Goal: Information Seeking & Learning: Compare options

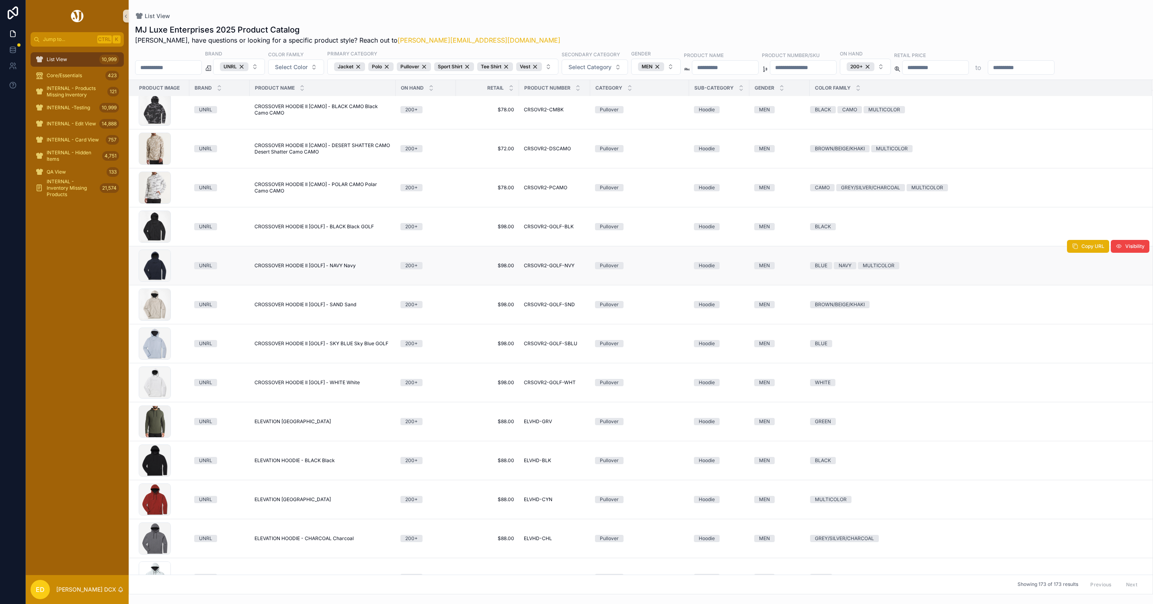
scroll to position [1501, 0]
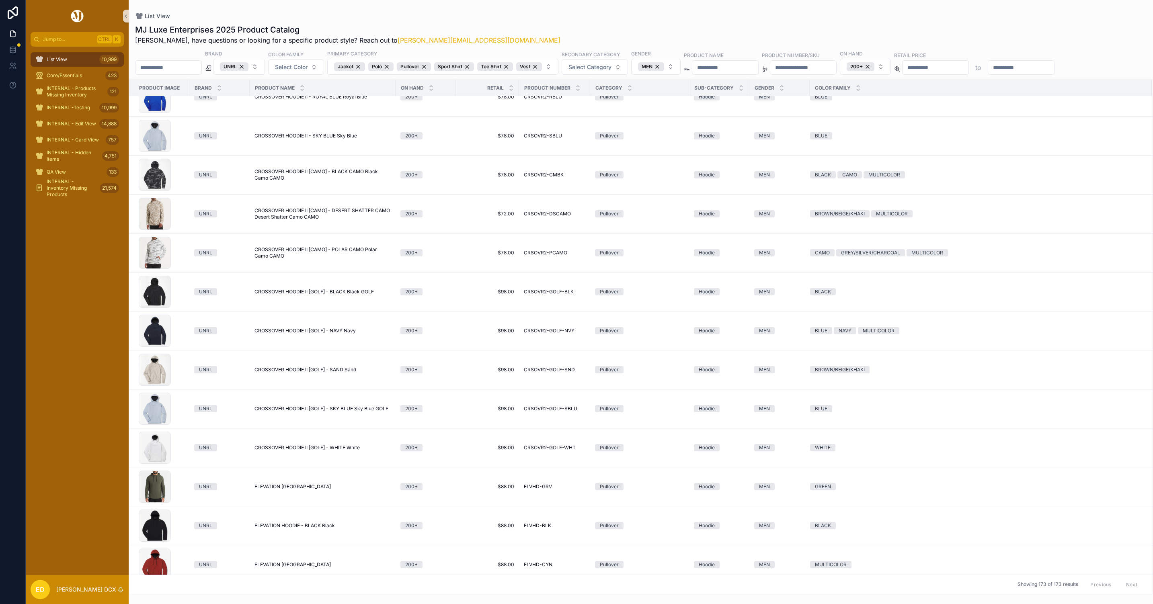
click at [86, 309] on div "List View 10,999 Core/Essentials 423 INTERNAL - Products Missing Inventory 121 …" at bounding box center [77, 311] width 103 height 529
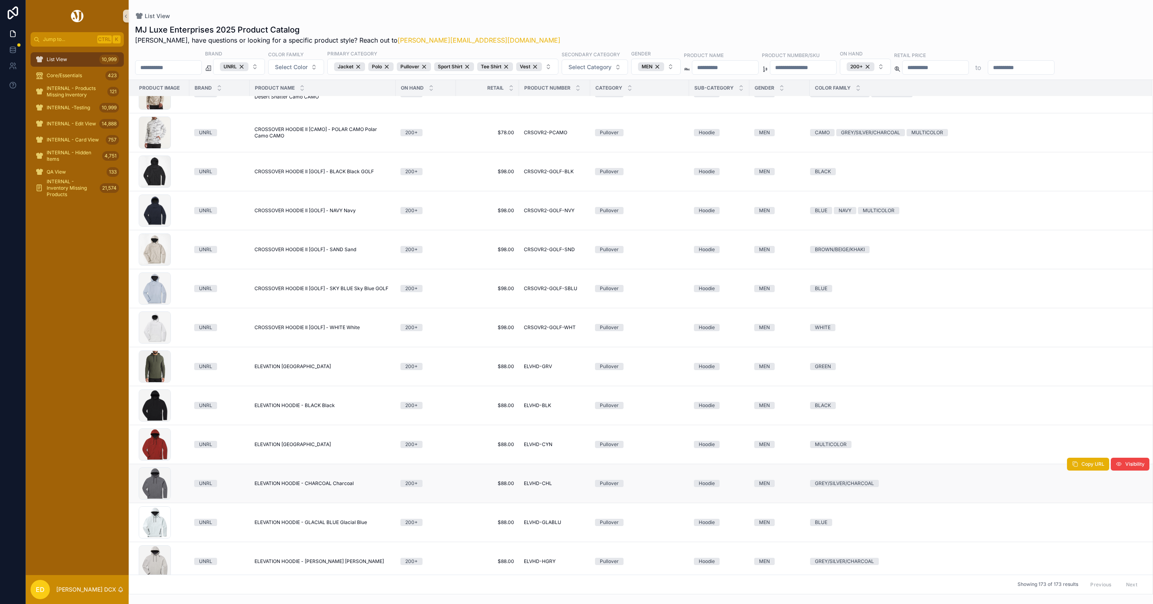
scroll to position [1682, 0]
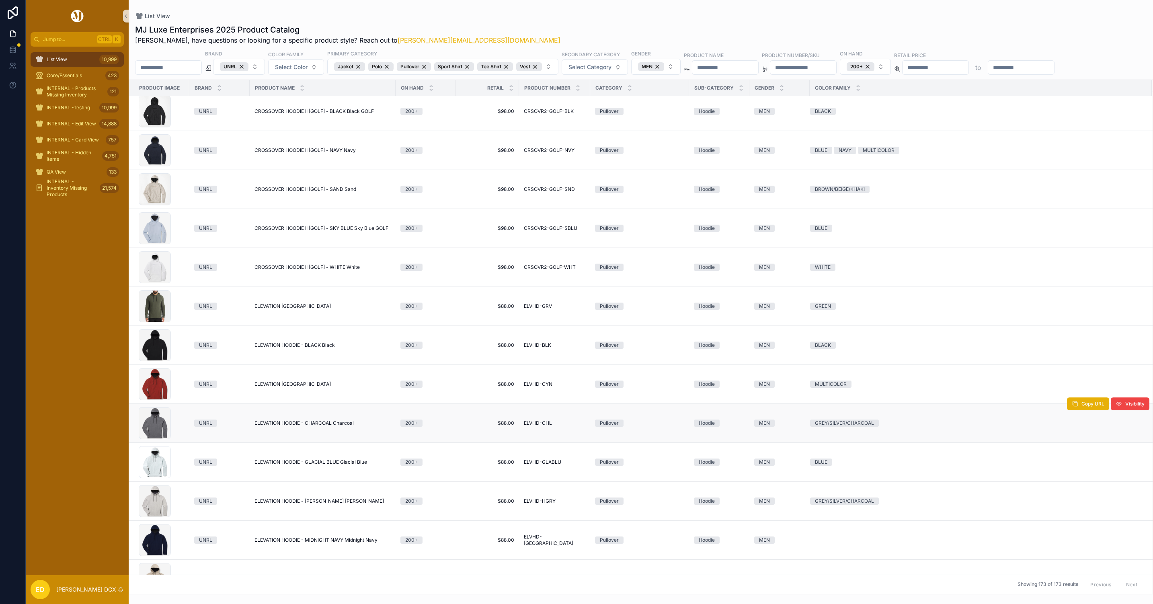
click at [291, 426] on span "ELEVATION HOODIE - CHARCOAL Charcoal" at bounding box center [304, 423] width 99 height 6
click at [292, 466] on span "ELEVATION HOODIE - GLACIAL BLUE Glacial Blue" at bounding box center [311, 462] width 113 height 6
click at [292, 505] on span "ELEVATION HOODIE - HEATHER GRAY Heather Gray" at bounding box center [319, 501] width 129 height 6
click at [291, 544] on span "ELEVATION HOODIE - MIDNIGHT NAVY Midnight Navy" at bounding box center [316, 540] width 123 height 6
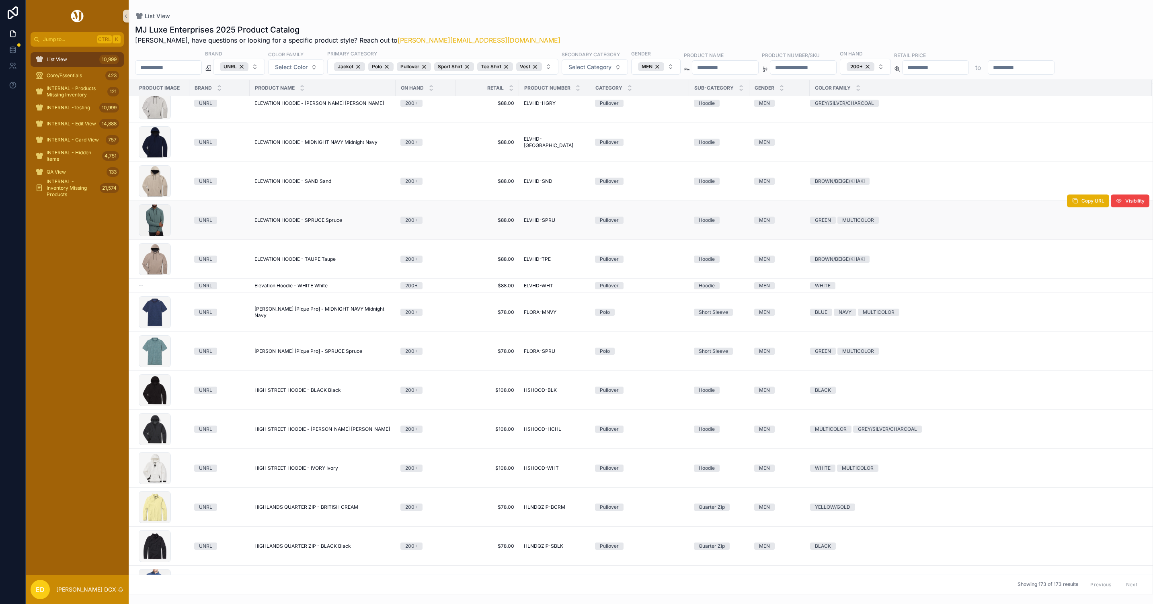
scroll to position [2101, 0]
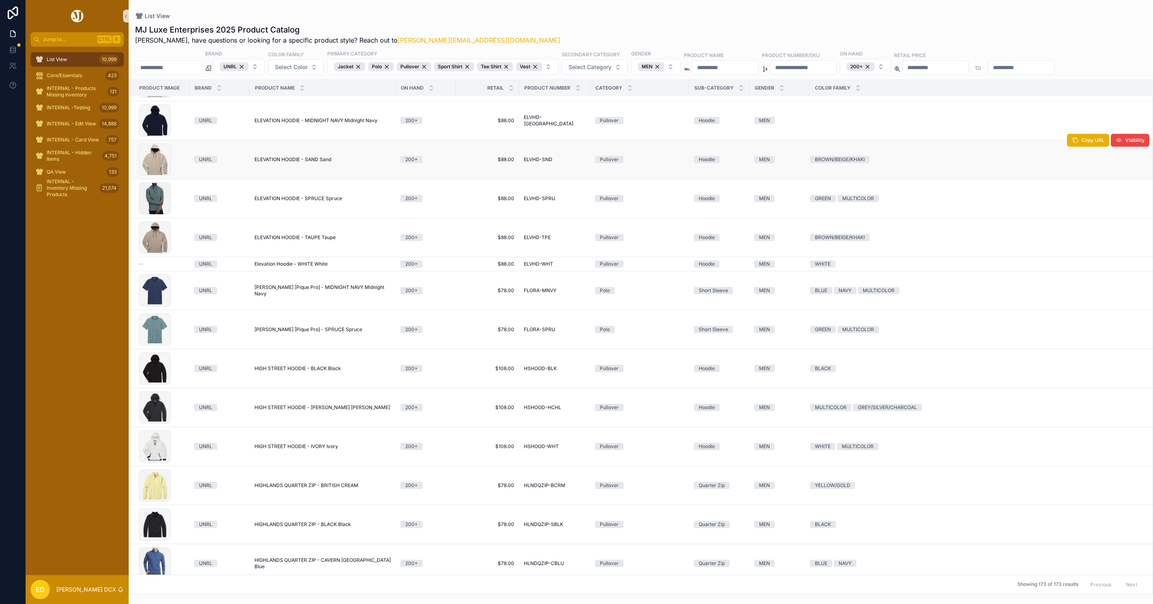
click at [297, 162] on span "ELEVATION HOODIE - SAND Sand" at bounding box center [293, 159] width 77 height 6
click at [293, 202] on span "ELEVATION HOODIE - SPRUCE Spruce" at bounding box center [299, 198] width 88 height 6
click at [292, 238] on span "ELEVATION HOODIE - TAUPE Taupe" at bounding box center [295, 237] width 81 height 6
click at [281, 267] on span "Elevation Hoodie - WHITE White" at bounding box center [291, 264] width 73 height 6
click at [285, 294] on span "Flora Polo [Pique Pro] - MIDNIGHT NAVY Midnight Navy" at bounding box center [323, 290] width 136 height 13
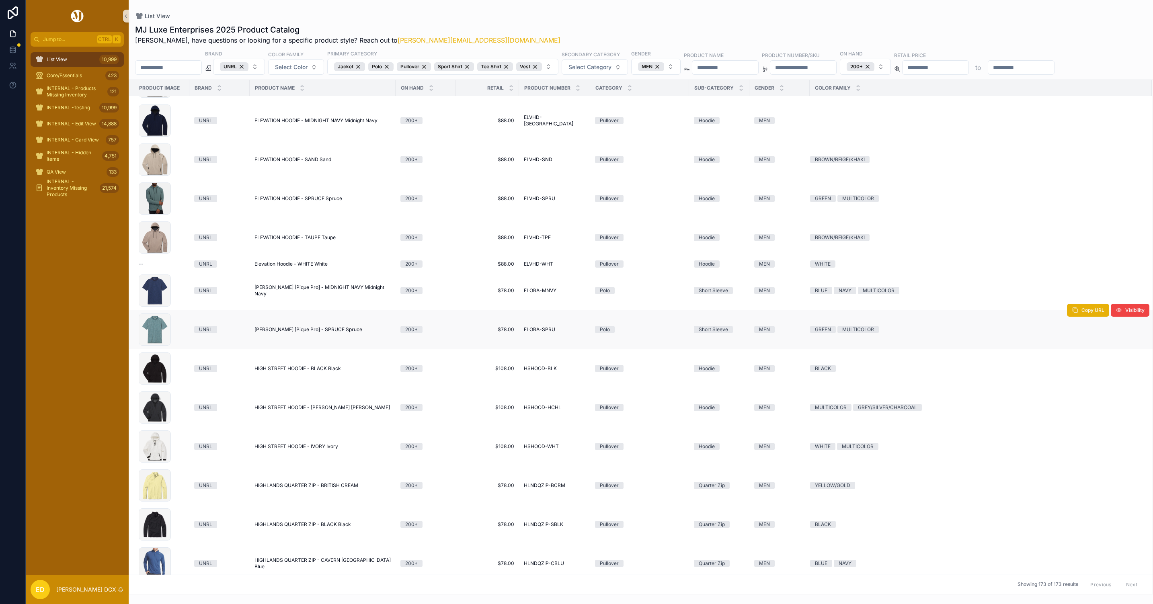
click at [287, 333] on span "Flora Polo [Pique Pro] - SPRUCE Spruce" at bounding box center [309, 330] width 108 height 6
click at [297, 372] on span "HIGH STREET HOODIE - BLACK Black" at bounding box center [298, 369] width 86 height 6
click at [297, 409] on span "HIGH STREET HOODIE - HEATHER CHARCOAL Heather Charcoal" at bounding box center [323, 408] width 136 height 6
click at [297, 450] on span "HIGH STREET HOODIE - IVORY Ivory" at bounding box center [297, 447] width 84 height 6
click at [290, 489] on span "HIGHLANDS QUARTER ZIP - BRITISH CREAM" at bounding box center [307, 486] width 104 height 6
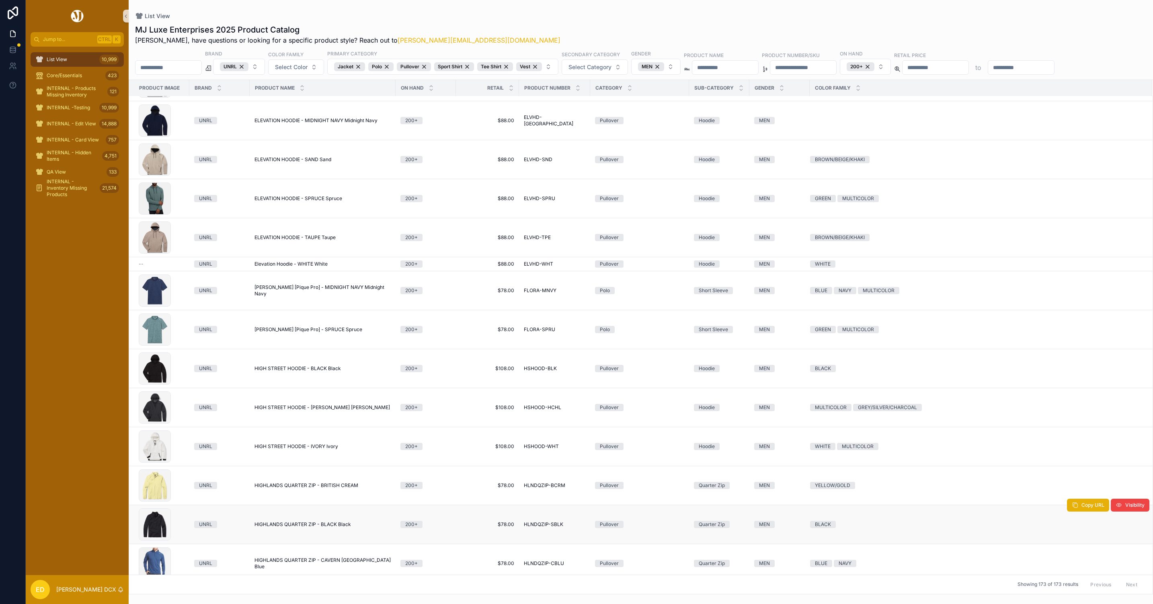
click at [291, 527] on span "HIGHLANDS QUARTER ZIP - BLACK Black" at bounding box center [303, 525] width 97 height 6
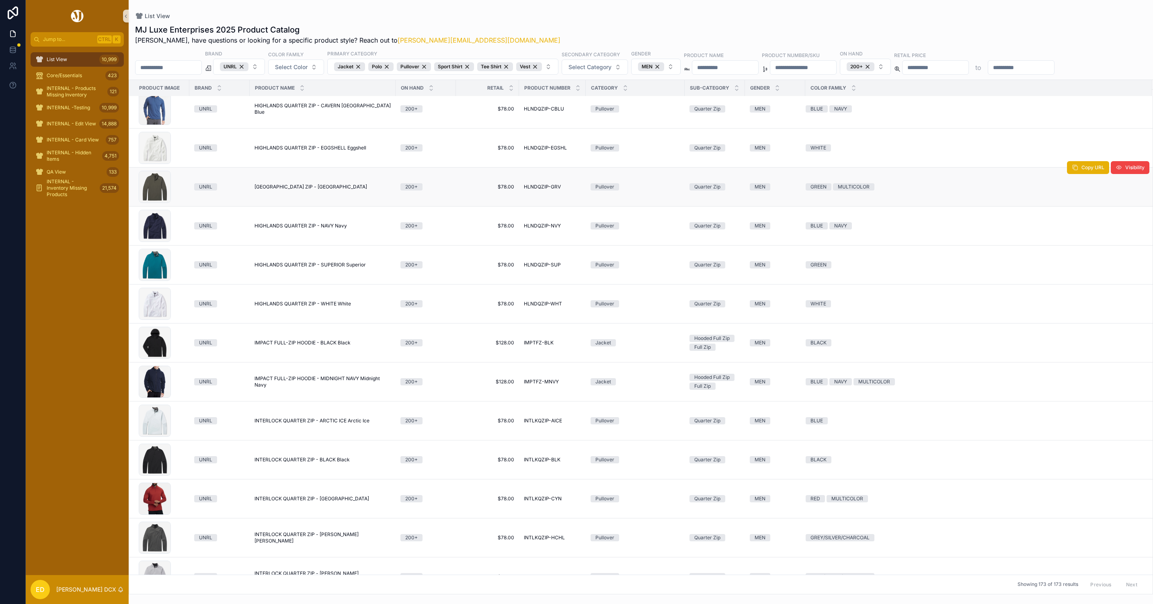
scroll to position [2593, 0]
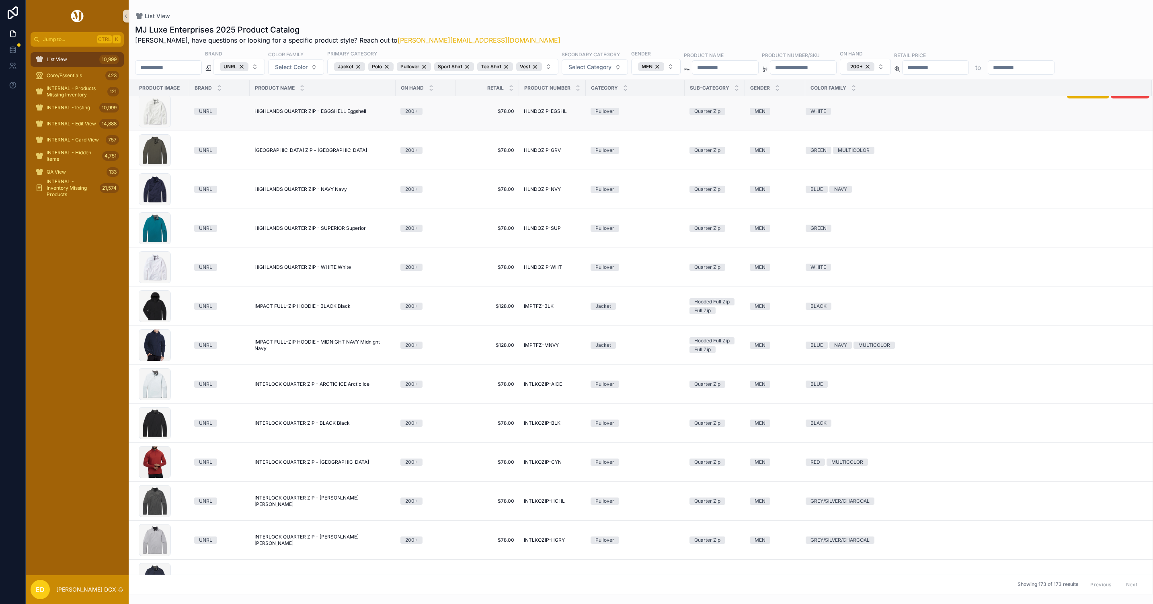
click at [304, 115] on span "HIGHLANDS QUARTER ZIP - EGGSHELL Eggshell" at bounding box center [311, 111] width 112 height 6
click at [302, 152] on span "HIGHLANDS QUARTER ZIP - GROVE Grove" at bounding box center [311, 150] width 113 height 6
click at [300, 192] on span "HIGHLANDS QUARTER ZIP - NAVY Navy" at bounding box center [301, 189] width 92 height 6
click at [306, 230] on span "HIGHLANDS QUARTER ZIP - SUPERIOR Superior" at bounding box center [310, 228] width 111 height 6
click at [297, 270] on span "HIGHLANDS QUARTER ZIP - WHITE White" at bounding box center [303, 267] width 97 height 6
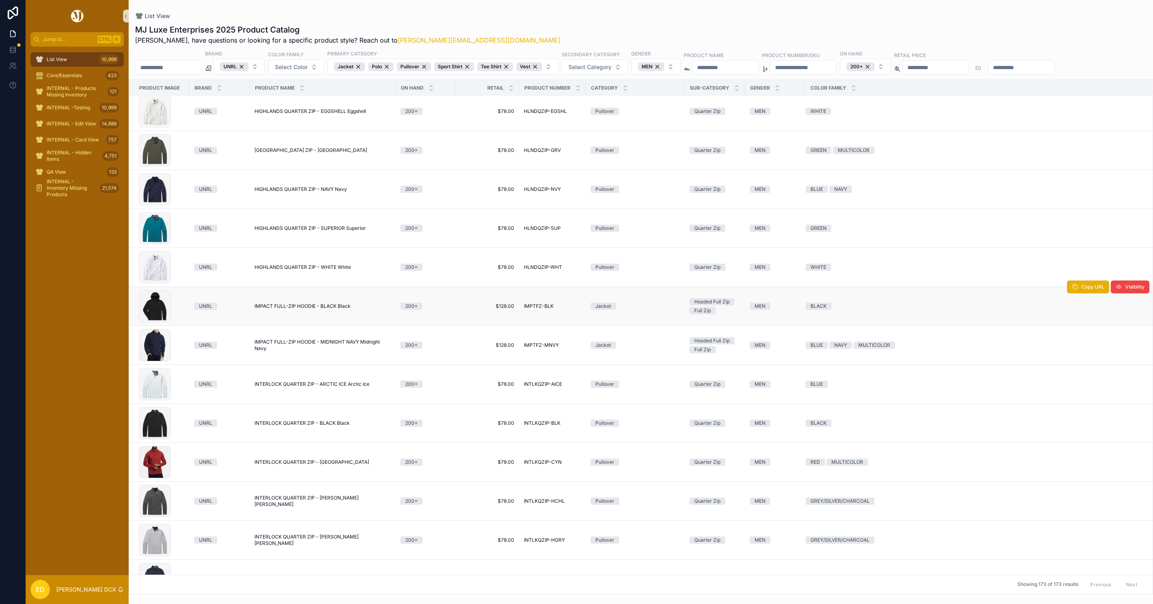
click at [302, 310] on span "IMPACT FULL-ZIP HOODIE - BLACK Black" at bounding box center [303, 306] width 96 height 6
click at [308, 344] on span "IMPACT FULL-ZIP HOODIE - MIDNIGHT NAVY Midnight Navy" at bounding box center [323, 345] width 136 height 13
click at [312, 388] on span "INTERLOCK QUARTER ZIP - ARCTIC ICE Arctic Ice" at bounding box center [312, 384] width 115 height 6
click at [304, 426] on span "INTERLOCK QUARTER ZIP - BLACK Black" at bounding box center [302, 423] width 95 height 6
click at [299, 466] on span "INTERLOCK QUARTER ZIP - CANYON Canyon" at bounding box center [312, 462] width 115 height 6
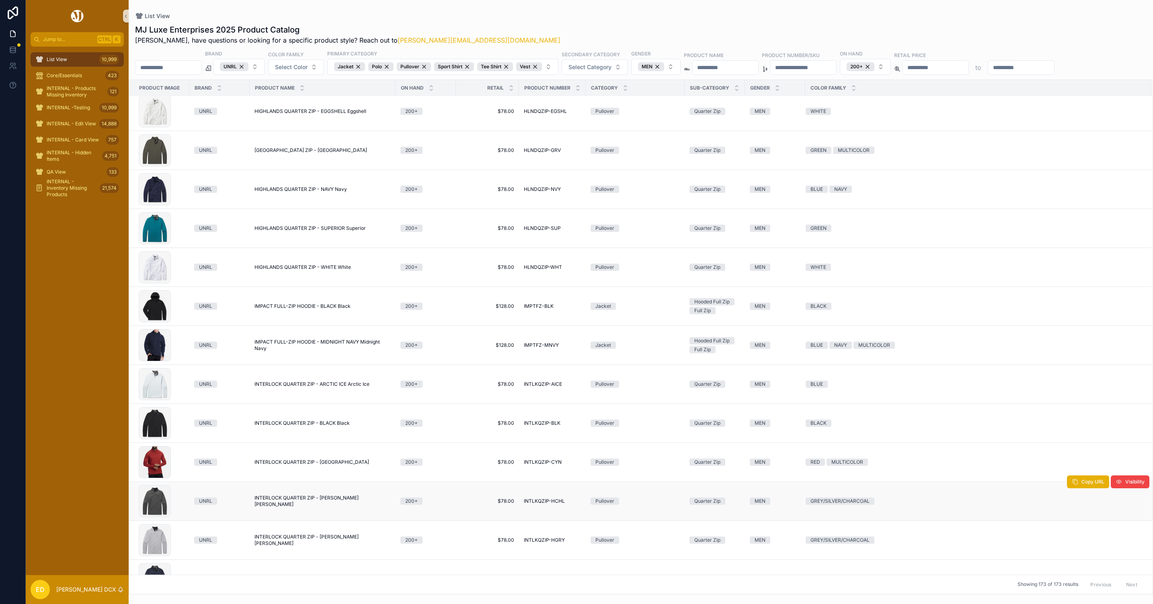
click at [292, 502] on span "INTERLOCK QUARTER ZIP - HEATHER CHARCOAL Heather Charcoal" at bounding box center [323, 501] width 136 height 13
click at [292, 544] on span "INTERLOCK QUARTER ZIP - HEATHER GRAY Heather Gray" at bounding box center [323, 540] width 136 height 13
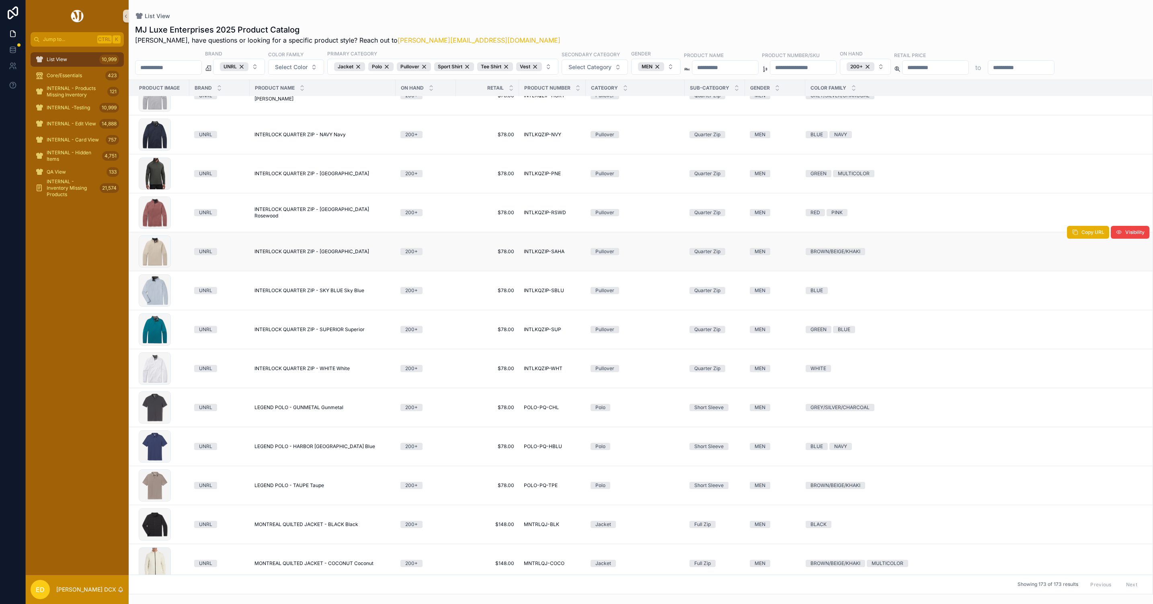
scroll to position [3061, 0]
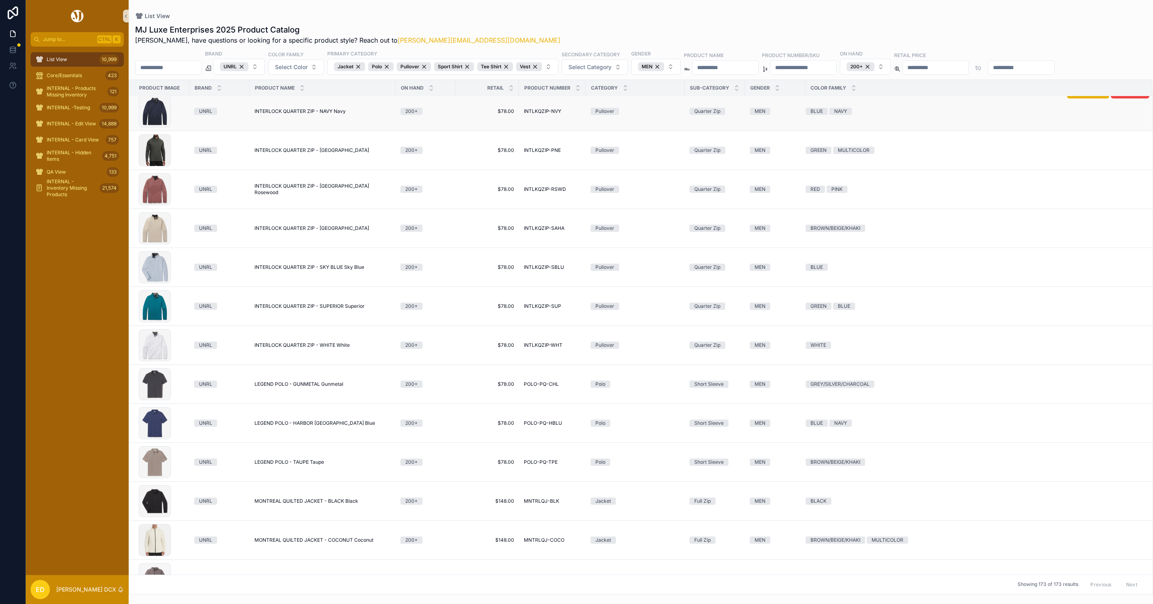
click at [323, 113] on span "INTERLOCK QUARTER ZIP - NAVY Navy" at bounding box center [300, 111] width 91 height 6
click at [329, 151] on span "INTERLOCK QUARTER ZIP - PINE Pine" at bounding box center [312, 150] width 115 height 6
click at [342, 193] on span "INTERLOCK QUARTER ZIP - ROSEWOOD Rosewood" at bounding box center [323, 189] width 136 height 13
click at [339, 232] on span "INTERLOCK QUARTER ZIP - SAHARA Sahara" at bounding box center [312, 228] width 115 height 6
click at [333, 269] on span "INTERLOCK QUARTER ZIP - SKY BLUE Sky Blue" at bounding box center [310, 267] width 110 height 6
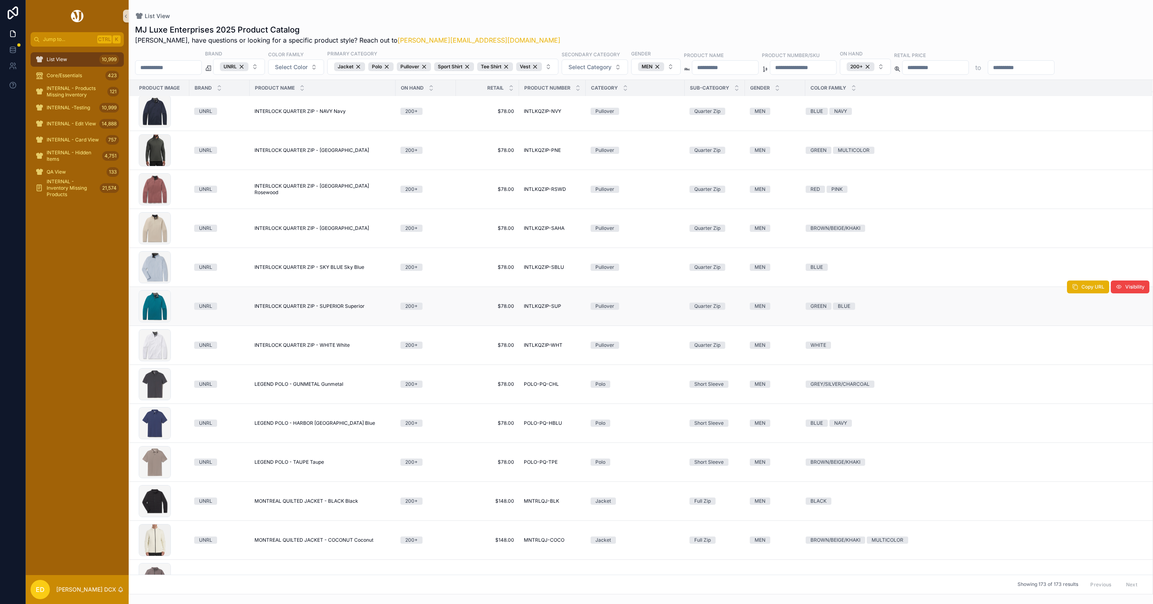
click at [332, 309] on span "INTERLOCK QUARTER ZIP - SUPERIOR Superior" at bounding box center [310, 306] width 110 height 6
click at [329, 348] on span "INTERLOCK QUARTER ZIP - WHITE White" at bounding box center [302, 345] width 95 height 6
click at [321, 388] on span "LEGEND POLO - GUNMETAL Gunmetal" at bounding box center [299, 384] width 89 height 6
click at [332, 427] on span "LEGEND POLO - HARBOR BLUE Harbor Blue" at bounding box center [315, 423] width 121 height 6
click at [303, 466] on span "LEGEND POLO - TAUPE Taupe" at bounding box center [290, 462] width 70 height 6
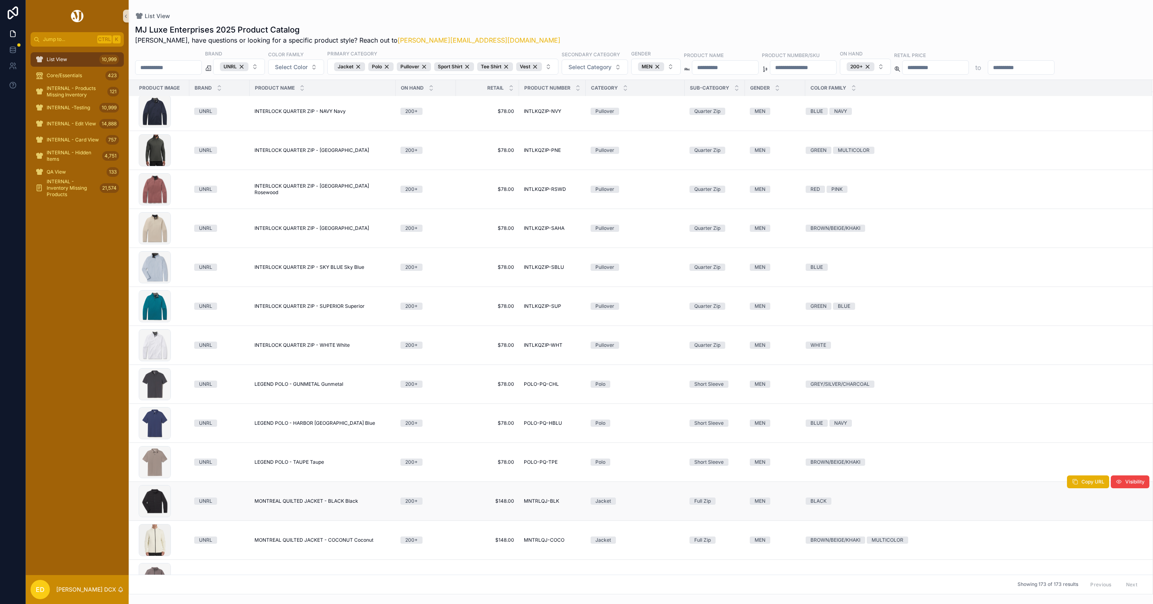
click at [329, 505] on span "MONTREAL QUILTED JACKET - BLACK Black" at bounding box center [307, 501] width 104 height 6
click at [326, 544] on span "MONTREAL QUILTED JACKET - COCONUT Coconut" at bounding box center [314, 540] width 119 height 6
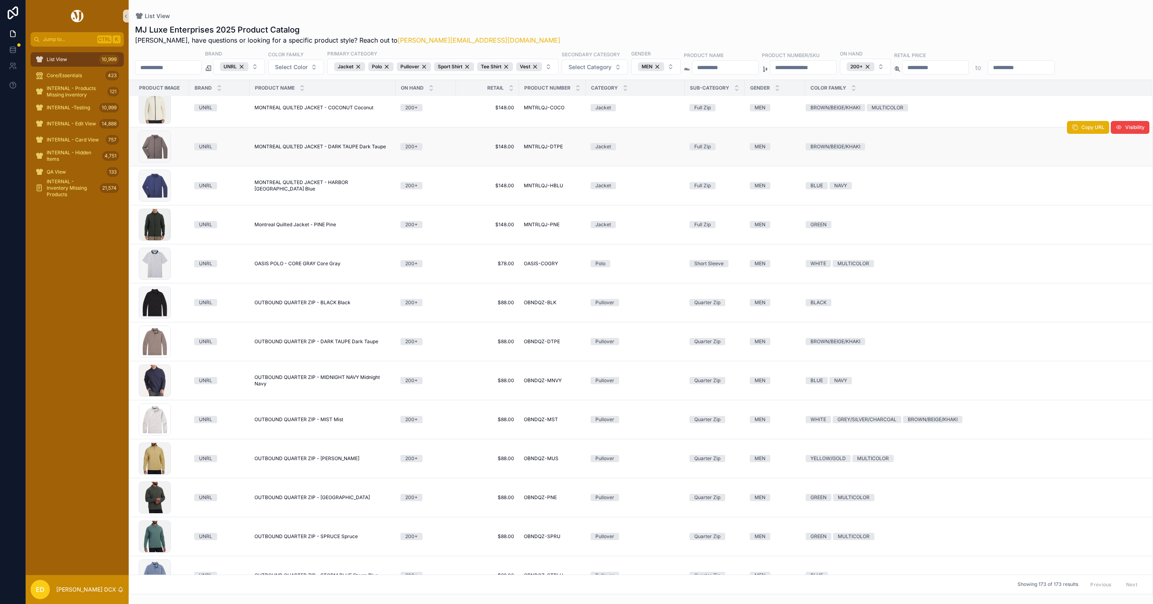
scroll to position [3518, 0]
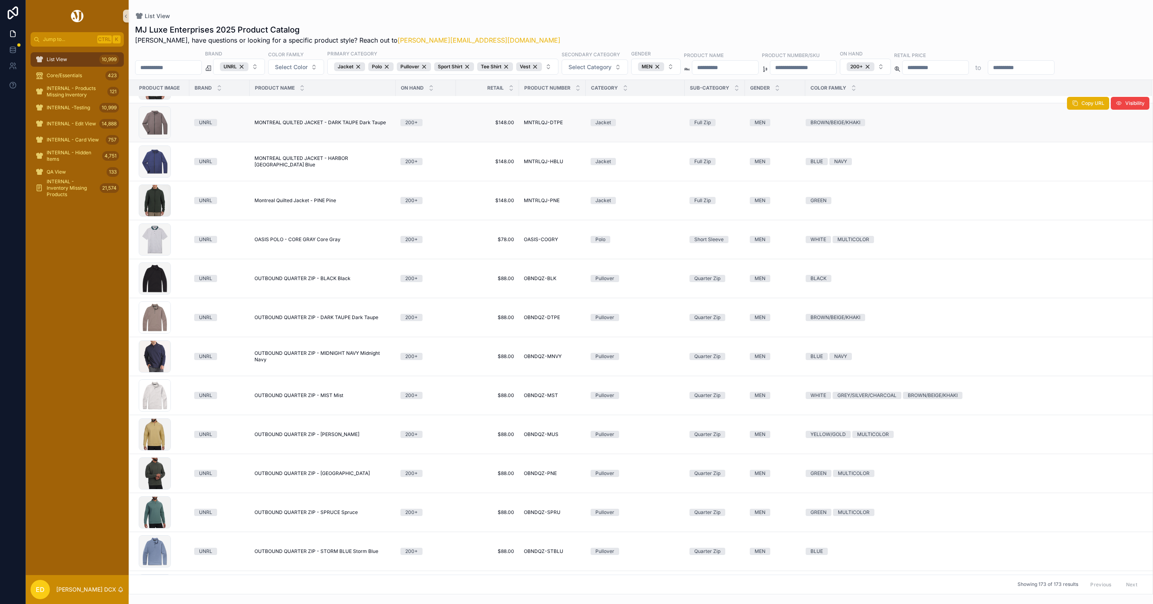
click at [363, 123] on span "MONTREAL QUILTED JACKET - DARK TAUPE Dark Taupe" at bounding box center [320, 122] width 131 height 6
click at [353, 164] on span "MONTREAL QUILTED JACKET - HARBOR BLUE Harbor Blue" at bounding box center [323, 161] width 136 height 13
click at [316, 202] on span "Montreal Quilted Jacket - PINE Pine" at bounding box center [296, 200] width 82 height 6
click at [302, 240] on span "OASIS POLO - CORE GRAY Core Gray" at bounding box center [298, 239] width 86 height 6
click at [291, 282] on span "OUTBOUND QUARTER ZIP - BLACK Black" at bounding box center [303, 278] width 96 height 6
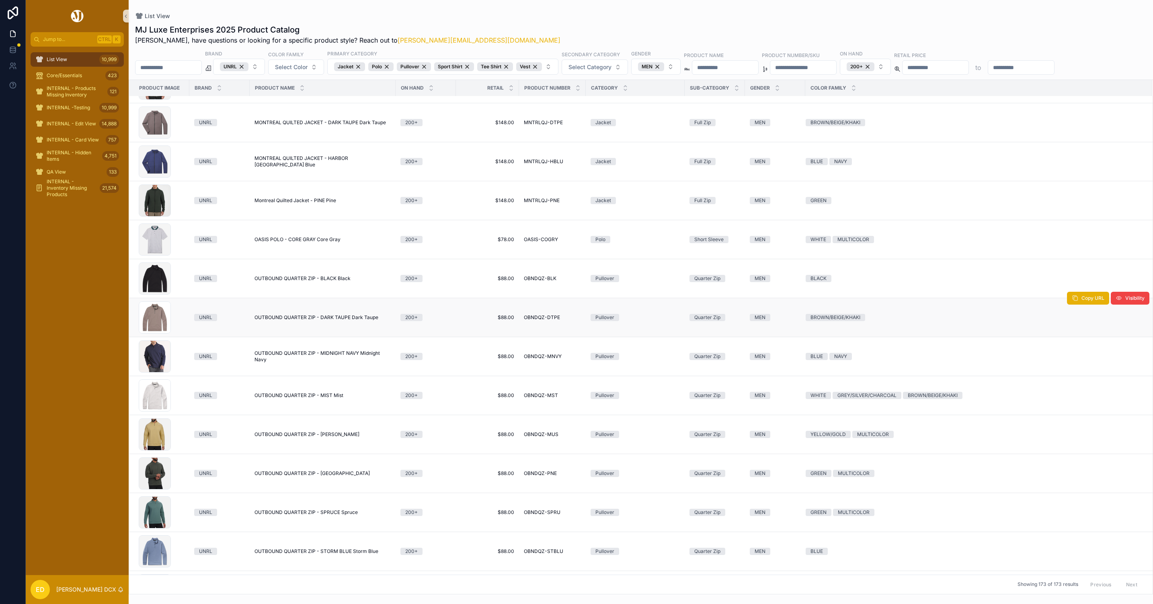
click at [296, 320] on span "OUTBOUND QUARTER ZIP - DARK TAUPE Dark Taupe" at bounding box center [317, 317] width 124 height 6
click at [294, 357] on span "OUTBOUND QUARTER ZIP - MIDNIGHT NAVY Midnight Navy" at bounding box center [323, 356] width 136 height 13
click at [291, 399] on span "OUTBOUND QUARTER ZIP - MIST Mist" at bounding box center [299, 395] width 89 height 6
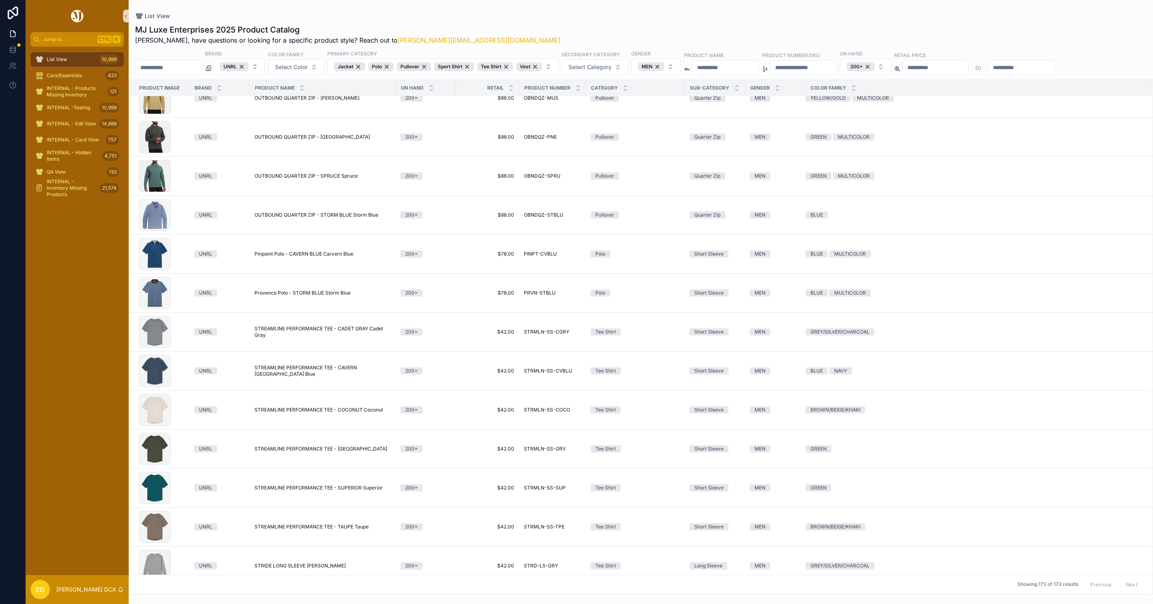
scroll to position [3830, 0]
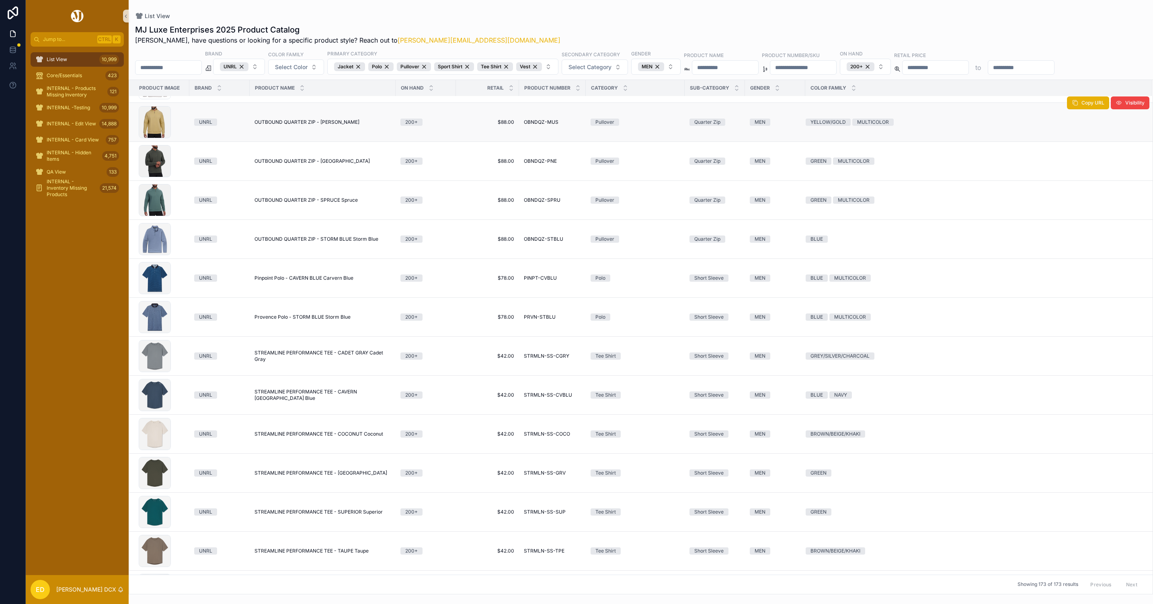
click at [337, 124] on span "OUTBOUND QUARTER ZIP - MUSTARD Mustard" at bounding box center [307, 122] width 105 height 6
click at [324, 164] on span "OUTBOUND QUARTER ZIP - PINE Pine" at bounding box center [312, 161] width 115 height 6
click at [332, 201] on span "OUTBOUND QUARTER ZIP - SPRUCE Spruce" at bounding box center [306, 200] width 103 height 6
click at [338, 242] on span "OUTBOUND QUARTER ZIP - STORM BLUE Storm Blue" at bounding box center [317, 239] width 124 height 6
click at [331, 281] on span "Pinpoint Polo - CAVERN BLUE Carvern Blue" at bounding box center [304, 278] width 99 height 6
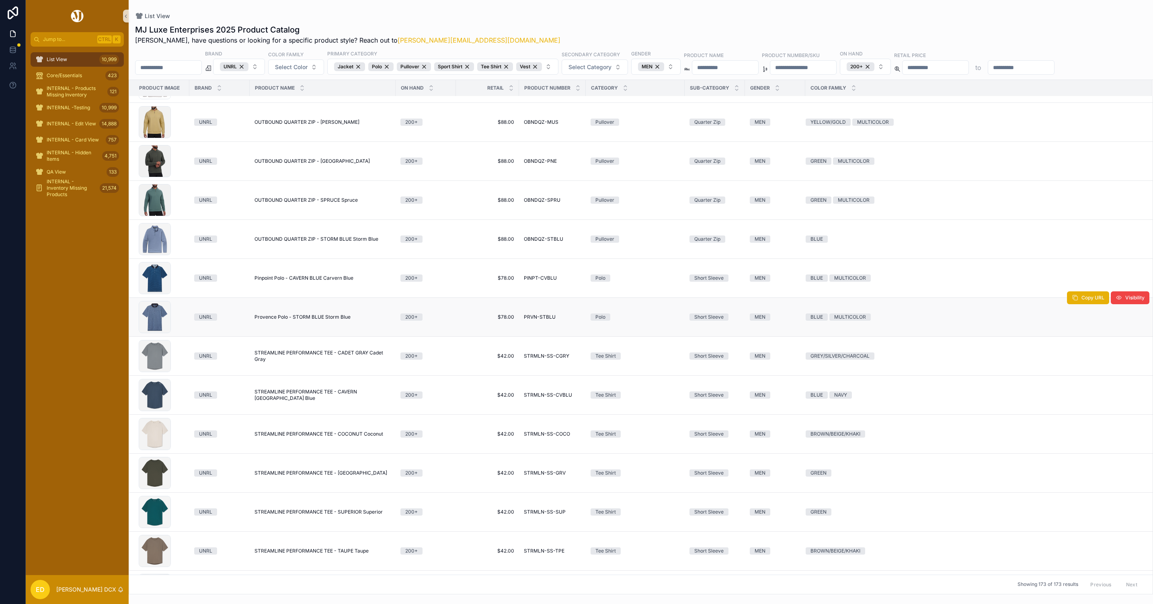
click at [333, 326] on td "Provence Polo - STORM BLUE Storm Blue Provence Polo - STORM BLUE Storm Blue" at bounding box center [323, 317] width 146 height 39
click at [335, 320] on span "Provence Polo - STORM BLUE Storm Blue" at bounding box center [303, 317] width 96 height 6
click at [332, 356] on span "STREAMLINE PERFORMANCE TEE - CADET GRAY Cadet Gray" at bounding box center [323, 356] width 136 height 13
click at [326, 395] on span "STREAMLINE PERFORMANCE TEE - CAVERN BLUE Cavern Blue" at bounding box center [323, 395] width 136 height 13
click at [324, 437] on span "STREAMLINE PERFORMANCE TEE - COCONUT Coconut" at bounding box center [319, 434] width 129 height 6
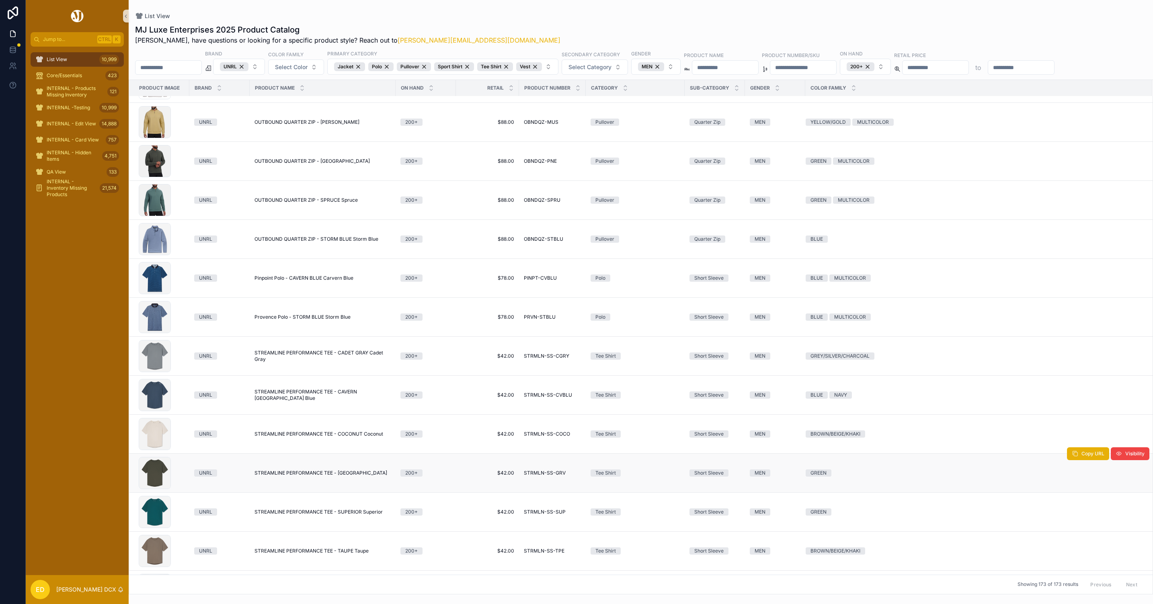
click at [326, 476] on span "STREAMLINE PERFORMANCE TEE - GROVE Grove" at bounding box center [321, 473] width 133 height 6
click at [319, 515] on span "STREAMLINE PERFORMANCE TEE - SUPERIOR Superior" at bounding box center [319, 512] width 128 height 6
click at [324, 554] on span "STREAMLINE PERFORMANCE TEE - TAUPE Taupe" at bounding box center [312, 551] width 114 height 6
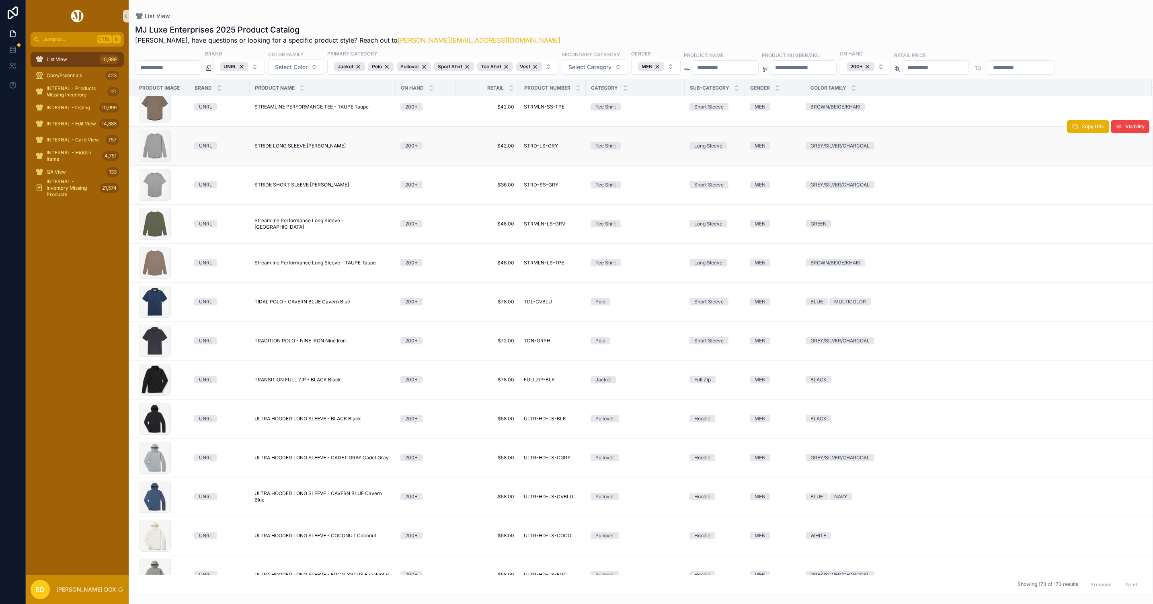
scroll to position [4298, 0]
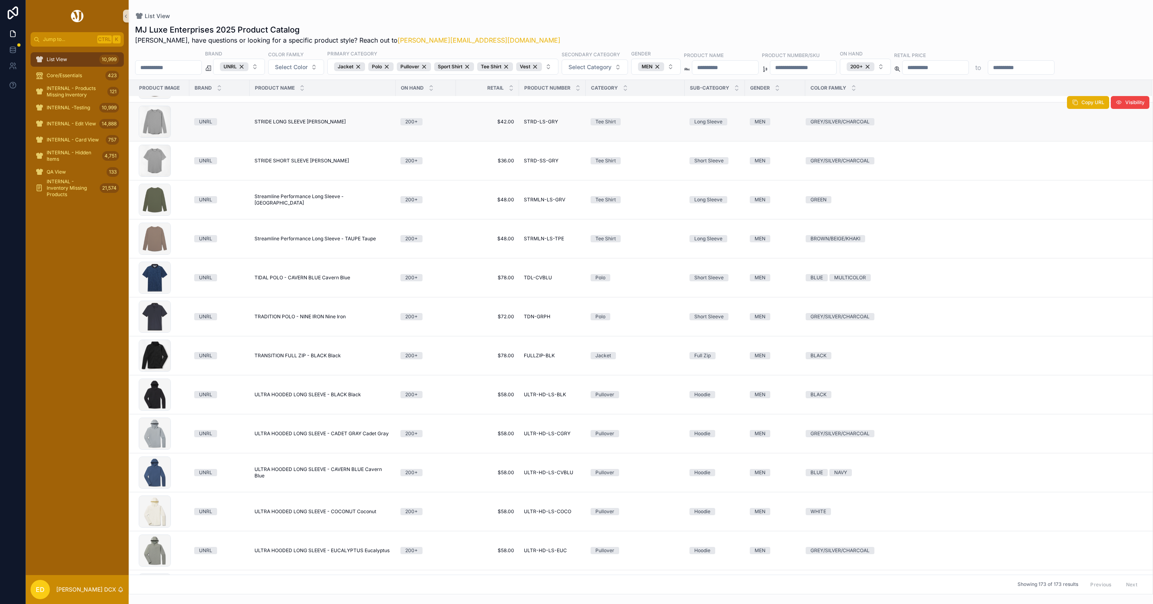
click at [329, 125] on span "STRIDE LONG SLEEVE HEATHER GRAY" at bounding box center [300, 122] width 91 height 6
click at [331, 162] on span "STRIDE SHORT SLEEVE HEATHER GRAY" at bounding box center [302, 161] width 94 height 6
click at [333, 206] on span "Streamline Performance Long Sleeve - GROVE Grove" at bounding box center [323, 199] width 136 height 13
click at [331, 242] on span "Streamline Performance Long Sleeve - TAUPE Taupe" at bounding box center [315, 239] width 121 height 6
click at [327, 281] on span "TIDAL POLO - CAVERN BLUE Cavern Blue" at bounding box center [303, 278] width 96 height 6
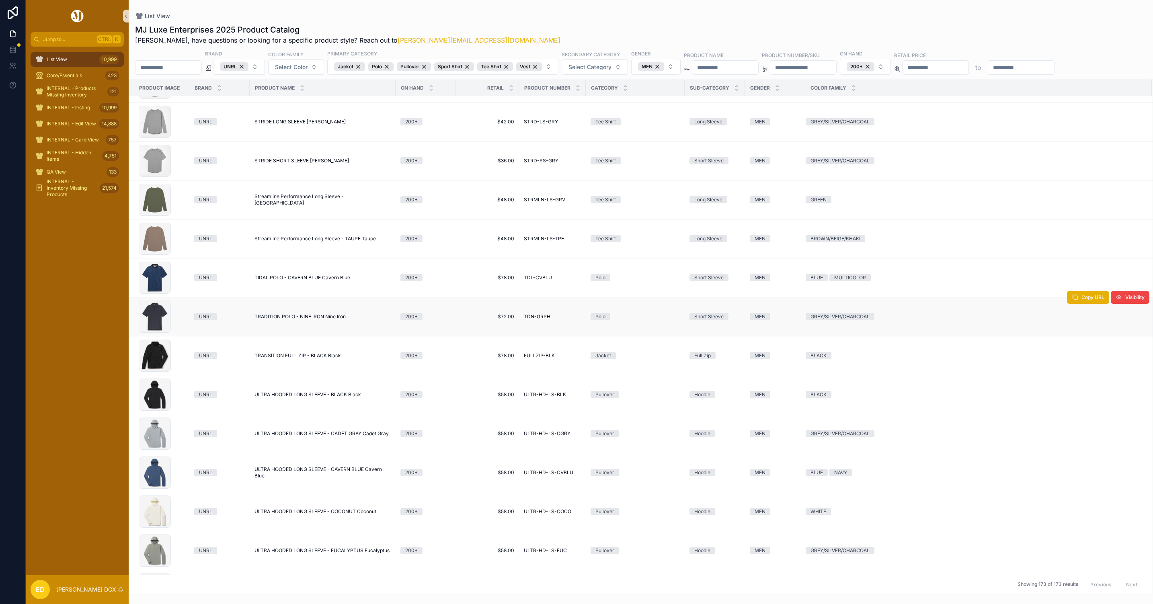
click at [321, 319] on span "TRADITION POLO - NINE IRON Nine Iron" at bounding box center [300, 317] width 91 height 6
click at [315, 359] on span "TRANSITION FULL ZIP - BLACK Black" at bounding box center [298, 356] width 86 height 6
click at [313, 398] on span "ULTRA HOODED LONG SLEEVE - BLACK Black" at bounding box center [308, 395] width 107 height 6
click at [312, 437] on span "ULTRA HOODED LONG SLEEVE - CADET GRAY Cadet Gray" at bounding box center [322, 434] width 134 height 6
click at [312, 473] on span "ULTRA HOODED LONG SLEEVE - CAVERN BLUE Cavern Blue" at bounding box center [323, 472] width 136 height 13
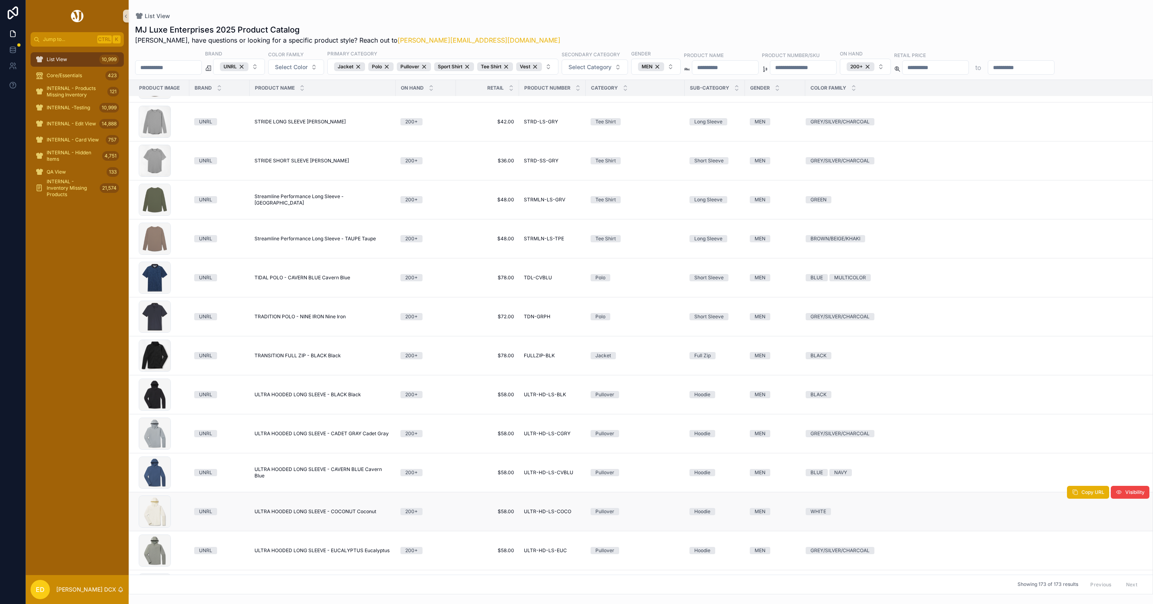
click at [308, 515] on span "ULTRA HOODED LONG SLEEVE - COCONUT Coconut" at bounding box center [316, 512] width 122 height 6
click at [304, 553] on span "ULTRA HOODED LONG SLEEVE - EUCALYPTUS Eucalyptus" at bounding box center [322, 551] width 135 height 6
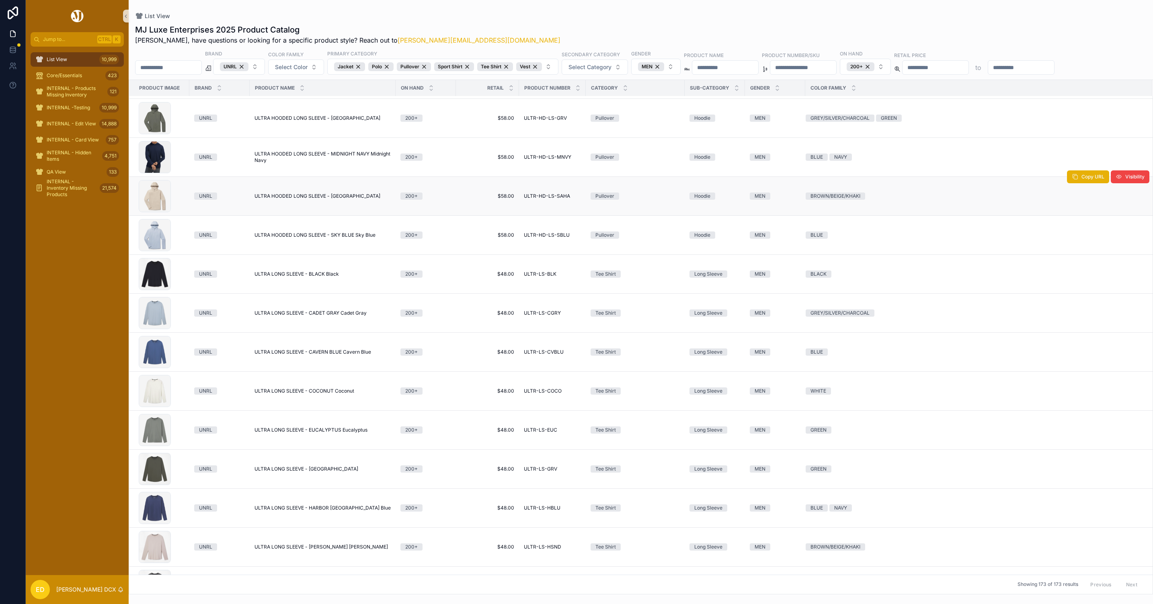
scroll to position [4779, 0]
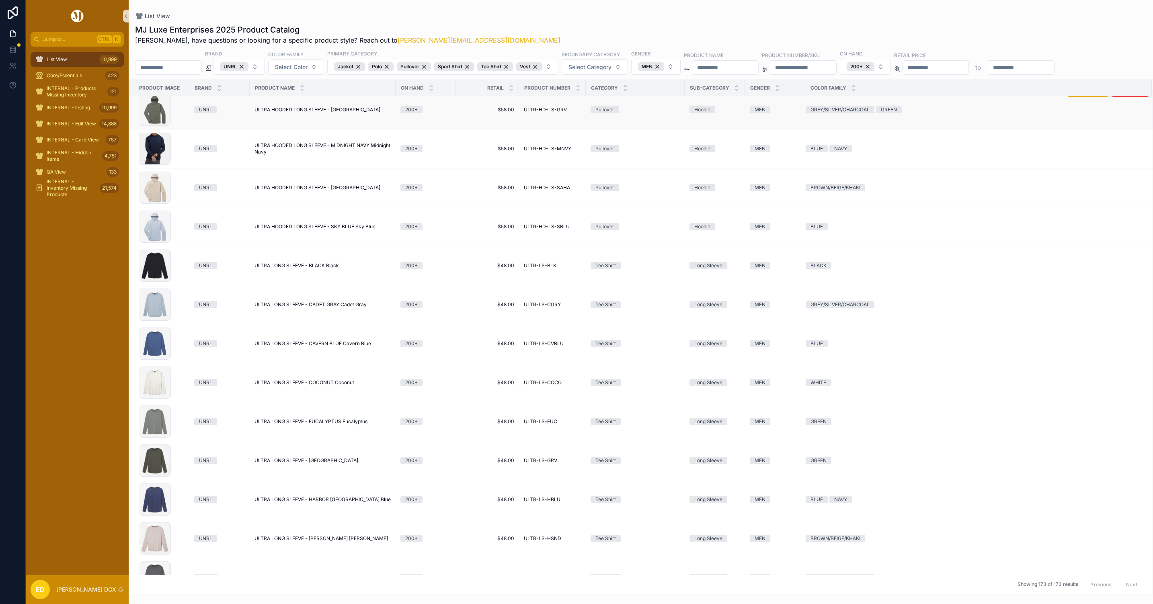
click at [314, 111] on span "ULTRA HOODED LONG SLEEVE - GROVE Grove" at bounding box center [318, 110] width 126 height 6
click at [312, 150] on span "ULTRA HOODED LONG SLEEVE - MIDNIGHT NAVY Midnight Navy" at bounding box center [323, 148] width 136 height 13
click at [309, 189] on span "ULTRA HOODED LONG SLEEVE - SAHARA Sahara" at bounding box center [318, 188] width 126 height 6
click at [293, 230] on span "ULTRA HOODED LONG SLEEVE - SKY BLUE Sky Blue" at bounding box center [315, 227] width 121 height 6
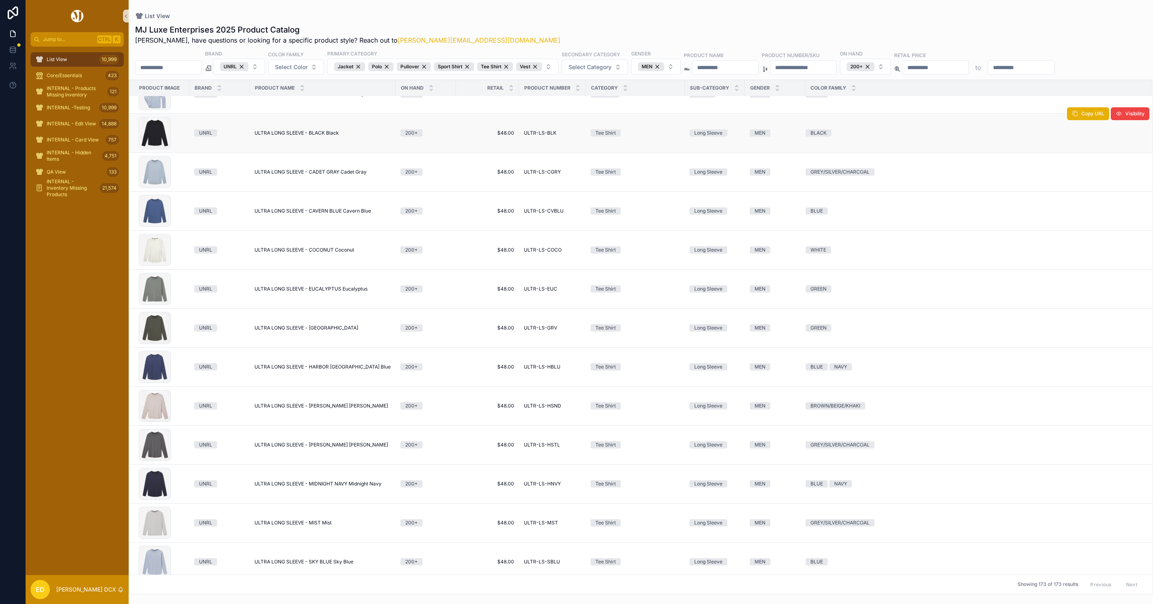
scroll to position [4935, 0]
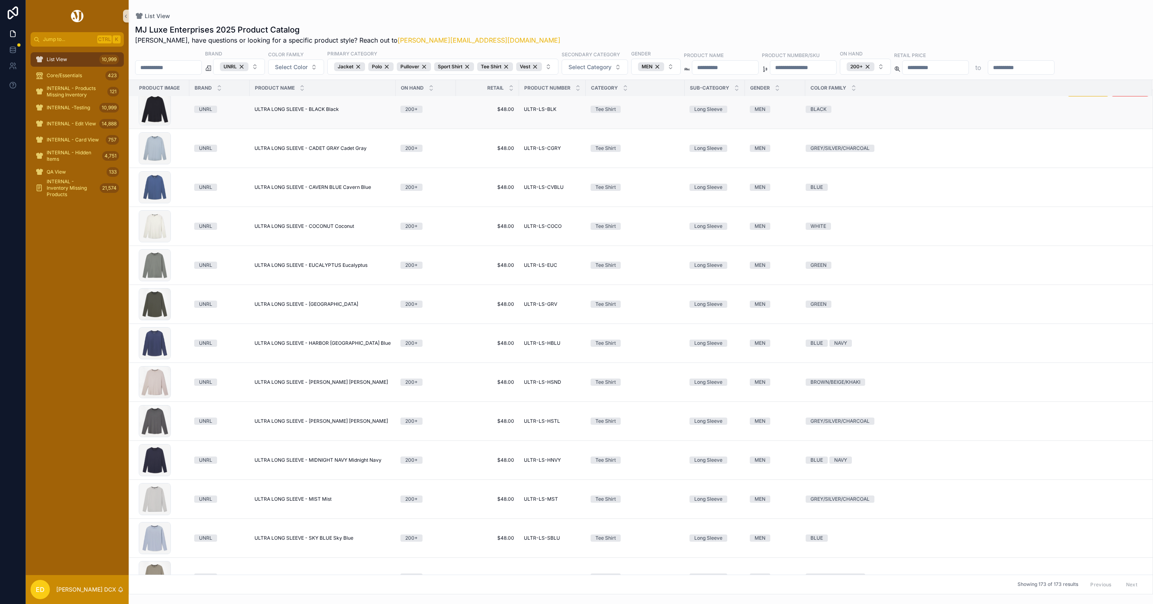
drag, startPoint x: 297, startPoint y: 111, endPoint x: 296, endPoint y: 115, distance: 4.2
click at [297, 111] on span "ULTRA LONG SLEEVE - BLACK Black" at bounding box center [297, 109] width 84 height 6
click at [297, 152] on span "ULTRA LONG SLEEVE - CADET GRAY Cadet Gray" at bounding box center [311, 148] width 112 height 6
click at [296, 191] on span "ULTRA LONG SLEEVE - CAVERN BLUE Cavern Blue" at bounding box center [313, 187] width 117 height 6
click at [298, 230] on span "ULTRA LONG SLEEVE - COCONUT Coconut" at bounding box center [305, 226] width 100 height 6
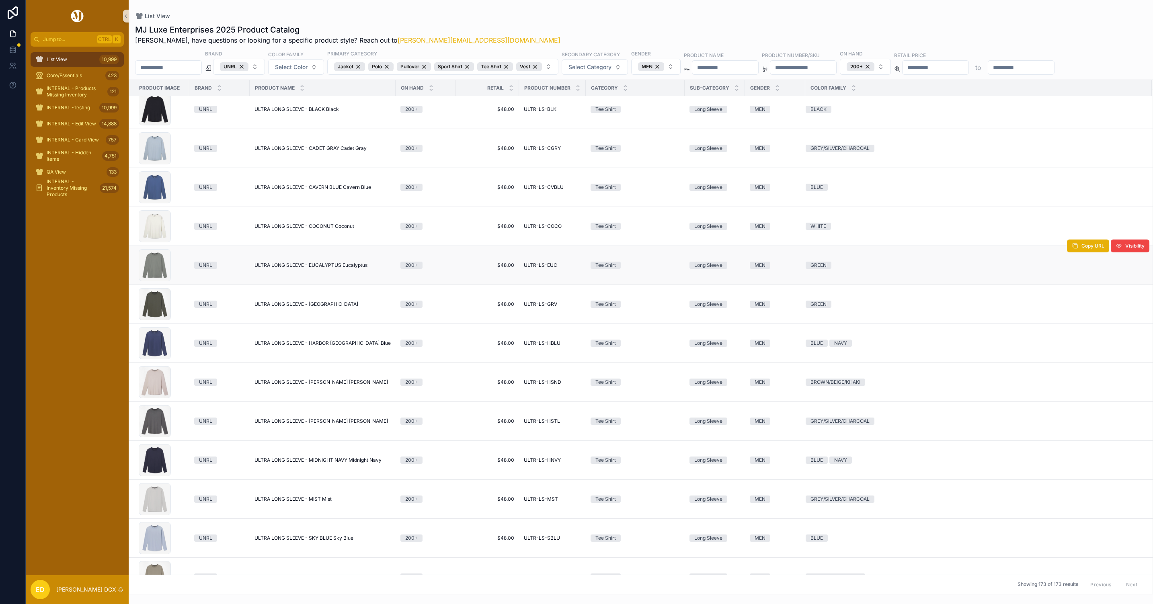
click at [289, 267] on span "ULTRA LONG SLEEVE - EUCALYPTUS Eucalyptus" at bounding box center [311, 265] width 113 height 6
click at [292, 307] on span "ULTRA LONG SLEEVE - GROVE Grove" at bounding box center [307, 304] width 104 height 6
click at [292, 347] on span "ULTRA LONG SLEEVE - HARBOR BLUE Harbor Blue" at bounding box center [323, 343] width 136 height 6
click at [291, 385] on span "ULTRA LONG SLEEVE - HEATHER SAND Heather Sand" at bounding box center [321, 382] width 133 height 6
click at [287, 425] on span "ULTRA LONG SLEEVE - HEATHER STEEL Heather Steel" at bounding box center [321, 421] width 133 height 6
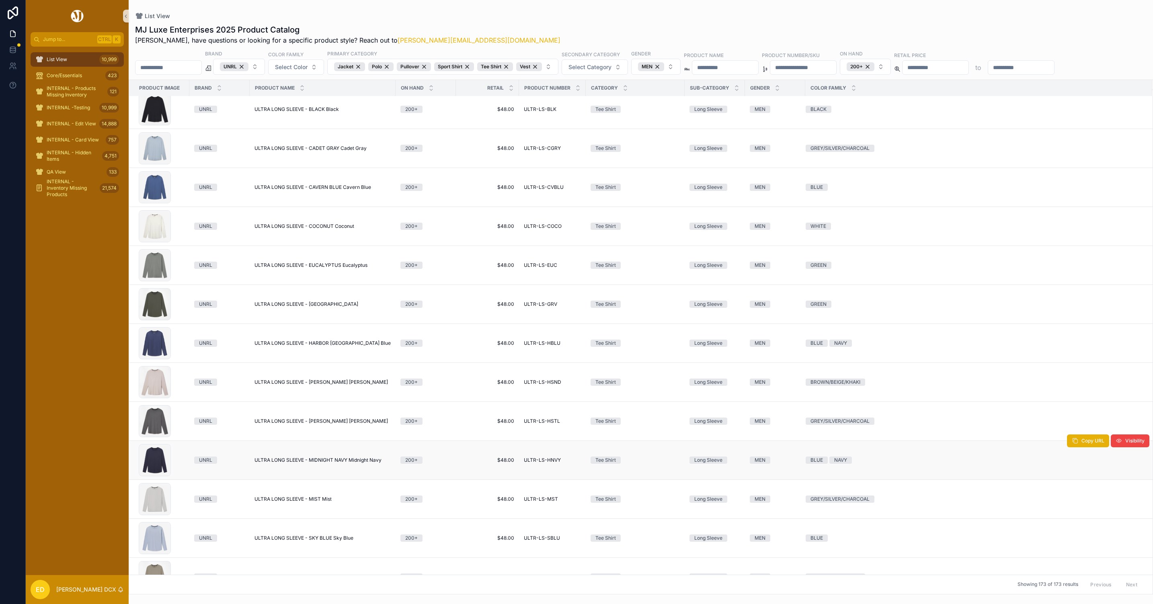
click at [297, 464] on span "ULTRA LONG SLEEVE - MIDNIGHT NAVY Midnight Navy" at bounding box center [318, 460] width 127 height 6
click at [289, 503] on span "ULTRA LONG SLEEVE - MIST Mist" at bounding box center [293, 499] width 77 height 6
click at [292, 542] on span "ULTRA LONG SLEEVE - SKY BLUE Sky Blue" at bounding box center [304, 538] width 99 height 6
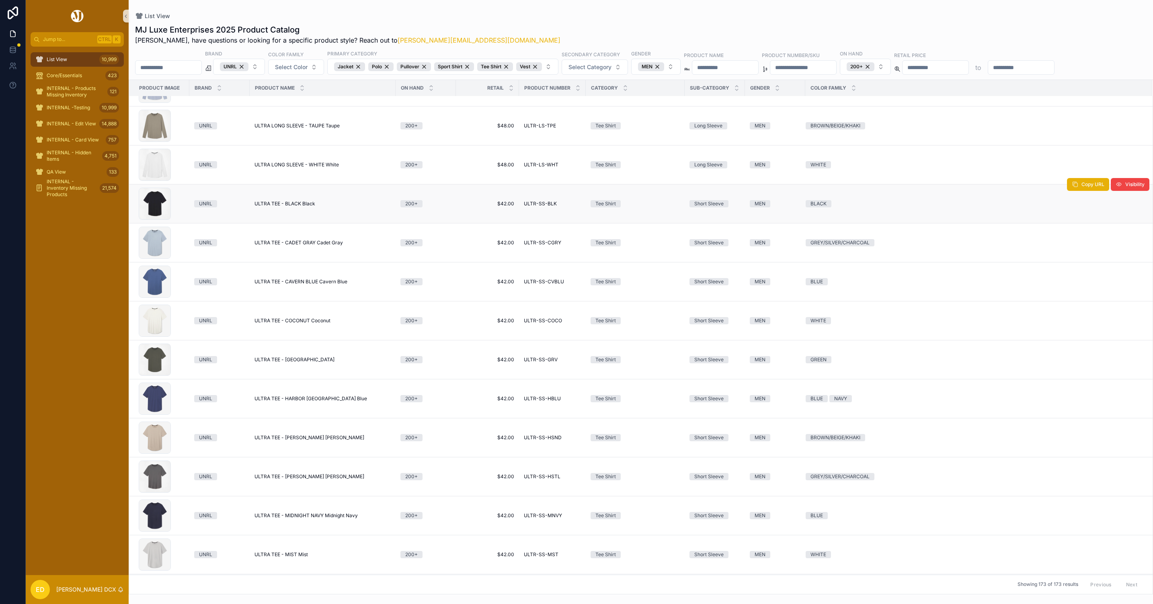
scroll to position [5391, 0]
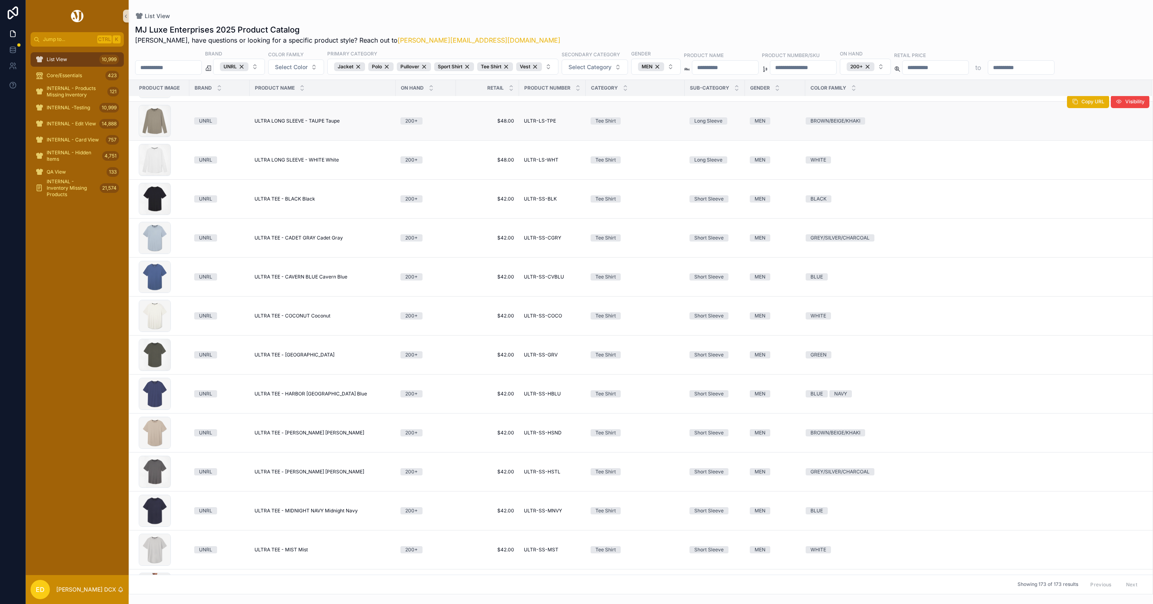
click at [292, 121] on span "ULTRA LONG SLEEVE - TAUPE Taupe" at bounding box center [297, 121] width 85 height 6
click at [293, 163] on span "ULTRA LONG SLEEVE - WHITE White" at bounding box center [297, 160] width 84 height 6
click at [296, 202] on span "ULTRA TEE - BLACK Black" at bounding box center [285, 199] width 61 height 6
click at [295, 241] on span "ULTRA TEE - CADET GRAY Cadet Gray" at bounding box center [299, 238] width 88 height 6
click at [301, 280] on span "ULTRA TEE - CAVERN BLUE Cavern Blue" at bounding box center [301, 277] width 93 height 6
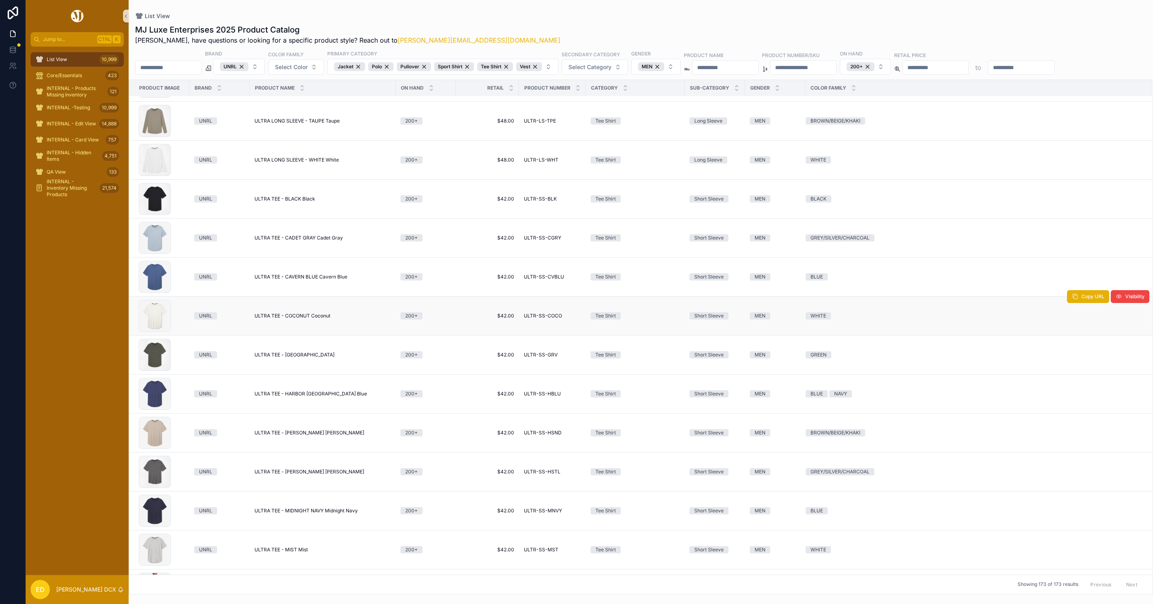
click at [304, 319] on span "ULTRA TEE - COCONUT Coconut" at bounding box center [293, 316] width 76 height 6
click at [294, 358] on span "ULTRA TEE - GROVE Grove" at bounding box center [295, 355] width 80 height 6
click at [298, 397] on span "ULTRA TEE - HARBOR BLUE Harbor Blue" at bounding box center [311, 394] width 113 height 6
click at [300, 435] on span "ULTRA TEE - HEATHER SAND Heather Sand" at bounding box center [310, 433] width 110 height 6
click at [302, 475] on span "ULTRA TEE - HEATHER STEEL Heather Steel" at bounding box center [310, 472] width 110 height 6
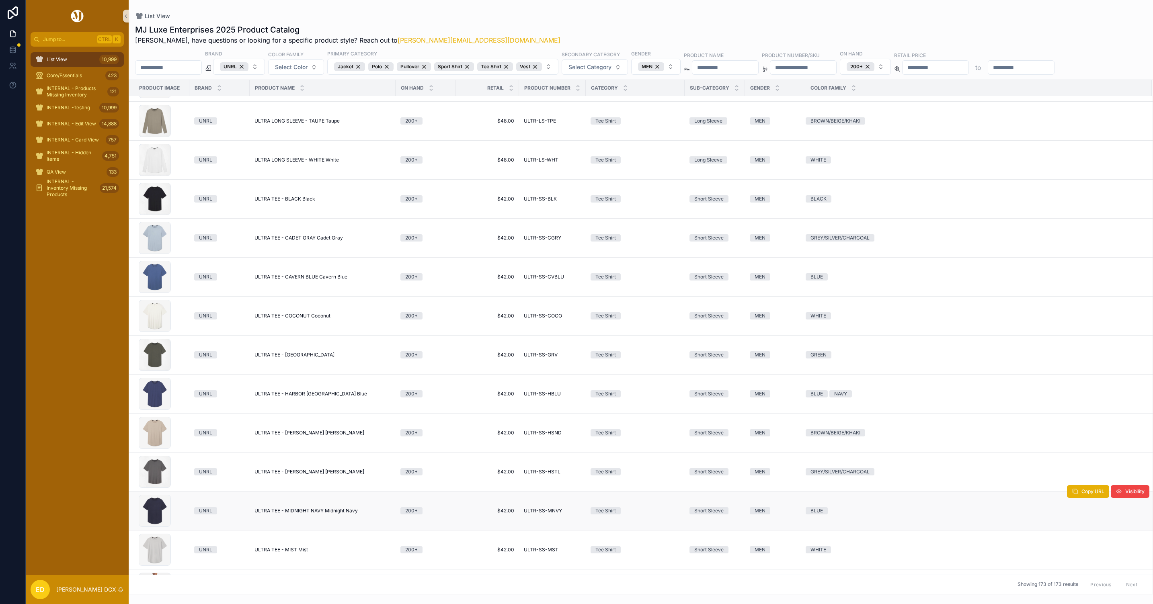
click at [300, 514] on span "ULTRA TEE - MIDNIGHT NAVY Midnight Navy" at bounding box center [306, 511] width 103 height 6
click at [294, 553] on span "ULTRA TEE - MIST Mist" at bounding box center [281, 550] width 53 height 6
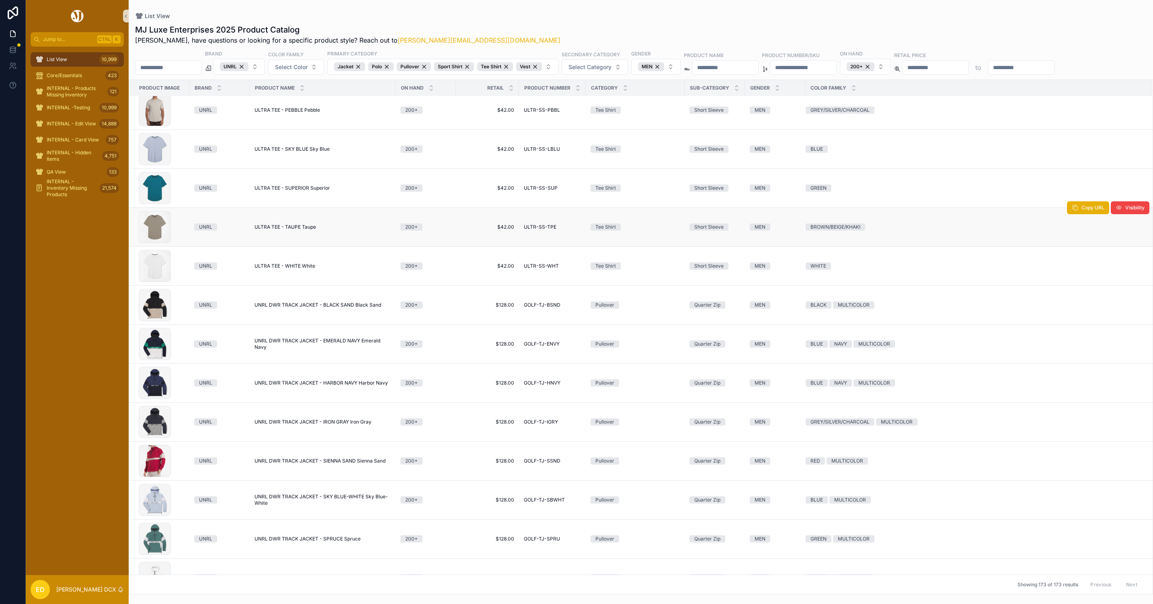
scroll to position [5871, 0]
click at [300, 111] on span "ULTRA TEE - PEBBLE Pebble" at bounding box center [288, 109] width 66 height 6
click at [304, 152] on span "ULTRA TEE - SKY BLUE Sky Blue" at bounding box center [292, 148] width 75 height 6
click at [303, 190] on span "ULTRA TEE - SUPERIOR Superior" at bounding box center [293, 187] width 76 height 6
click at [304, 230] on span "ULTRA TEE - TAUPE Taupe" at bounding box center [286, 226] width 62 height 6
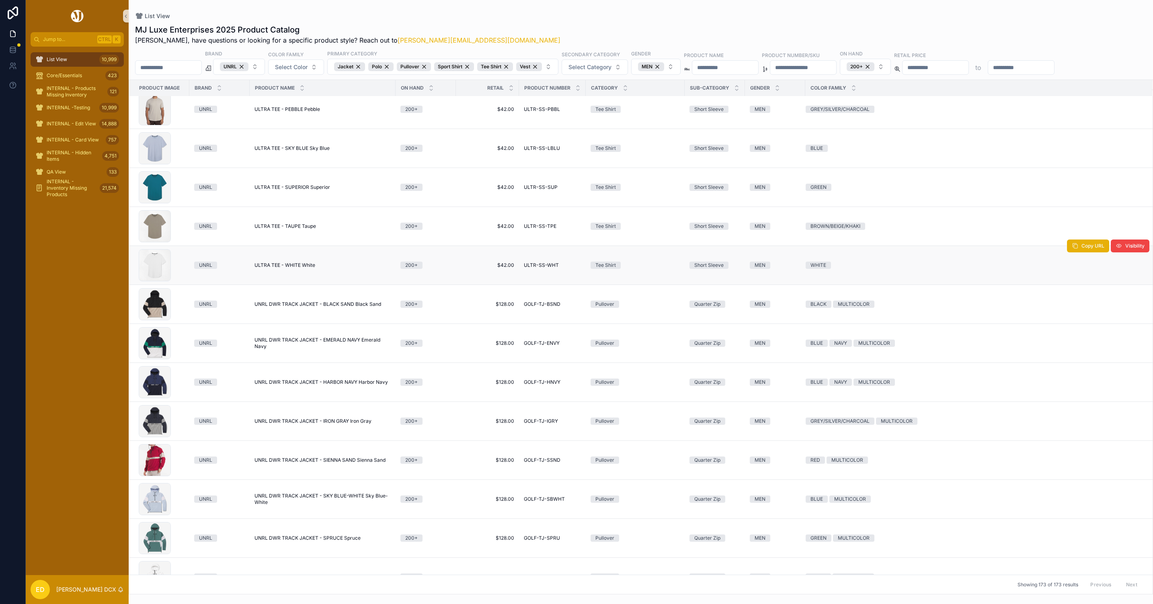
click at [307, 269] on span "ULTRA TEE - WHITE White" at bounding box center [285, 265] width 61 height 6
click at [326, 308] on span "UNRL DWR TRACK JACKET - BLACK SAND Black Sand" at bounding box center [318, 304] width 127 height 6
click at [328, 345] on span "UNRL DWR TRACK JACKET - EMERALD NAVY Emerald Navy" at bounding box center [323, 343] width 136 height 13
click at [326, 385] on span "UNRL DWR TRACK JACKET - HARBOR NAVY Harbor Navy" at bounding box center [321, 382] width 133 height 6
click at [310, 425] on span "UNRL DWR TRACK JACKET - IRON GRAY Iron Gray" at bounding box center [313, 421] width 117 height 6
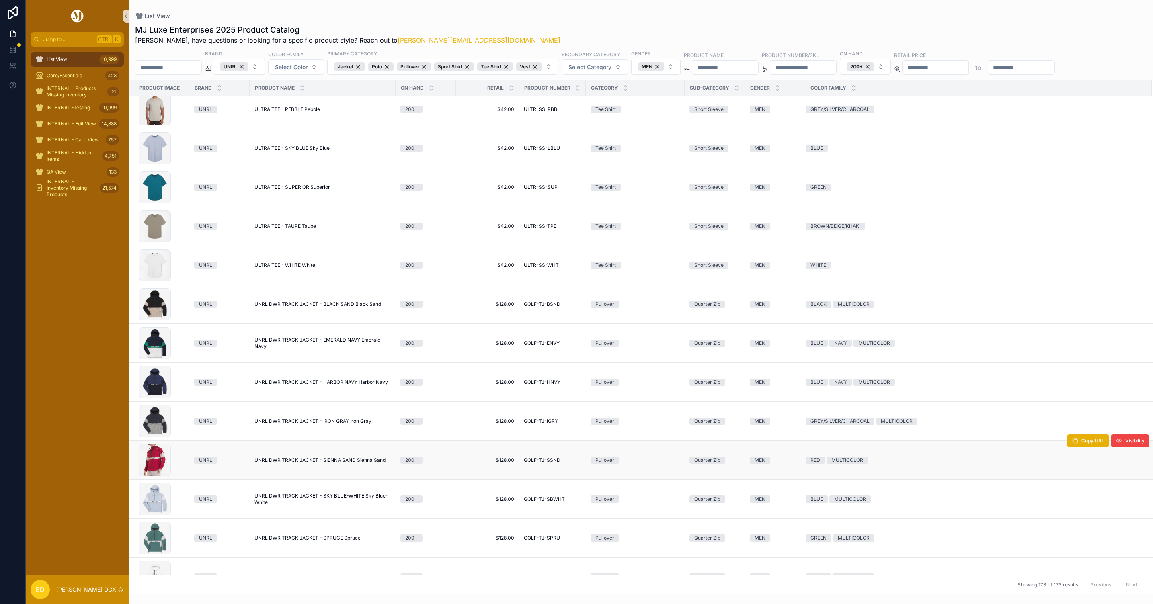
click at [312, 463] on span "UNRL DWR TRACK JACKET - SIENNA SAND Sienna Sand" at bounding box center [320, 460] width 131 height 6
click at [312, 499] on span "UNRL DWR TRACK JACKET - SKY BLUE-WHITE Sky Blue-White" at bounding box center [323, 499] width 136 height 13
click at [304, 542] on span "UNRL DWR TRACK JACKET - SPRUCE Spruce" at bounding box center [308, 538] width 106 height 6
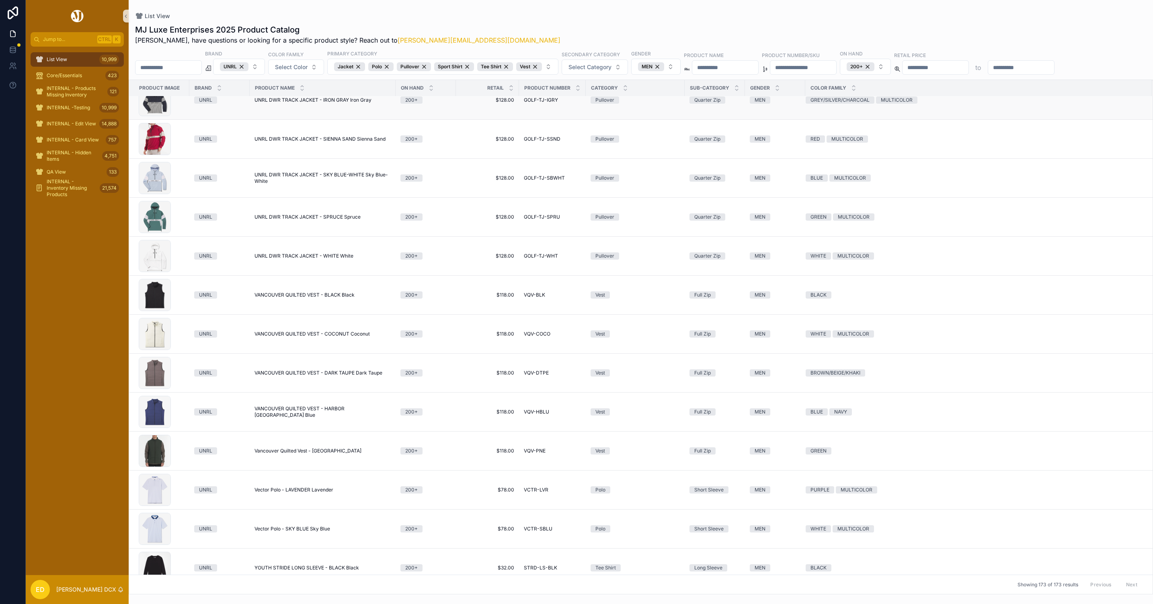
scroll to position [6208, 0]
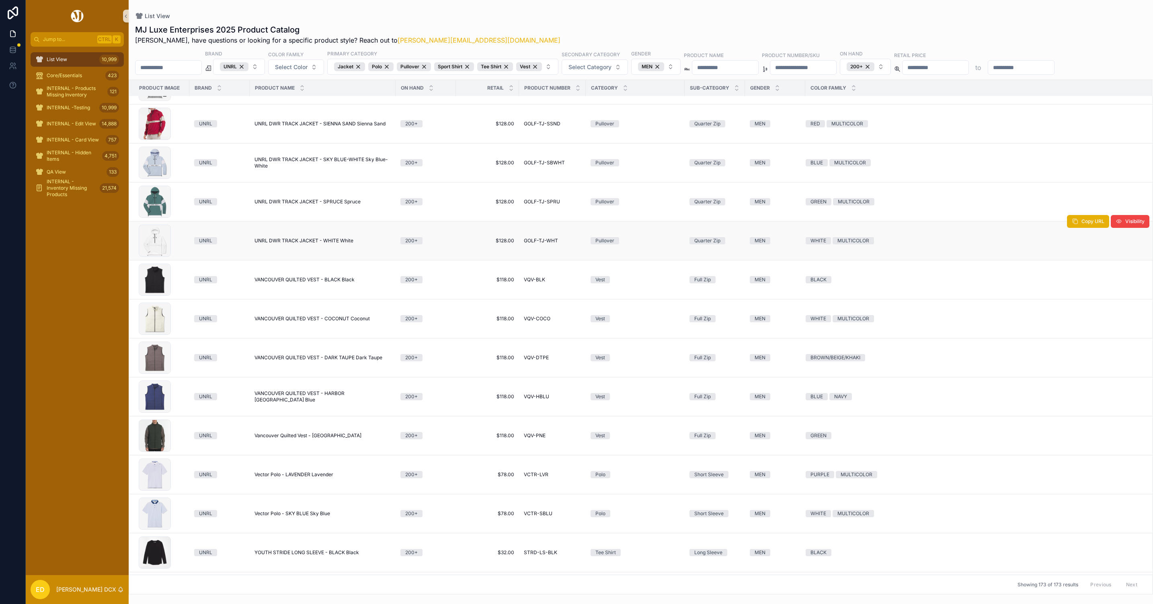
click at [290, 243] on span "UNRL DWR TRACK JACKET - WHITE White" at bounding box center [304, 241] width 99 height 6
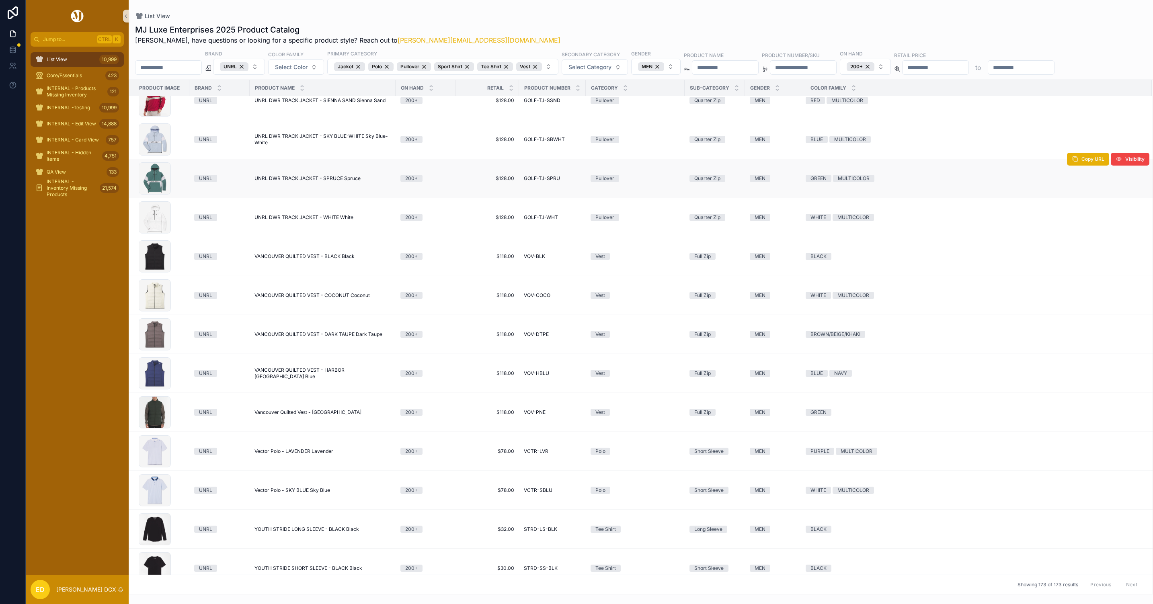
scroll to position [6249, 0]
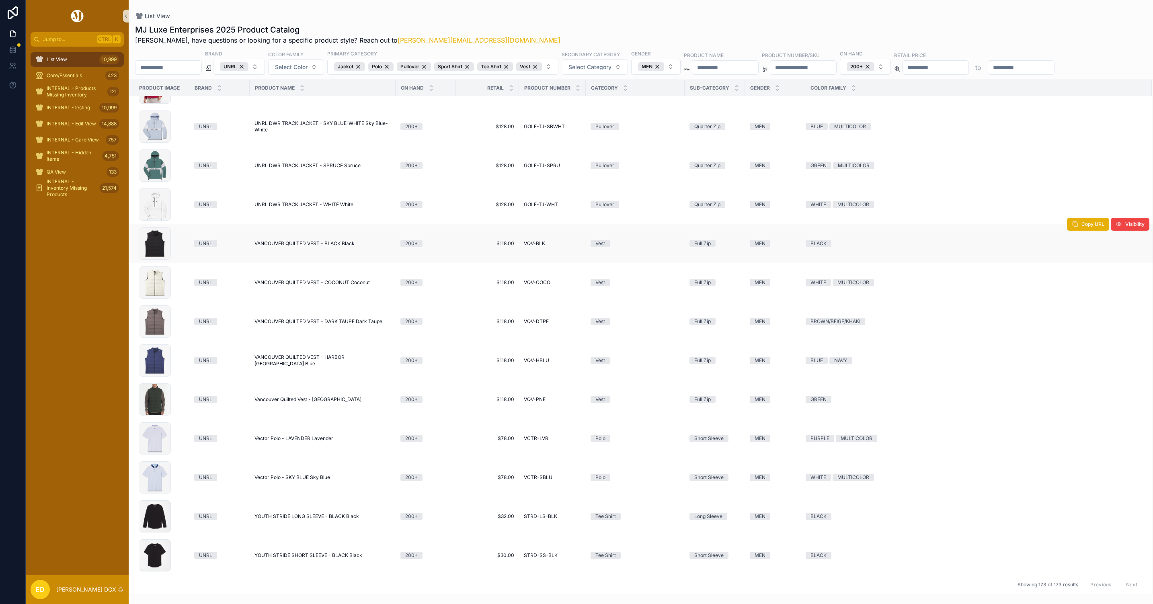
click at [291, 240] on span "VANCOUVER QUILTED VEST - BLACK Black" at bounding box center [305, 243] width 100 height 6
click at [294, 279] on span "VANCOUVER QUILTED VEST - COCONUT Coconut" at bounding box center [312, 282] width 115 height 6
click at [294, 320] on span "VANCOUVER QUILTED VEST - DARK TAUPE Dark Taupe" at bounding box center [319, 321] width 128 height 6
click at [298, 356] on span "VANCOUVER QUILTED VEST - HARBOR BLUE Harbor Blue" at bounding box center [323, 360] width 136 height 13
click at [292, 398] on span "Vancouver Quilted Vest - PINE Pine" at bounding box center [308, 399] width 107 height 6
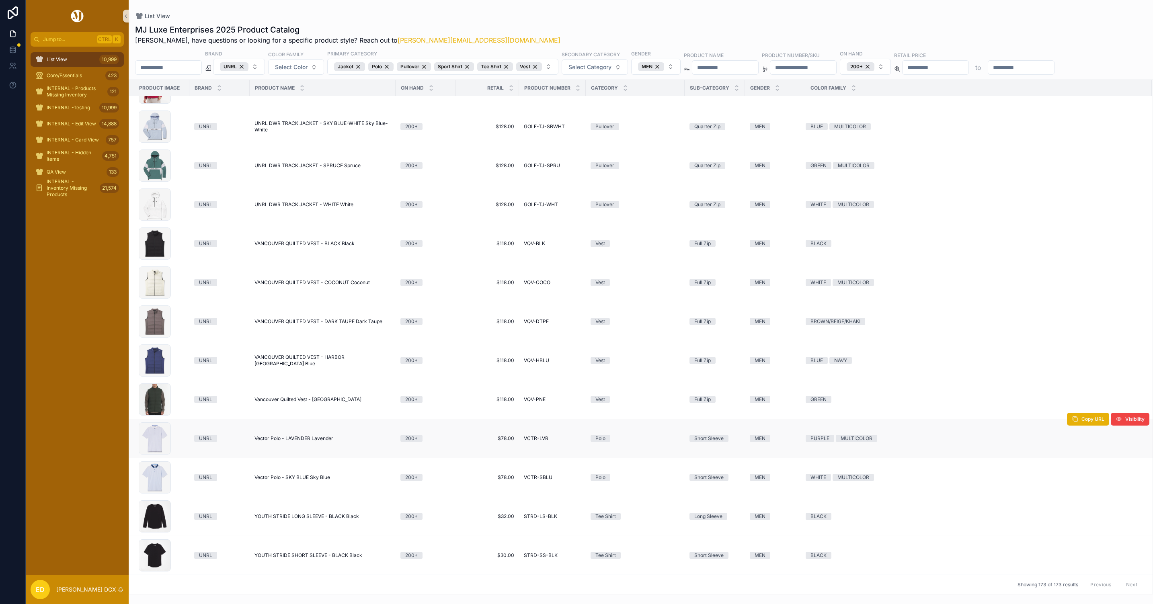
click at [301, 435] on span "Vector Polo - LAVENDER Lavender" at bounding box center [294, 438] width 79 height 6
click at [303, 477] on span "Vector Polo - SKY BLUE Sky Blue" at bounding box center [293, 477] width 76 height 6
click at [306, 516] on span "YOUTH STRIDE LONG SLEEVE - BLACK Black" at bounding box center [307, 516] width 105 height 6
click at [298, 554] on span "YOUTH STRIDE SHORT SLEEVE - BLACK Black" at bounding box center [309, 555] width 108 height 6
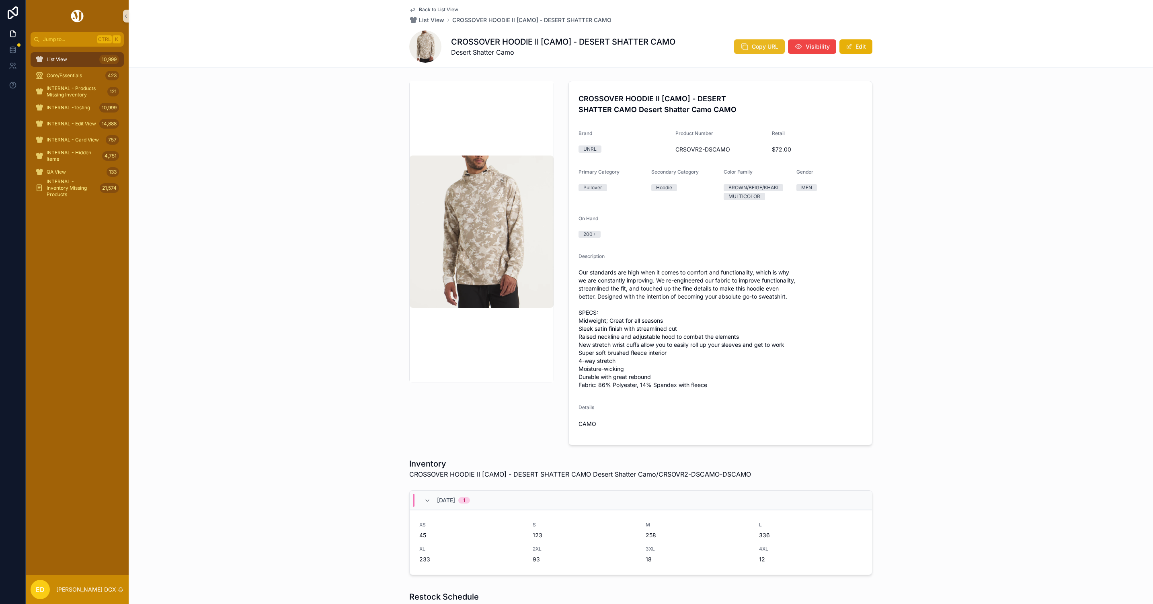
click at [760, 41] on button "Copy URL" at bounding box center [759, 46] width 51 height 14
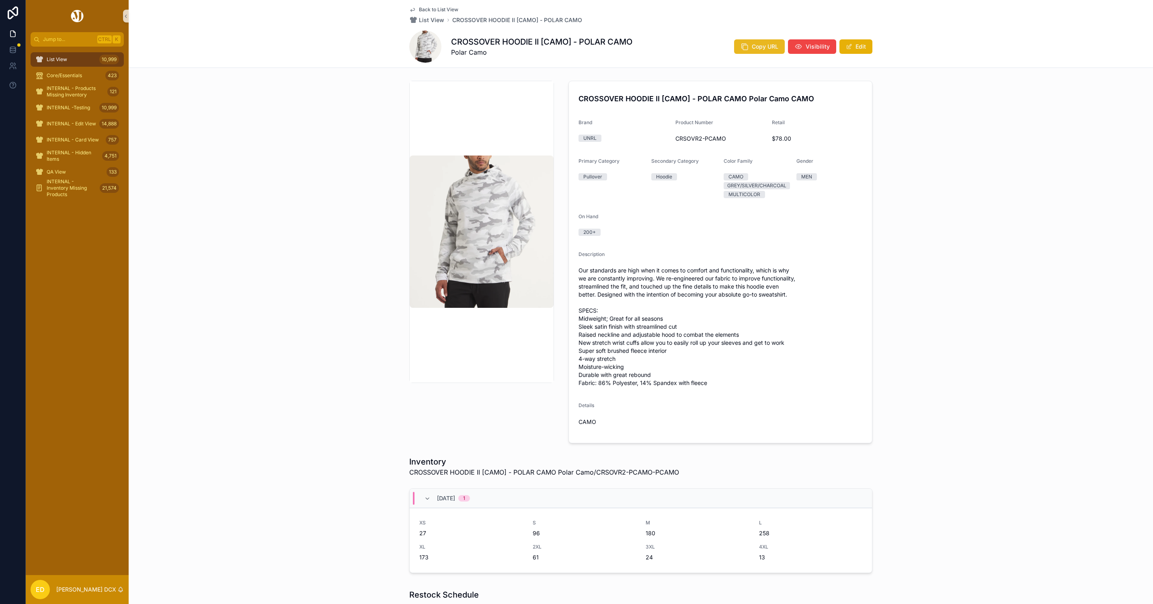
click at [743, 45] on icon "scrollable content" at bounding box center [745, 47] width 8 height 8
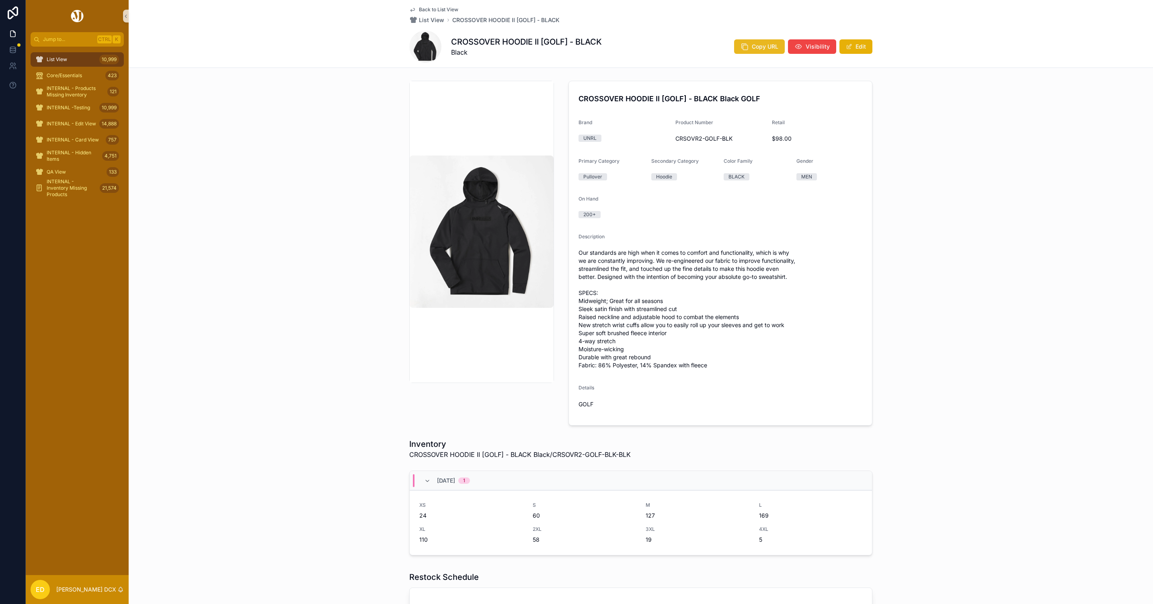
click at [746, 49] on button "Copy URL" at bounding box center [759, 46] width 51 height 14
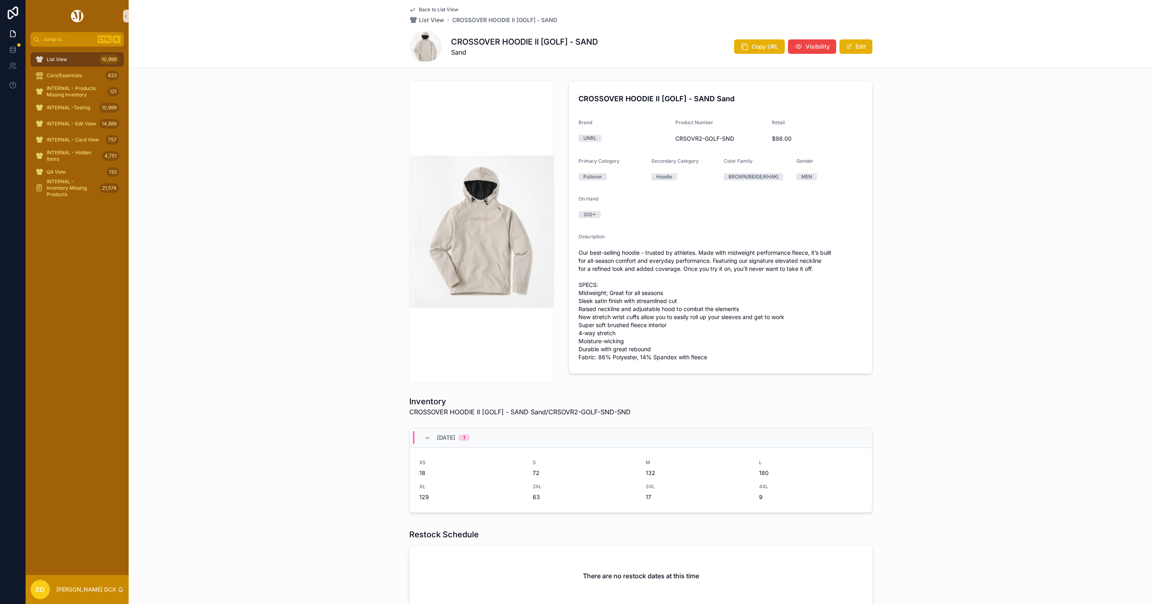
click at [753, 35] on div "CROSSOVER HOODIE II [GOLF] - SAND Sand Copy URL Visibility Edit" at bounding box center [640, 47] width 463 height 32
click at [752, 46] on span "Copy URL" at bounding box center [765, 47] width 27 height 8
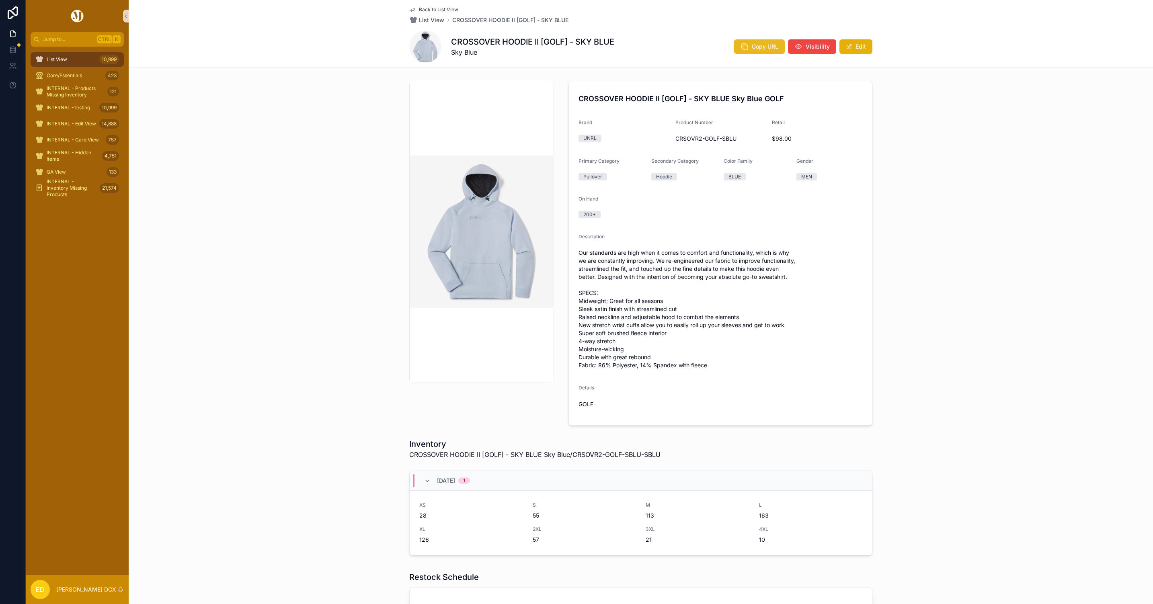
click at [752, 46] on span "Copy URL" at bounding box center [765, 47] width 27 height 8
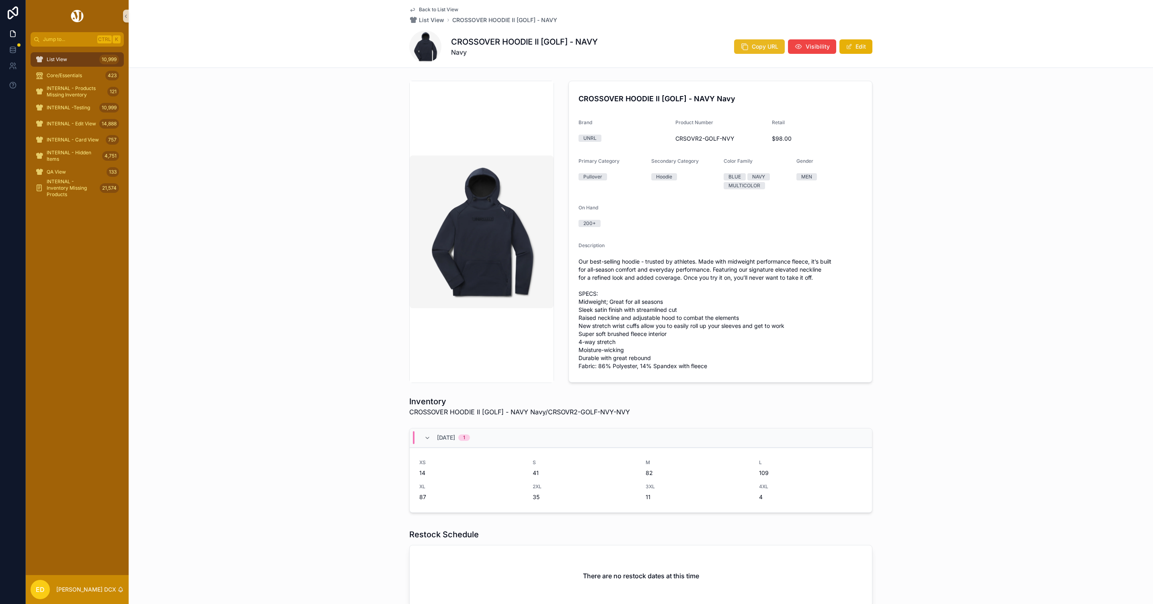
click at [752, 47] on span "Copy URL" at bounding box center [765, 47] width 27 height 8
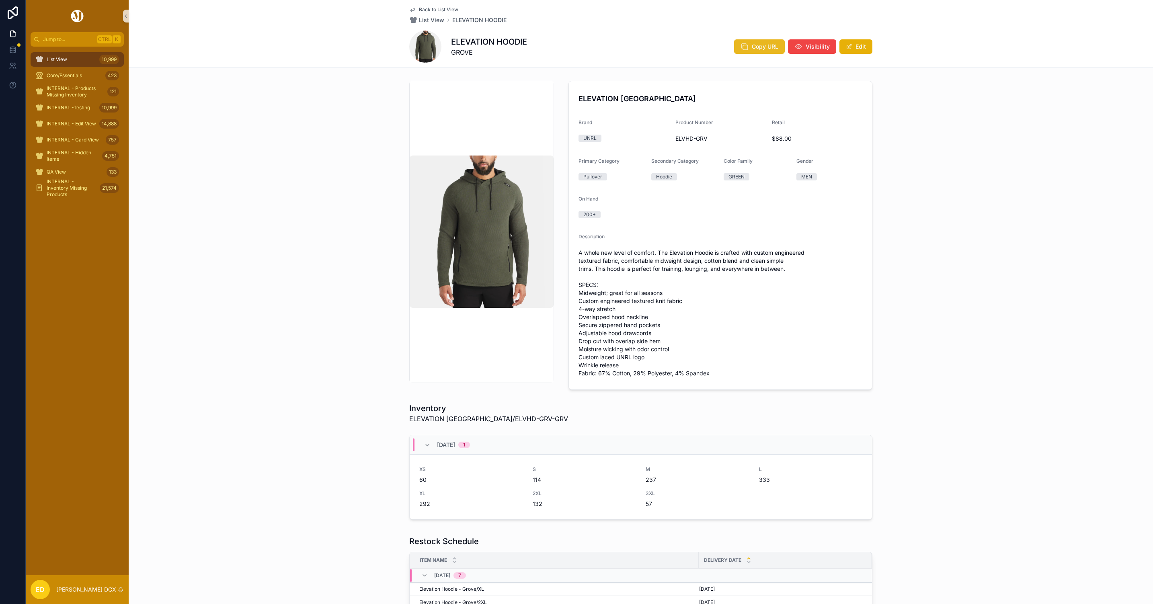
click at [735, 45] on button "Copy URL" at bounding box center [759, 46] width 51 height 14
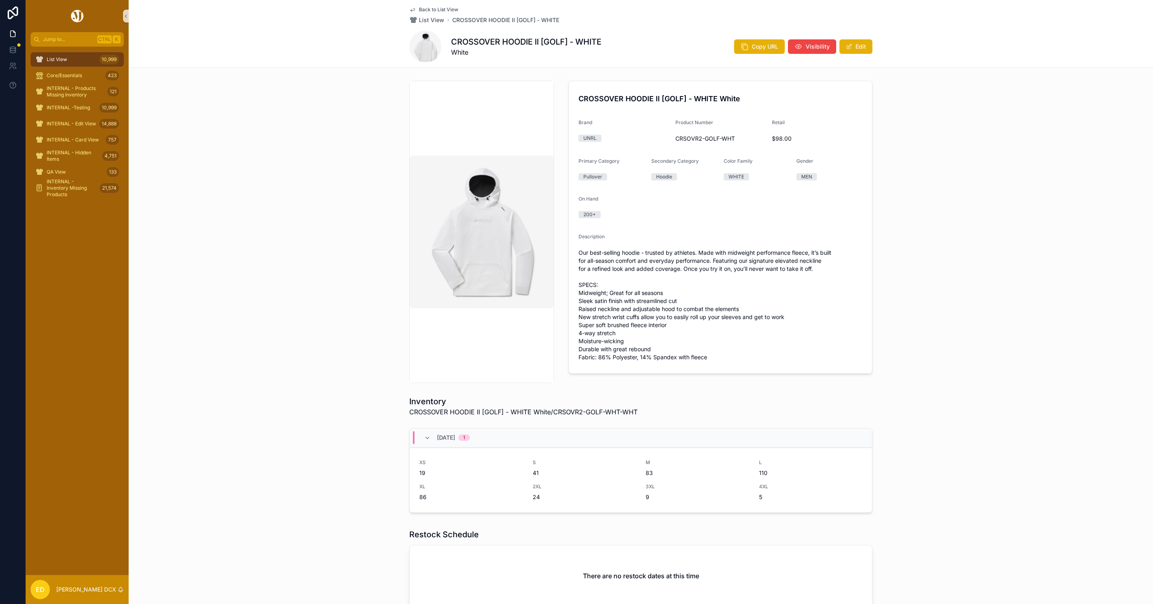
click at [753, 39] on div "Copy URL Visibility Edit" at bounding box center [800, 46] width 145 height 15
click at [755, 52] on button "Copy URL" at bounding box center [759, 46] width 51 height 14
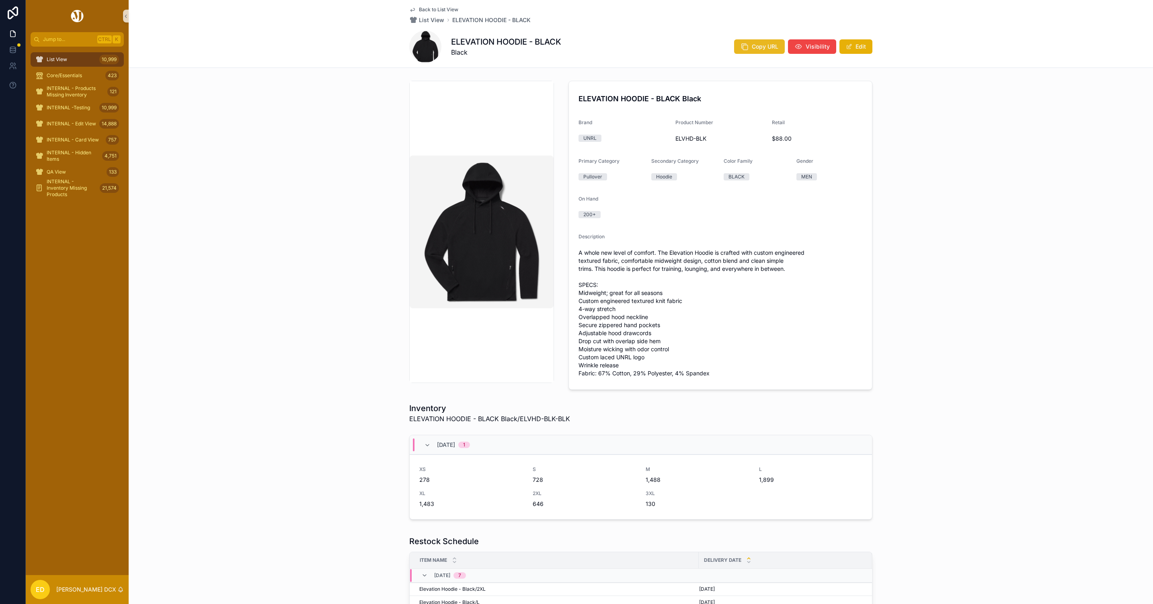
click at [752, 50] on span "Copy URL" at bounding box center [765, 47] width 27 height 8
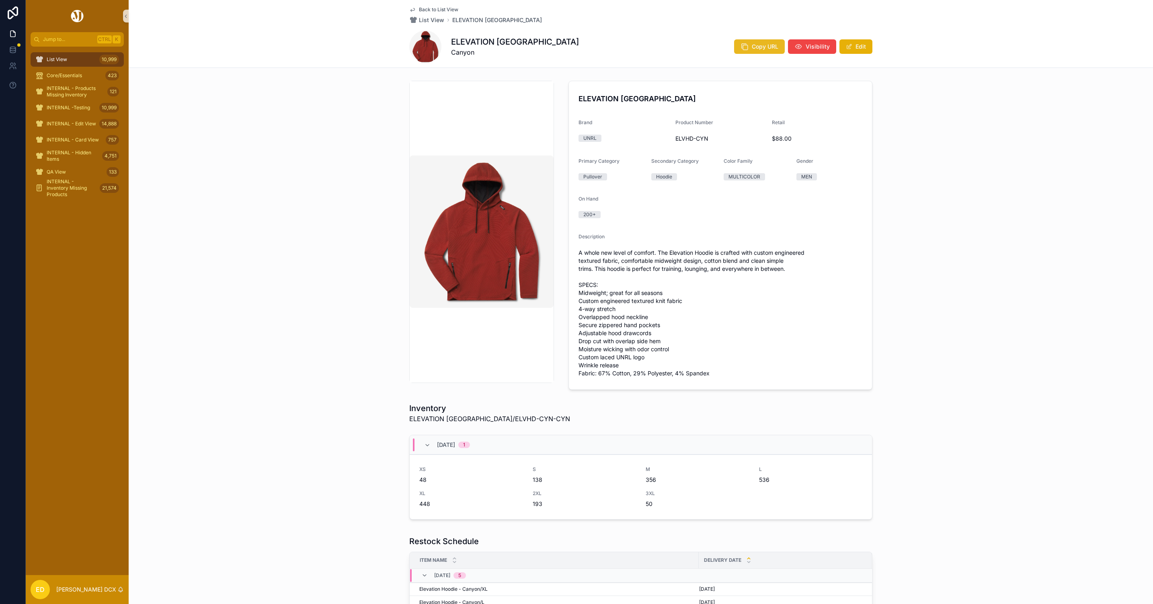
click at [772, 46] on span "Copy URL" at bounding box center [765, 47] width 27 height 8
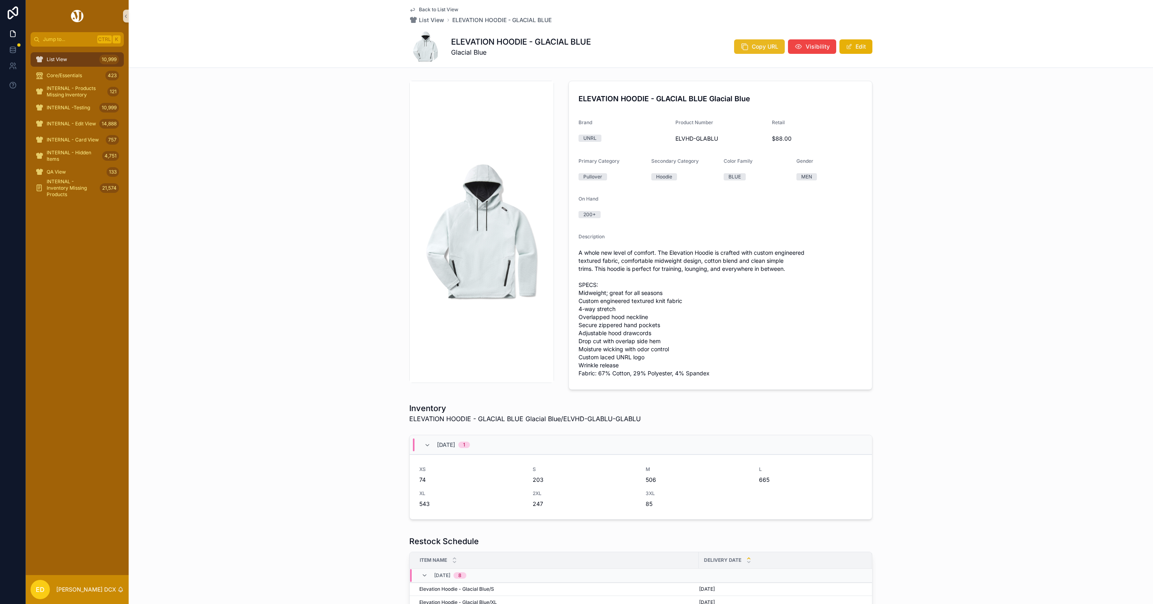
click at [748, 46] on button "Copy URL" at bounding box center [759, 46] width 51 height 14
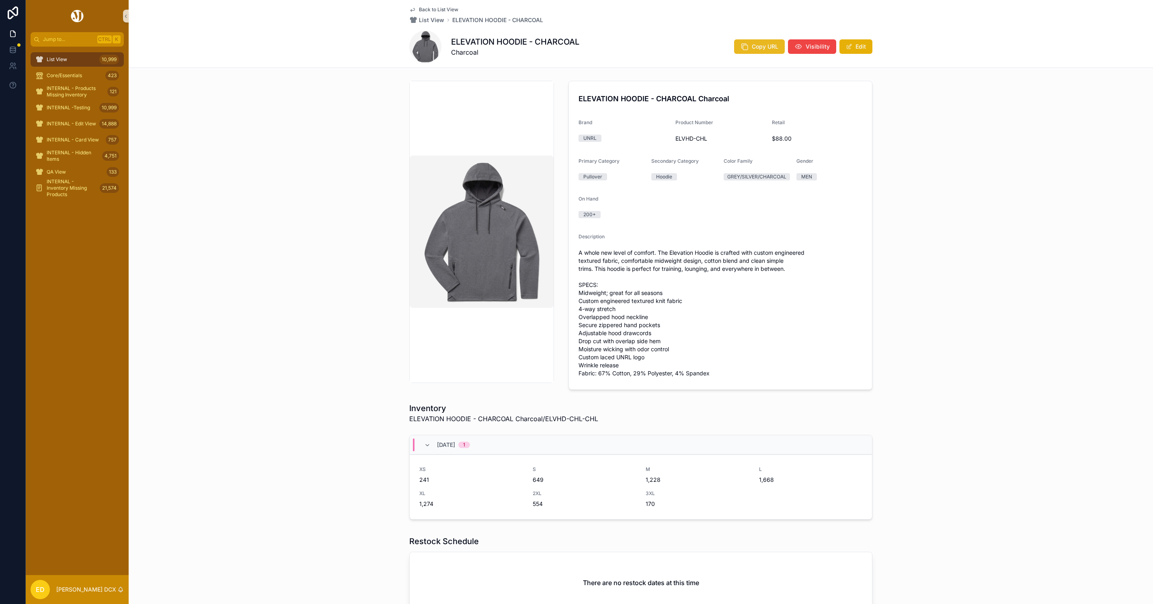
click at [747, 45] on button "Copy URL" at bounding box center [759, 46] width 51 height 14
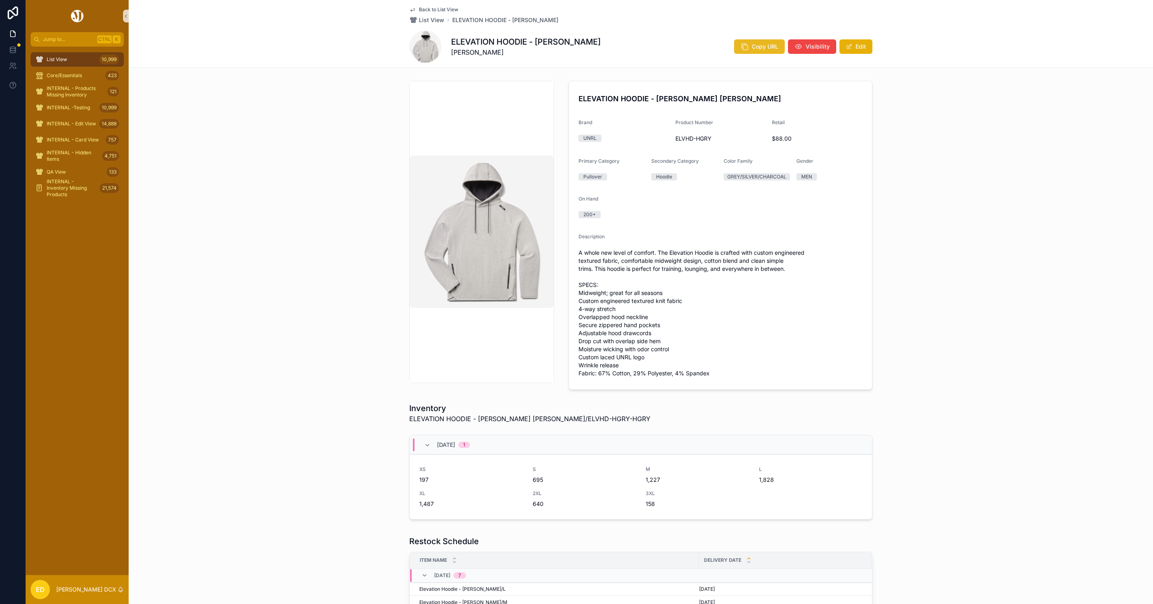
click at [758, 51] on button "Copy URL" at bounding box center [759, 46] width 51 height 14
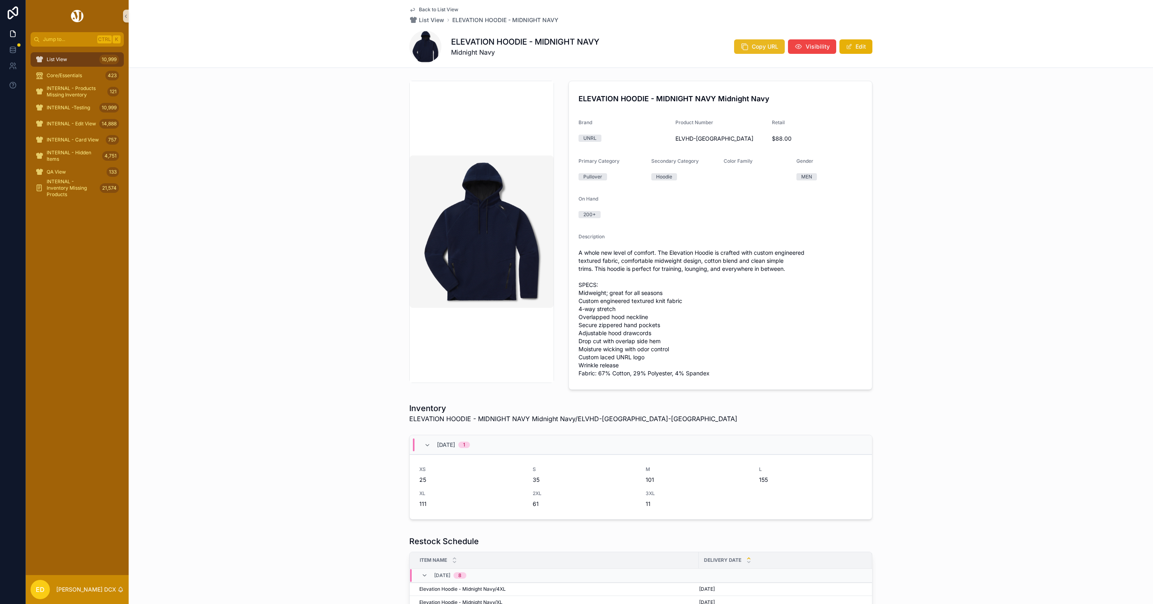
click at [762, 48] on span "Copy URL" at bounding box center [765, 47] width 27 height 8
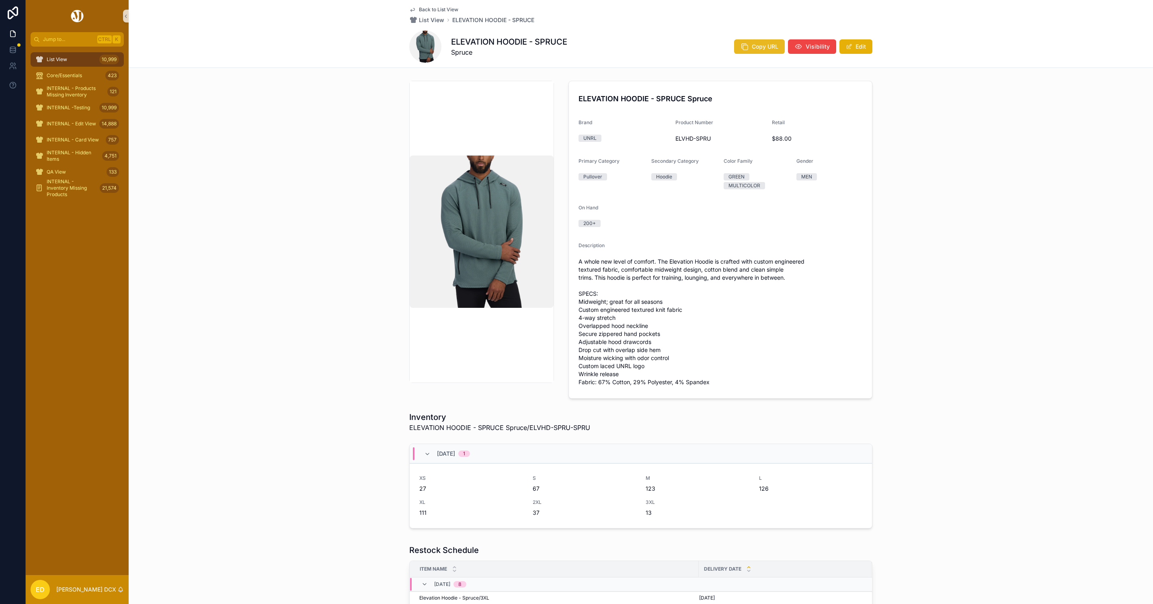
click at [751, 41] on button "Copy URL" at bounding box center [759, 46] width 51 height 14
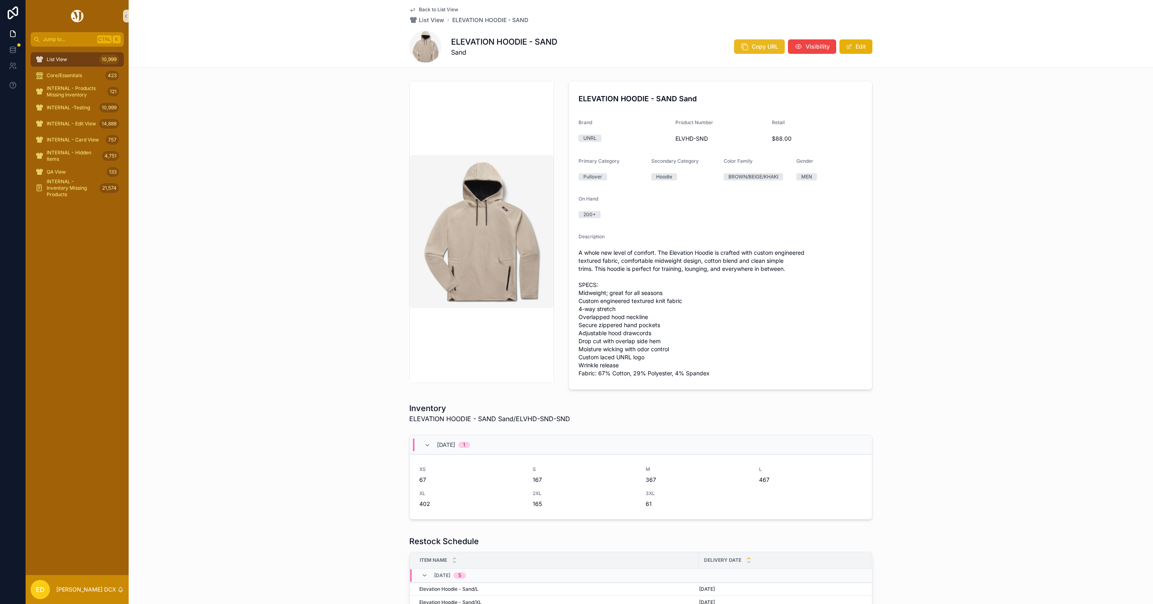
click at [752, 43] on span "Copy URL" at bounding box center [765, 47] width 27 height 8
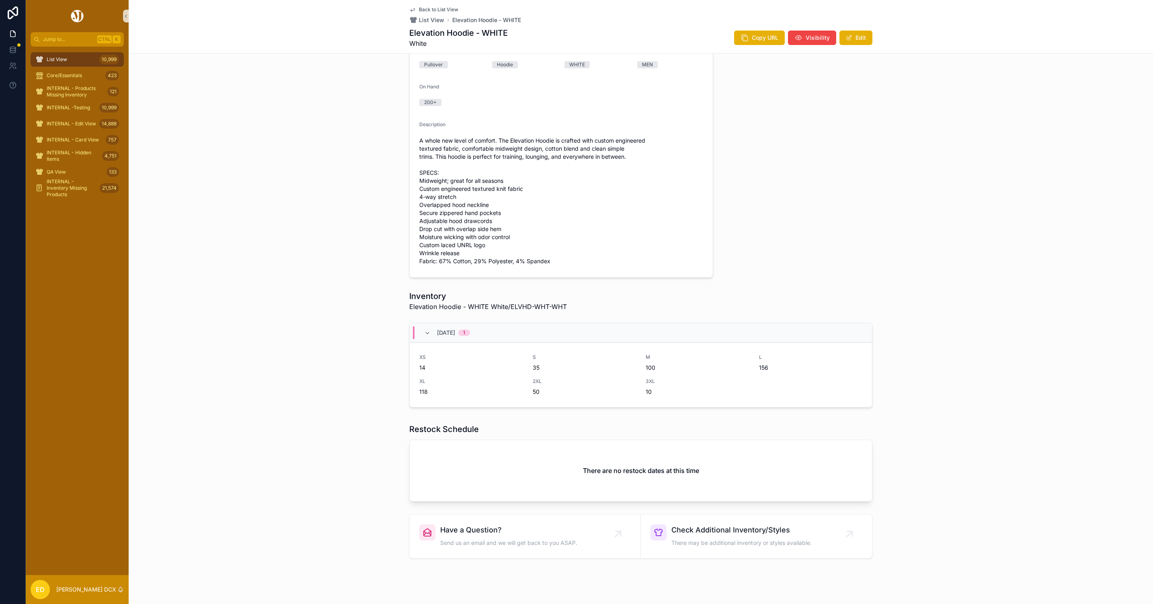
scroll to position [376, 0]
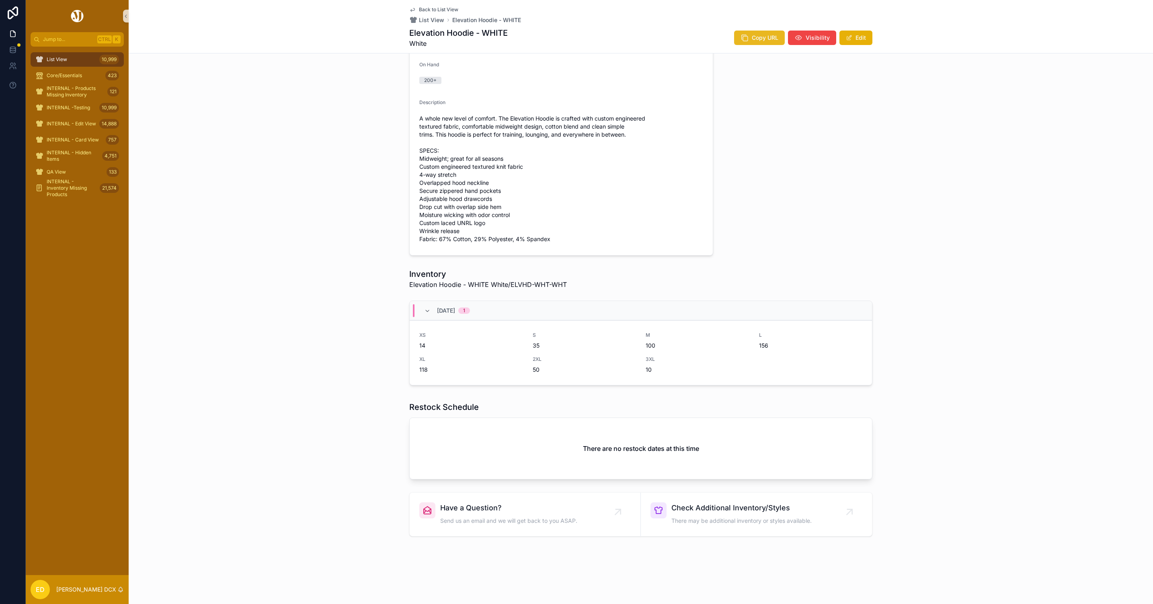
click at [742, 34] on icon "scrollable content" at bounding box center [745, 38] width 8 height 8
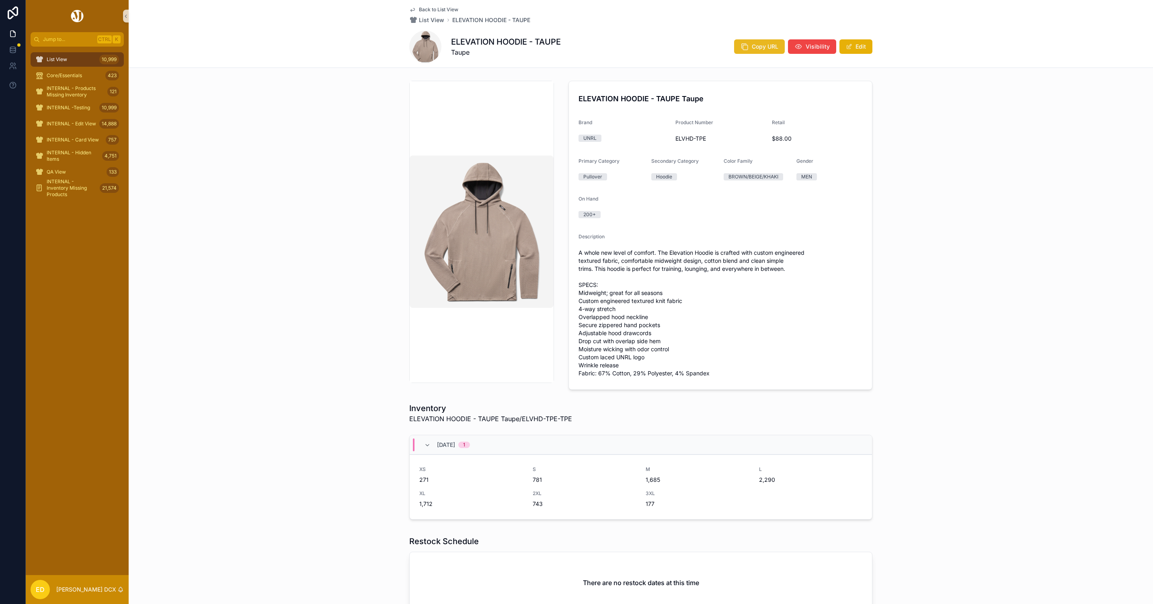
click at [757, 46] on span "Copy URL" at bounding box center [765, 47] width 27 height 8
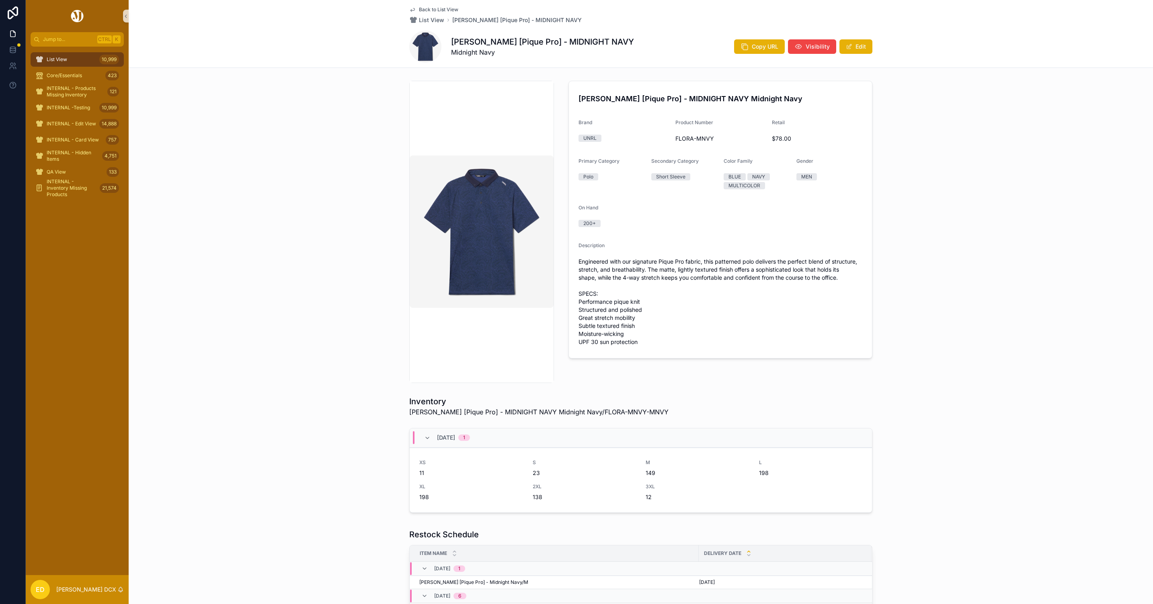
click at [759, 37] on div "Flora Polo [Pique Pro] - MIDNIGHT NAVY Midnight Navy Copy URL Visibility Edit" at bounding box center [640, 47] width 463 height 32
click at [756, 44] on span "Copy URL" at bounding box center [765, 47] width 27 height 8
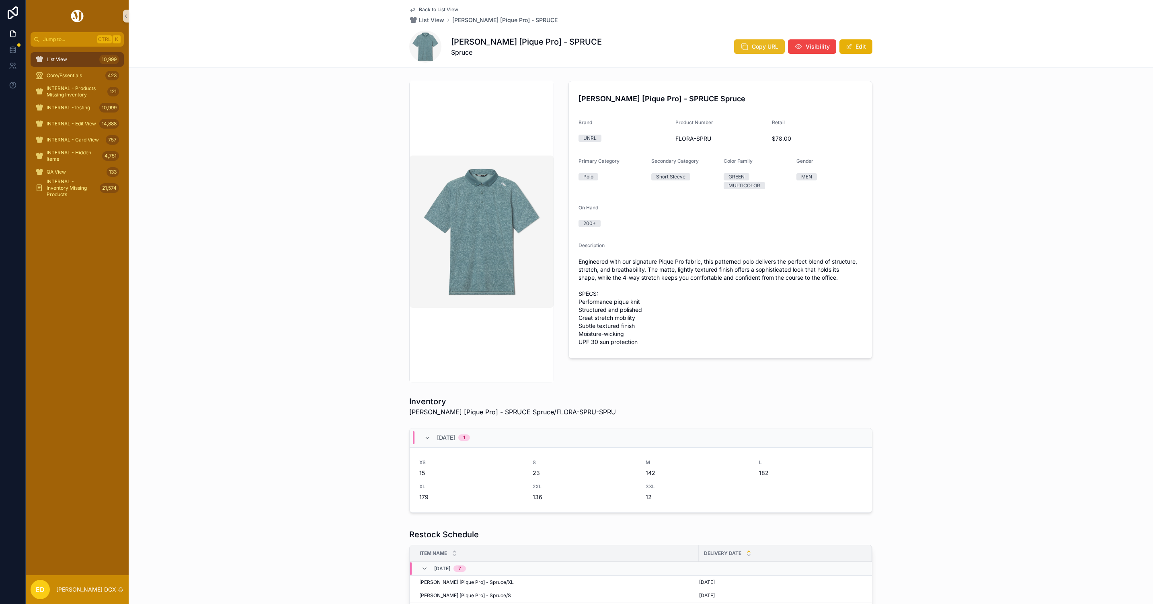
click at [758, 40] on button "Copy URL" at bounding box center [759, 46] width 51 height 14
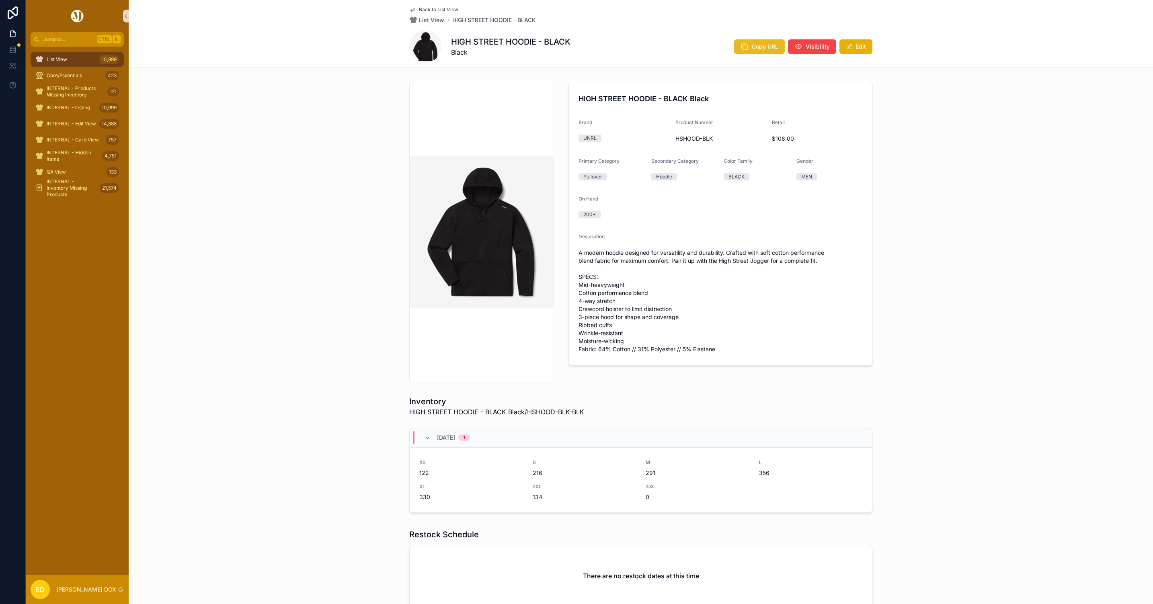
click at [741, 46] on icon "scrollable content" at bounding box center [745, 47] width 8 height 8
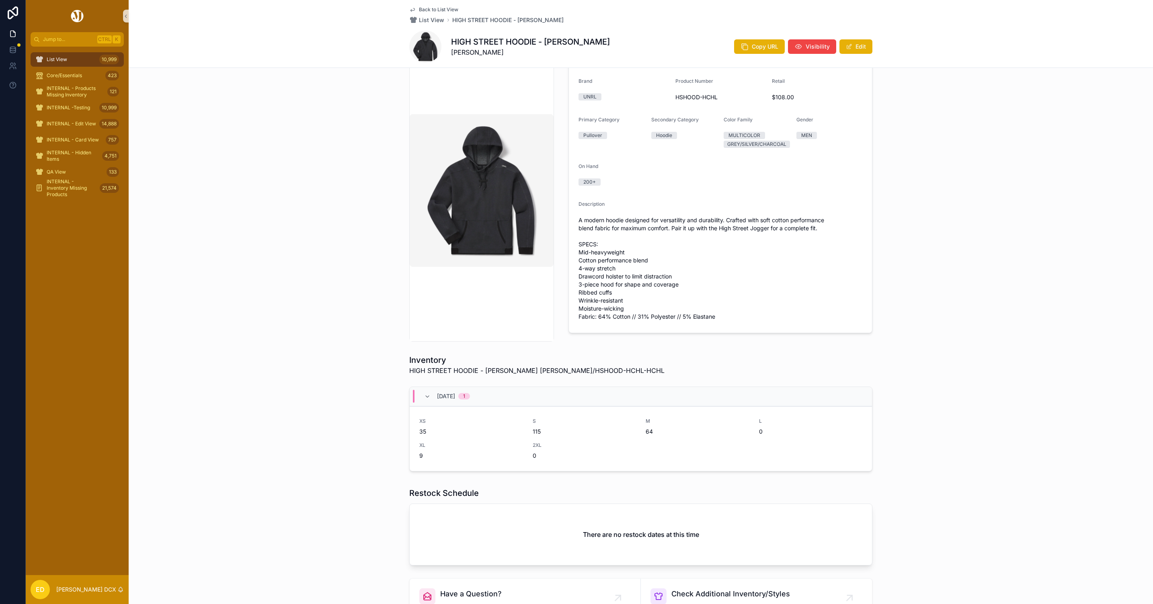
scroll to position [128, 0]
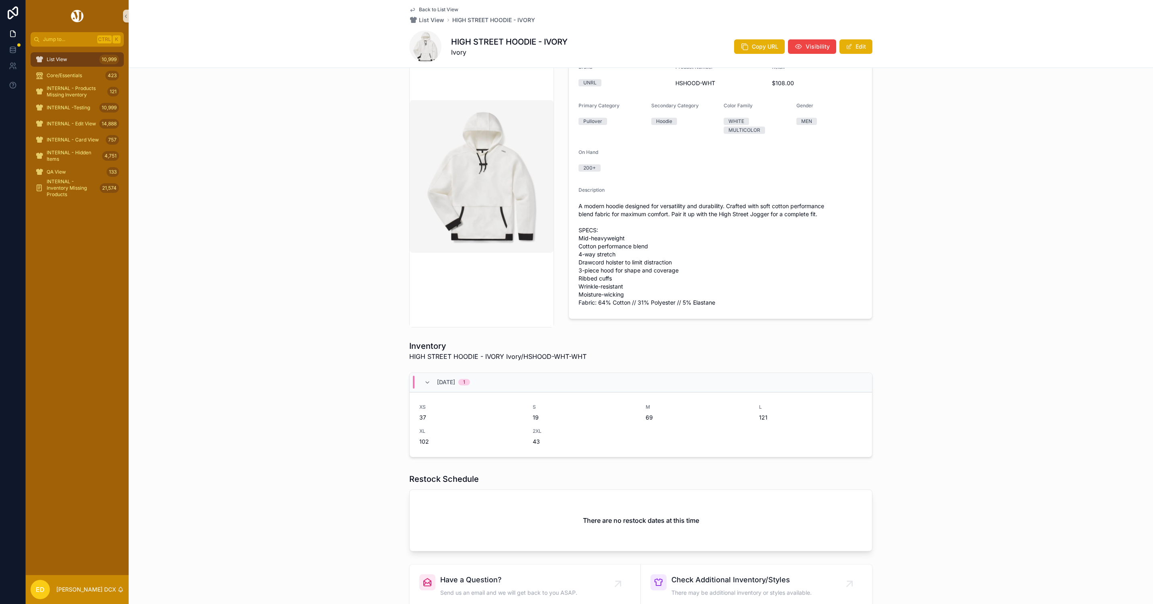
scroll to position [121, 0]
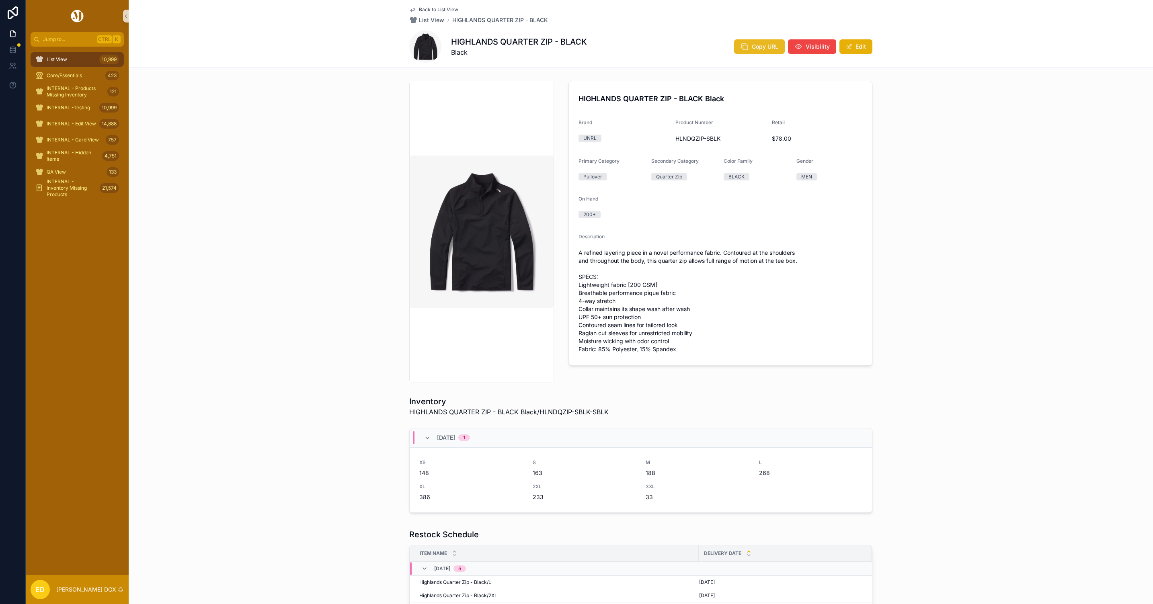
click at [754, 47] on span "Copy URL" at bounding box center [765, 47] width 27 height 8
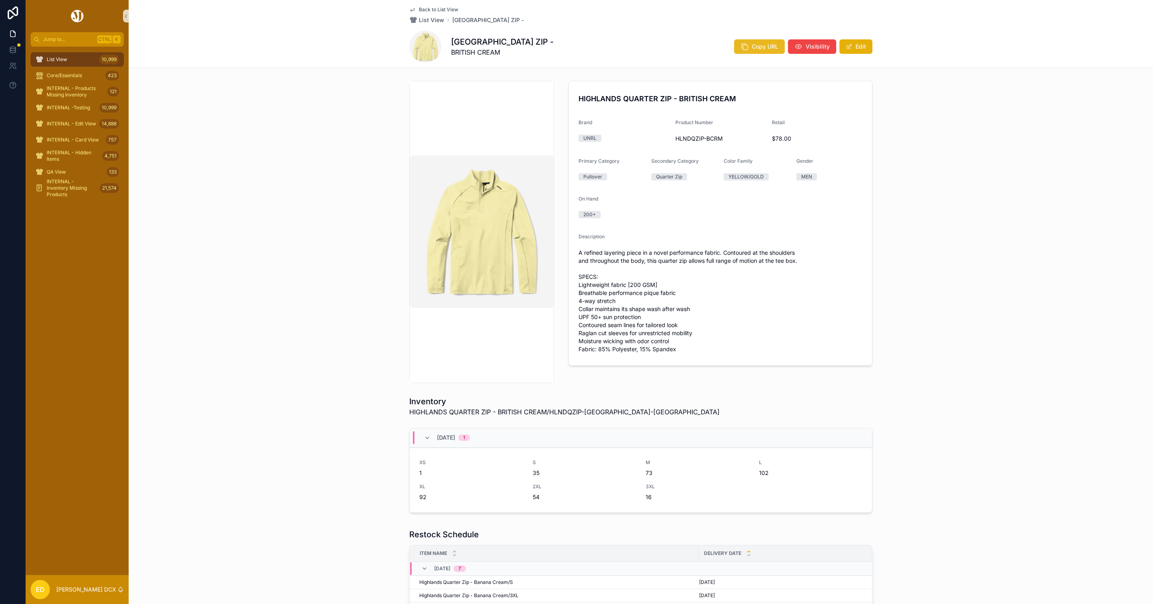
click at [741, 51] on button "Copy URL" at bounding box center [759, 46] width 51 height 14
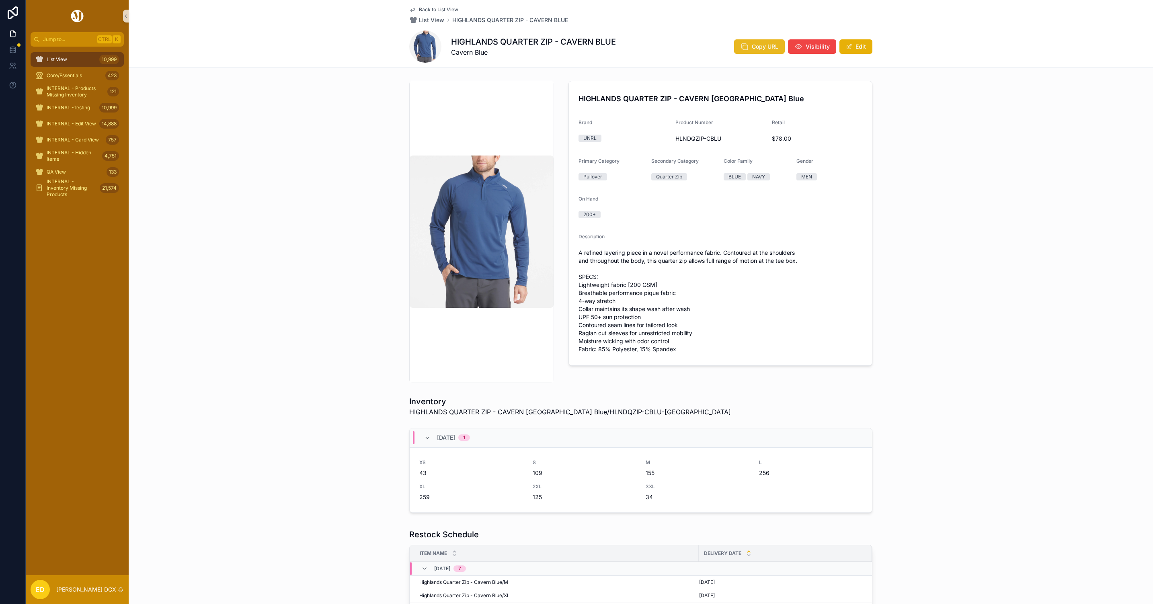
click at [747, 43] on button "Copy URL" at bounding box center [759, 46] width 51 height 14
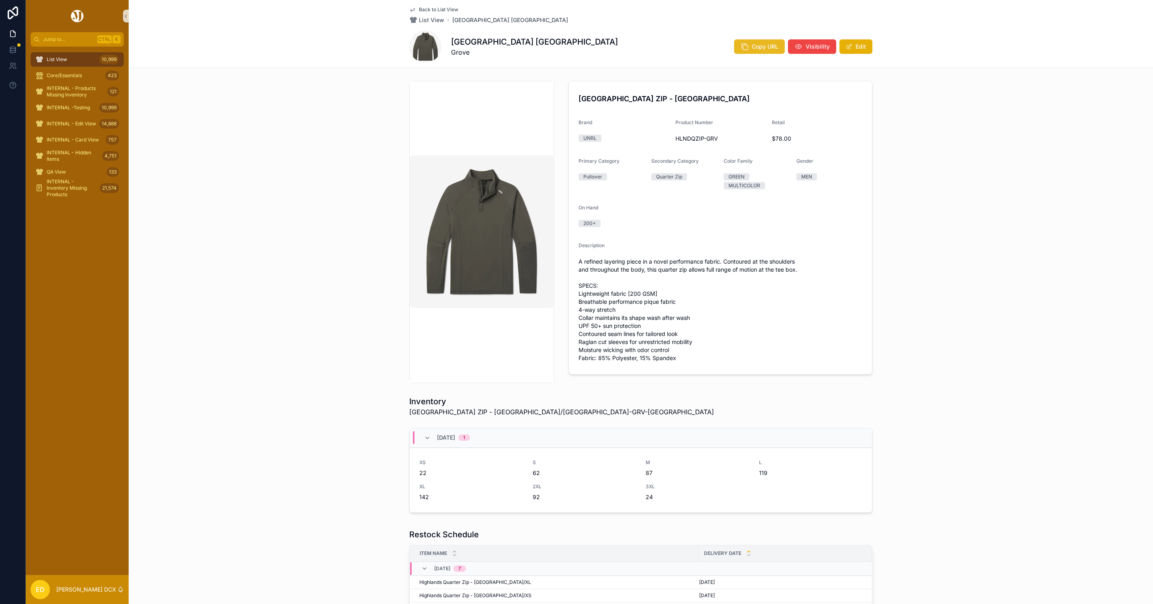
click at [739, 51] on button "Copy URL" at bounding box center [759, 46] width 51 height 14
click at [745, 46] on icon "scrollable content" at bounding box center [745, 47] width 8 height 8
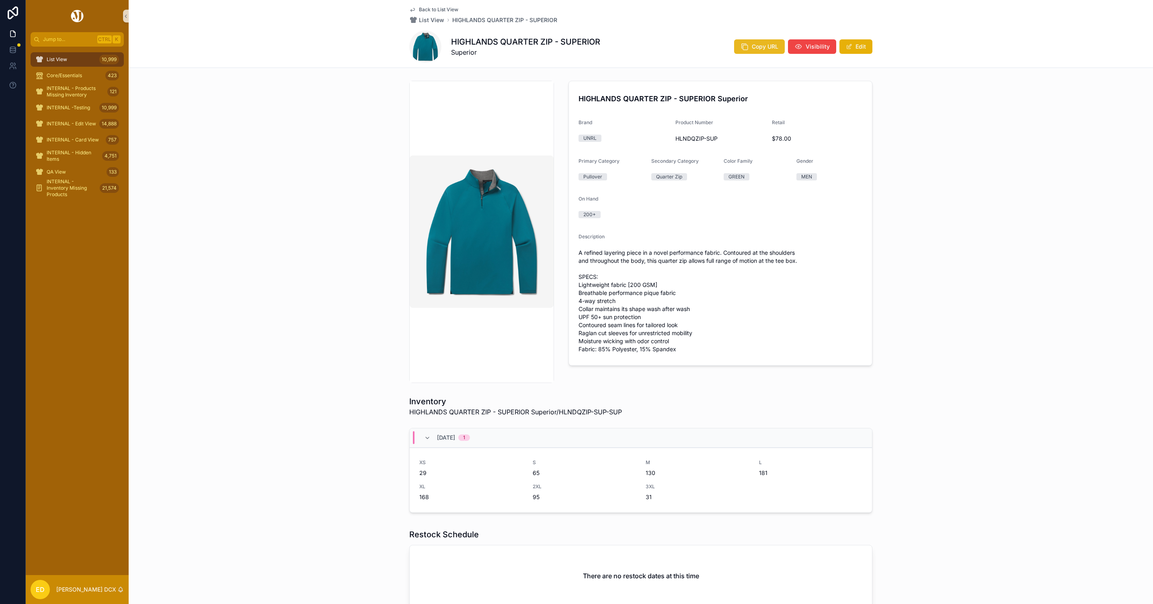
click at [755, 43] on span "Copy URL" at bounding box center [765, 47] width 27 height 8
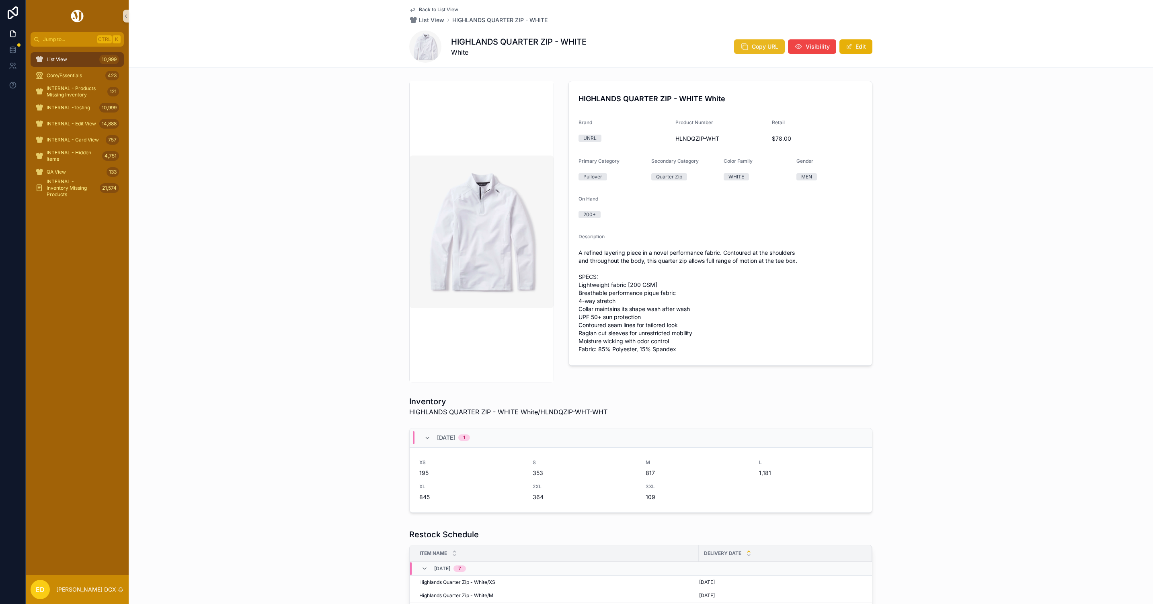
click at [741, 49] on icon "scrollable content" at bounding box center [745, 47] width 8 height 8
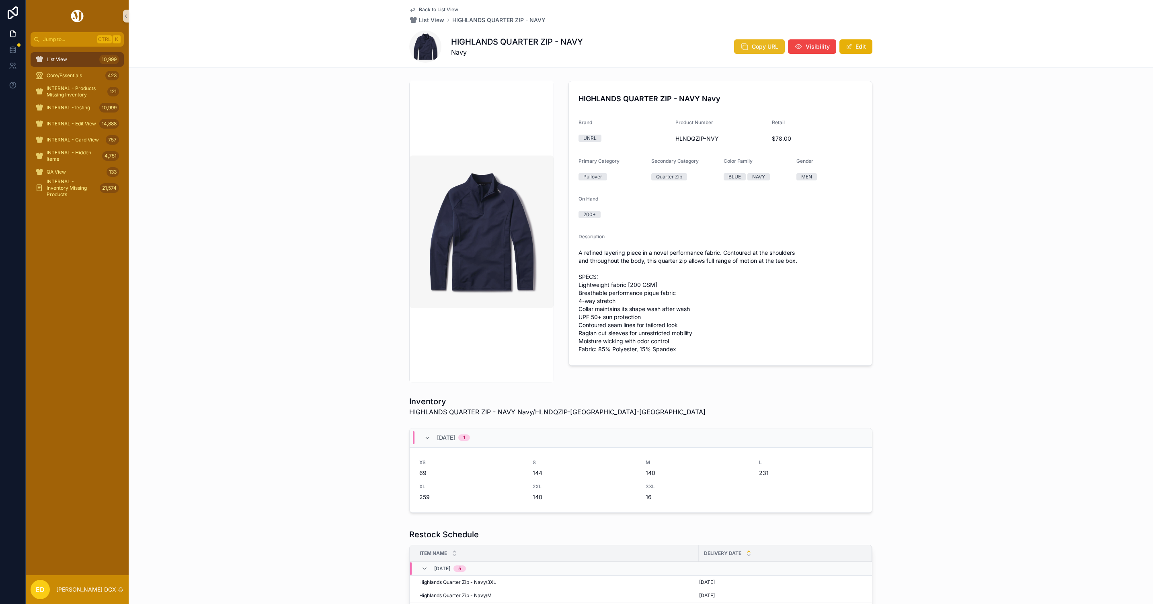
click at [752, 50] on span "Copy URL" at bounding box center [765, 47] width 27 height 8
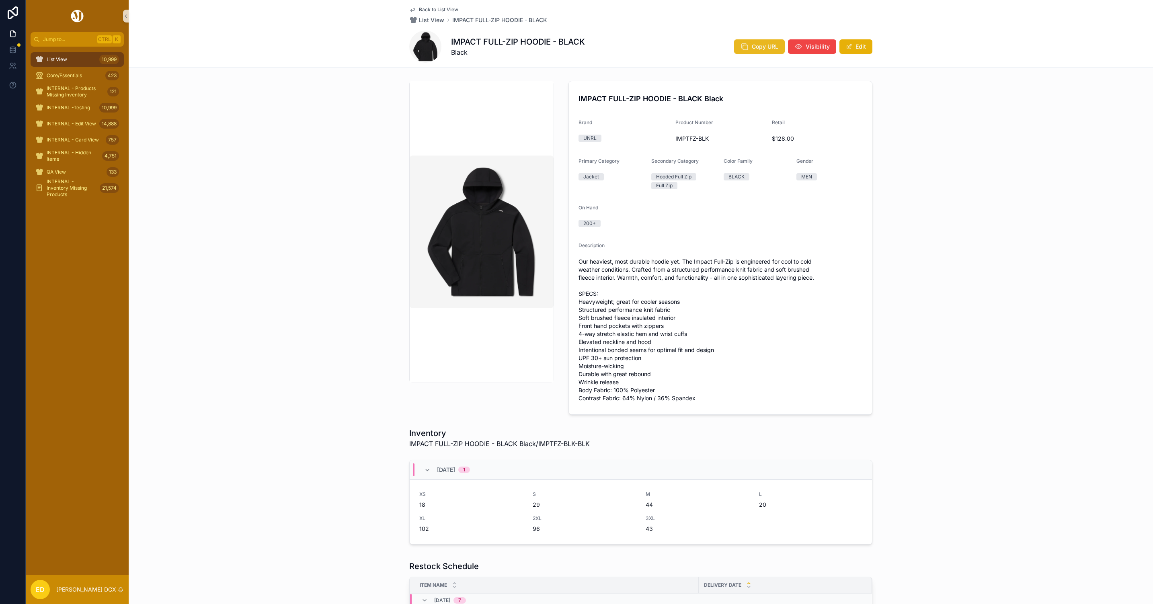
click at [747, 47] on button "Copy URL" at bounding box center [759, 46] width 51 height 14
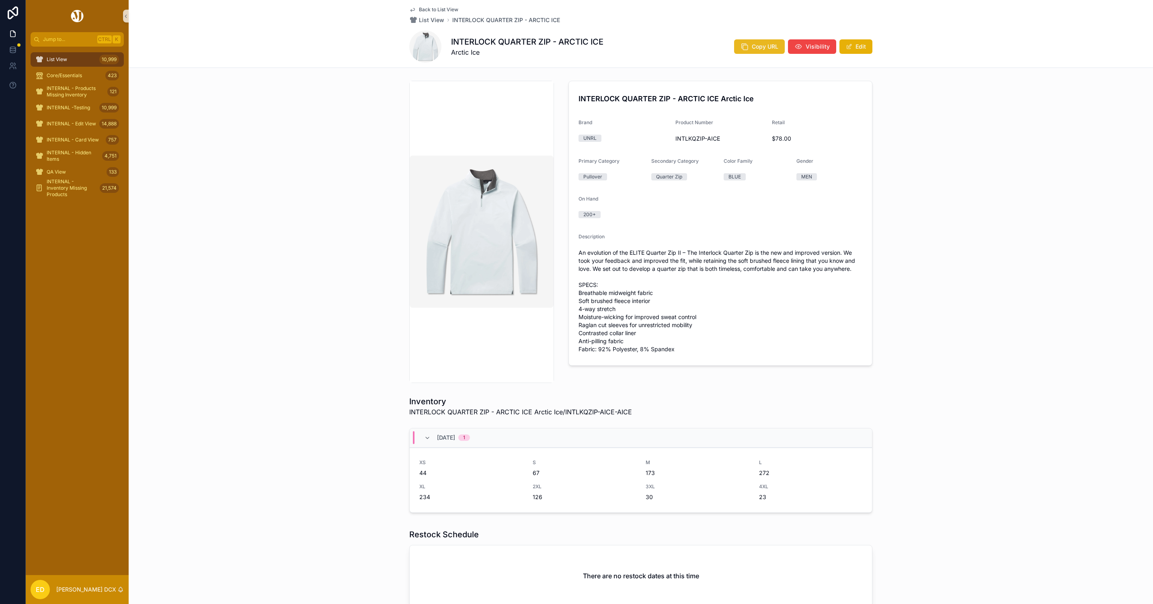
click at [741, 45] on icon "scrollable content" at bounding box center [745, 47] width 8 height 8
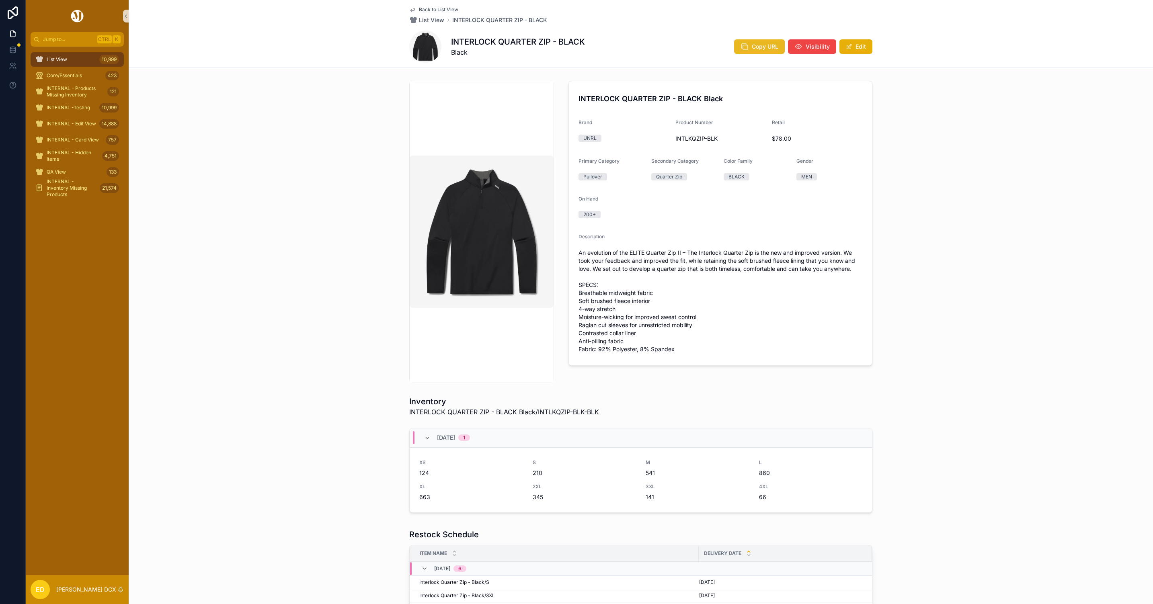
click at [754, 45] on span "Copy URL" at bounding box center [765, 47] width 27 height 8
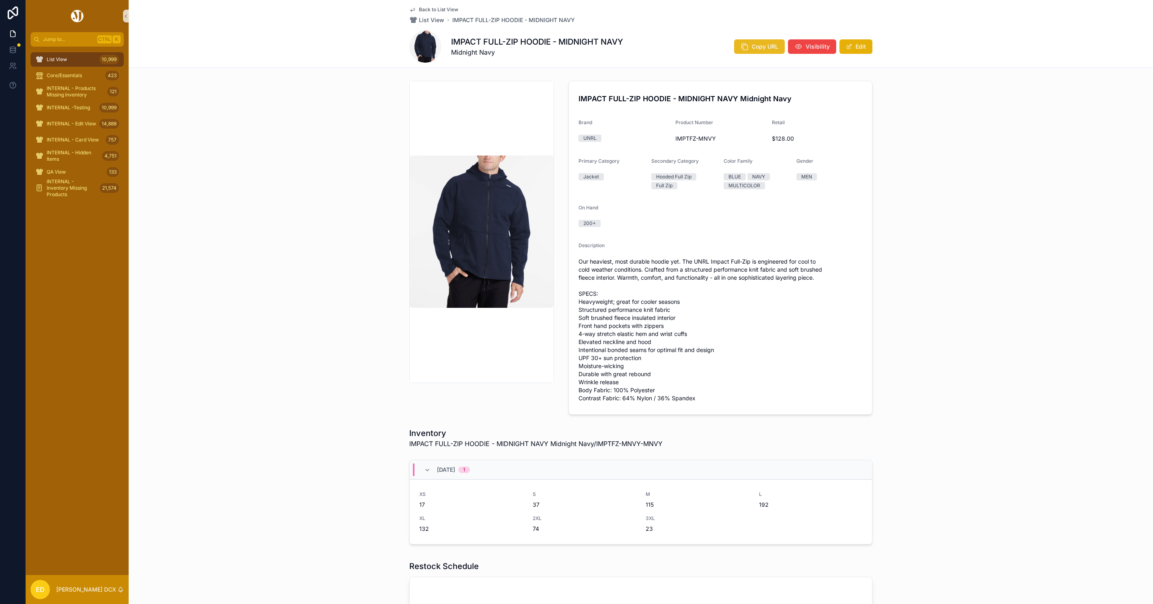
click at [747, 48] on button "Copy URL" at bounding box center [759, 46] width 51 height 14
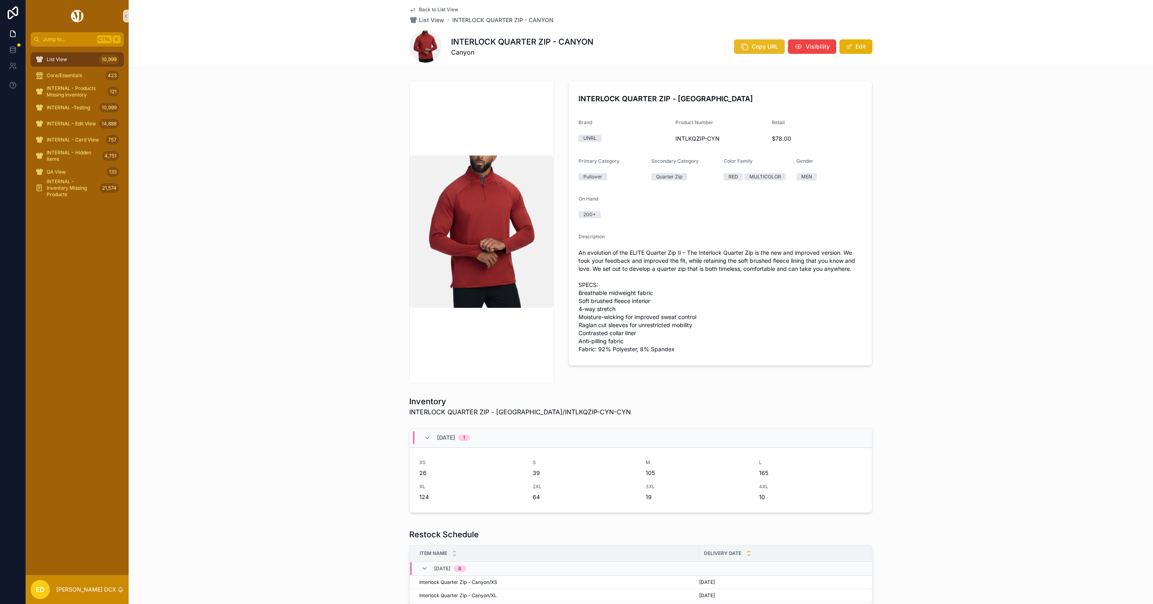
click at [754, 45] on span "Copy URL" at bounding box center [765, 47] width 27 height 8
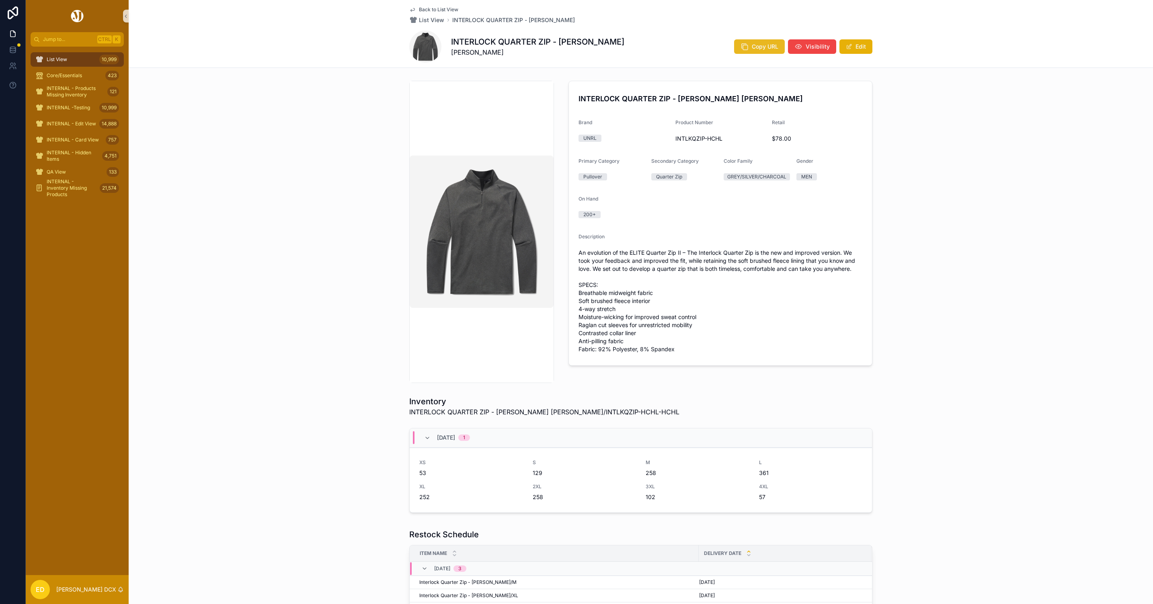
click at [748, 47] on button "Copy URL" at bounding box center [759, 46] width 51 height 14
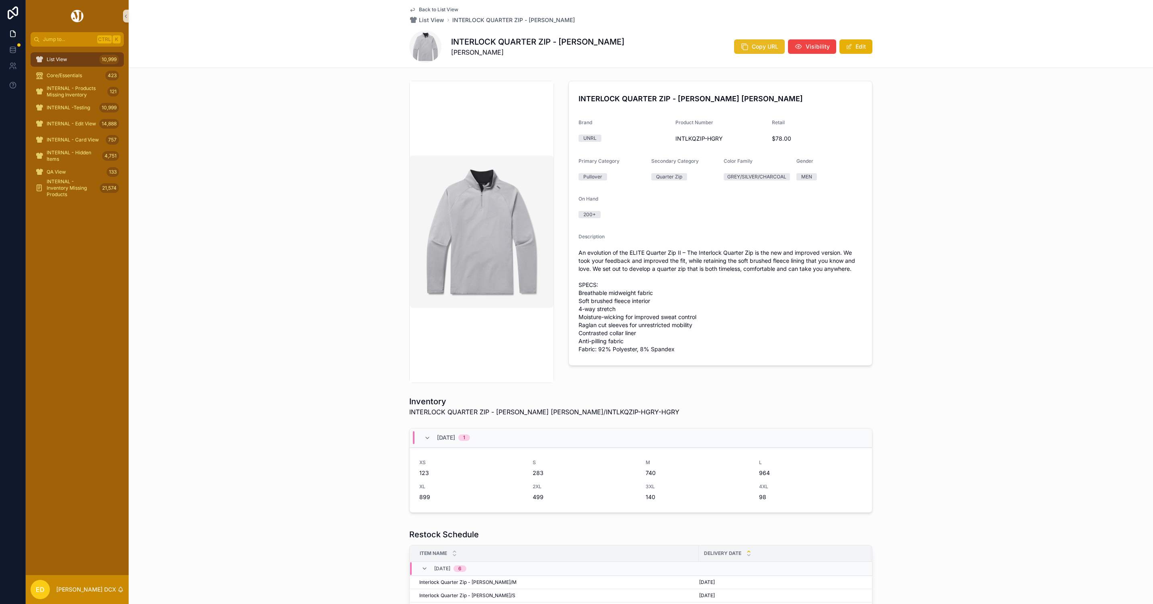
click at [753, 47] on span "Copy URL" at bounding box center [765, 47] width 27 height 8
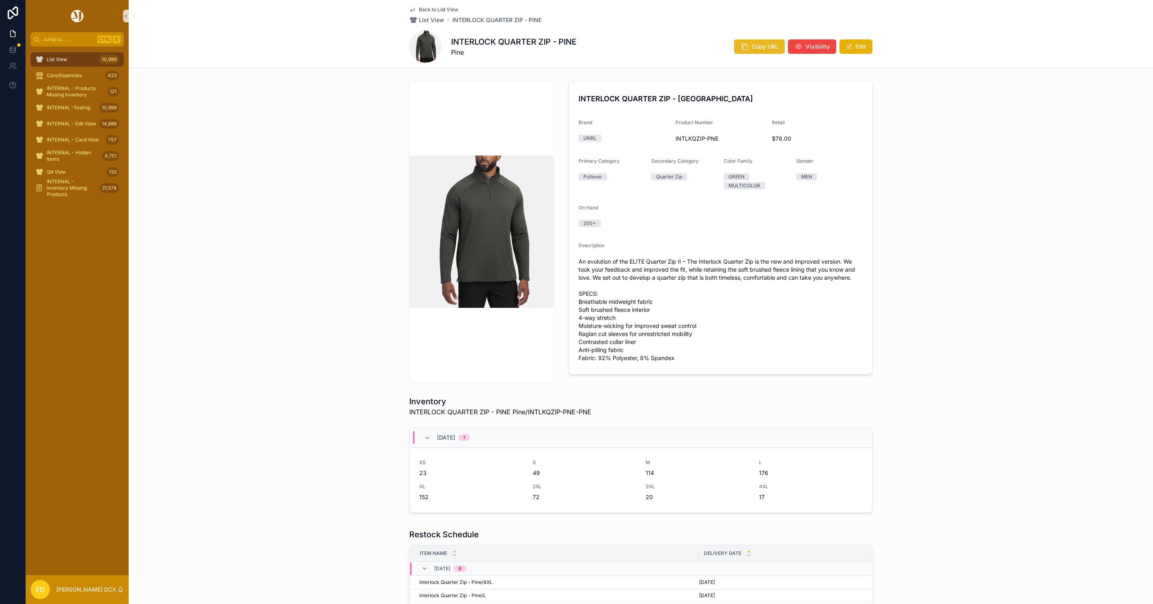
click at [762, 49] on span "Copy URL" at bounding box center [765, 47] width 27 height 8
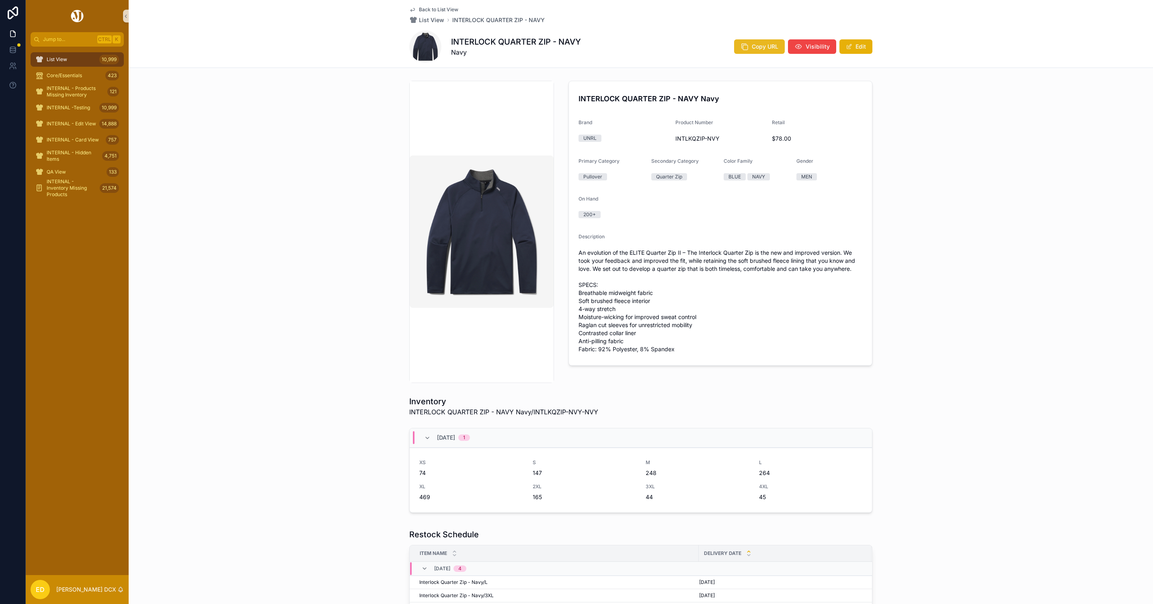
click at [736, 47] on button "Copy URL" at bounding box center [759, 46] width 51 height 14
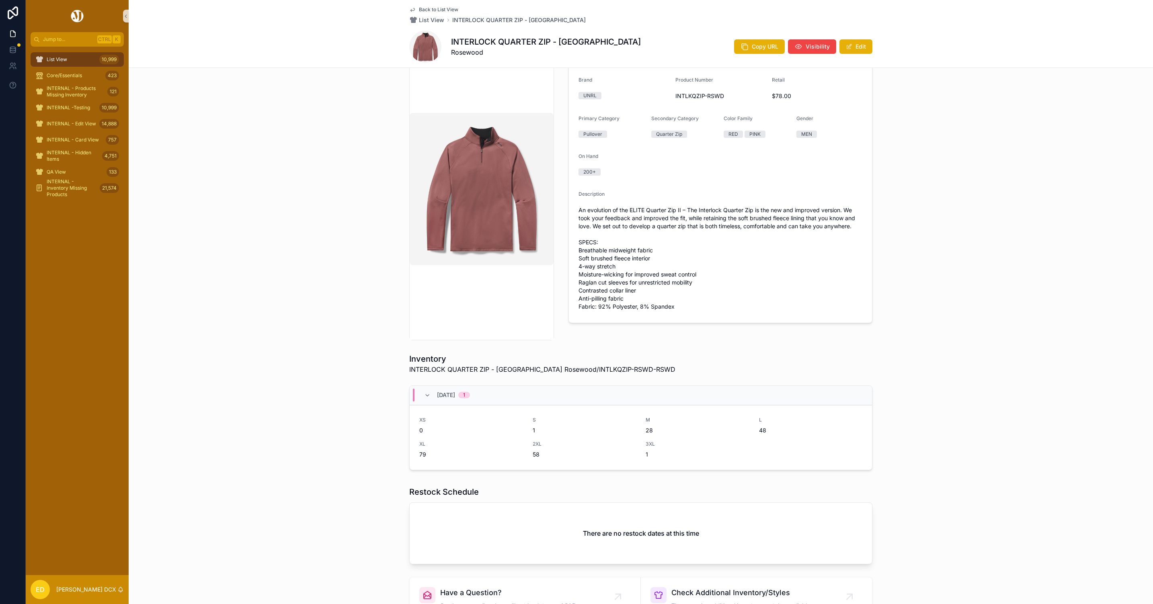
scroll to position [128, 0]
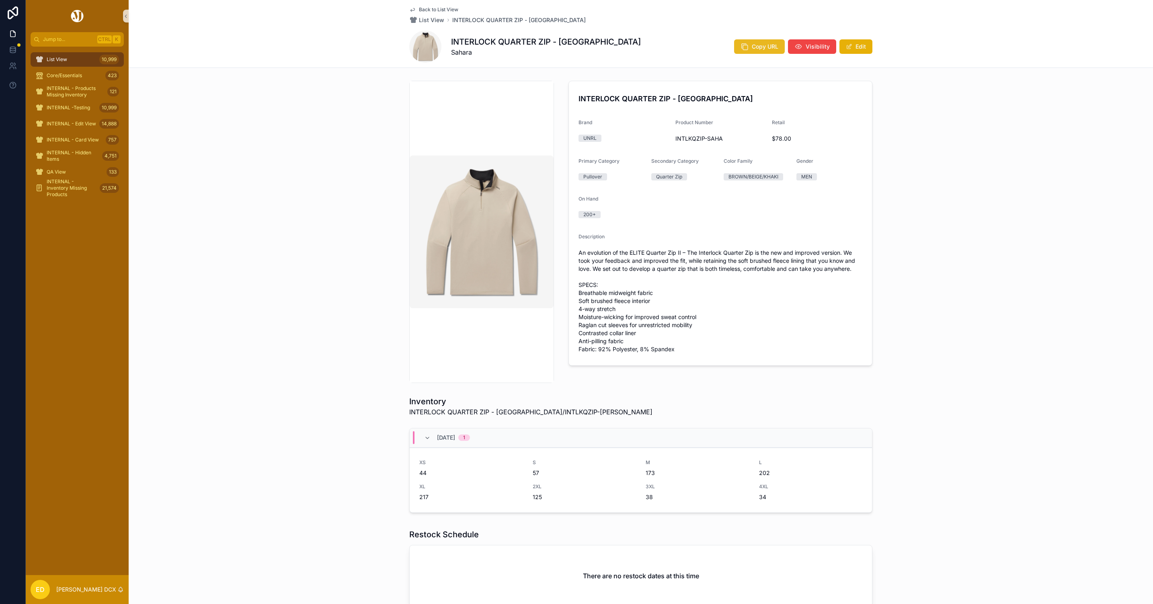
click at [753, 43] on span "Copy URL" at bounding box center [765, 47] width 27 height 8
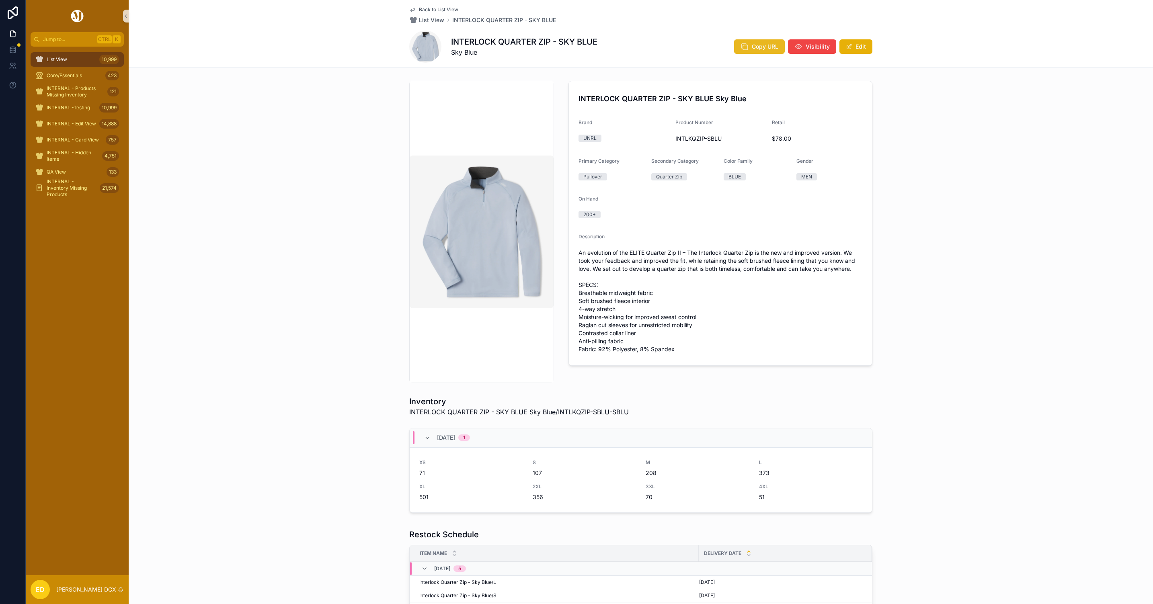
click at [752, 43] on span "Copy URL" at bounding box center [765, 47] width 27 height 8
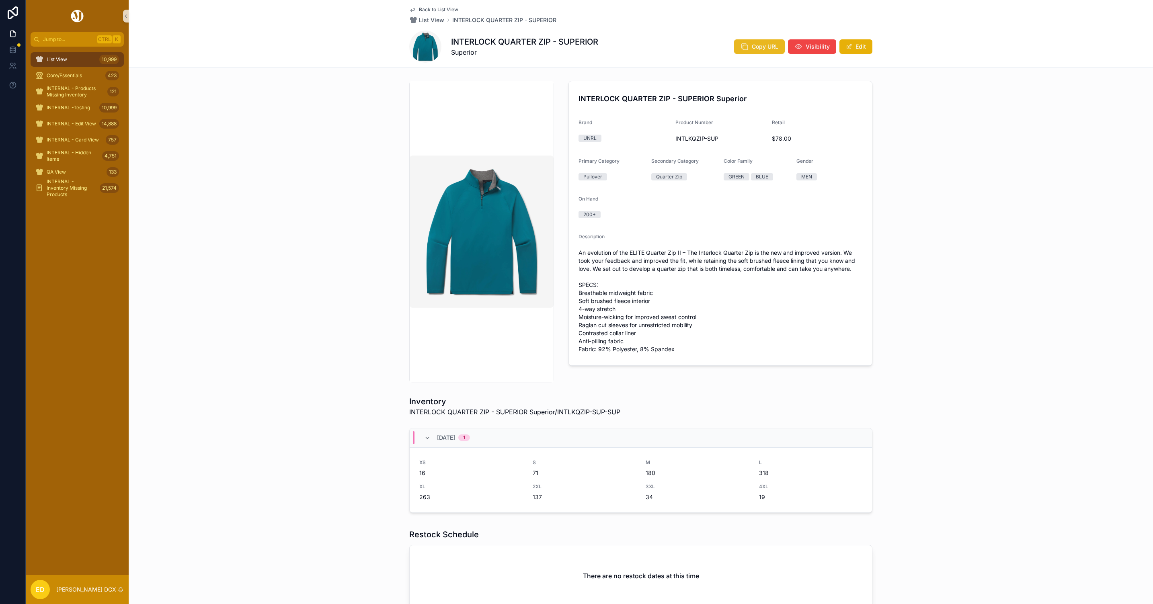
click at [752, 44] on span "Copy URL" at bounding box center [765, 47] width 27 height 8
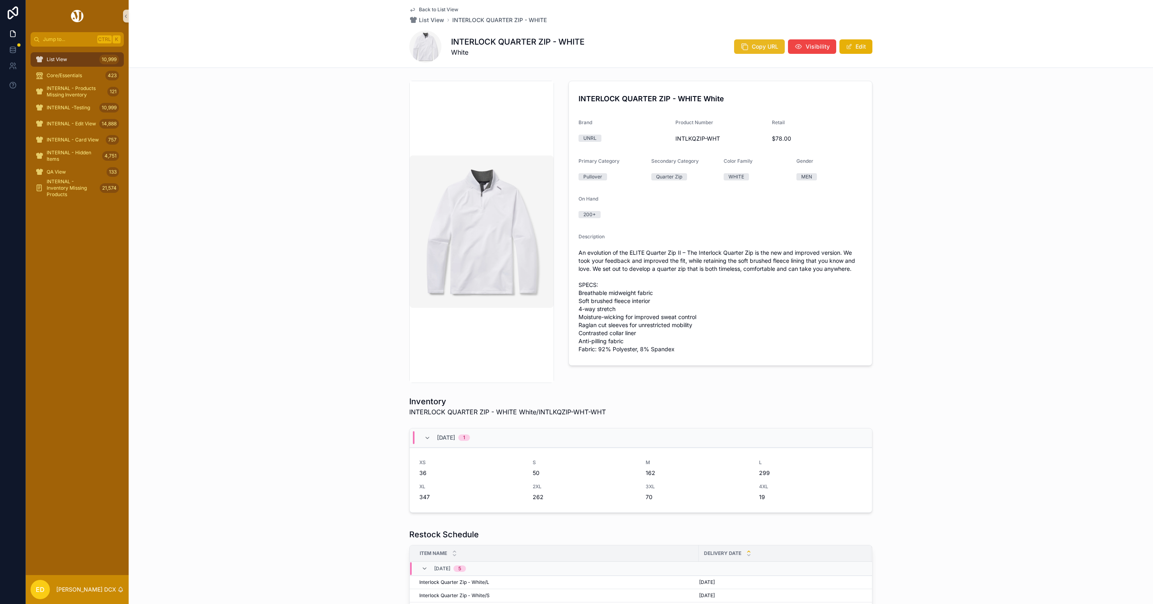
click at [747, 43] on button "Copy URL" at bounding box center [759, 46] width 51 height 14
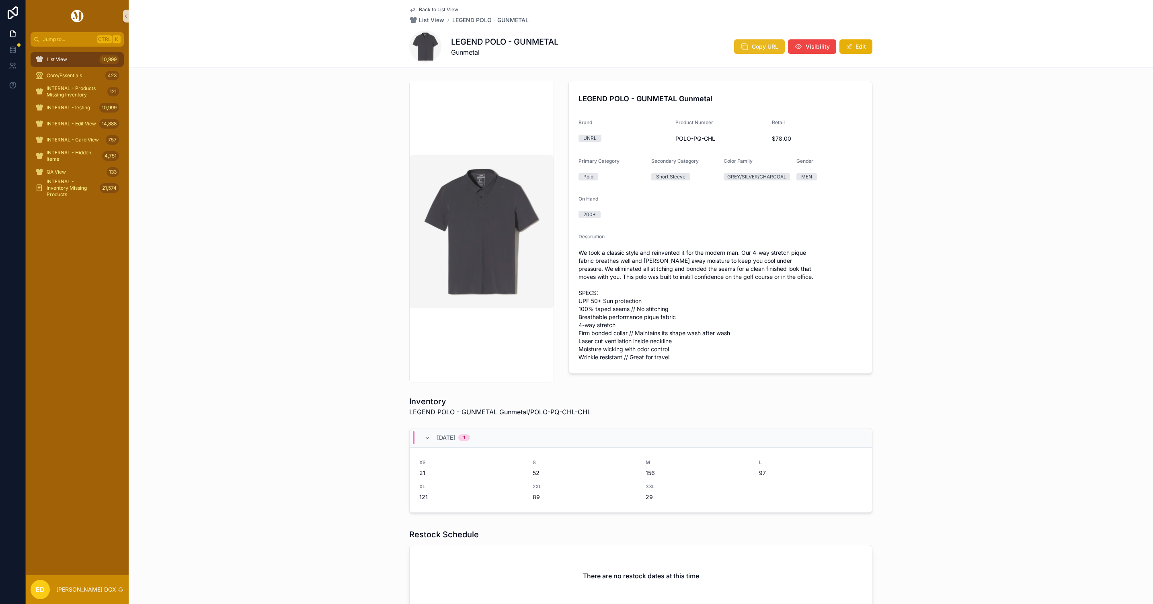
click at [742, 46] on icon "scrollable content" at bounding box center [745, 47] width 8 height 8
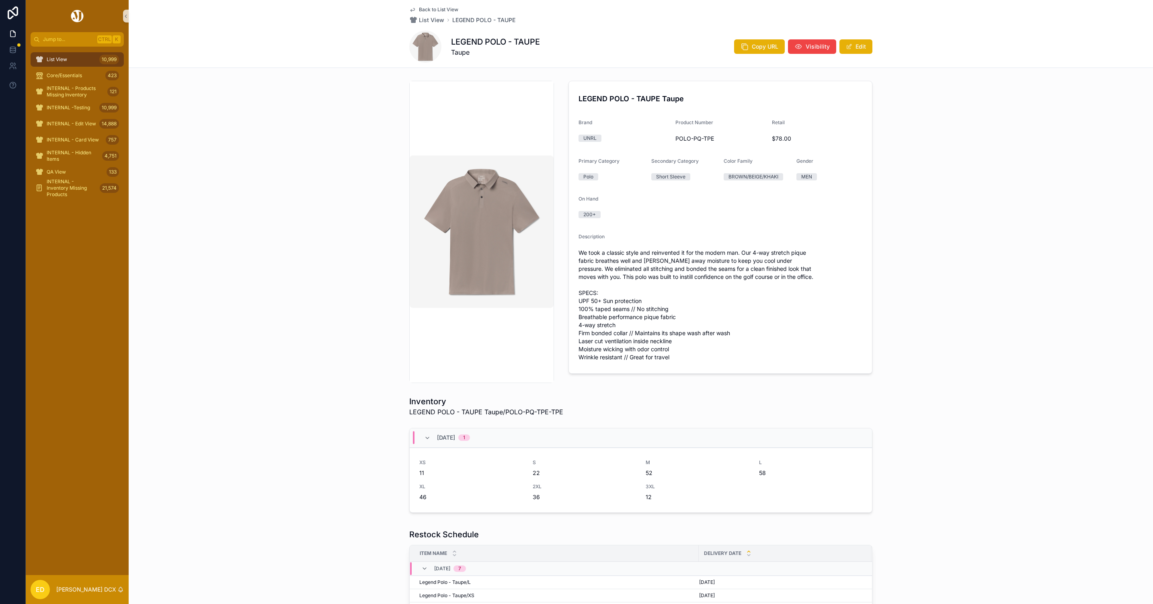
click at [756, 37] on div "LEGEND POLO - TAUPE Taupe Copy URL Visibility Edit" at bounding box center [640, 47] width 463 height 32
click at [754, 42] on button "Copy URL" at bounding box center [759, 46] width 51 height 14
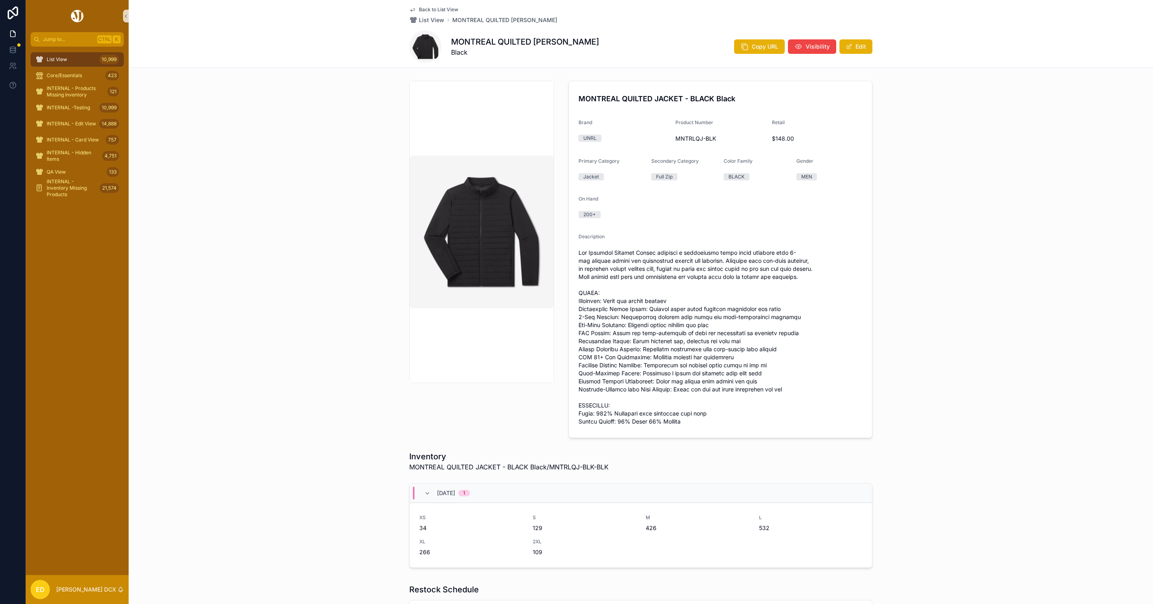
click at [755, 56] on div "MONTREAL QUILTED JACKET - BLACK Black Copy URL Visibility Edit" at bounding box center [640, 47] width 463 height 32
click at [758, 48] on span "Copy URL" at bounding box center [765, 47] width 27 height 8
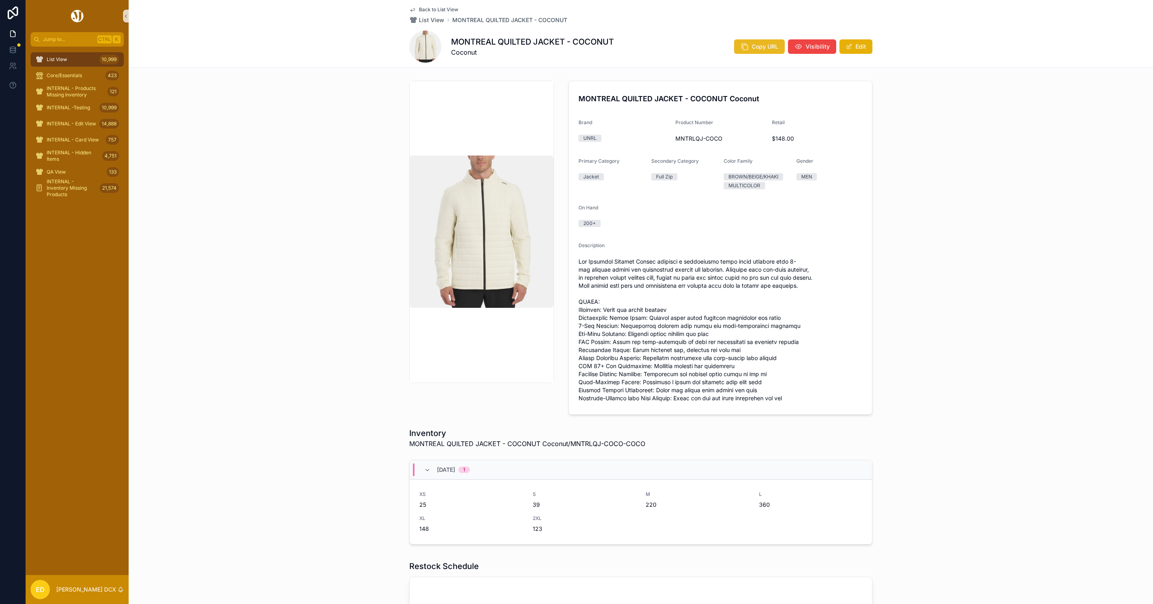
click at [745, 46] on button "Copy URL" at bounding box center [759, 46] width 51 height 14
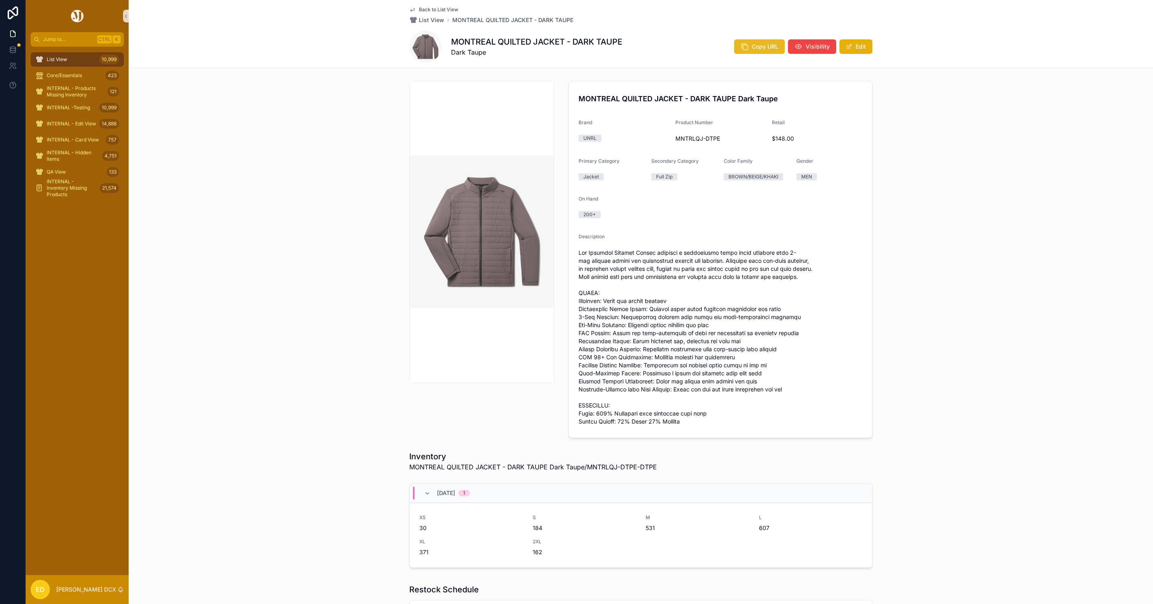
click at [753, 47] on span "Copy URL" at bounding box center [765, 47] width 27 height 8
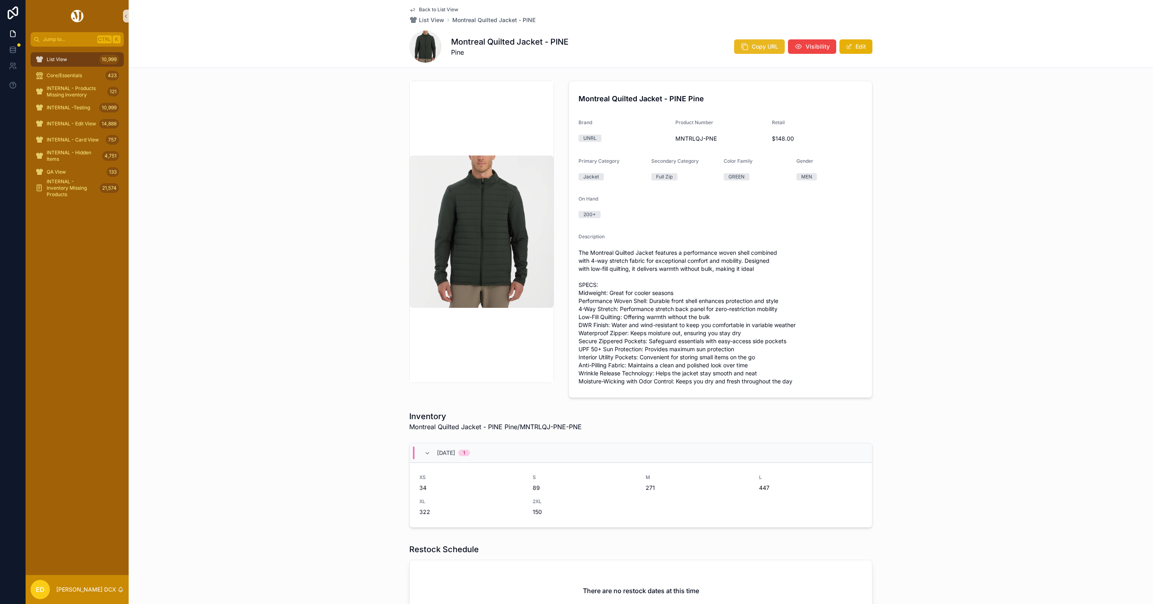
click at [752, 47] on span "Copy URL" at bounding box center [765, 47] width 27 height 8
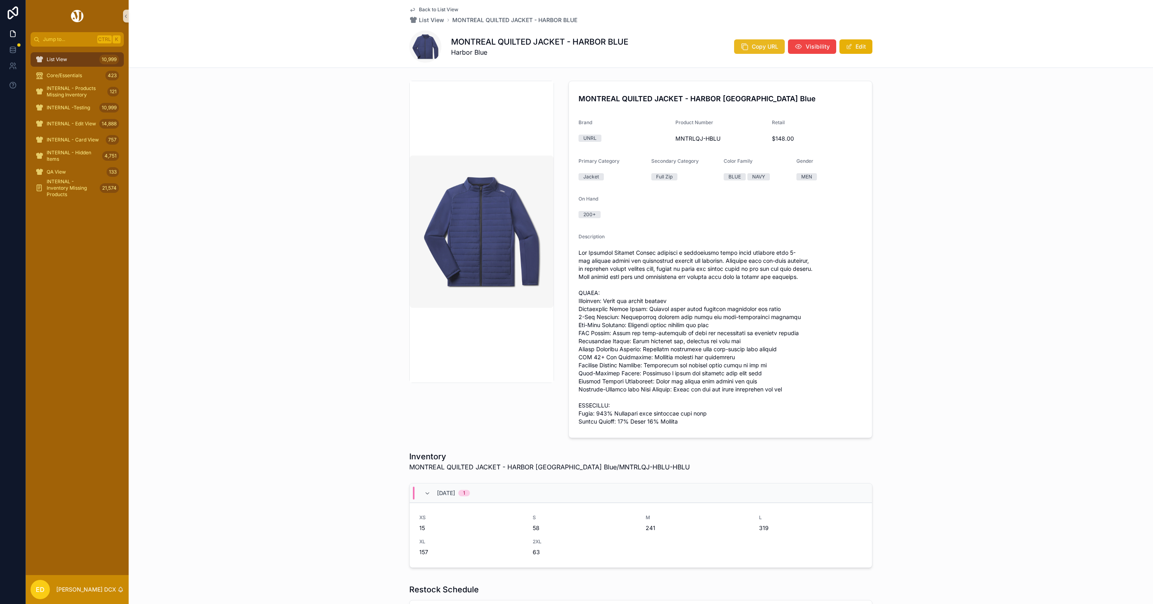
click at [737, 53] on button "Copy URL" at bounding box center [759, 46] width 51 height 14
click at [743, 50] on icon "scrollable content" at bounding box center [745, 47] width 8 height 8
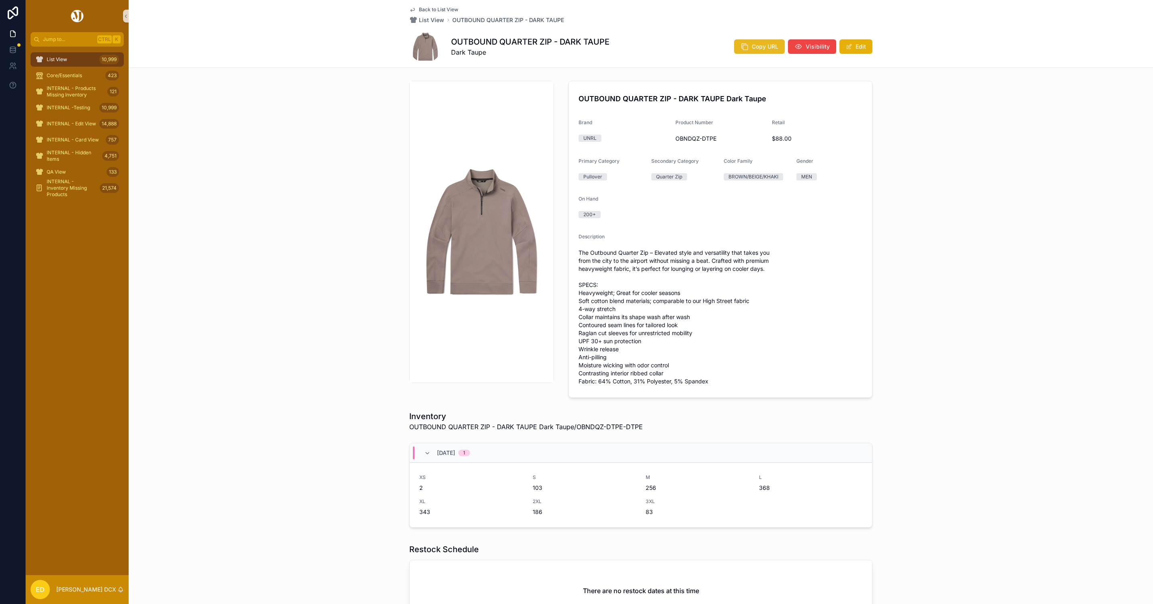
click at [746, 53] on button "Copy URL" at bounding box center [759, 46] width 51 height 14
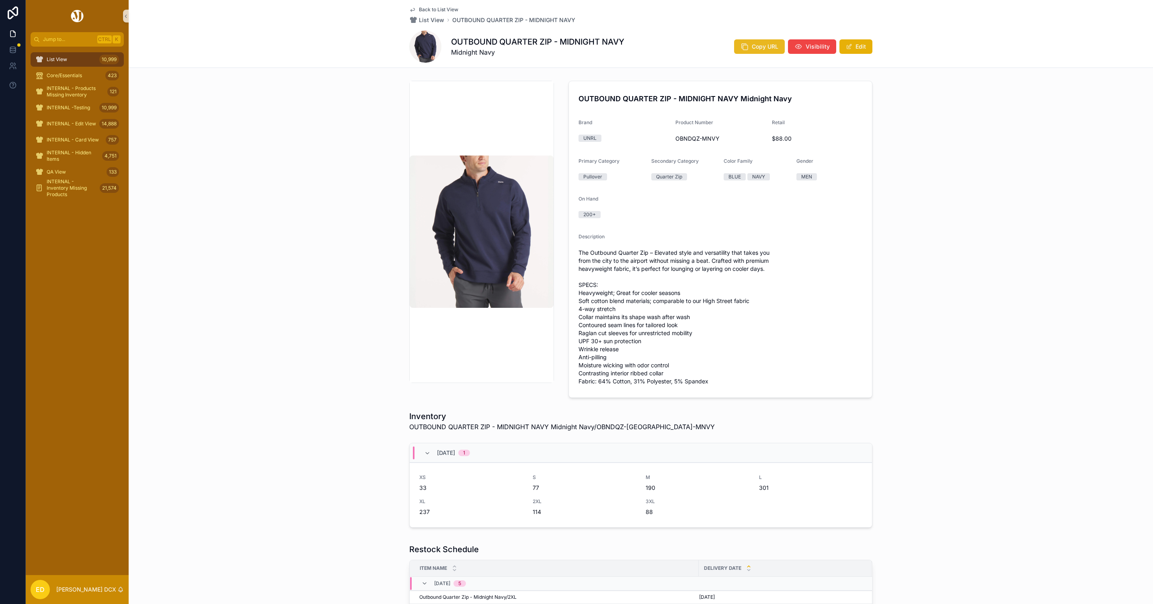
click at [746, 43] on button "Copy URL" at bounding box center [759, 46] width 51 height 14
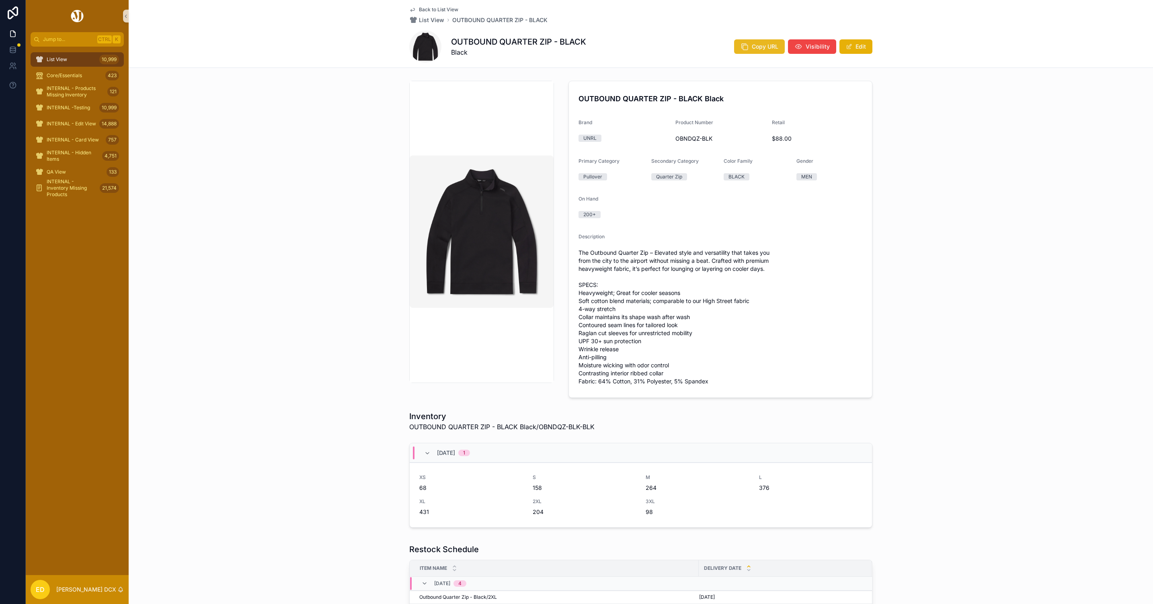
click at [752, 43] on span "Copy URL" at bounding box center [765, 47] width 27 height 8
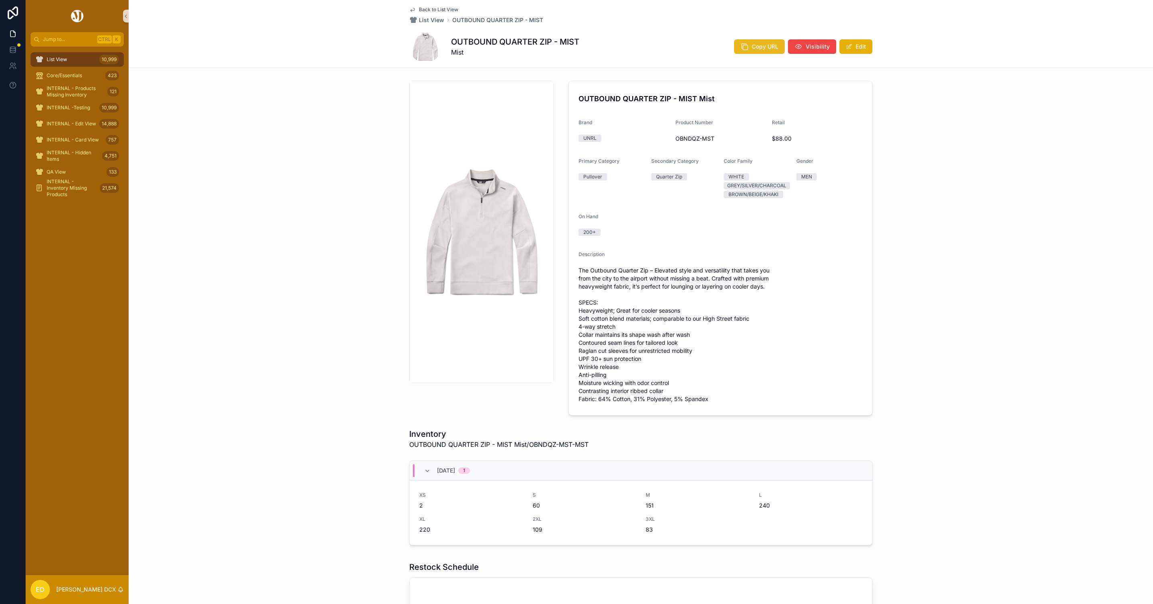
click at [745, 48] on icon "scrollable content" at bounding box center [745, 47] width 8 height 8
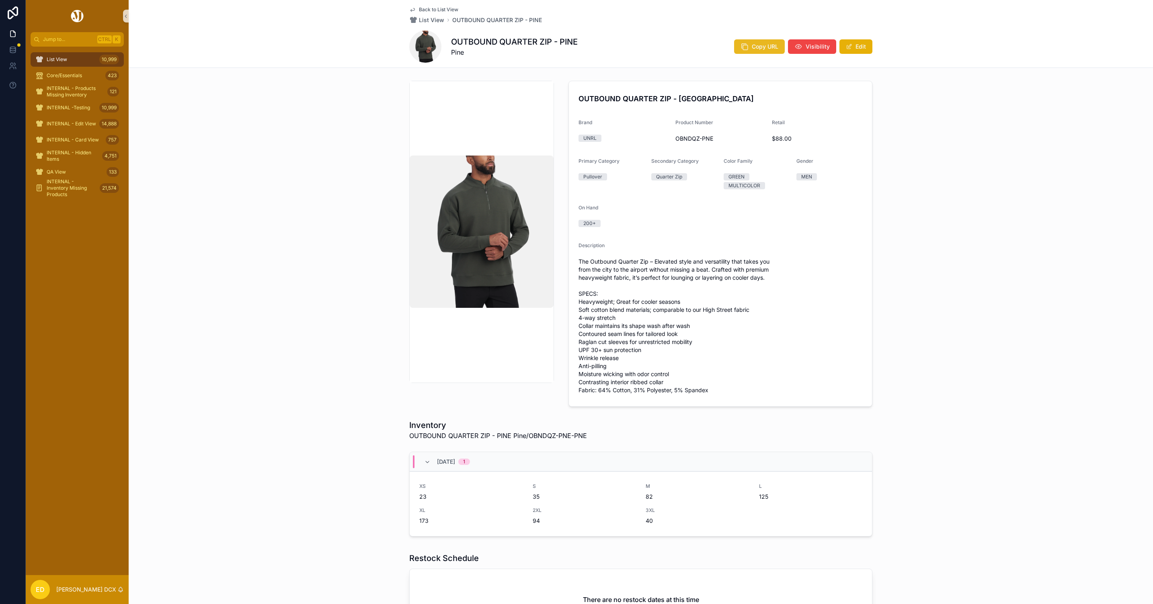
click at [759, 46] on span "Copy URL" at bounding box center [765, 47] width 27 height 8
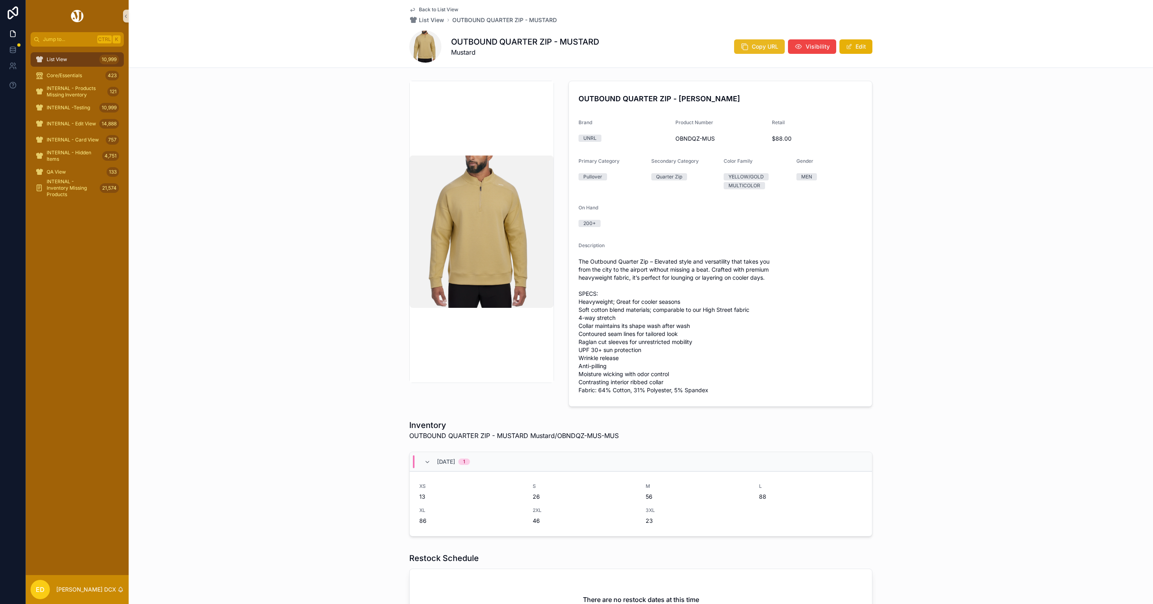
click at [758, 43] on span "Copy URL" at bounding box center [765, 47] width 27 height 8
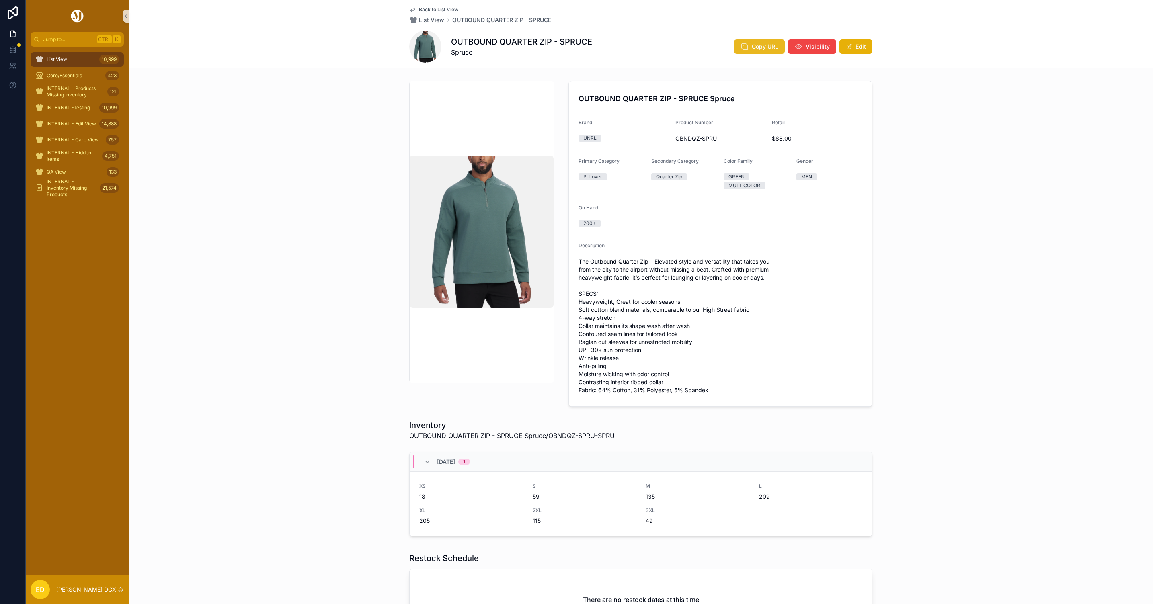
click at [741, 43] on icon "scrollable content" at bounding box center [745, 47] width 8 height 8
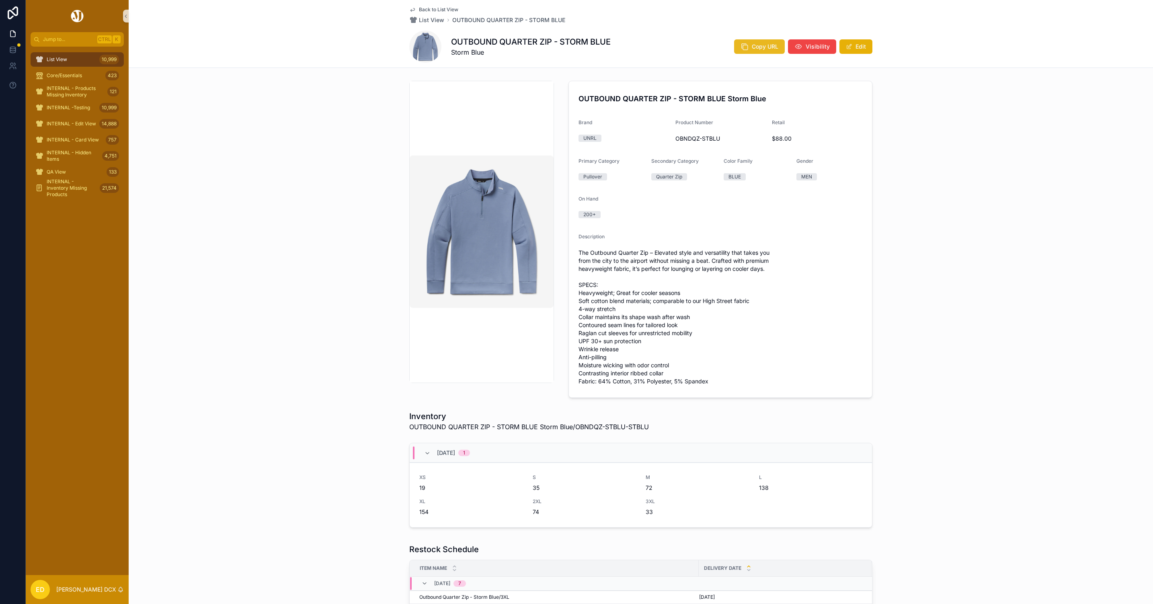
click at [745, 51] on button "Copy URL" at bounding box center [759, 46] width 51 height 14
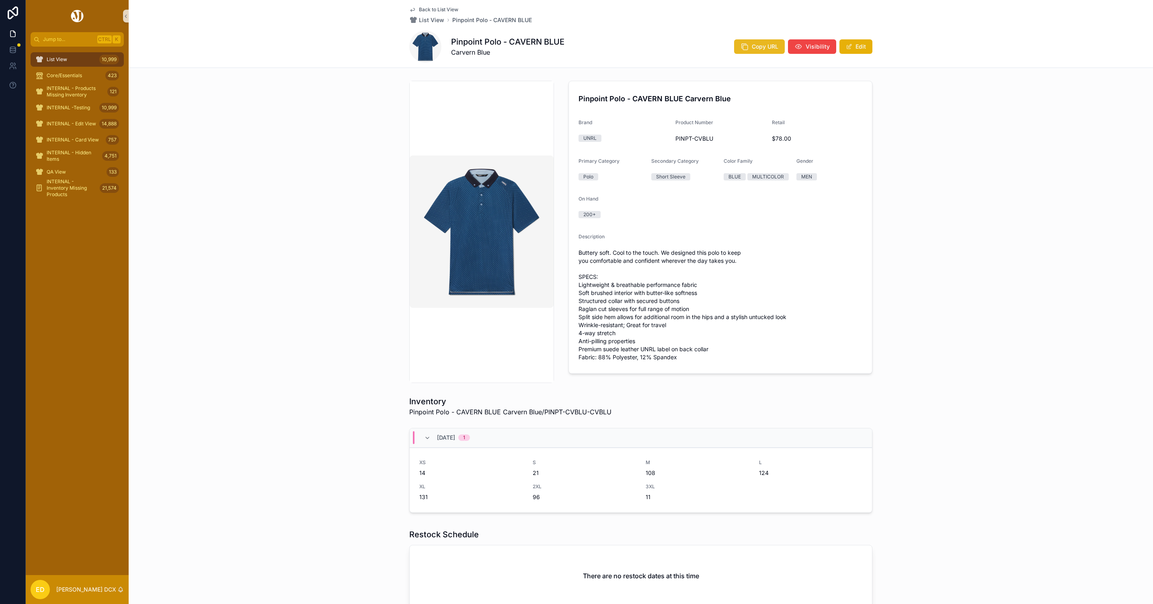
click at [755, 43] on span "Copy URL" at bounding box center [765, 47] width 27 height 8
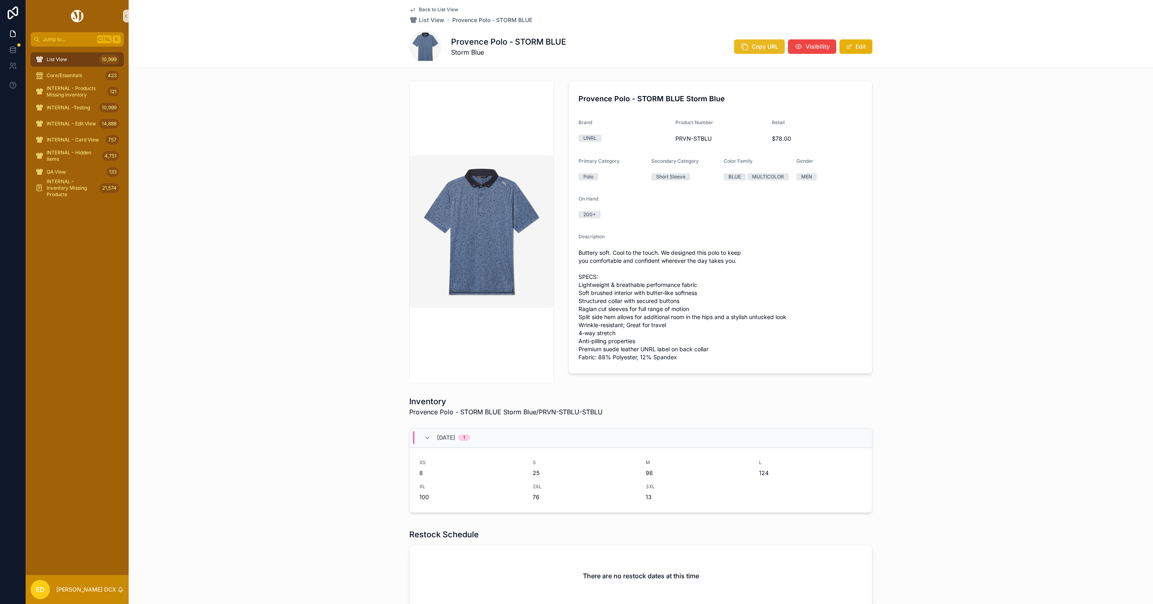
click at [752, 45] on span "Copy URL" at bounding box center [765, 47] width 27 height 8
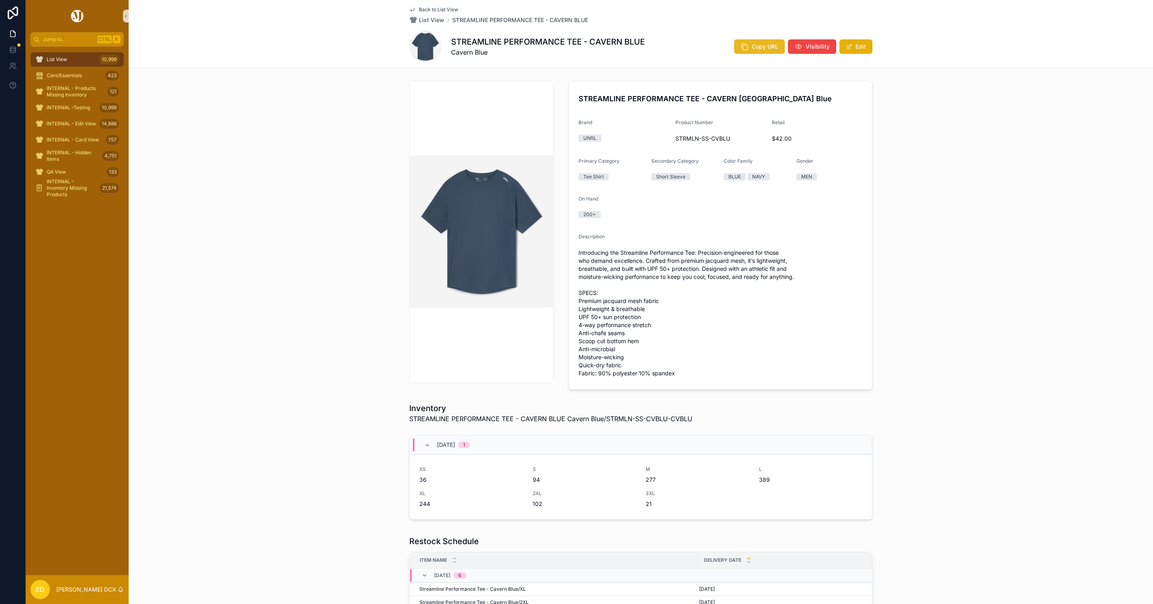
click at [745, 45] on icon "scrollable content" at bounding box center [745, 47] width 8 height 8
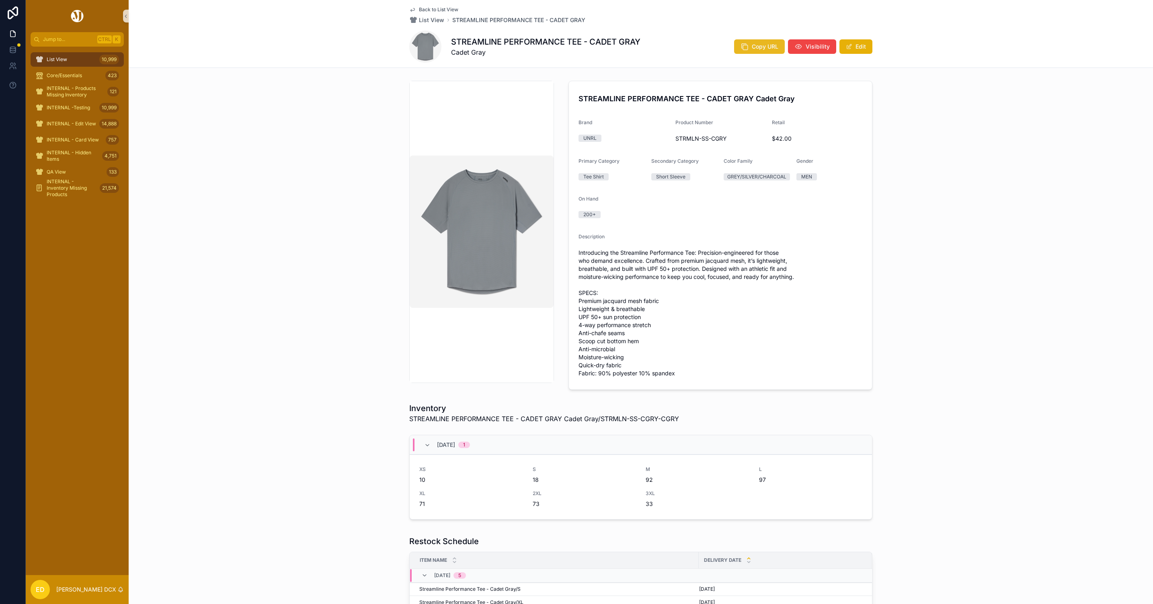
click at [734, 44] on button "Copy URL" at bounding box center [759, 46] width 51 height 14
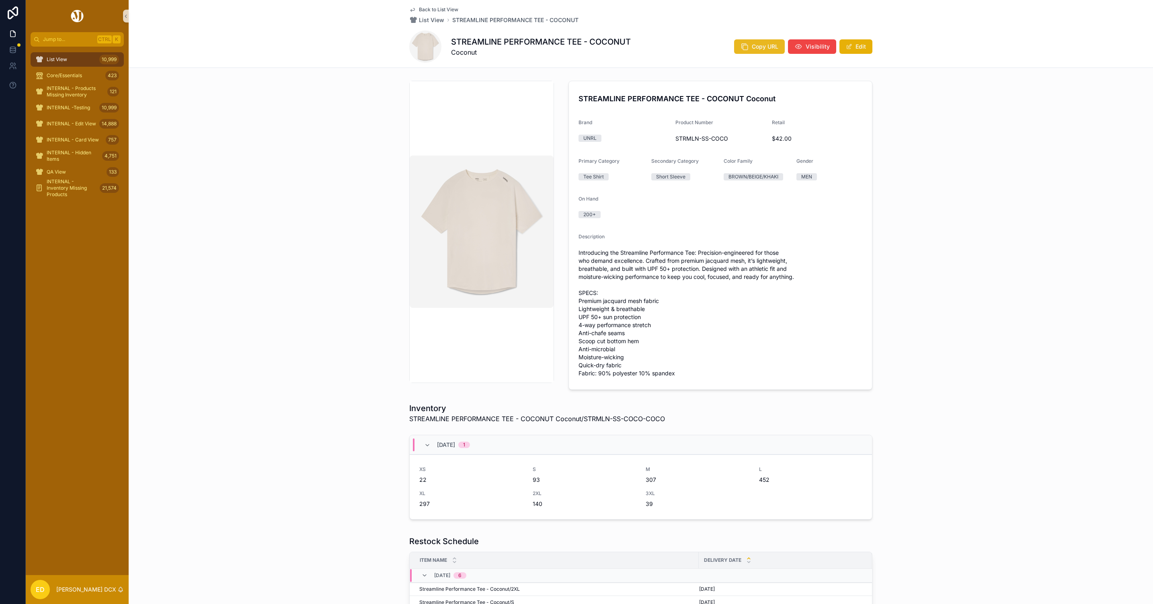
click at [743, 46] on icon "scrollable content" at bounding box center [745, 47] width 8 height 8
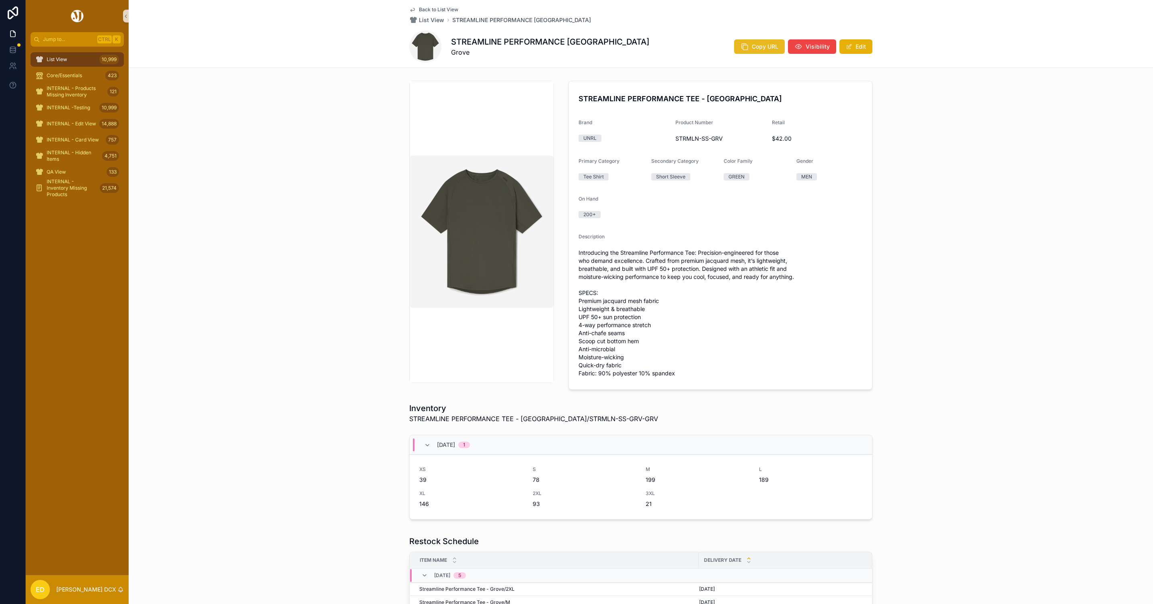
click at [745, 46] on icon "scrollable content" at bounding box center [745, 47] width 8 height 8
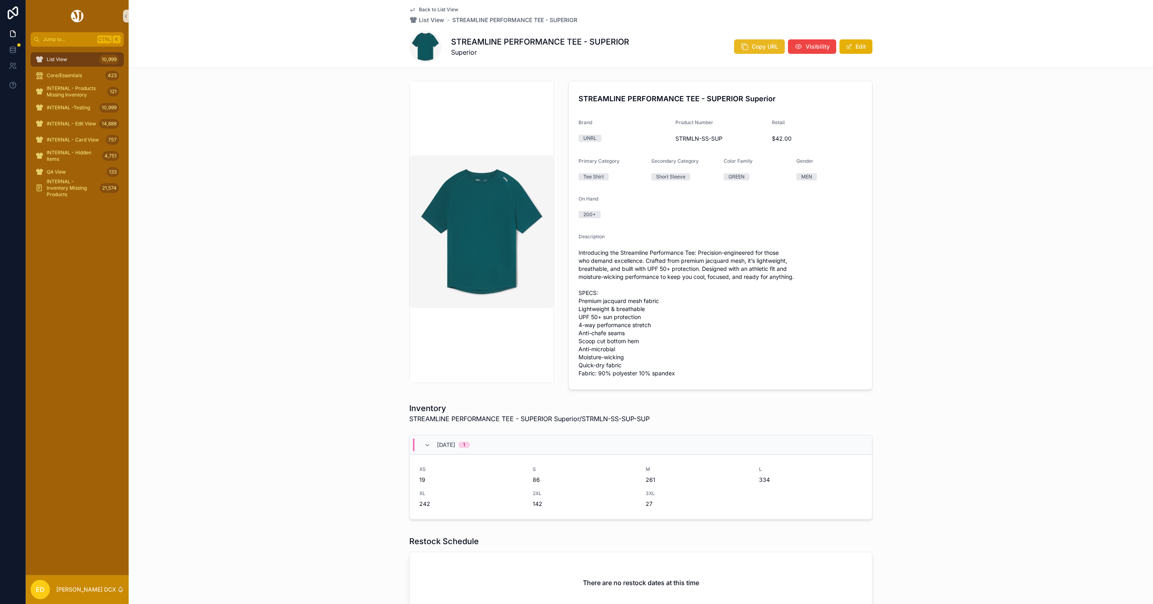
click at [752, 46] on span "Copy URL" at bounding box center [765, 47] width 27 height 8
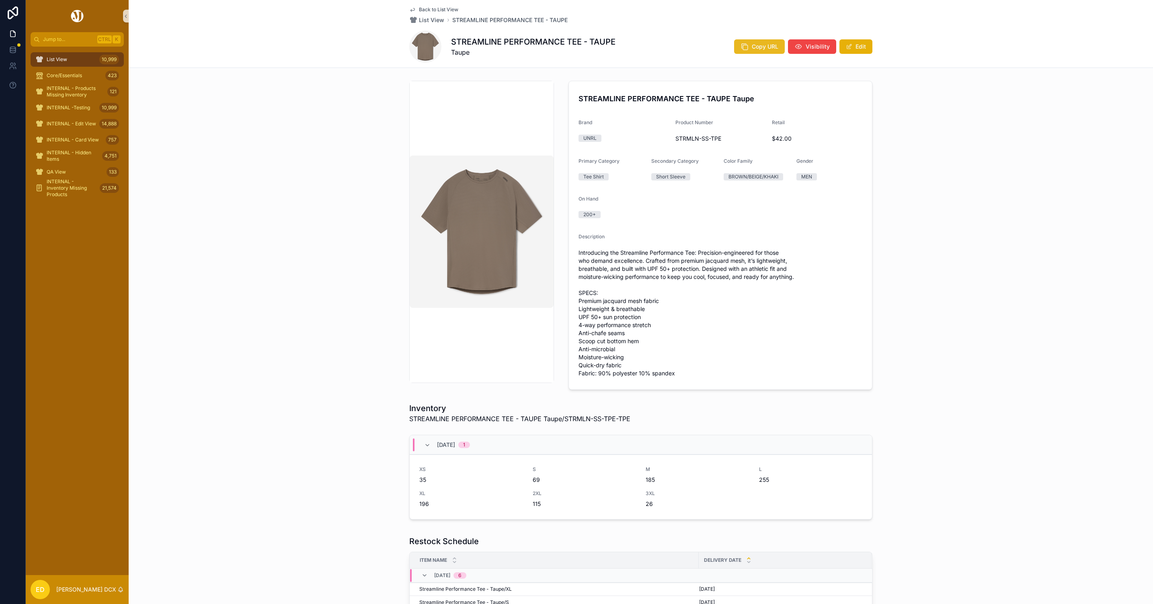
click at [744, 46] on icon "scrollable content" at bounding box center [745, 47] width 8 height 8
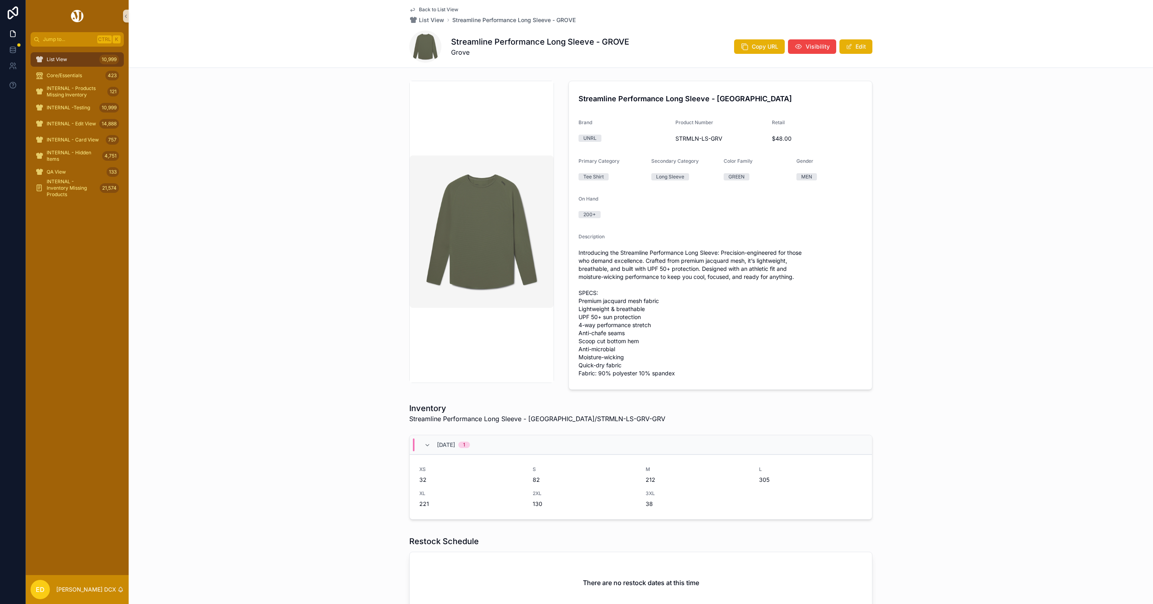
click at [759, 37] on div "Streamline Performance Long Sleeve - [GEOGRAPHIC_DATA] Copy URL Visibility Edit" at bounding box center [640, 47] width 463 height 32
drag, startPoint x: 756, startPoint y: 43, endPoint x: 412, endPoint y: 127, distance: 354.7
click at [756, 43] on span "Copy URL" at bounding box center [765, 47] width 27 height 8
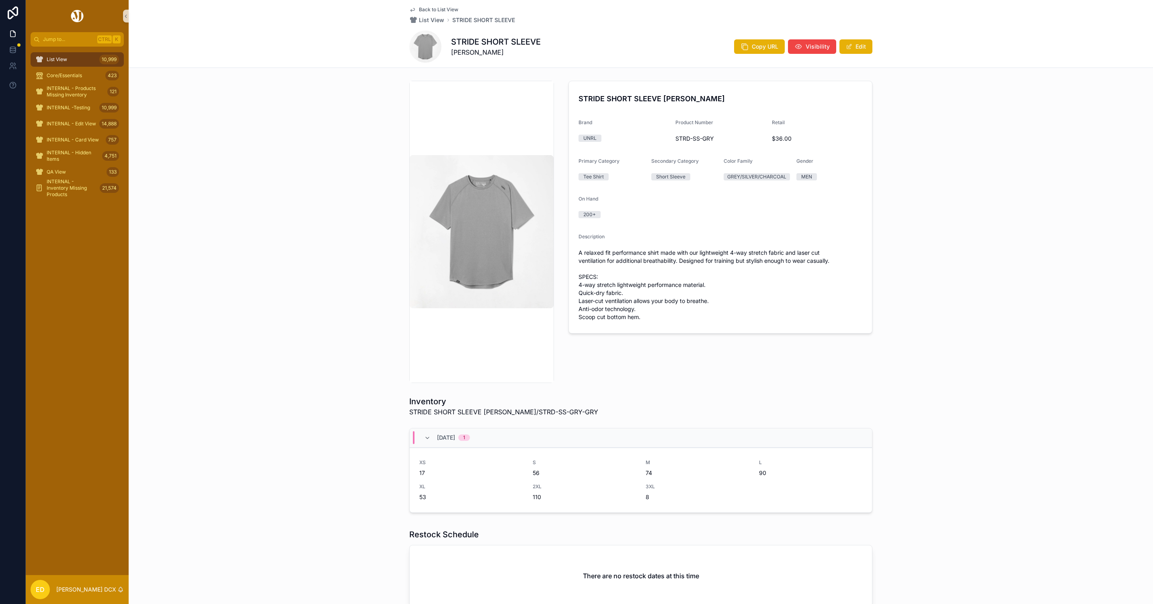
drag, startPoint x: 750, startPoint y: 48, endPoint x: 546, endPoint y: 92, distance: 207.7
click at [752, 47] on span "Copy URL" at bounding box center [765, 47] width 27 height 8
click at [762, 48] on span "Copy URL" at bounding box center [765, 47] width 27 height 8
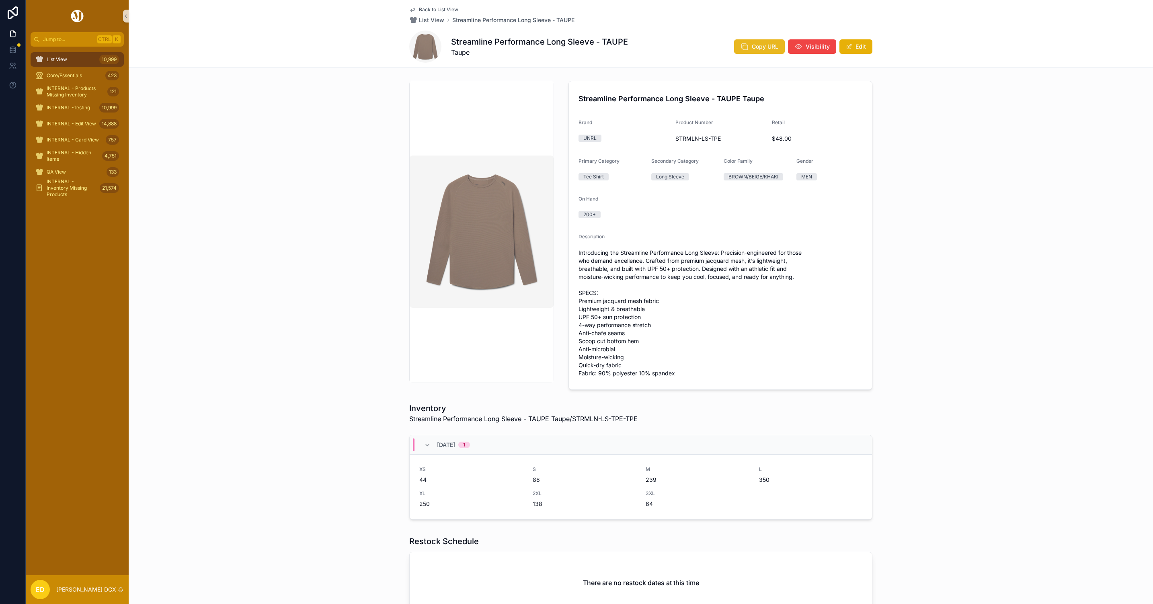
click at [755, 45] on span "Copy URL" at bounding box center [765, 47] width 27 height 8
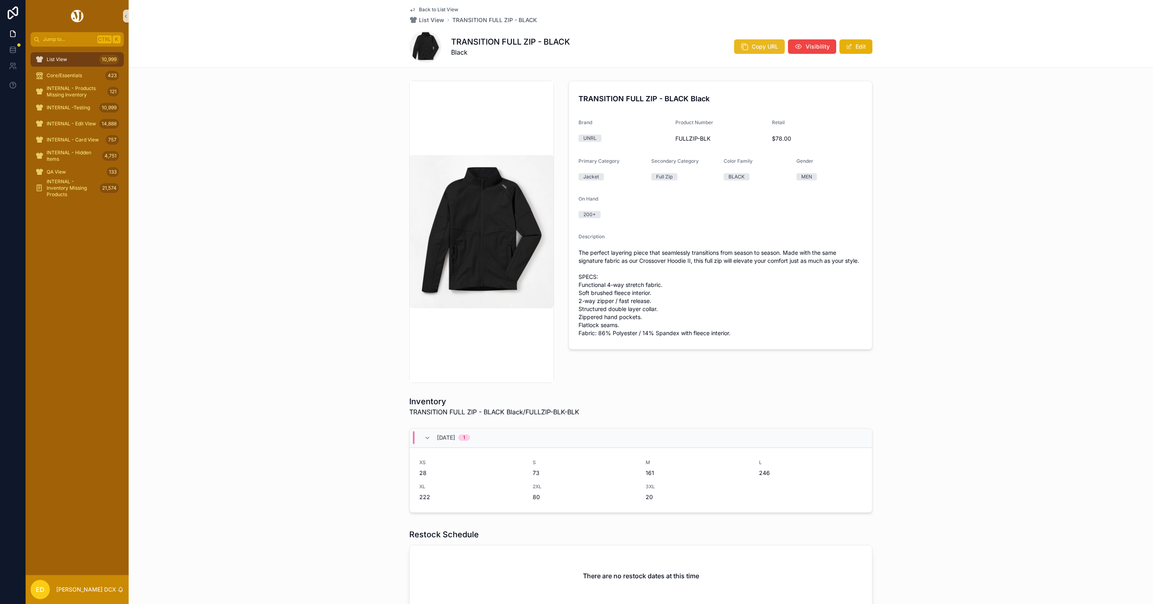
click at [747, 45] on button "Copy URL" at bounding box center [759, 46] width 51 height 14
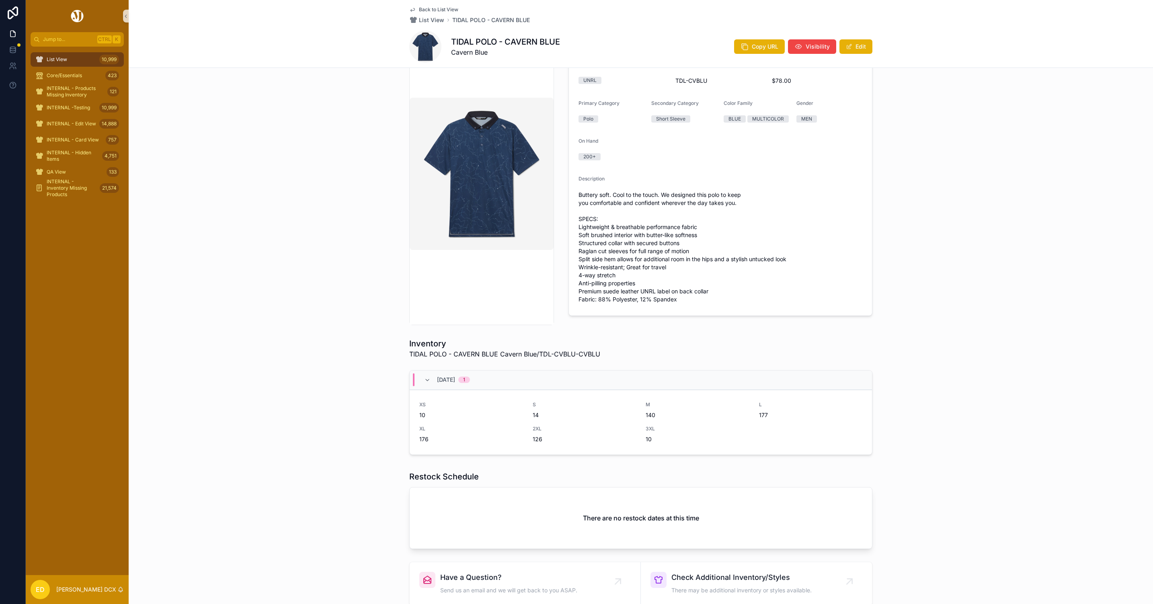
scroll to position [128, 0]
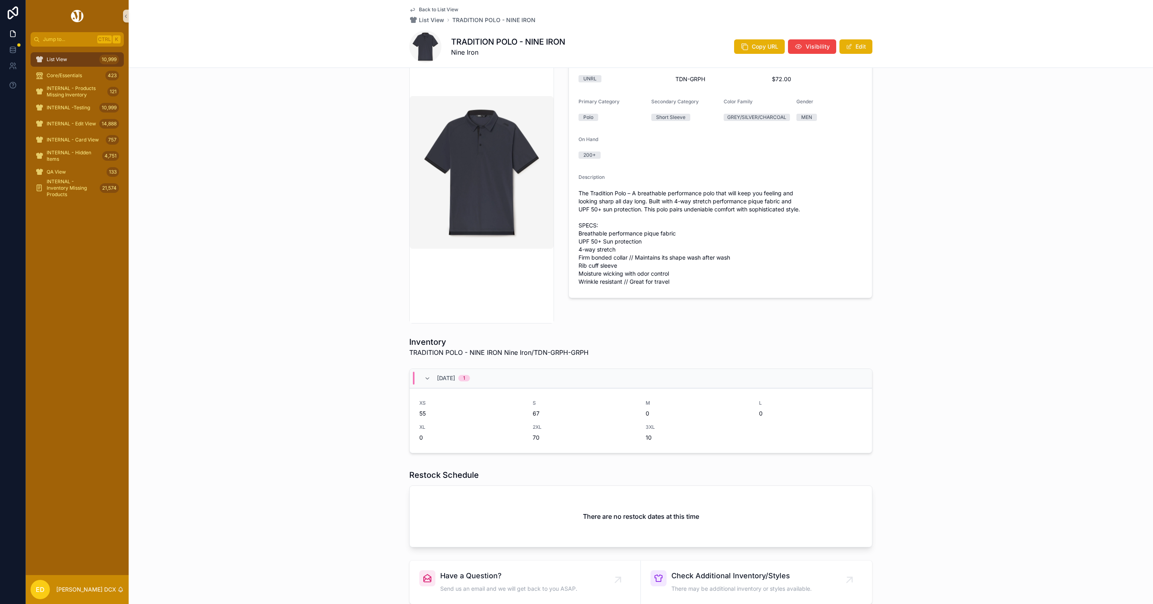
scroll to position [128, 0]
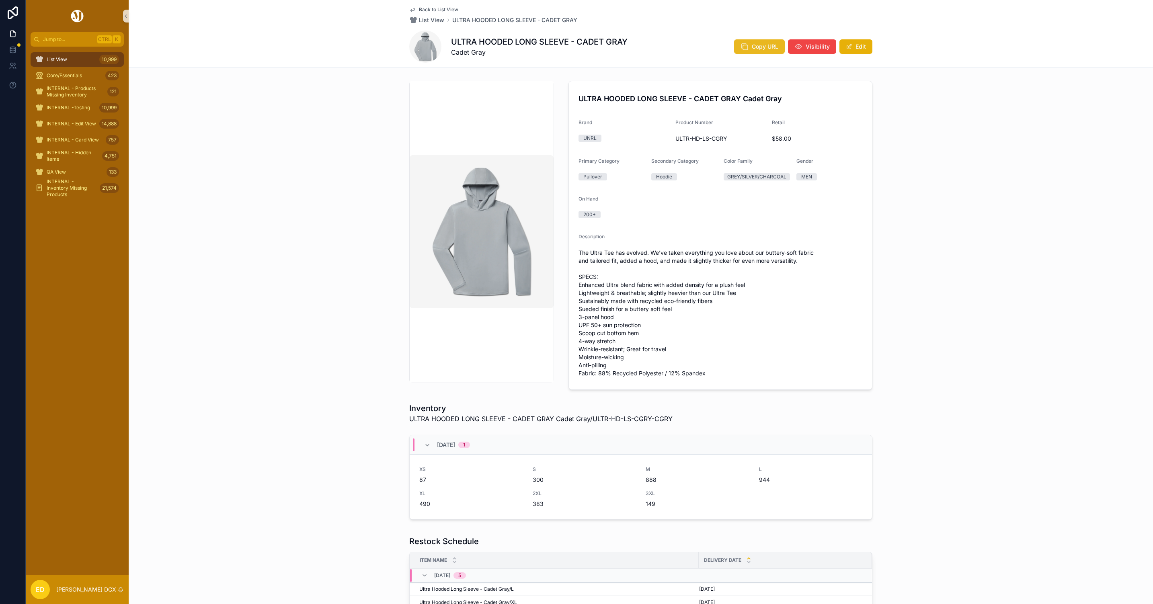
click at [754, 47] on span "Copy URL" at bounding box center [765, 47] width 27 height 8
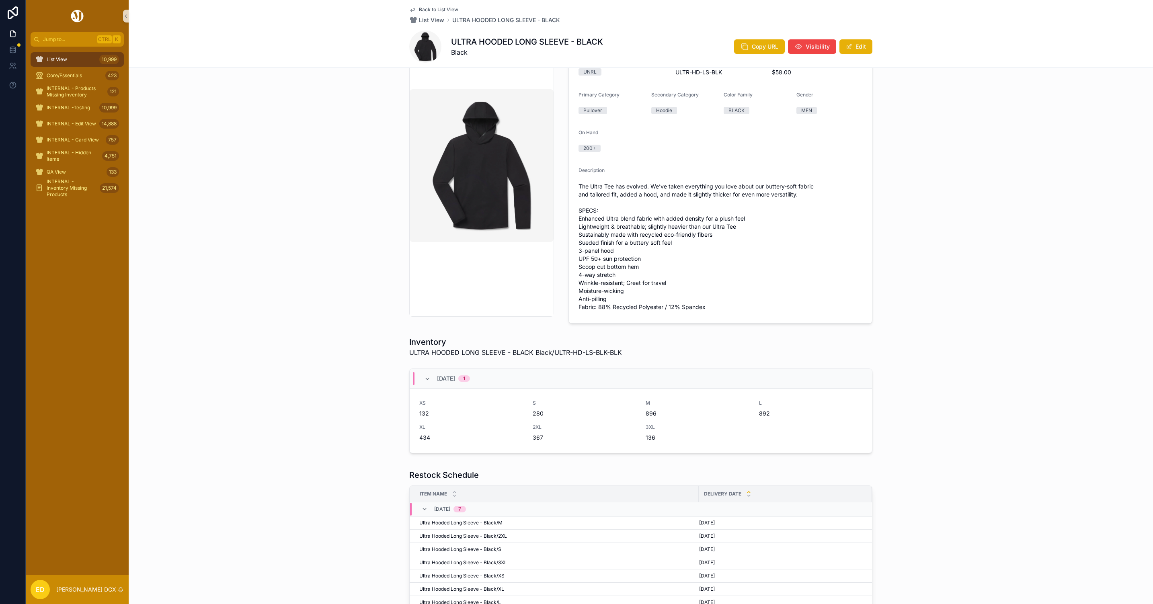
scroll to position [181, 0]
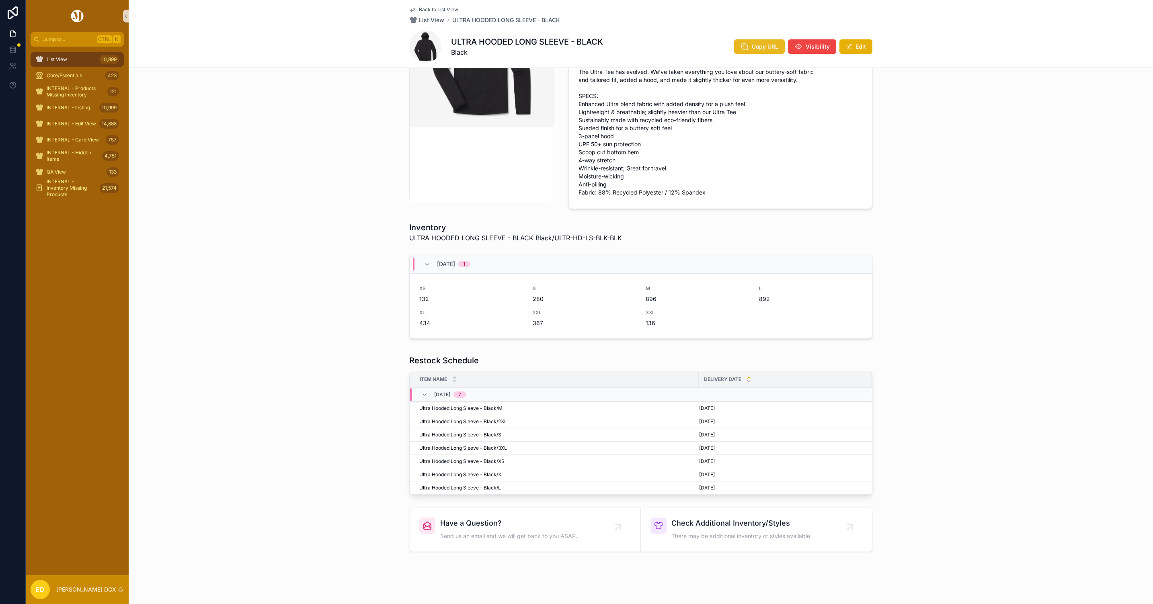
click at [765, 51] on button "Copy URL" at bounding box center [759, 46] width 51 height 14
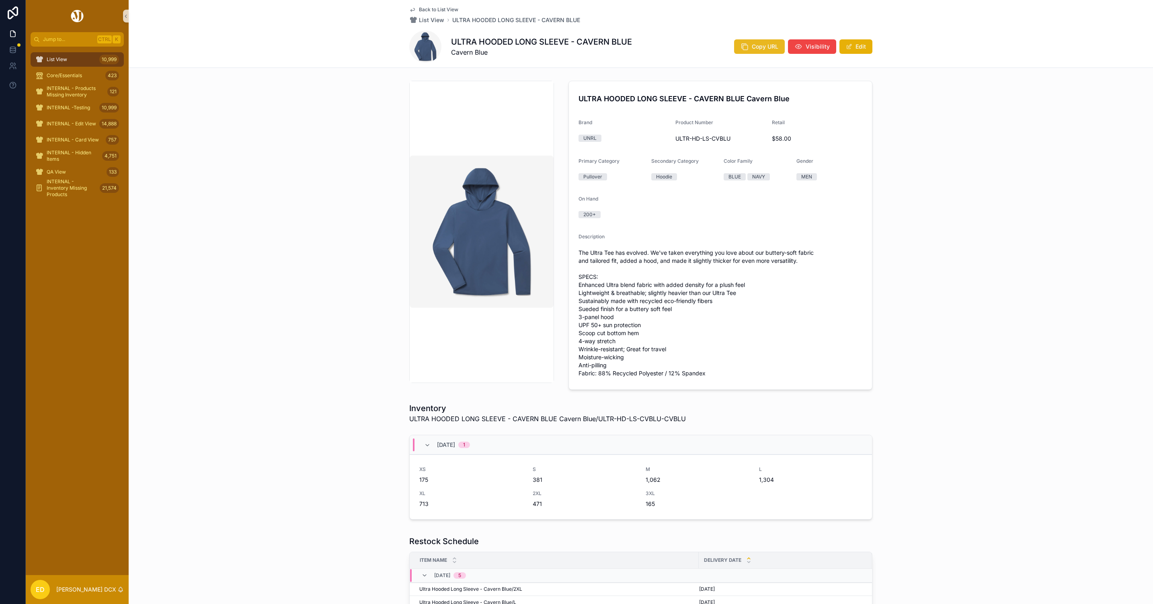
drag, startPoint x: 747, startPoint y: 47, endPoint x: 721, endPoint y: 53, distance: 26.0
click at [747, 47] on button "Copy URL" at bounding box center [759, 46] width 51 height 14
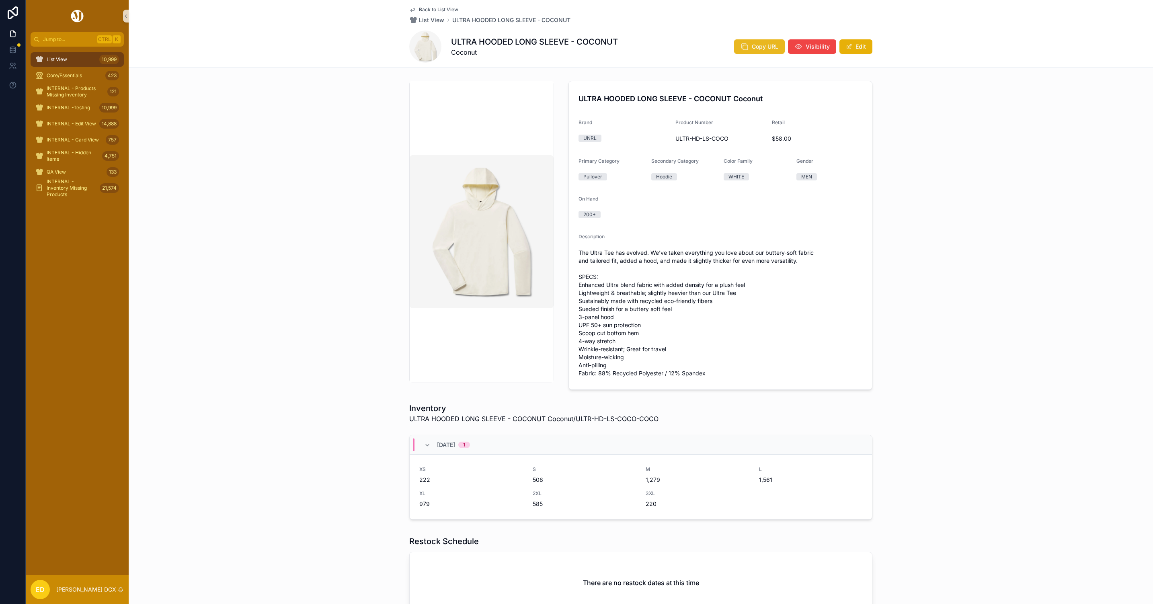
click at [745, 45] on icon "scrollable content" at bounding box center [745, 47] width 8 height 8
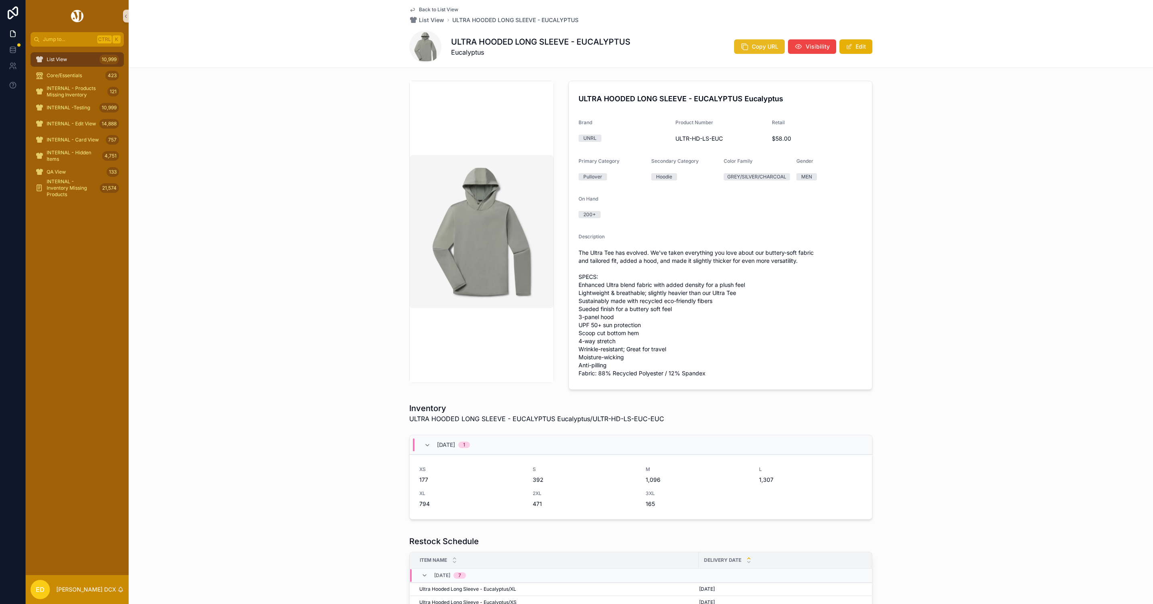
click at [752, 43] on span "Copy URL" at bounding box center [765, 47] width 27 height 8
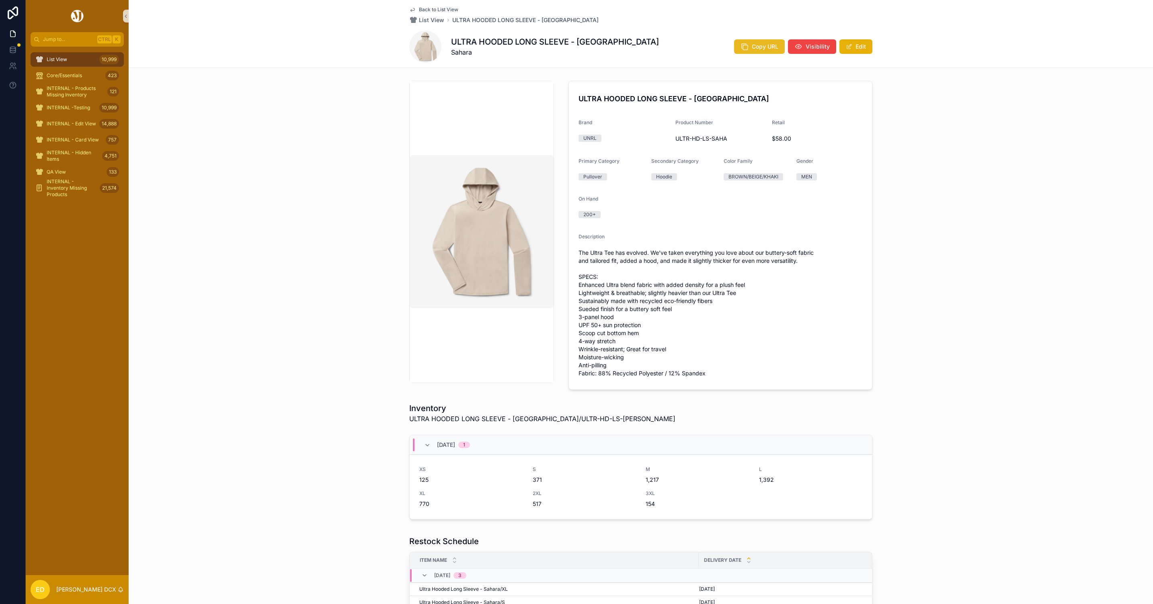
click at [760, 41] on button "Copy URL" at bounding box center [759, 46] width 51 height 14
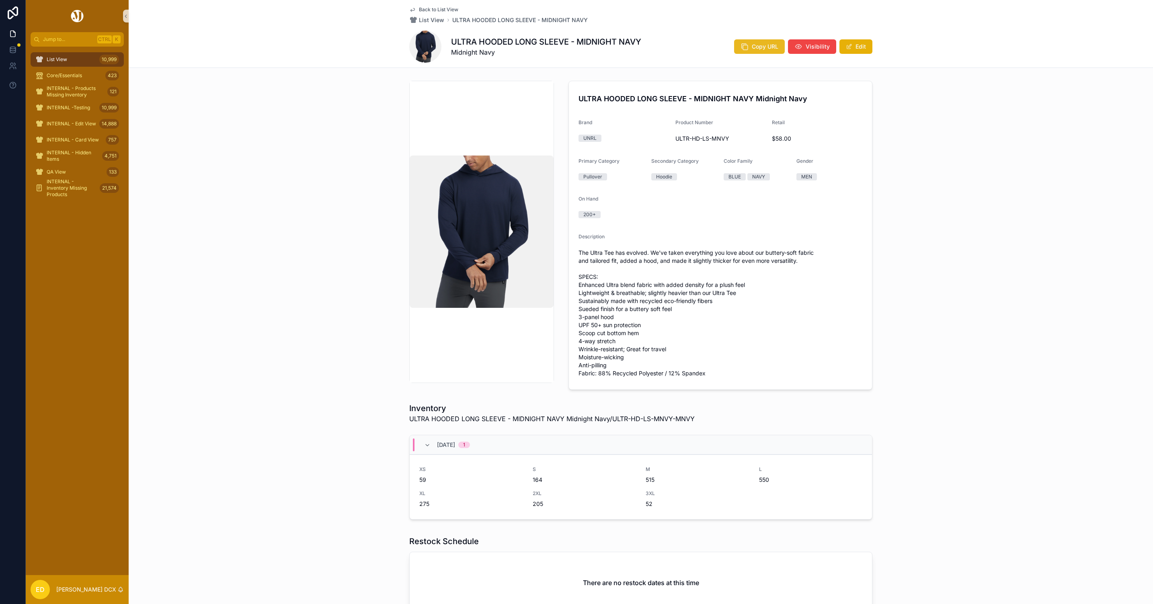
click at [747, 42] on button "Copy URL" at bounding box center [759, 46] width 51 height 14
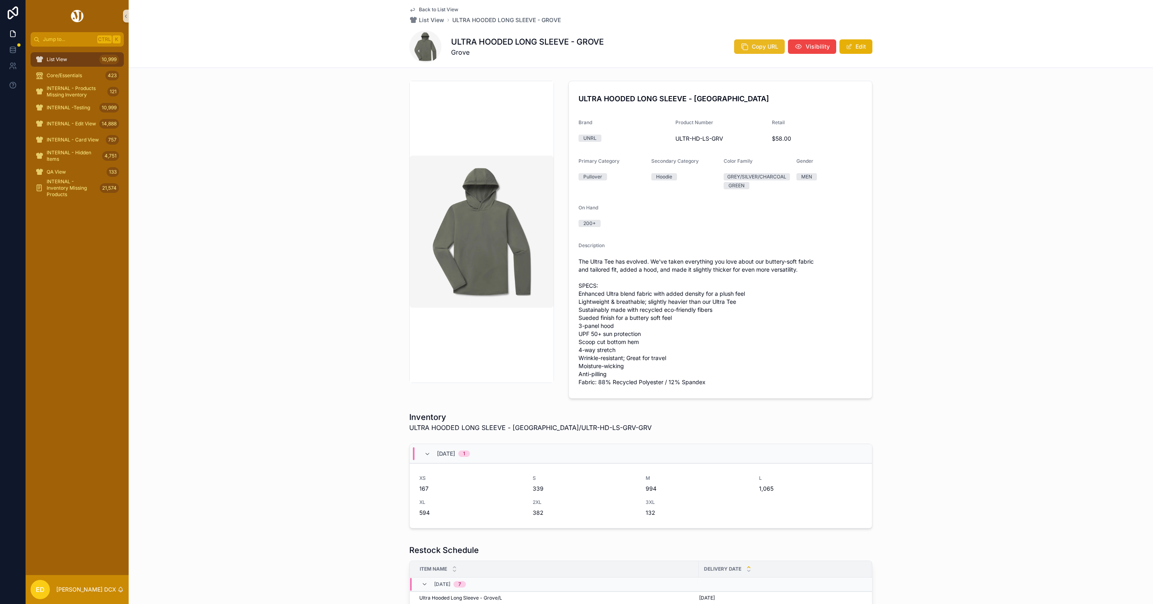
click at [765, 45] on span "Copy URL" at bounding box center [765, 47] width 27 height 8
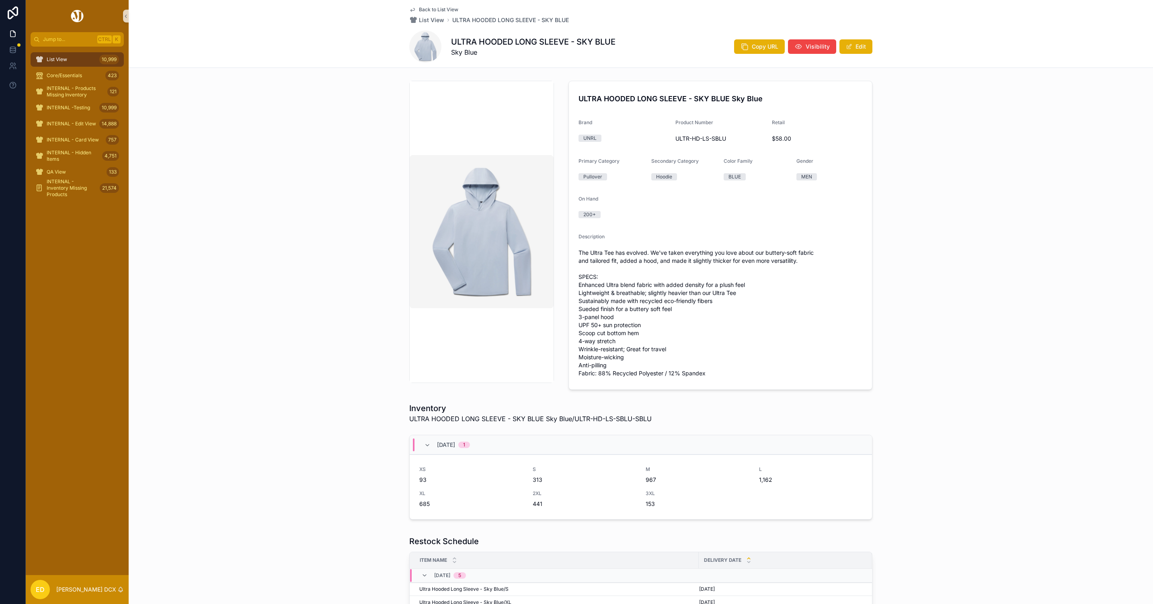
click at [754, 37] on div "ULTRA HOODED LONG SLEEVE - SKY BLUE Sky Blue Copy URL Visibility Edit" at bounding box center [640, 47] width 463 height 32
click at [752, 43] on span "Copy URL" at bounding box center [765, 47] width 27 height 8
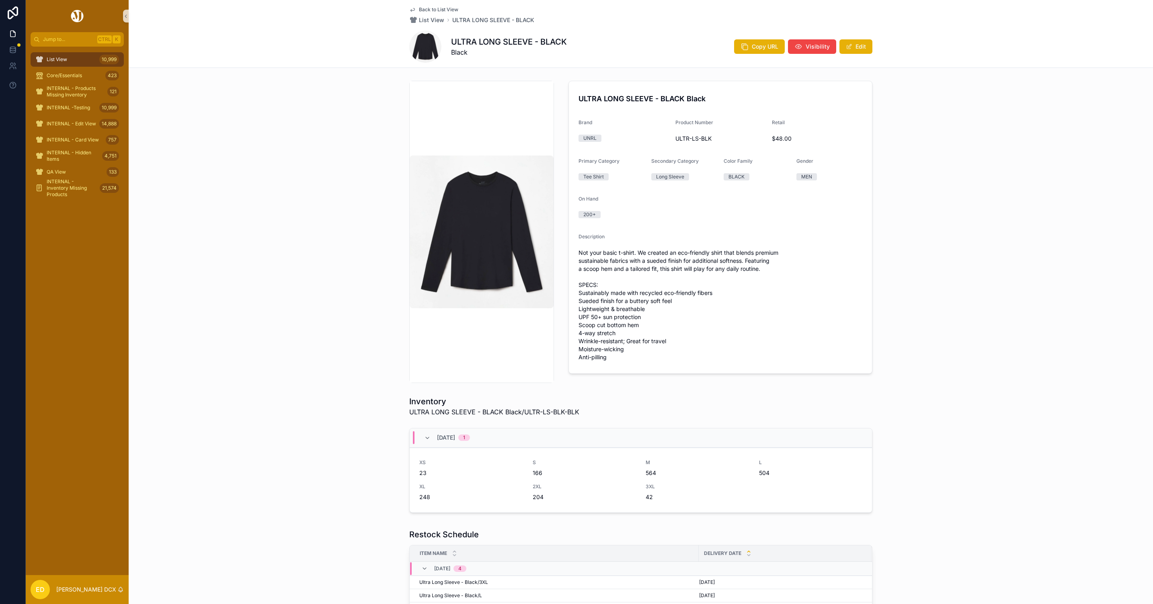
click at [742, 39] on div "Copy URL Visibility Edit" at bounding box center [800, 46] width 145 height 15
click at [742, 45] on icon "scrollable content" at bounding box center [745, 47] width 8 height 8
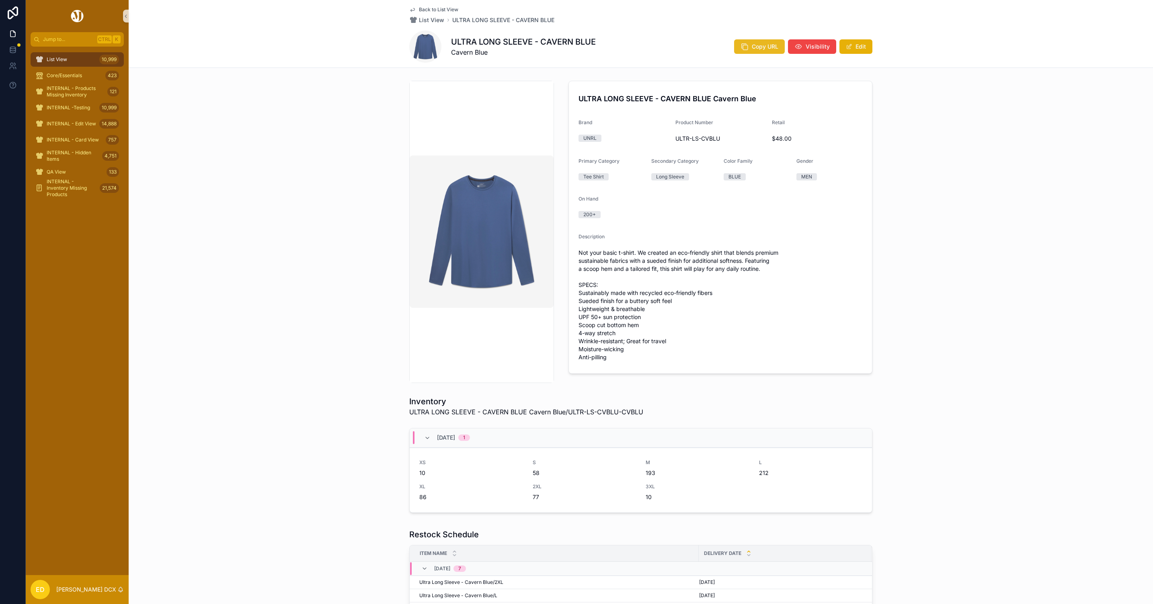
click at [760, 45] on span "Copy URL" at bounding box center [765, 47] width 27 height 8
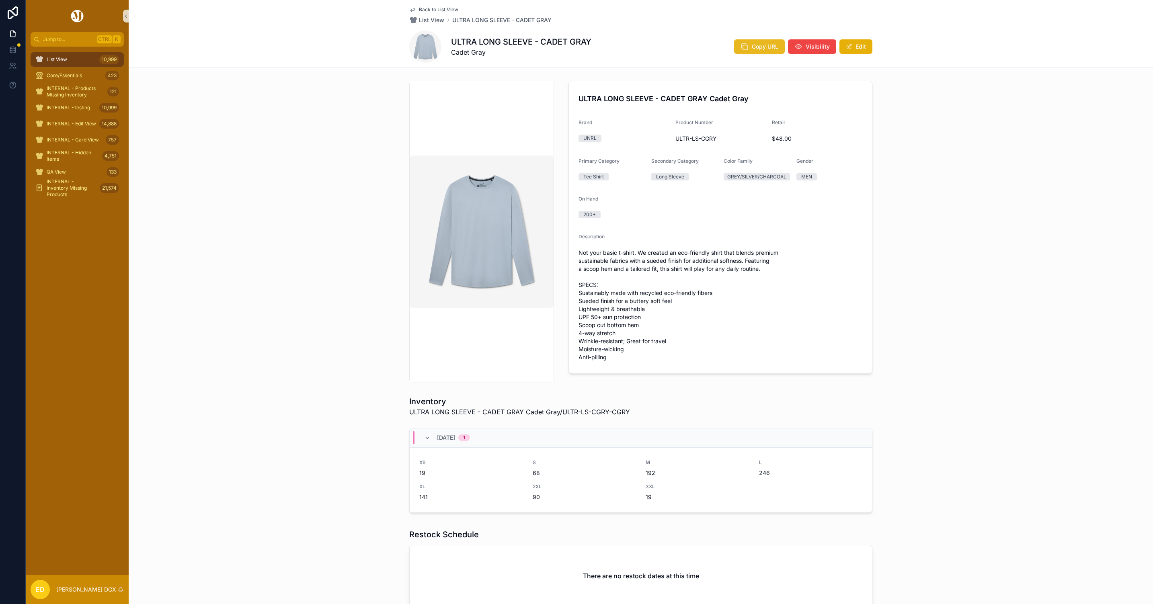
click at [759, 41] on button "Copy URL" at bounding box center [759, 46] width 51 height 14
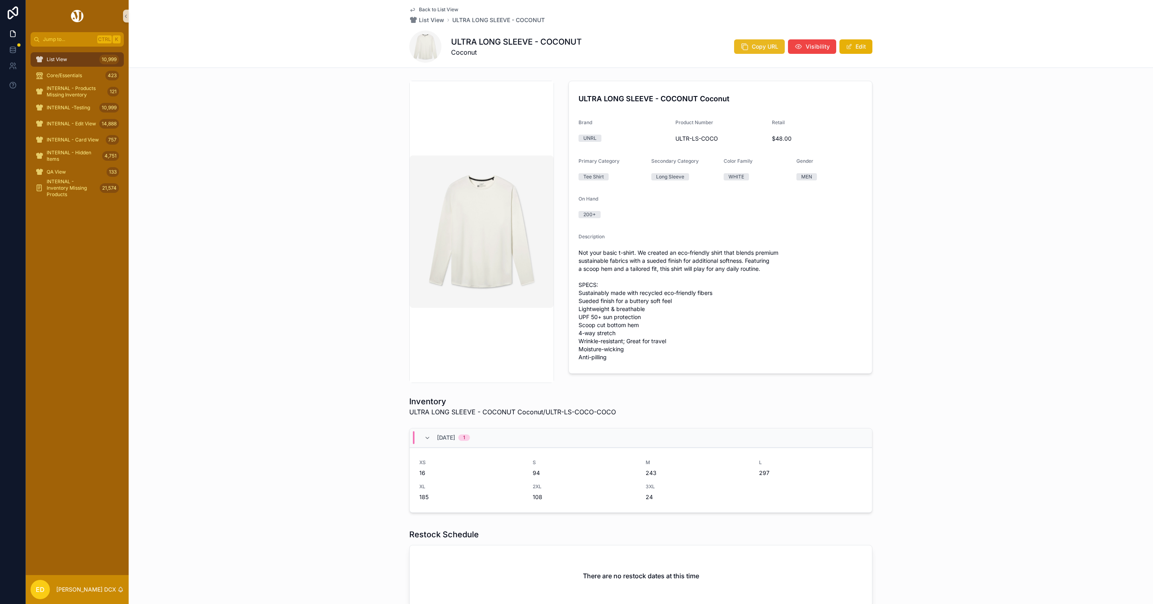
click at [747, 49] on button "Copy URL" at bounding box center [759, 46] width 51 height 14
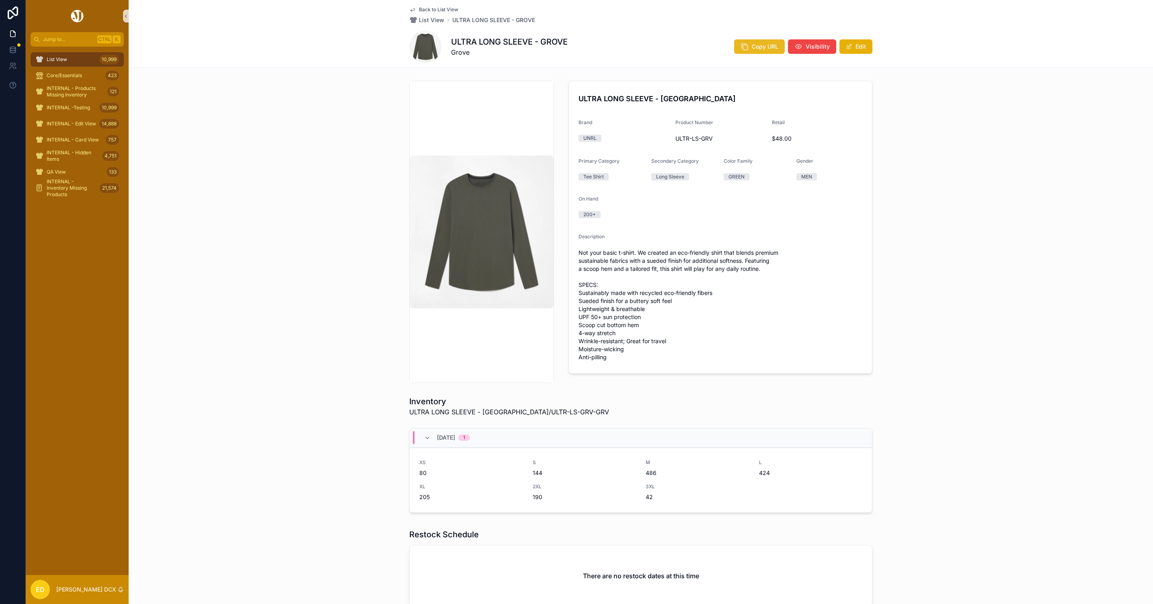
click at [765, 52] on button "Copy URL" at bounding box center [759, 46] width 51 height 14
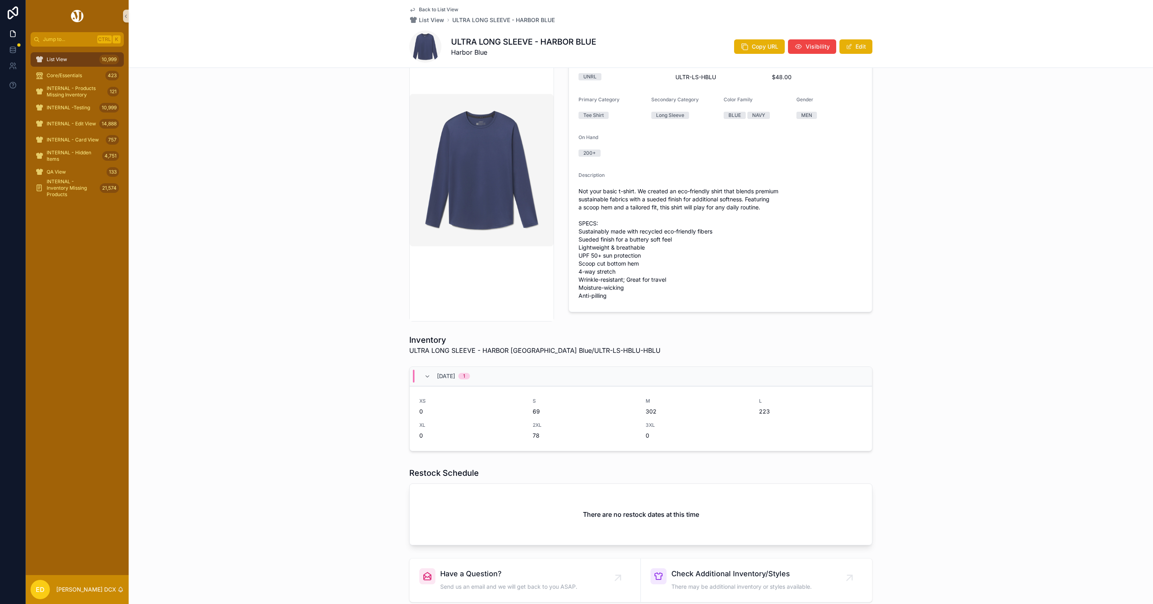
scroll to position [128, 0]
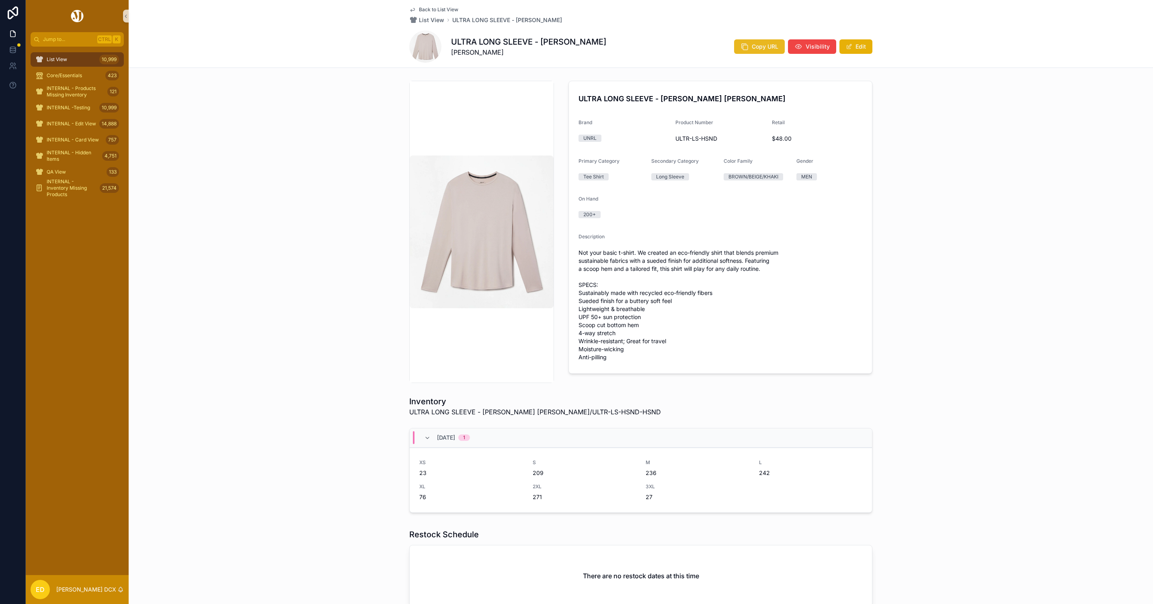
click at [758, 43] on span "Copy URL" at bounding box center [765, 47] width 27 height 8
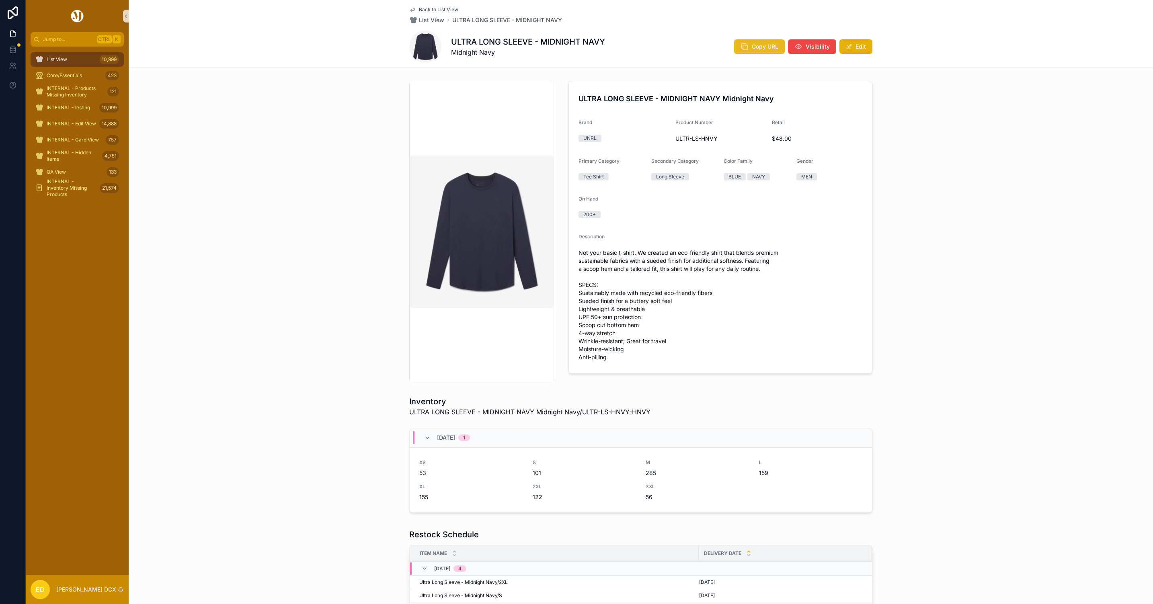
click at [742, 46] on icon "scrollable content" at bounding box center [745, 47] width 8 height 8
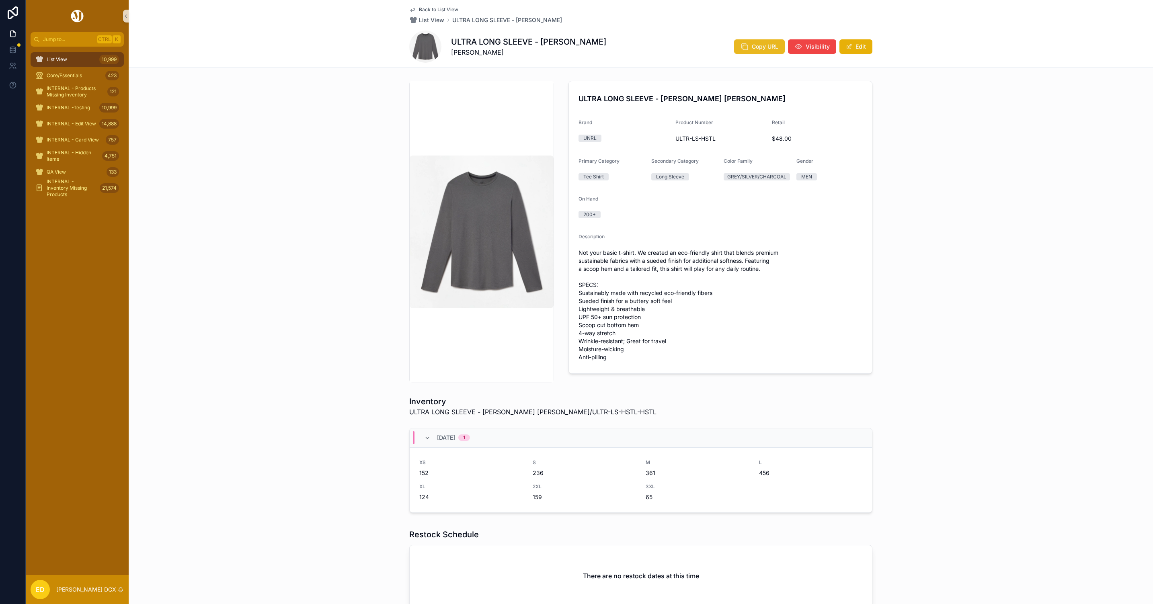
click at [756, 44] on span "Copy URL" at bounding box center [765, 47] width 27 height 8
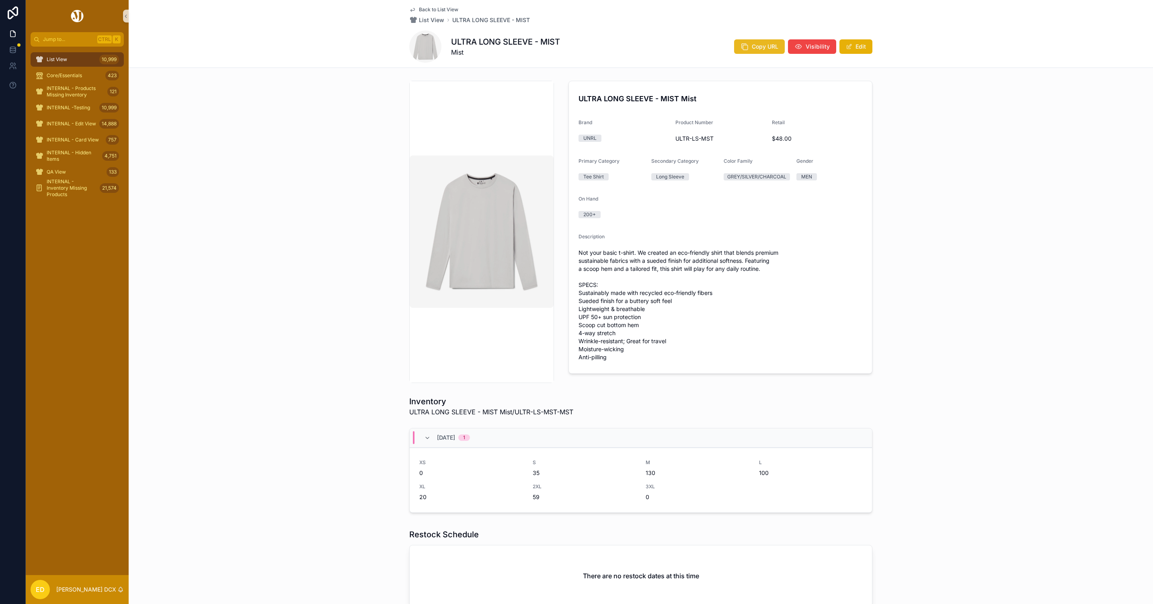
click at [756, 46] on span "Copy URL" at bounding box center [765, 47] width 27 height 8
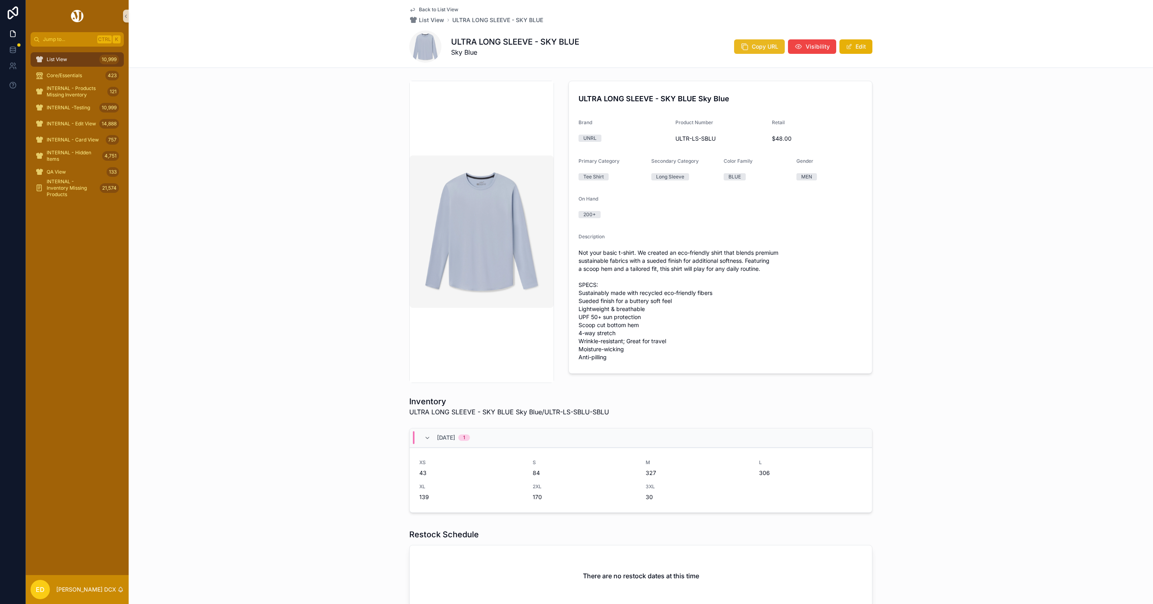
click at [753, 41] on button "Copy URL" at bounding box center [759, 46] width 51 height 14
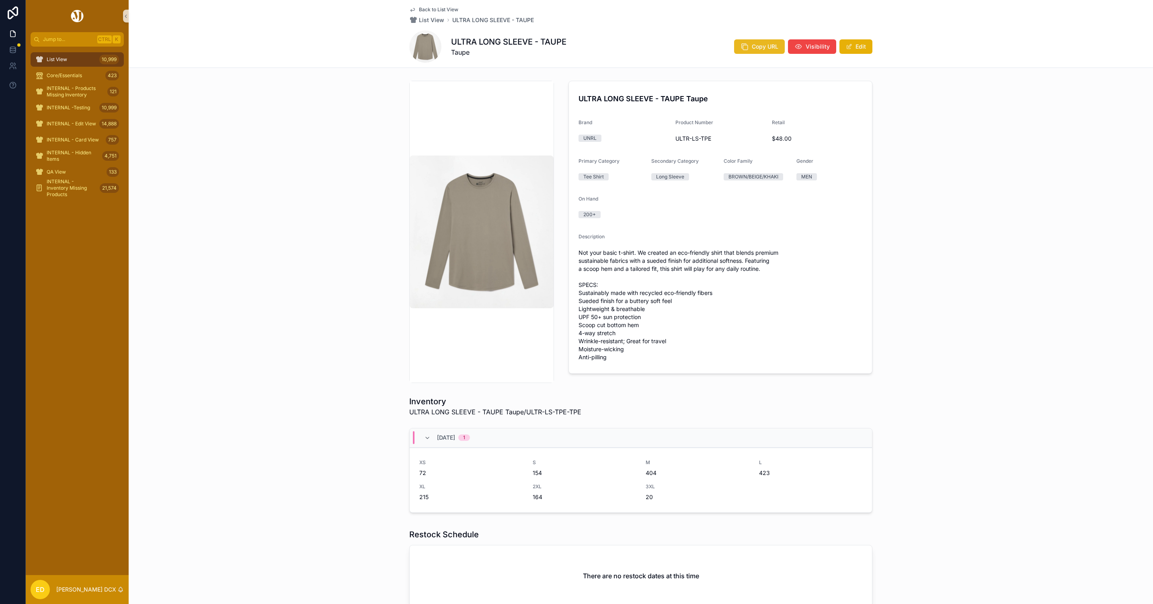
click at [752, 47] on span "Copy URL" at bounding box center [765, 47] width 27 height 8
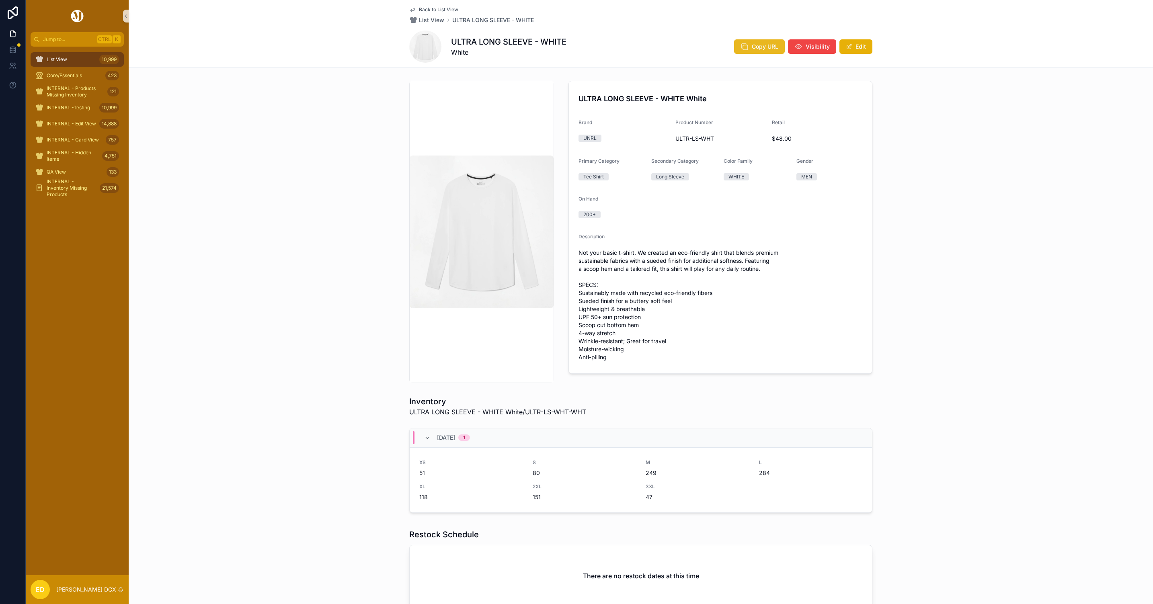
click at [737, 41] on button "Copy URL" at bounding box center [759, 46] width 51 height 14
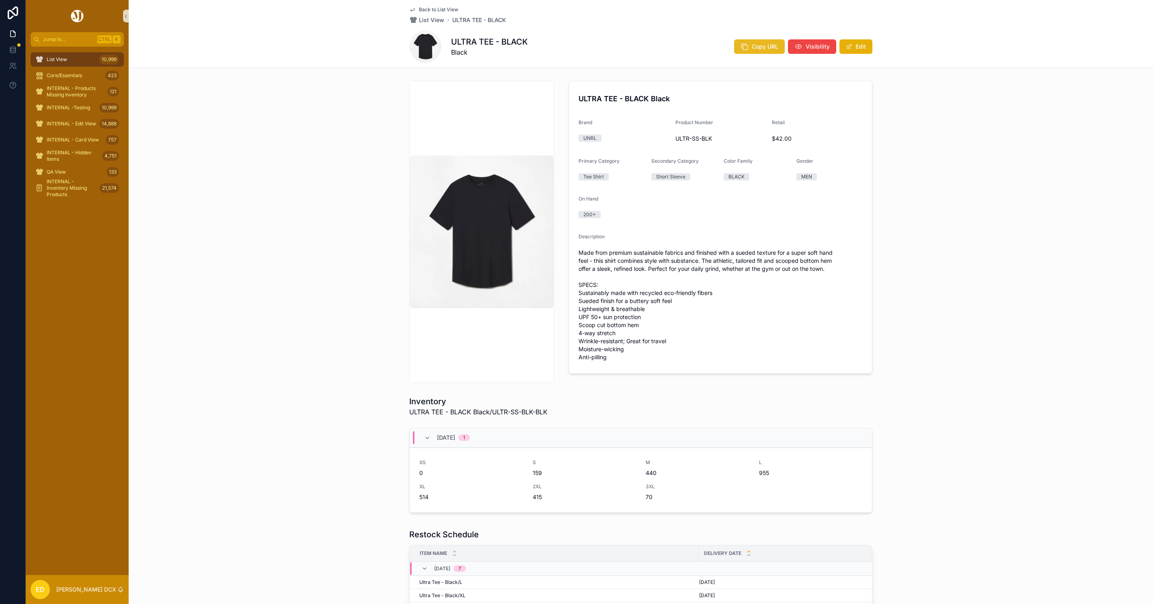
click at [752, 49] on span "Copy URL" at bounding box center [765, 47] width 27 height 8
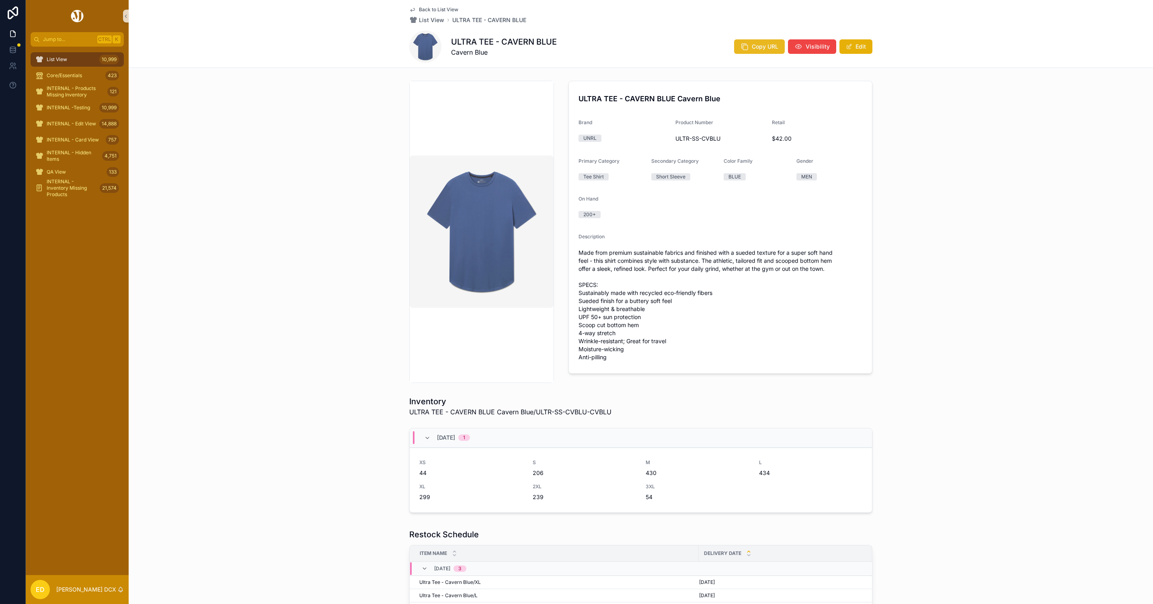
click at [761, 46] on span "Copy URL" at bounding box center [765, 47] width 27 height 8
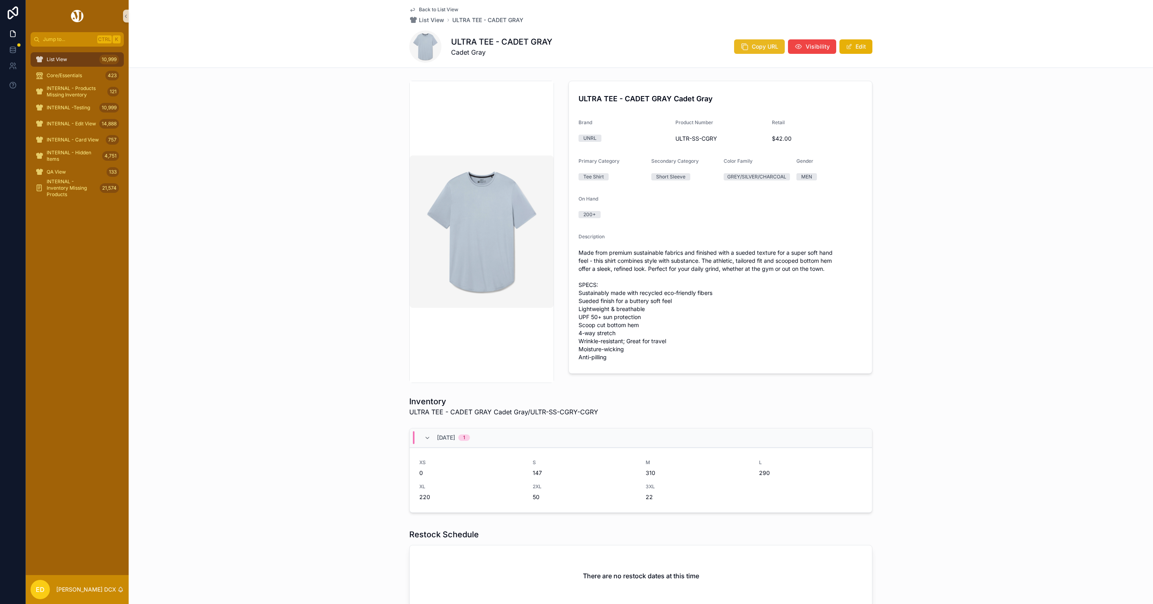
click at [754, 46] on span "Copy URL" at bounding box center [765, 47] width 27 height 8
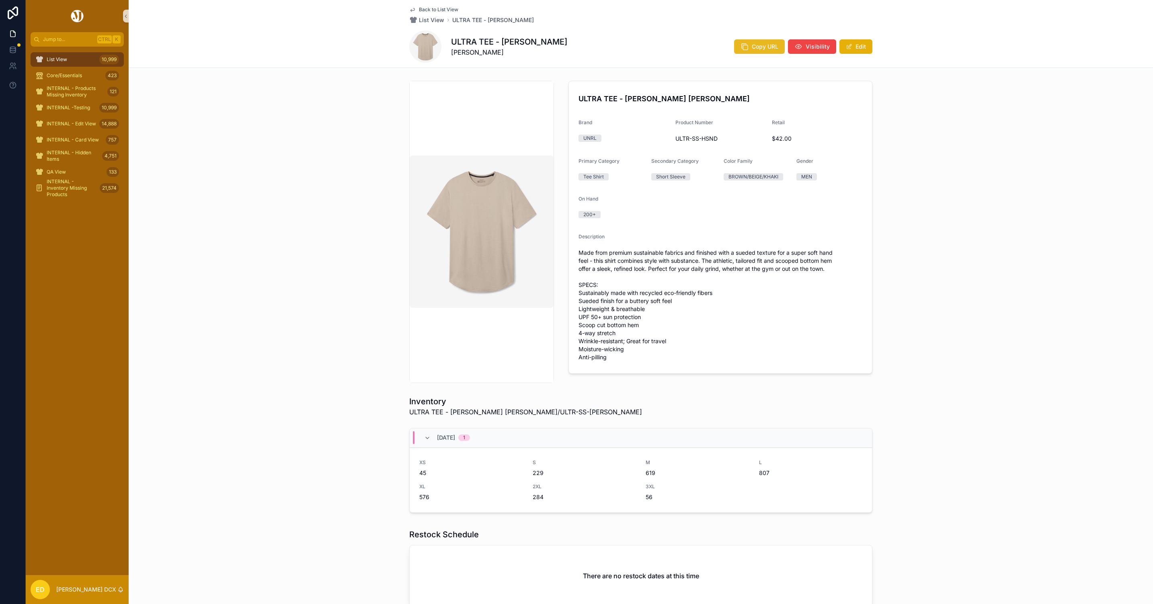
click at [741, 46] on icon "scrollable content" at bounding box center [745, 47] width 8 height 8
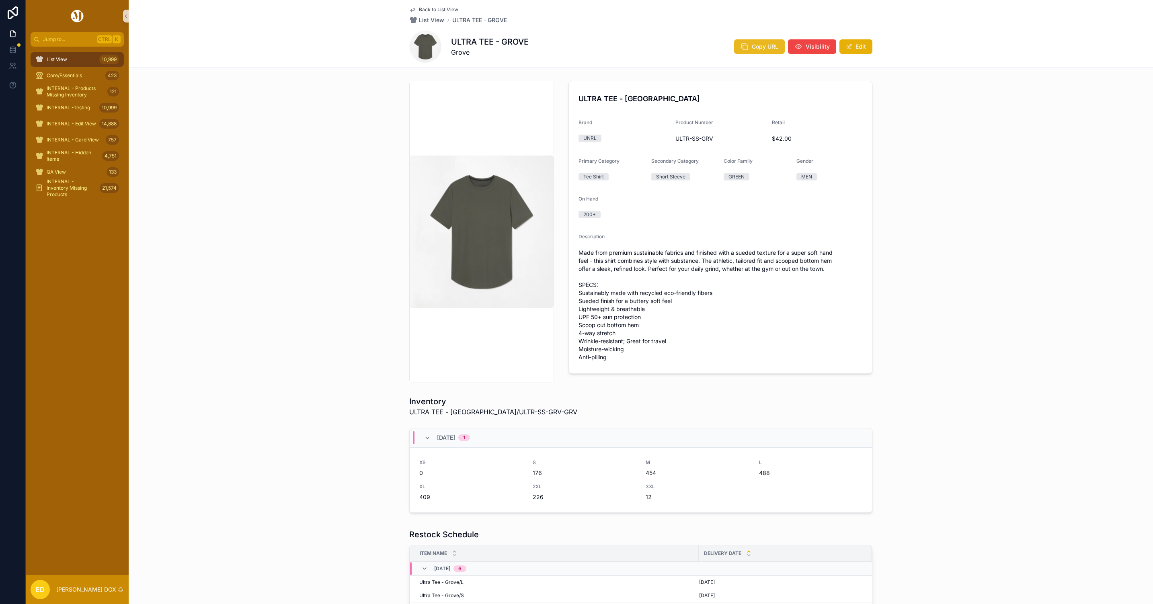
click at [756, 43] on span "Copy URL" at bounding box center [765, 47] width 27 height 8
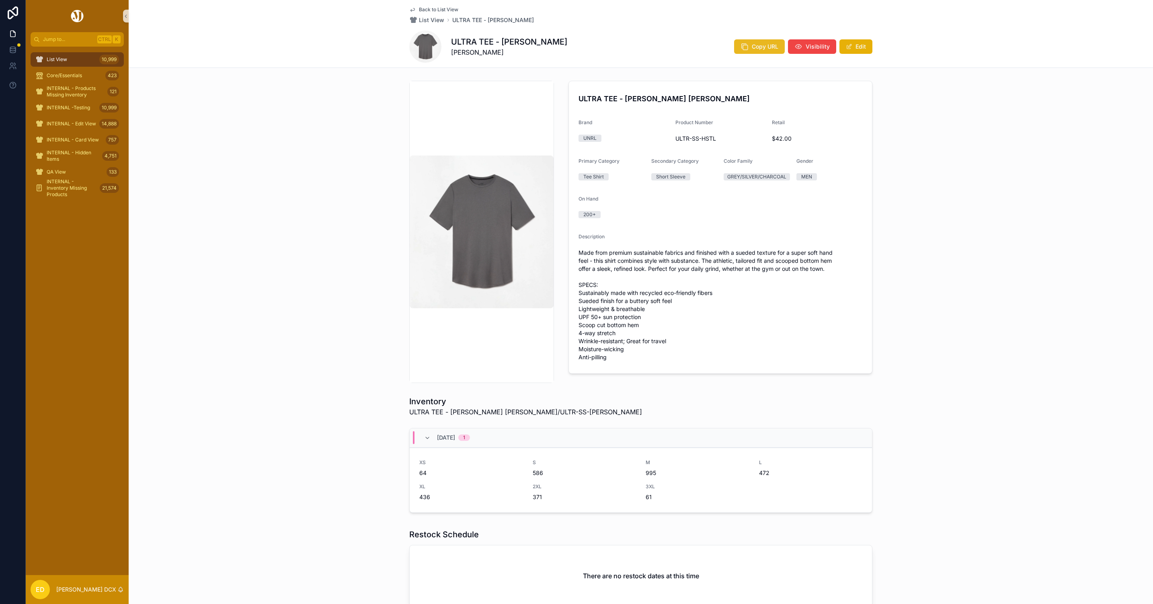
click at [748, 47] on button "Copy URL" at bounding box center [759, 46] width 51 height 14
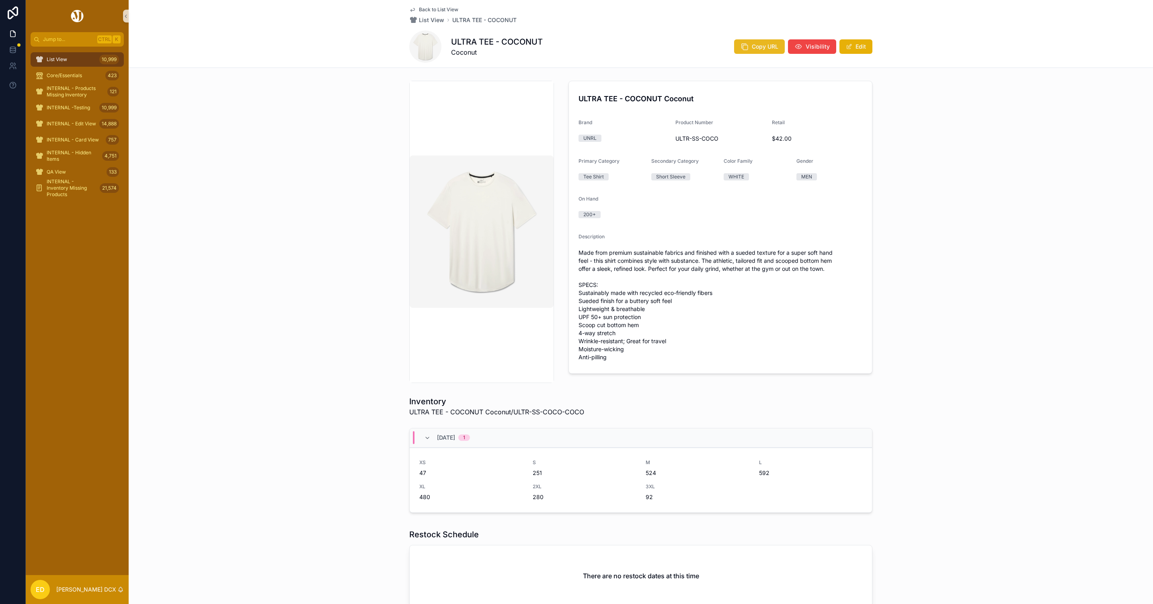
click at [765, 40] on button "Copy URL" at bounding box center [759, 46] width 51 height 14
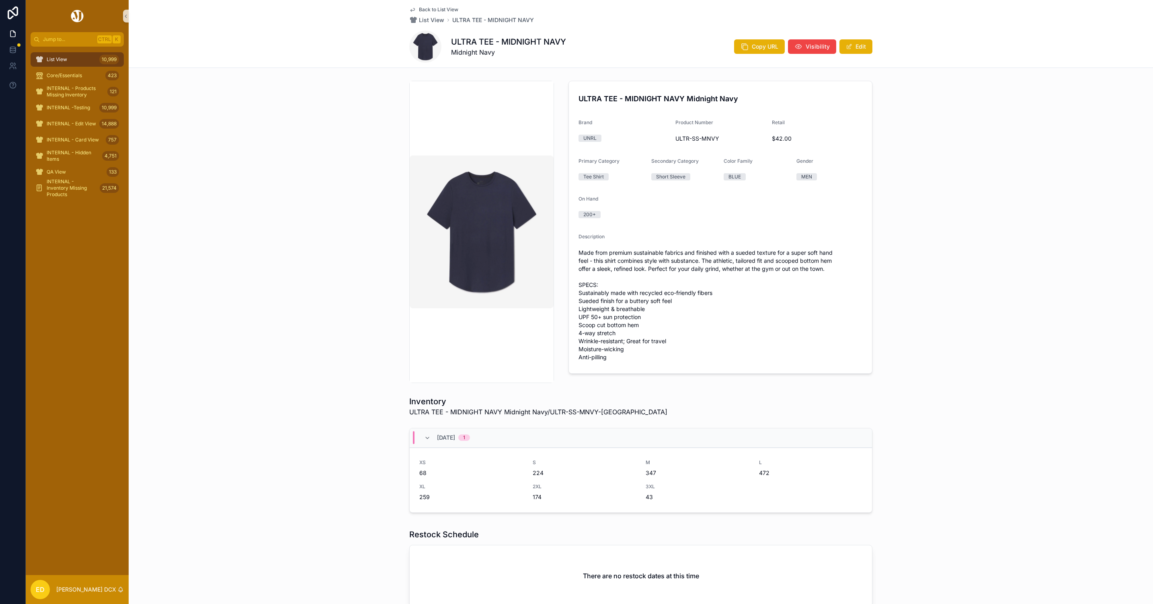
click at [750, 33] on div "ULTRA TEE - MIDNIGHT NAVY Midnight Navy Copy URL Visibility Edit" at bounding box center [640, 47] width 463 height 32
click at [750, 40] on button "Copy URL" at bounding box center [759, 46] width 51 height 14
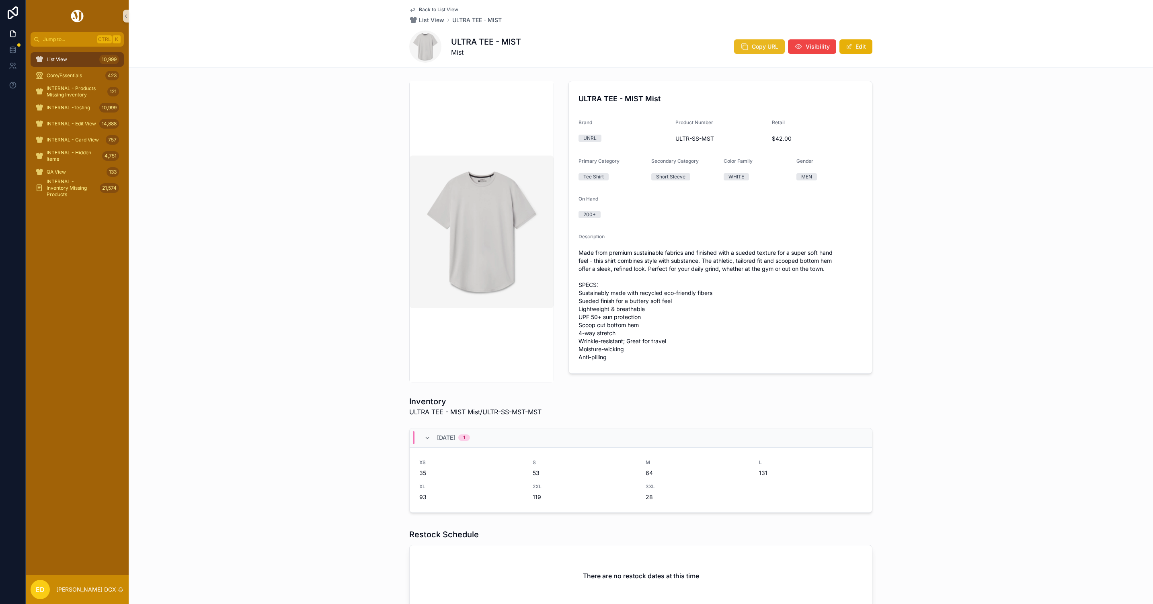
click at [766, 46] on span "Copy URL" at bounding box center [765, 47] width 27 height 8
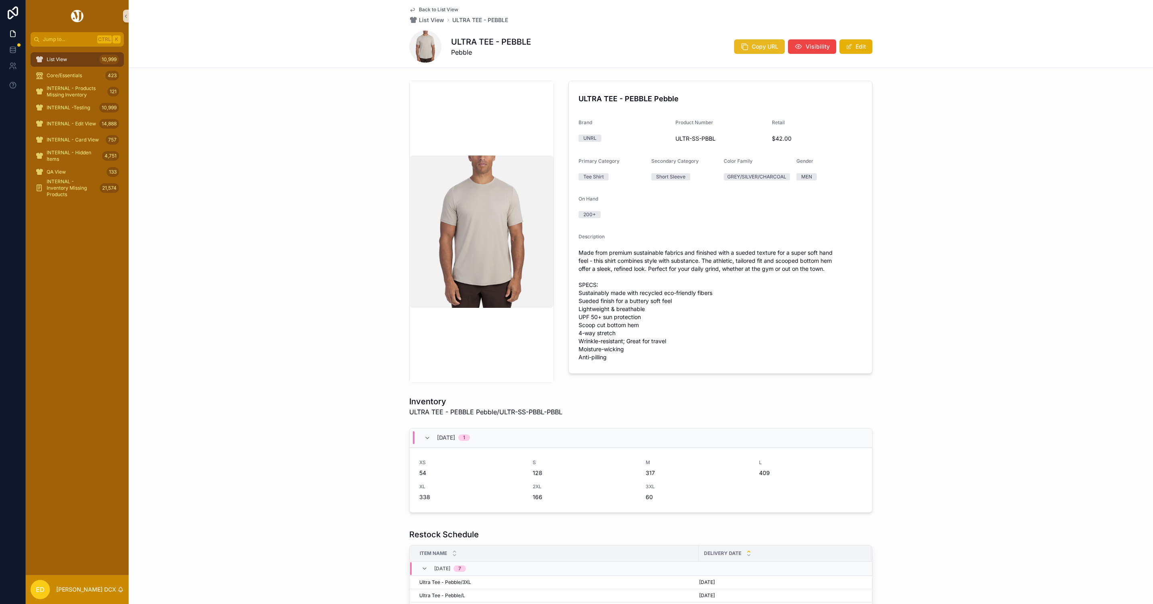
click at [753, 41] on button "Copy URL" at bounding box center [759, 46] width 51 height 14
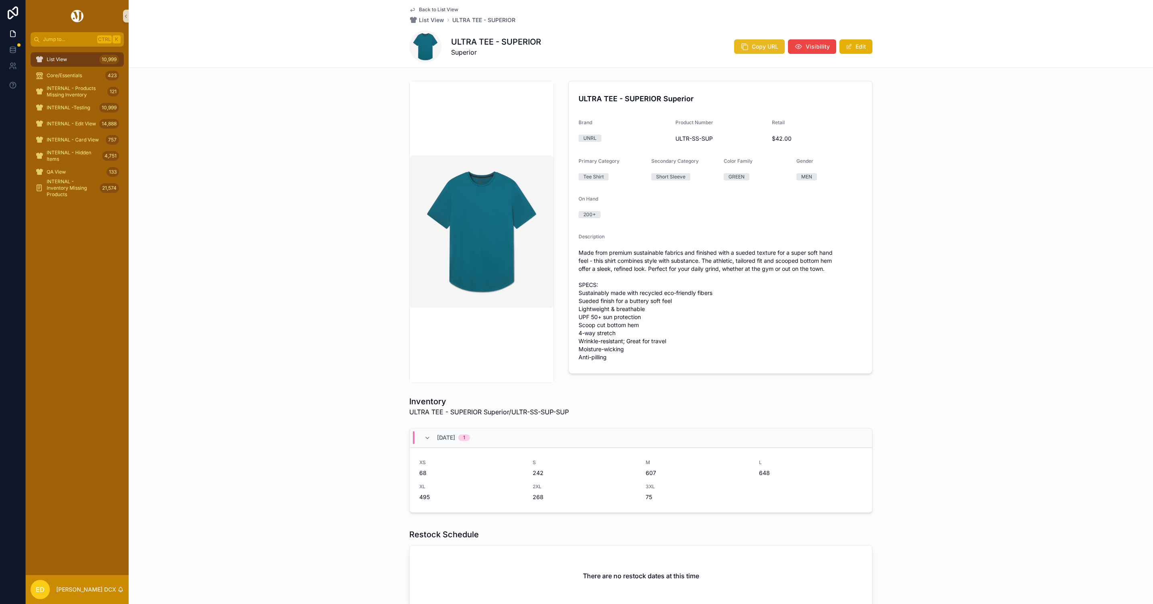
click at [746, 49] on button "Copy URL" at bounding box center [759, 46] width 51 height 14
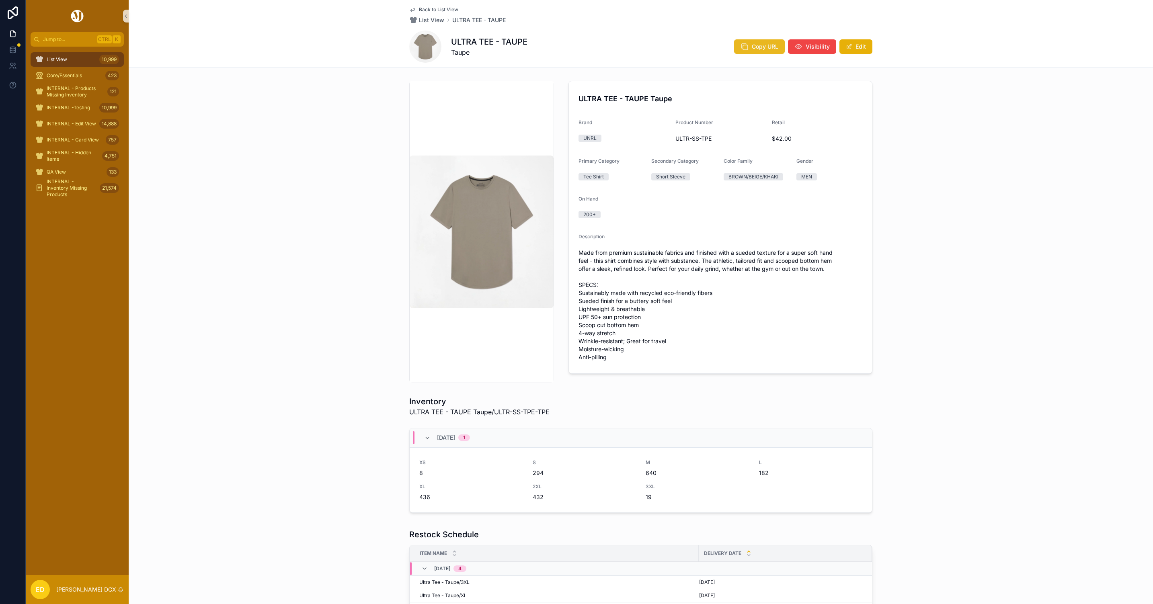
click at [741, 46] on icon "scrollable content" at bounding box center [745, 47] width 8 height 8
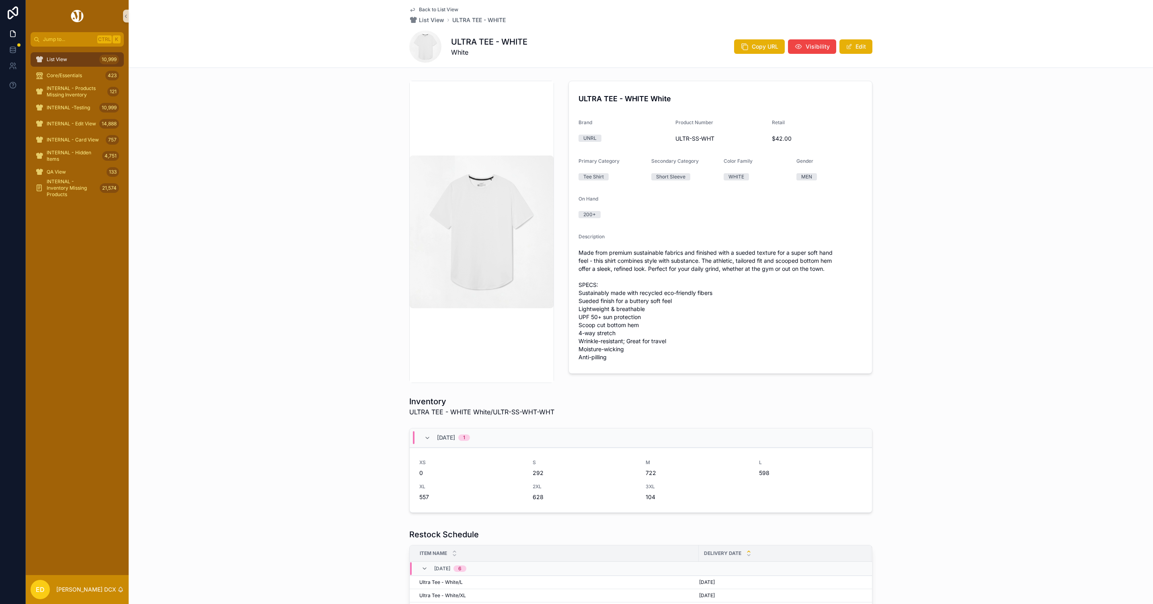
drag, startPoint x: 751, startPoint y: 47, endPoint x: 538, endPoint y: 86, distance: 215.8
click at [752, 47] on span "Copy URL" at bounding box center [765, 47] width 27 height 8
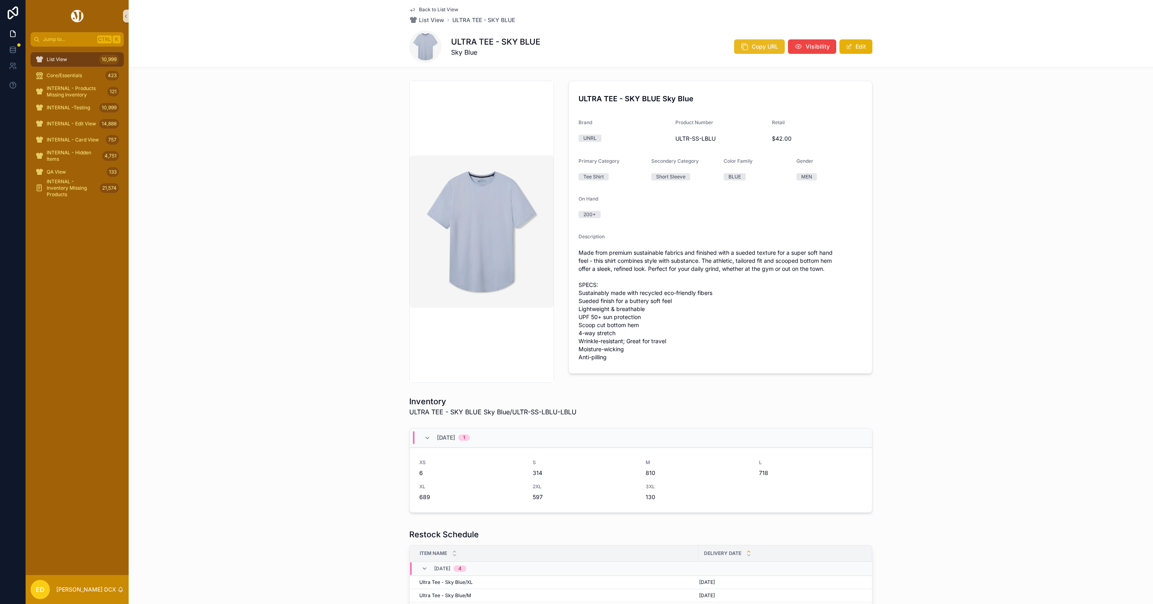
click at [769, 46] on span "Copy URL" at bounding box center [765, 47] width 27 height 8
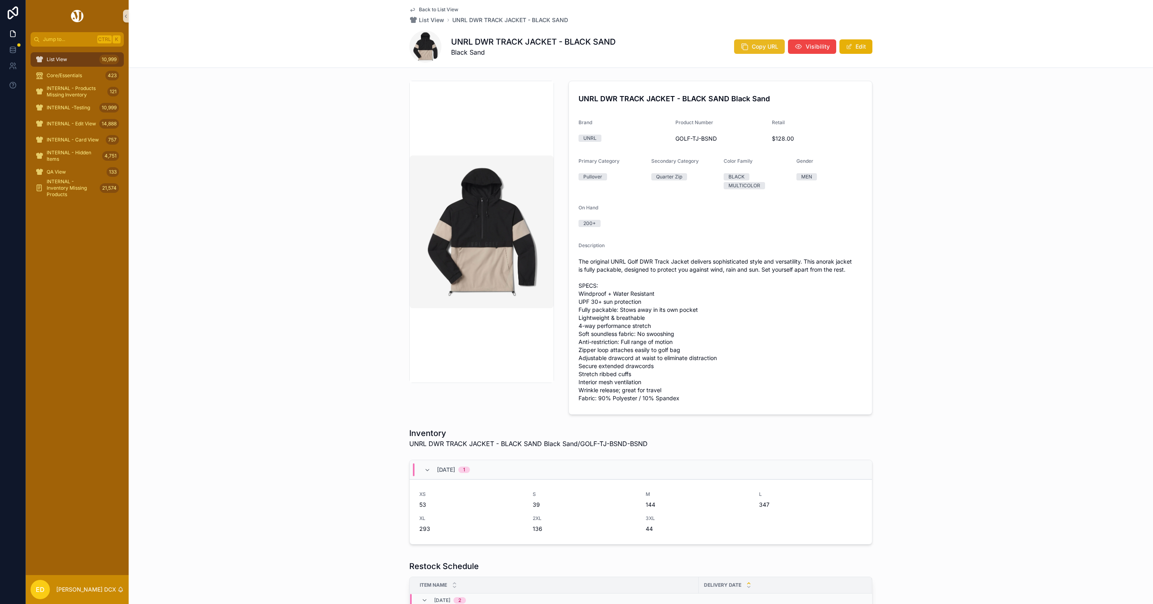
click at [752, 48] on span "Copy URL" at bounding box center [765, 47] width 27 height 8
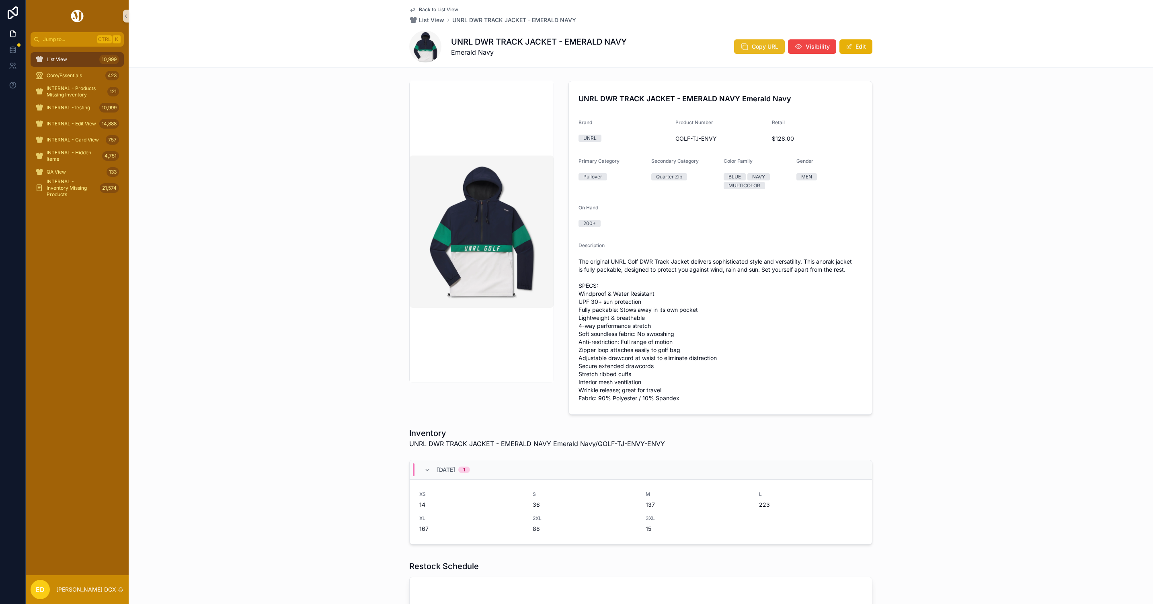
click at [765, 39] on button "Copy URL" at bounding box center [759, 46] width 51 height 14
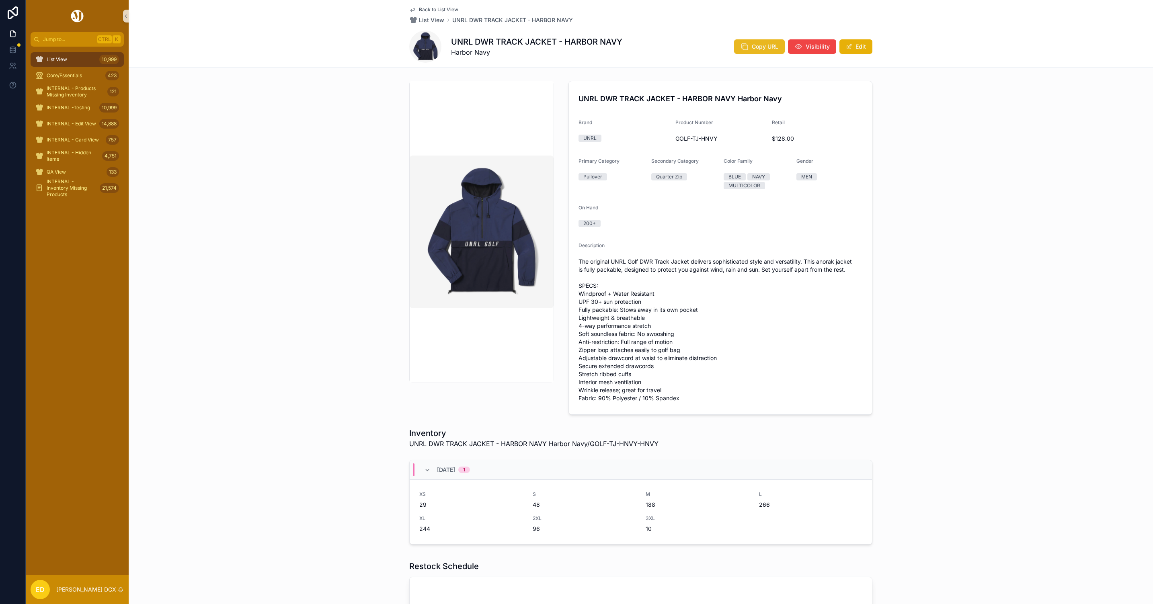
click at [741, 49] on icon "scrollable content" at bounding box center [745, 47] width 8 height 8
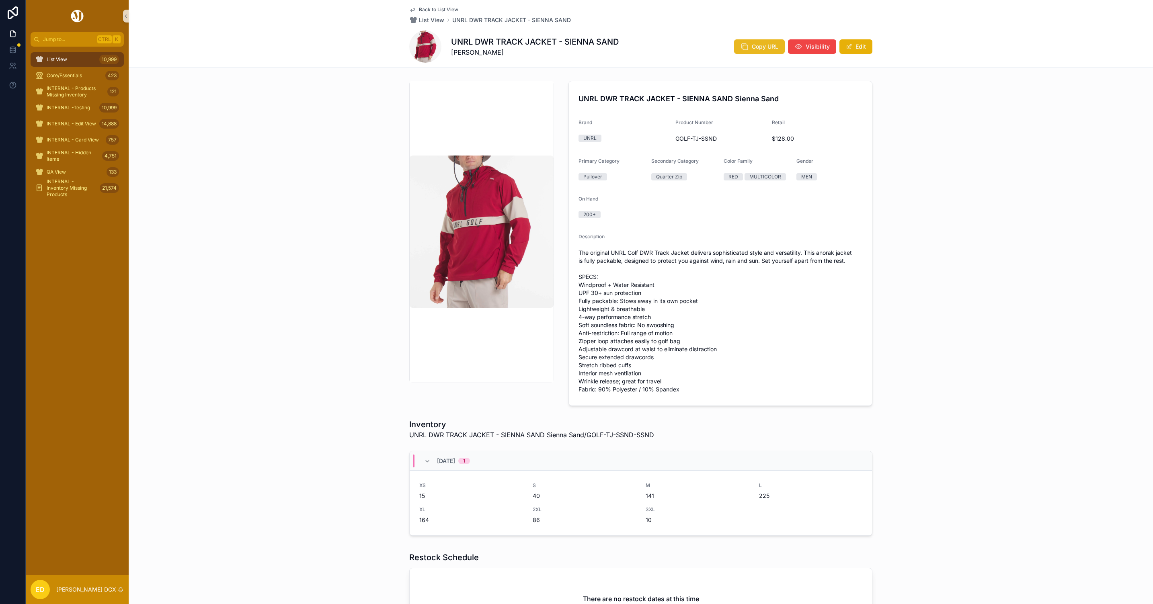
click at [747, 42] on button "Copy URL" at bounding box center [759, 46] width 51 height 14
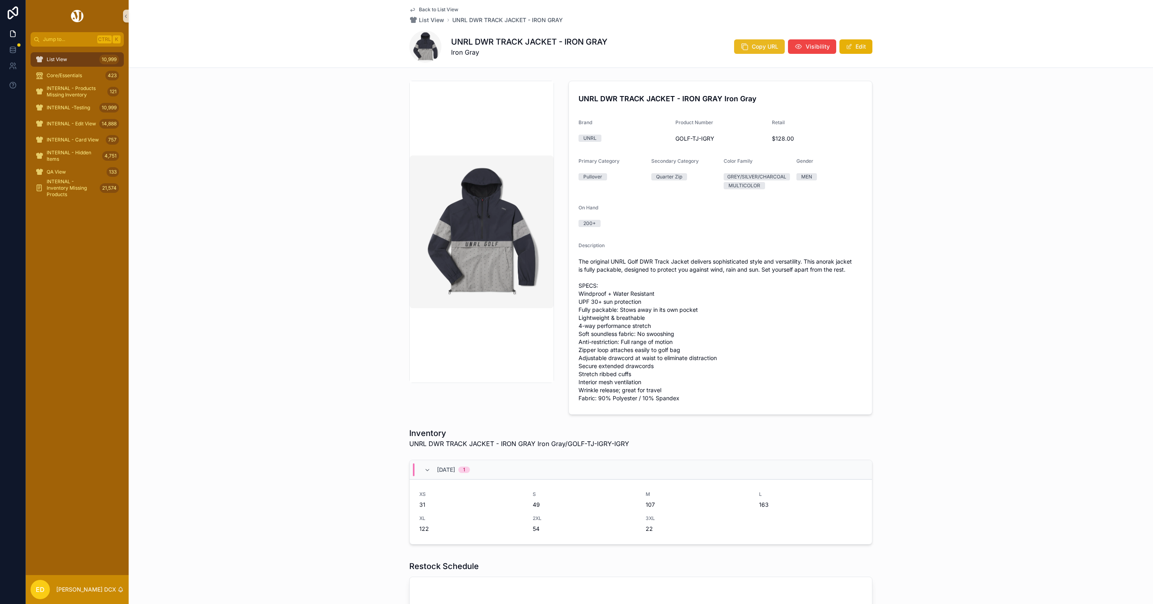
click at [752, 43] on span "Copy URL" at bounding box center [765, 47] width 27 height 8
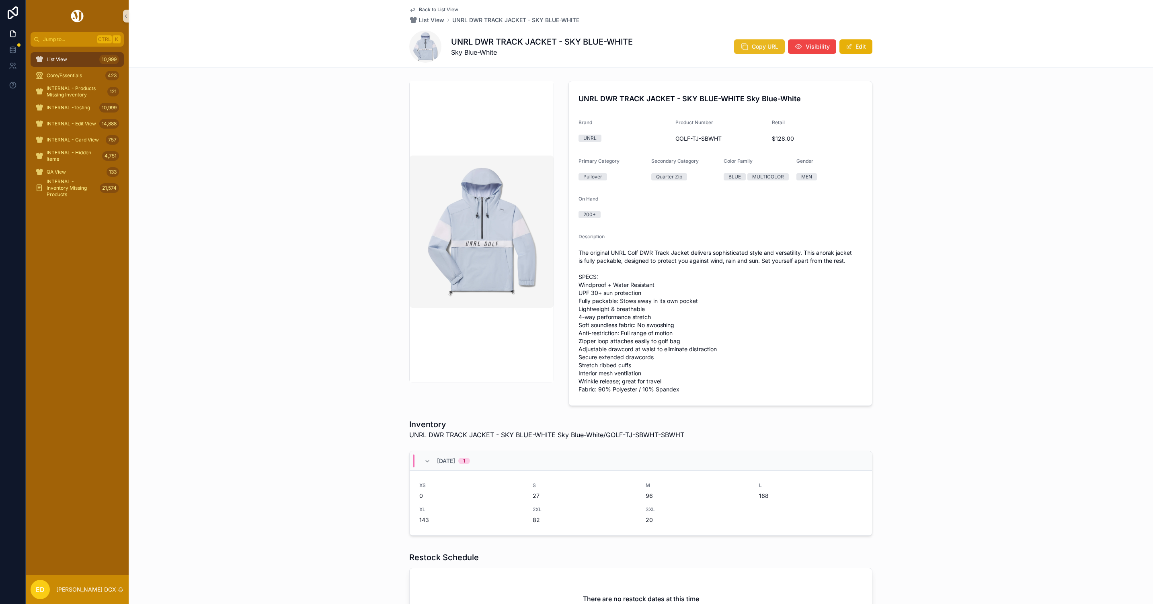
click at [748, 46] on button "Copy URL" at bounding box center [759, 46] width 51 height 14
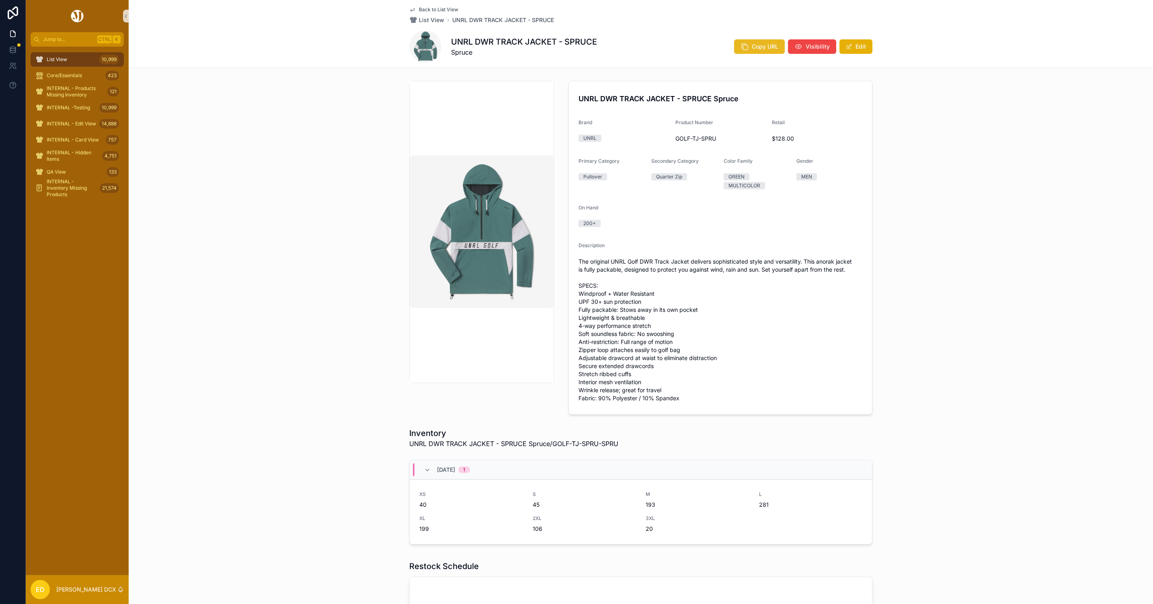
click at [748, 45] on button "Copy URL" at bounding box center [759, 46] width 51 height 14
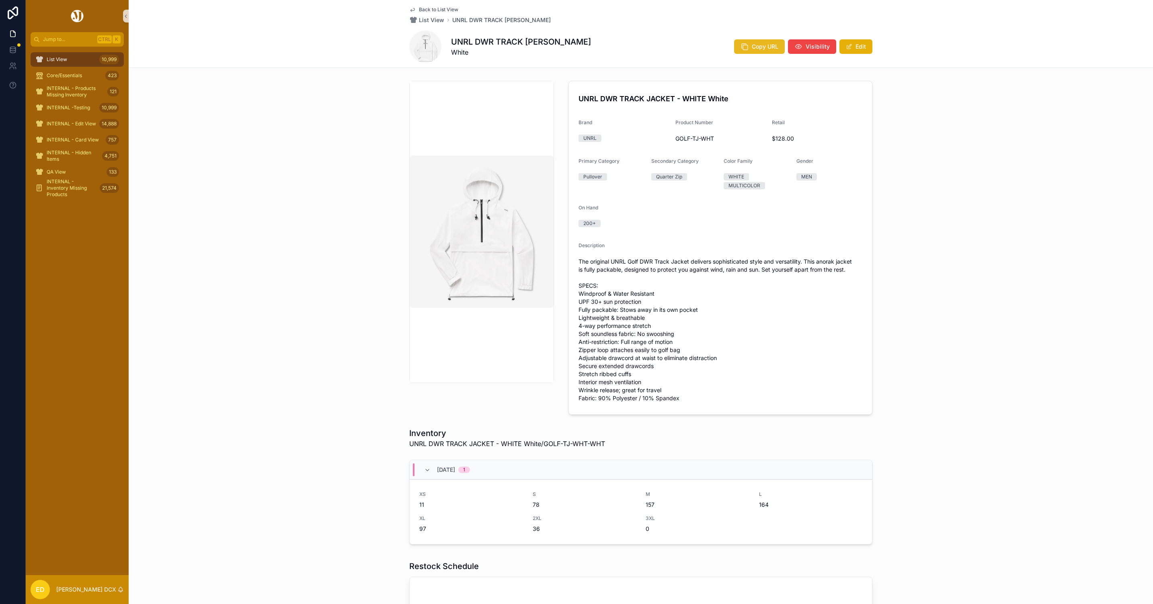
click at [752, 49] on span "Copy URL" at bounding box center [765, 47] width 27 height 8
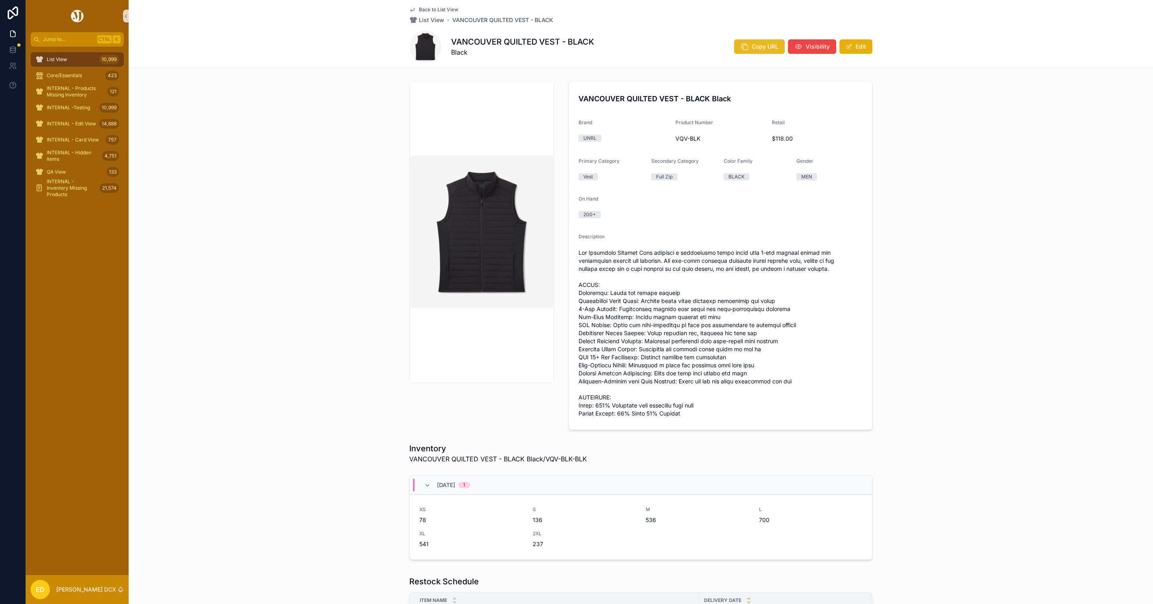
click at [765, 48] on span "Copy URL" at bounding box center [765, 47] width 27 height 8
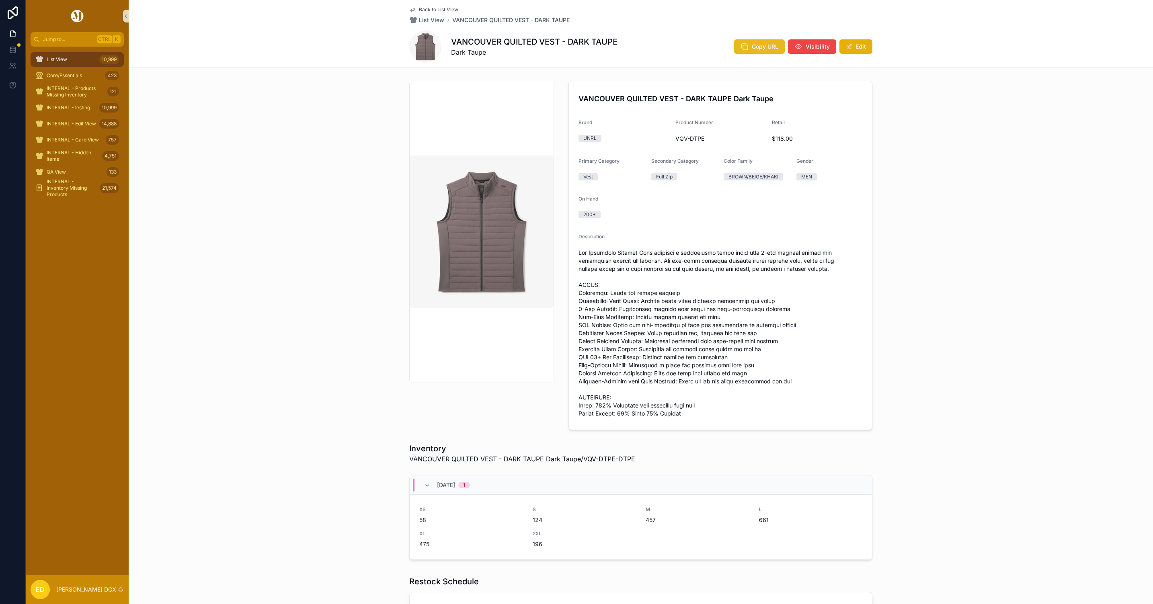
click at [759, 44] on span "Copy URL" at bounding box center [765, 47] width 27 height 8
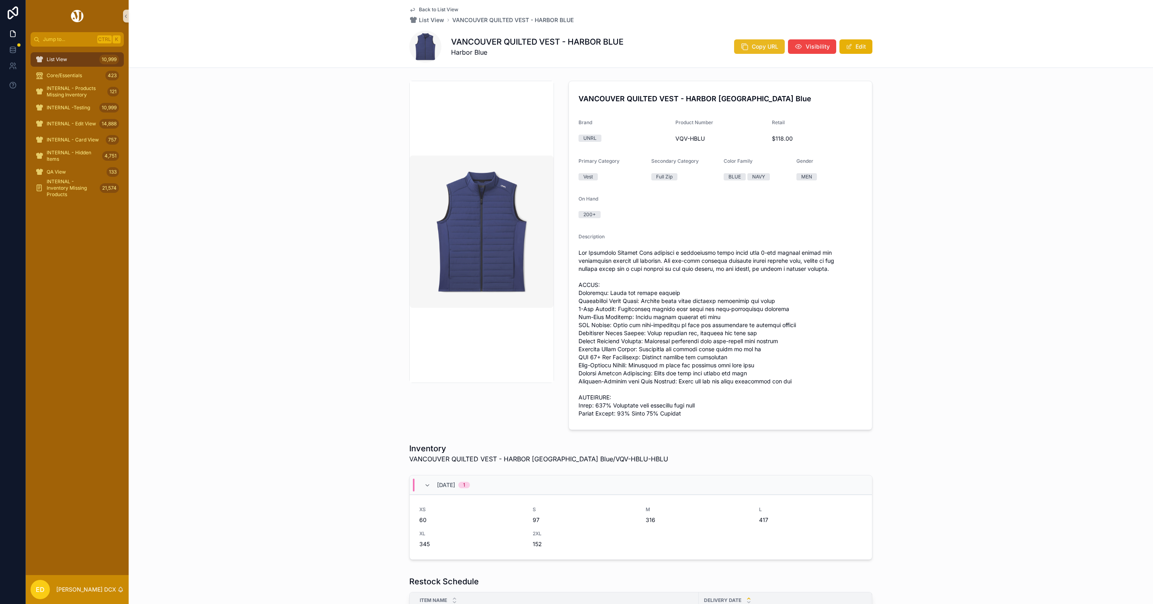
click at [748, 40] on button "Copy URL" at bounding box center [759, 46] width 51 height 14
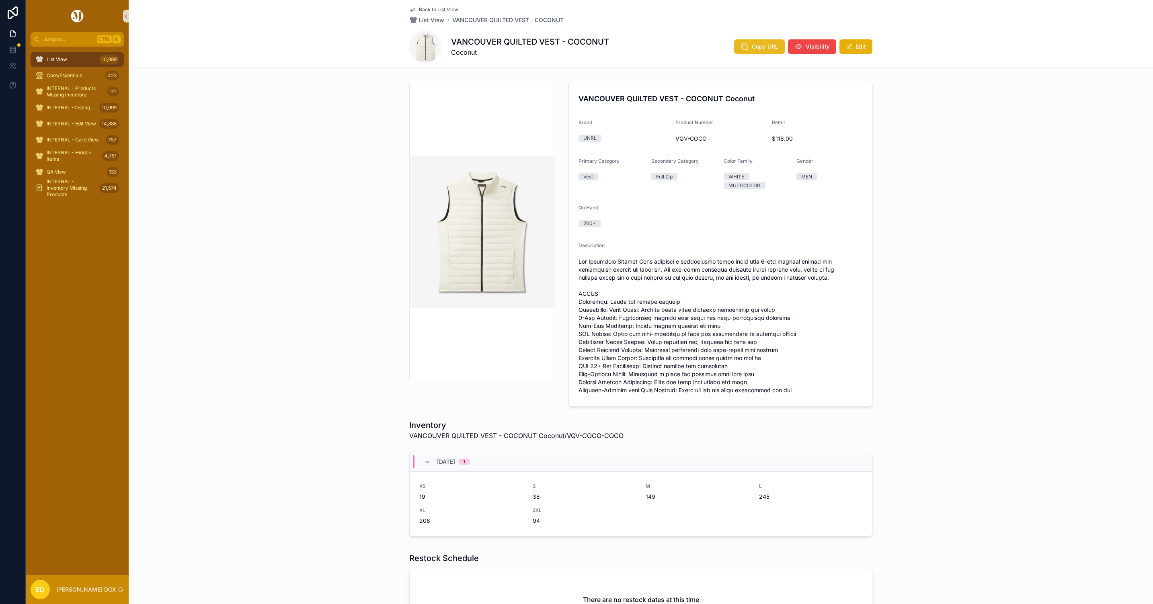
click at [741, 49] on icon "scrollable content" at bounding box center [745, 47] width 8 height 8
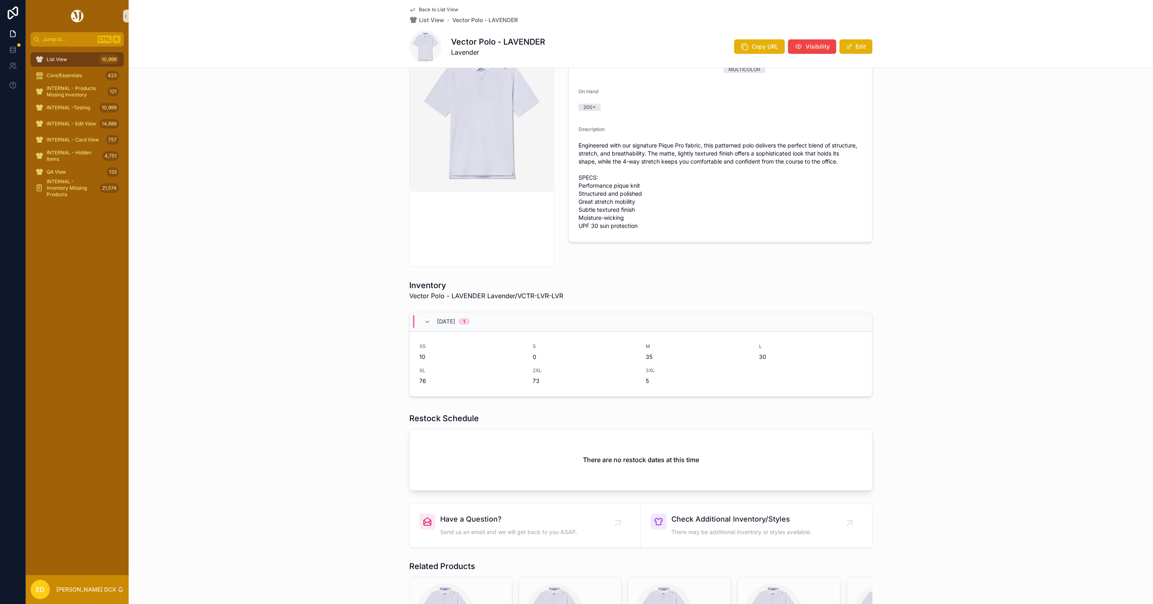
scroll to position [261, 0]
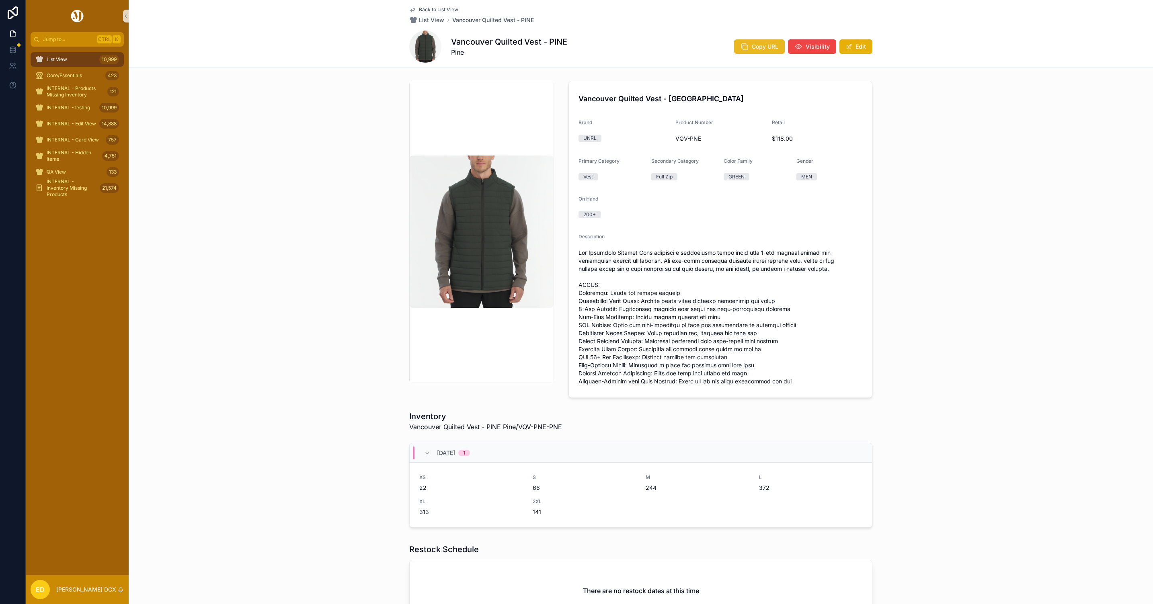
click at [736, 47] on button "Copy URL" at bounding box center [759, 46] width 51 height 14
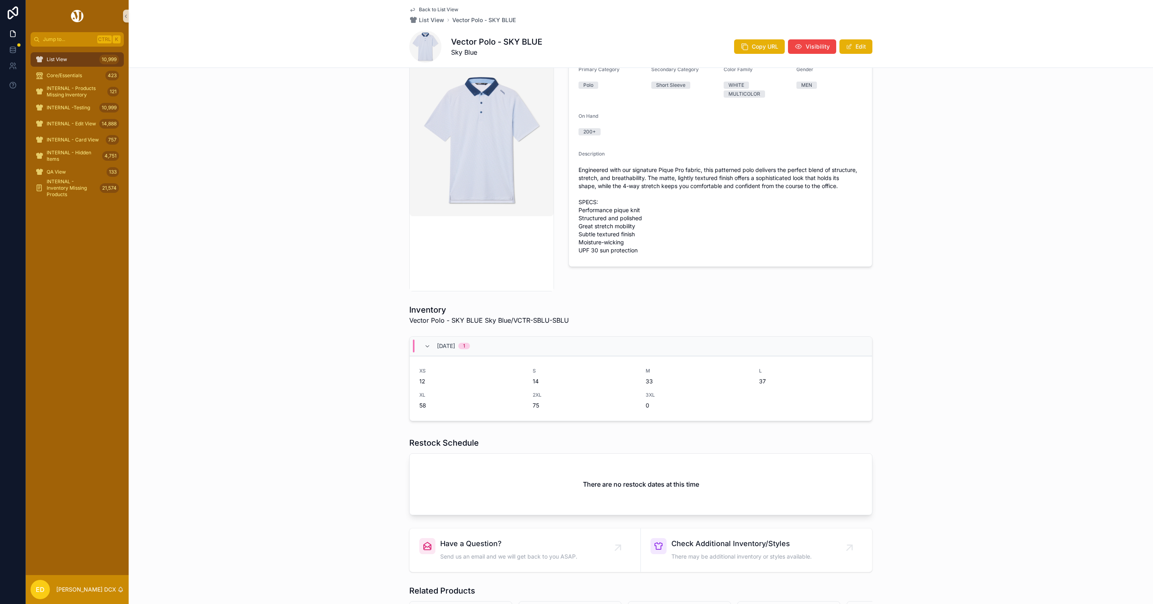
scroll to position [261, 0]
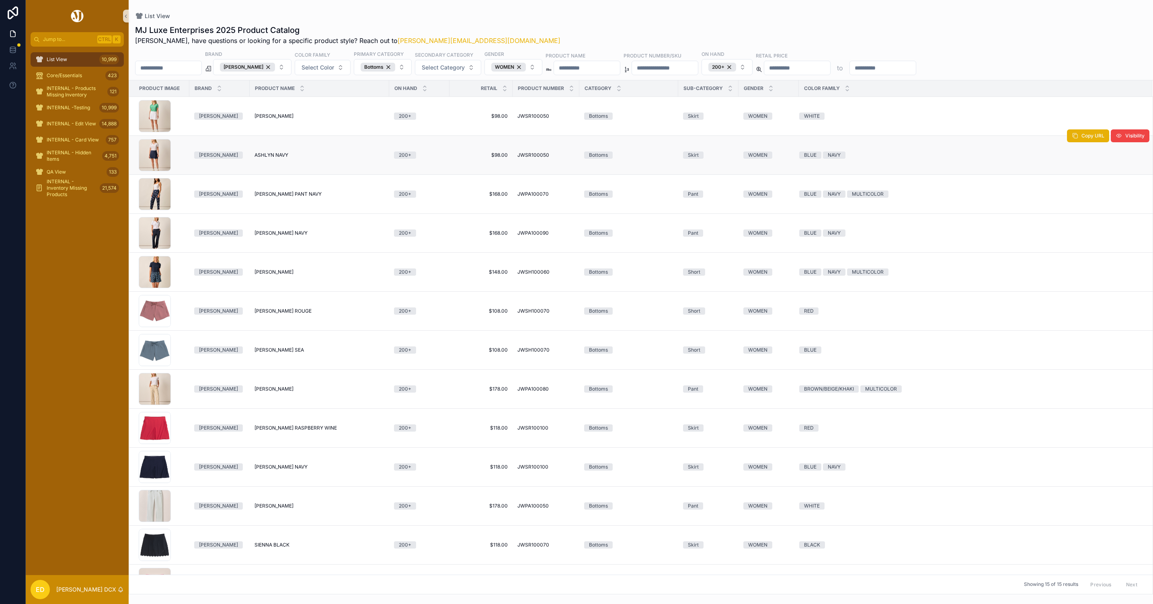
click at [277, 156] on span "ASHLYN NAVY" at bounding box center [272, 155] width 34 height 6
click at [281, 195] on span "COLLETT PANT NAVY" at bounding box center [288, 194] width 67 height 6
click at [278, 234] on span "HALLIE NAVY" at bounding box center [281, 233] width 53 height 6
click at [285, 272] on span "KATHERINE NAVY" at bounding box center [274, 272] width 39 height 6
click at [292, 314] on span "KIERA ROAN ROUGE" at bounding box center [283, 311] width 57 height 6
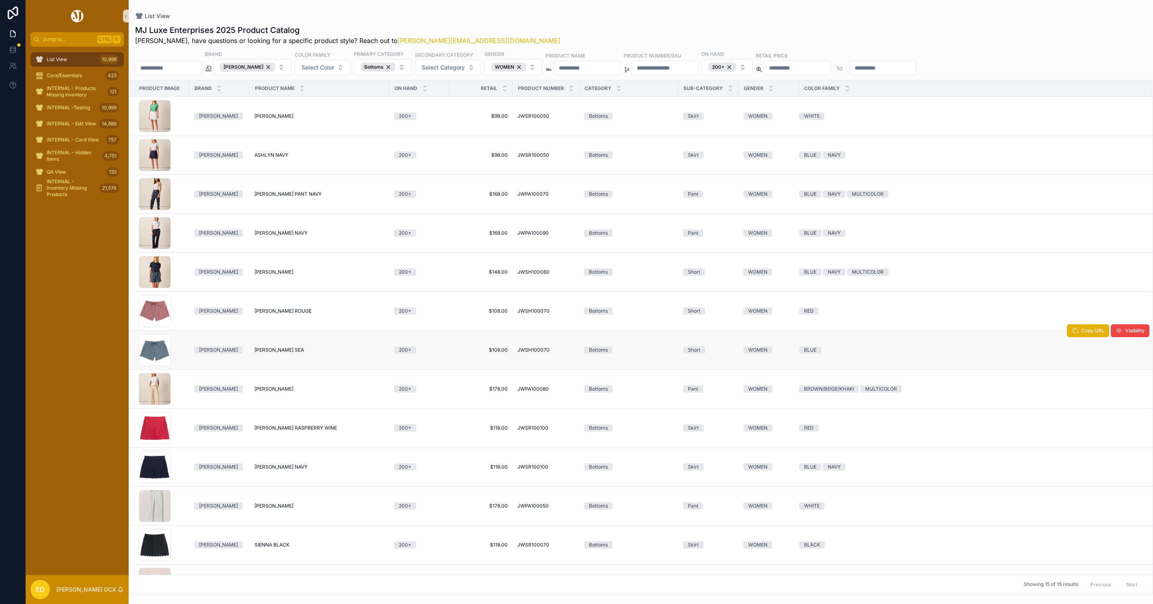
click at [290, 351] on span "KIERA BERING SEA" at bounding box center [279, 350] width 49 height 6
click at [274, 391] on span "LILAH BIRCH" at bounding box center [274, 389] width 39 height 6
click at [309, 431] on span "MCKENNA RASPBERRY WINE" at bounding box center [296, 428] width 82 height 6
click at [280, 470] on span "MCKENNA NAVY" at bounding box center [281, 467] width 53 height 6
click at [281, 509] on span "SAVANAH WHITE" at bounding box center [274, 506] width 39 height 6
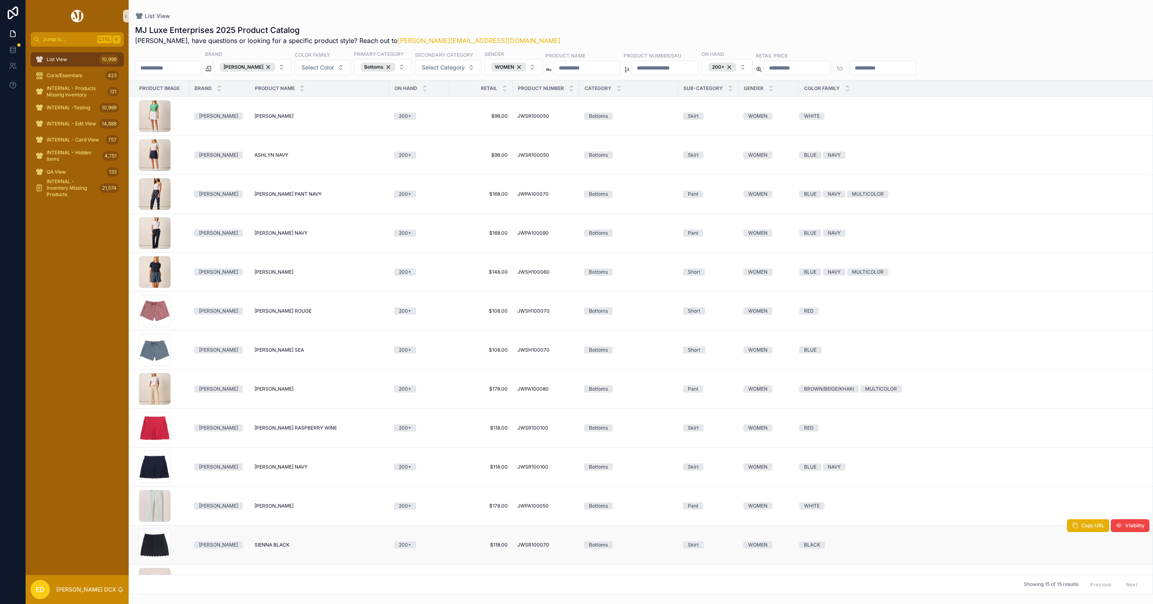
click at [271, 548] on span "SIENNA BLACK" at bounding box center [272, 545] width 35 height 6
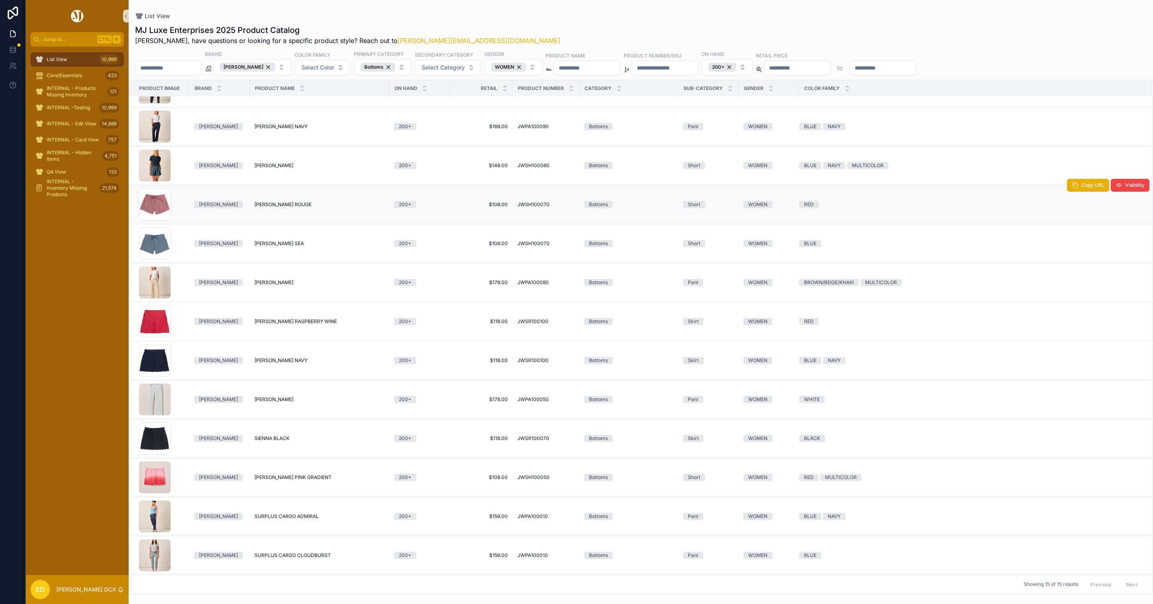
scroll to position [110, 0]
click at [302, 479] on span "SOPHIA SHORT PINK GRADIENT" at bounding box center [293, 477] width 77 height 6
click at [302, 517] on span "SURPLUS CARGO ADMIRAL" at bounding box center [287, 516] width 64 height 6
click at [304, 555] on span "SURPLUS CARGO CLOUDBURST" at bounding box center [293, 555] width 76 height 6
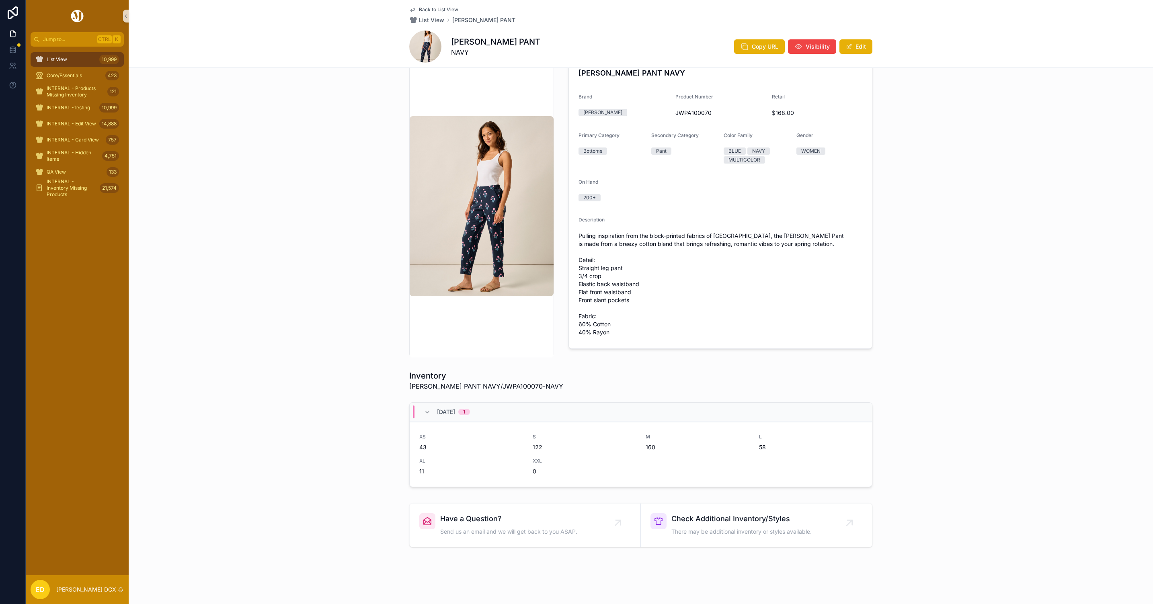
scroll to position [37, 0]
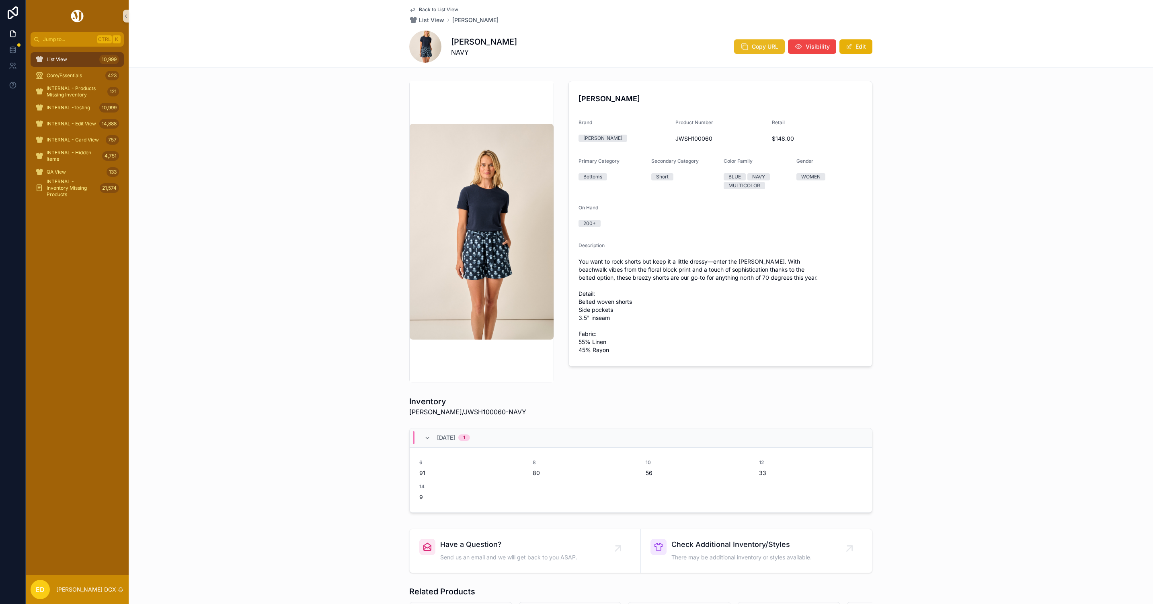
click at [756, 47] on span "Copy URL" at bounding box center [765, 47] width 27 height 8
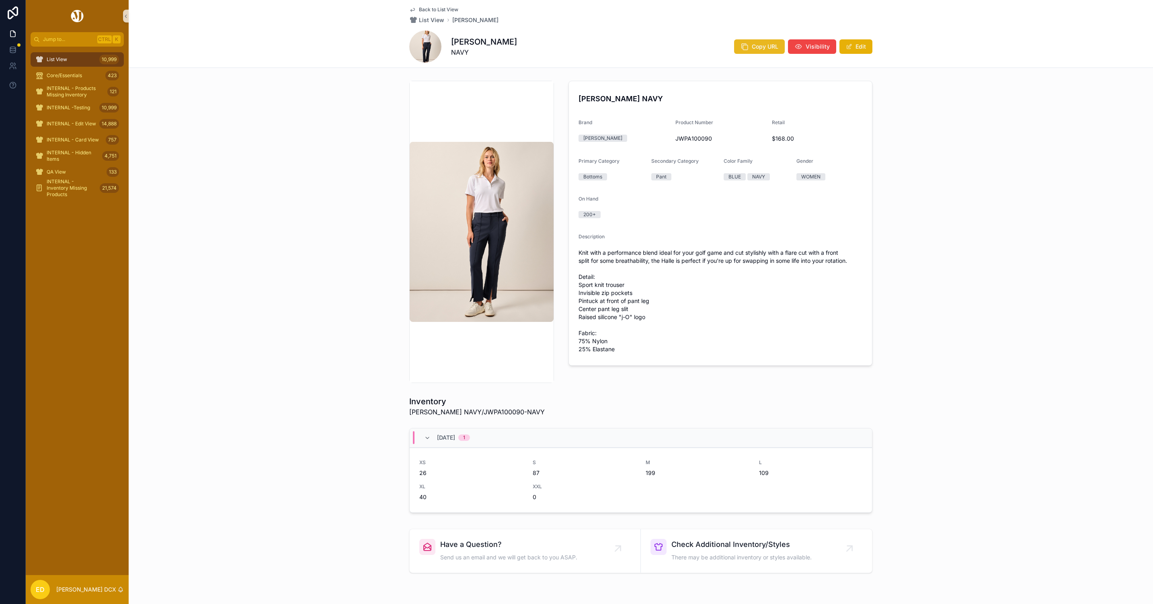
click at [741, 46] on icon "scrollable content" at bounding box center [745, 47] width 8 height 8
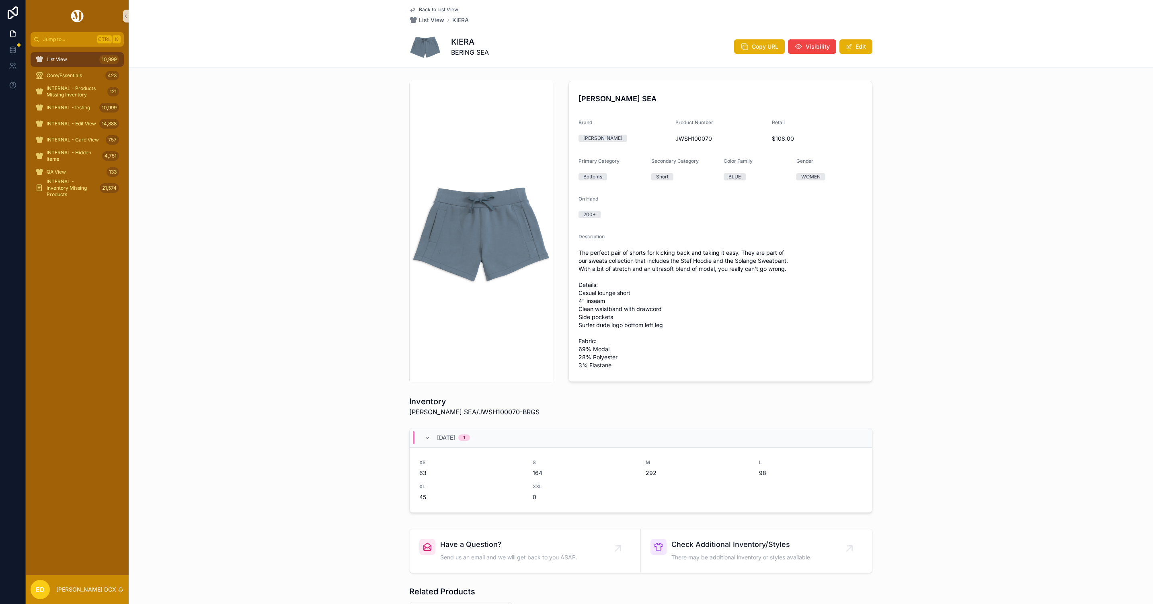
click at [758, 34] on div "[PERSON_NAME] SEA Copy URL Visibility Edit" at bounding box center [640, 47] width 463 height 32
drag, startPoint x: 758, startPoint y: 34, endPoint x: 750, endPoint y: 44, distance: 12.1
click at [752, 44] on span "Copy URL" at bounding box center [765, 47] width 27 height 8
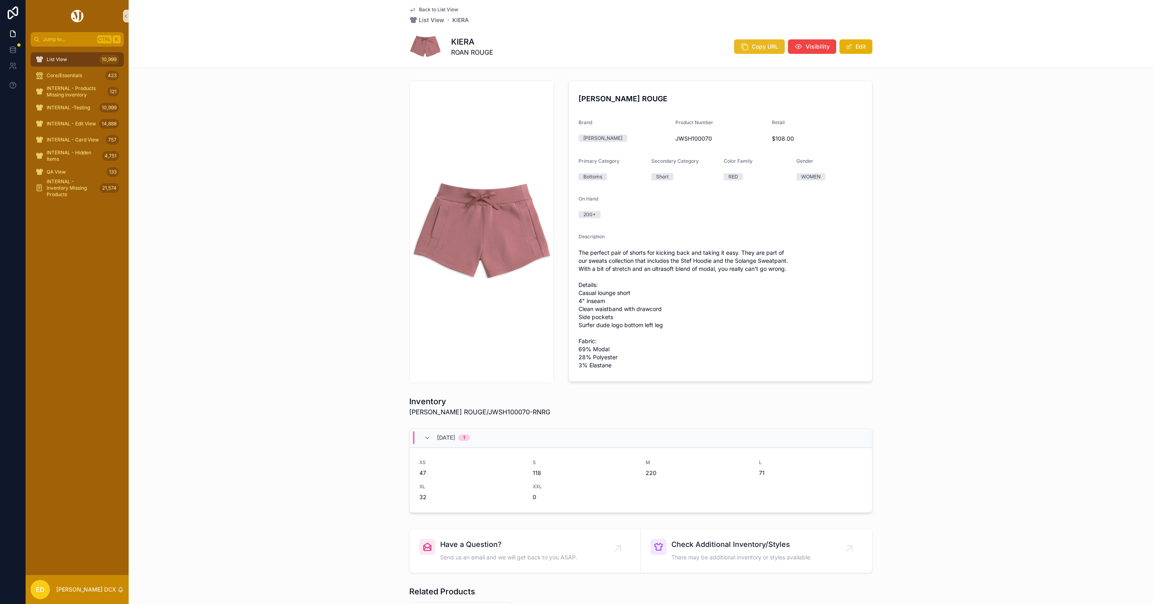
click at [752, 43] on span "Copy URL" at bounding box center [765, 47] width 27 height 8
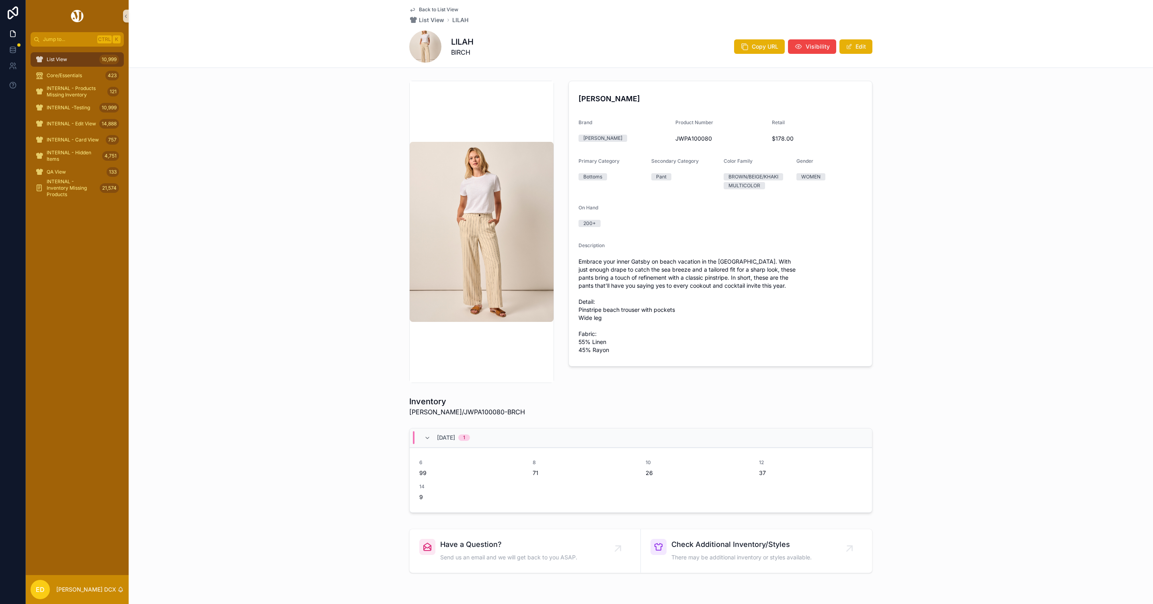
click at [737, 35] on div "[PERSON_NAME] Copy URL Visibility Edit" at bounding box center [640, 47] width 463 height 32
click at [743, 46] on icon "scrollable content" at bounding box center [745, 47] width 8 height 8
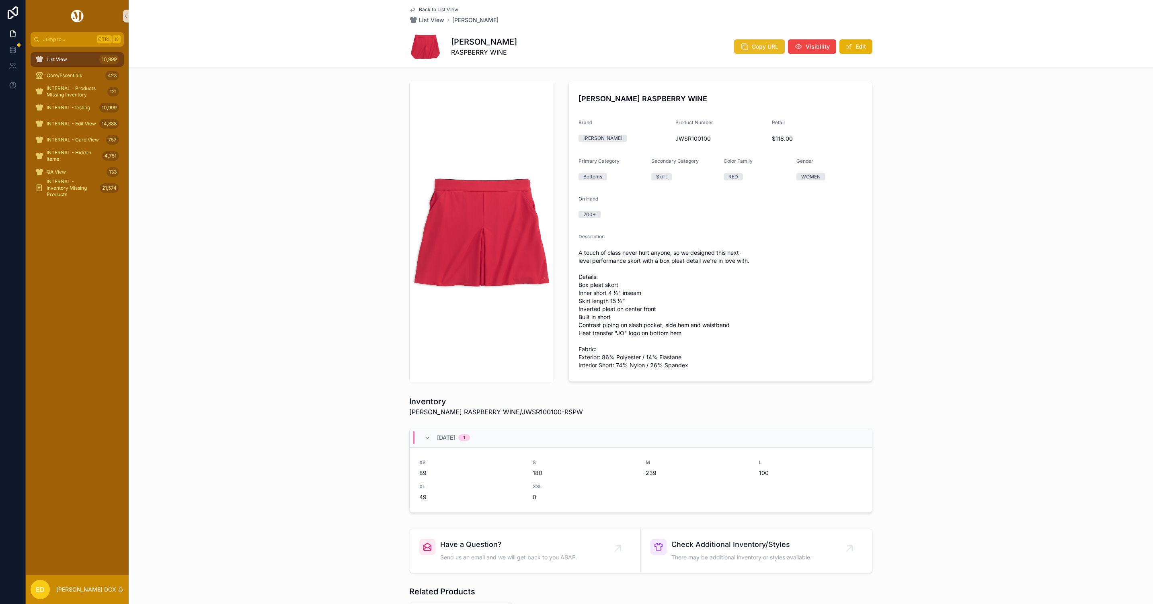
click at [755, 51] on button "Copy URL" at bounding box center [759, 46] width 51 height 14
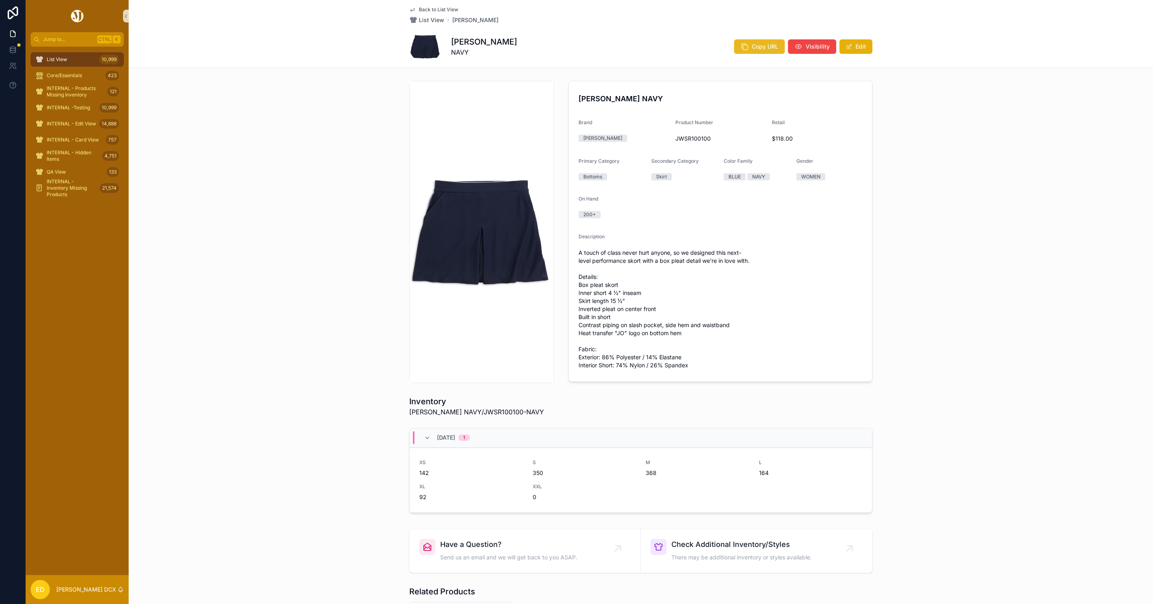
click at [747, 43] on button "Copy URL" at bounding box center [759, 46] width 51 height 14
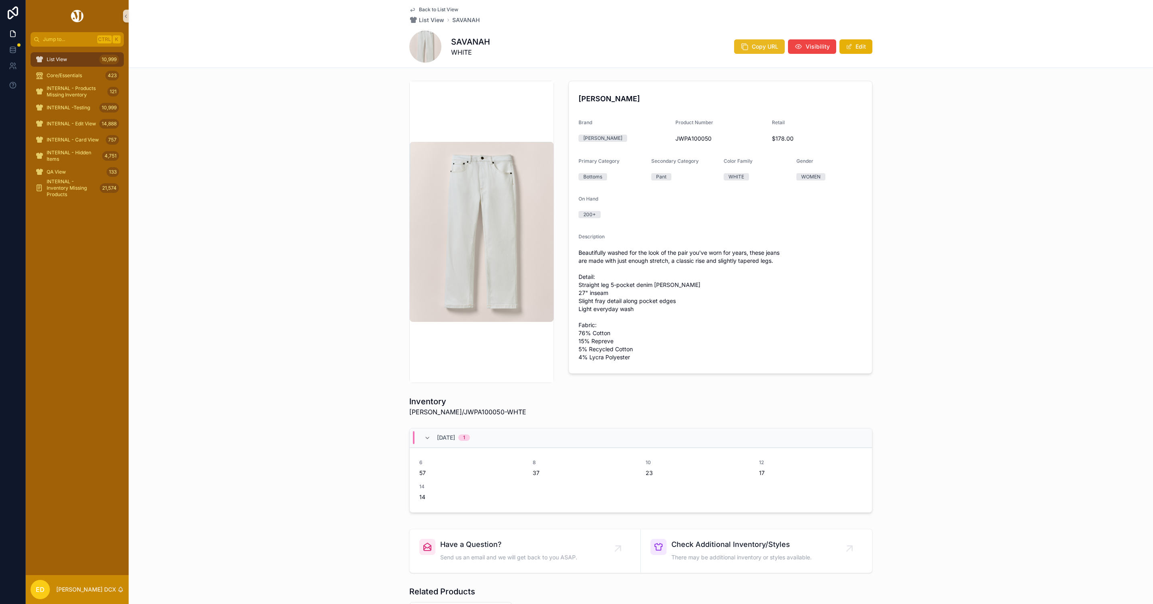
click at [741, 47] on icon "scrollable content" at bounding box center [745, 47] width 8 height 8
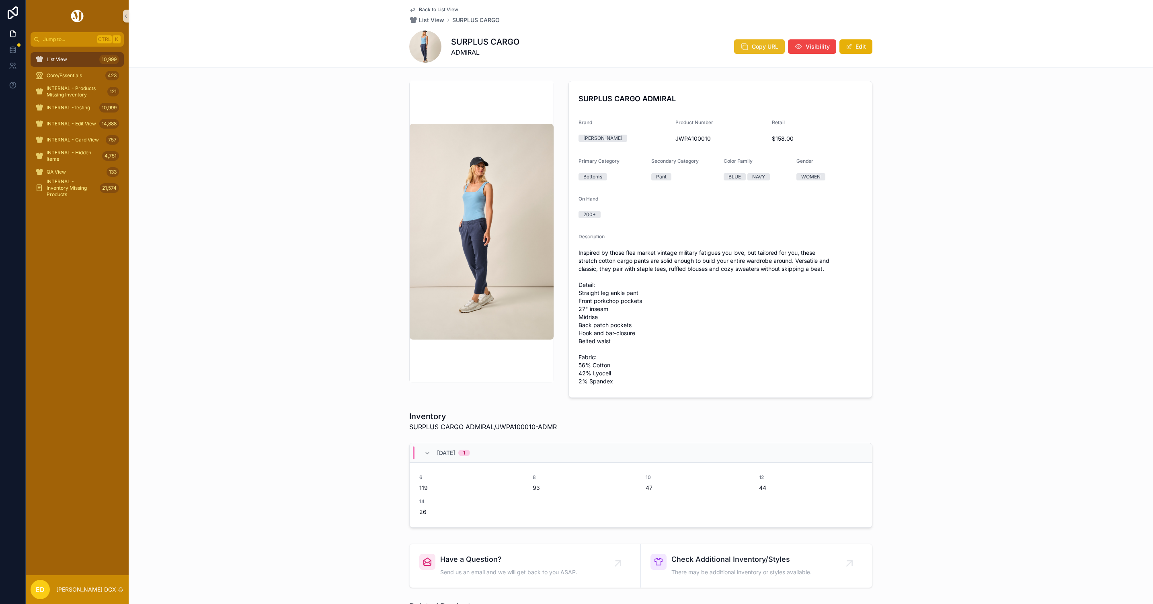
click at [742, 43] on icon "scrollable content" at bounding box center [745, 47] width 8 height 8
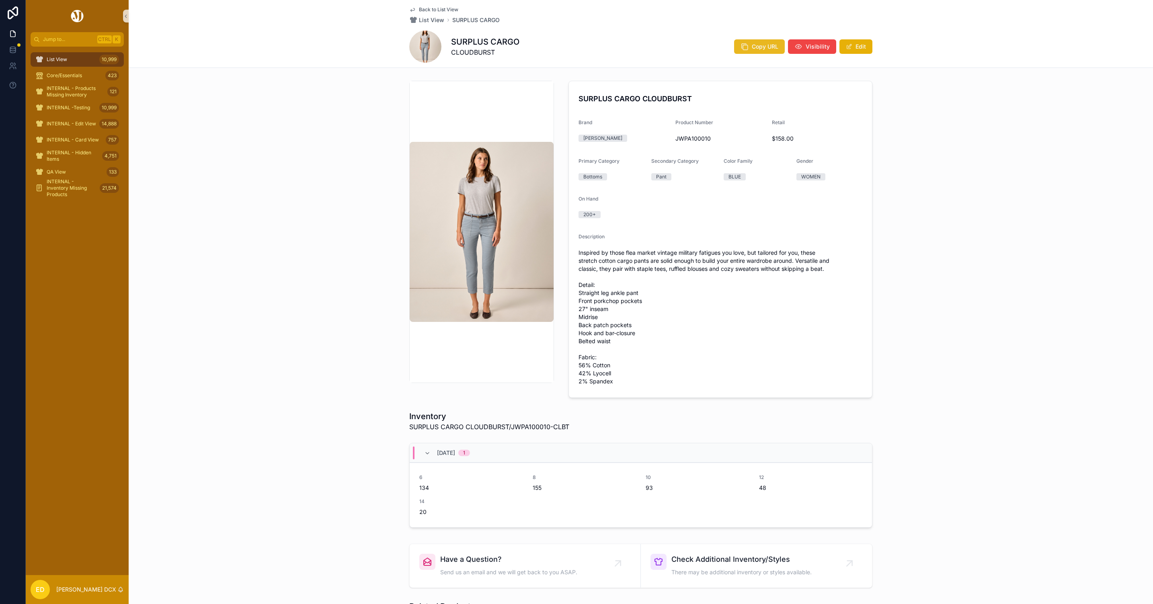
click at [741, 45] on icon "scrollable content" at bounding box center [745, 47] width 8 height 8
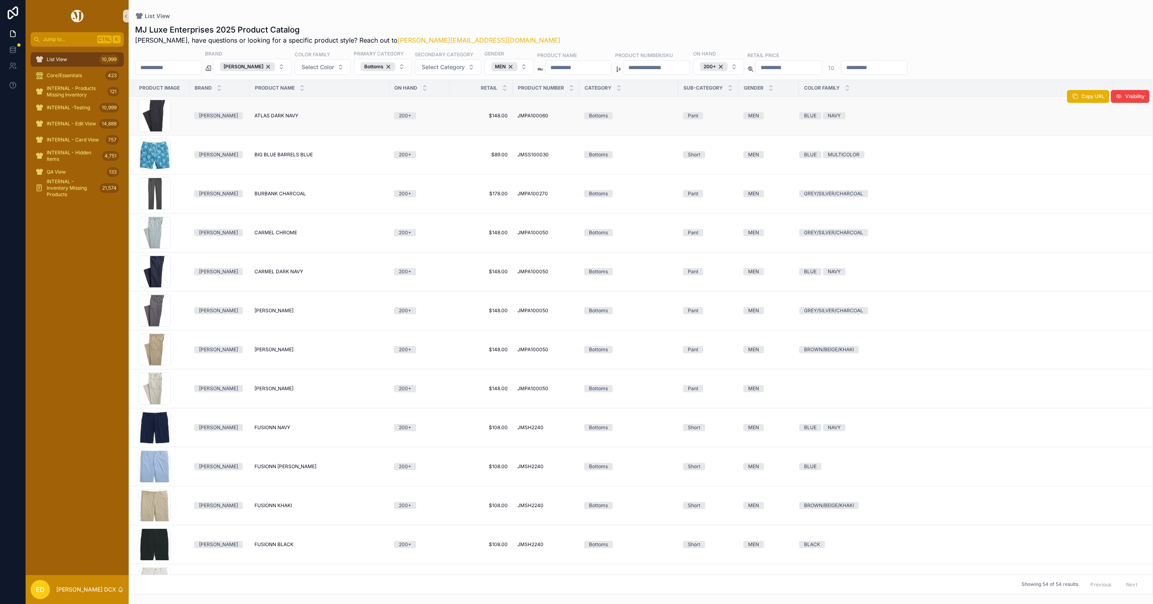
click at [285, 116] on span "ATLAS DARK NAVY" at bounding box center [277, 116] width 44 height 6
click at [290, 152] on span "BIG BLUE BARRELS BLUE" at bounding box center [284, 155] width 58 height 6
click at [286, 193] on span "BURBANK CHARCOAL" at bounding box center [280, 194] width 51 height 6
click at [285, 232] on span "CARMEL CHROME" at bounding box center [276, 233] width 43 height 6
click at [287, 271] on span "CARMEL DARK NAVY" at bounding box center [279, 272] width 49 height 6
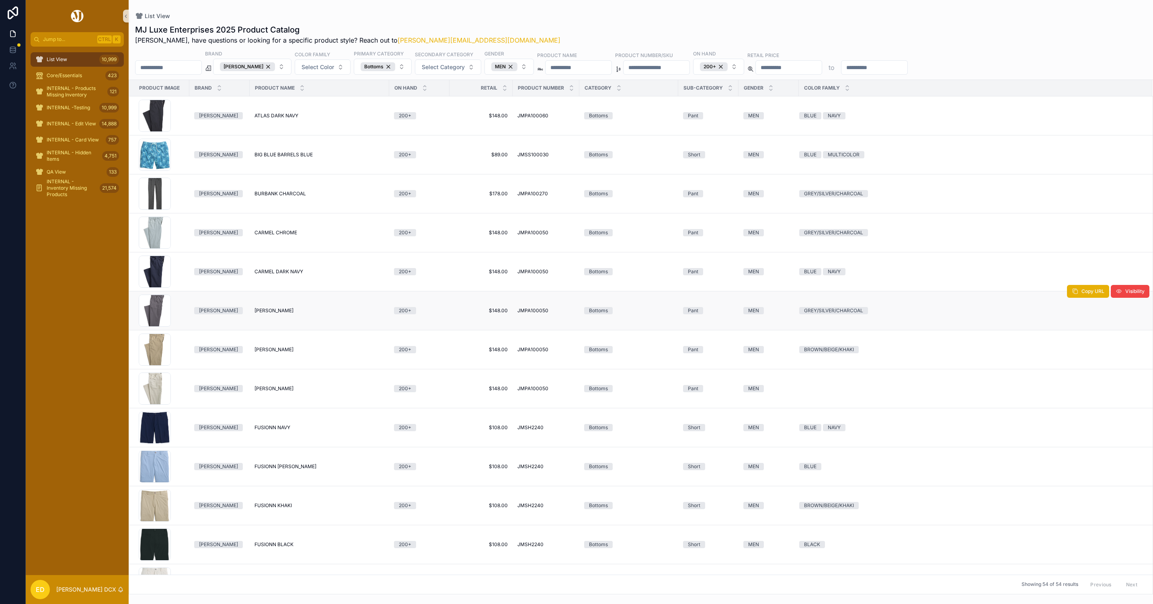
click at [284, 310] on span "CARMEL PEWTER" at bounding box center [274, 311] width 39 height 6
click at [281, 350] on span "CARMEL KHAKI" at bounding box center [274, 350] width 39 height 6
click at [277, 388] on span "CARMEL STONE" at bounding box center [274, 389] width 39 height 6
click at [283, 428] on span "FUSIONN NAVY" at bounding box center [273, 428] width 36 height 6
click at [287, 467] on span "FUSIONN DAWN" at bounding box center [286, 467] width 62 height 6
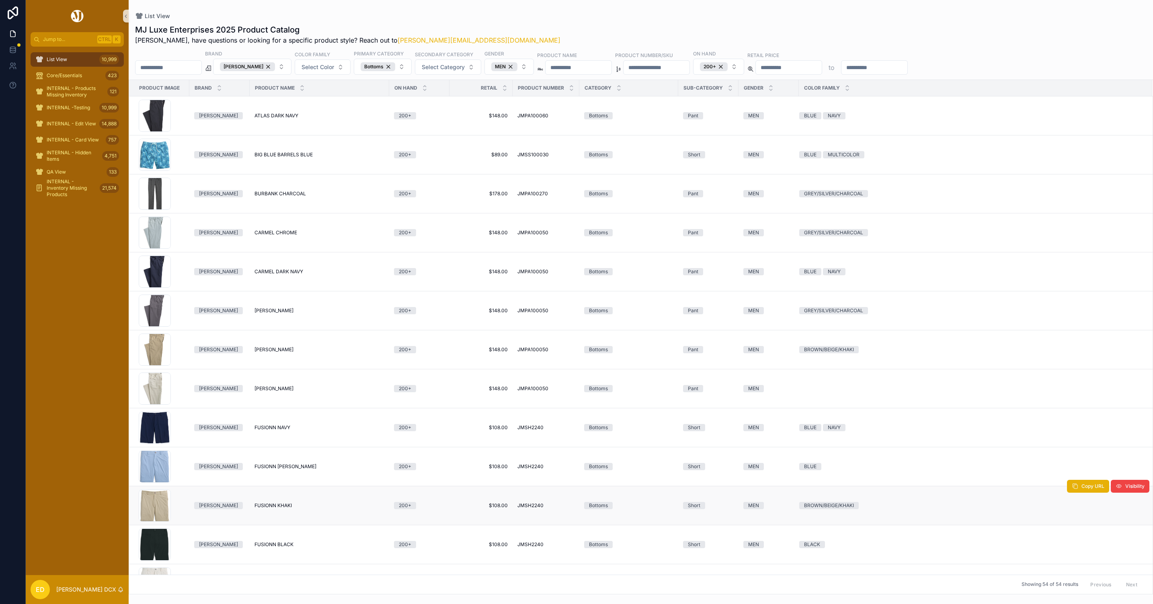
click at [281, 507] on span "FUSIONN KHAKI" at bounding box center [273, 506] width 37 height 6
click at [283, 544] on td "FUSIONN BLACK FUSIONN BLACK" at bounding box center [320, 545] width 140 height 39
click at [283, 546] on span "FUSIONN BLACK" at bounding box center [274, 545] width 39 height 6
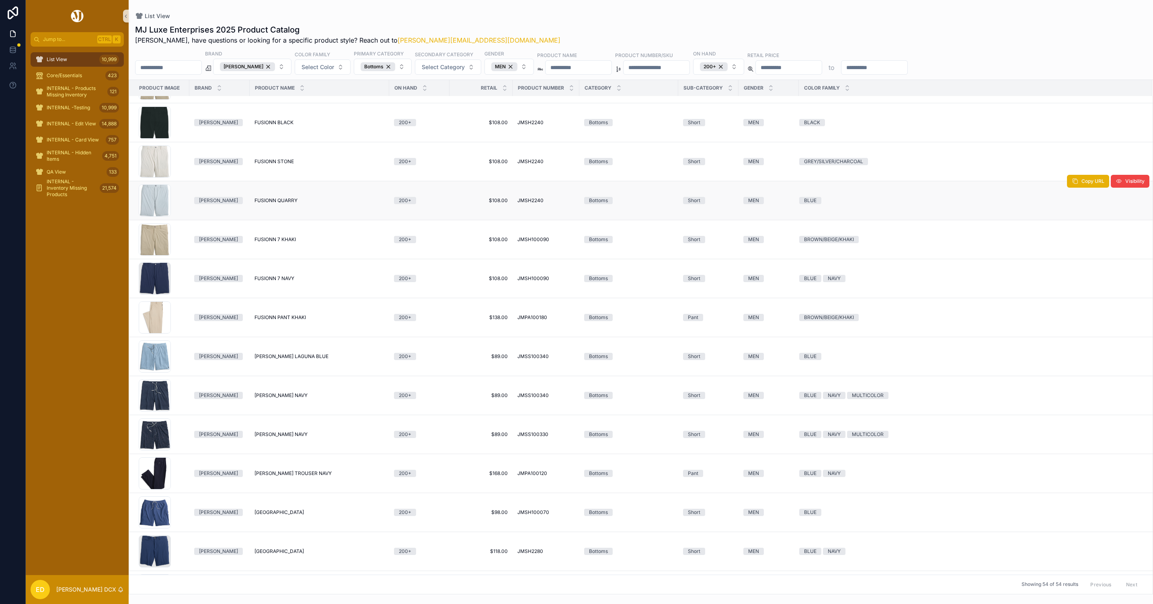
scroll to position [422, 0]
click at [277, 162] on span "FUSIONN STONE" at bounding box center [274, 161] width 39 height 6
click at [282, 202] on span "FUSIONN QUARRY" at bounding box center [276, 200] width 43 height 6
click at [285, 242] on span "FUSIONN 7 KHAKI" at bounding box center [275, 239] width 41 height 6
click at [284, 280] on span "FUSIONN 7 NAVY" at bounding box center [275, 278] width 40 height 6
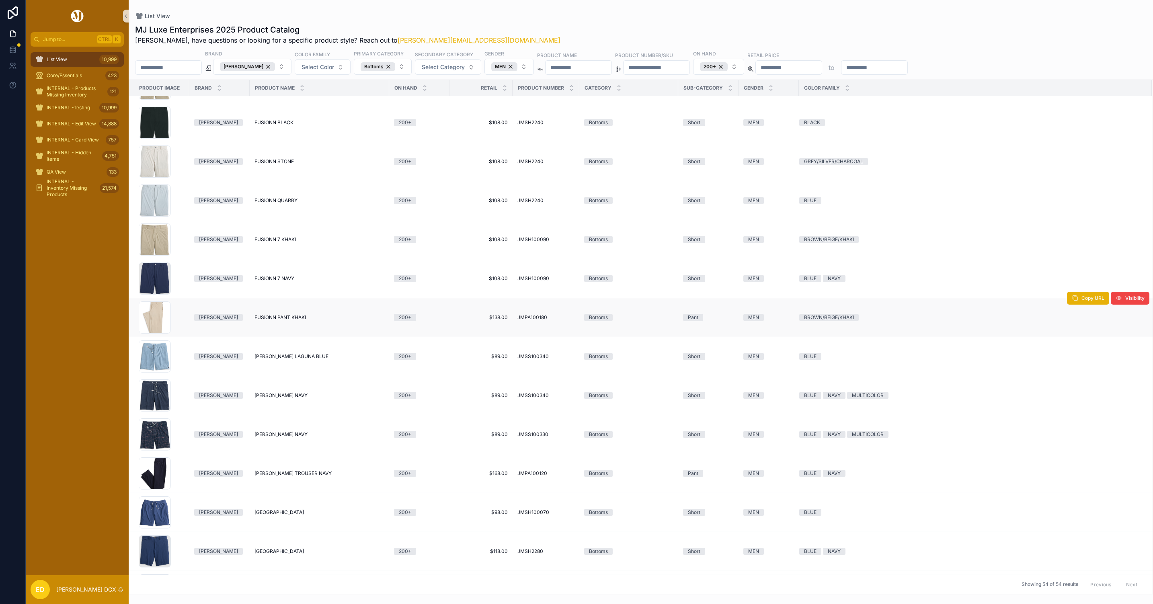
click at [293, 321] on span "FUSIONN PANT KHAKI" at bounding box center [280, 317] width 51 height 6
click at [291, 360] on span "GINN LAGUNA BLUE" at bounding box center [292, 356] width 74 height 6
click at [264, 398] on span "GINN NAVY" at bounding box center [281, 395] width 53 height 6
click at [275, 438] on span "HASLEY NAVY" at bounding box center [281, 434] width 53 height 6
click at [291, 477] on span "HOFFMAN TROUSER NAVY" at bounding box center [293, 473] width 77 height 6
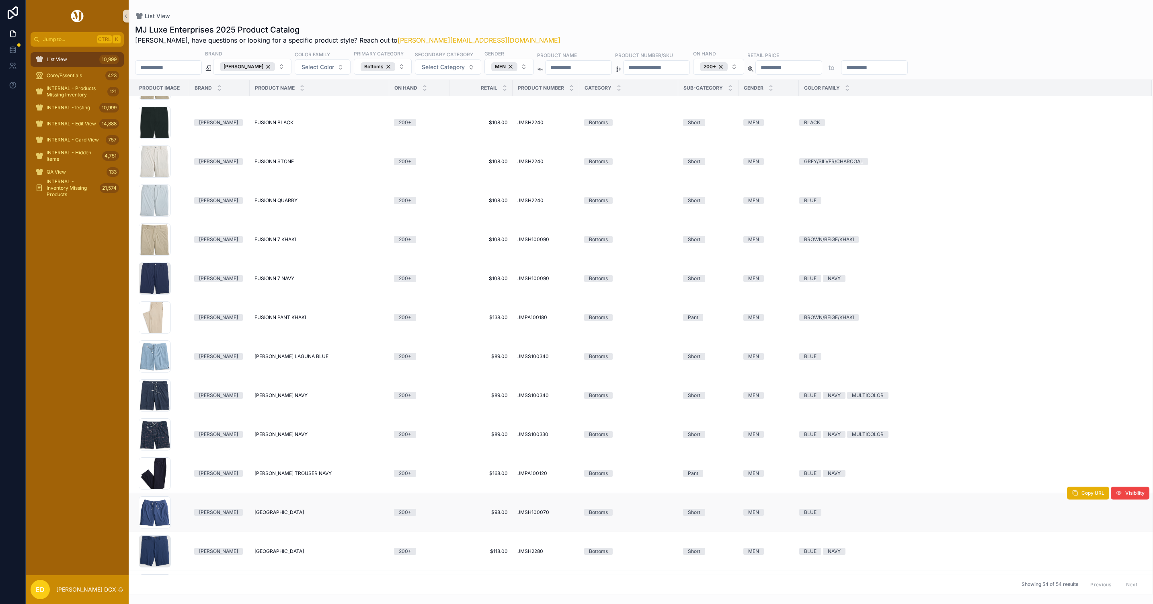
click at [274, 515] on span "JUMPIN LAKE" at bounding box center [279, 512] width 49 height 6
click at [274, 555] on span "JUPITERS LAKE" at bounding box center [279, 551] width 49 height 6
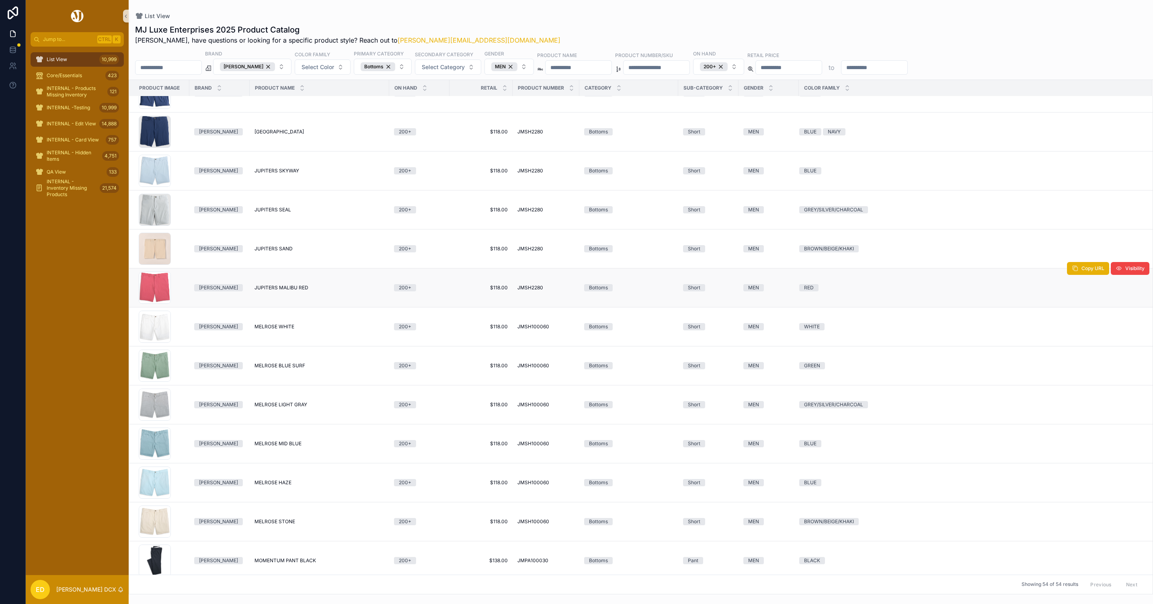
scroll to position [902, 0]
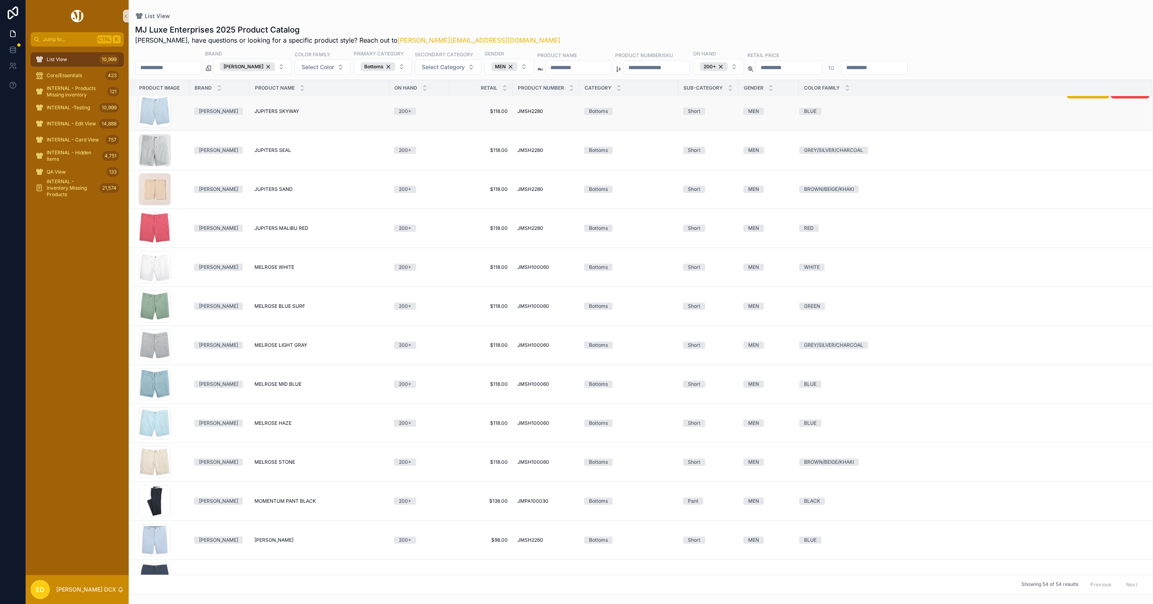
click at [287, 113] on span "JUPITERS SKYWAY" at bounding box center [277, 111] width 45 height 6
click at [274, 153] on span "JUPITERS SEAL" at bounding box center [273, 150] width 37 height 6
click at [271, 193] on span "JUPITERS SAND" at bounding box center [274, 189] width 38 height 6
click at [277, 232] on span "JUPITERS MALIBU RED" at bounding box center [282, 228] width 54 height 6
click at [283, 271] on span "MELROSE WHITE" at bounding box center [275, 267] width 40 height 6
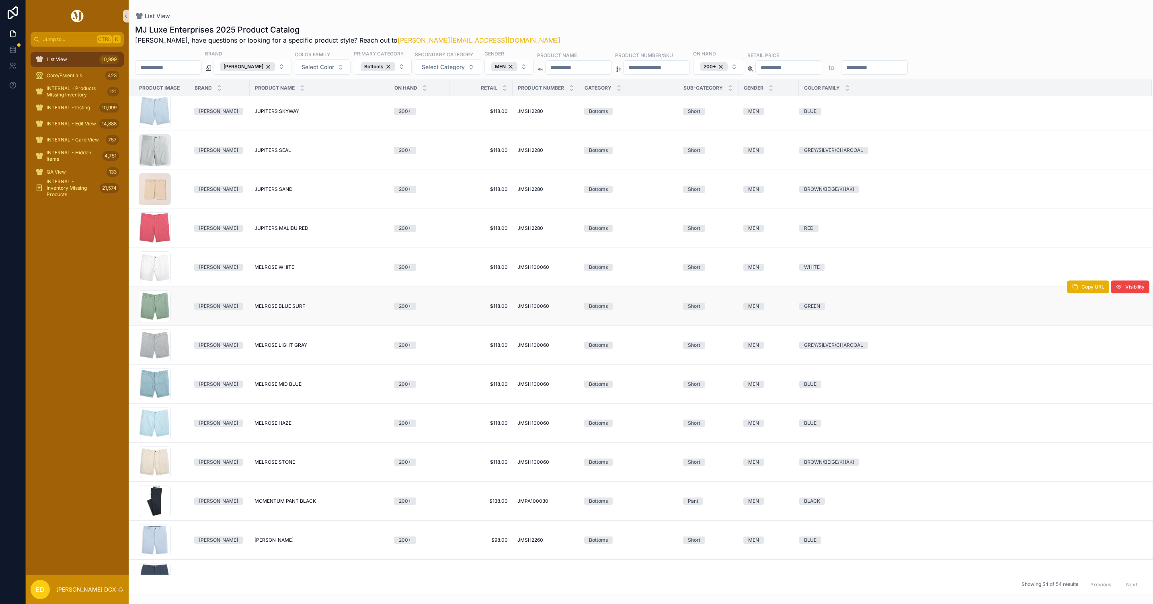
click at [285, 308] on span "MELROSE BLUE SURF" at bounding box center [280, 306] width 51 height 6
click at [269, 349] on span "MELROSE LIGHT GRAY" at bounding box center [281, 345] width 53 height 6
click at [275, 386] on span "MELROSE MID BLUE" at bounding box center [278, 384] width 47 height 6
click at [270, 427] on span "MELROSE HAZE" at bounding box center [273, 423] width 37 height 6
click at [279, 466] on span "MELROSE STONE" at bounding box center [275, 462] width 41 height 6
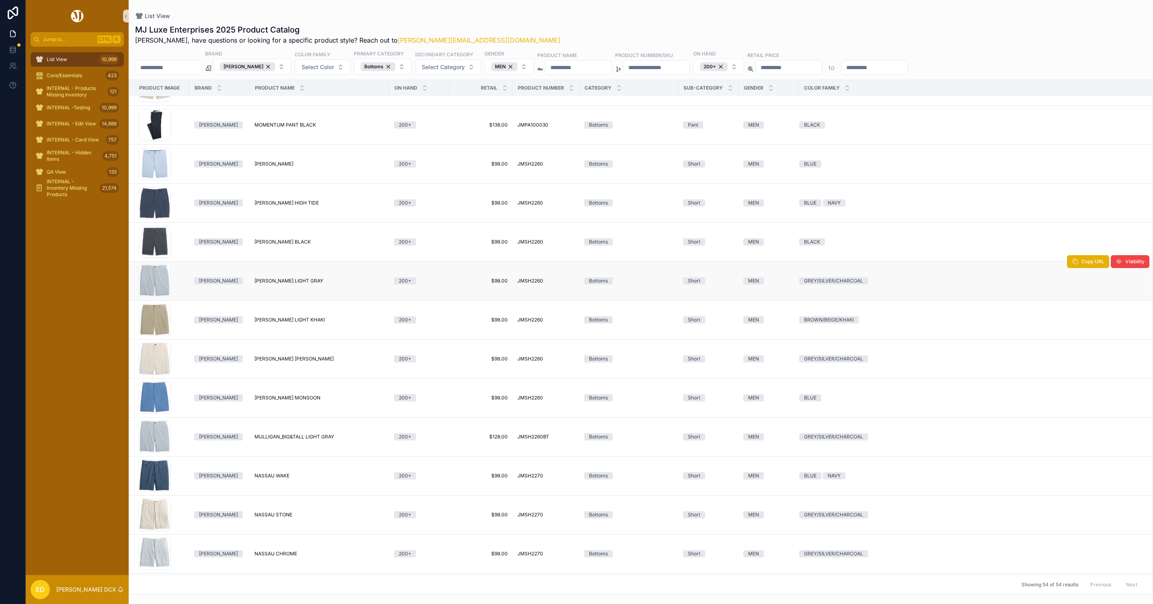
scroll to position [1281, 0]
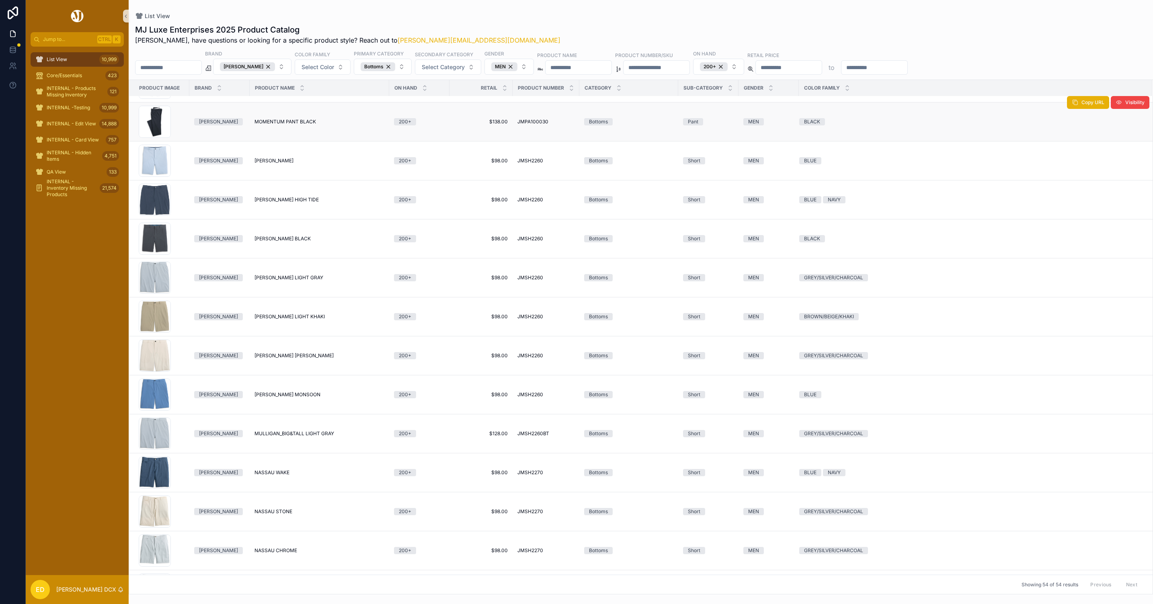
click at [297, 124] on span "MOMENTUM PANT BLACK" at bounding box center [286, 122] width 62 height 6
click at [285, 160] on td "MULLIGAN DAWN MULLIGAN DAWN" at bounding box center [320, 161] width 140 height 39
click at [283, 164] on span "MULLIGAN DAWN" at bounding box center [274, 161] width 39 height 6
click at [292, 203] on span "MULLIGAN HIGH TIDE" at bounding box center [287, 200] width 64 height 6
click at [292, 241] on span "MULLIGAN BLACK" at bounding box center [283, 239] width 56 height 6
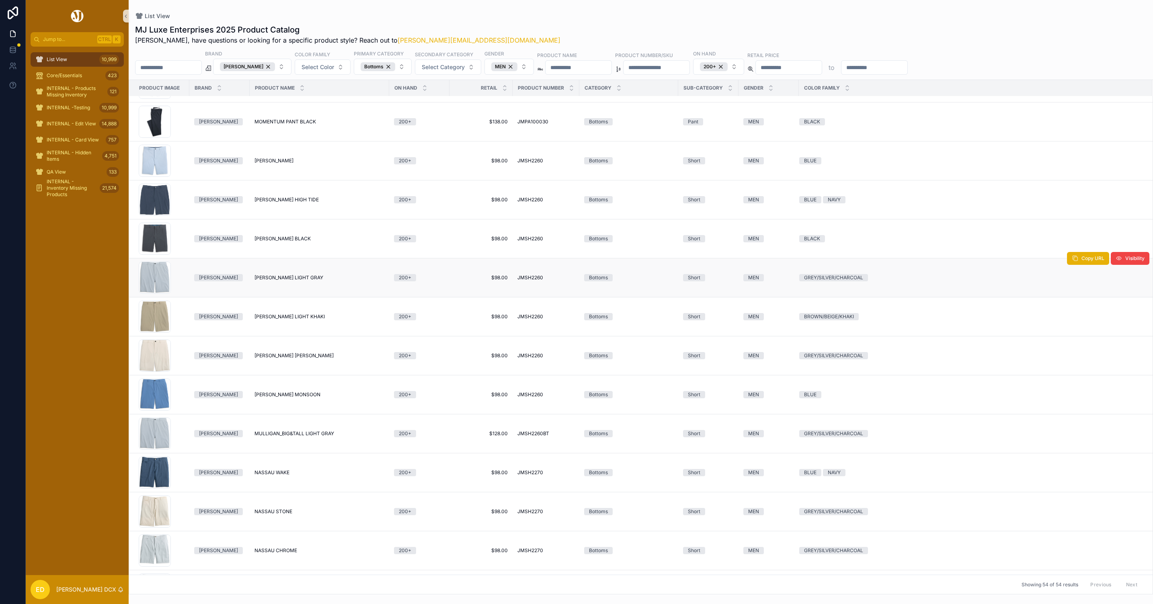
click at [282, 281] on span "MULLIGAN LIGHT GRAY" at bounding box center [289, 278] width 69 height 6
click at [302, 320] on span "MULLIGAN LIGHT KHAKI" at bounding box center [290, 317] width 70 height 6
click at [283, 357] on span "MULLIGAN STONE" at bounding box center [294, 356] width 79 height 6
click at [293, 397] on span "MULLIGAN MONSOON" at bounding box center [288, 395] width 66 height 6
click at [295, 437] on span "MULLIGAN_BIG&TALL LIGHT GRAY" at bounding box center [295, 434] width 80 height 6
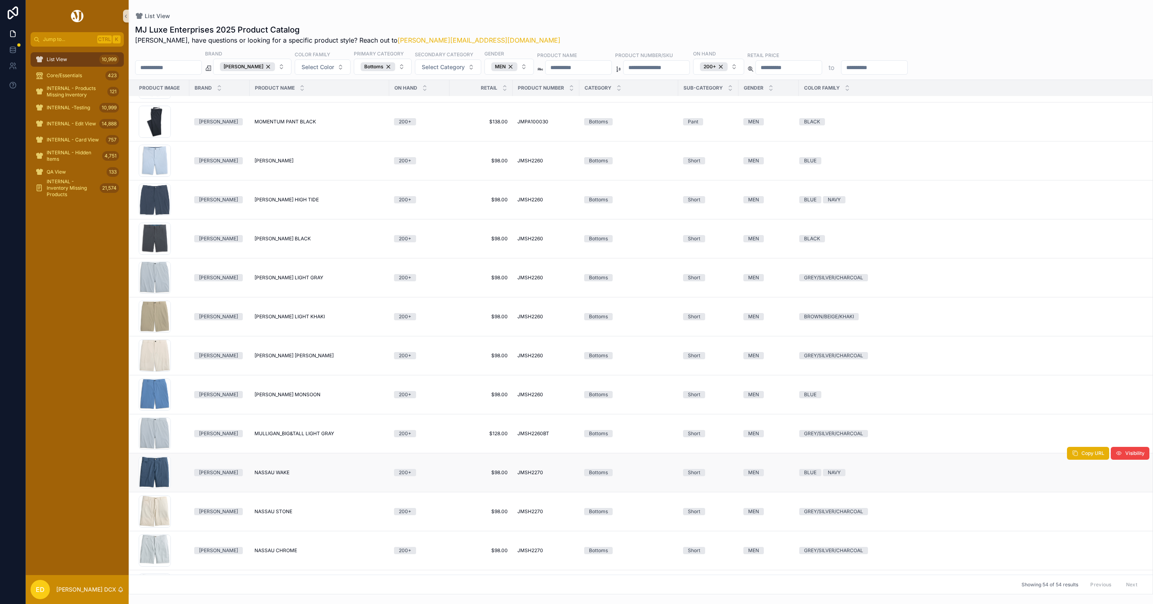
click at [281, 476] on span "NASSAU WAKE" at bounding box center [272, 473] width 35 height 6
click at [280, 515] on span "NASSAU STONE" at bounding box center [274, 512] width 38 height 6
click at [283, 554] on span "NASSAU CHROME" at bounding box center [276, 551] width 43 height 6
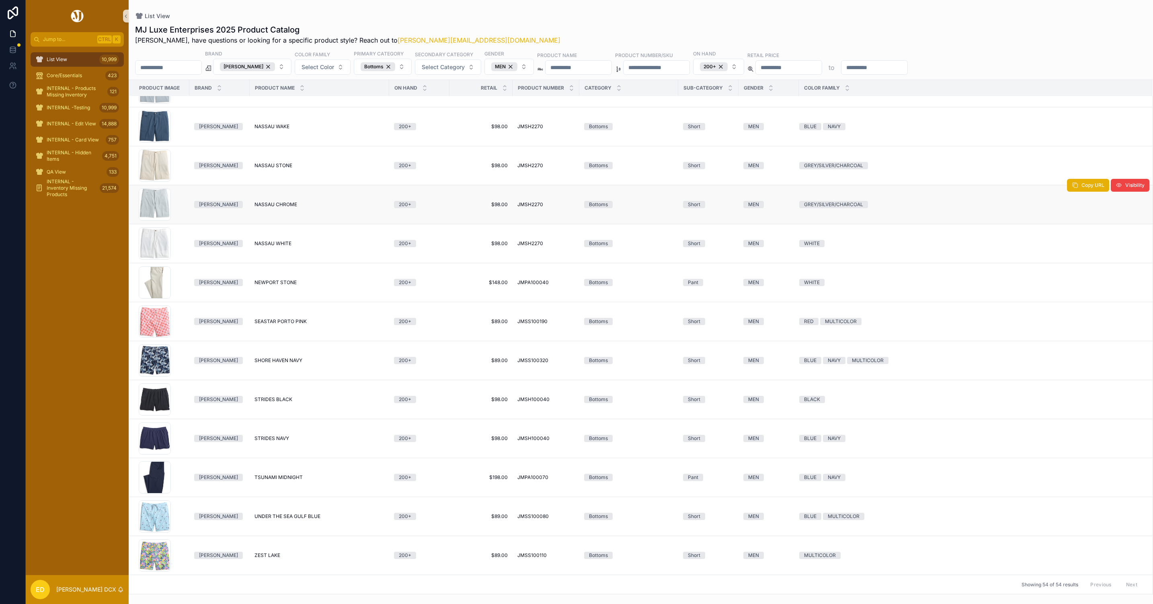
scroll to position [1633, 0]
click at [280, 240] on span "NASSAU WHITE" at bounding box center [273, 243] width 37 height 6
click at [283, 279] on span "NEWPORT STONE" at bounding box center [276, 282] width 42 height 6
click at [286, 320] on span "SEASTAR PORTO PINK" at bounding box center [281, 321] width 52 height 6
click at [283, 359] on span "SHORE HAVEN NAVY" at bounding box center [279, 360] width 48 height 6
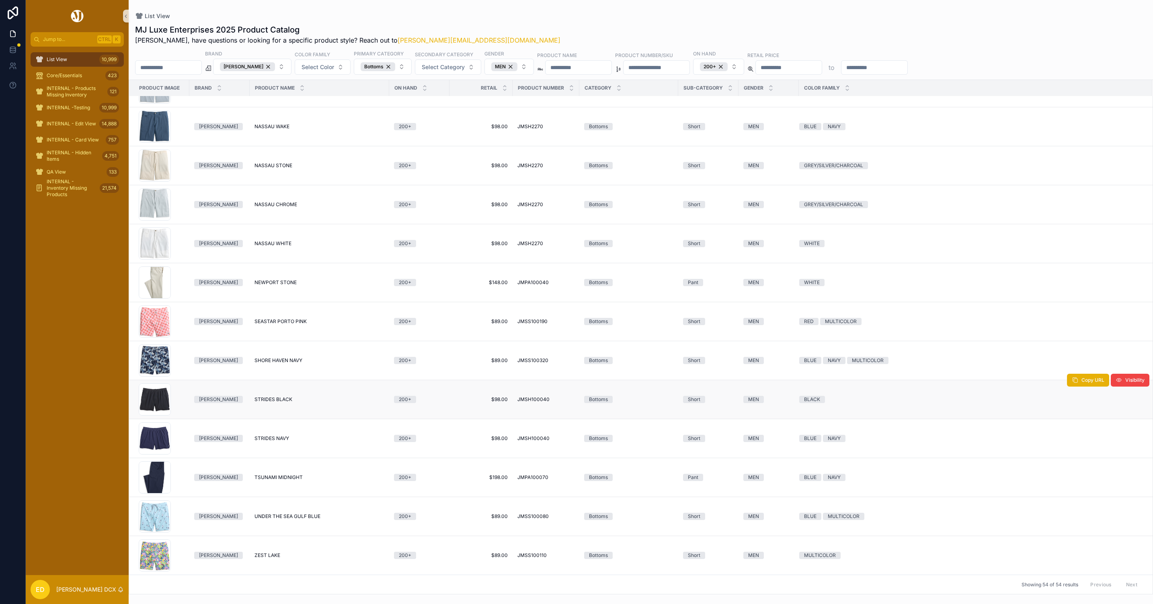
click at [281, 400] on span "STRIDES BLACK" at bounding box center [274, 399] width 38 height 6
click at [280, 438] on span "STRIDES NAVY" at bounding box center [272, 438] width 35 height 6
click at [295, 477] on span "TSUNAMI MIDNIGHT" at bounding box center [279, 477] width 48 height 6
click at [302, 515] on span "UNDER THE SEA GULF BLUE" at bounding box center [288, 516] width 66 height 6
click at [262, 554] on span "ZEST LAKE" at bounding box center [268, 555] width 26 height 6
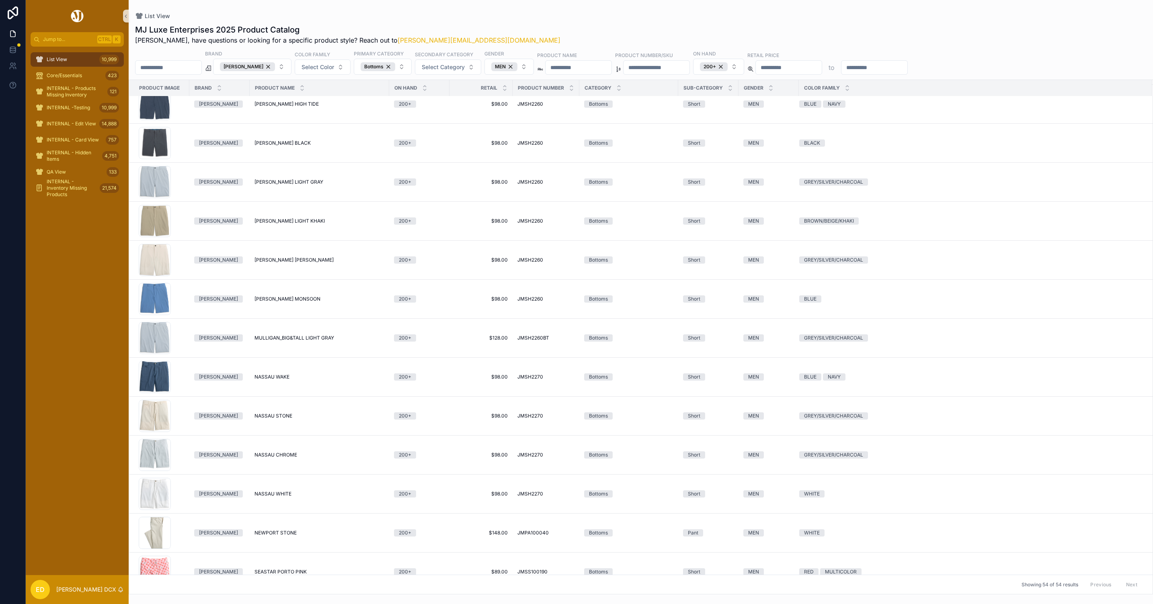
scroll to position [1631, 0]
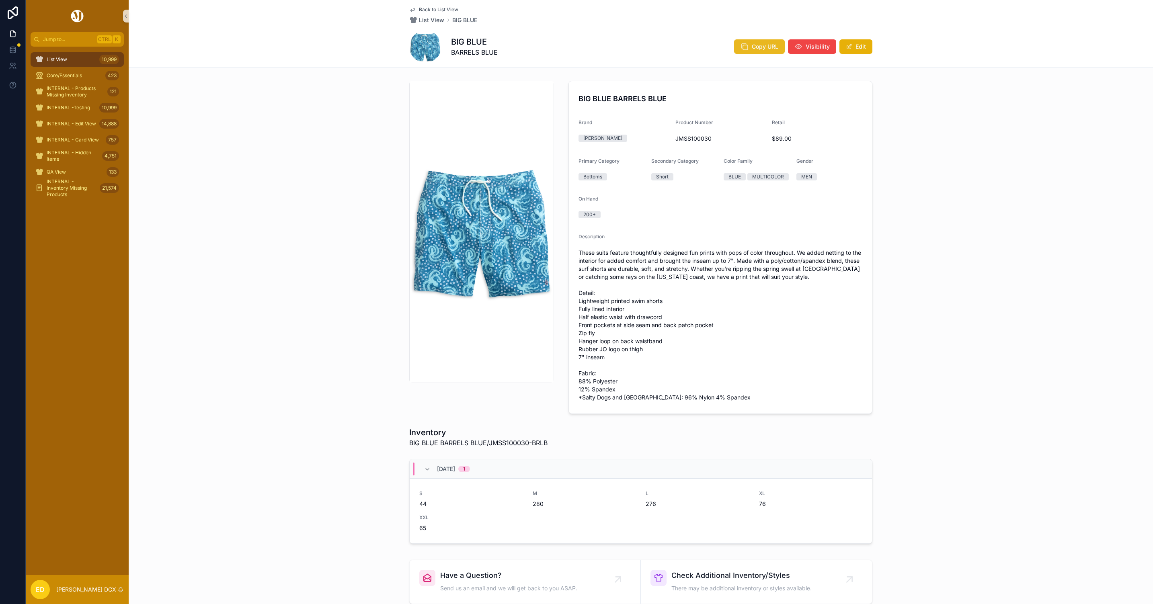
click at [760, 45] on span "Copy URL" at bounding box center [765, 47] width 27 height 8
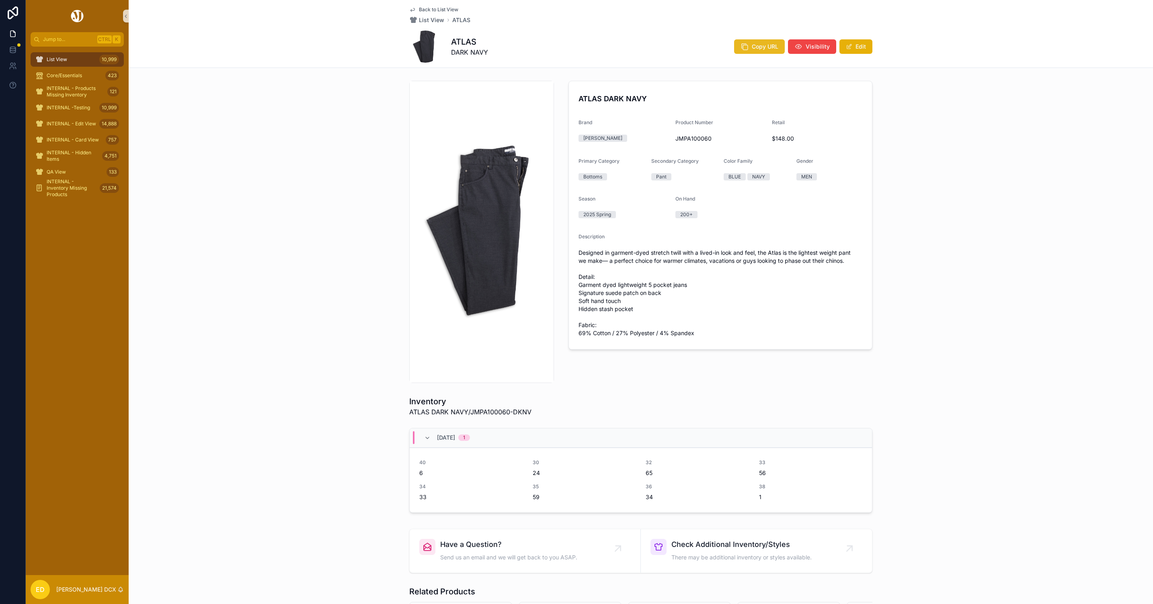
click at [752, 47] on span "Copy URL" at bounding box center [765, 47] width 27 height 8
click at [744, 45] on icon "scrollable content" at bounding box center [745, 47] width 8 height 8
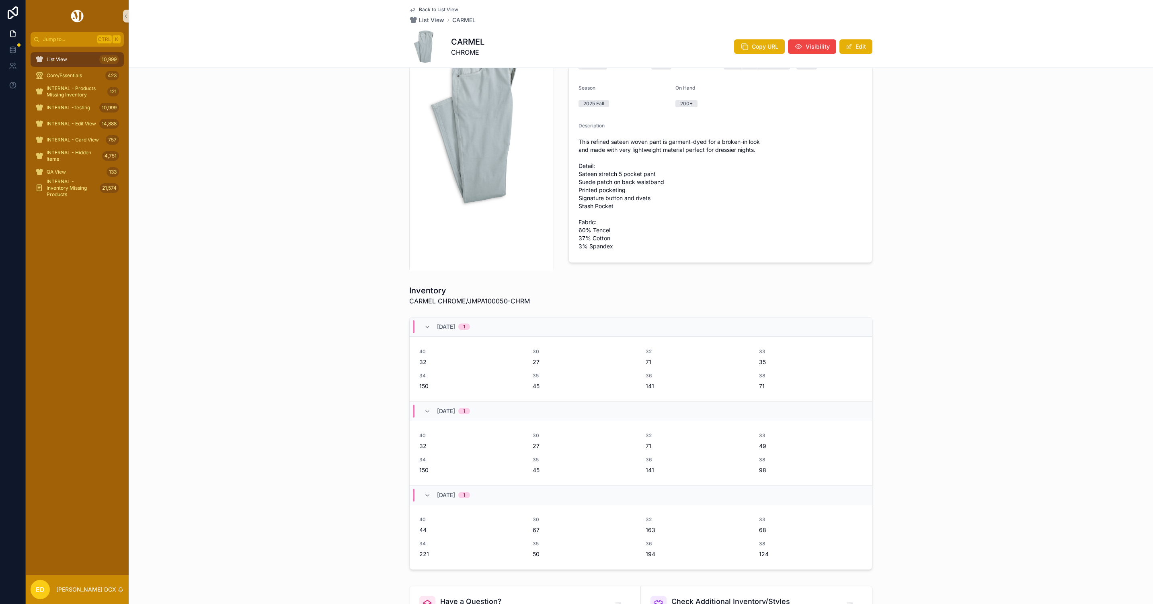
scroll to position [302, 0]
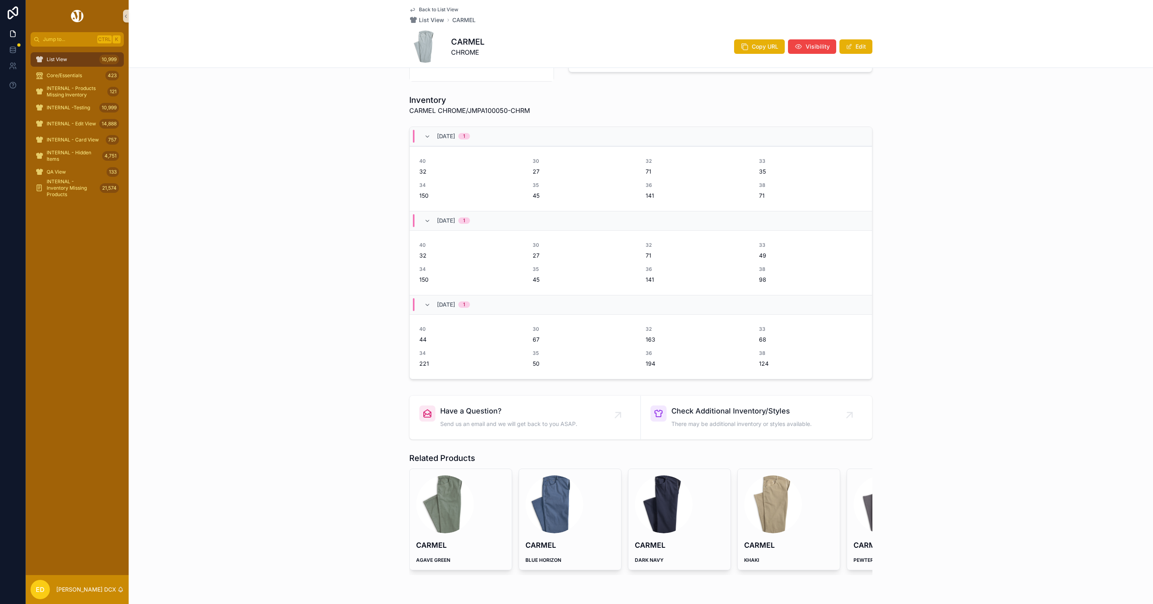
click at [748, 37] on div "CARMEL CHROME Copy URL Visibility Edit" at bounding box center [640, 47] width 463 height 32
click at [752, 43] on span "Copy URL" at bounding box center [765, 47] width 27 height 8
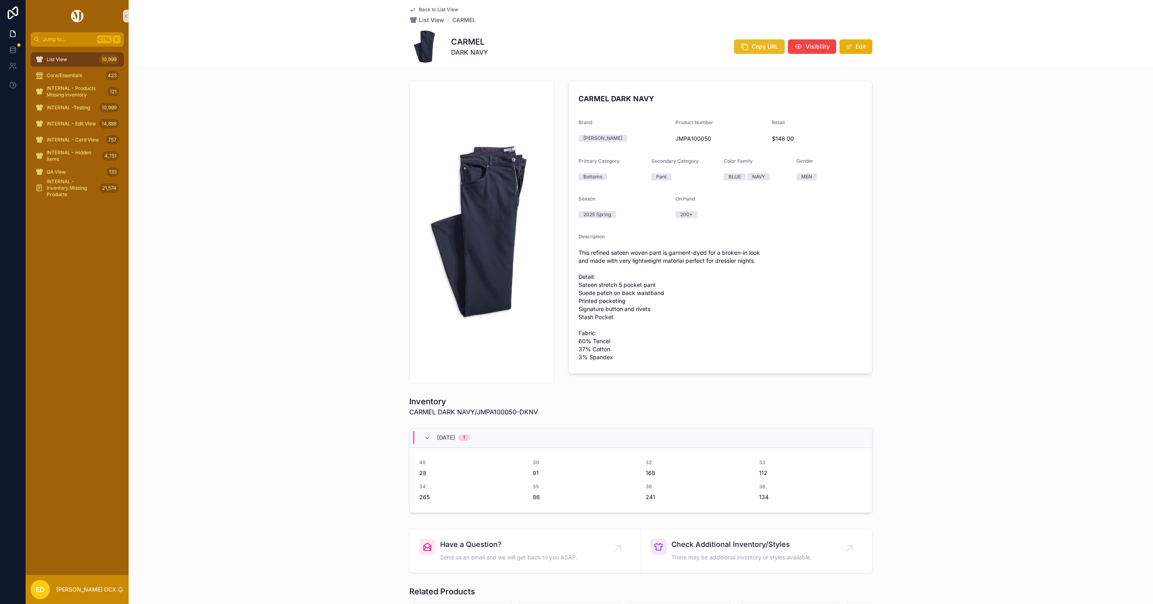
click at [752, 47] on span "Copy URL" at bounding box center [765, 47] width 27 height 8
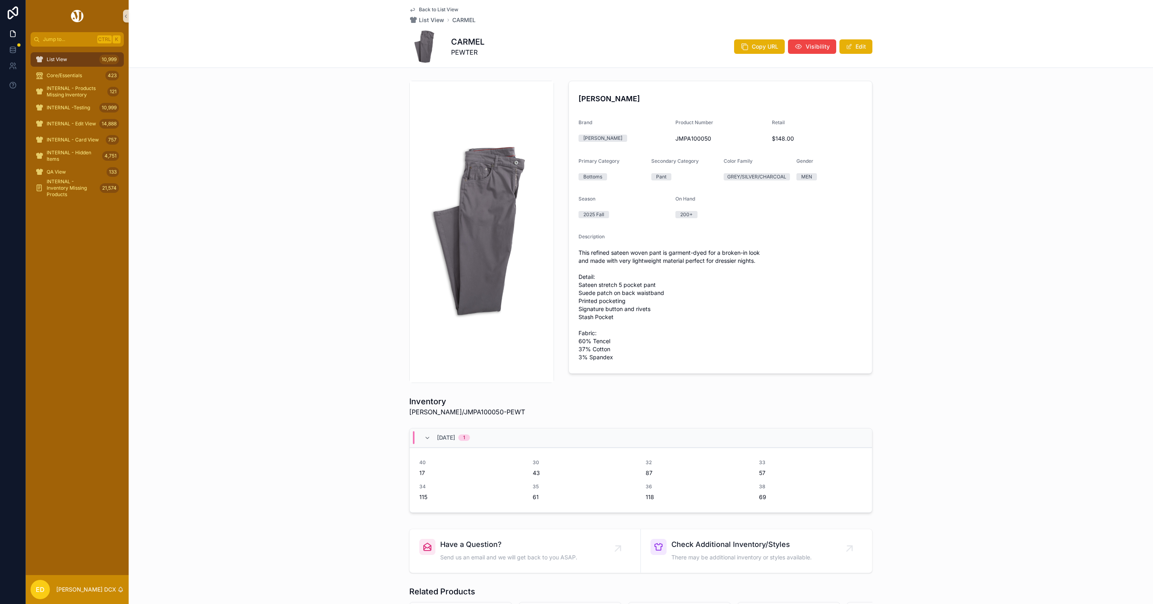
click at [746, 34] on div "CARMEL PEWTER Copy URL Visibility Edit" at bounding box center [640, 47] width 463 height 32
click at [746, 41] on button "Copy URL" at bounding box center [759, 46] width 51 height 14
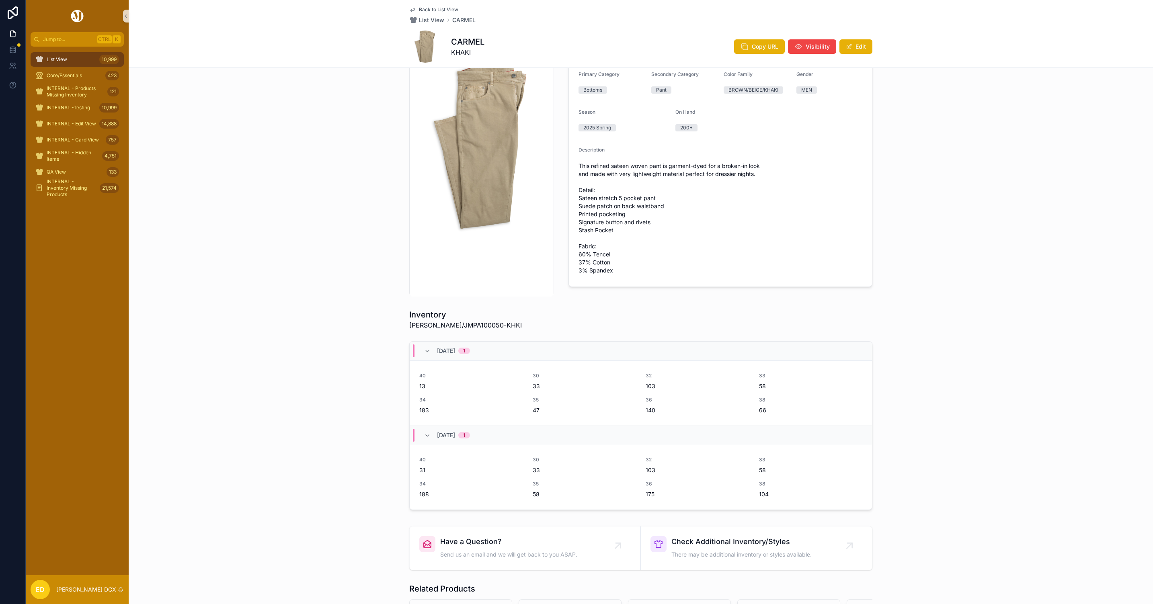
scroll to position [181, 0]
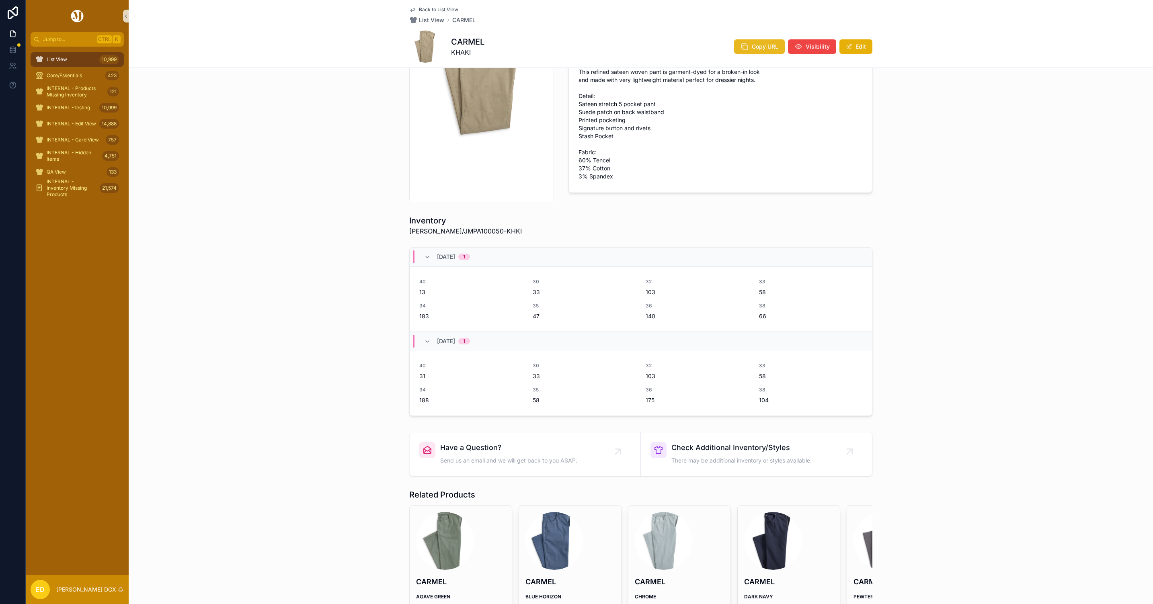
click at [762, 45] on span "Copy URL" at bounding box center [765, 47] width 27 height 8
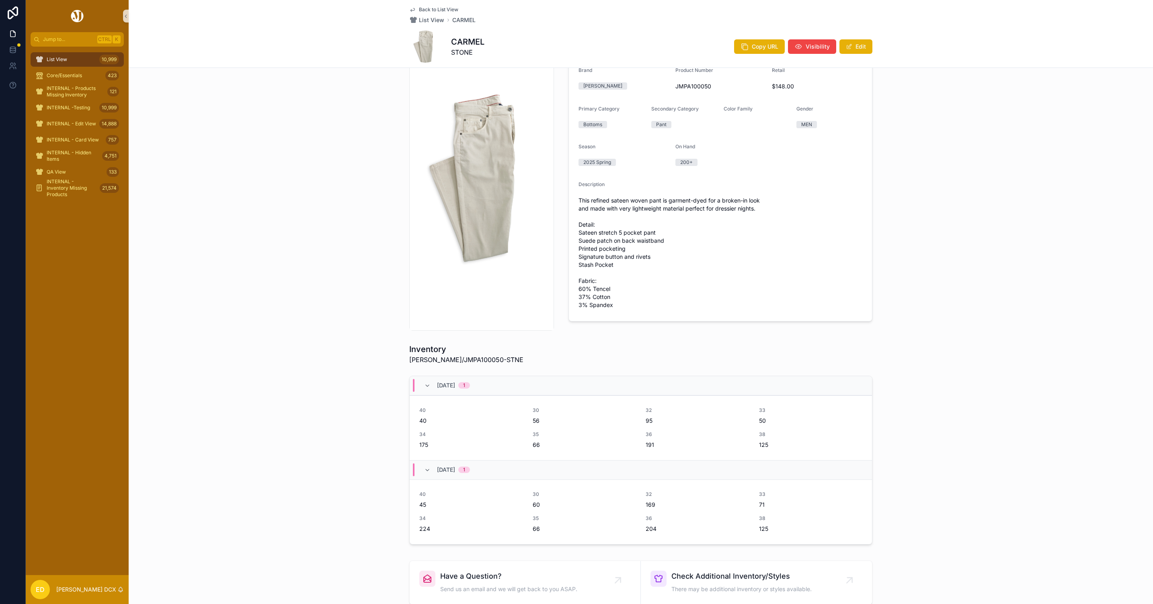
scroll to position [181, 0]
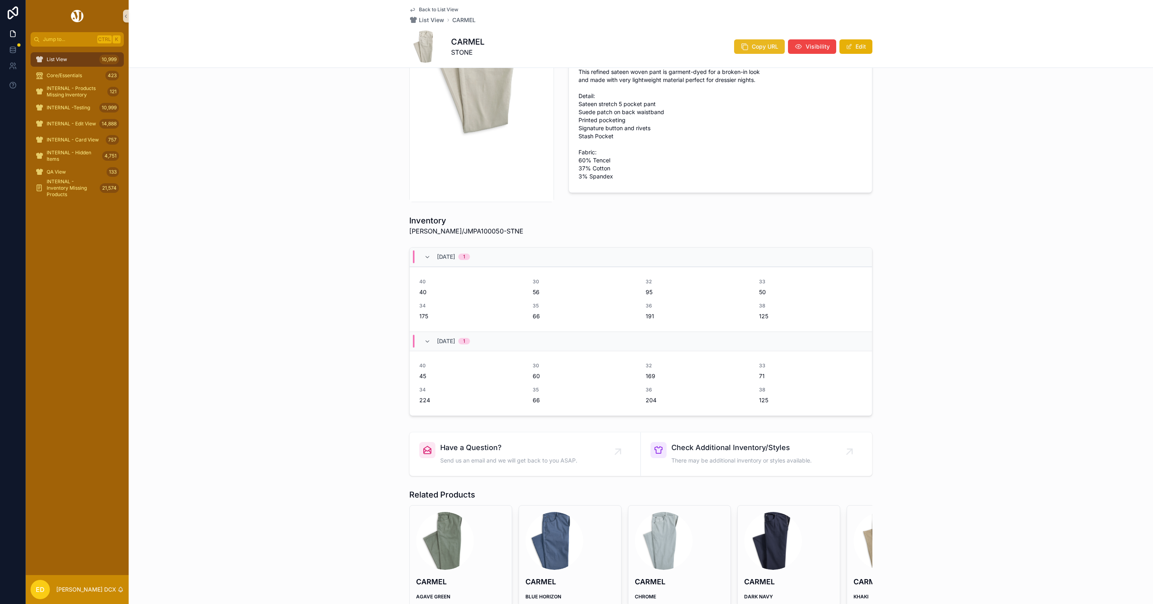
click at [763, 45] on span "Copy URL" at bounding box center [765, 47] width 27 height 8
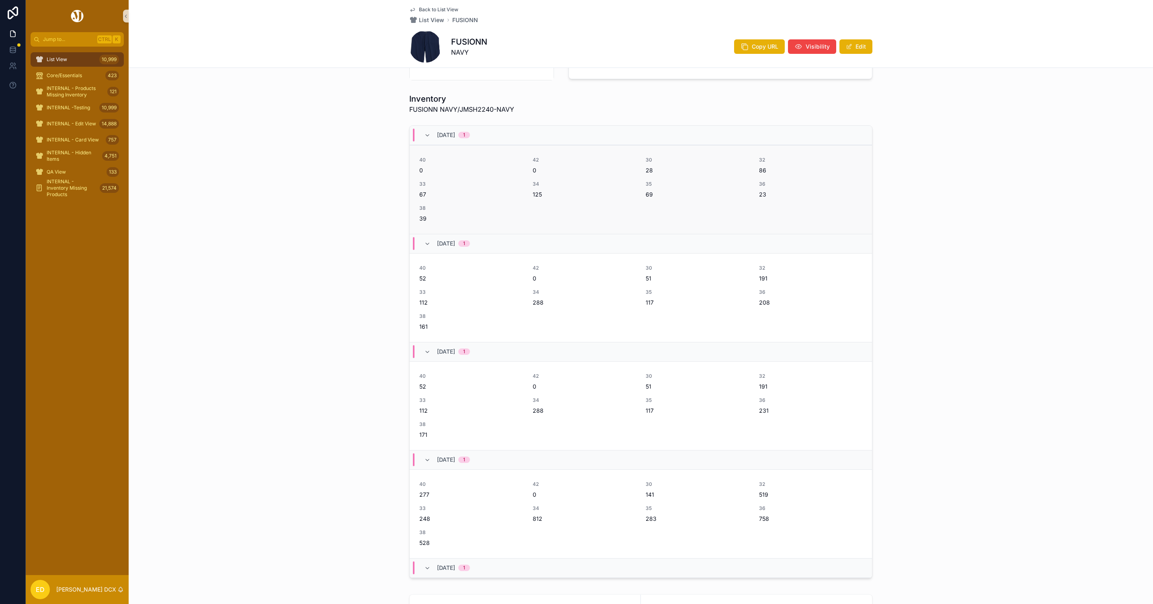
scroll to position [302, 0]
click at [741, 46] on icon "scrollable content" at bounding box center [745, 47] width 8 height 8
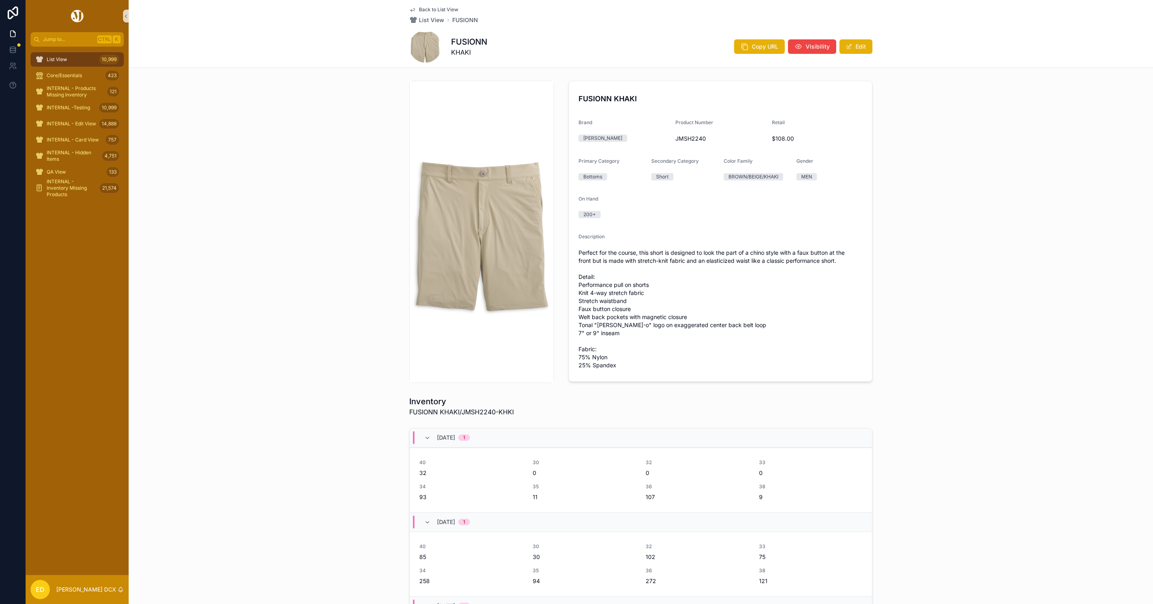
drag, startPoint x: 759, startPoint y: 47, endPoint x: 542, endPoint y: 117, distance: 228.1
click at [758, 47] on span "Copy URL" at bounding box center [765, 47] width 27 height 8
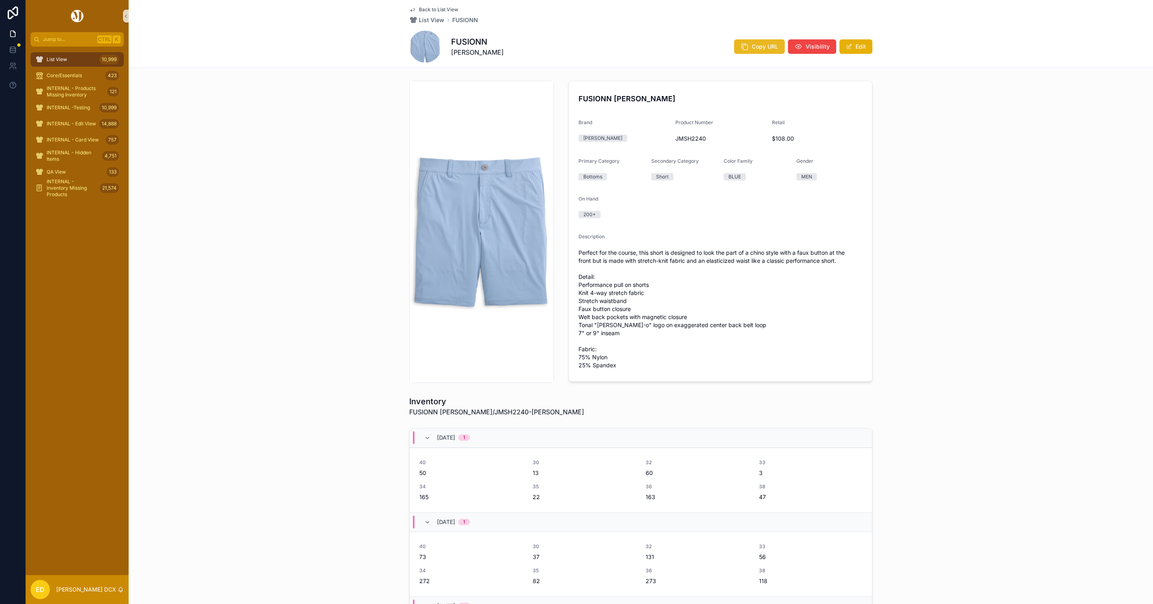
click at [746, 46] on button "Copy URL" at bounding box center [759, 46] width 51 height 14
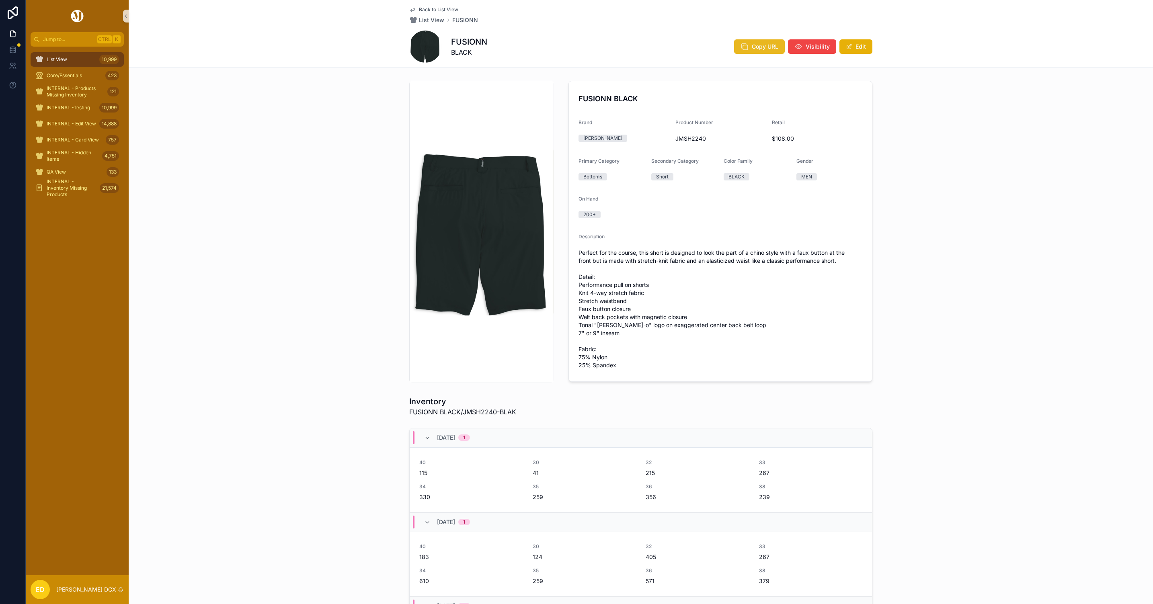
click at [752, 45] on span "Copy URL" at bounding box center [765, 47] width 27 height 8
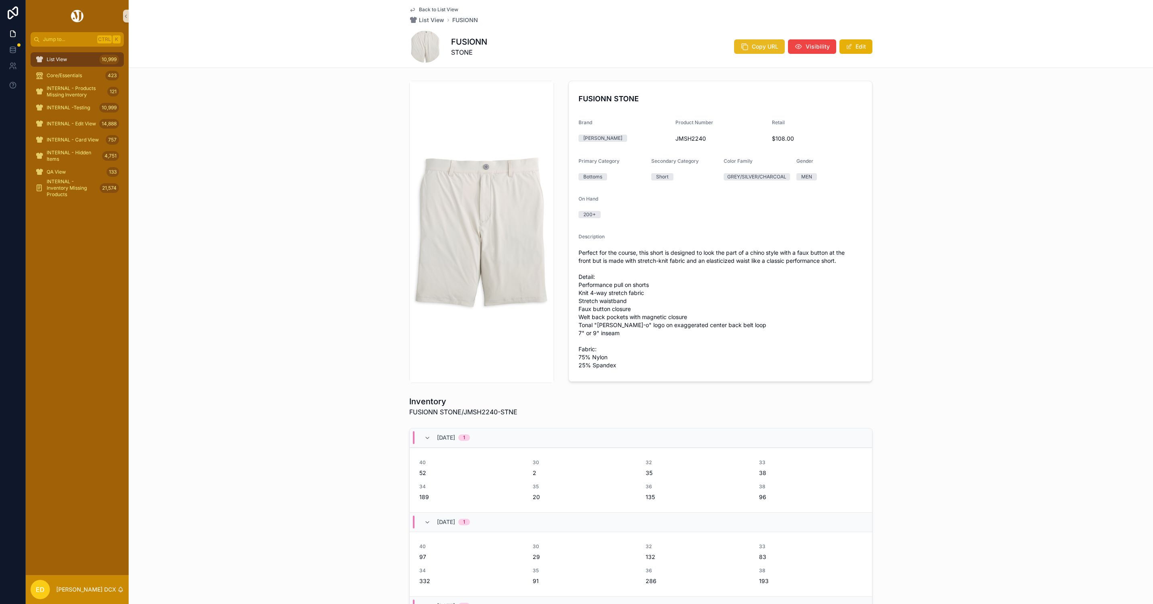
click at [754, 43] on span "Copy URL" at bounding box center [765, 47] width 27 height 8
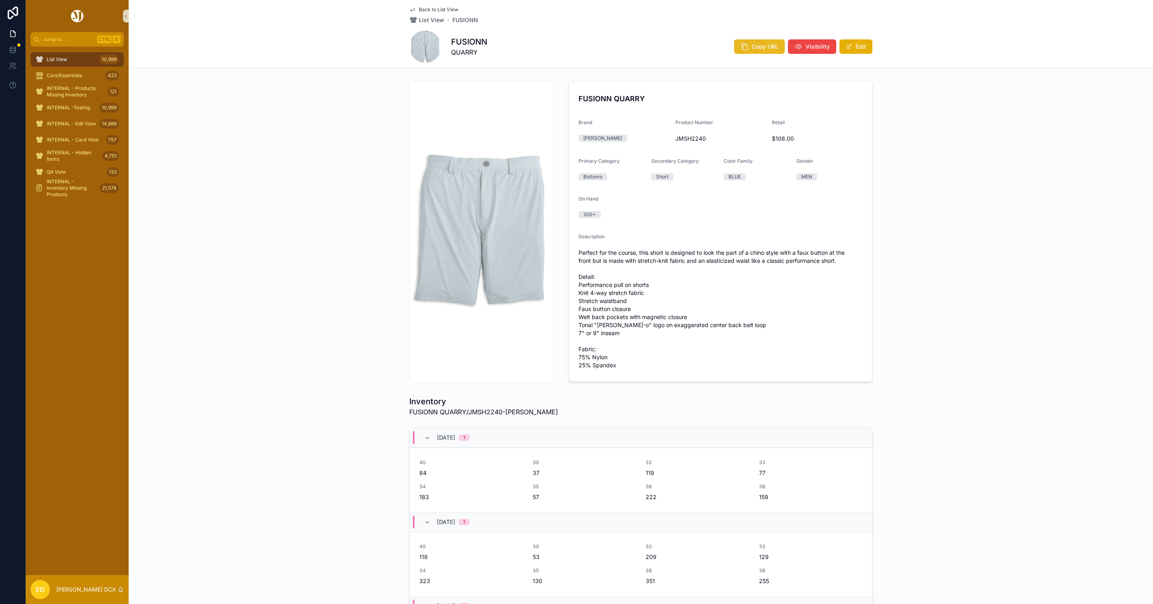
click at [760, 45] on span "Copy URL" at bounding box center [765, 47] width 27 height 8
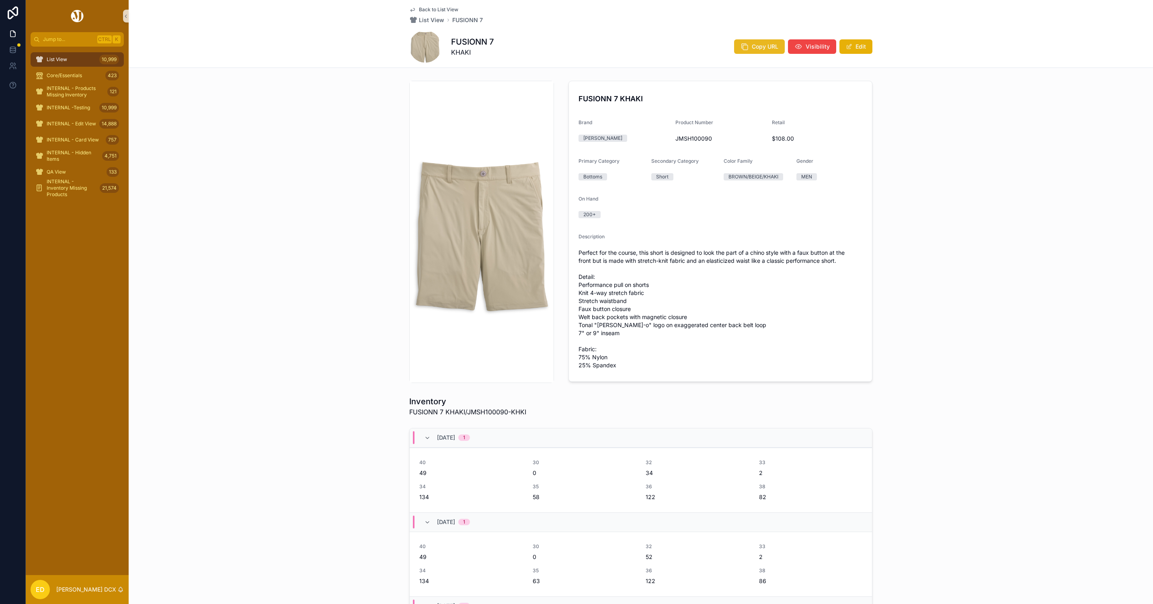
click at [761, 47] on span "Copy URL" at bounding box center [765, 47] width 27 height 8
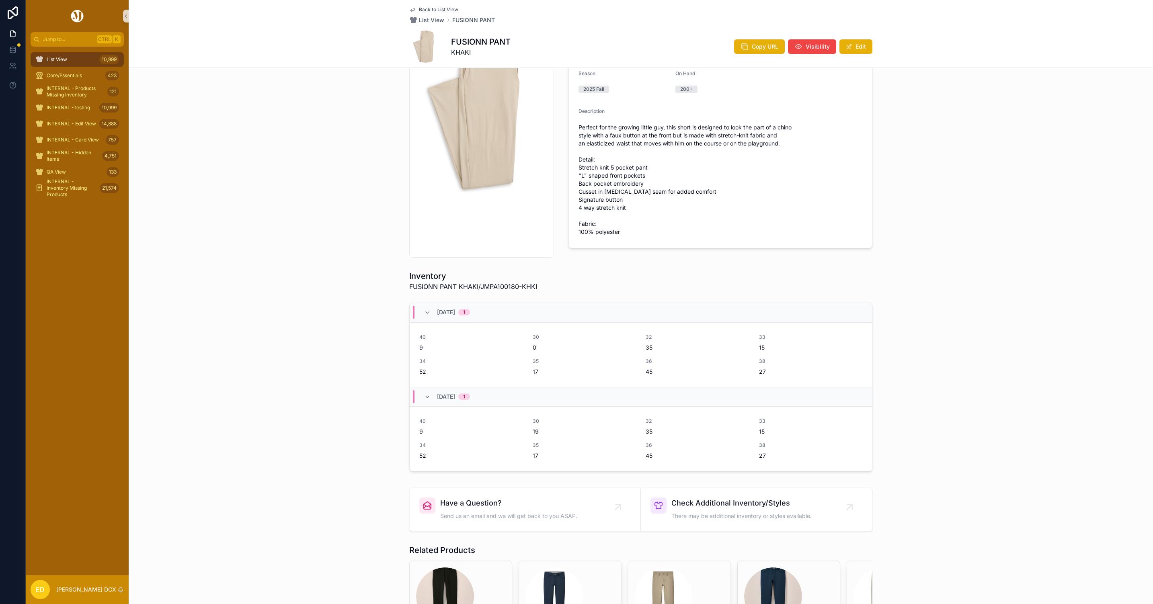
scroll to position [181, 0]
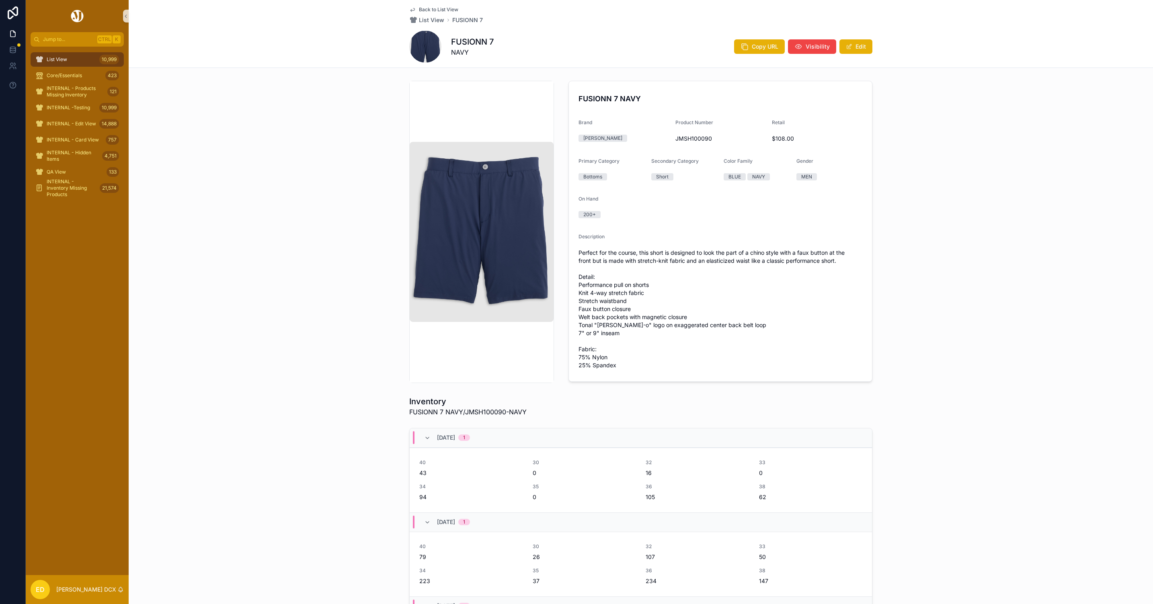
click at [338, 248] on div "FUSIONN 7 NAVY Brand Johnnie-O Product Number JMSH100090 Retail $108.00 Primary…" at bounding box center [641, 232] width 1025 height 309
drag, startPoint x: 742, startPoint y: 39, endPoint x: 736, endPoint y: 42, distance: 7.0
click at [742, 39] on div "Copy URL Visibility Edit" at bounding box center [800, 46] width 145 height 15
click at [753, 43] on span "Copy URL" at bounding box center [765, 47] width 27 height 8
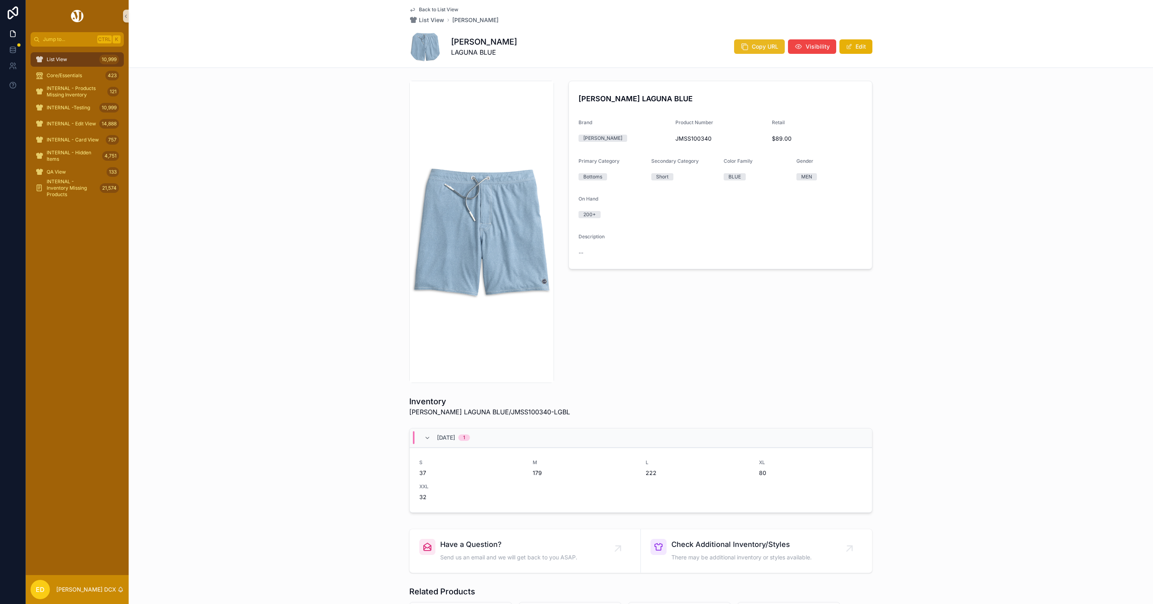
click at [761, 41] on button "Copy URL" at bounding box center [759, 46] width 51 height 14
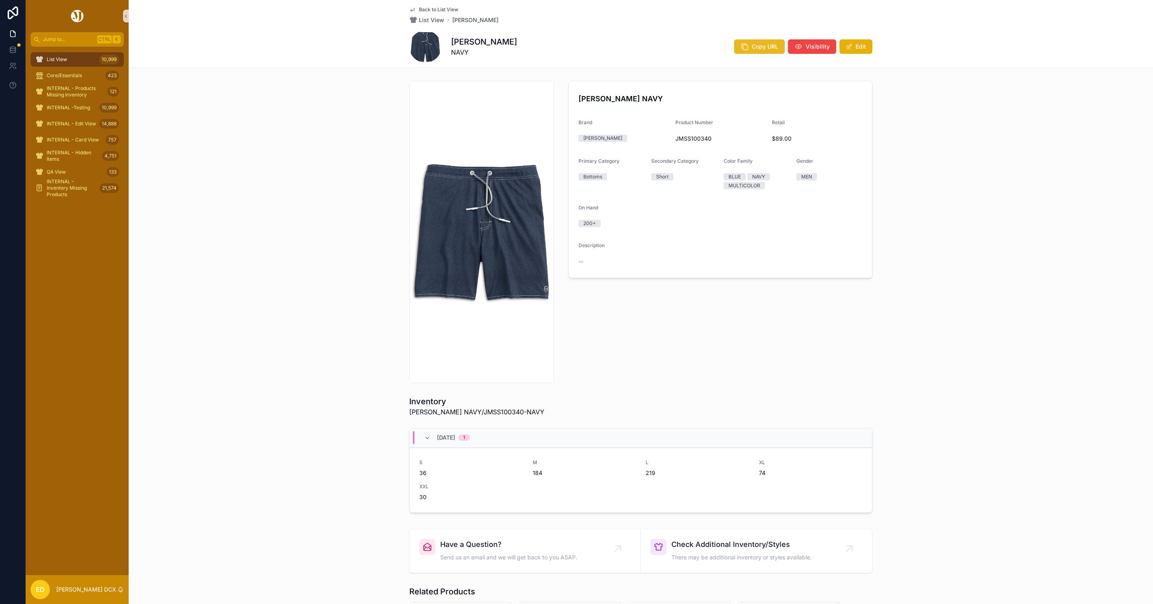
click at [759, 43] on span "Copy URL" at bounding box center [765, 47] width 27 height 8
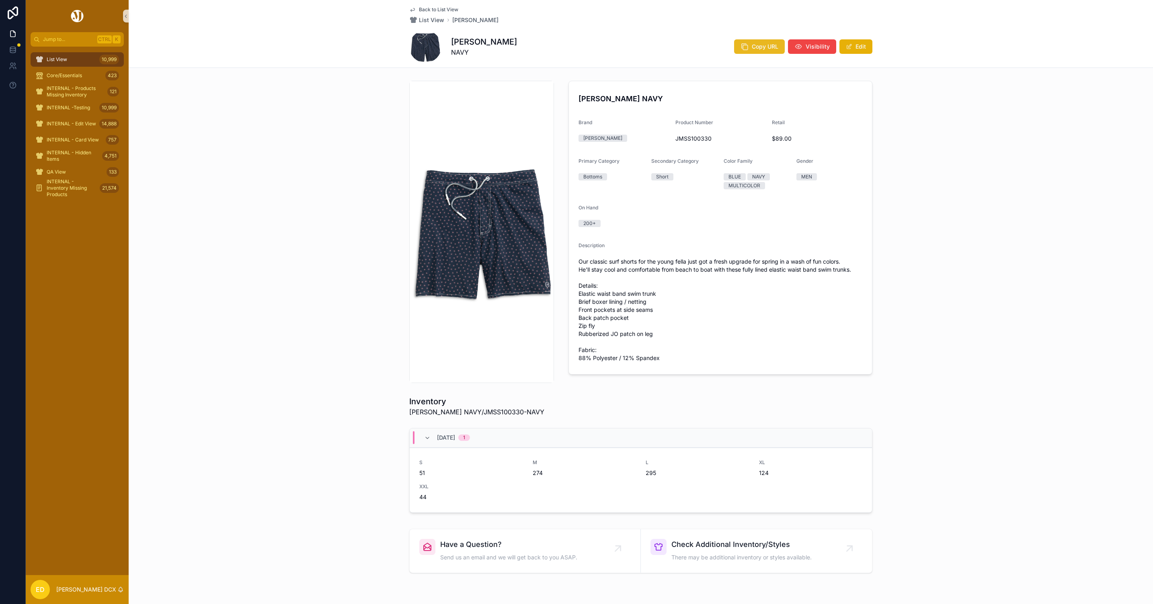
click at [757, 41] on button "Copy URL" at bounding box center [759, 46] width 51 height 14
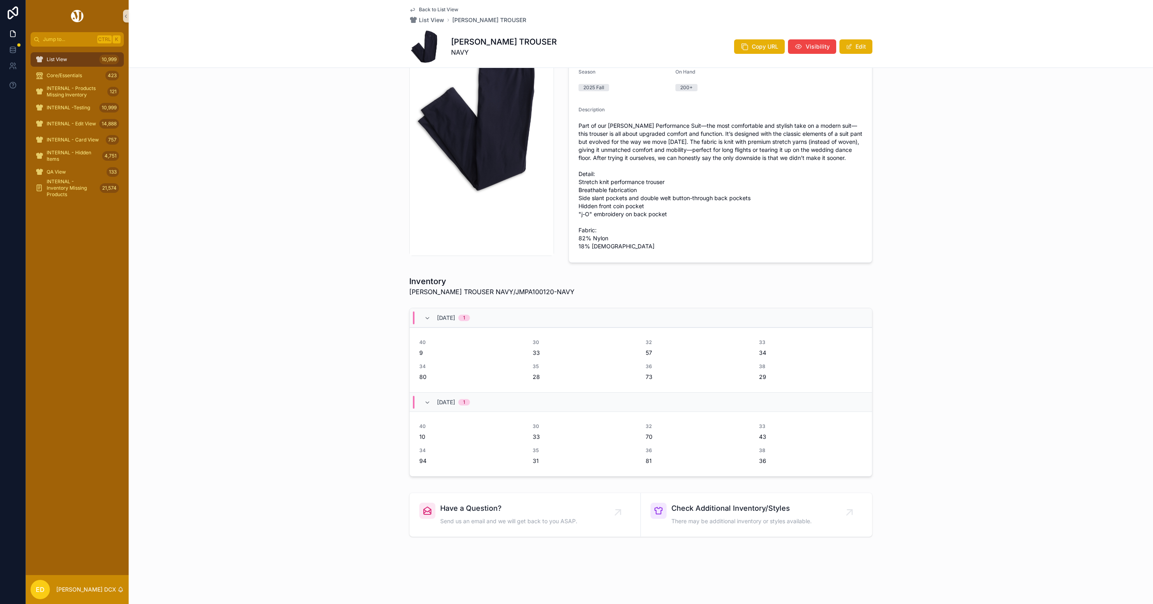
scroll to position [129, 0]
click at [752, 46] on span "Copy URL" at bounding box center [765, 47] width 27 height 8
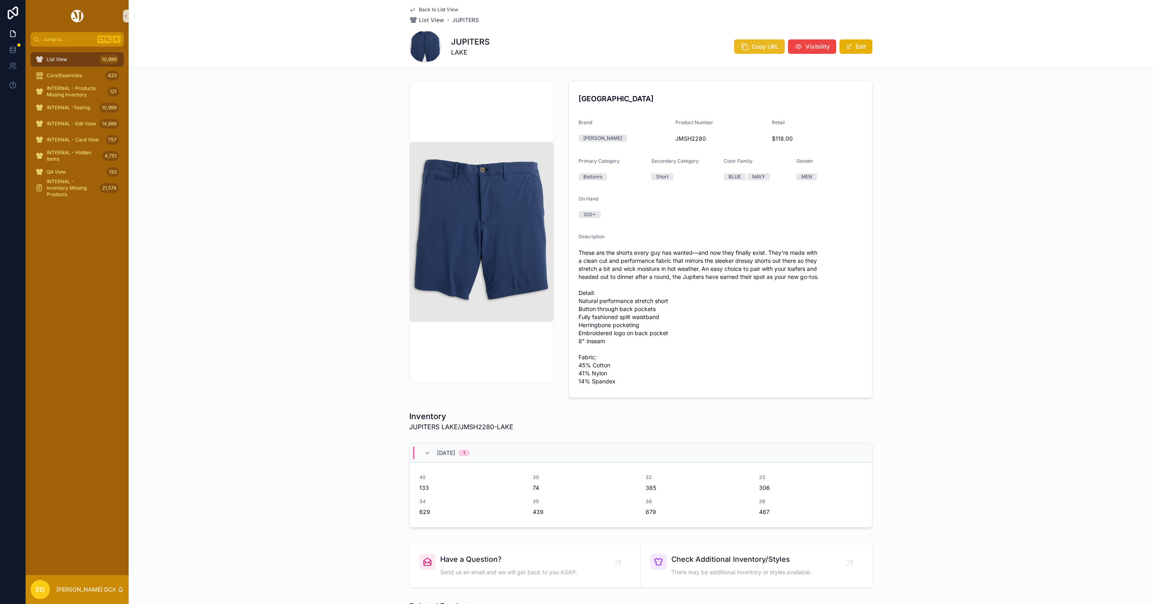
click at [756, 45] on span "Copy URL" at bounding box center [765, 47] width 27 height 8
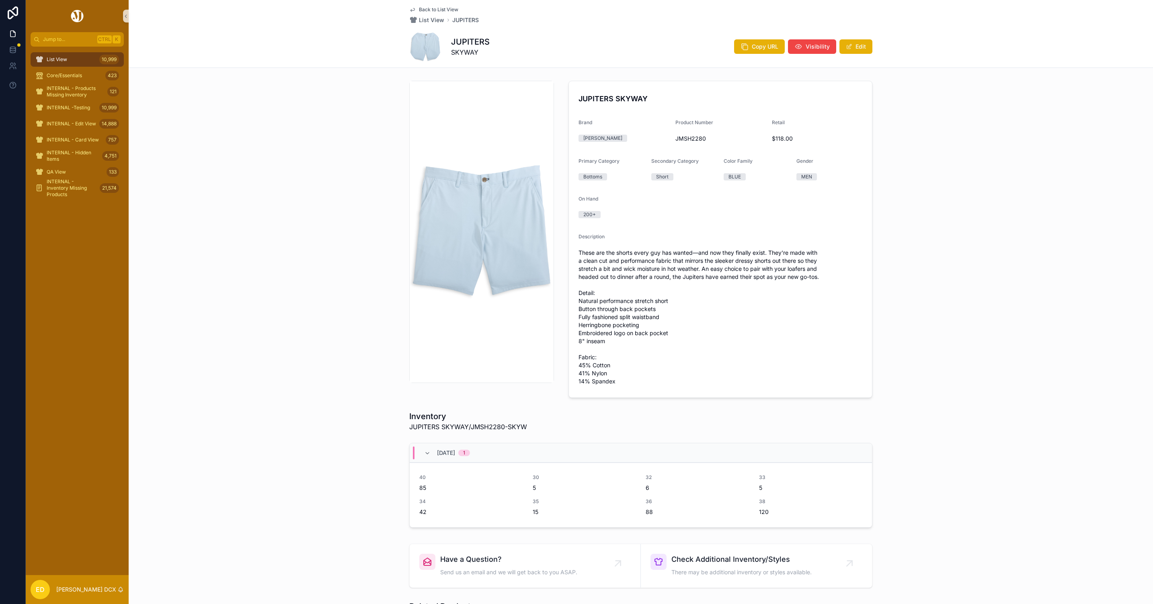
scroll to position [60, 0]
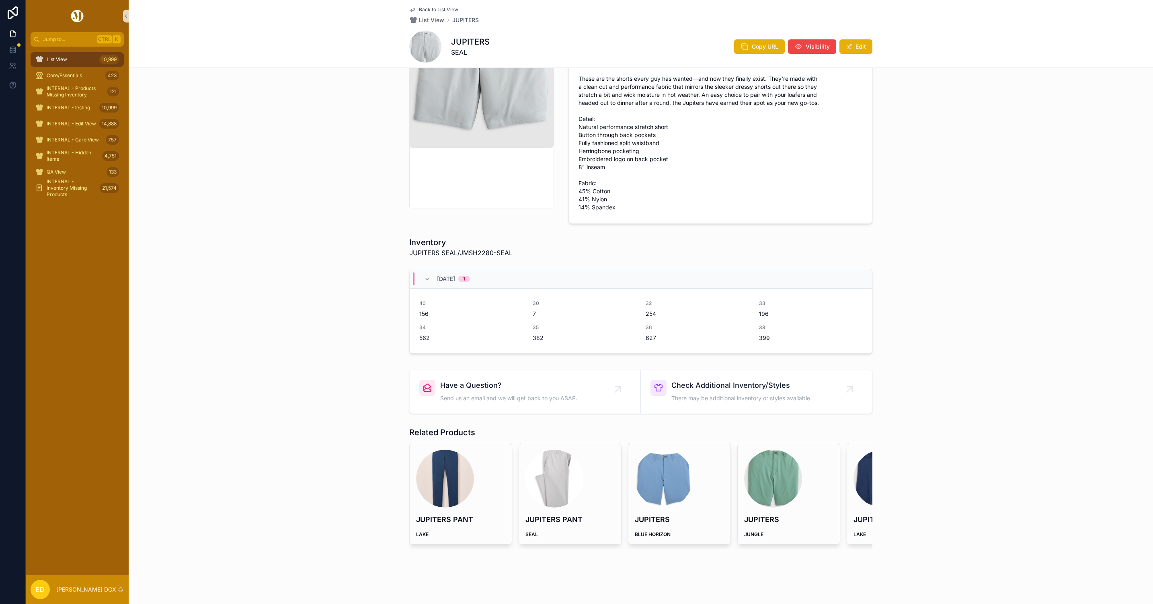
scroll to position [185, 0]
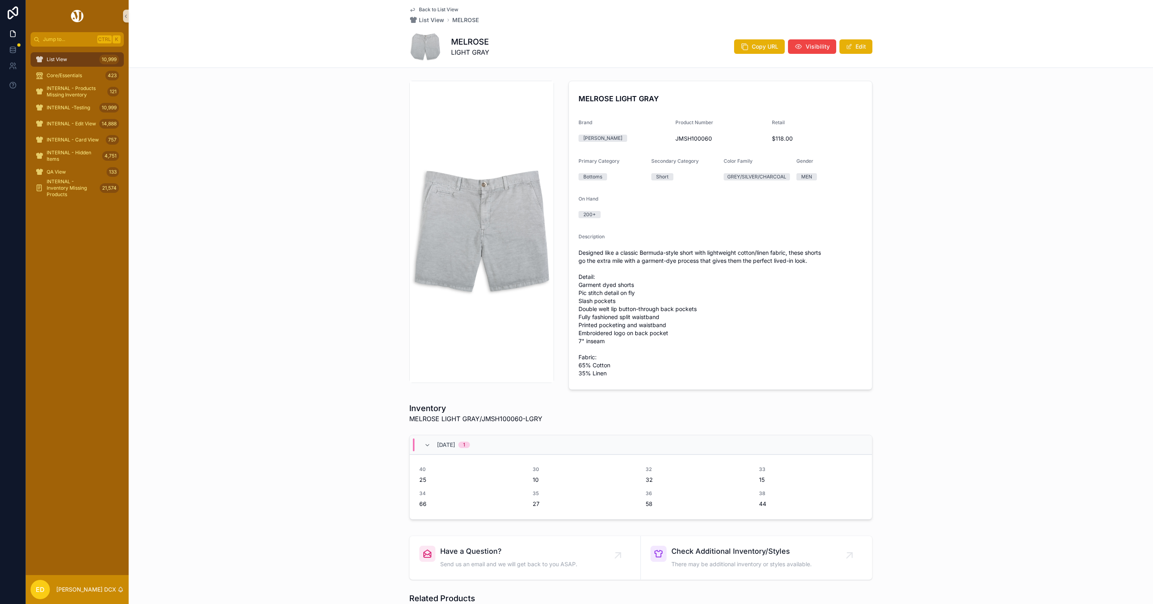
scroll to position [177, 0]
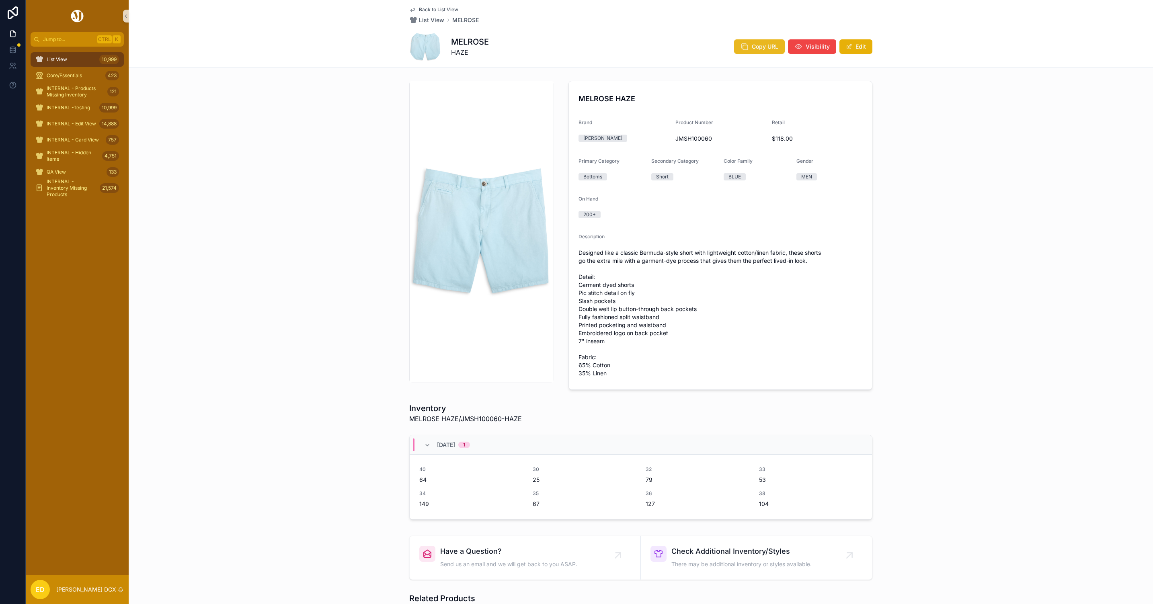
click at [776, 45] on button "Copy URL" at bounding box center [759, 46] width 51 height 14
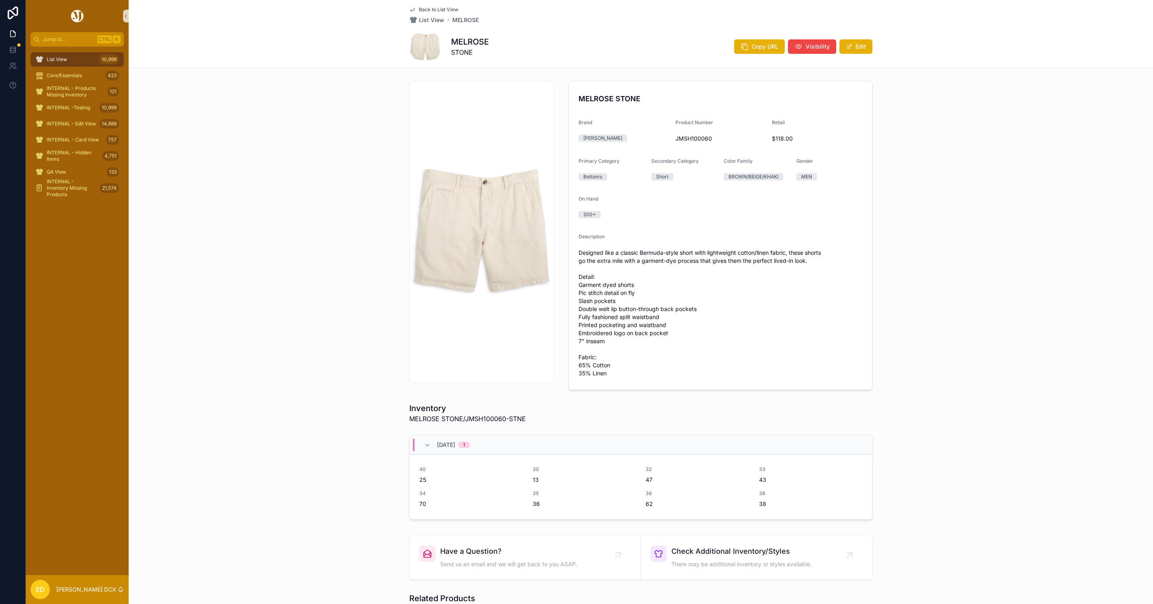
scroll to position [177, 0]
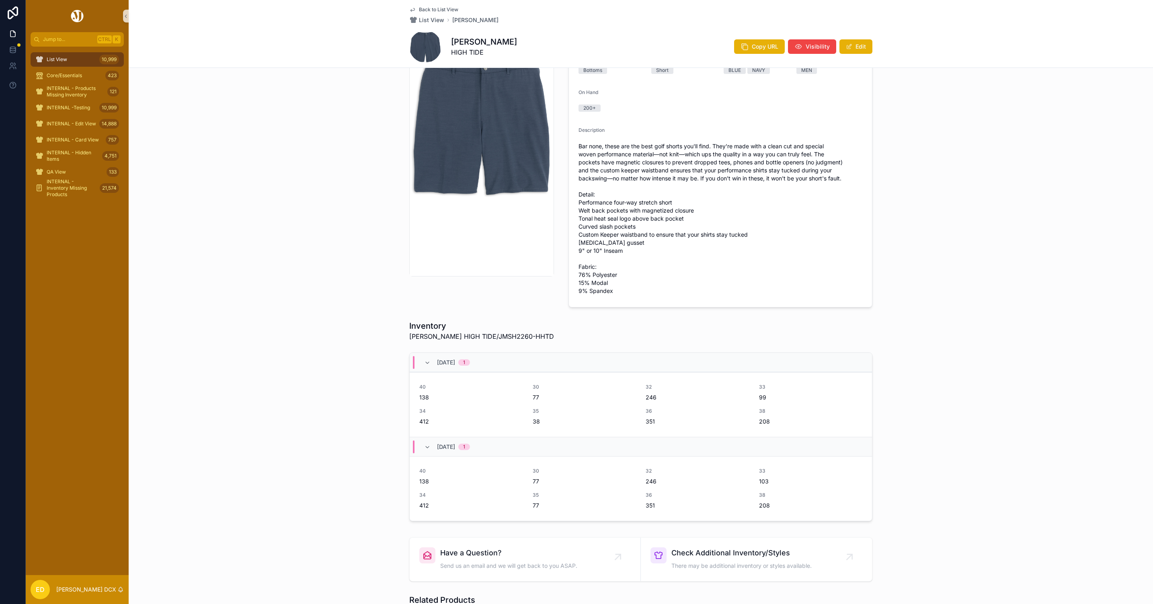
scroll to position [241, 0]
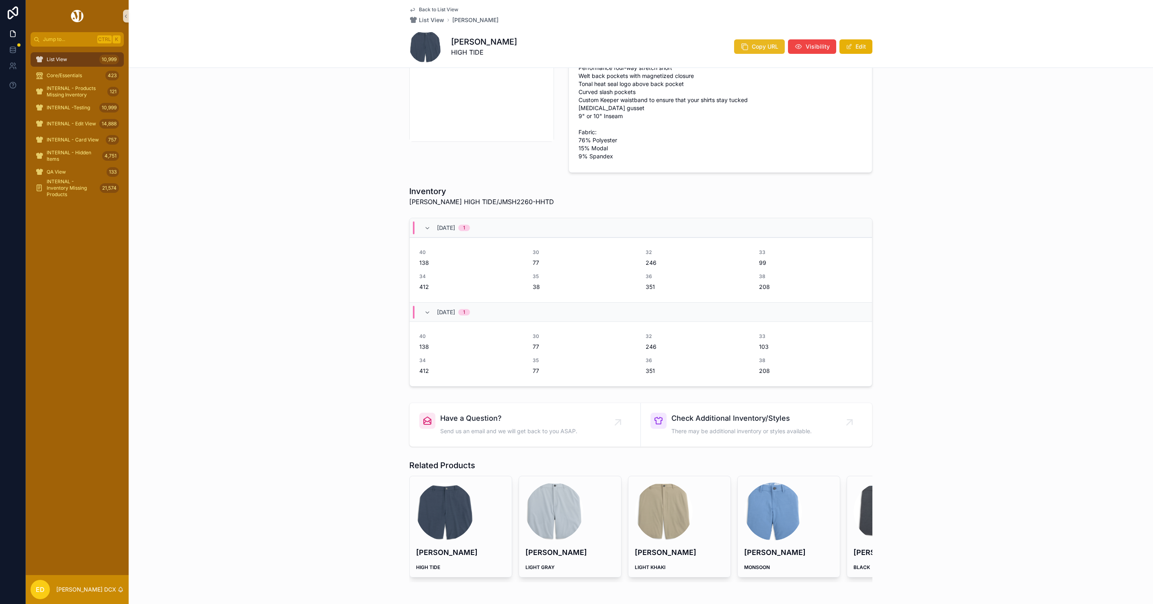
click at [749, 51] on button "Copy URL" at bounding box center [759, 46] width 51 height 14
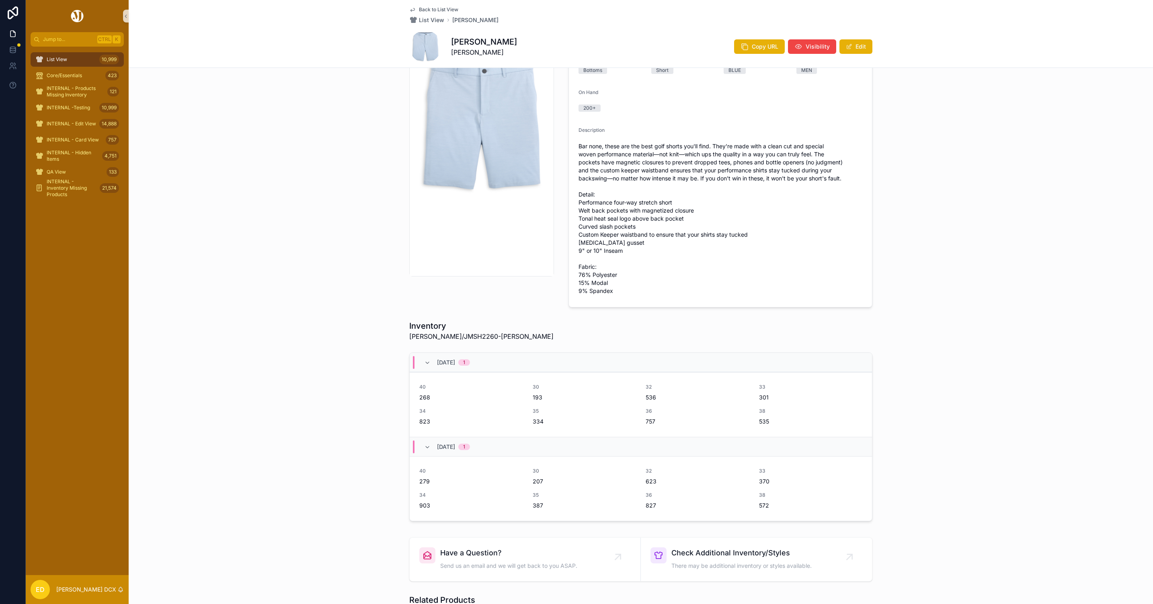
scroll to position [285, 0]
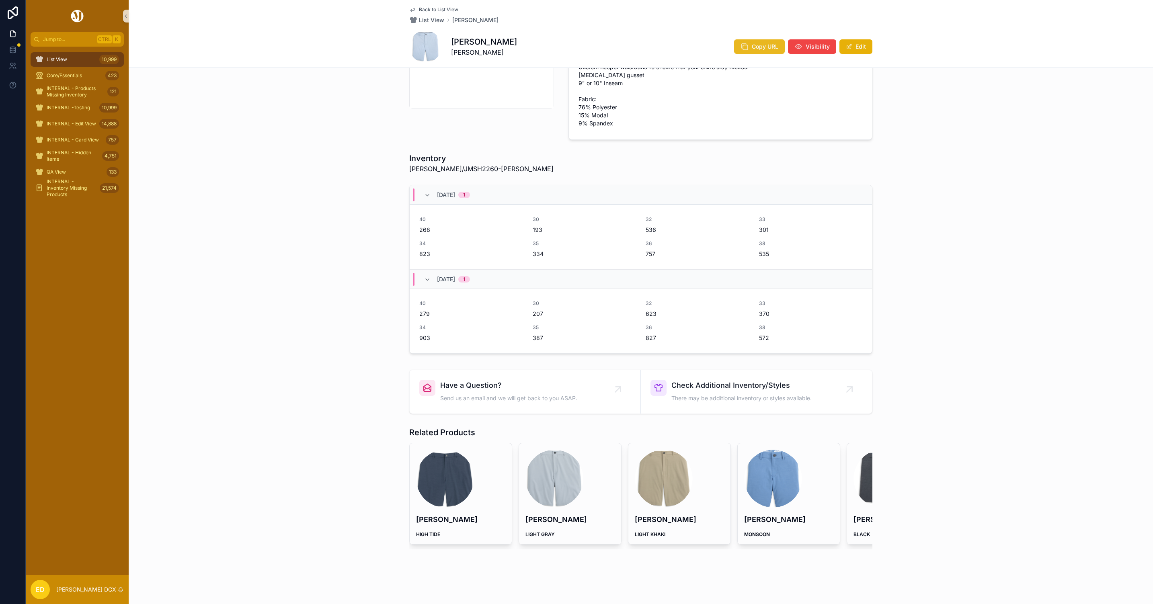
click at [746, 46] on button "Copy URL" at bounding box center [759, 46] width 51 height 14
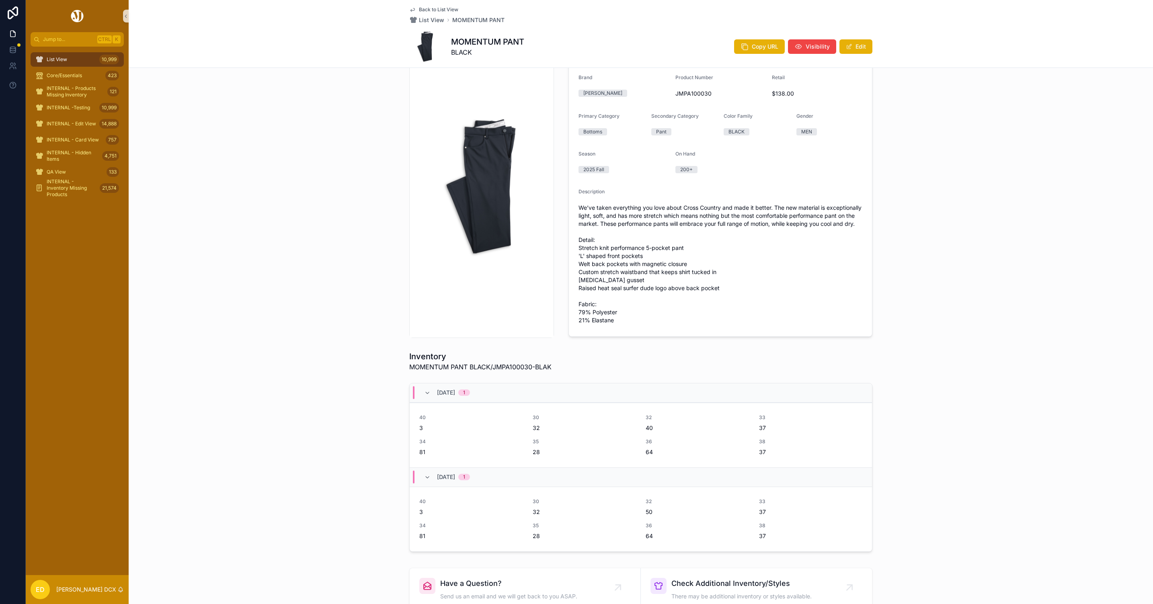
scroll to position [252, 0]
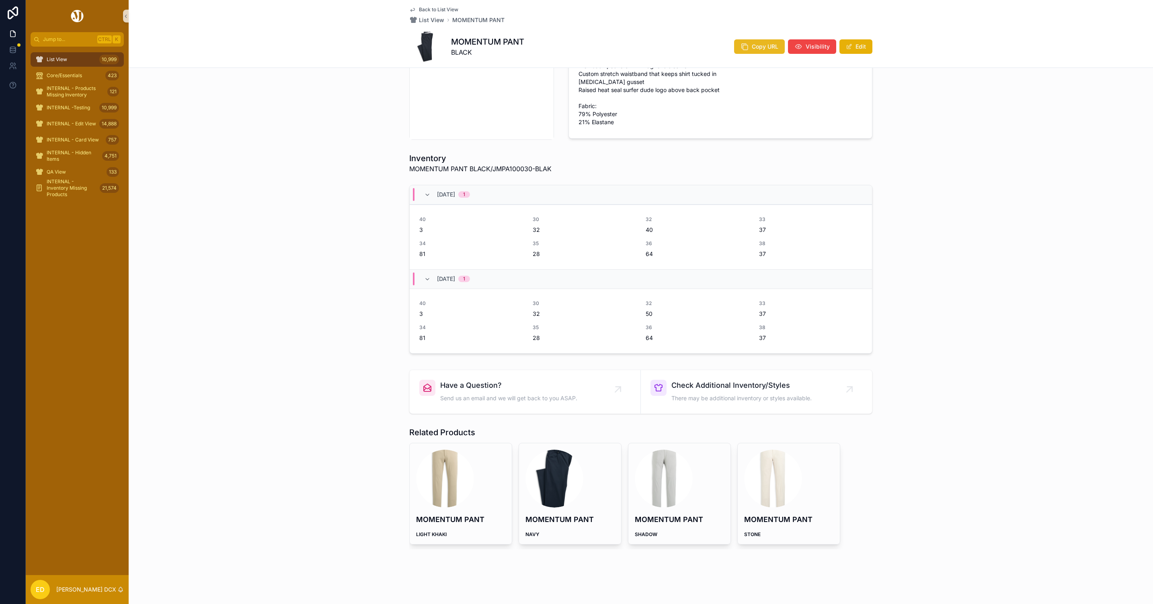
click at [758, 41] on button "Copy URL" at bounding box center [759, 46] width 51 height 14
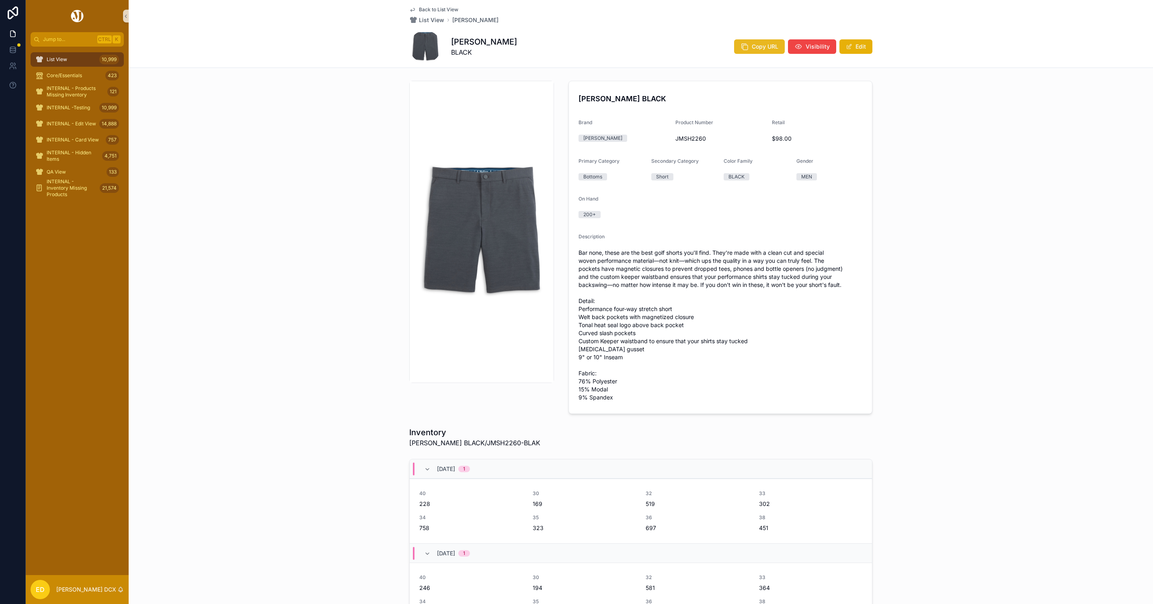
click at [736, 50] on button "Copy URL" at bounding box center [759, 46] width 51 height 14
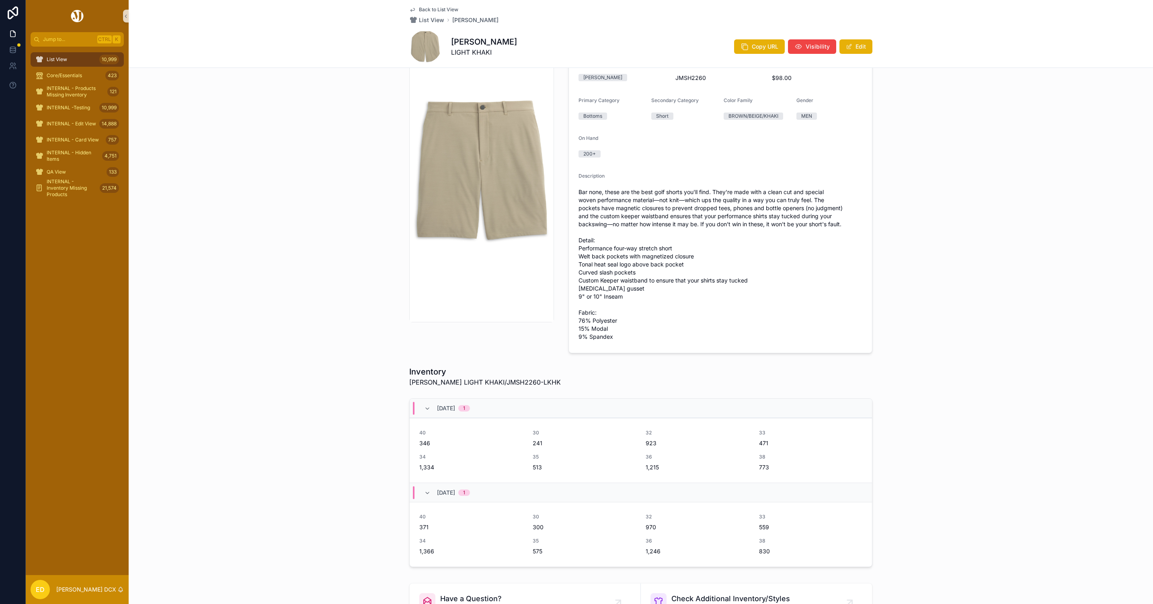
scroll to position [181, 0]
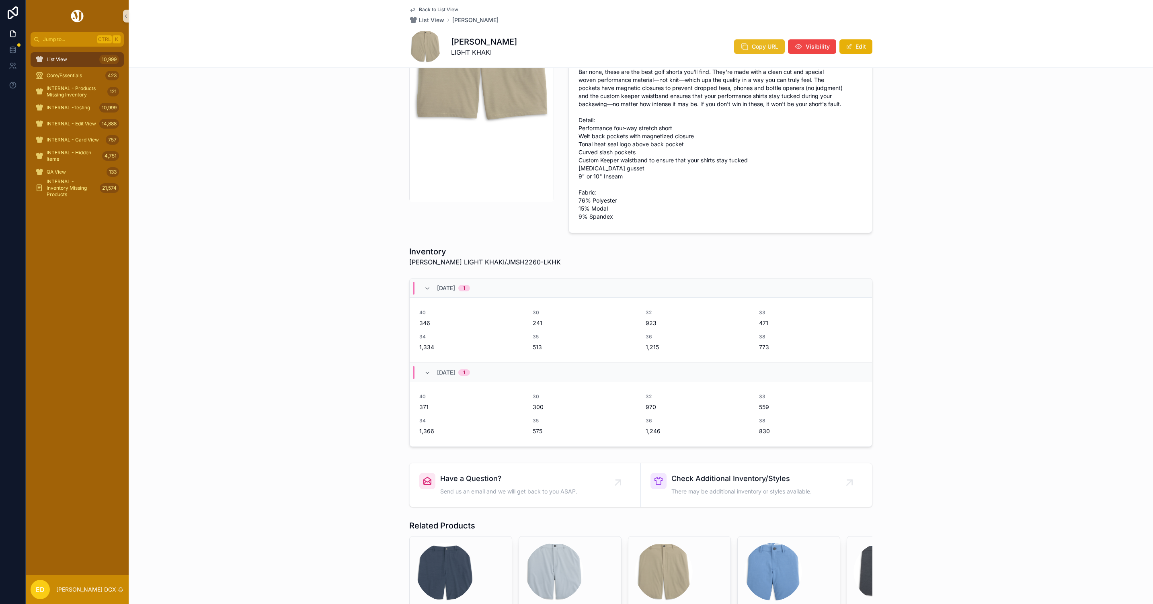
click at [752, 46] on span "Copy URL" at bounding box center [765, 47] width 27 height 8
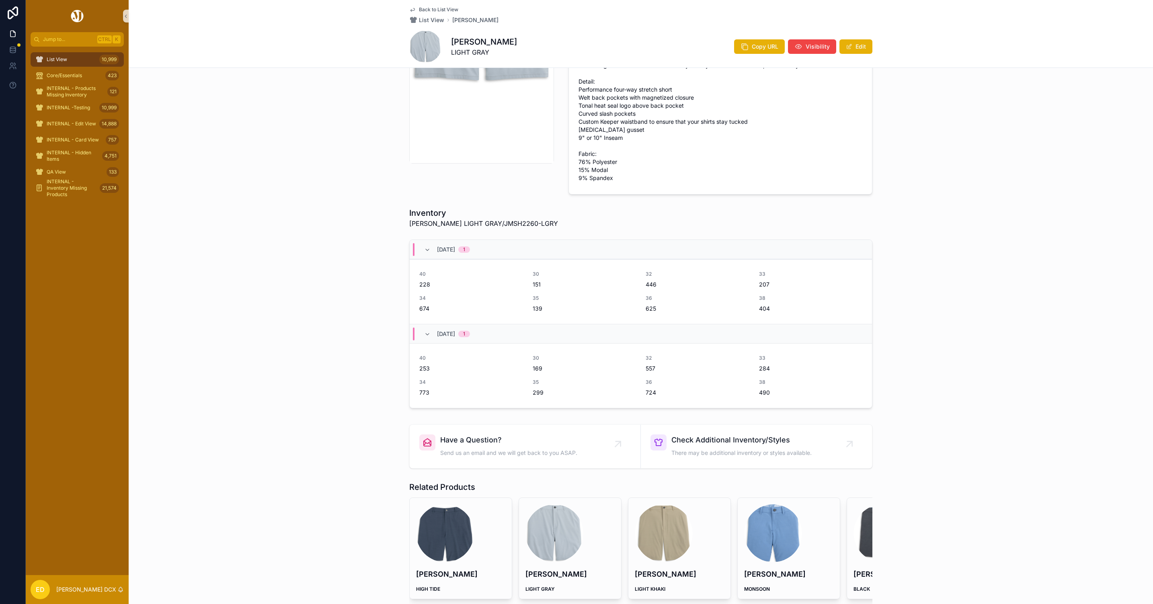
scroll to position [241, 0]
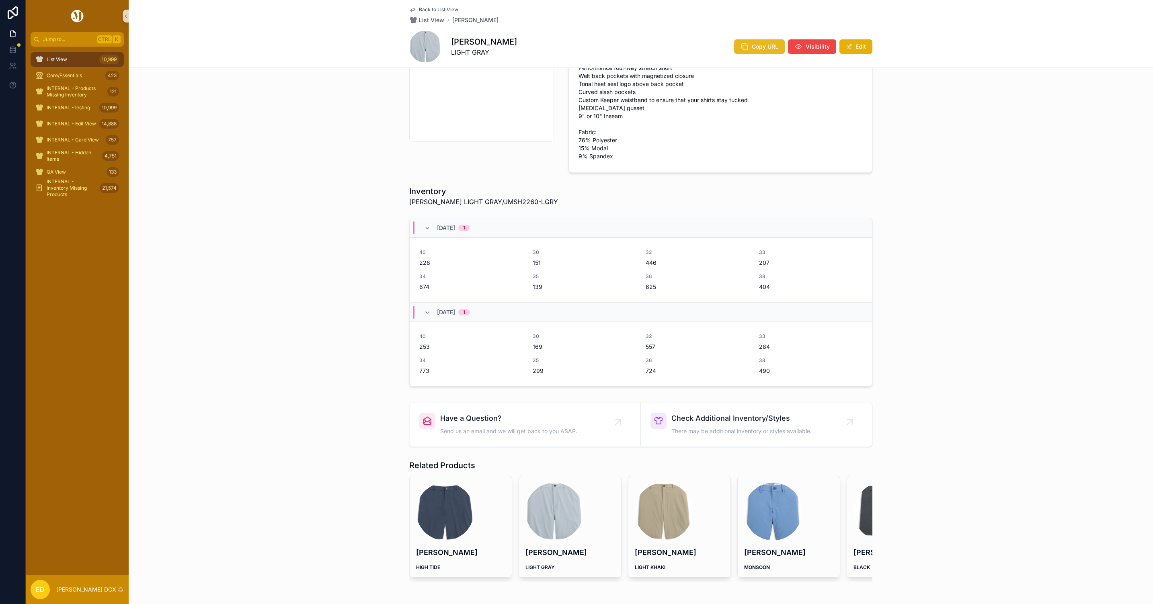
click at [744, 46] on icon "scrollable content" at bounding box center [745, 47] width 8 height 8
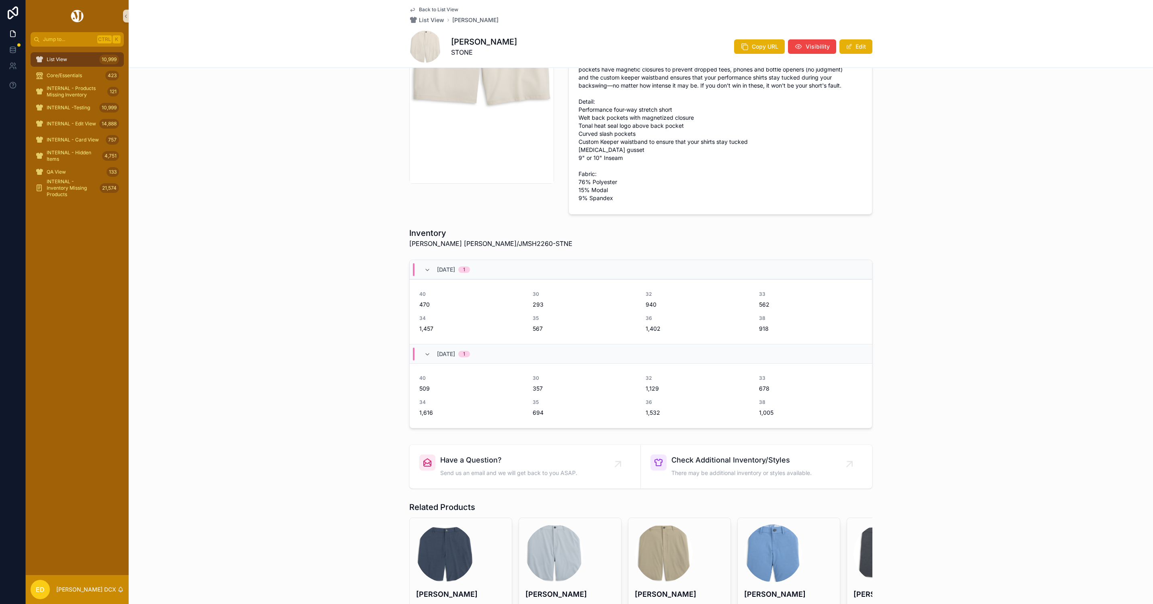
scroll to position [241, 0]
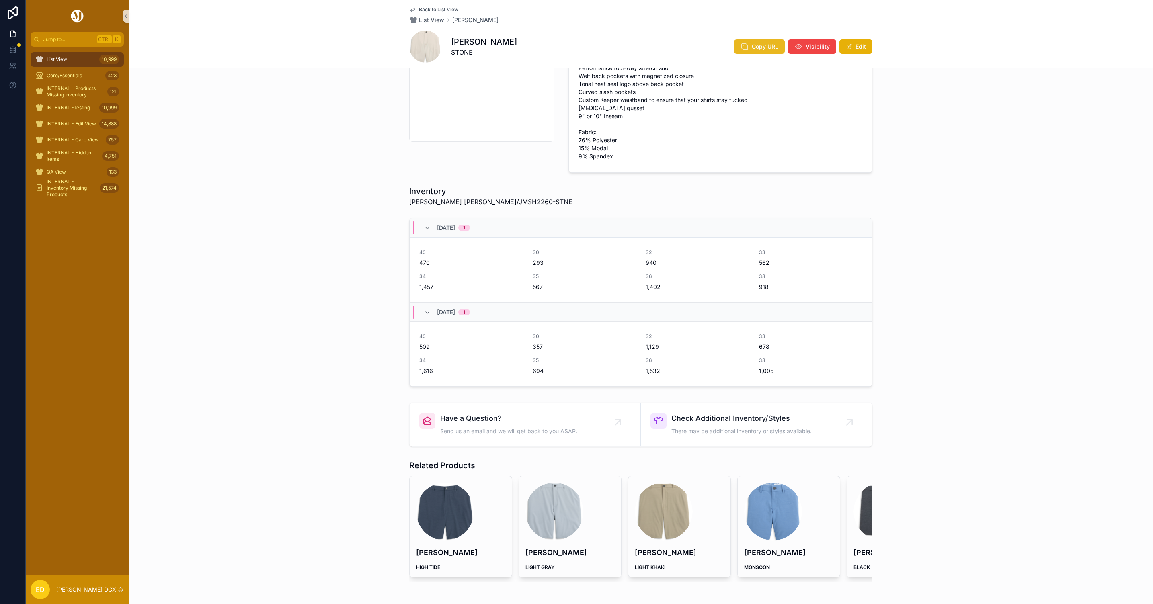
click at [744, 48] on icon "scrollable content" at bounding box center [745, 47] width 8 height 8
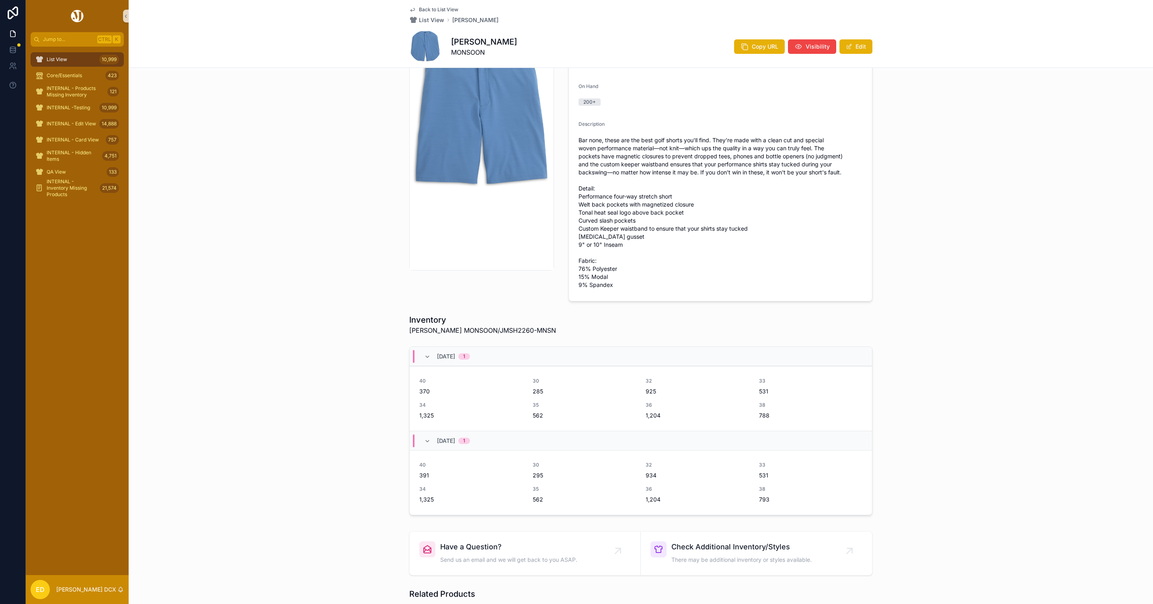
scroll to position [241, 0]
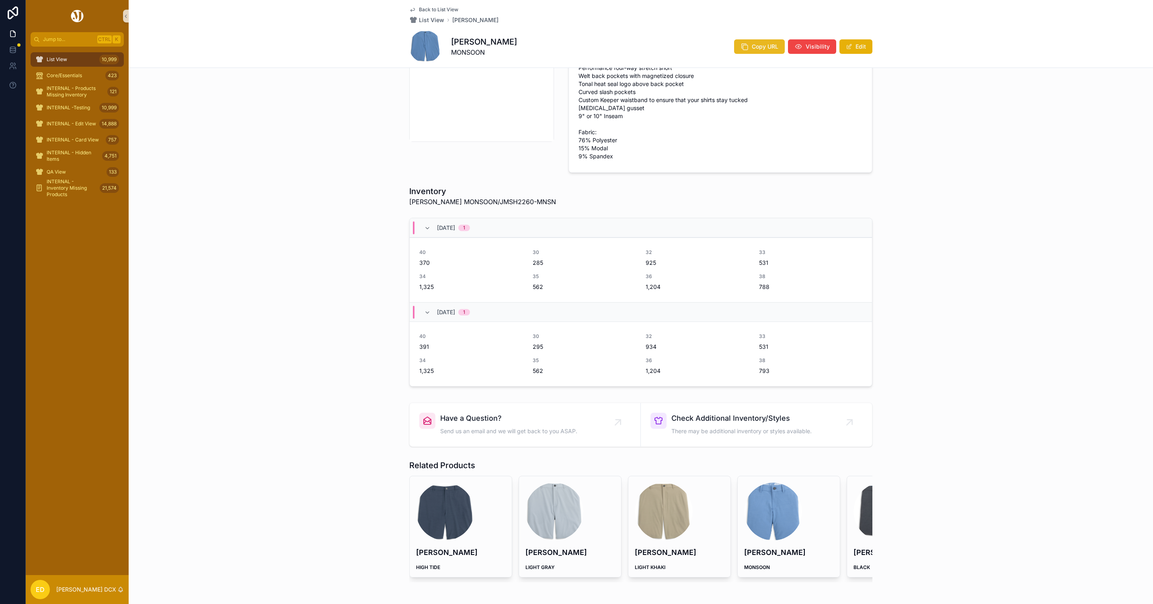
click at [754, 41] on button "Copy URL" at bounding box center [759, 46] width 51 height 14
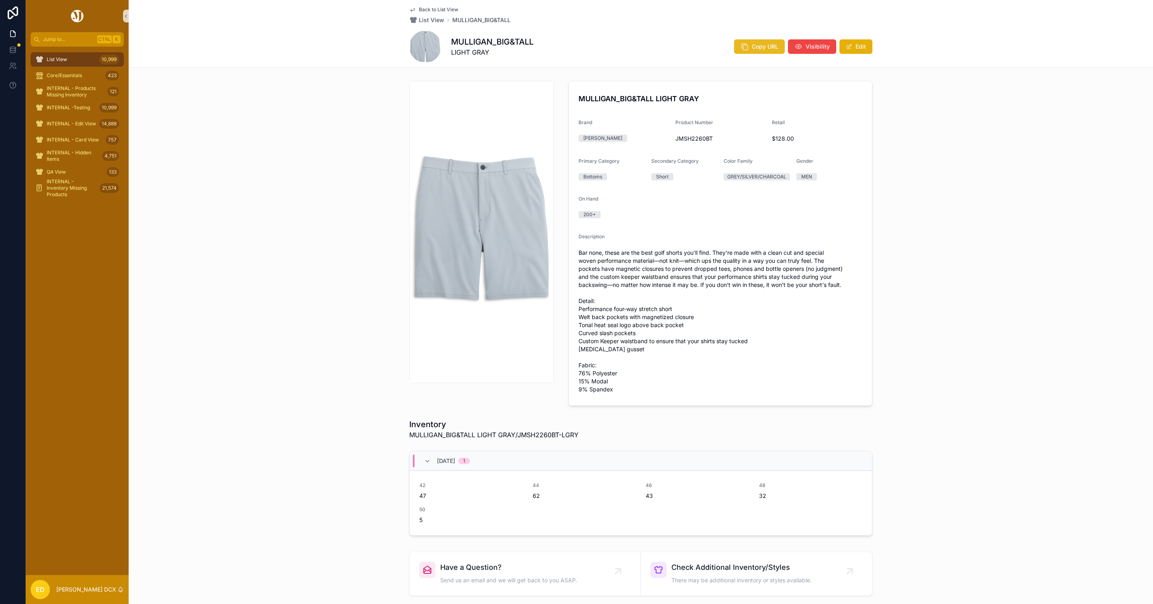
click at [758, 43] on span "Copy URL" at bounding box center [765, 47] width 27 height 8
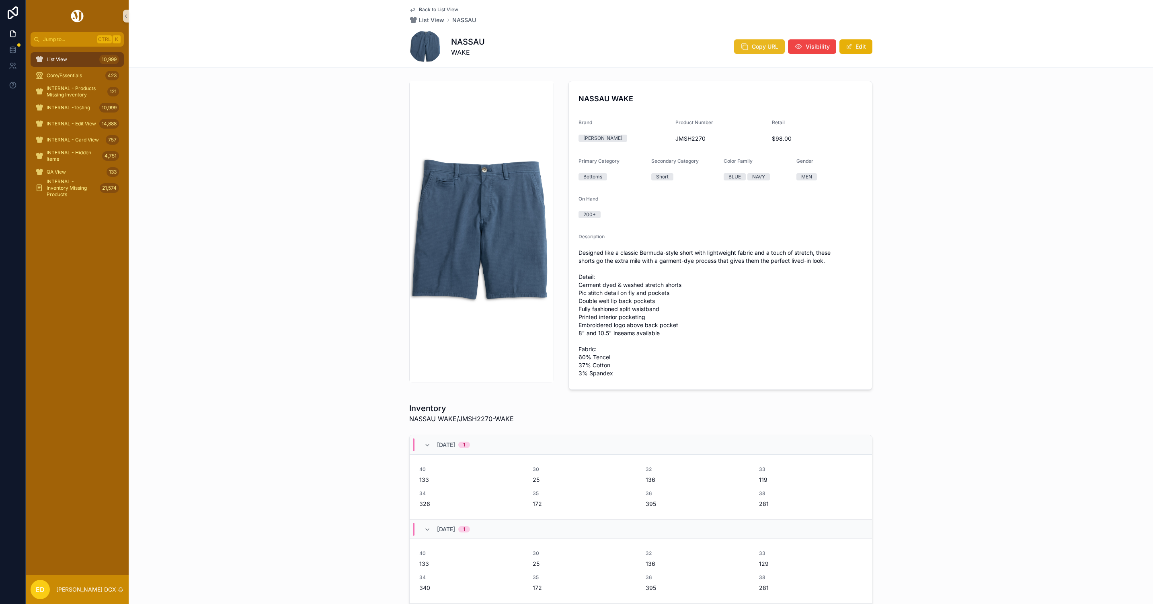
click at [752, 47] on span "Copy URL" at bounding box center [765, 47] width 27 height 8
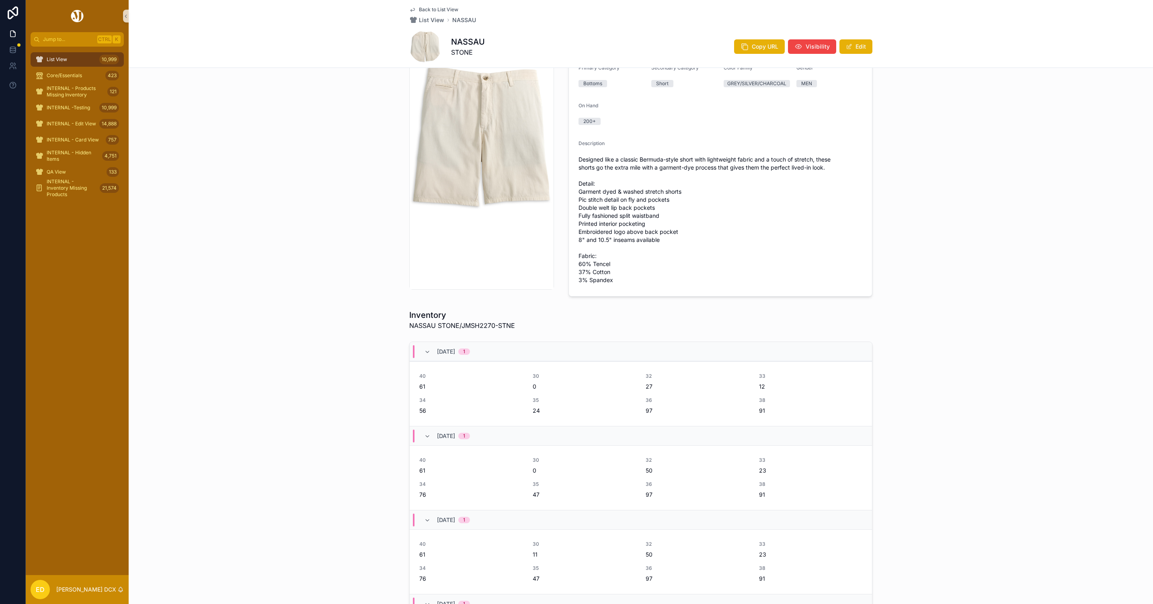
scroll to position [241, 0]
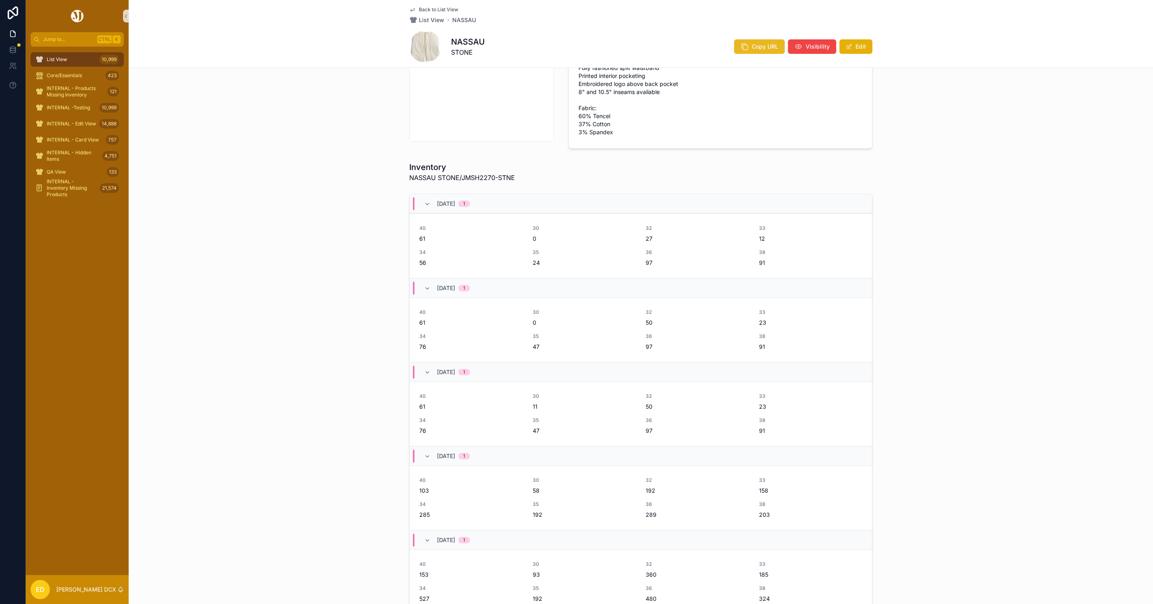
click at [747, 47] on button "Copy URL" at bounding box center [759, 46] width 51 height 14
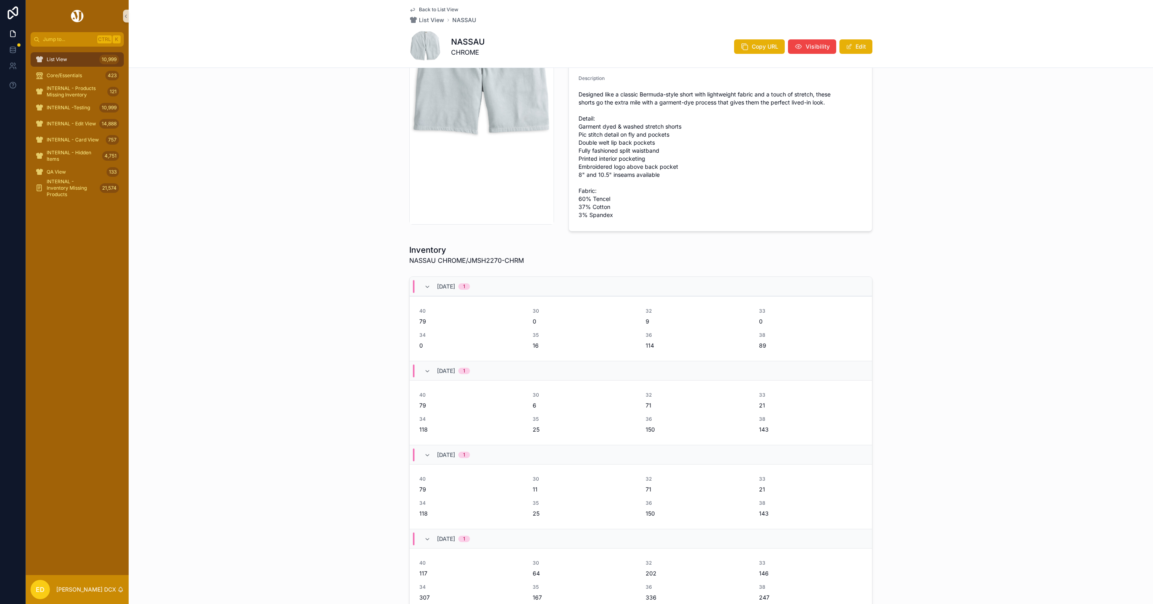
scroll to position [241, 0]
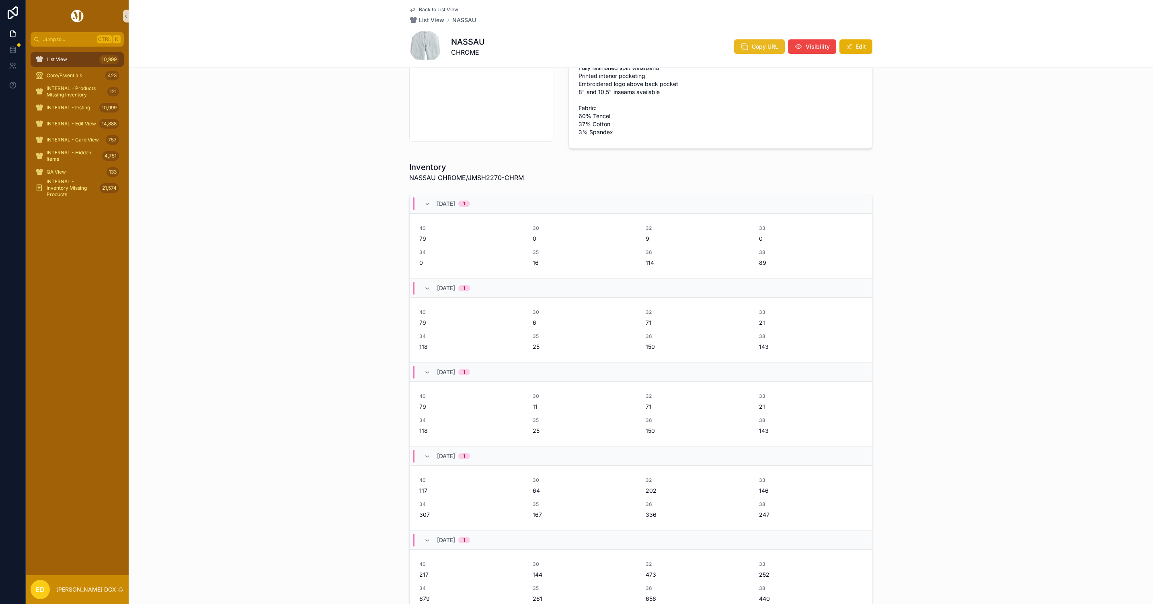
click at [760, 47] on span "Copy URL" at bounding box center [765, 47] width 27 height 8
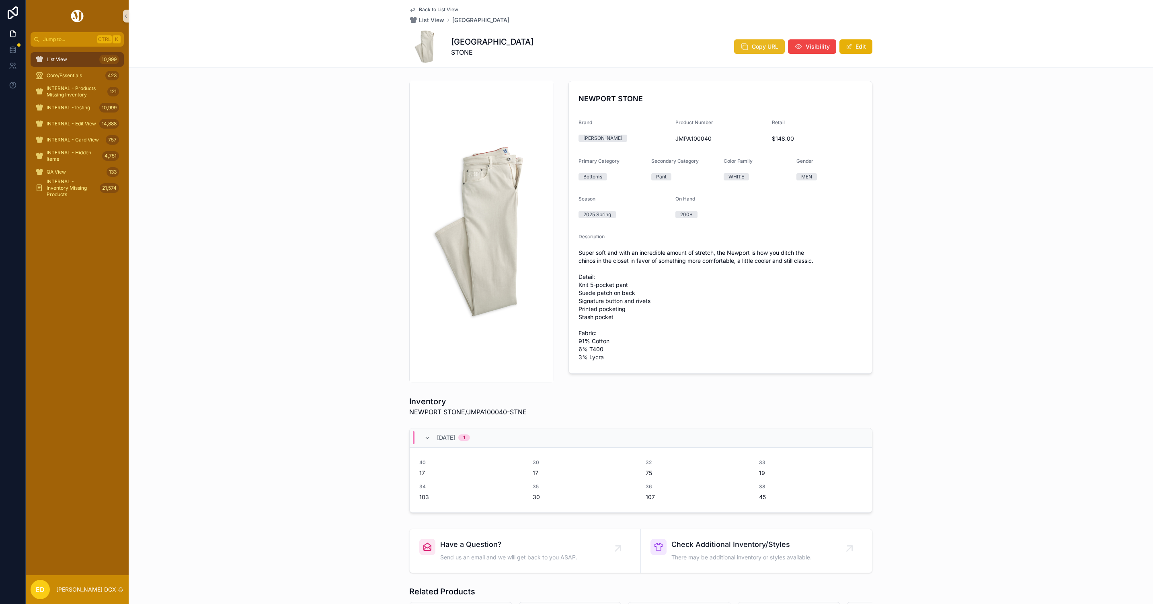
click at [752, 50] on span "Copy URL" at bounding box center [765, 47] width 27 height 8
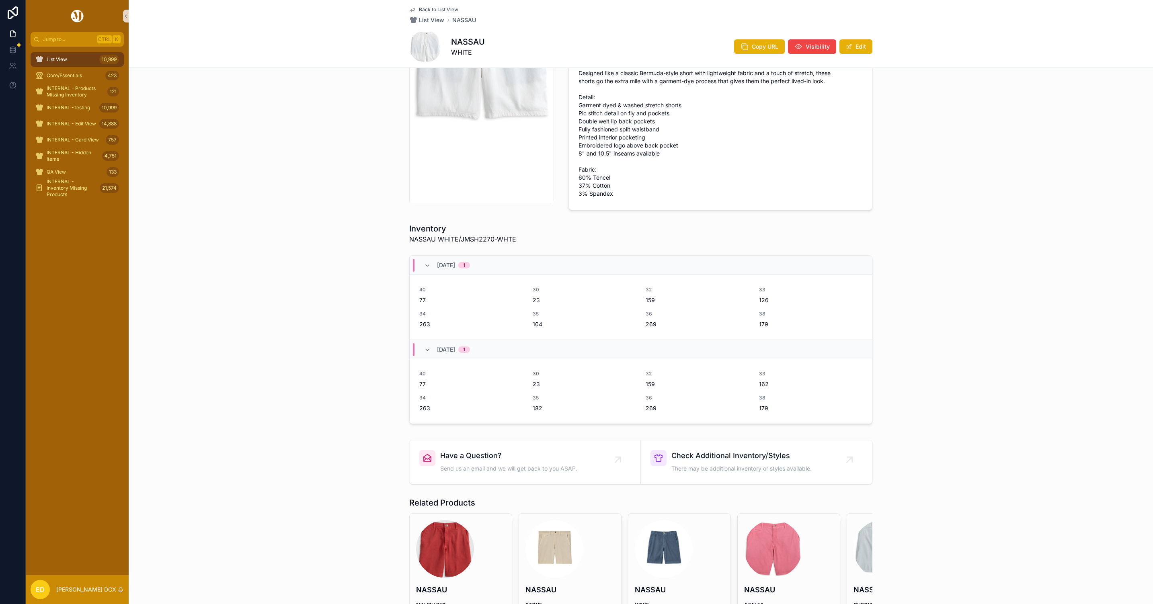
scroll to position [181, 0]
click at [745, 44] on icon "scrollable content" at bounding box center [745, 47] width 8 height 8
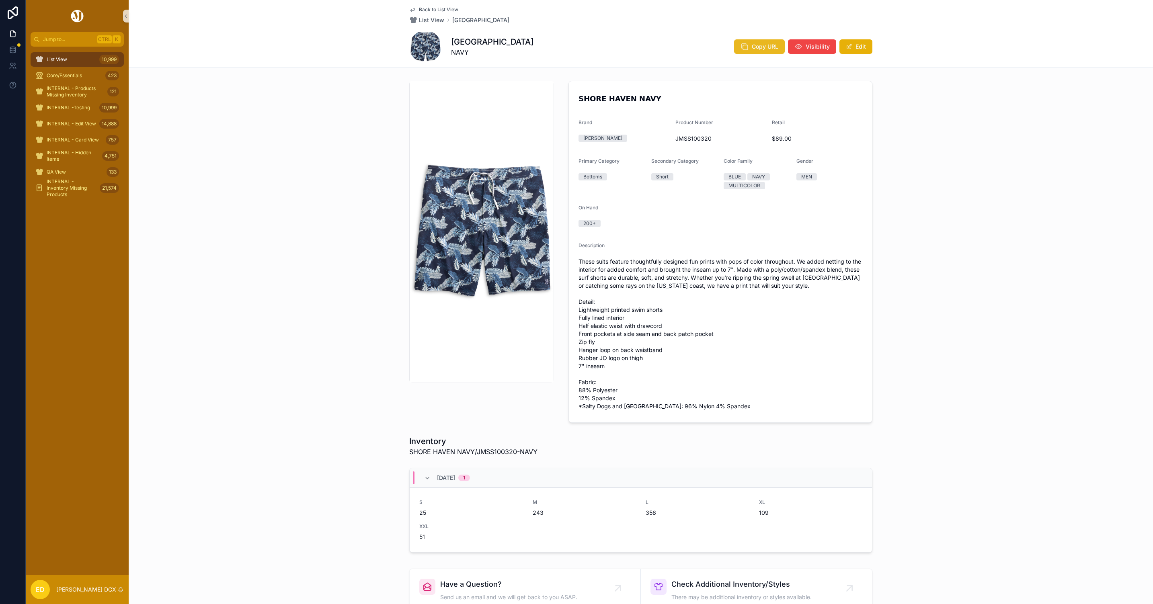
click at [768, 49] on span "Copy URL" at bounding box center [765, 47] width 27 height 8
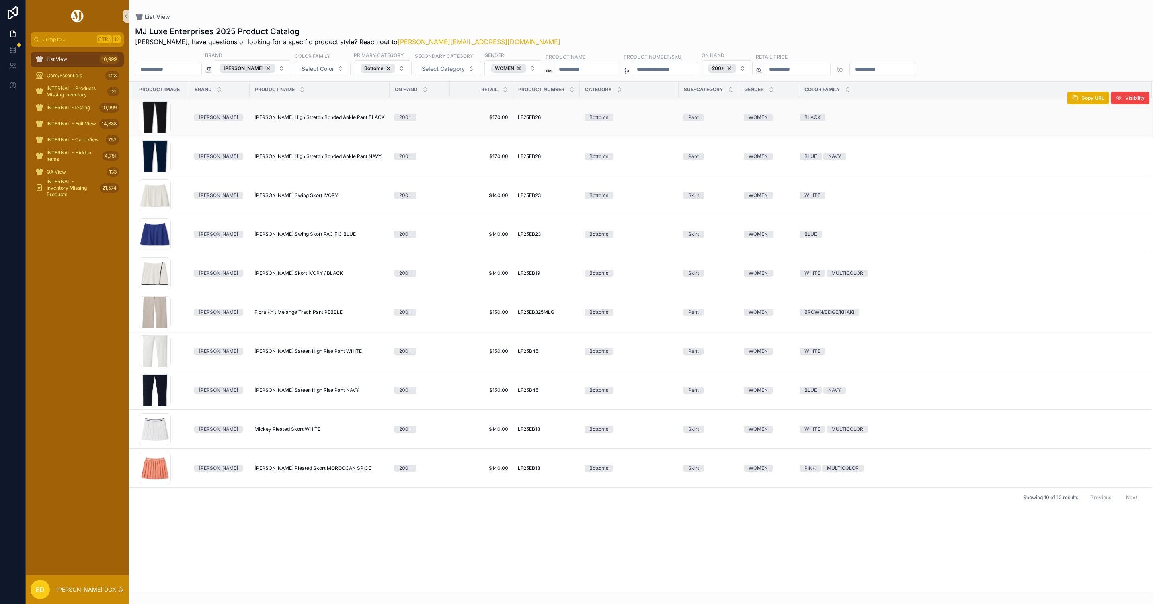
click at [333, 118] on span "[PERSON_NAME] High Stretch Bonded Ankle Pant BLACK" at bounding box center [320, 117] width 130 height 6
click at [323, 159] on span "[PERSON_NAME] High Stretch Bonded Ankle Pant NAVY" at bounding box center [318, 156] width 127 height 6
click at [311, 194] on span "Bingham Swing Skort IVORY" at bounding box center [297, 195] width 84 height 6
click at [315, 238] on span "Bingham Swing Skort PACIFIC BLUE" at bounding box center [305, 234] width 101 height 6
click at [317, 273] on span "Charlotte Slit Skort IVORY / BLACK" at bounding box center [299, 273] width 88 height 6
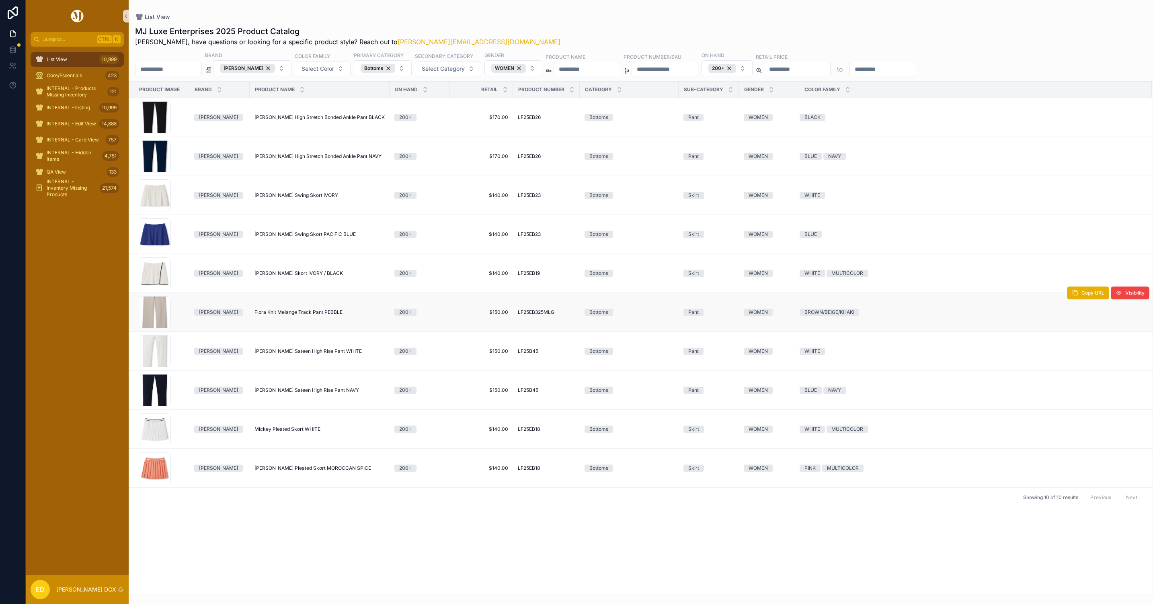
click at [329, 312] on span "Flora Knit Melange Track Pant PEBBLE" at bounding box center [299, 312] width 88 height 6
click at [323, 353] on span "Karlie Stretch Sateen High Rise Pant WHITE" at bounding box center [308, 351] width 107 height 6
click at [326, 390] on span "Karlie Stretch Sateen High Rise Pant NAVY" at bounding box center [307, 390] width 105 height 6
click at [317, 429] on span "Mickey Pleated Skort WHITE" at bounding box center [288, 429] width 66 height 6
click at [318, 468] on span "Mickey Pleated Skort MOROCCAN SPICE" at bounding box center [313, 468] width 117 height 6
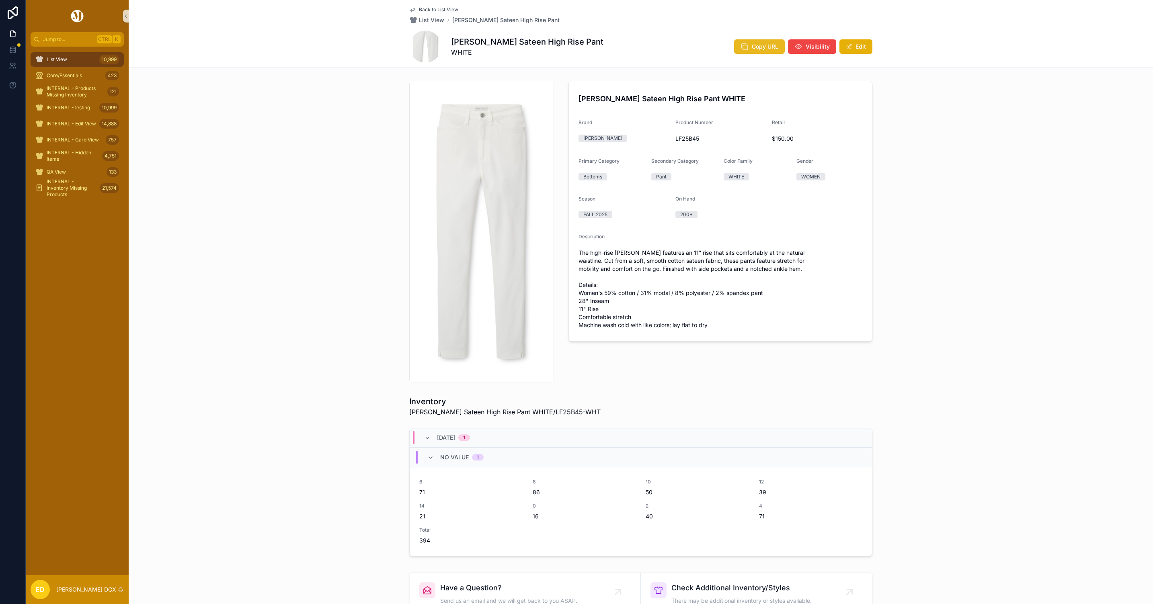
click at [743, 43] on icon "scrollable content" at bounding box center [745, 47] width 8 height 8
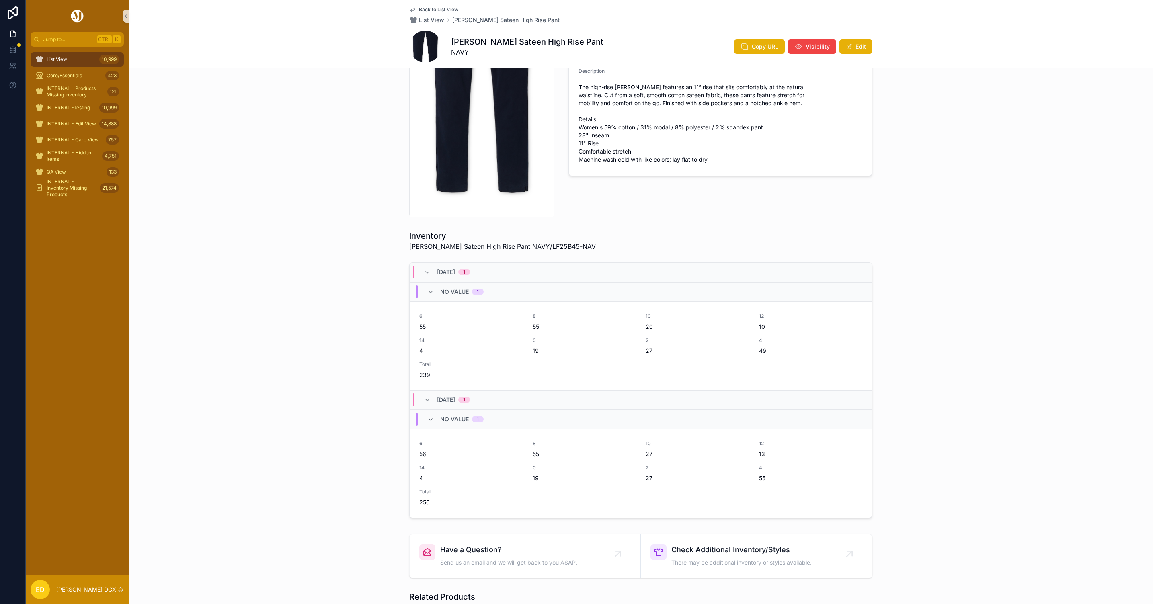
scroll to position [60, 0]
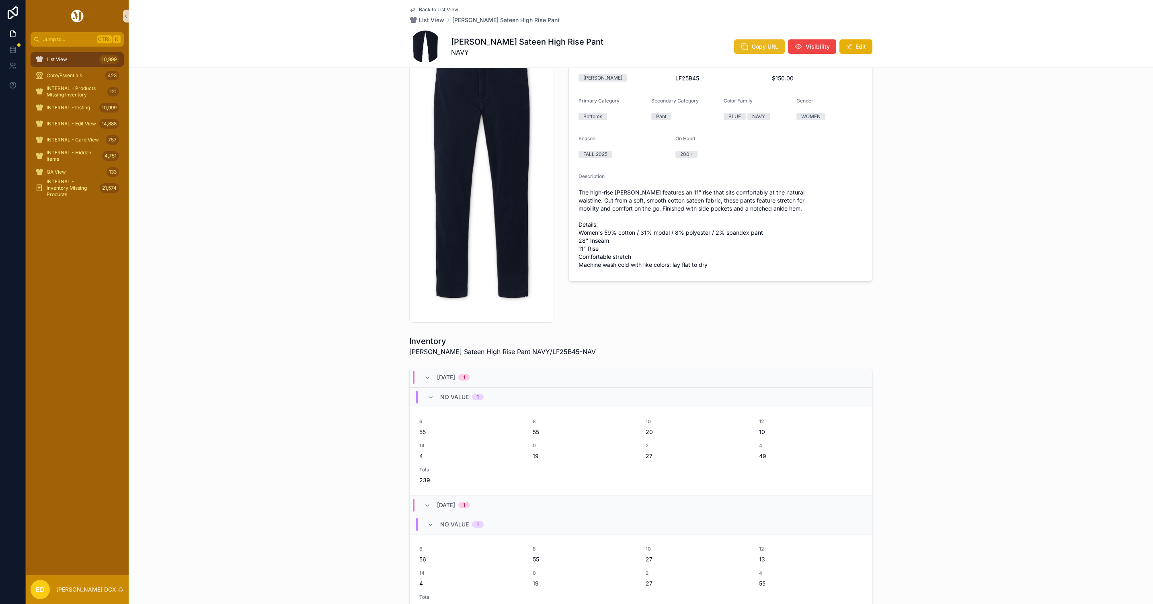
click at [746, 49] on button "Copy URL" at bounding box center [759, 46] width 51 height 14
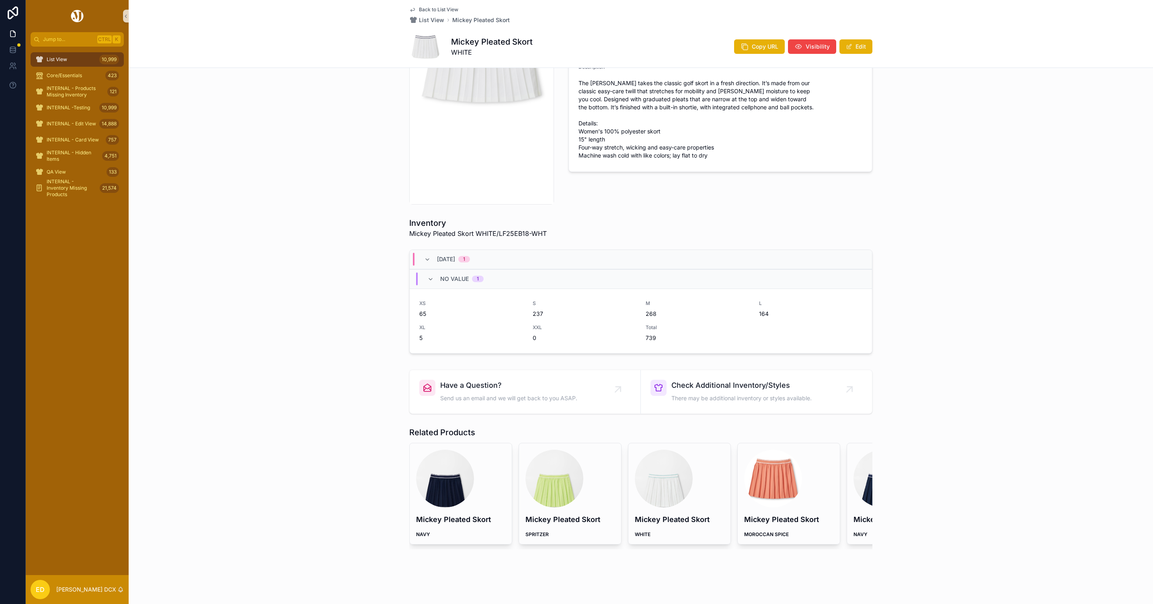
scroll to position [189, 0]
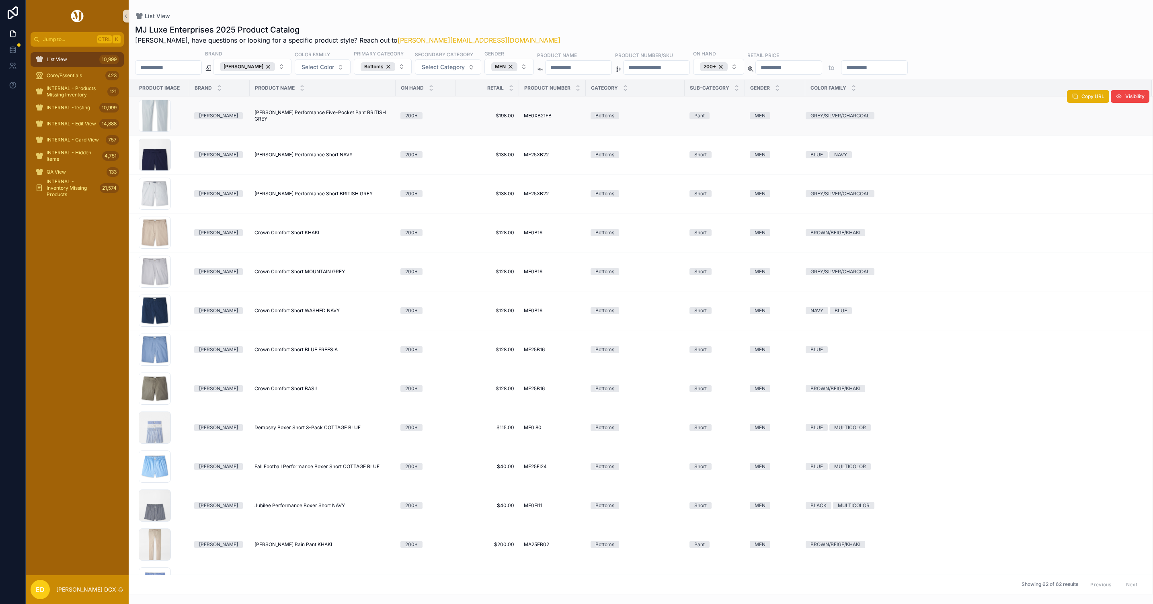
click at [303, 114] on span "[PERSON_NAME] Performance Five-Pocket Pant BRITISH GREY" at bounding box center [323, 115] width 136 height 13
click at [300, 156] on span "Bingham Performance Short NAVY" at bounding box center [304, 155] width 98 height 6
click at [301, 193] on span "Bingham Performance Short BRITISH GREY" at bounding box center [314, 194] width 118 height 6
click at [297, 232] on span "Crown Comfort Short KHAKI" at bounding box center [287, 233] width 65 height 6
click at [306, 269] on td "Crown Comfort Short MOUNTAIN GREY Crown Comfort Short MOUNTAIN GREY" at bounding box center [323, 272] width 146 height 39
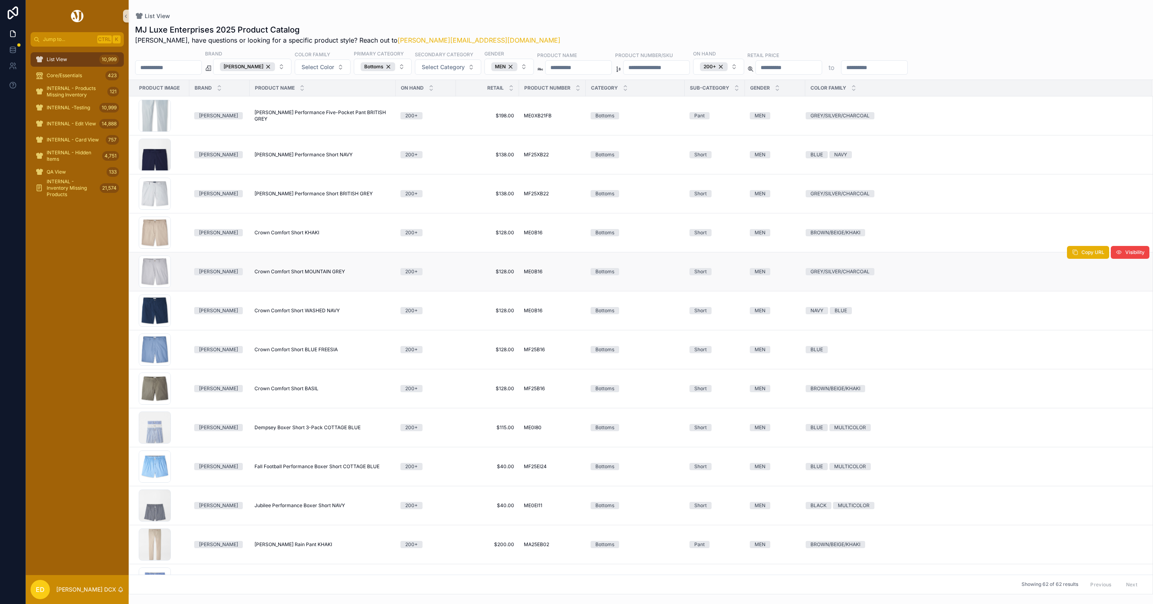
click at [304, 272] on span "Crown Comfort Short MOUNTAIN GREY" at bounding box center [300, 272] width 90 height 6
click at [310, 311] on span "Crown Comfort Short WASHED NAVY" at bounding box center [297, 311] width 85 height 6
click at [311, 351] on span "Crown Comfort Short BLUE FREESIA" at bounding box center [296, 350] width 83 height 6
click at [302, 388] on span "Crown Comfort Short BASIL" at bounding box center [287, 389] width 64 height 6
click at [309, 431] on span "Dempsey Boxer Short 3-Pack COTTAGE BLUE" at bounding box center [308, 428] width 106 height 6
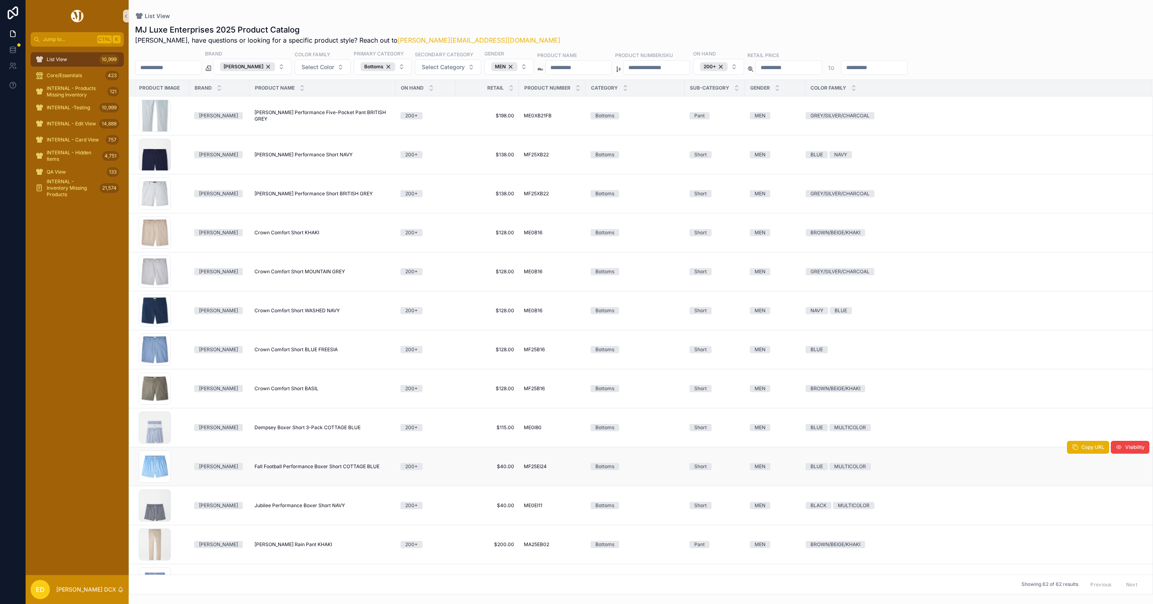
click at [326, 470] on span "Fall Football Performance Boxer Short COTTAGE BLUE" at bounding box center [317, 467] width 125 height 6
click at [326, 506] on span "Jubilee Performance Boxer Short NAVY" at bounding box center [300, 506] width 90 height 6
click at [301, 544] on td "Laddie Rain Pant KHAKI Laddie Rain Pant KHAKI" at bounding box center [323, 545] width 146 height 39
click at [280, 547] on span "Laddie Rain Pant KHAKI" at bounding box center [294, 545] width 78 height 6
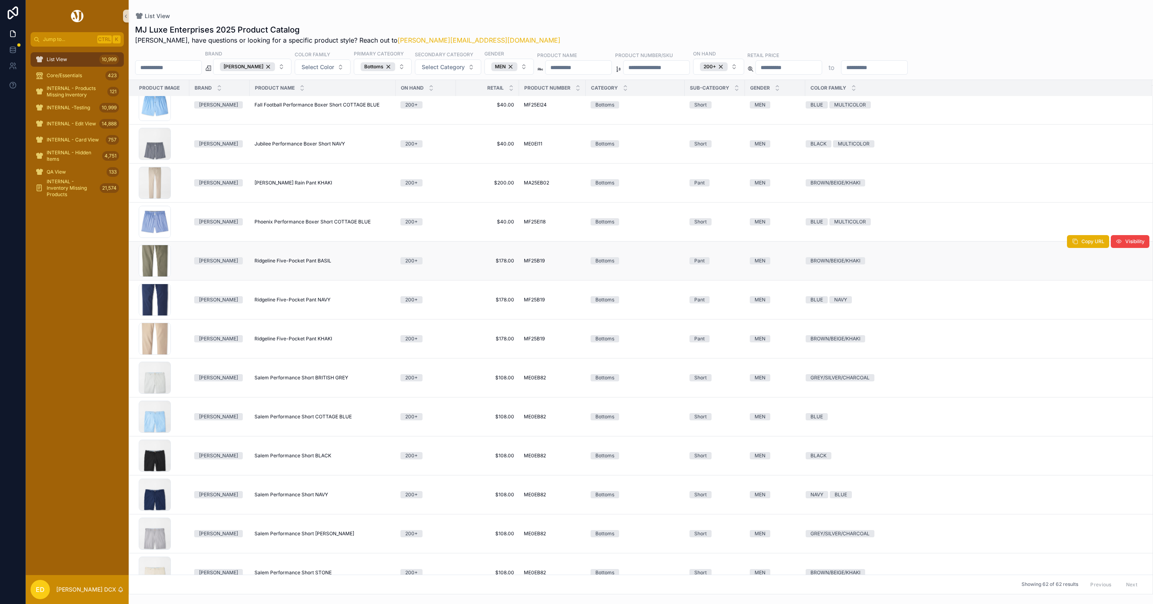
scroll to position [422, 0]
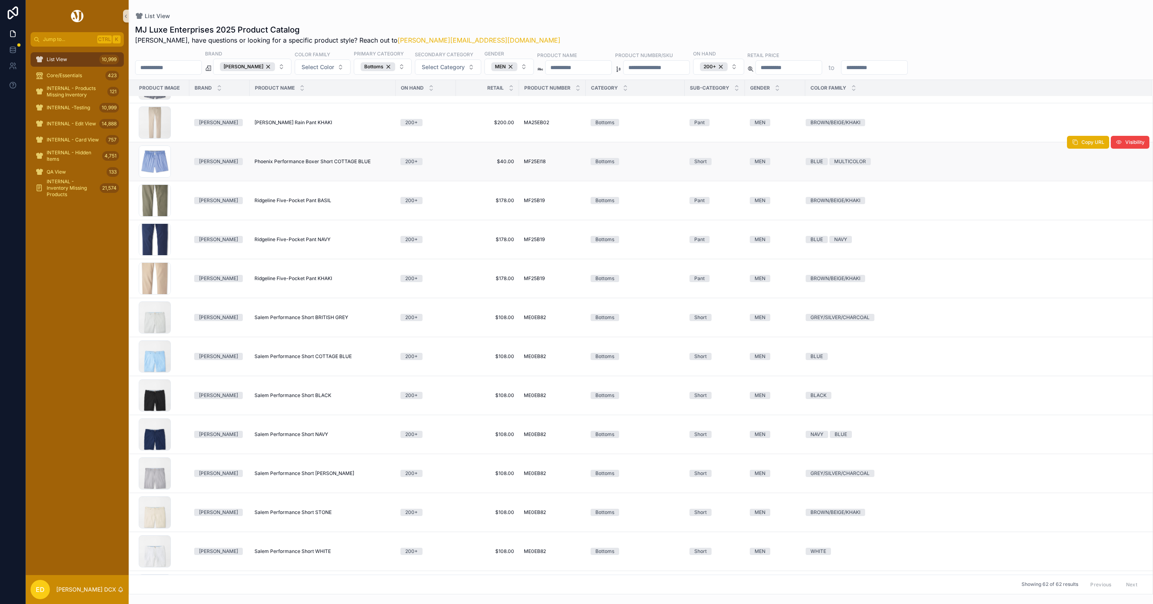
click at [341, 162] on span "Phoenix Performance Boxer Short COTTAGE BLUE" at bounding box center [313, 161] width 116 height 6
click at [319, 201] on span "Ridgeline Five-Pocket Pant BASIL" at bounding box center [293, 200] width 77 height 6
click at [318, 243] on span "Ridgeline Five-Pocket Pant NAVY" at bounding box center [293, 239] width 76 height 6
click at [322, 282] on span "Ridgeline Five-Pocket Pant KHAKI" at bounding box center [294, 278] width 78 height 6
click at [327, 321] on span "Salem Performance Short BRITISH GREY" at bounding box center [302, 317] width 94 height 6
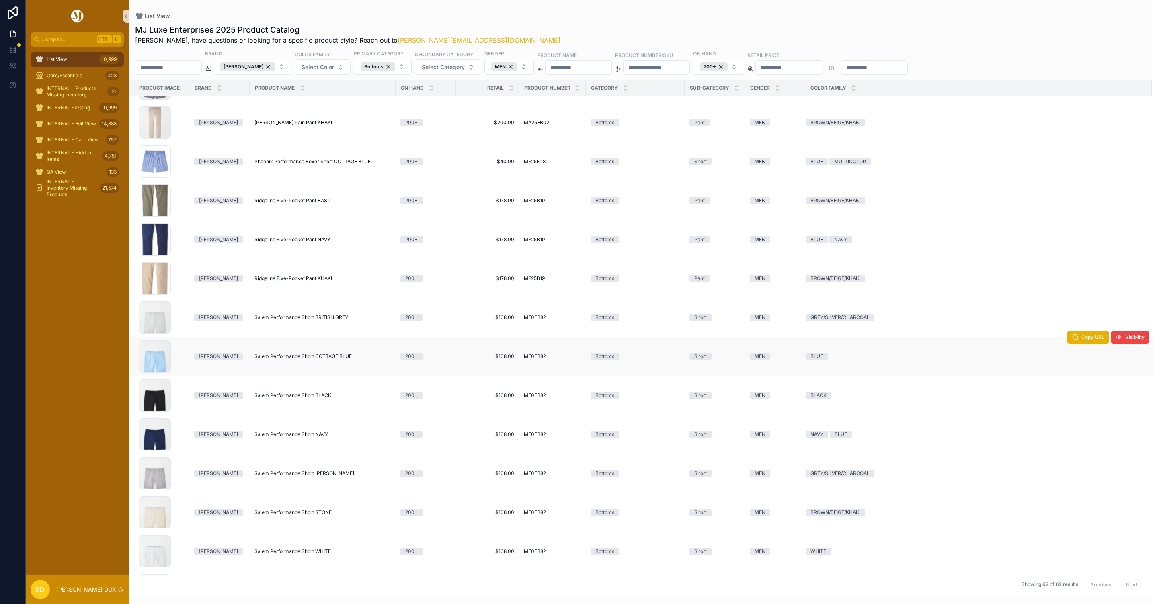
click at [327, 360] on span "Salem Performance Short COTTAGE BLUE" at bounding box center [303, 356] width 97 height 6
click at [314, 399] on span "Salem Performance Short BLACK" at bounding box center [293, 395] width 77 height 6
click at [308, 438] on span "Salem Performance Short NAVY" at bounding box center [292, 434] width 74 height 6
click at [304, 477] on span "Salem Performance Short GALE GREY" at bounding box center [305, 473] width 100 height 6
click at [308, 514] on span "Salem Performance Short STONE" at bounding box center [293, 512] width 77 height 6
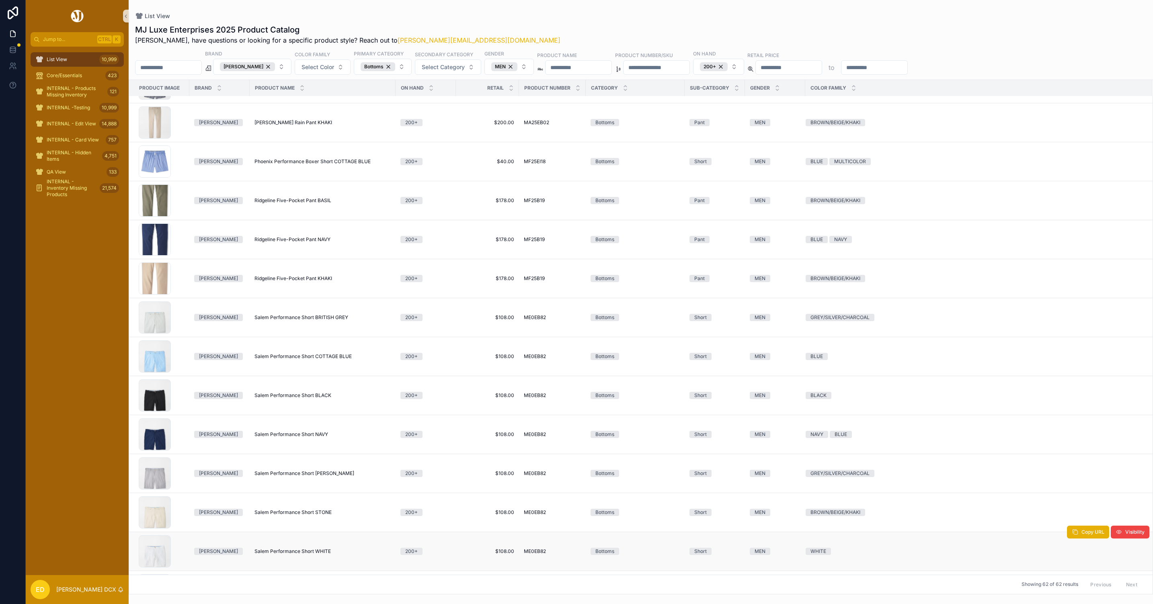
click at [303, 555] on span "Salem Performance Short WHITE" at bounding box center [293, 551] width 76 height 6
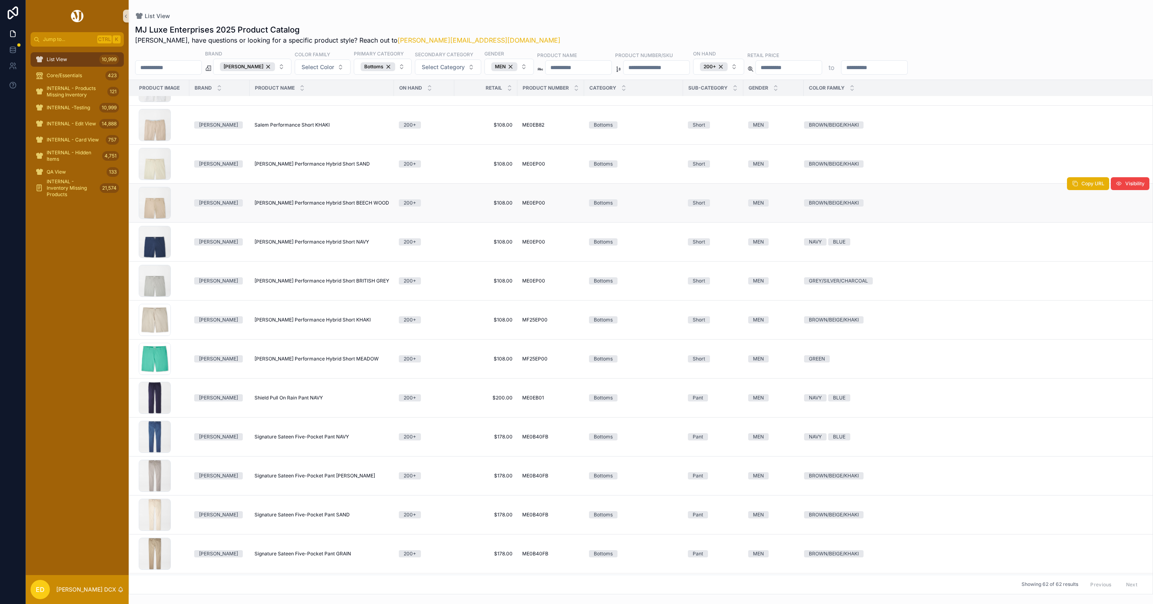
scroll to position [890, 0]
click at [310, 126] on span "Salem Performance Short KHAKI" at bounding box center [292, 122] width 75 height 6
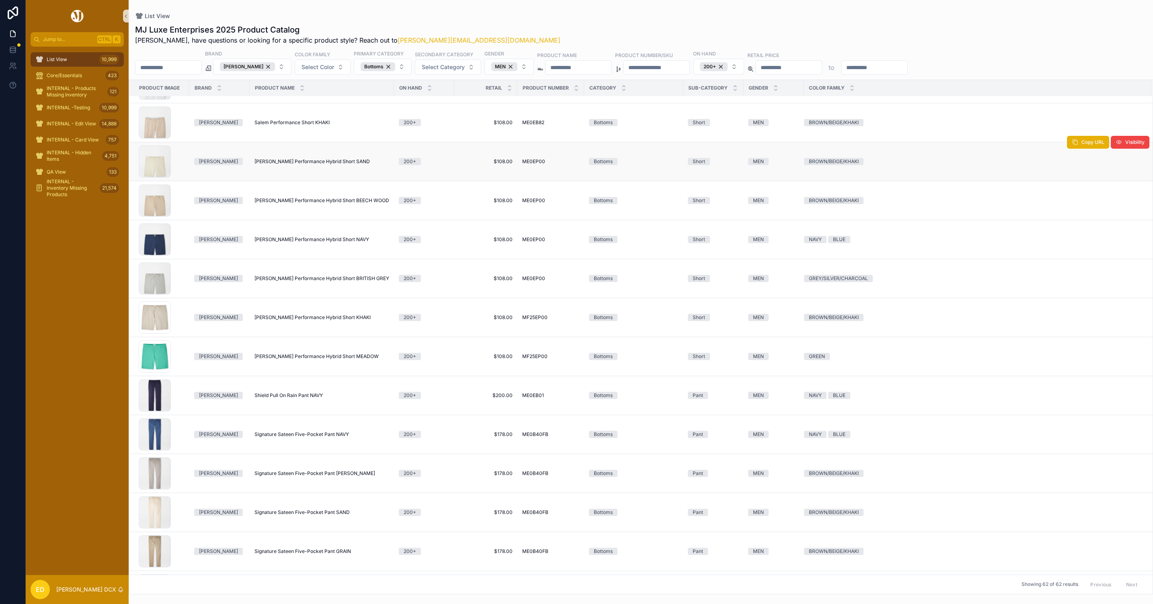
click at [332, 165] on span "Shackleford Performance Hybrid Short SAND" at bounding box center [312, 161] width 115 height 6
click at [341, 203] on span "Shackleford Performance Hybrid Short BEECH WOOD" at bounding box center [322, 200] width 135 height 6
click at [331, 243] on span "Shackleford Performance Hybrid Short NAVY" at bounding box center [312, 239] width 115 height 6
click at [353, 281] on span "Shackleford Performance Hybrid Short BRITISH GREY" at bounding box center [322, 278] width 135 height 6
click at [349, 321] on span "Shackleford Performance Hybrid Short KHAKI" at bounding box center [313, 317] width 116 height 6
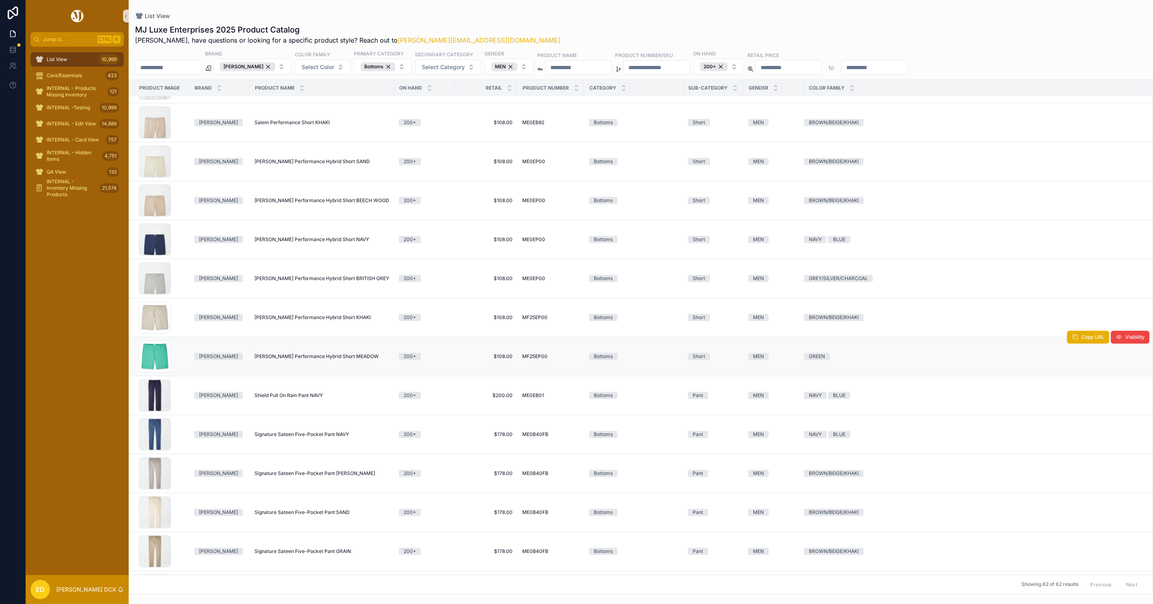
click at [355, 359] on span "Shackleford Performance Hybrid Short MEADOW" at bounding box center [317, 356] width 124 height 6
click at [306, 399] on span "Shield Pull On Rain Pant NAVY" at bounding box center [289, 395] width 68 height 6
click at [329, 438] on span "Signature Sateen Five-Pocket Pant NAVY" at bounding box center [302, 434] width 94 height 6
click at [337, 477] on span "Signature Sateen Five-Pocket Pant GALE GREY" at bounding box center [315, 473] width 121 height 6
click at [333, 516] on span "Signature Sateen Five-Pocket Pant SAND" at bounding box center [302, 512] width 95 height 6
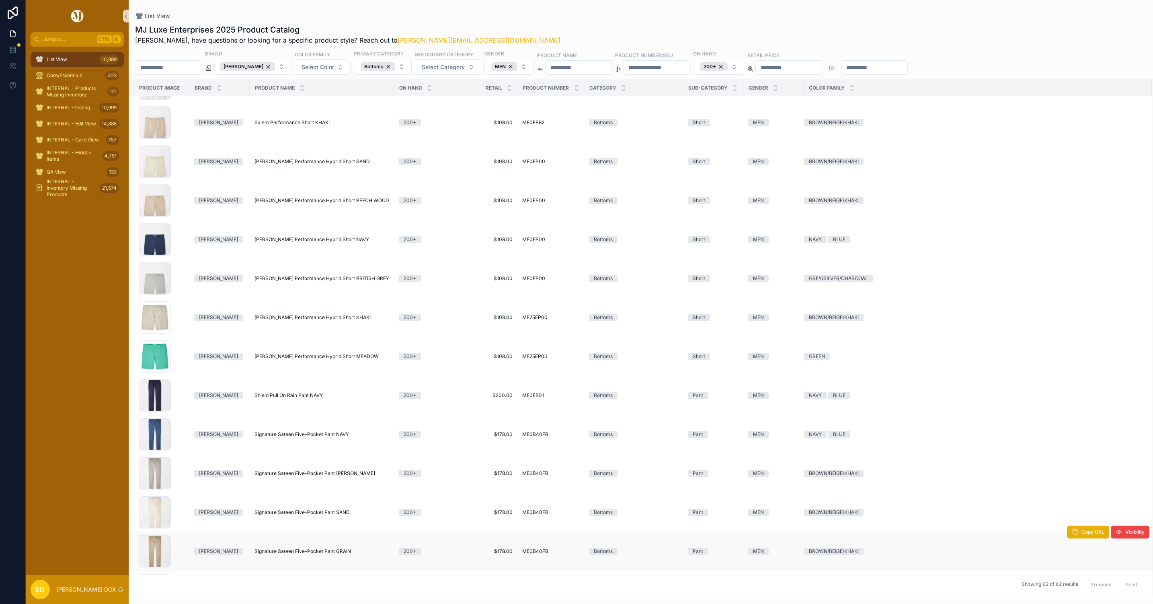
click at [331, 555] on span "Signature Sateen Five-Pocket Pant GRAIN" at bounding box center [303, 551] width 97 height 6
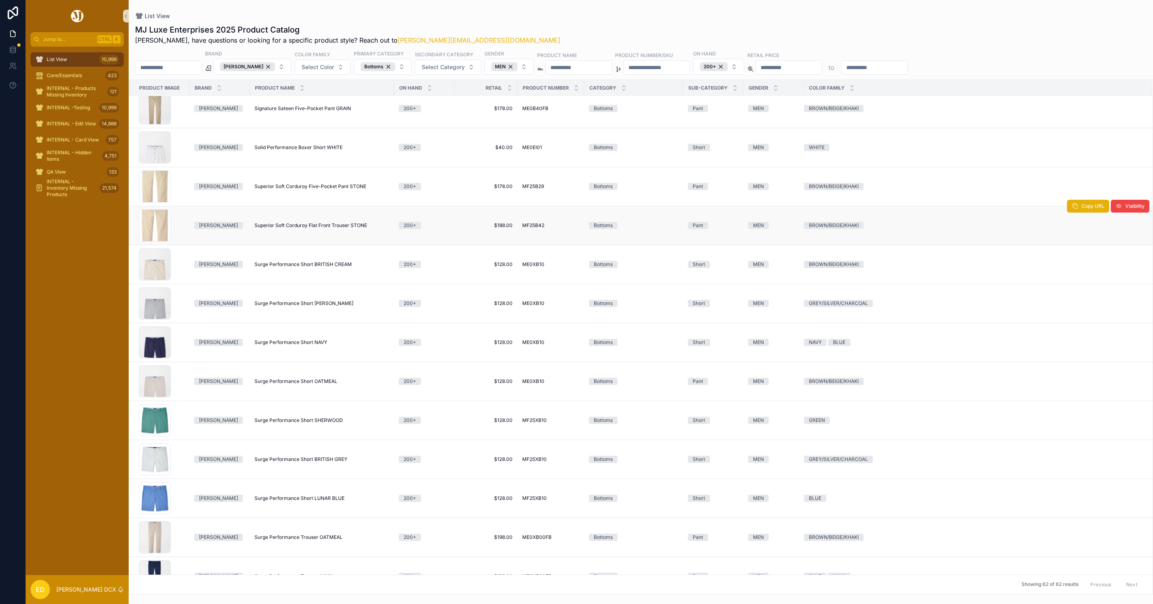
scroll to position [1357, 0]
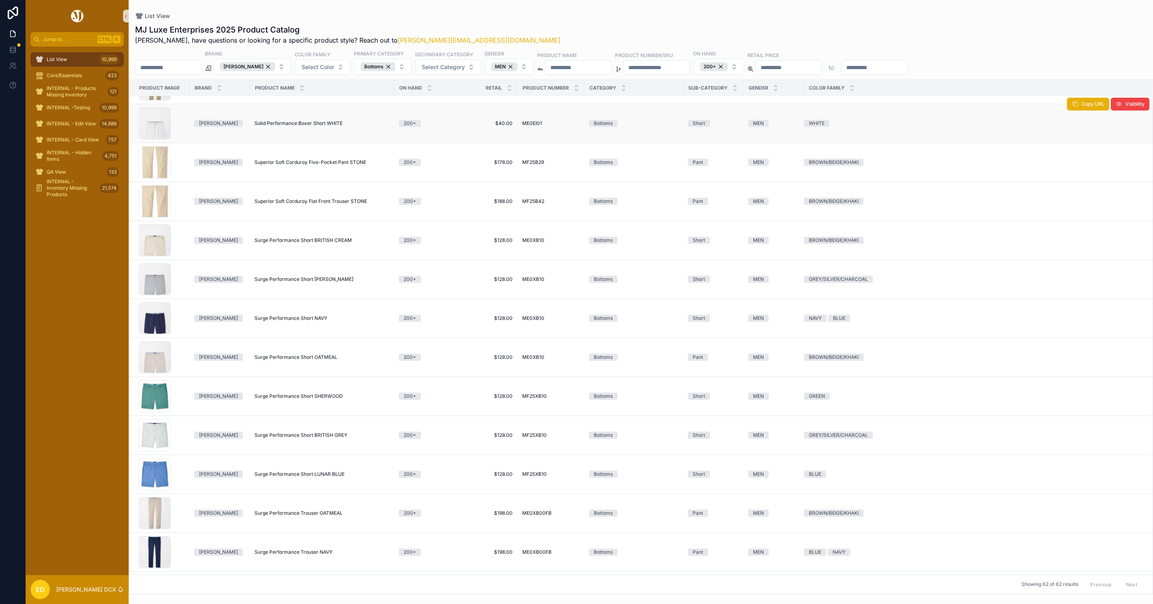
click at [334, 123] on span "Solid Performance Boxer Short WHITE" at bounding box center [299, 123] width 88 height 6
click at [333, 166] on span "Superior Soft Corduroy Five-Pocket Pant STONE" at bounding box center [311, 162] width 112 height 6
click at [330, 203] on span "Superior Soft Corduroy Flat Front Trouser STONE" at bounding box center [311, 201] width 113 height 6
click at [320, 243] on span "Surge Performance Short BRITISH CREAM" at bounding box center [303, 240] width 97 height 6
click at [315, 280] on span "Surge Performance Short GALE GREY" at bounding box center [304, 279] width 99 height 6
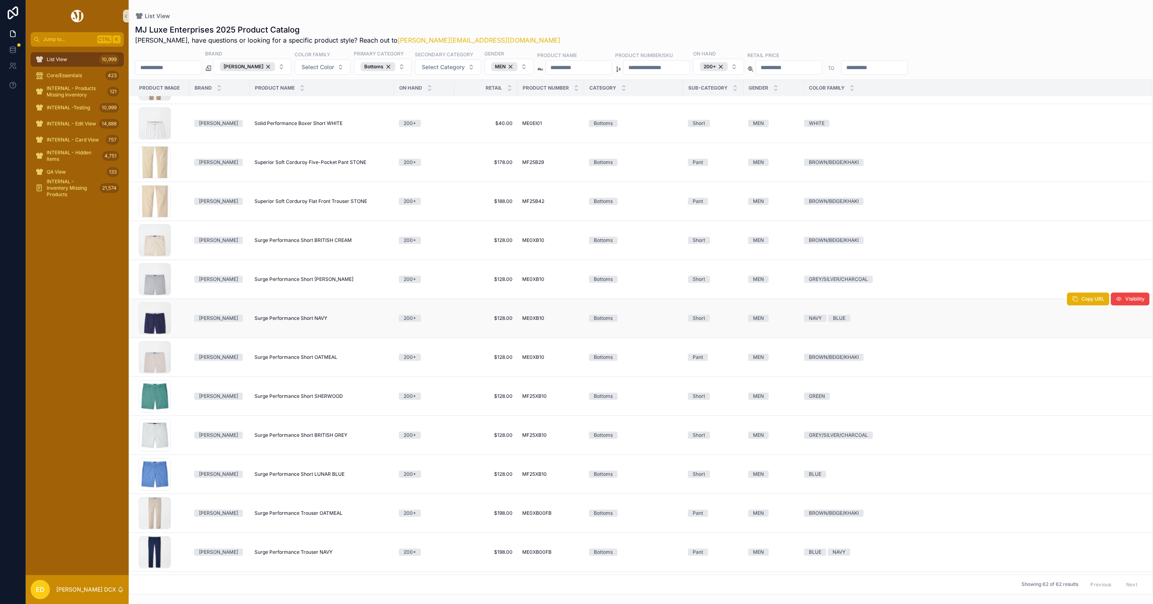
click at [307, 321] on span "Surge Performance Short NAVY" at bounding box center [291, 318] width 73 height 6
click at [327, 361] on span "Surge Performance Short OATMEAL" at bounding box center [296, 357] width 83 height 6
click at [331, 399] on span "Surge Performance Short SHERWOOD" at bounding box center [299, 396] width 88 height 6
click at [331, 439] on span "Surge Performance Short BRITISH GREY" at bounding box center [301, 435] width 93 height 6
click at [312, 478] on span "Surge Performance Short LUNAR BLUE" at bounding box center [300, 474] width 90 height 6
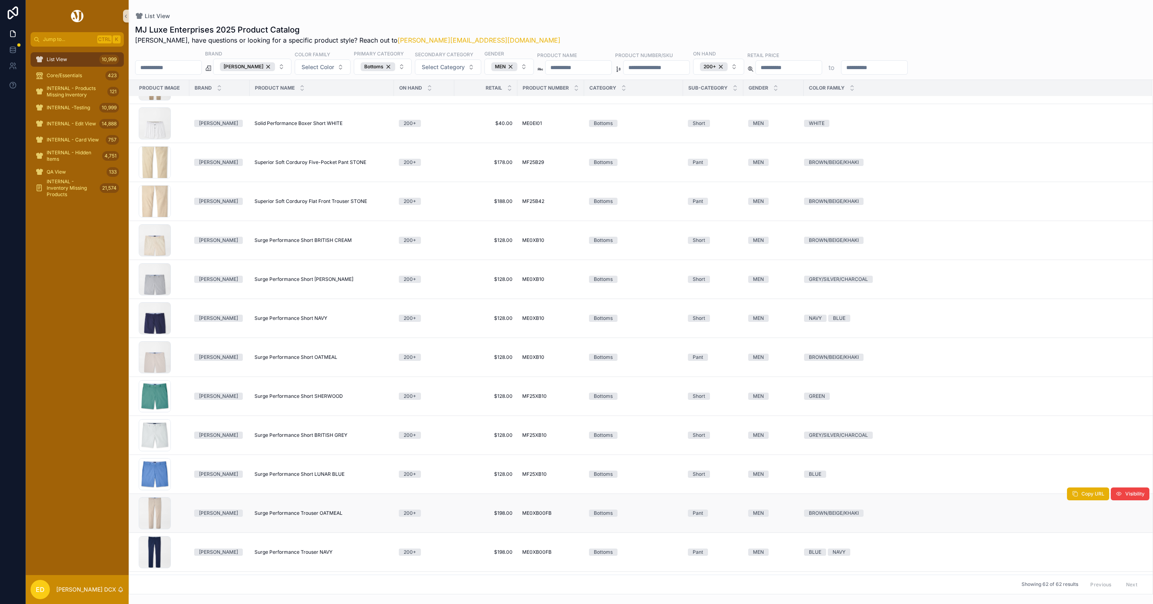
click at [312, 517] on span "Surge Performance Trouser OATMEAL" at bounding box center [299, 513] width 88 height 6
click at [303, 556] on span "Surge Performance Trouser NAVY" at bounding box center [294, 552] width 78 height 6
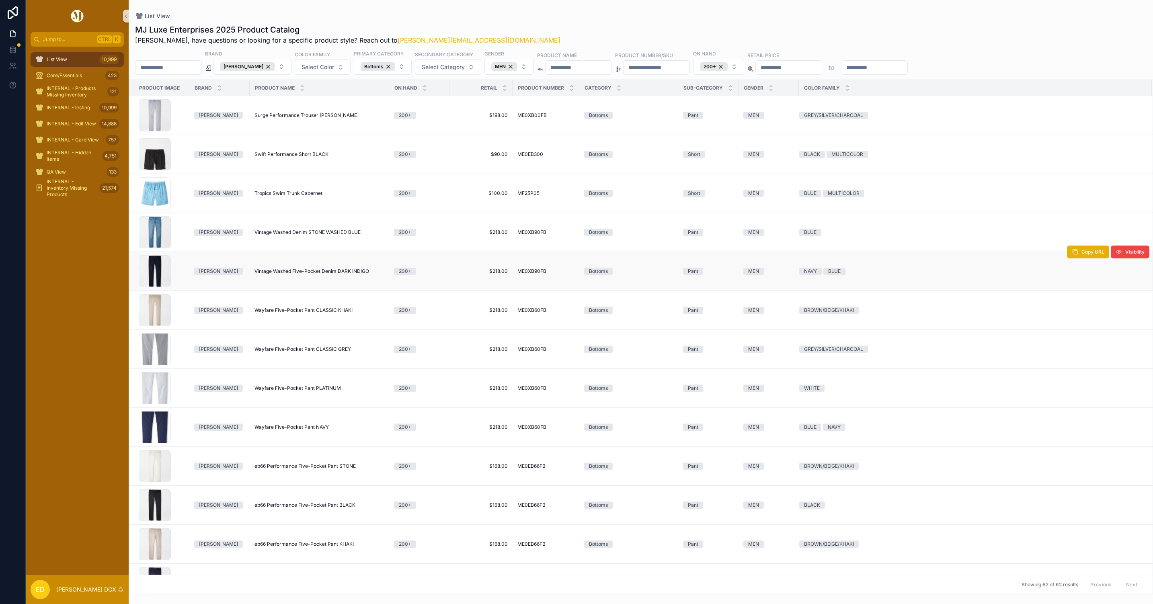
scroll to position [1826, 0]
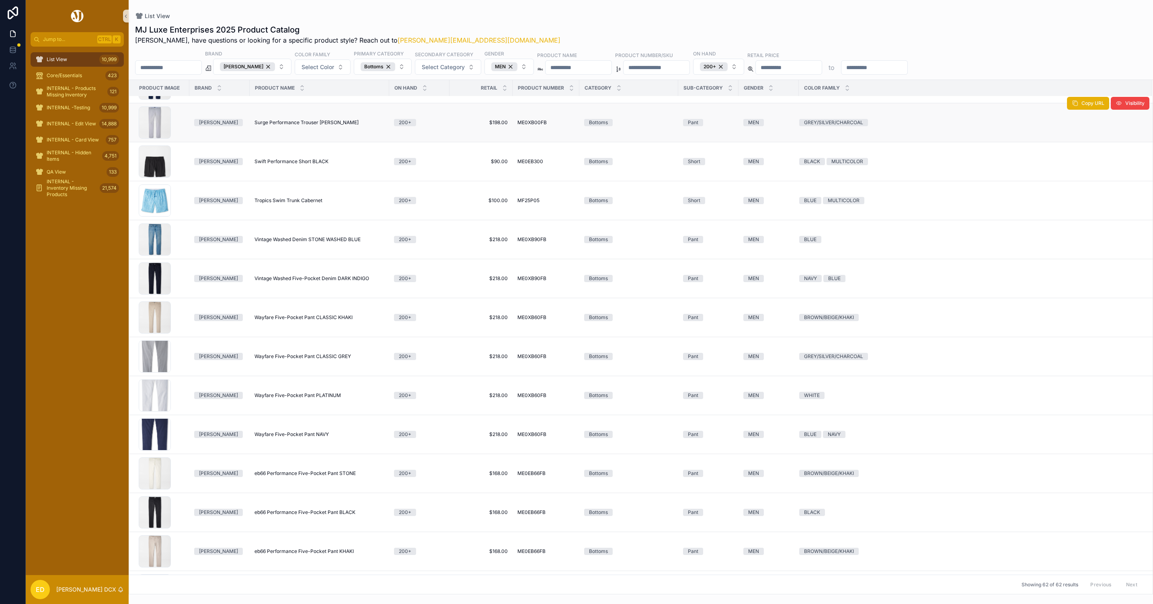
click at [298, 126] on span "Surge Performance Trouser GALE GREY" at bounding box center [307, 122] width 104 height 6
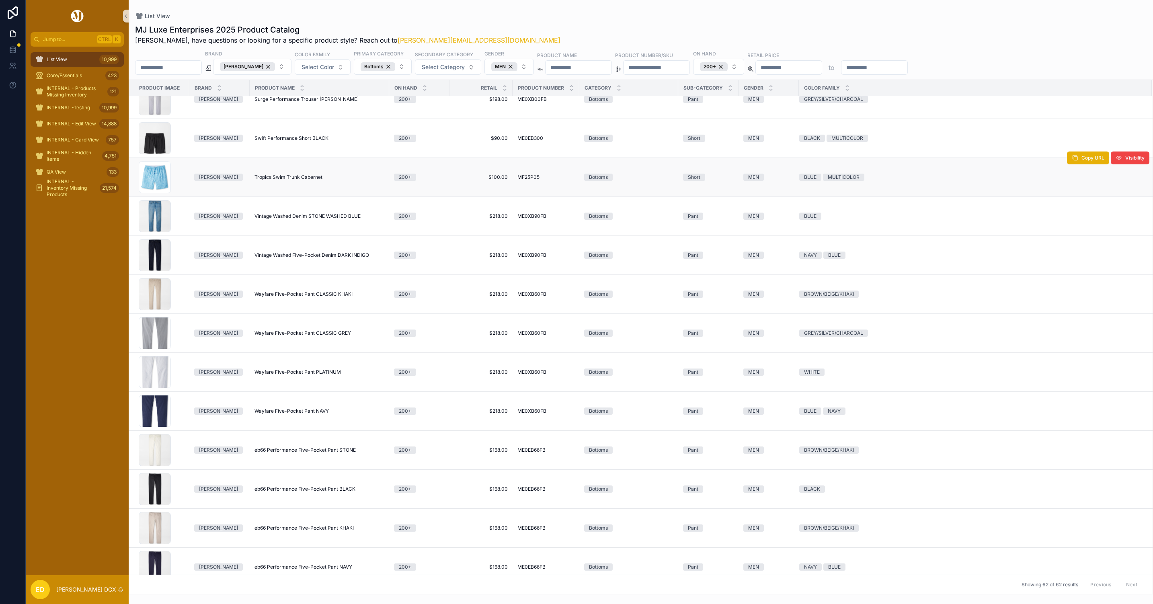
scroll to position [1874, 0]
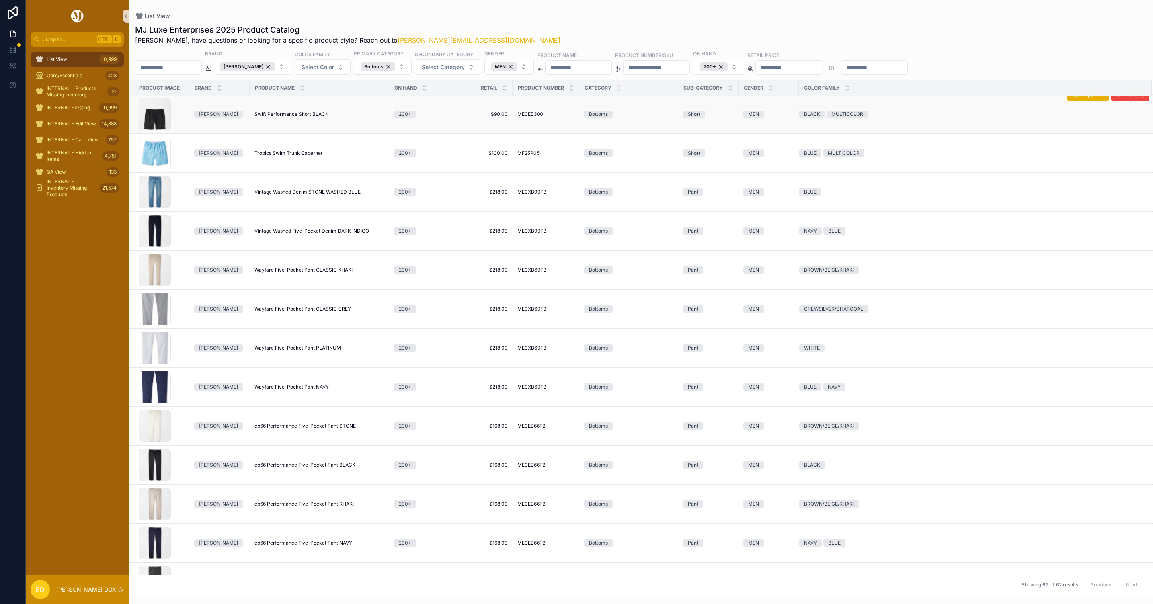
click at [304, 117] on span "Swift Performance Short BLACK" at bounding box center [292, 114] width 74 height 6
click at [306, 156] on span "Tropics Swim Trunk Cabernet" at bounding box center [289, 153] width 68 height 6
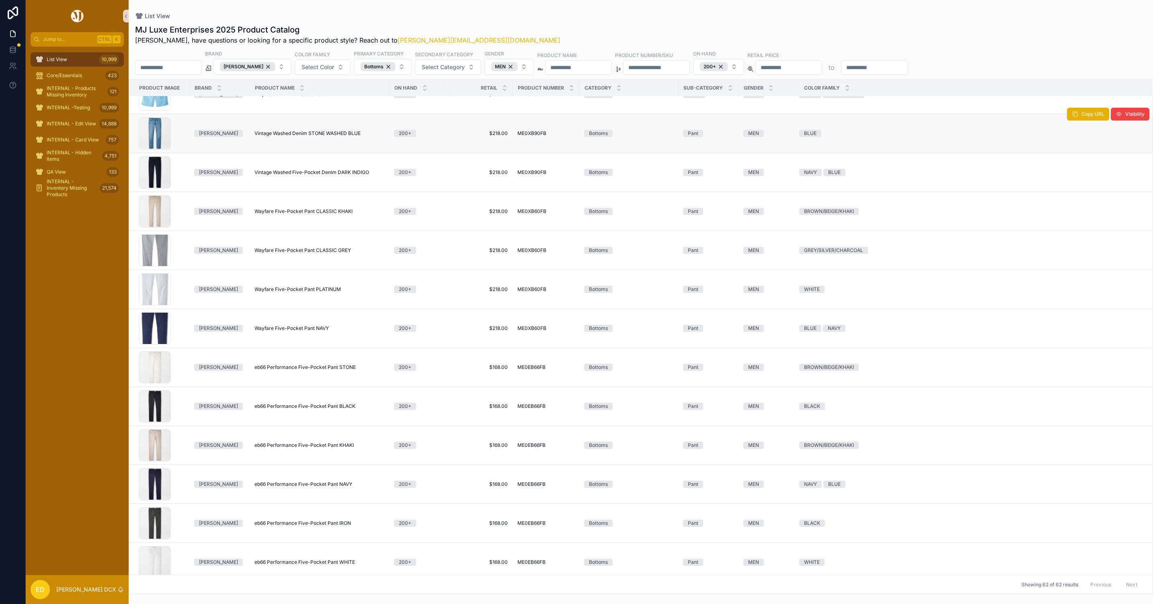
scroll to position [1945, 0]
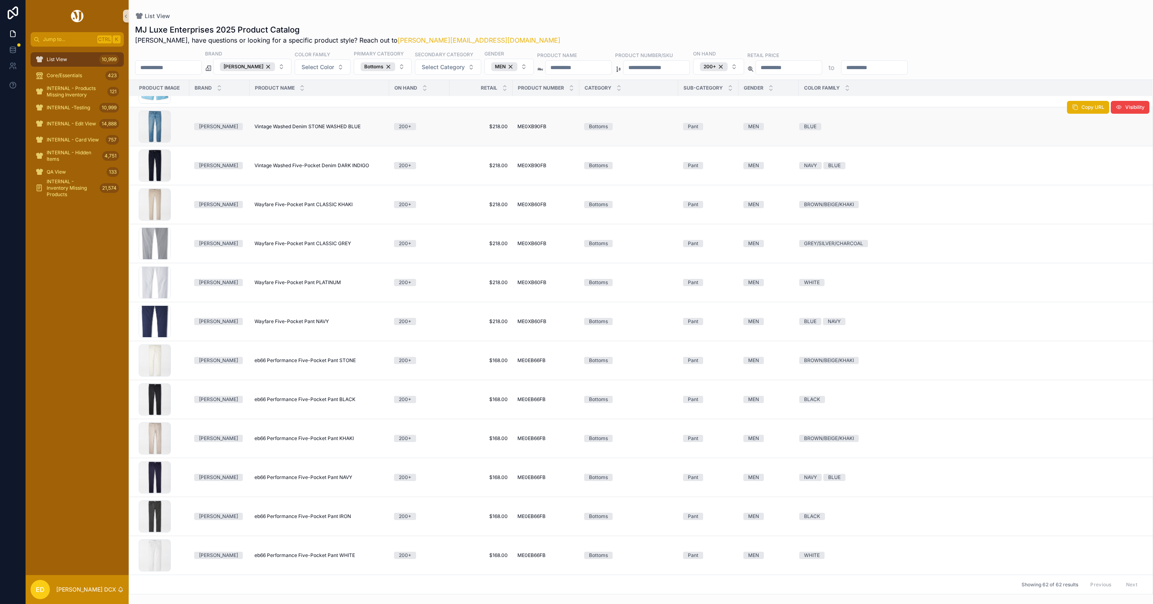
click at [334, 123] on span "Vintage Washed Denim STONE WASHED BLUE" at bounding box center [308, 126] width 106 height 6
click at [326, 162] on span "Vintage Washed Five-Pocket Denim DARK INDIGO" at bounding box center [312, 165] width 115 height 6
click at [325, 201] on span "Wayfare Five-Pocket Pant CLASSIC KHAKI" at bounding box center [304, 204] width 98 height 6
click at [324, 243] on span "Wayfare Five-Pocket Pant CLASSIC GREY" at bounding box center [303, 243] width 97 height 6
click at [320, 280] on span "Wayfare Five-Pocket Pant PLATINUM" at bounding box center [298, 282] width 86 height 6
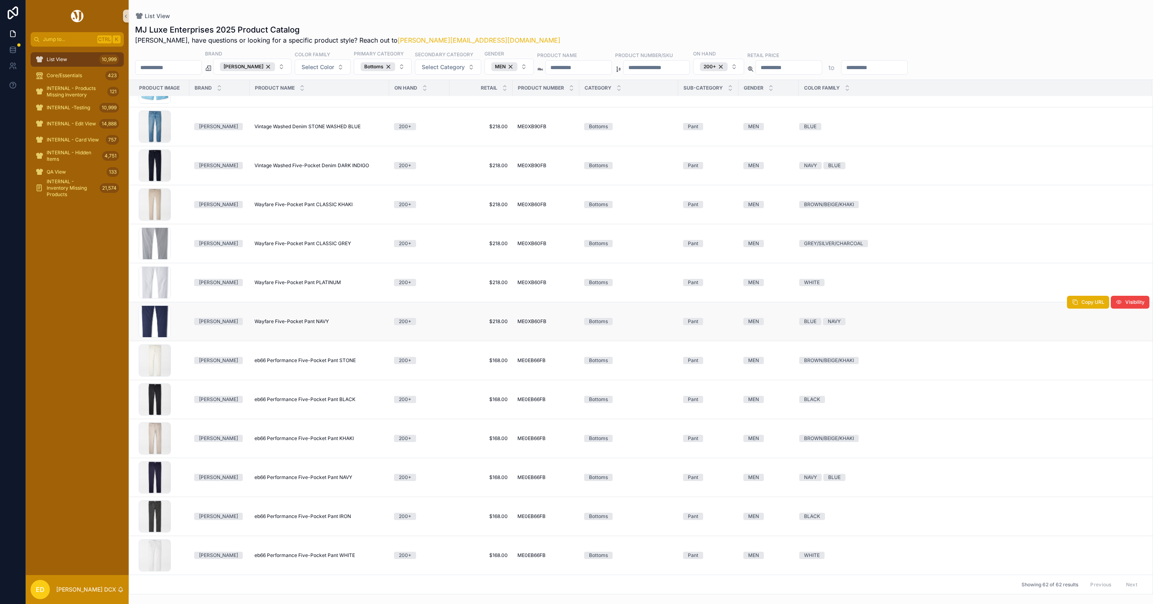
click at [315, 318] on span "Wayfare Five-Pocket Pant NAVY" at bounding box center [292, 321] width 74 height 6
click at [337, 360] on span "eb66 Performance Five-Pocket Pant STONE" at bounding box center [305, 360] width 101 height 6
click at [333, 396] on span "eb66 Performance Five-Pocket Pant BLACK" at bounding box center [305, 399] width 101 height 6
click at [327, 438] on span "eb66 Performance Five-Pocket Pant KHAKI" at bounding box center [304, 438] width 99 height 6
drag, startPoint x: 318, startPoint y: 476, endPoint x: 316, endPoint y: 480, distance: 4.7
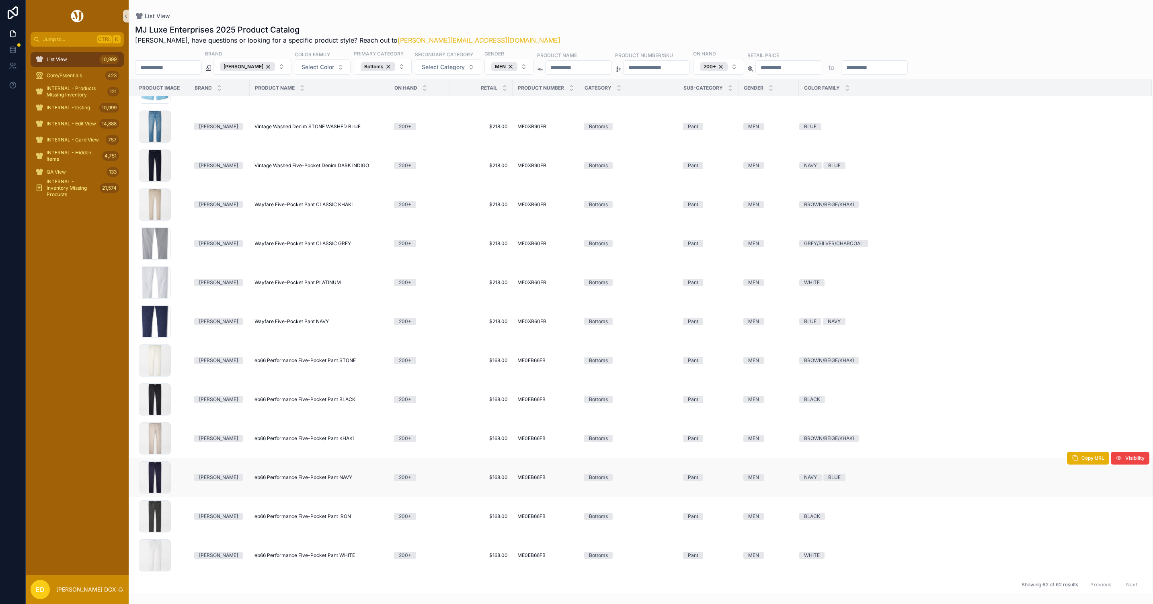
click at [318, 476] on span "eb66 Performance Five-Pocket Pant NAVY" at bounding box center [304, 477] width 98 height 6
click at [317, 514] on span "eb66 Performance Five-Pocket Pant IRON" at bounding box center [303, 516] width 97 height 6
click at [317, 556] on span "eb66 Performance Five-Pocket Pant WHITE" at bounding box center [305, 555] width 101 height 6
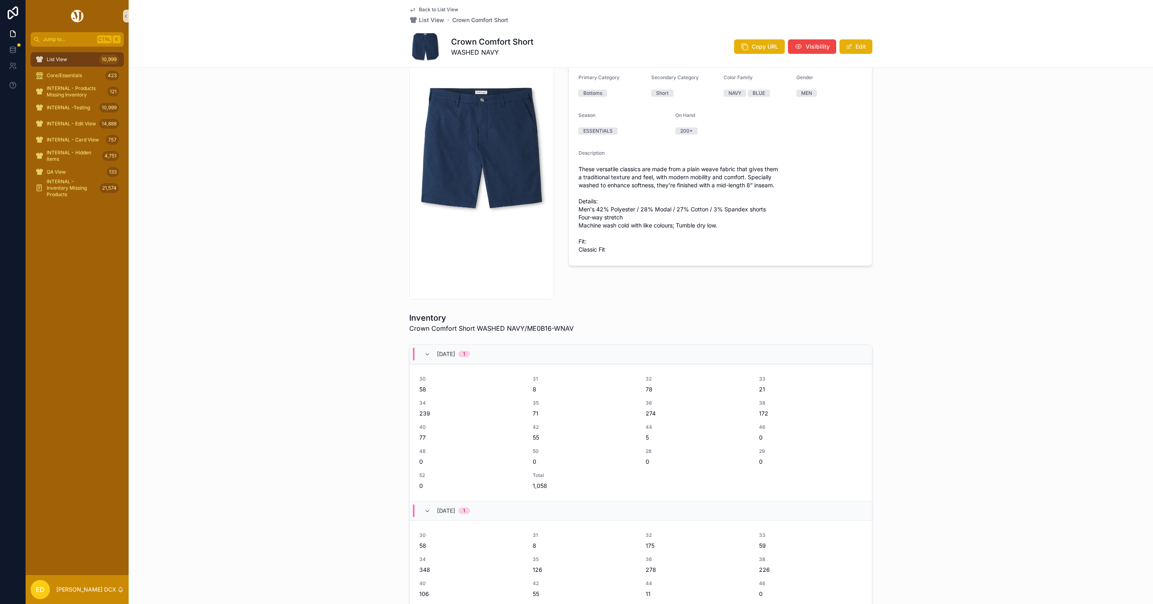
scroll to position [241, 0]
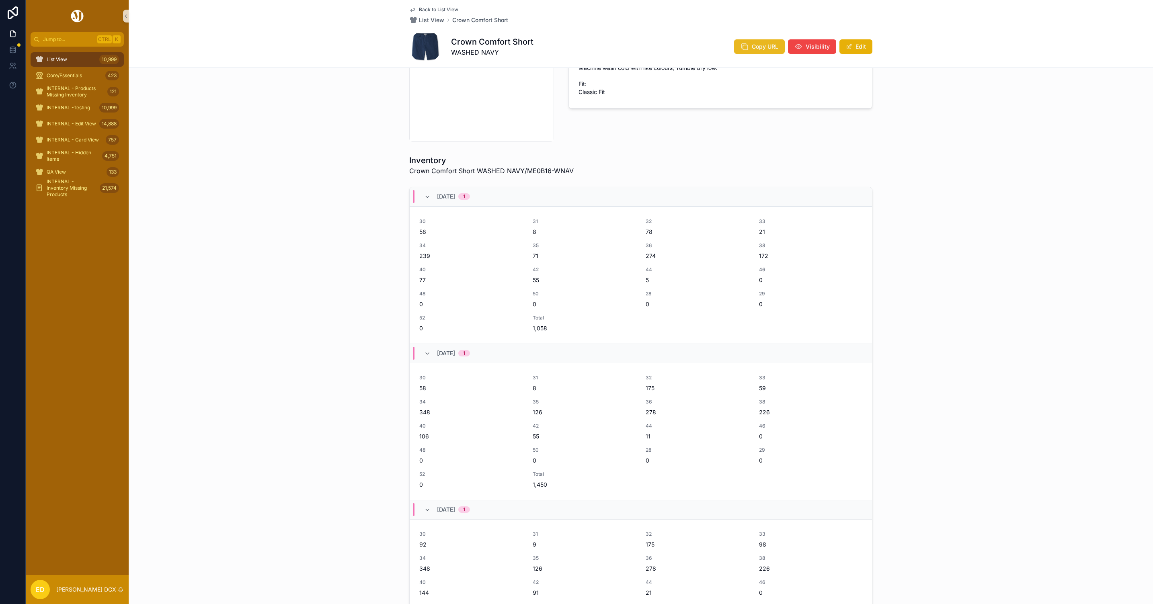
click at [741, 49] on icon "scrollable content" at bounding box center [745, 47] width 8 height 8
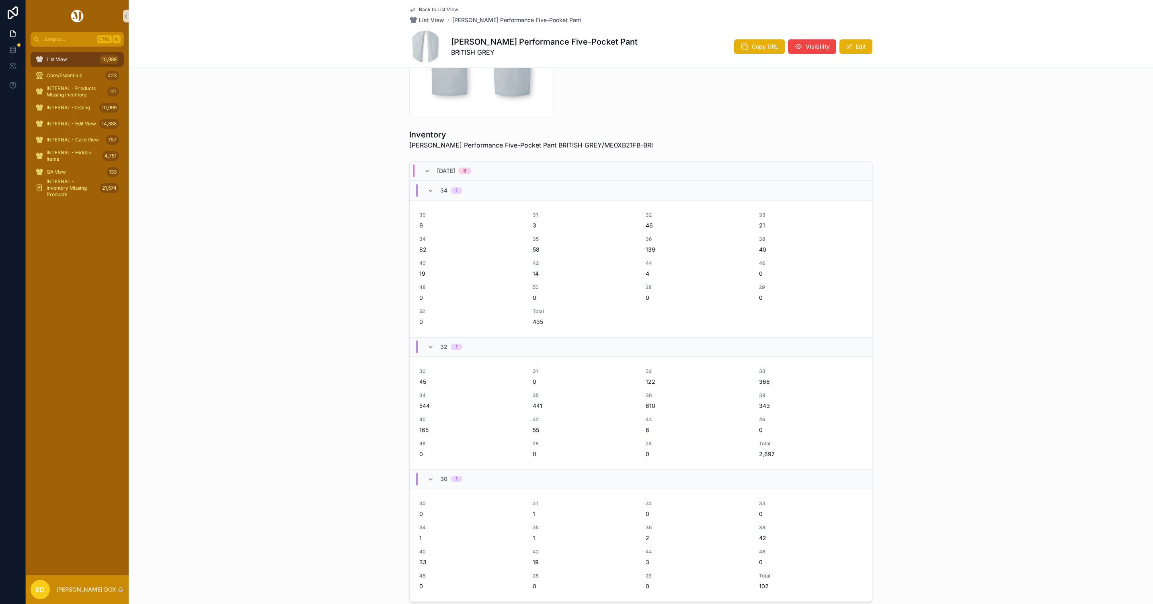
scroll to position [296, 0]
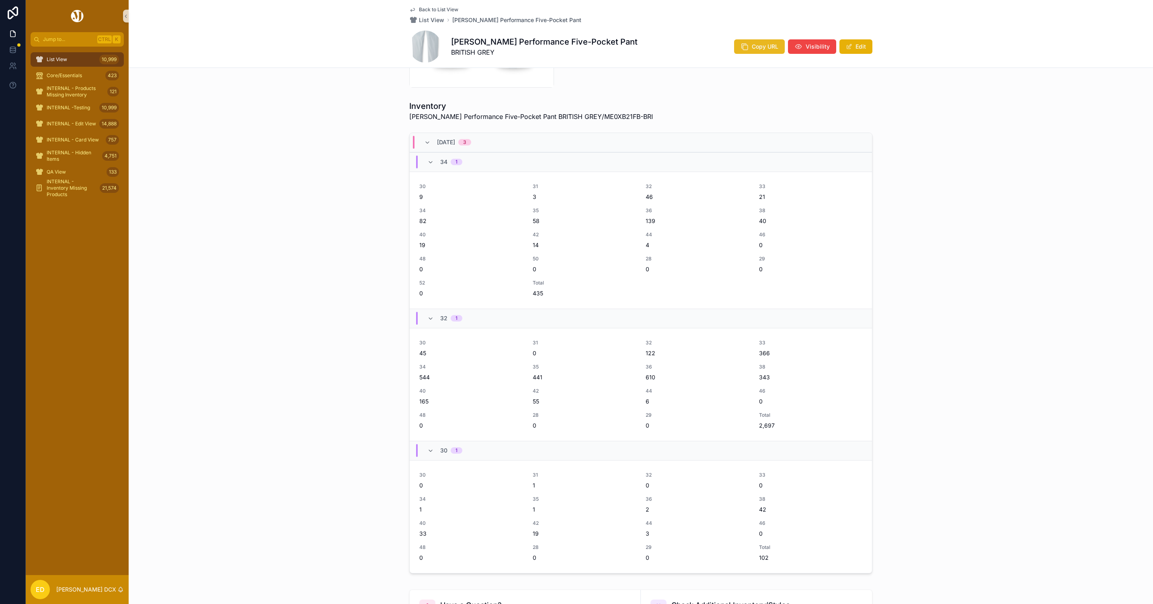
click at [769, 49] on span "Copy URL" at bounding box center [765, 47] width 27 height 8
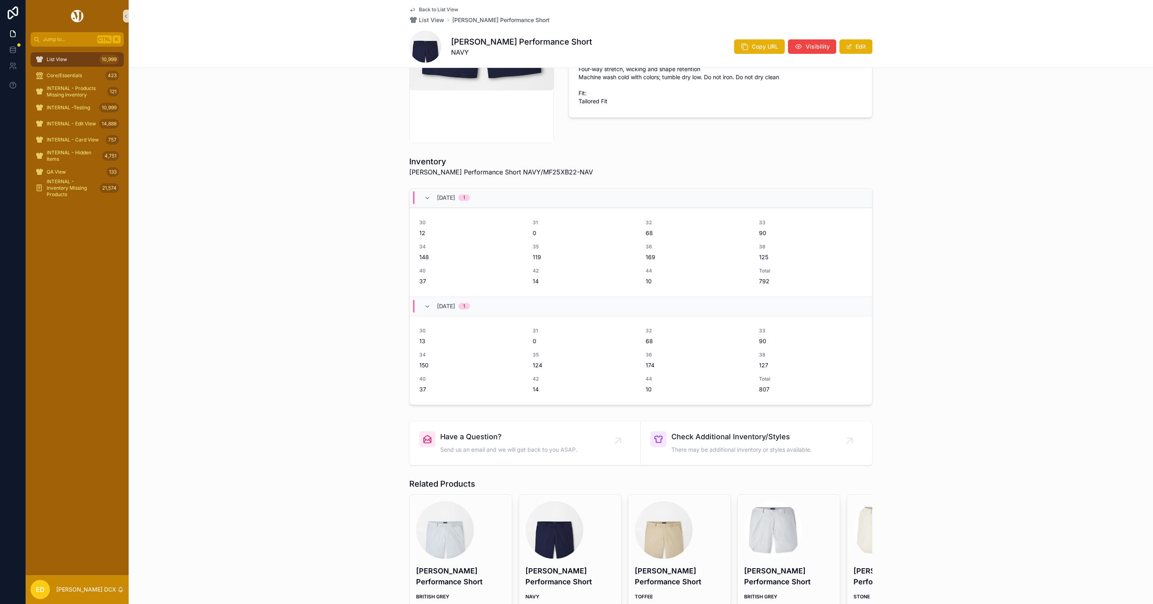
scroll to position [241, 0]
click at [741, 50] on icon "scrollable content" at bounding box center [745, 47] width 8 height 8
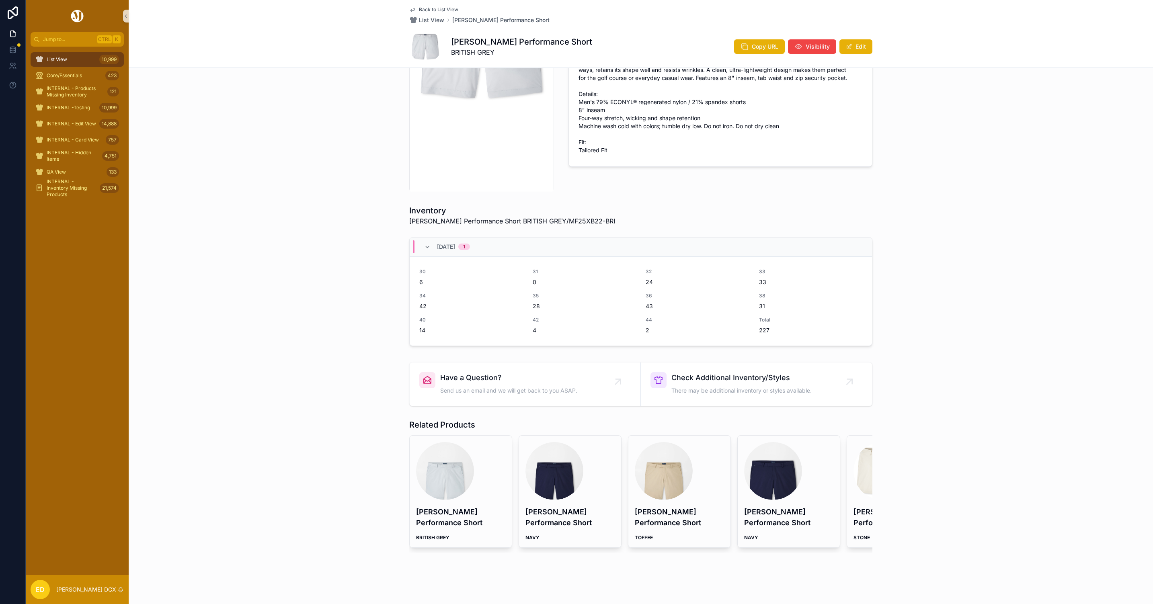
scroll to position [204, 0]
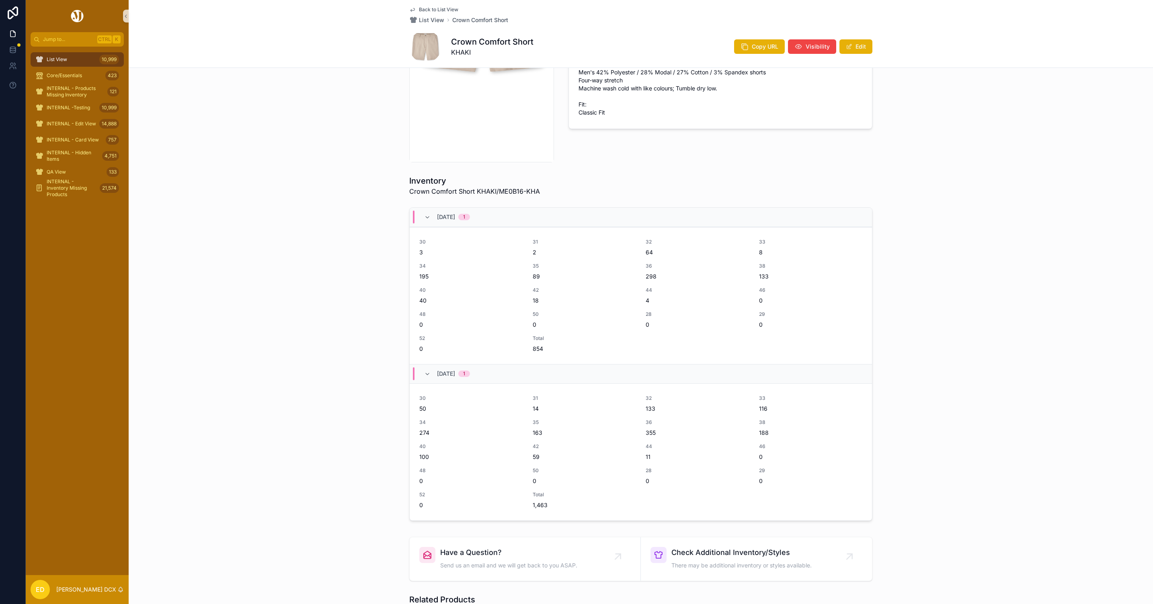
scroll to position [241, 0]
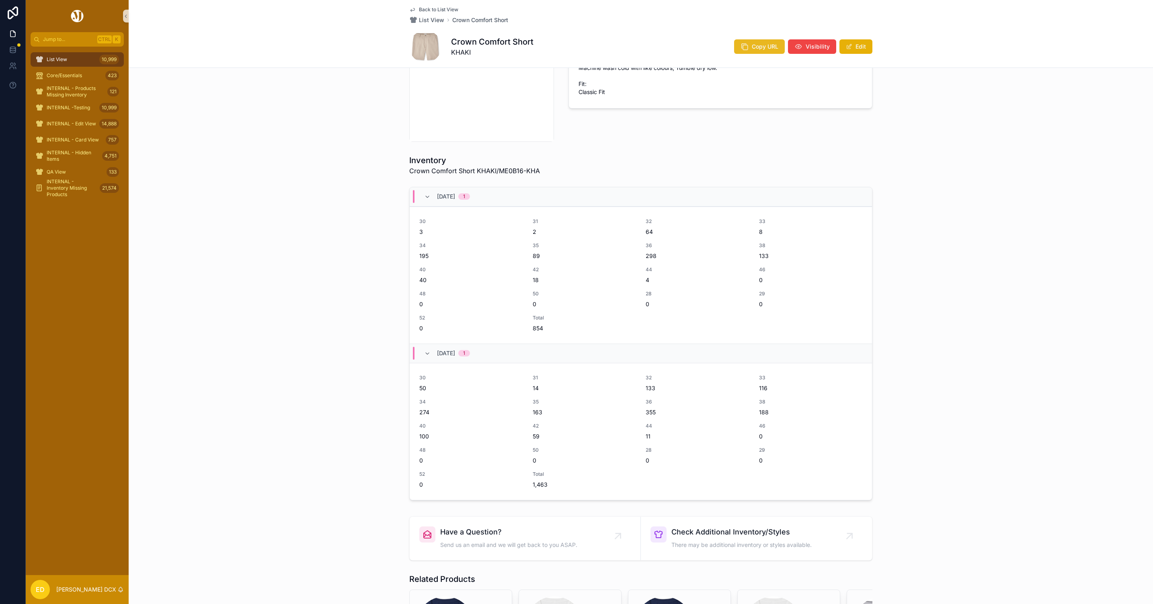
click at [752, 43] on span "Copy URL" at bounding box center [765, 47] width 27 height 8
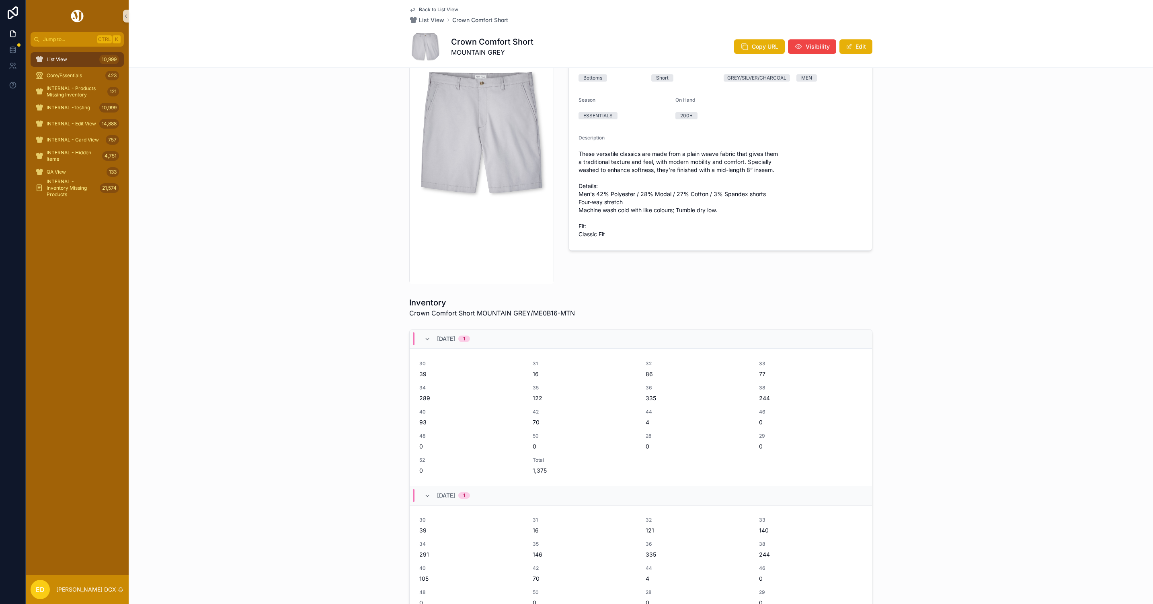
scroll to position [241, 0]
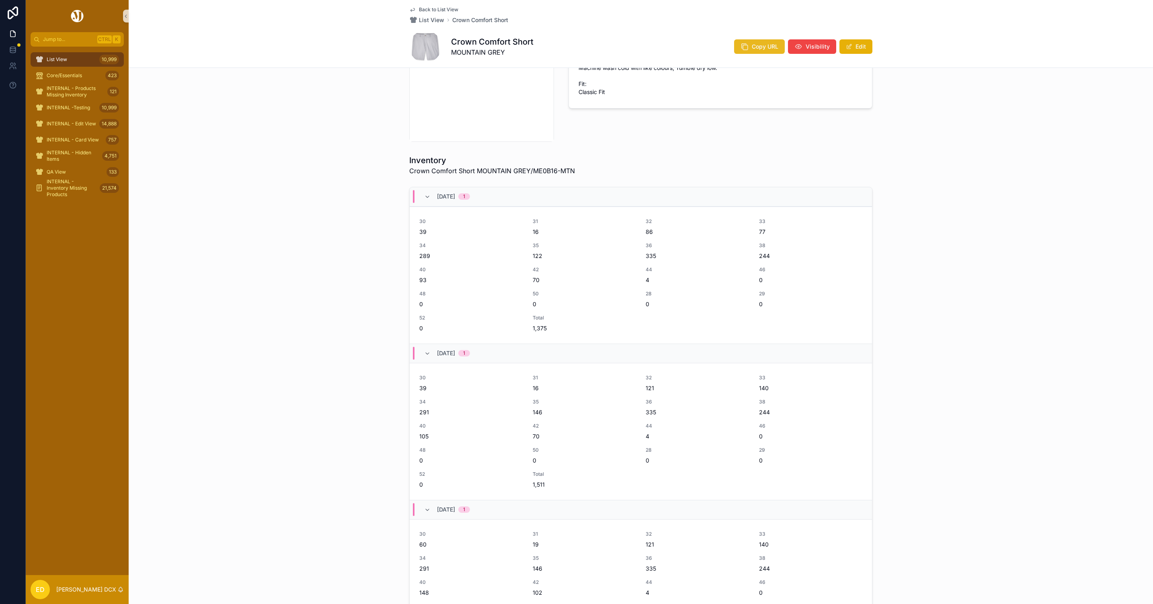
click at [752, 47] on span "Copy URL" at bounding box center [765, 47] width 27 height 8
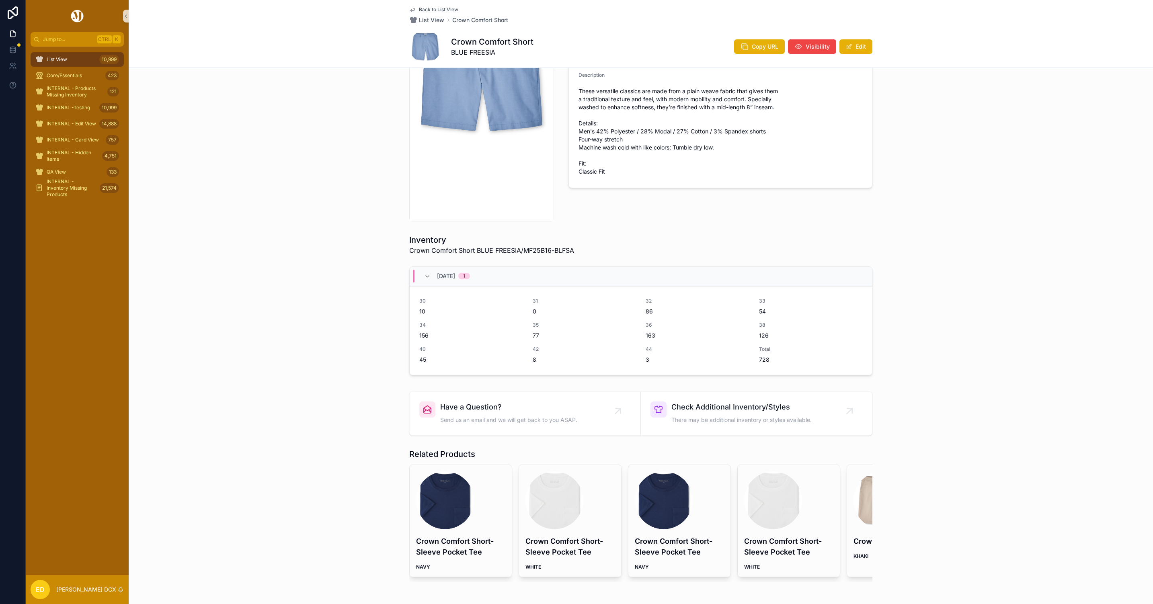
scroll to position [204, 0]
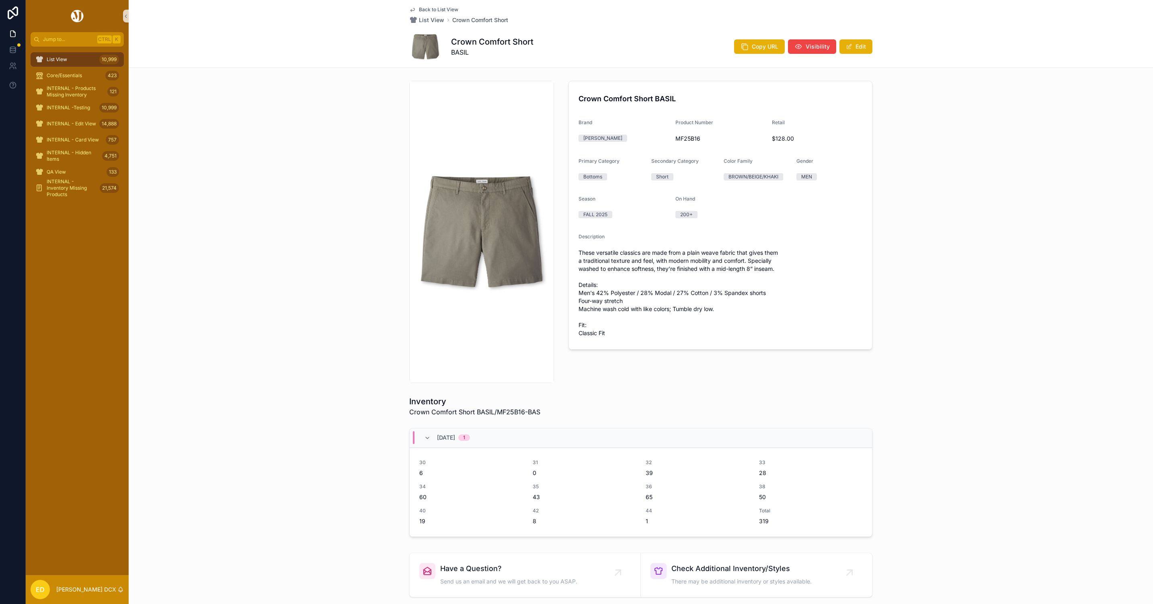
scroll to position [181, 0]
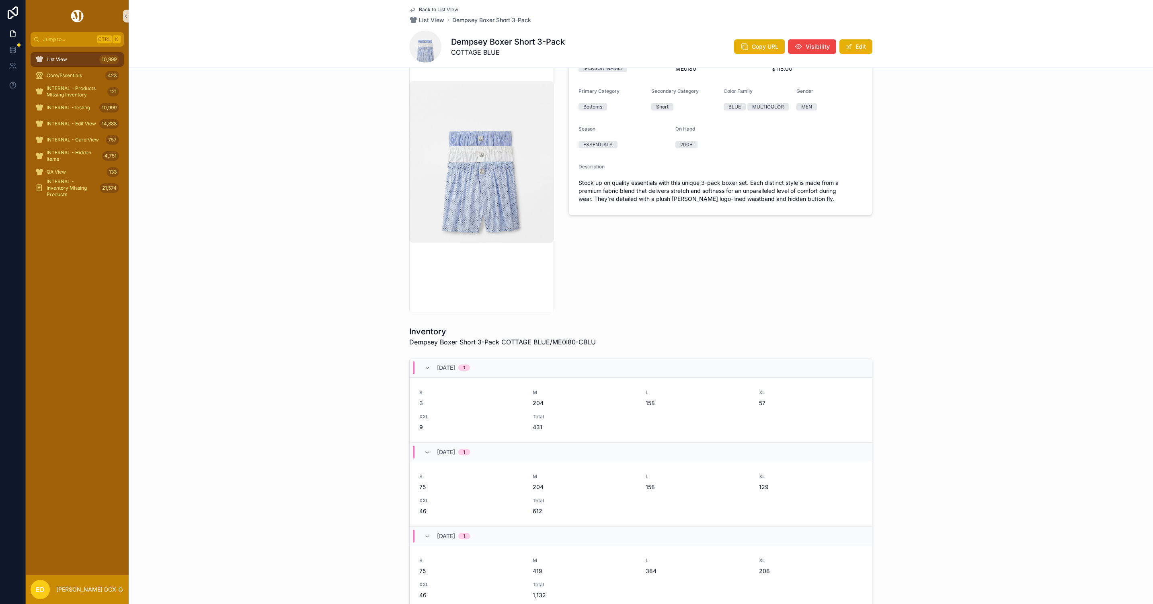
scroll to position [181, 0]
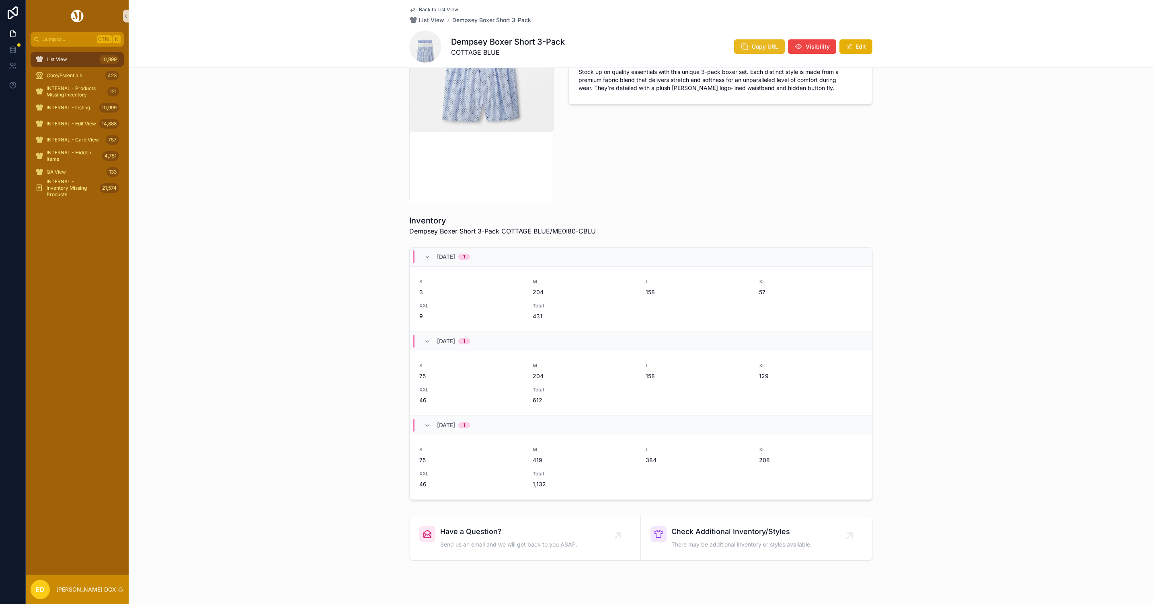
click at [747, 44] on button "Copy URL" at bounding box center [759, 46] width 51 height 14
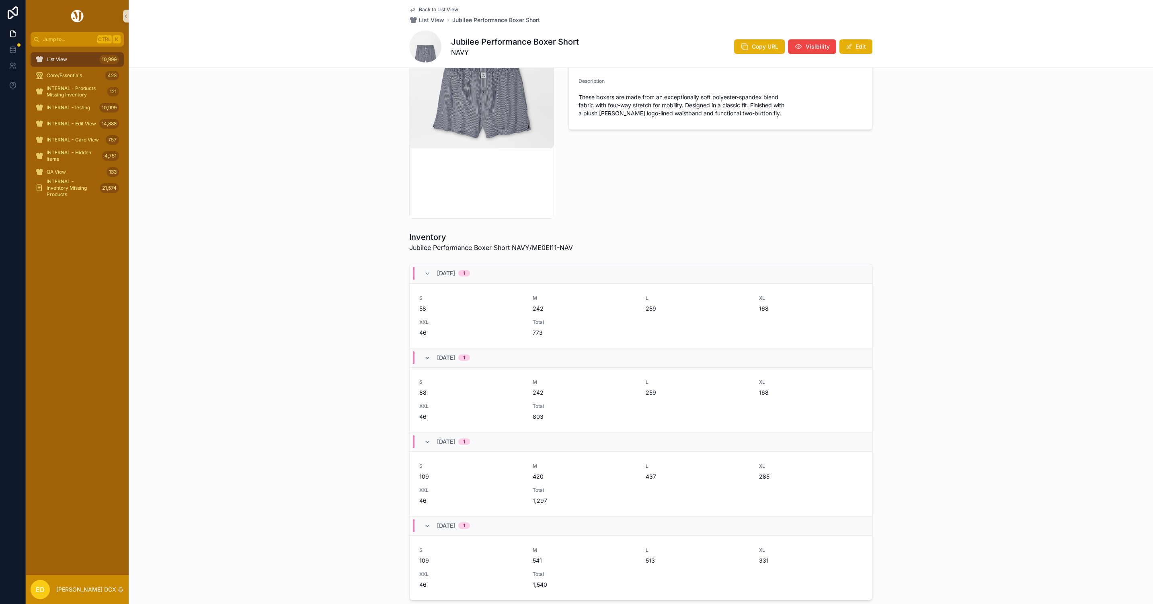
scroll to position [181, 0]
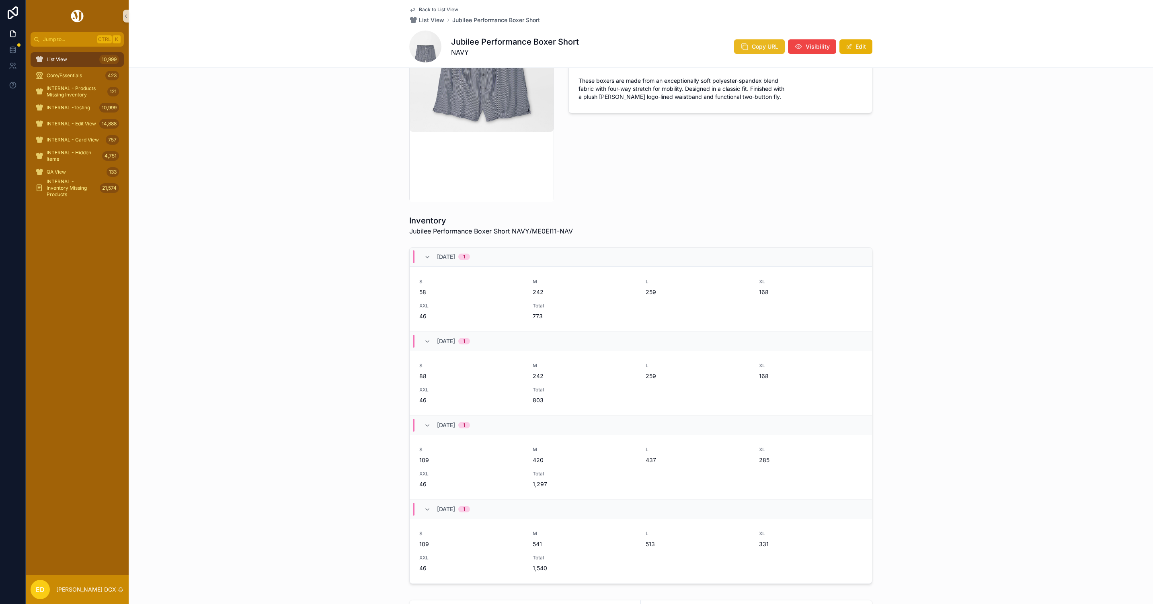
click at [752, 48] on span "Copy URL" at bounding box center [765, 47] width 27 height 8
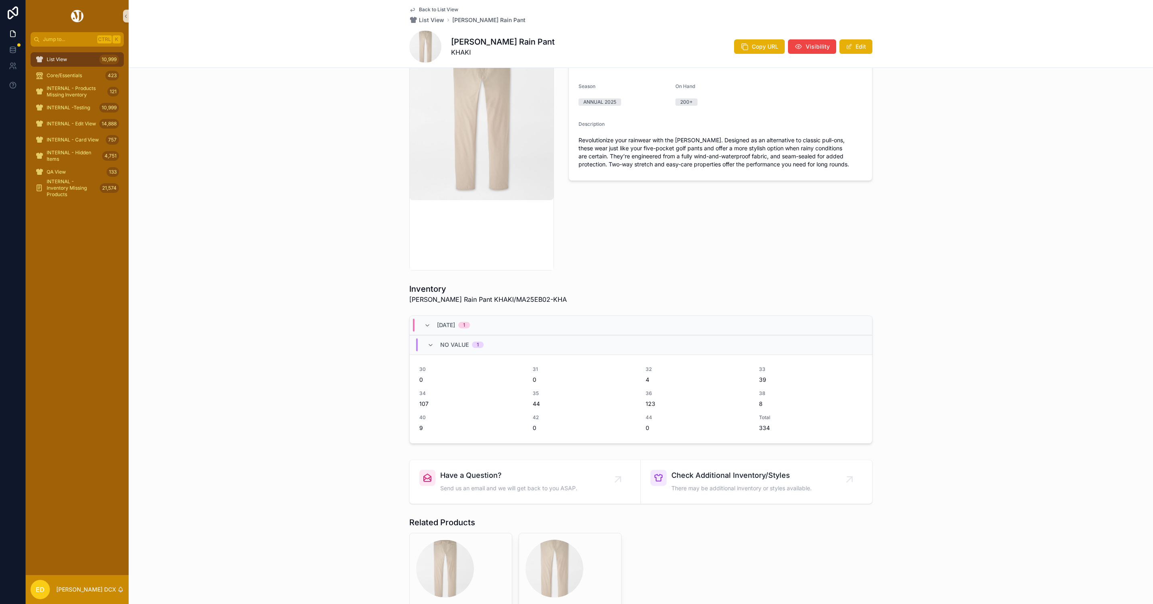
scroll to position [204, 0]
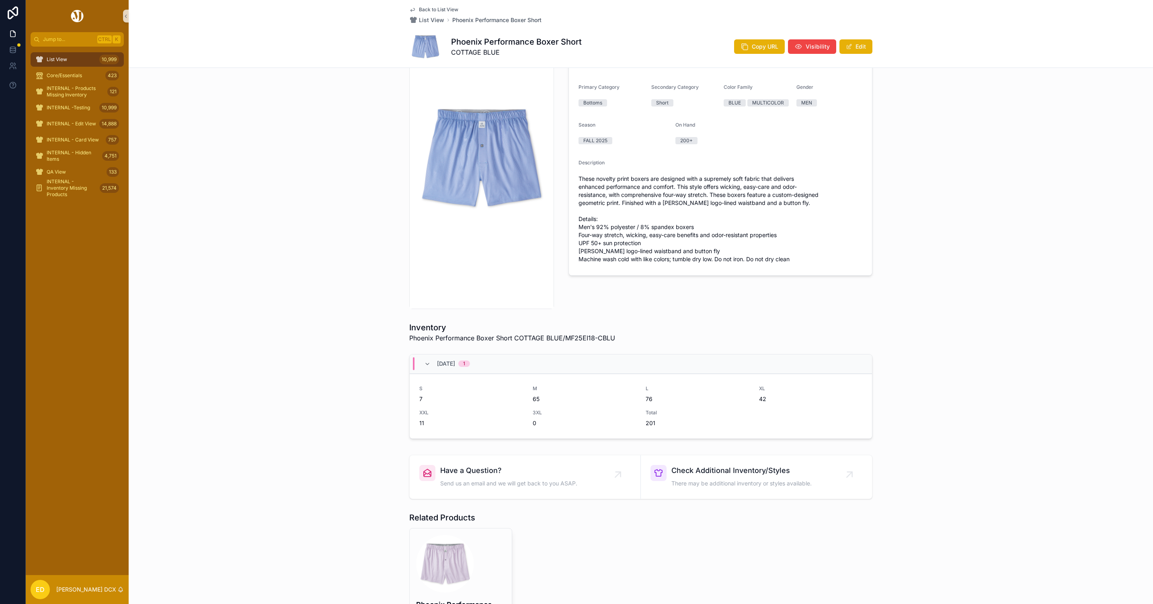
scroll to position [171, 0]
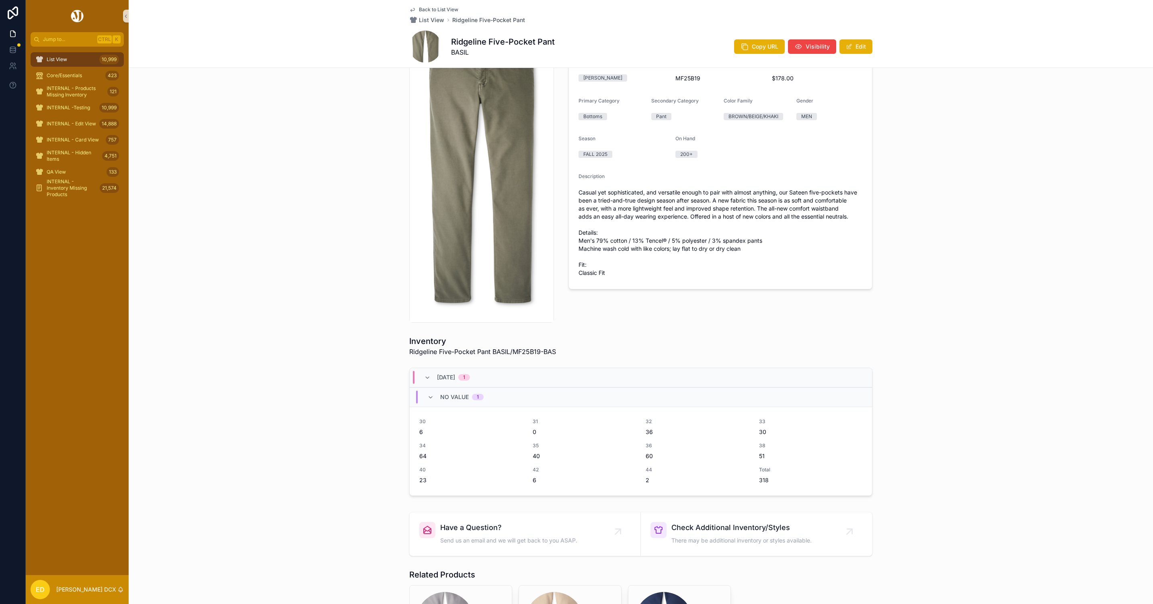
scroll to position [181, 0]
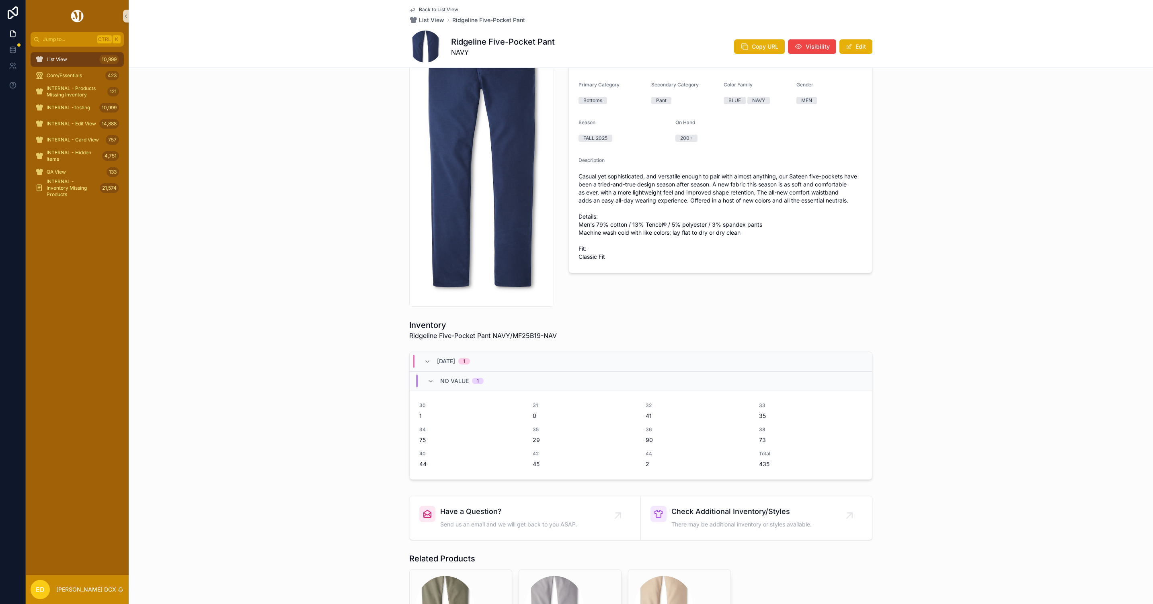
scroll to position [215, 0]
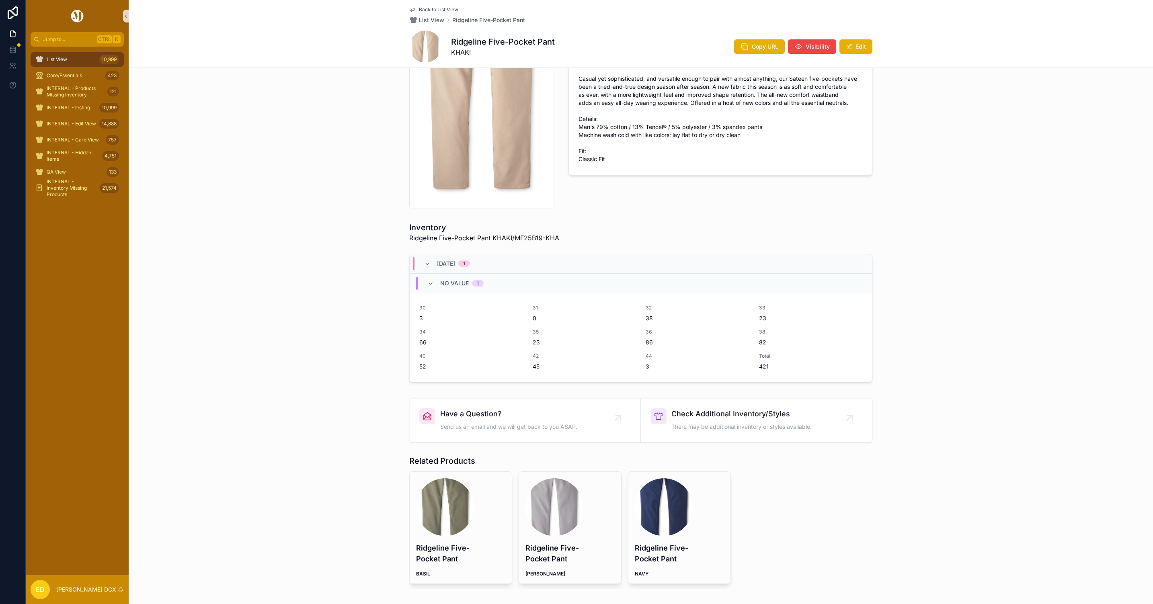
scroll to position [181, 0]
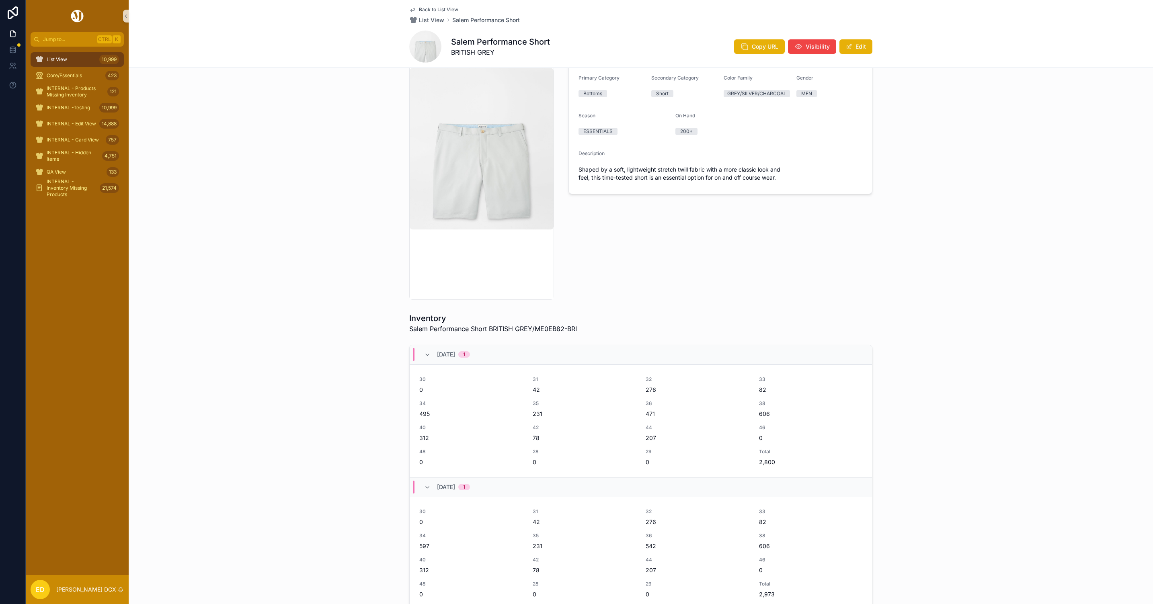
scroll to position [181, 0]
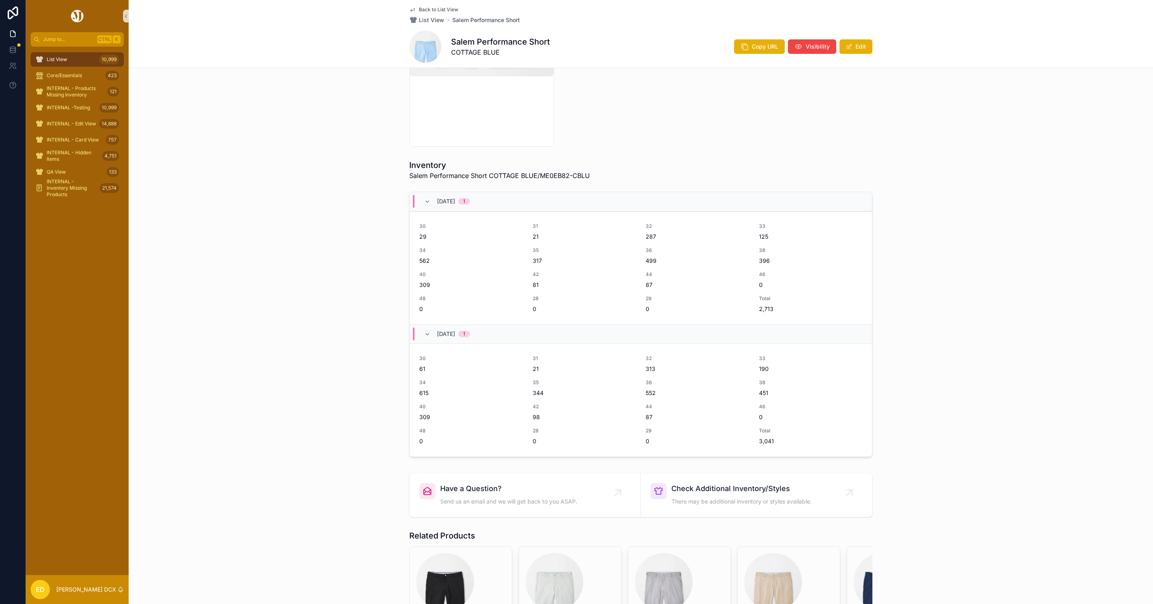
scroll to position [241, 0]
click at [758, 47] on span "Copy URL" at bounding box center [765, 47] width 27 height 8
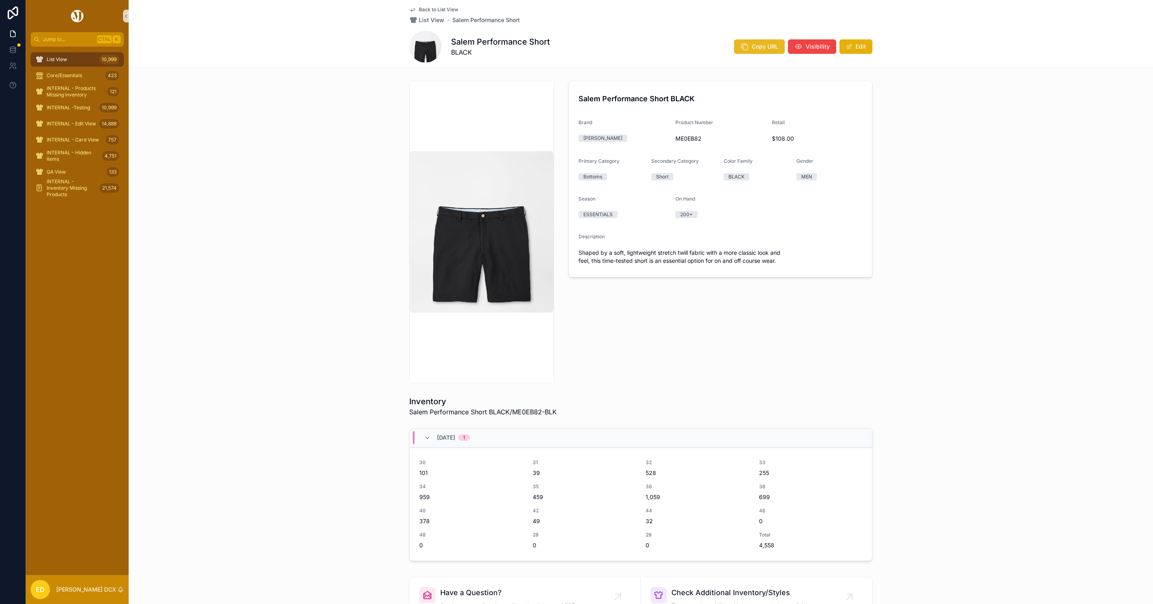
click at [758, 48] on span "Copy URL" at bounding box center [765, 47] width 27 height 8
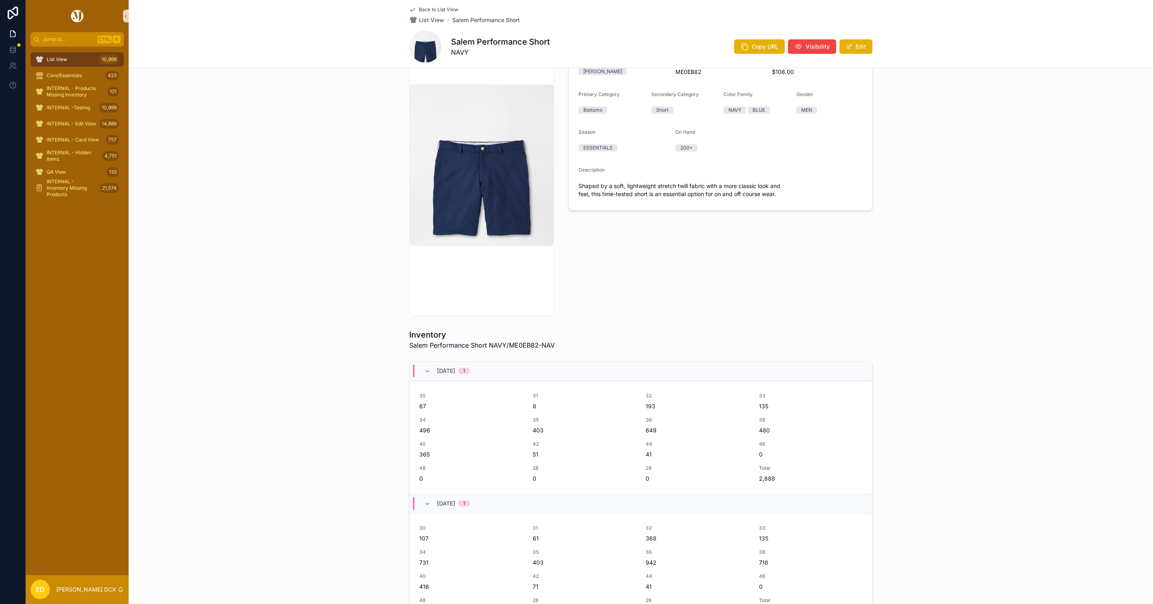
scroll to position [121, 0]
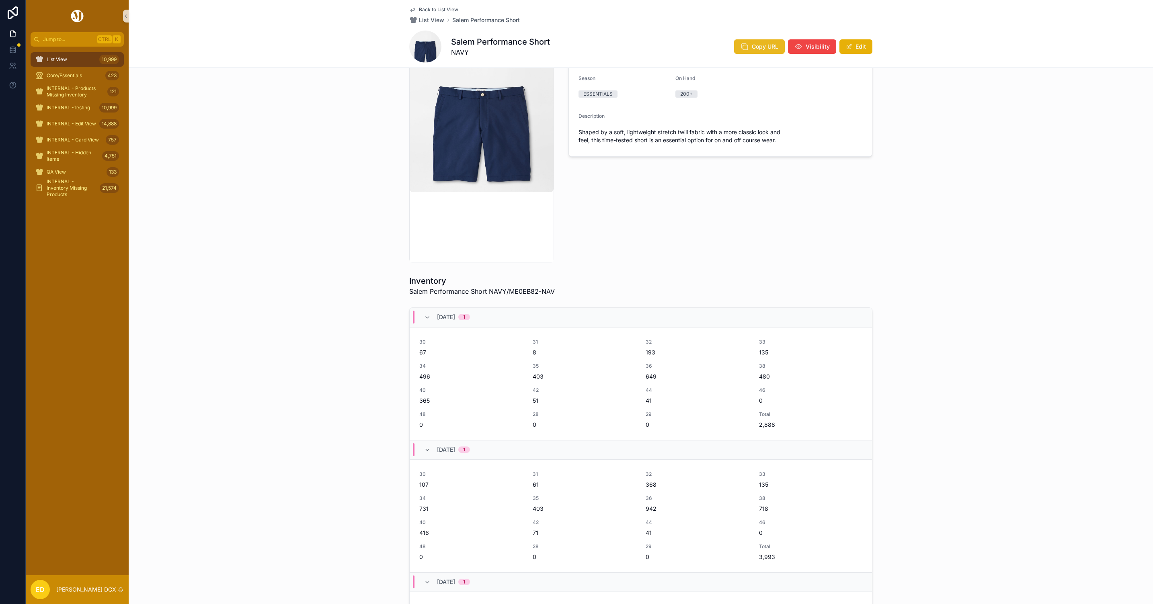
click at [741, 45] on icon "scrollable content" at bounding box center [745, 47] width 8 height 8
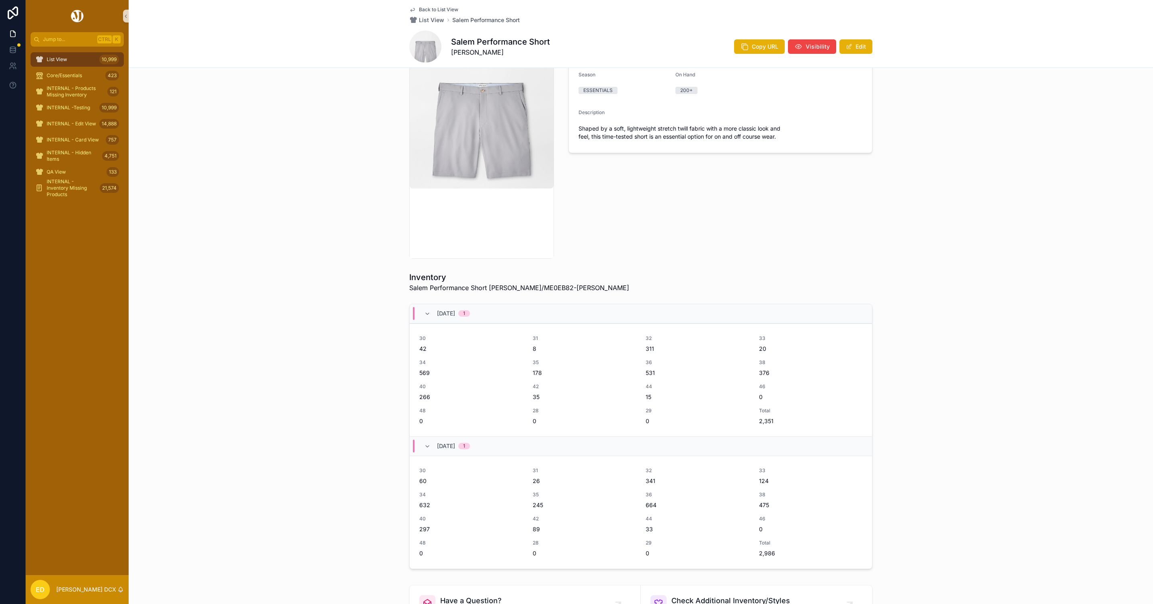
scroll to position [241, 0]
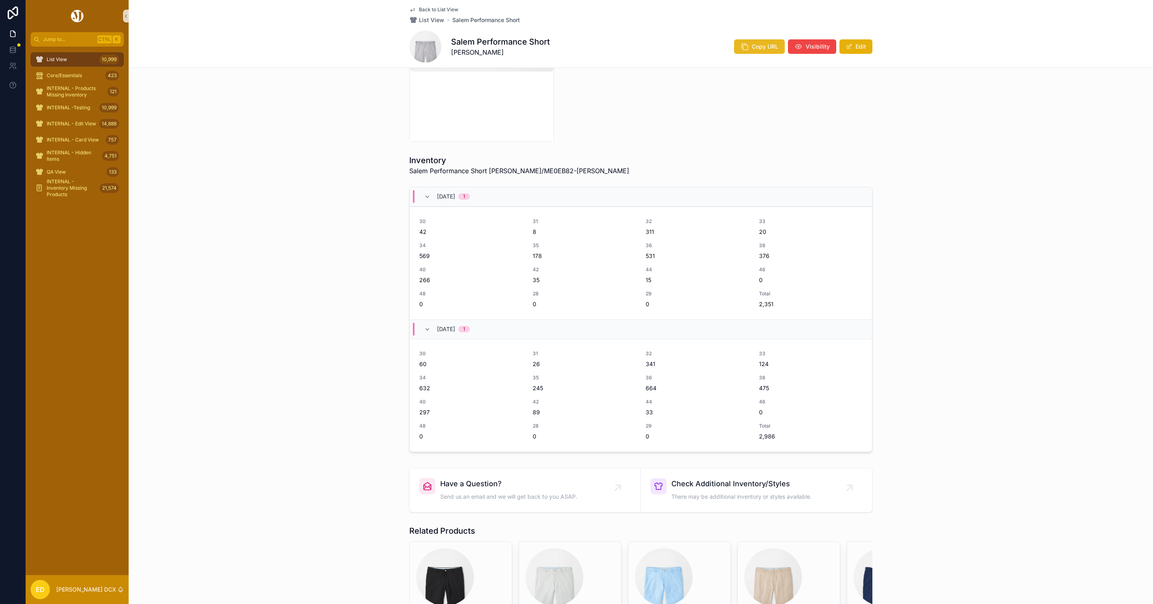
click at [754, 53] on button "Copy URL" at bounding box center [759, 46] width 51 height 14
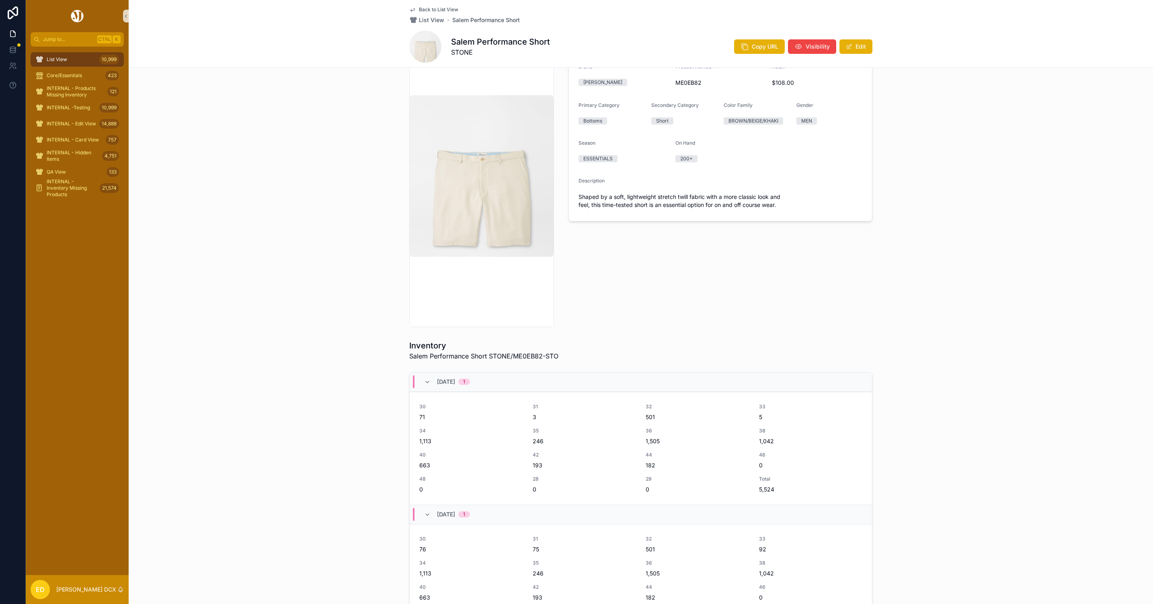
scroll to position [302, 0]
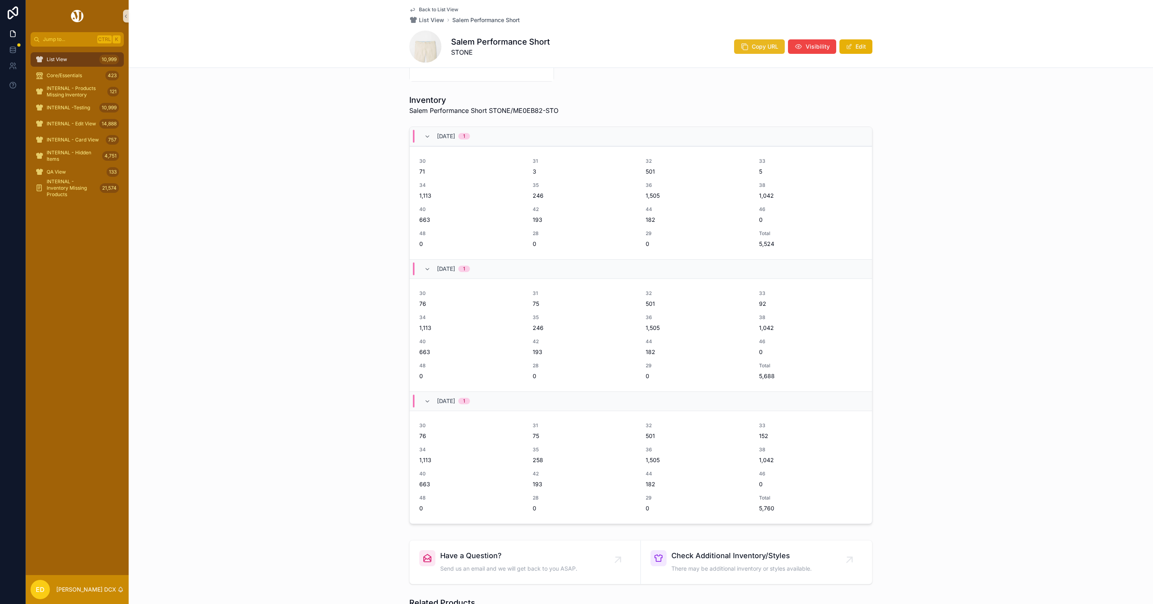
click at [752, 51] on button "Copy URL" at bounding box center [759, 46] width 51 height 14
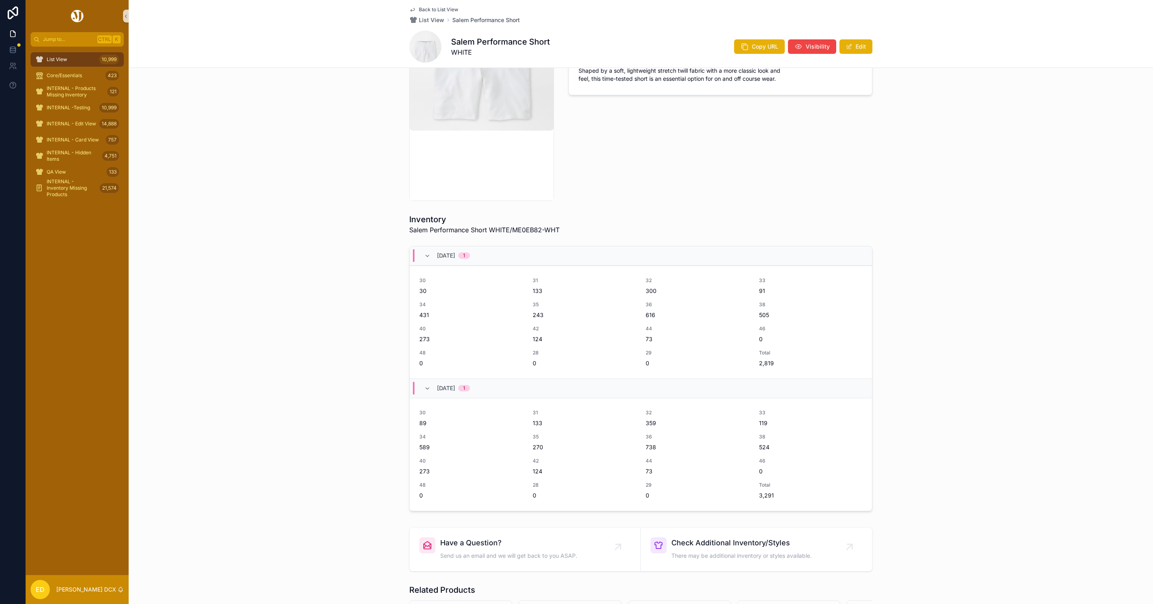
scroll to position [302, 0]
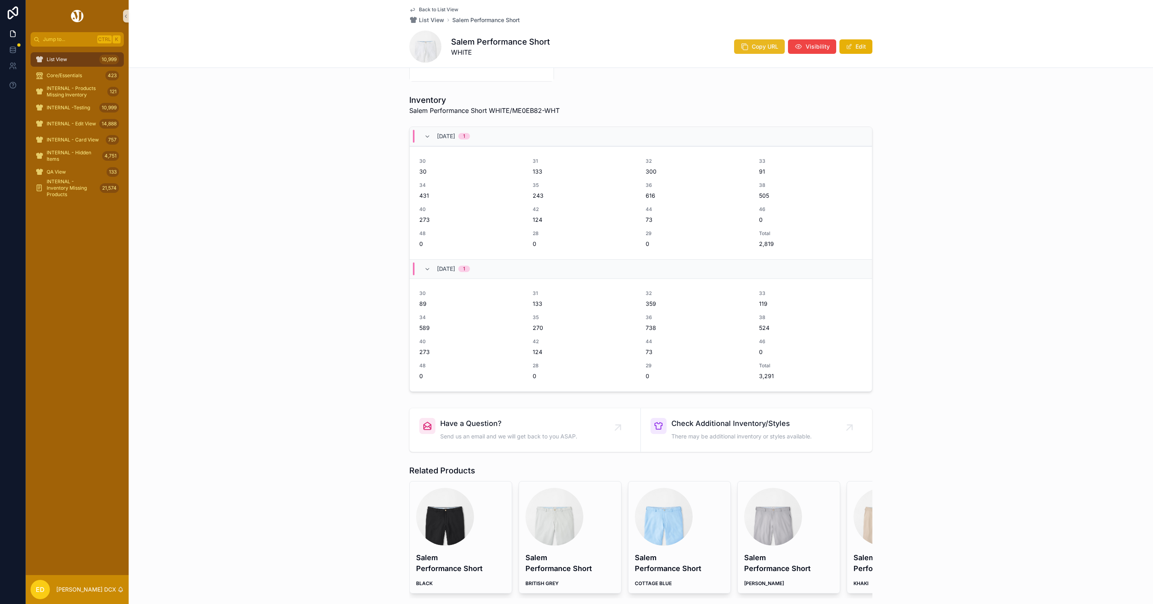
click at [755, 49] on span "Copy URL" at bounding box center [765, 47] width 27 height 8
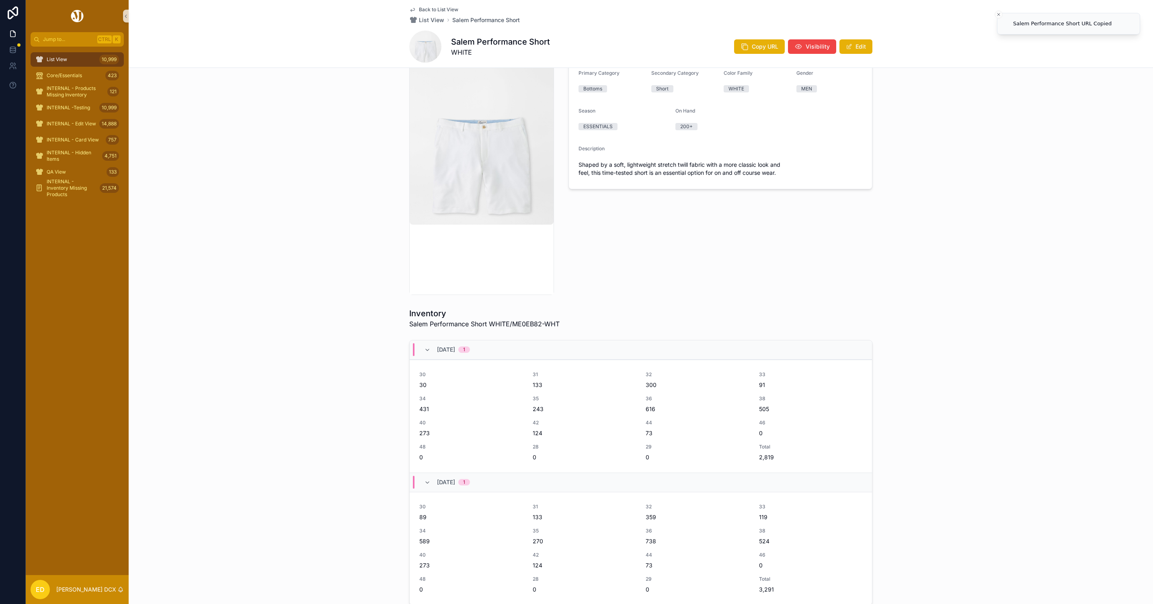
scroll to position [0, 0]
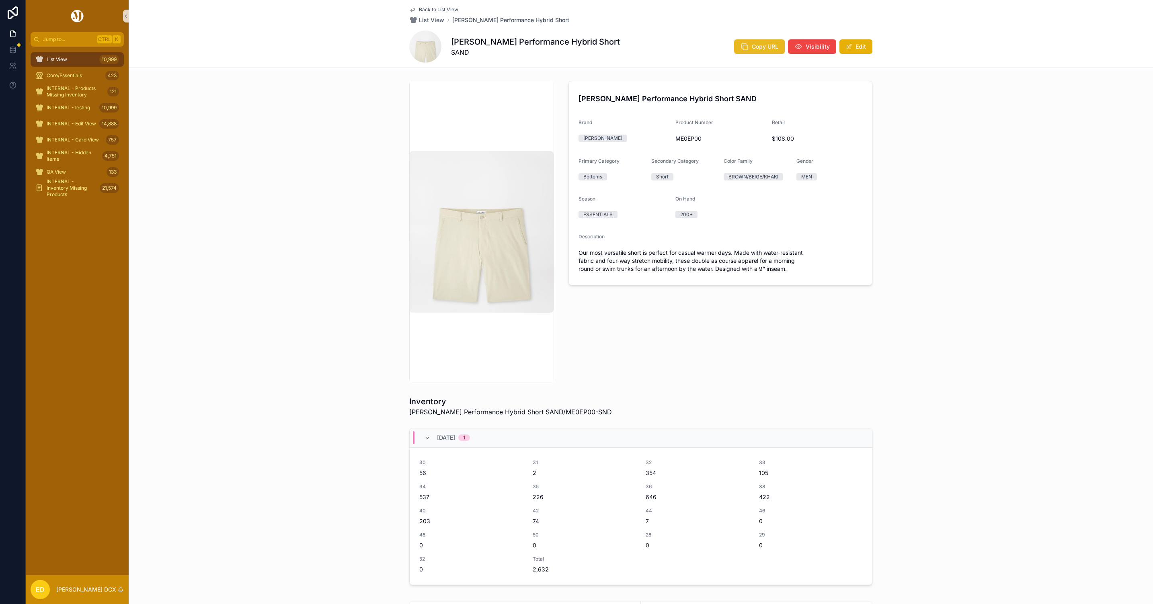
click at [752, 43] on span "Copy URL" at bounding box center [765, 47] width 27 height 8
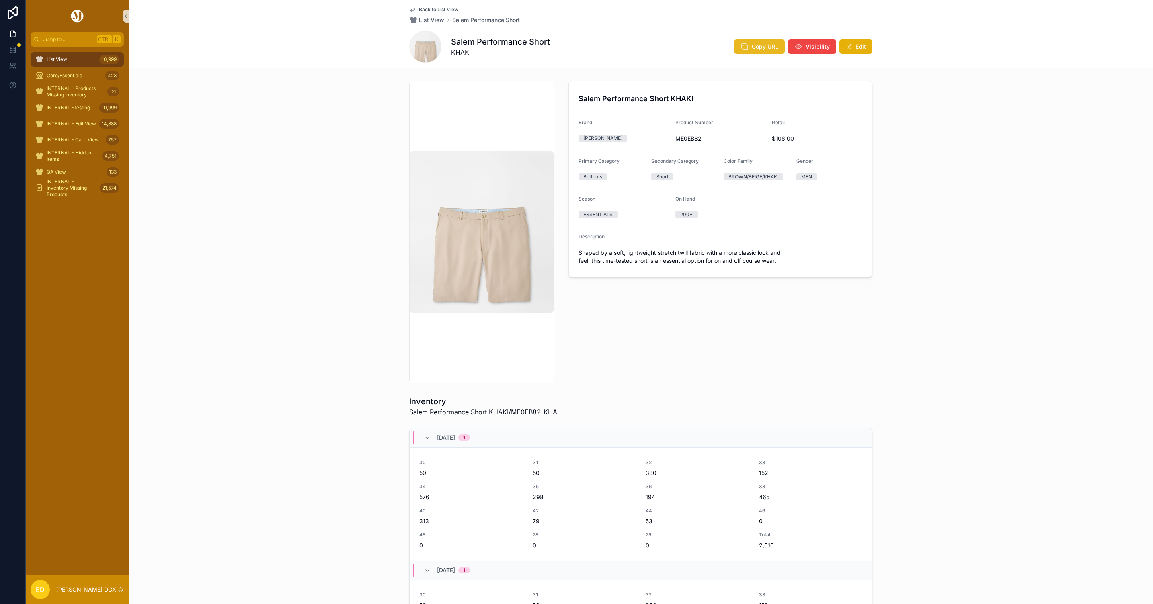
click at [742, 40] on button "Copy URL" at bounding box center [759, 46] width 51 height 14
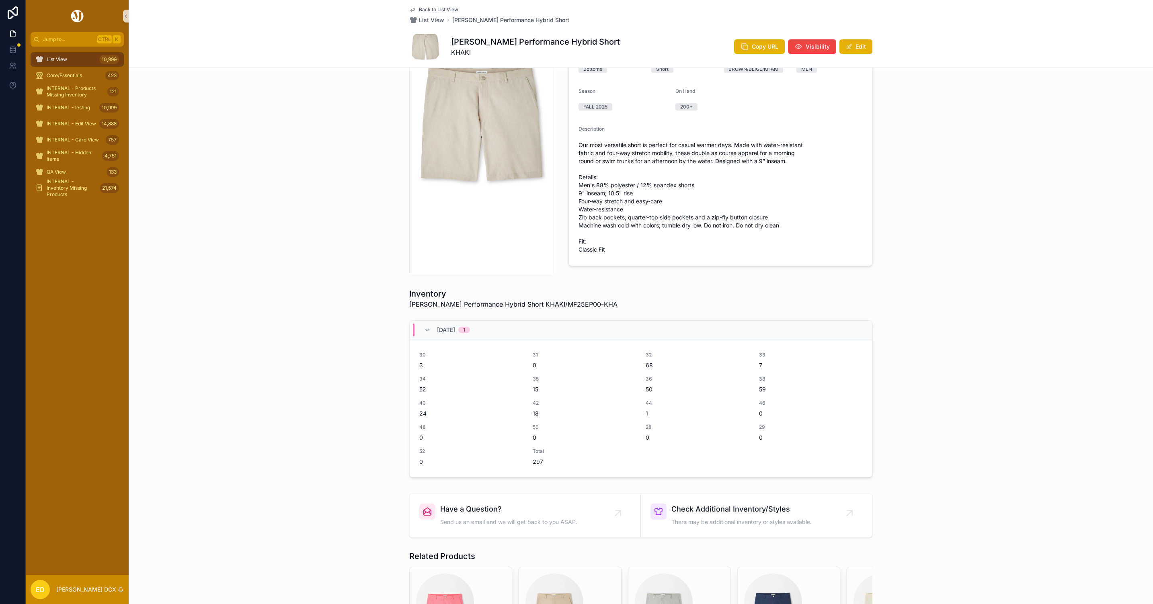
scroll to position [241, 0]
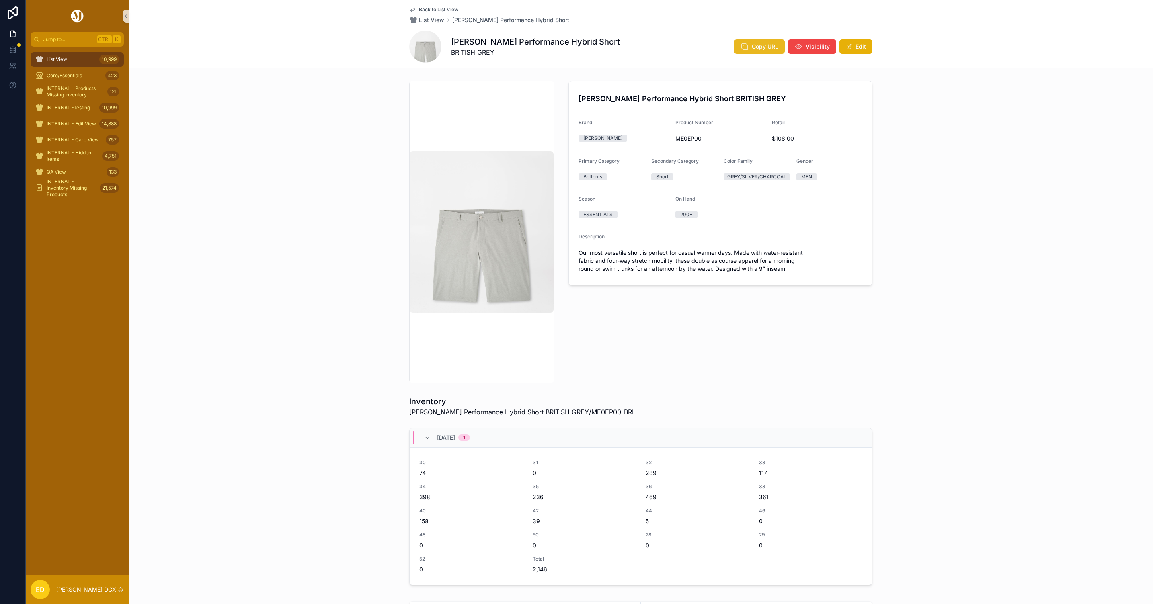
click at [735, 51] on button "Copy URL" at bounding box center [759, 46] width 51 height 14
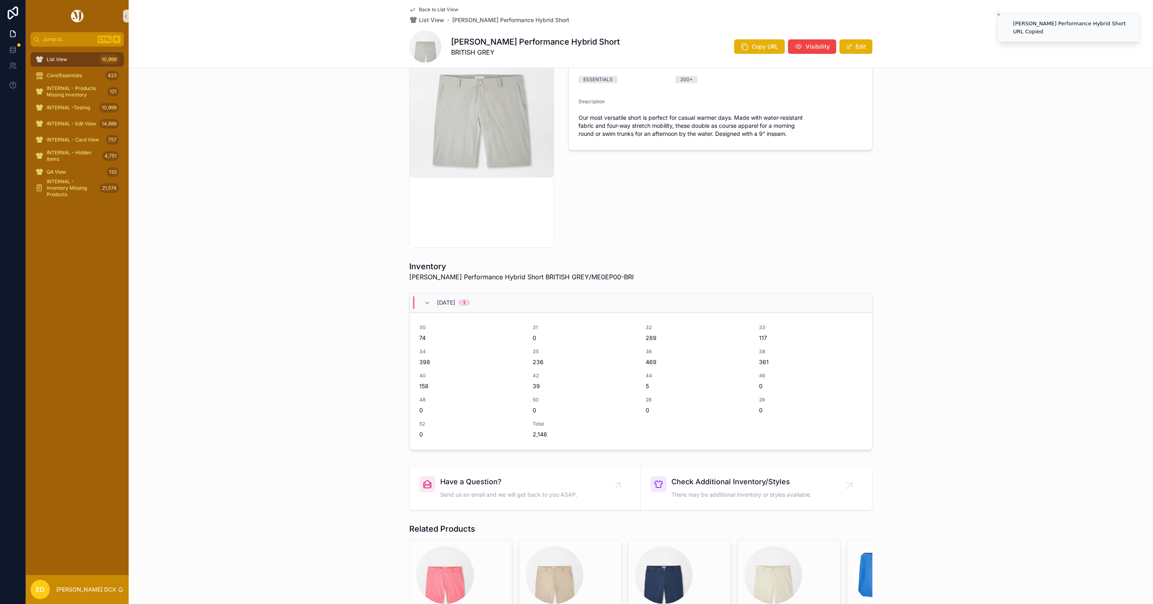
scroll to position [82, 0]
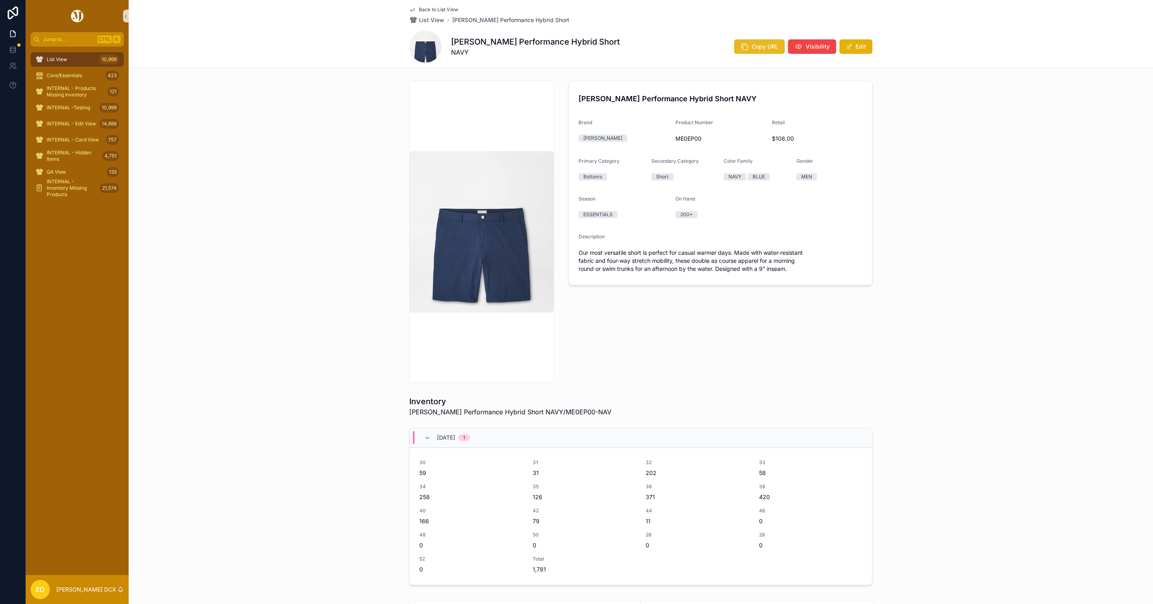
click at [754, 45] on span "Copy URL" at bounding box center [765, 47] width 27 height 8
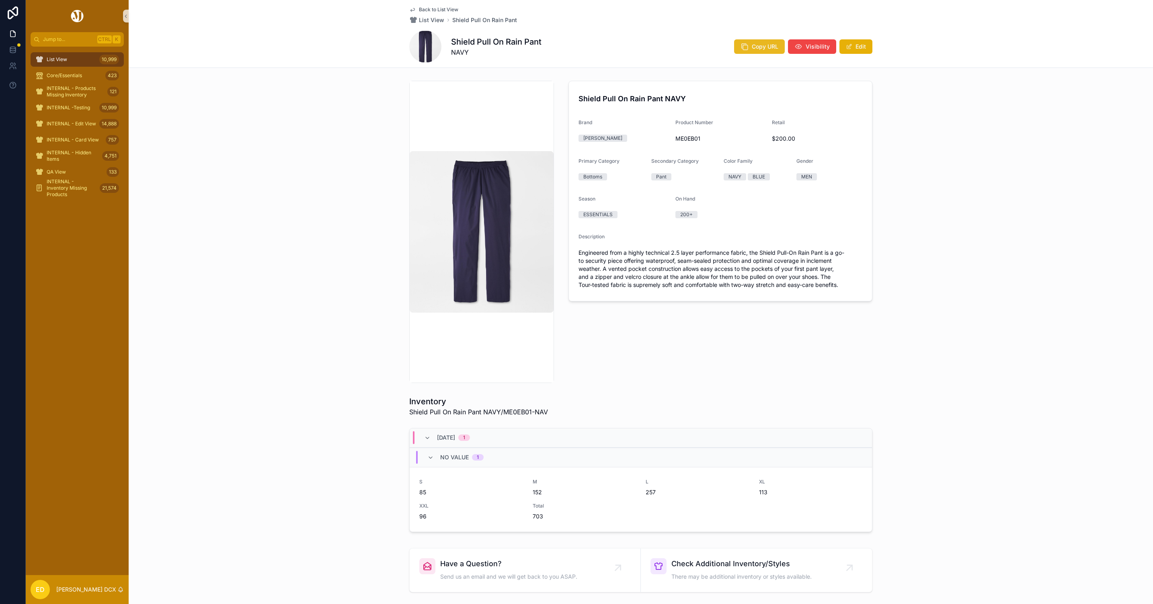
click at [750, 41] on button "Copy URL" at bounding box center [759, 46] width 51 height 14
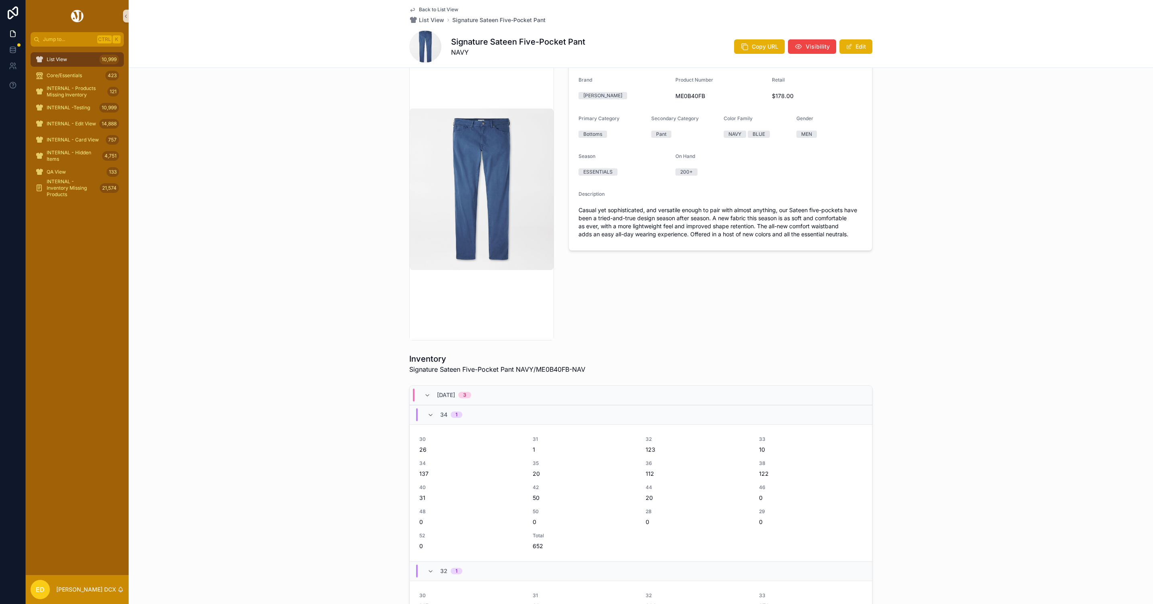
scroll to position [181, 0]
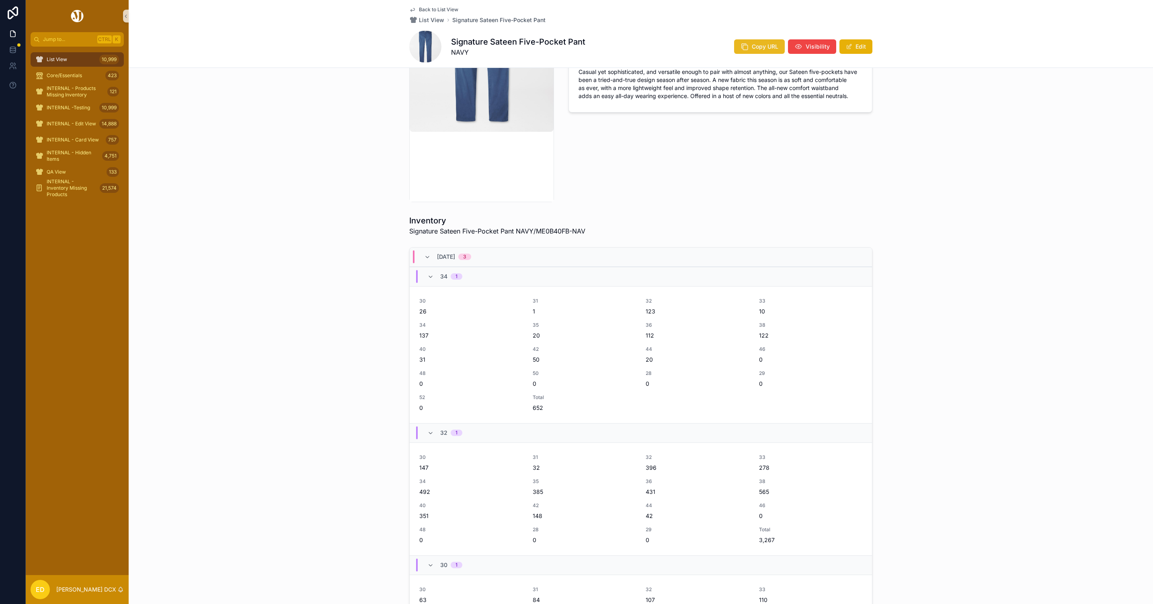
click at [748, 43] on button "Copy URL" at bounding box center [759, 46] width 51 height 14
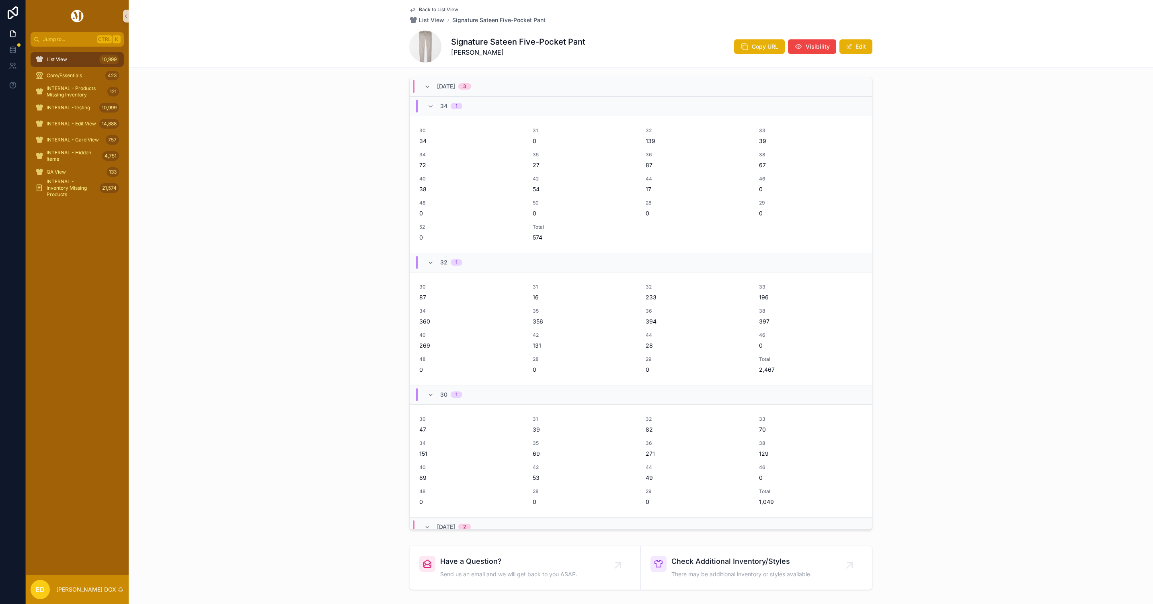
scroll to position [422, 0]
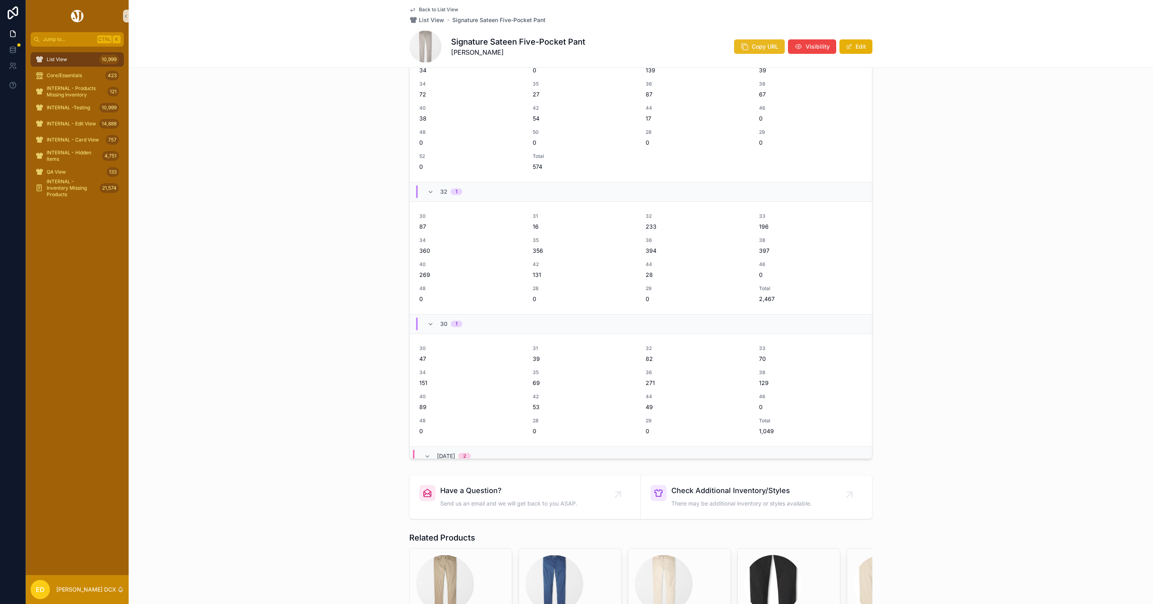
click at [757, 48] on span "Copy URL" at bounding box center [765, 47] width 27 height 8
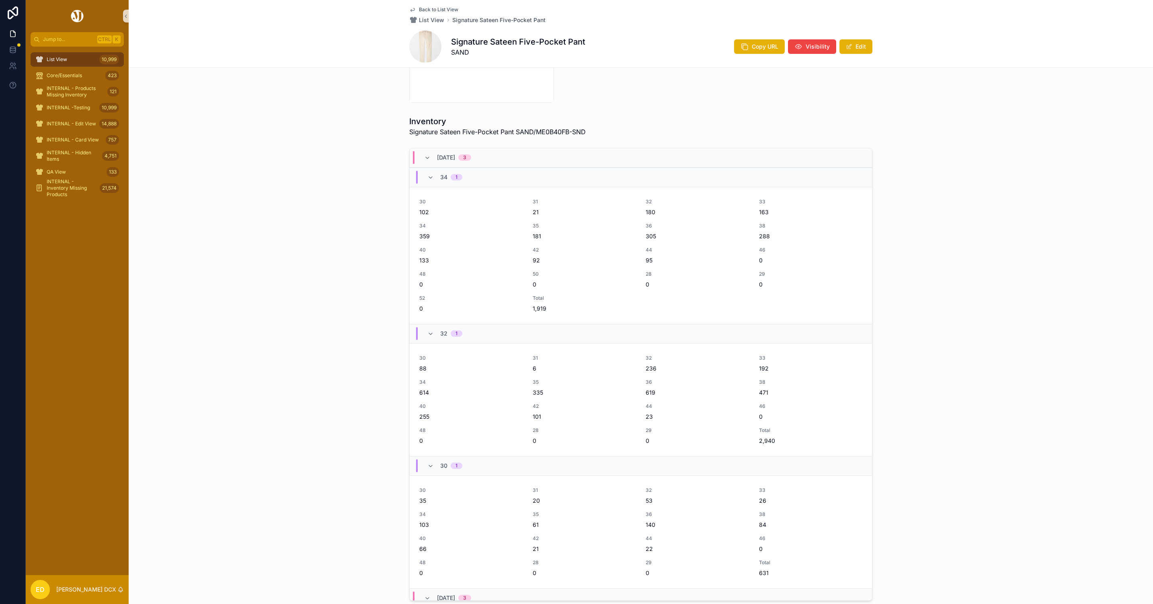
scroll to position [302, 0]
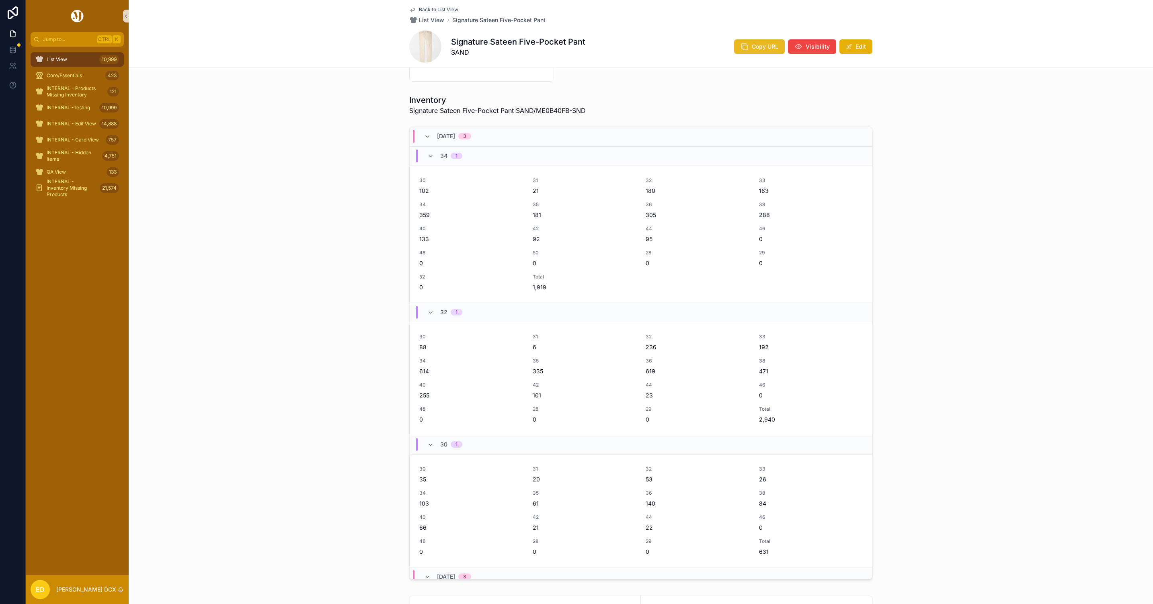
click at [762, 43] on span "Copy URL" at bounding box center [765, 47] width 27 height 8
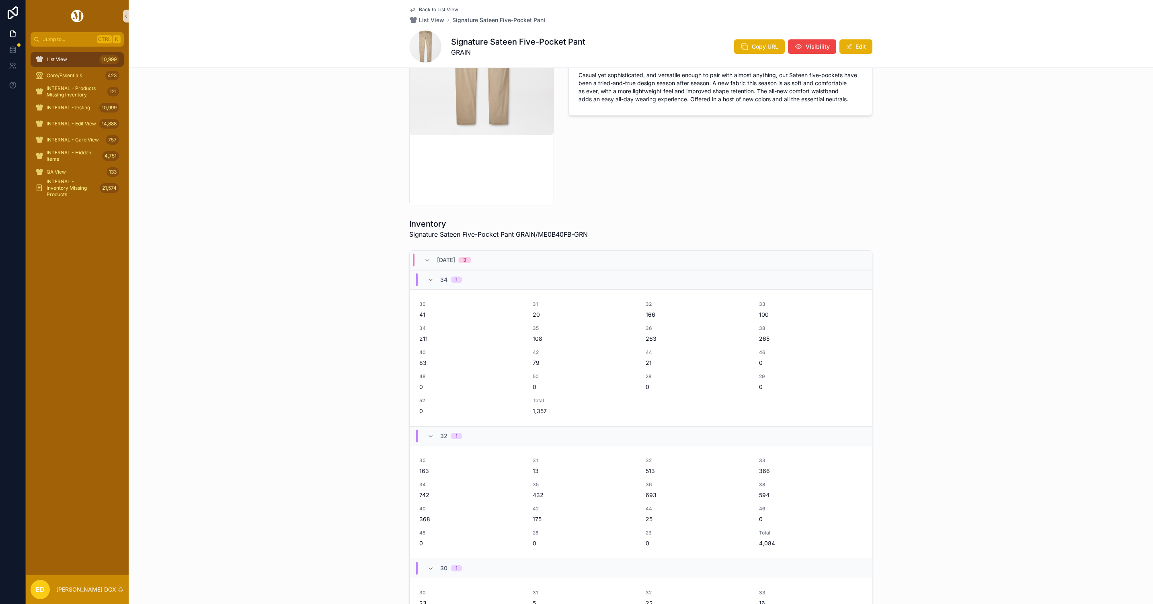
scroll to position [302, 0]
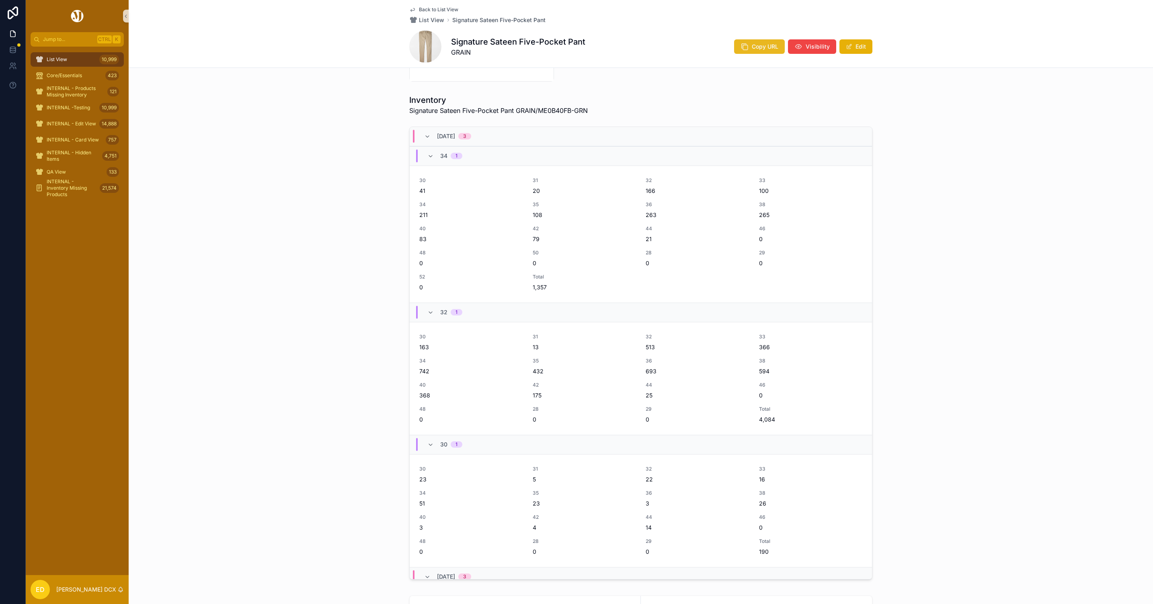
click at [745, 49] on icon "scrollable content" at bounding box center [745, 47] width 8 height 8
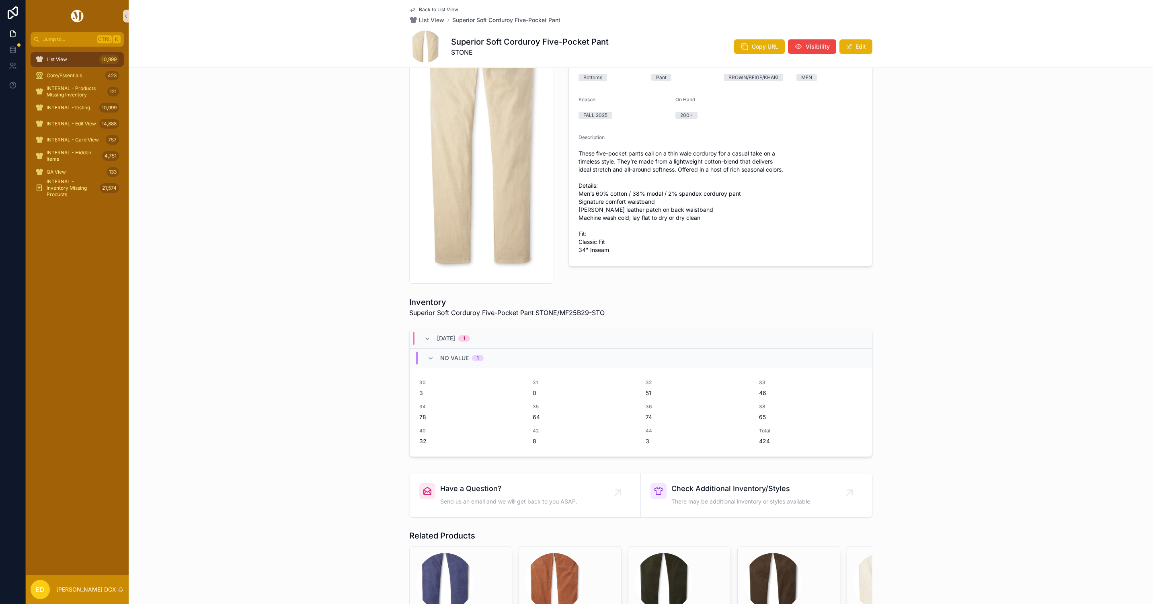
scroll to position [224, 0]
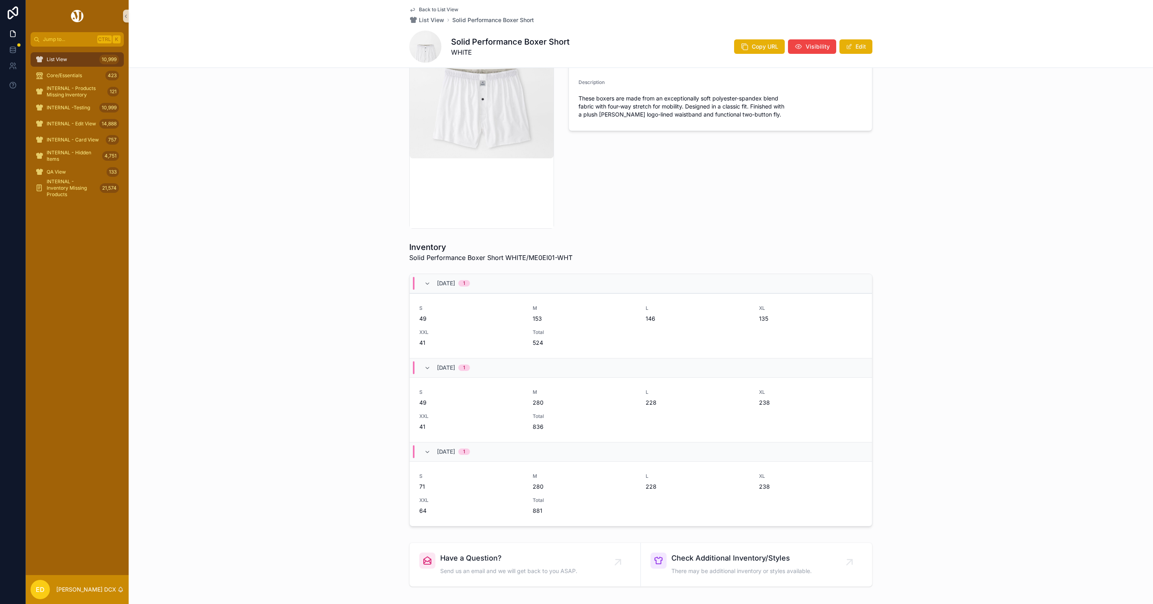
scroll to position [205, 0]
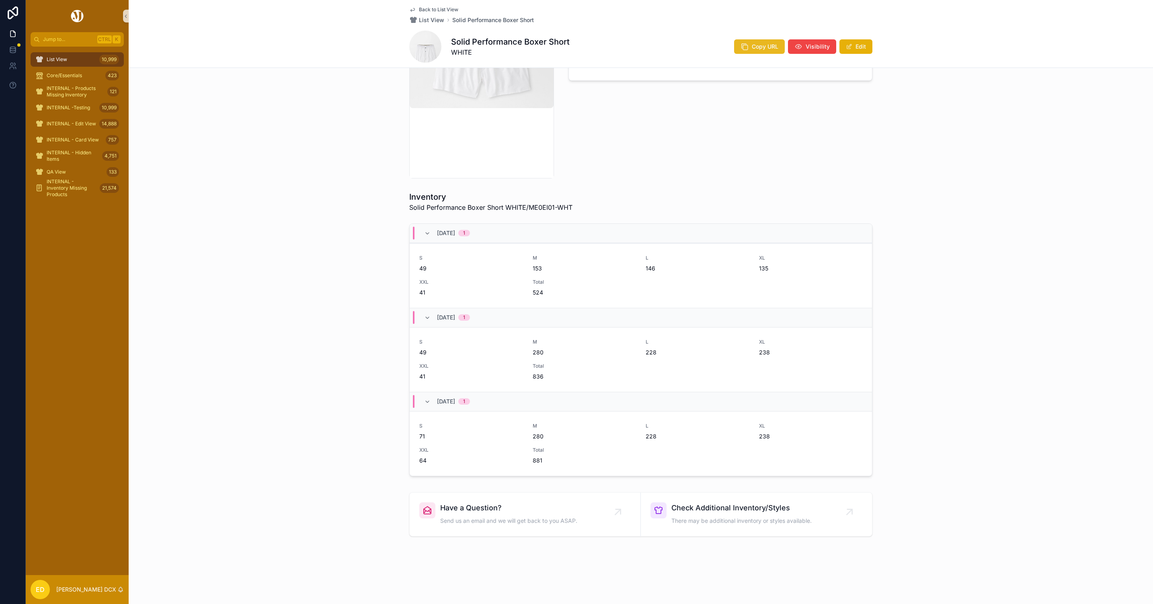
click at [754, 47] on span "Copy URL" at bounding box center [765, 47] width 27 height 8
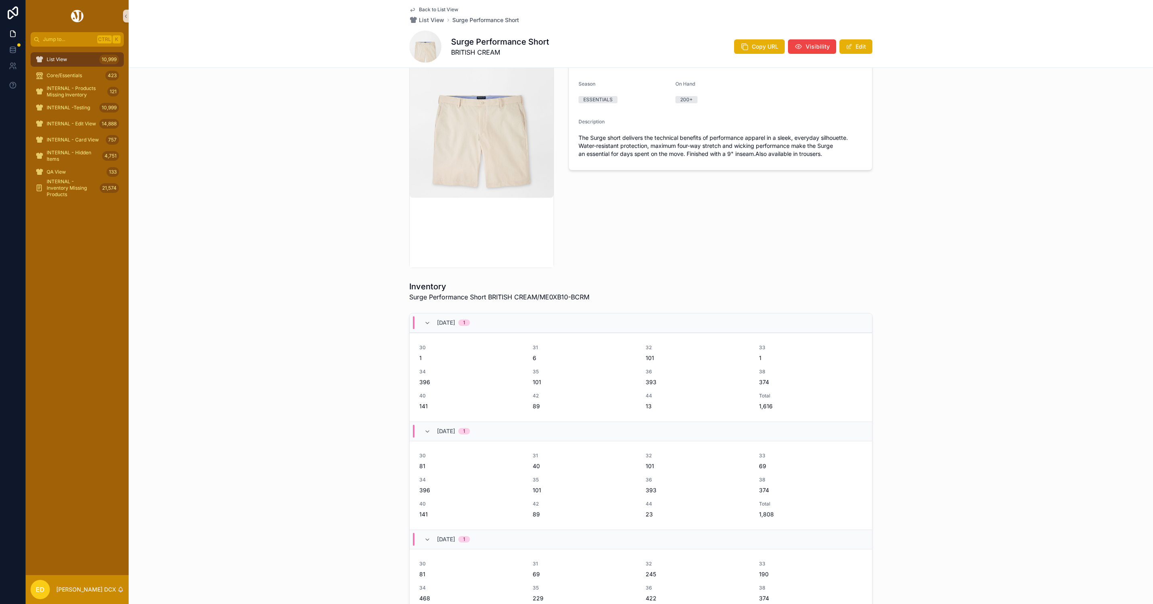
scroll to position [241, 0]
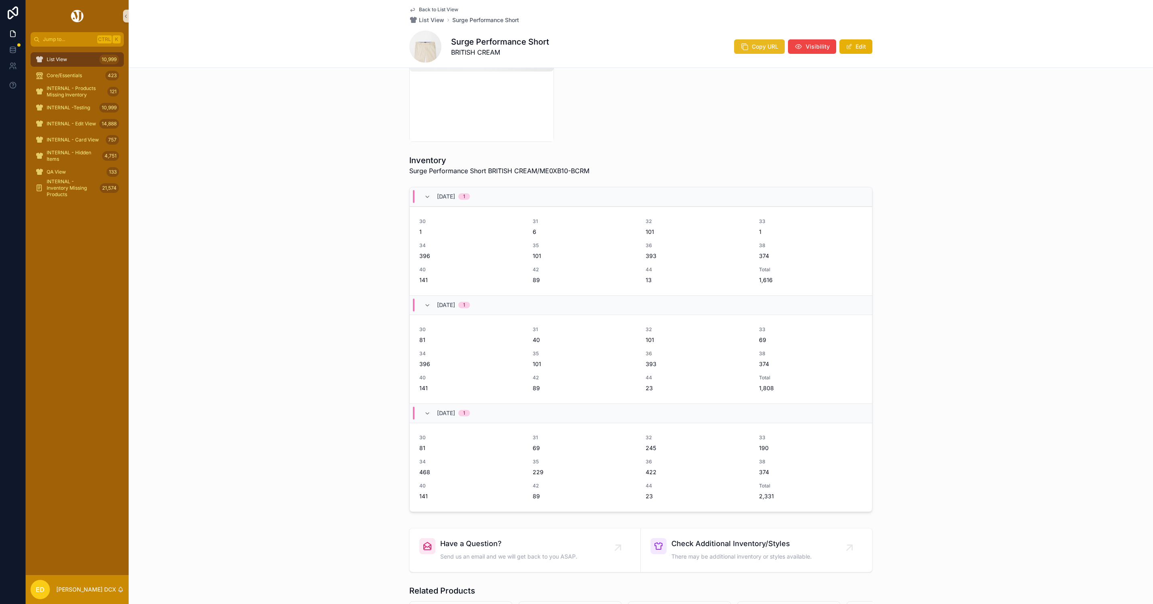
click at [752, 46] on span "Copy URL" at bounding box center [765, 47] width 27 height 8
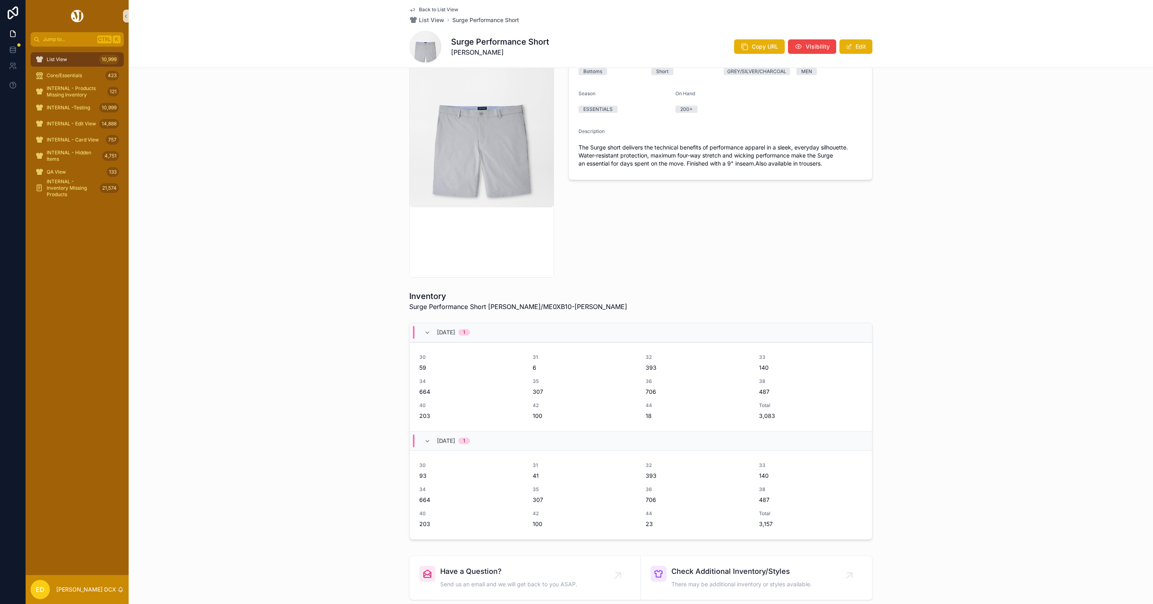
scroll to position [302, 0]
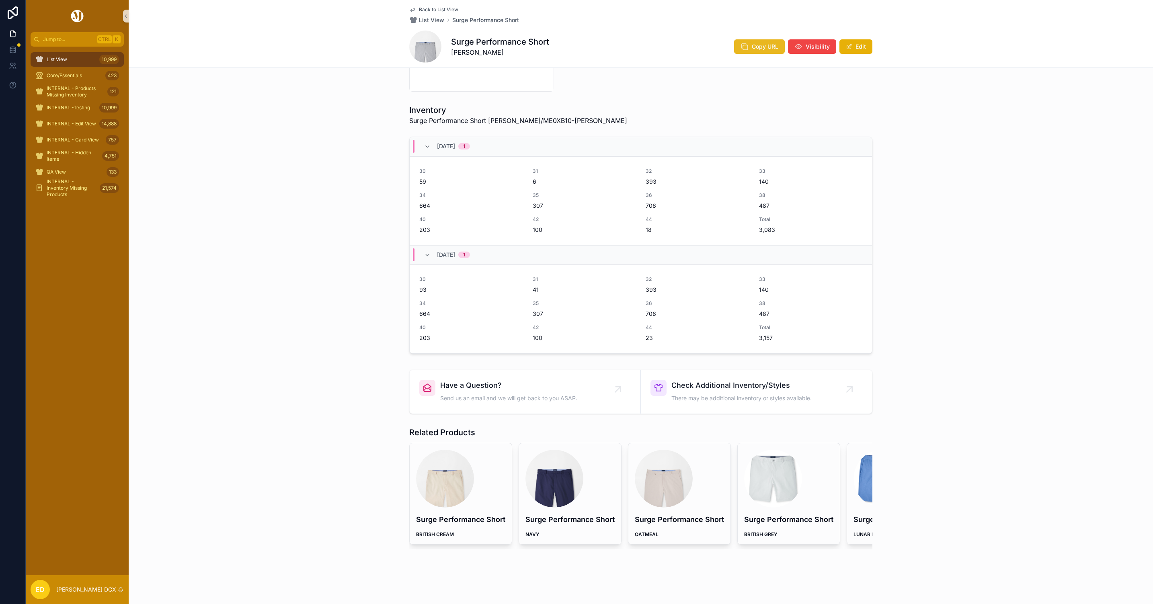
click at [759, 45] on span "Copy URL" at bounding box center [765, 47] width 27 height 8
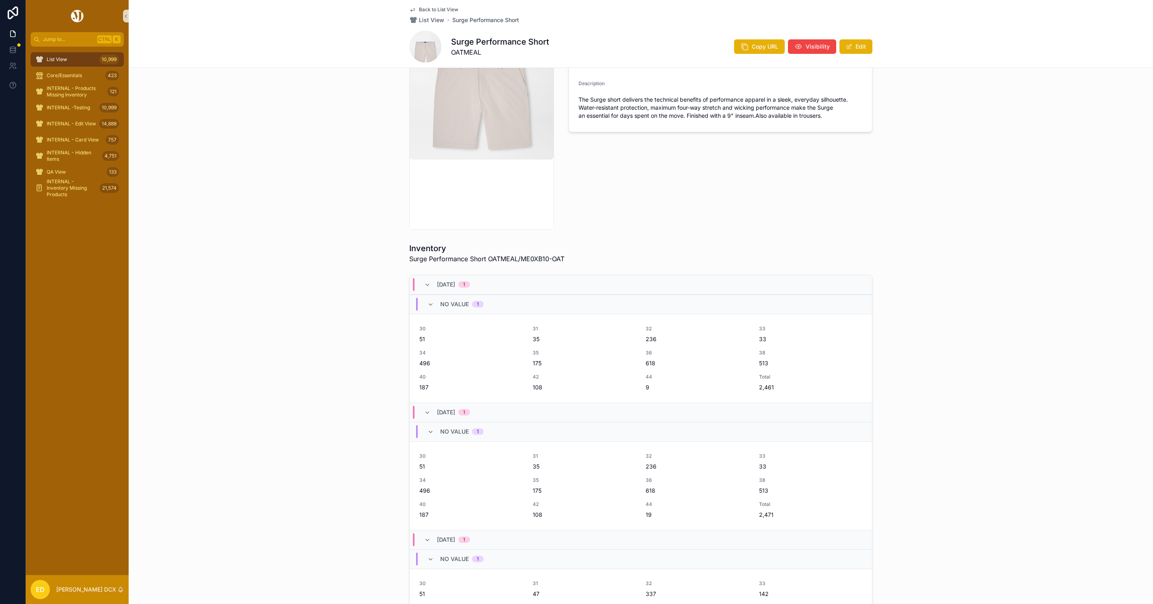
scroll to position [241, 0]
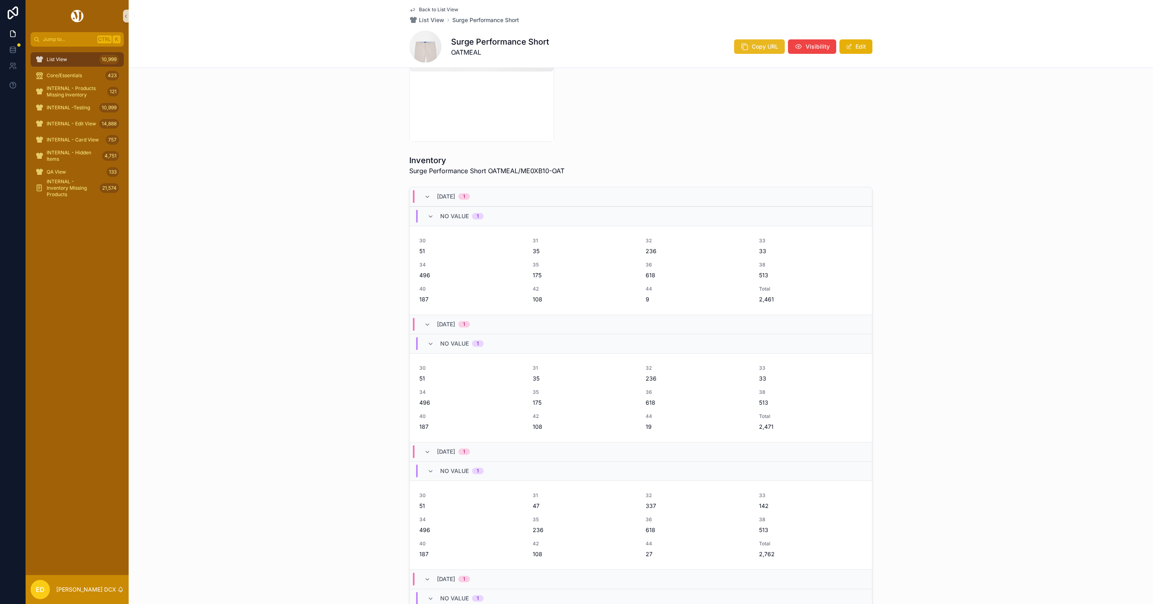
click at [752, 49] on span "Copy URL" at bounding box center [765, 47] width 27 height 8
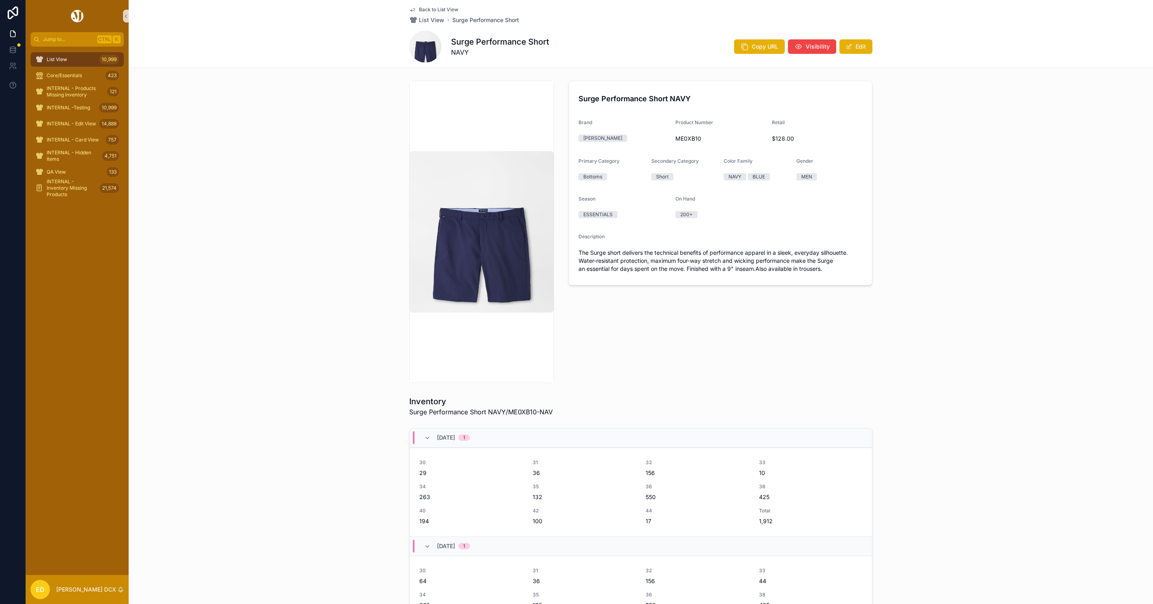
scroll to position [302, 0]
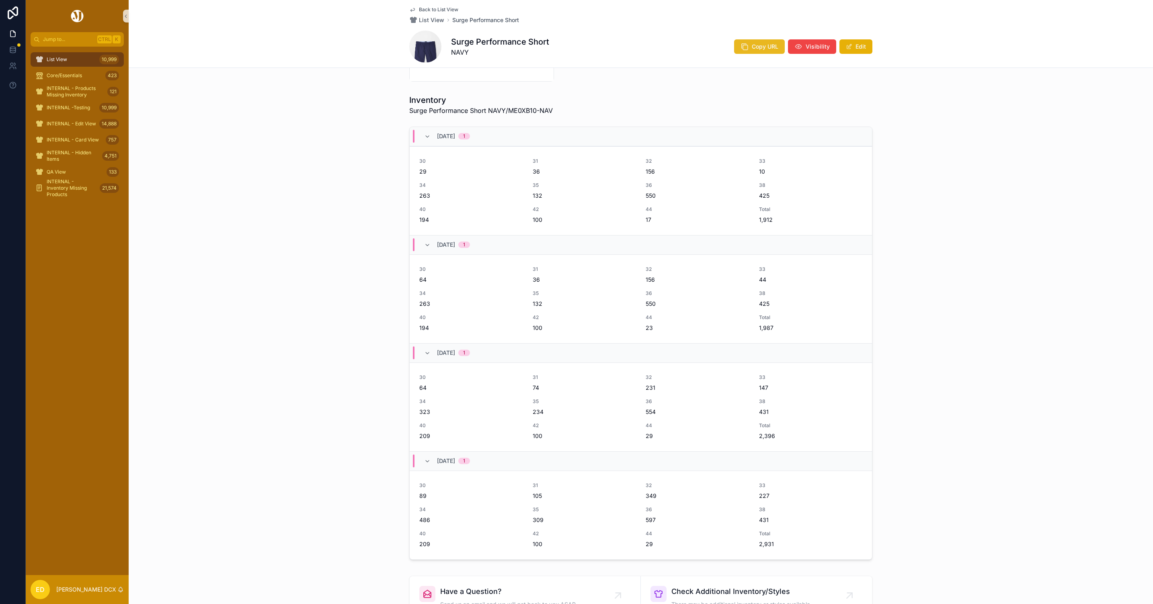
click at [754, 46] on span "Copy URL" at bounding box center [765, 47] width 27 height 8
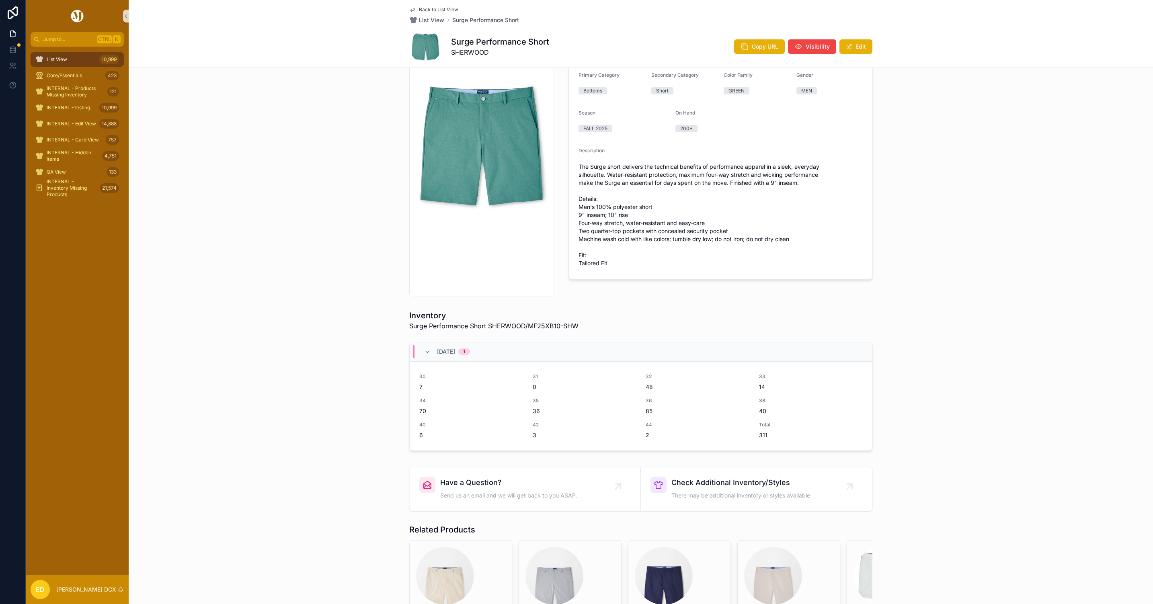
scroll to position [204, 0]
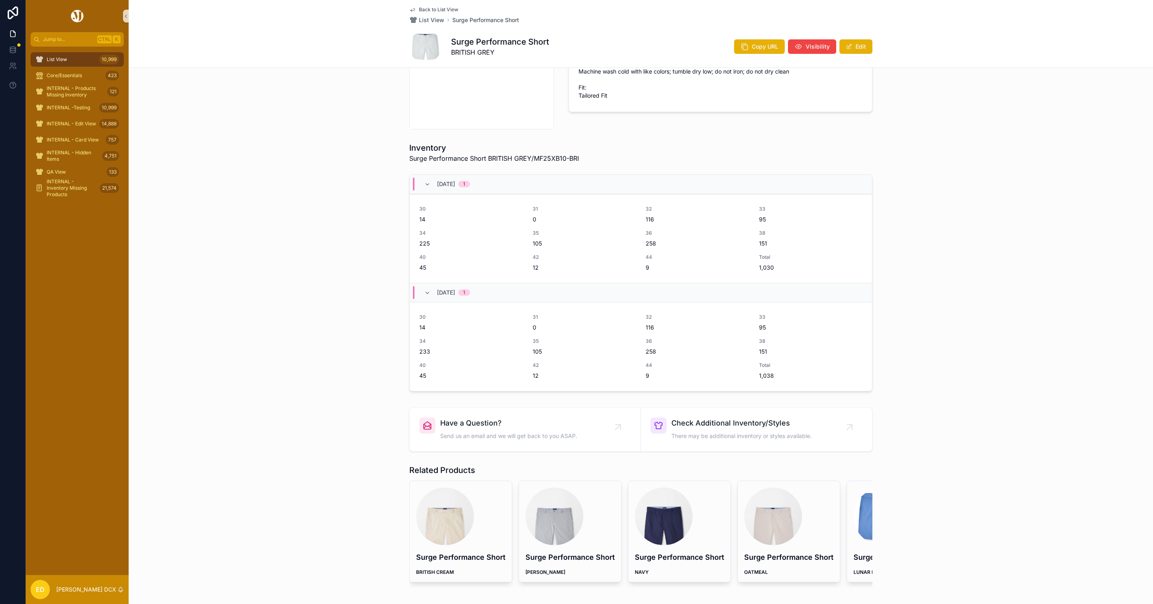
scroll to position [302, 0]
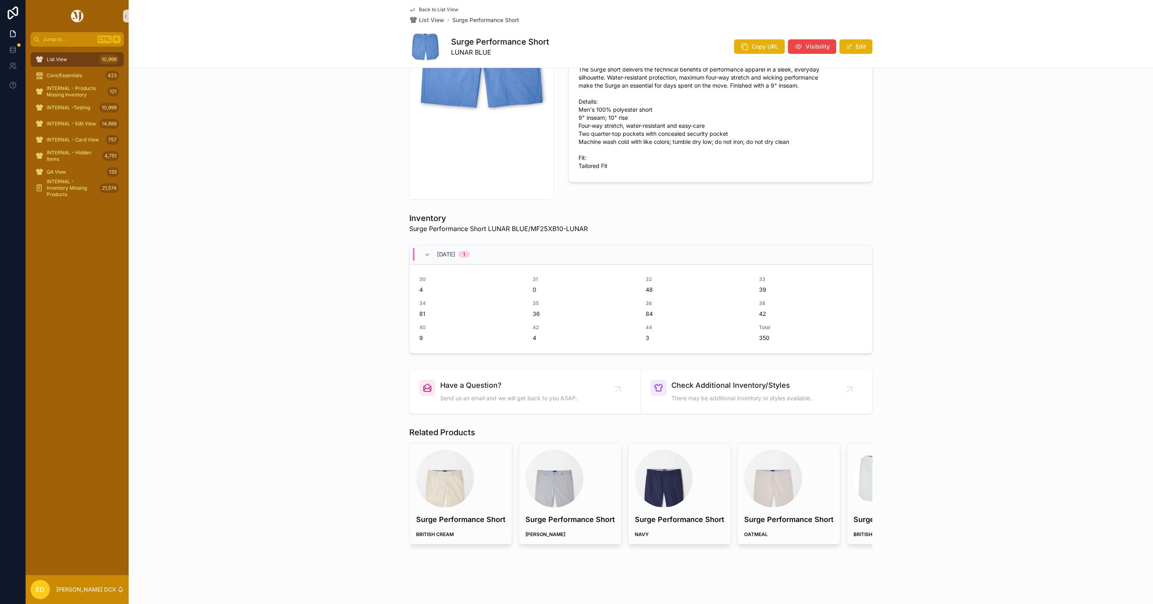
scroll to position [204, 0]
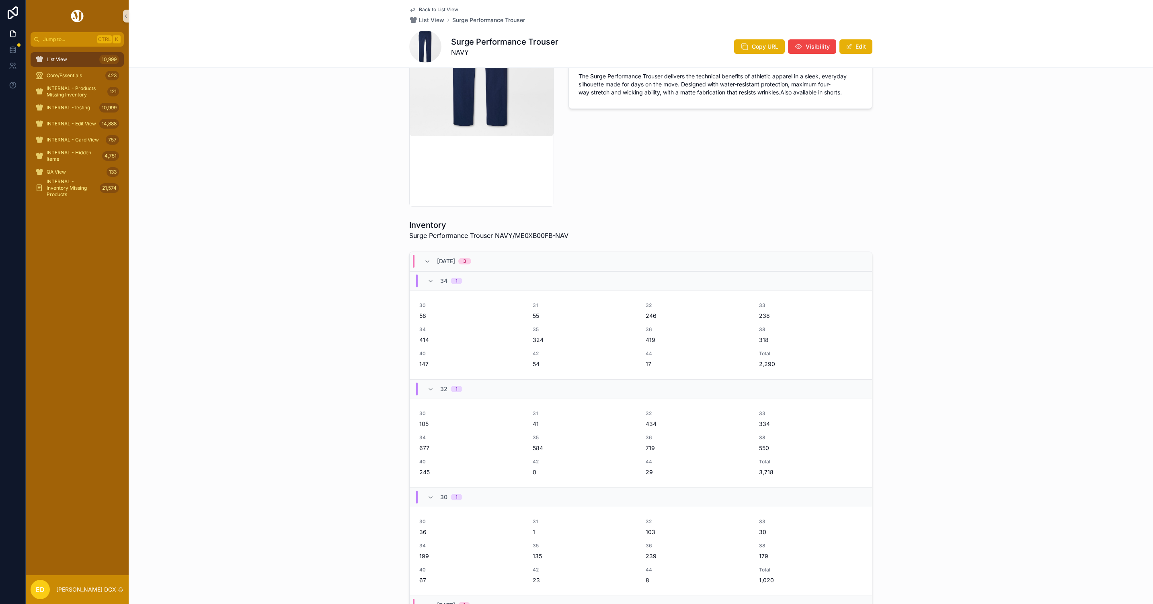
scroll to position [302, 0]
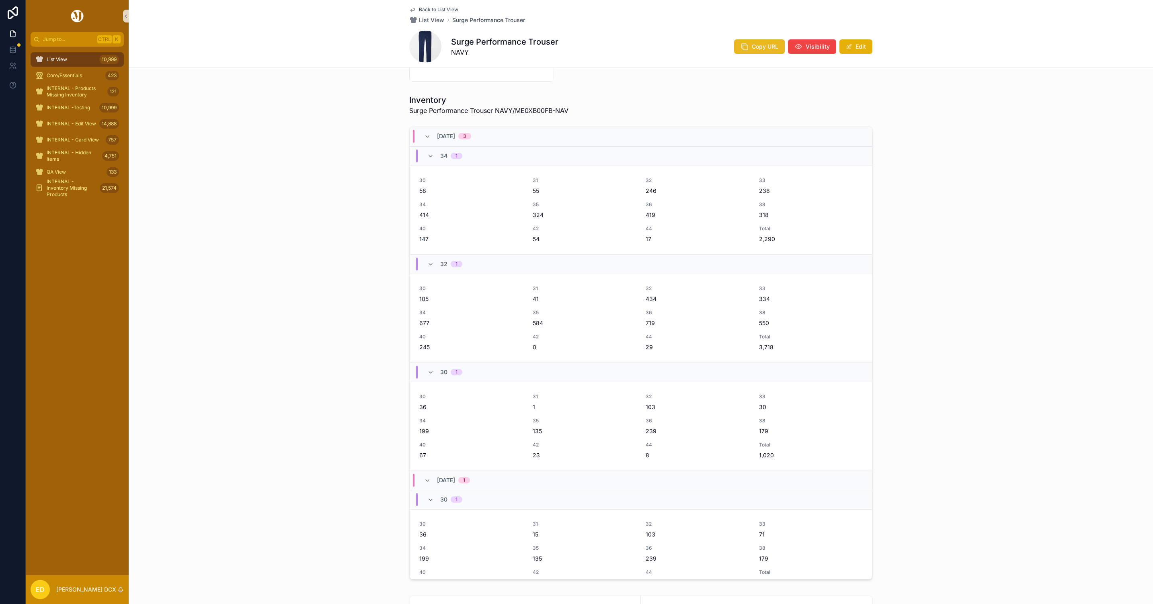
click at [744, 45] on icon "scrollable content" at bounding box center [745, 47] width 8 height 8
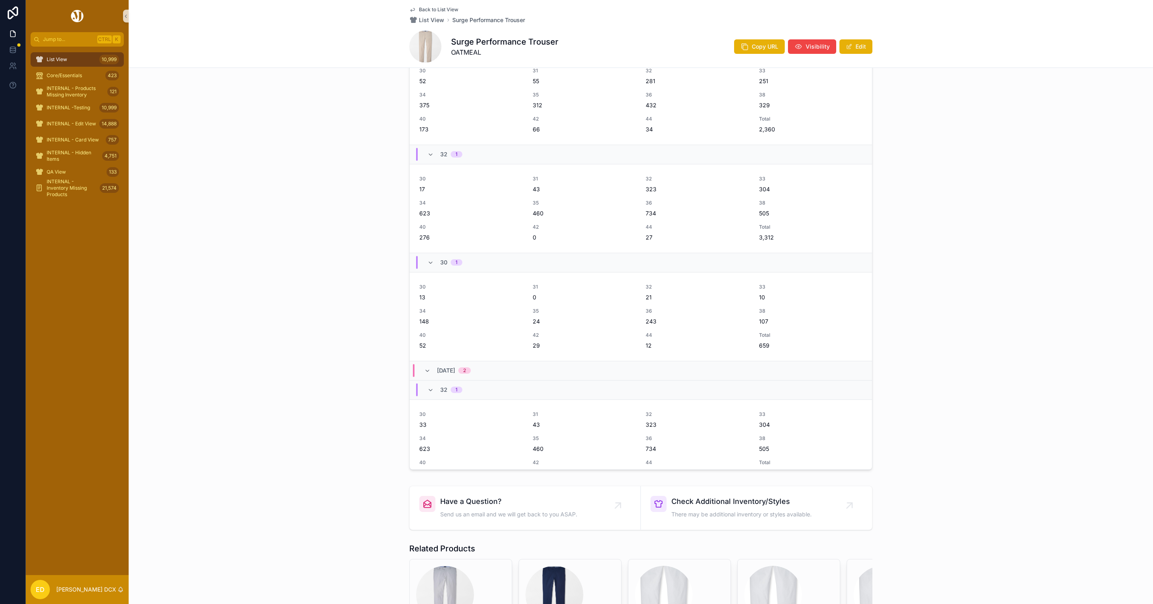
scroll to position [543, 0]
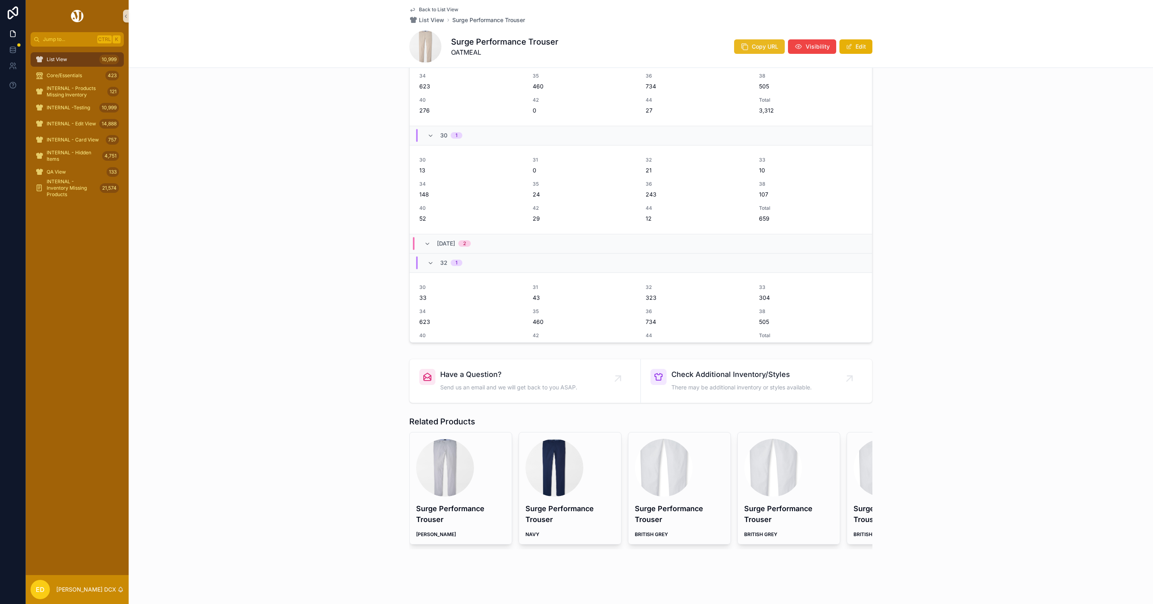
click at [752, 46] on span "Copy URL" at bounding box center [765, 47] width 27 height 8
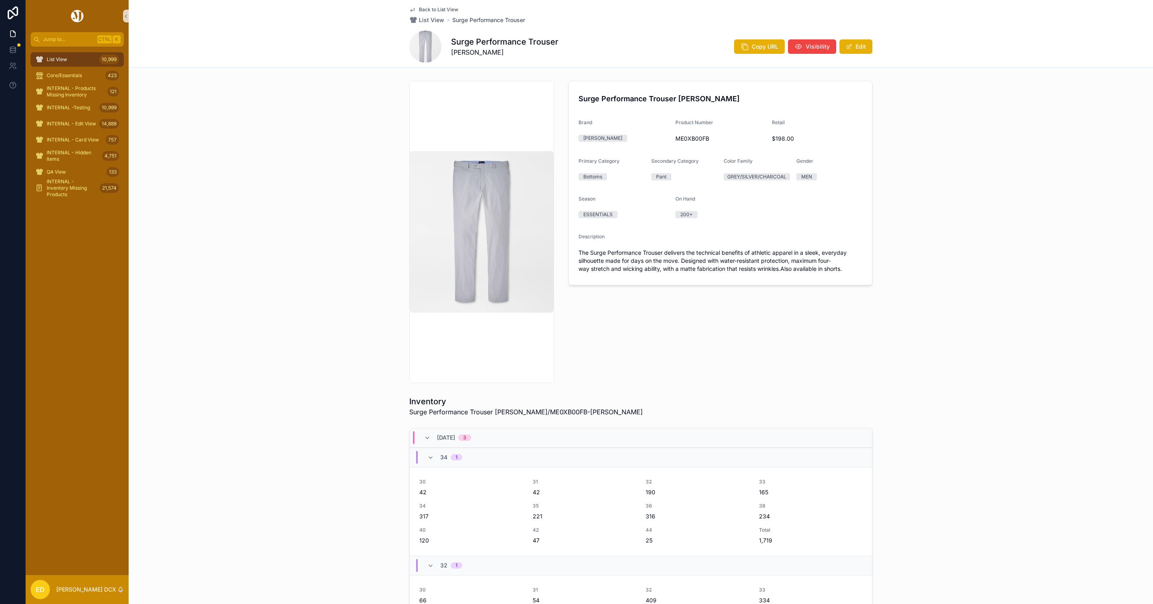
scroll to position [302, 0]
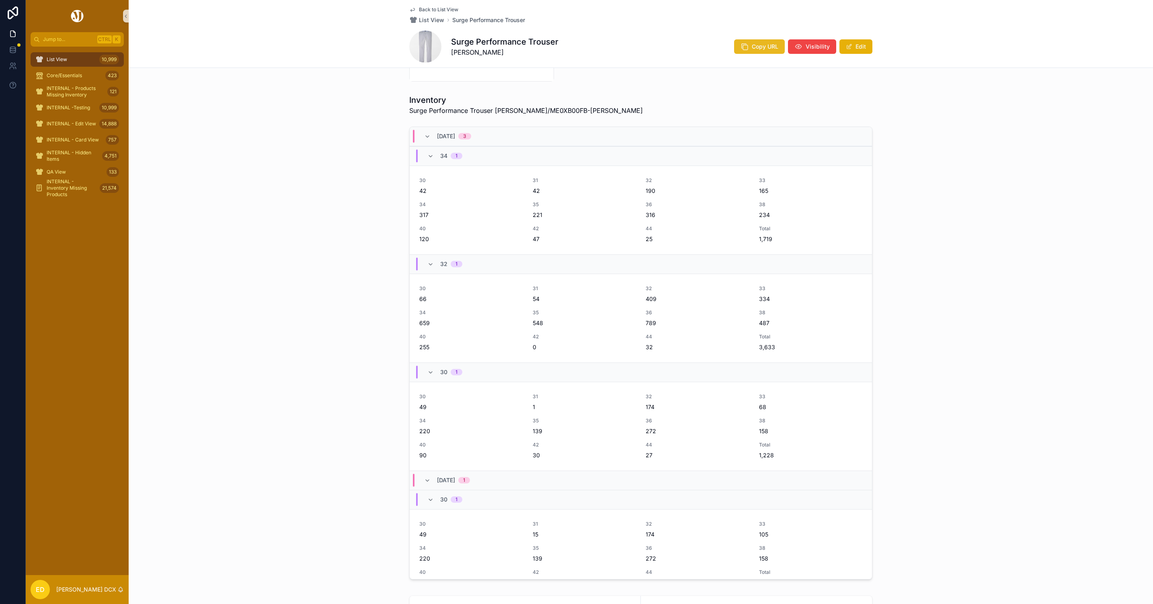
click at [752, 46] on span "Copy URL" at bounding box center [765, 47] width 27 height 8
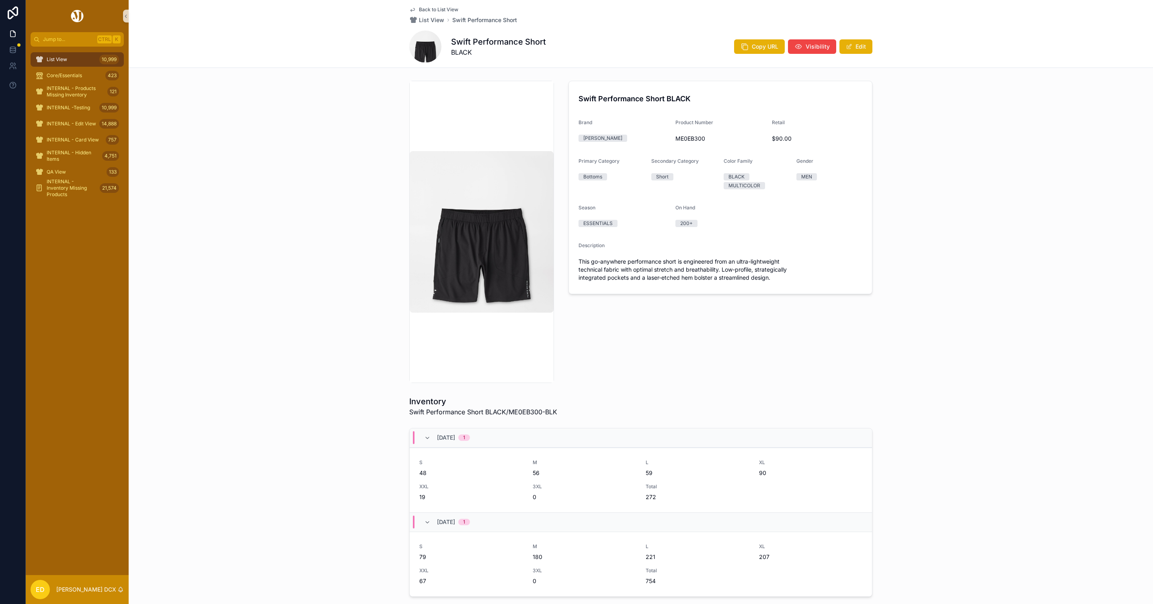
scroll to position [245, 0]
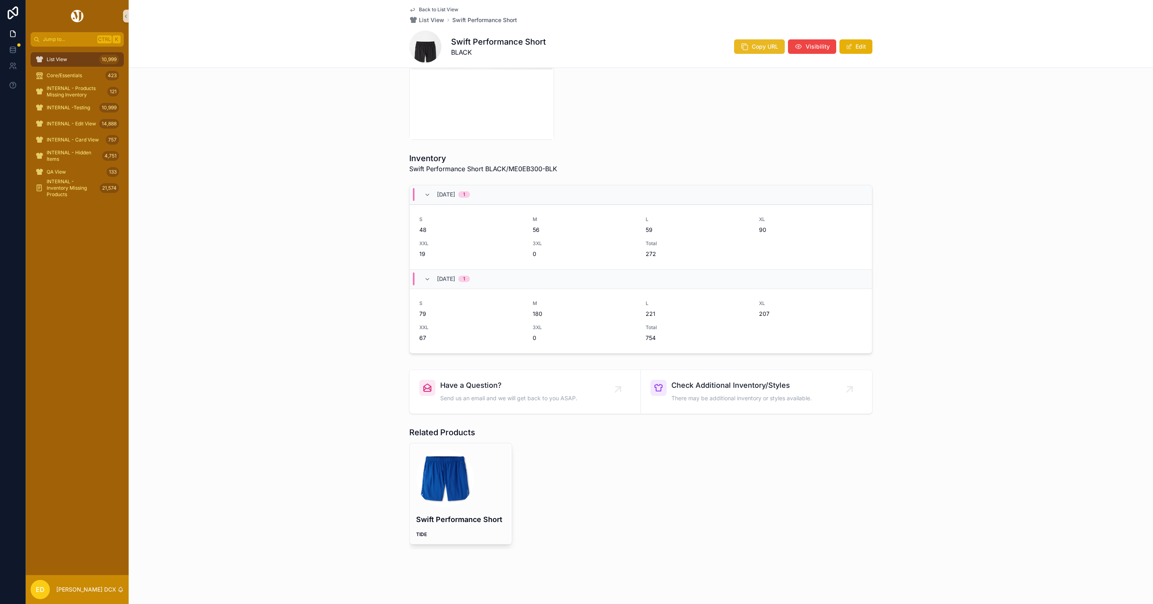
click at [741, 47] on icon "scrollable content" at bounding box center [745, 47] width 8 height 8
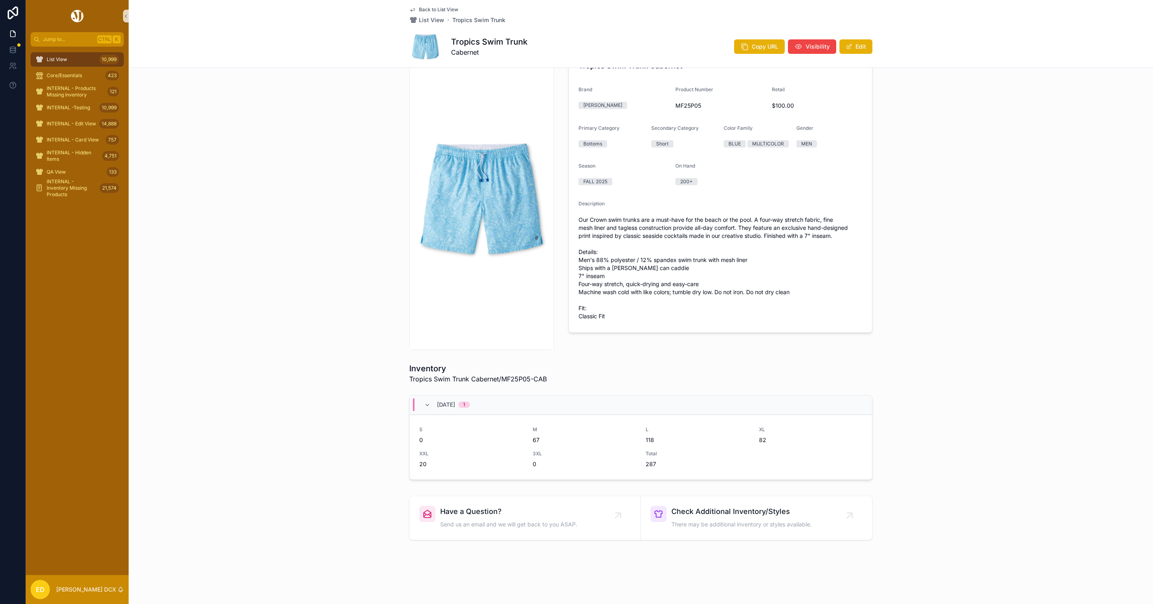
scroll to position [37, 0]
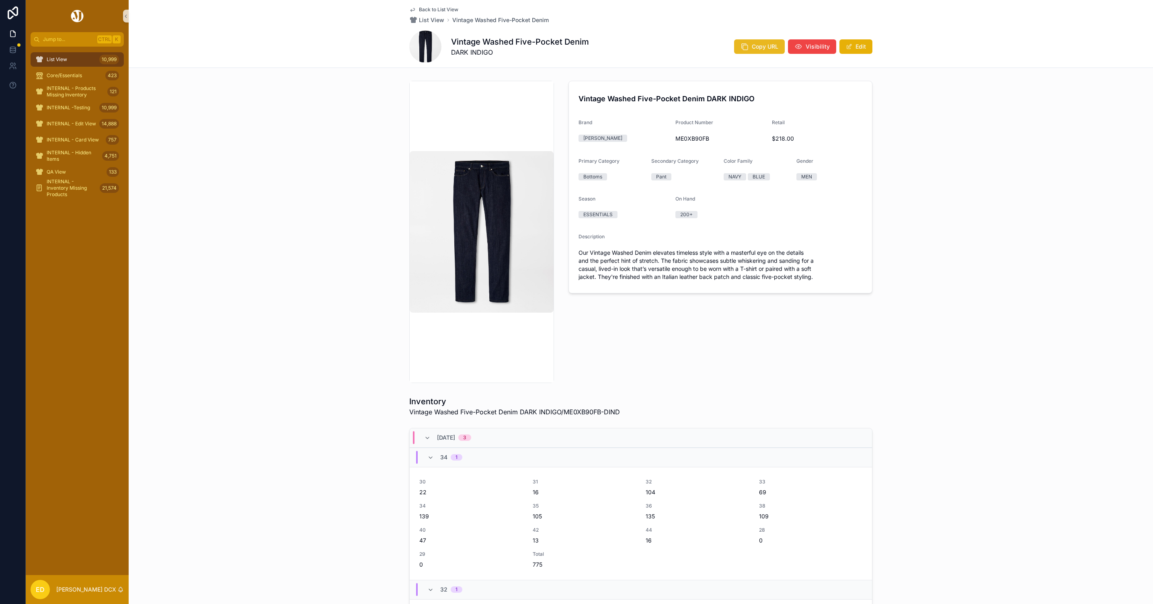
click at [745, 50] on icon "scrollable content" at bounding box center [745, 47] width 8 height 8
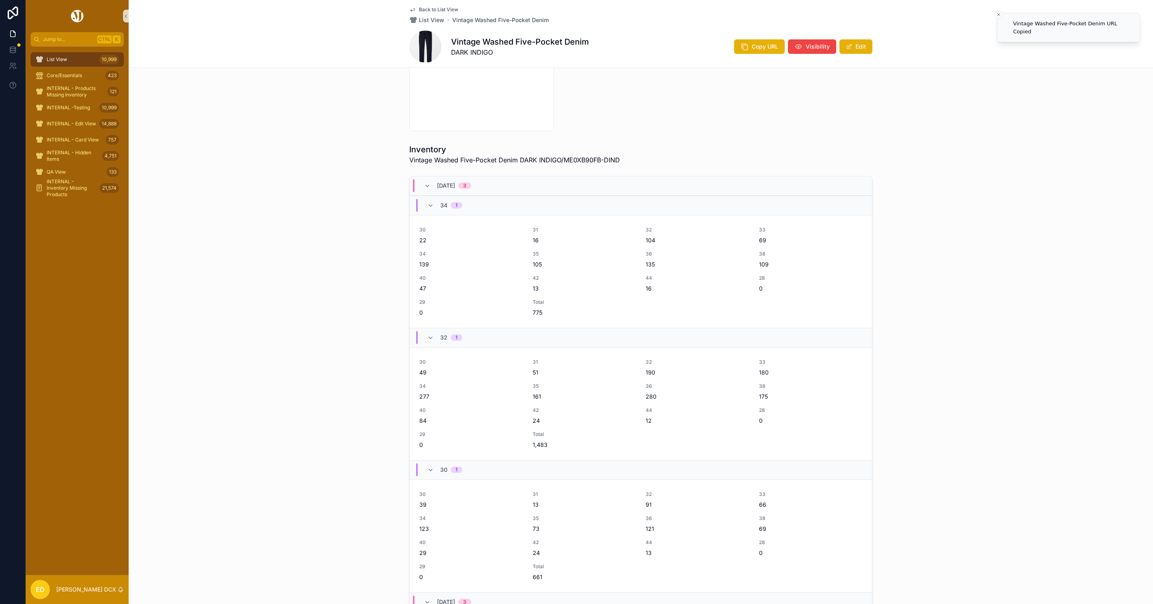
scroll to position [302, 0]
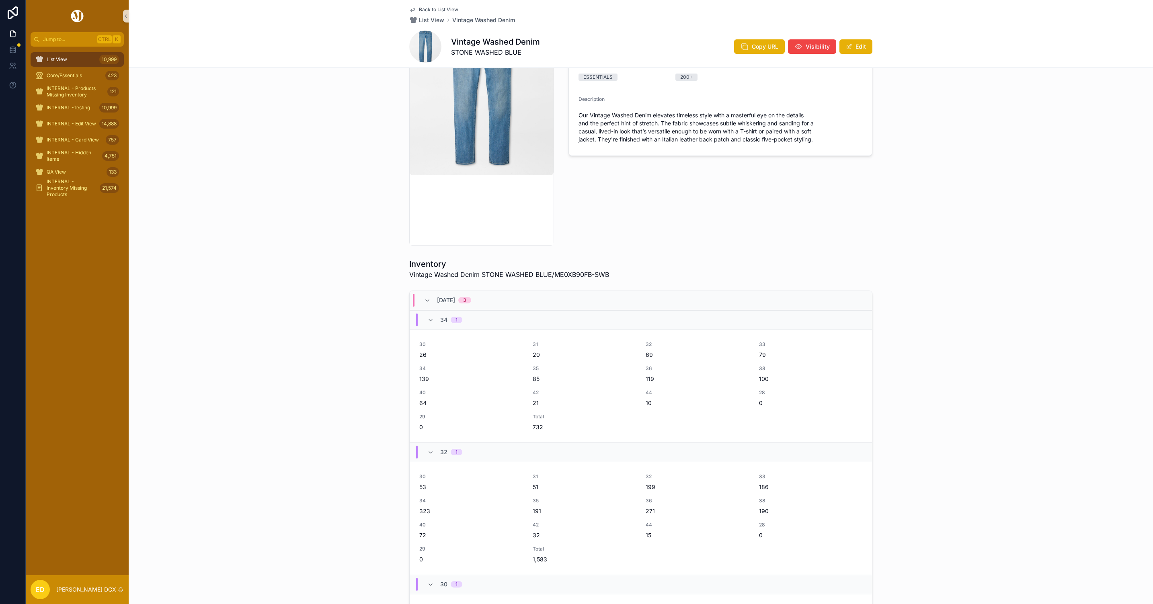
scroll to position [302, 0]
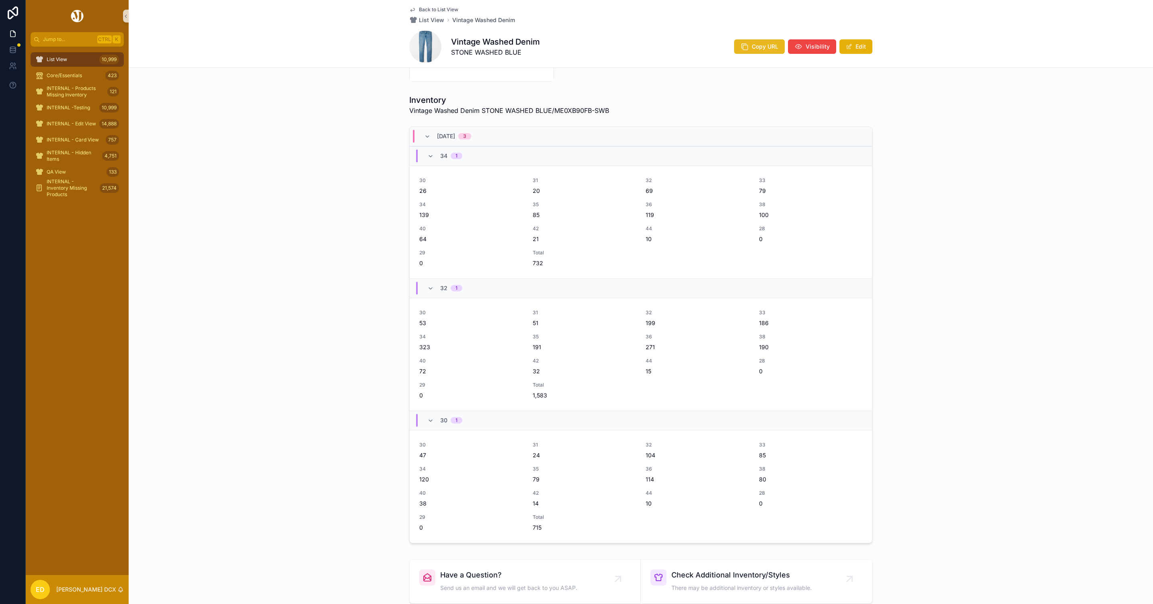
click at [734, 46] on button "Copy URL" at bounding box center [759, 46] width 51 height 14
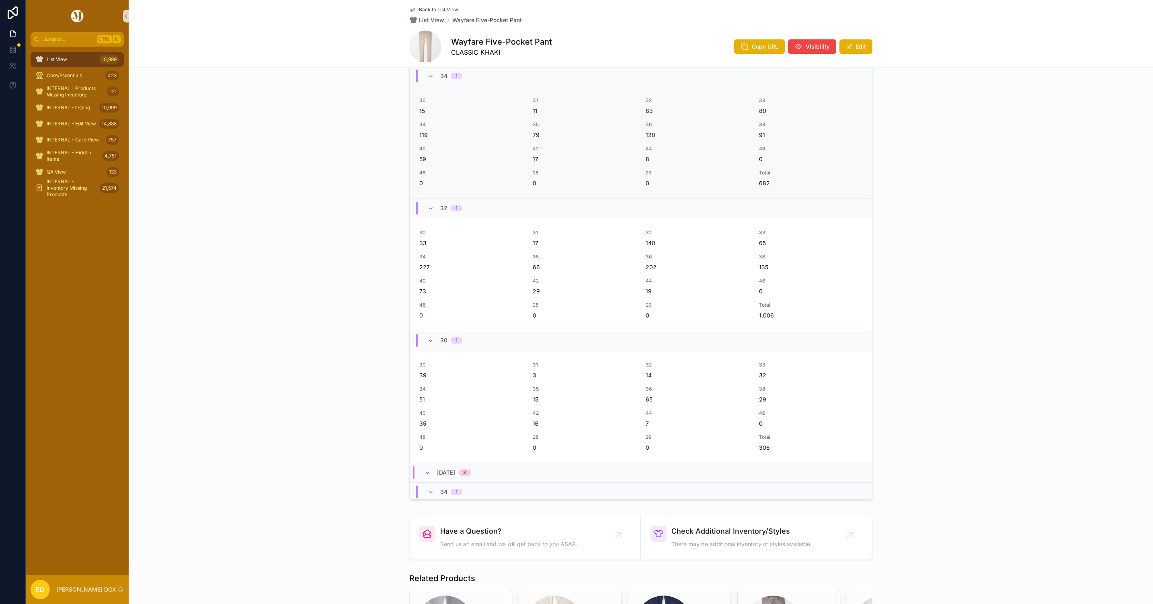
scroll to position [422, 0]
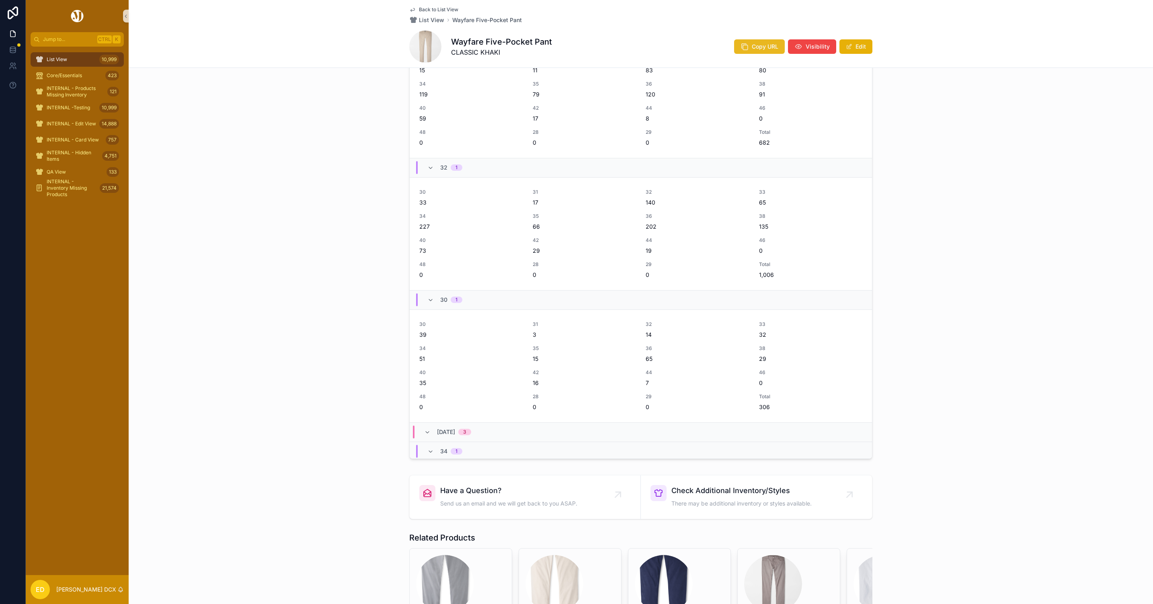
click at [742, 47] on icon "scrollable content" at bounding box center [745, 47] width 8 height 8
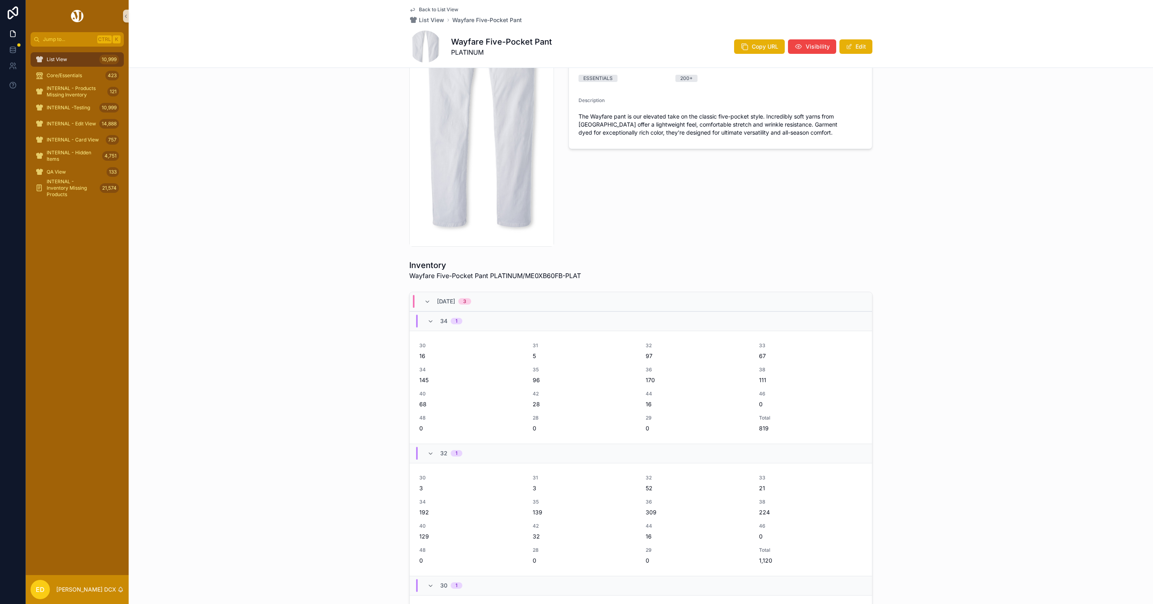
scroll to position [302, 0]
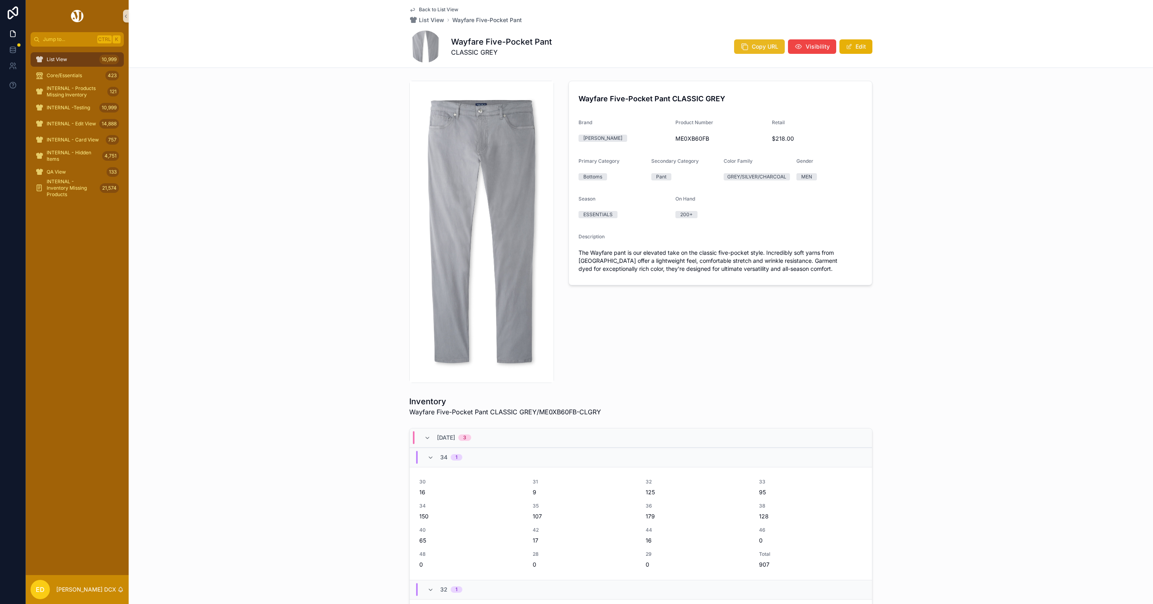
click at [741, 47] on icon "scrollable content" at bounding box center [745, 47] width 8 height 8
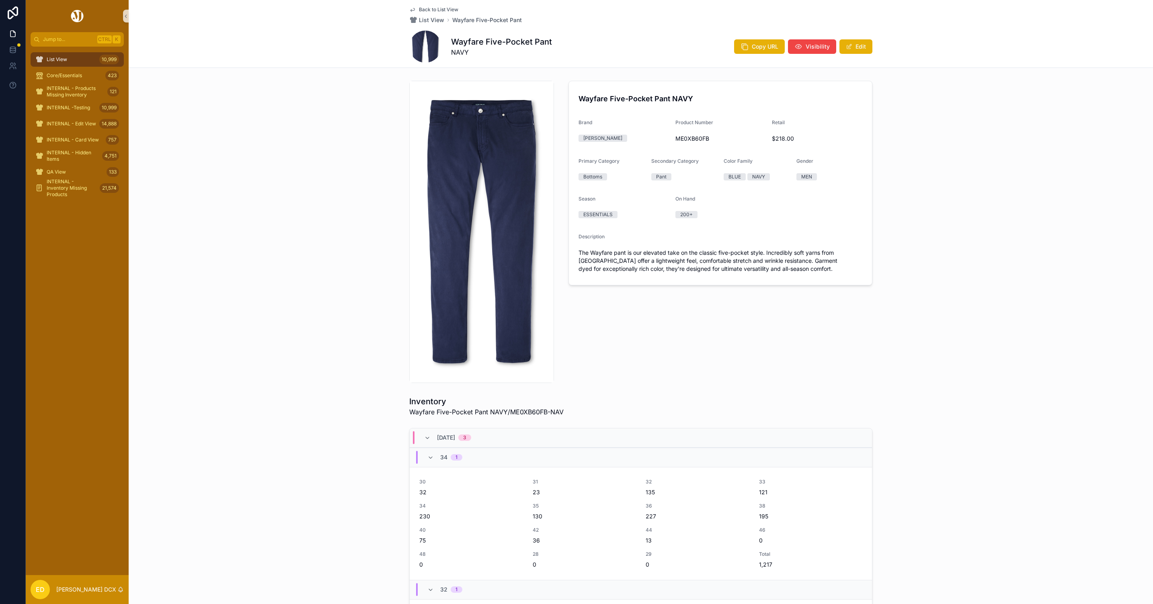
scroll to position [302, 0]
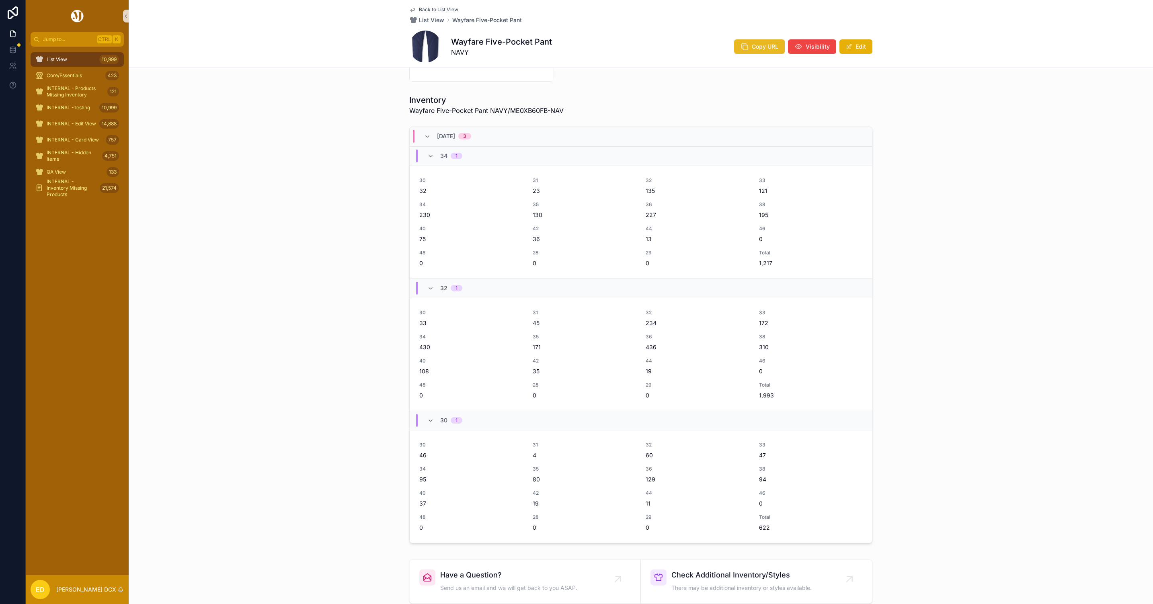
click at [742, 43] on icon "scrollable content" at bounding box center [745, 47] width 8 height 8
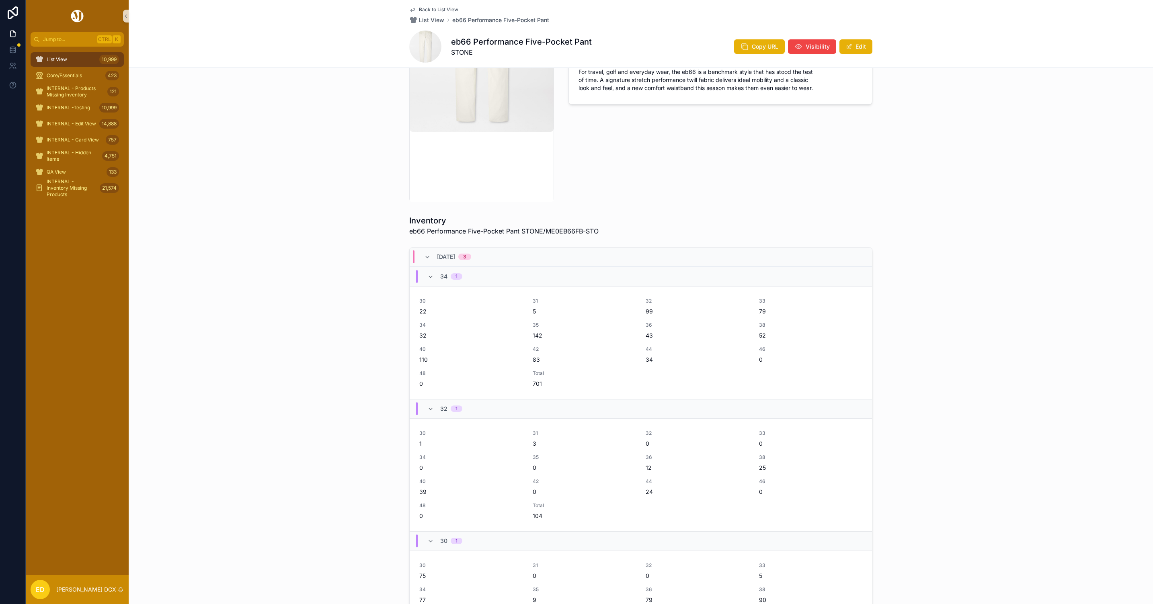
scroll to position [362, 0]
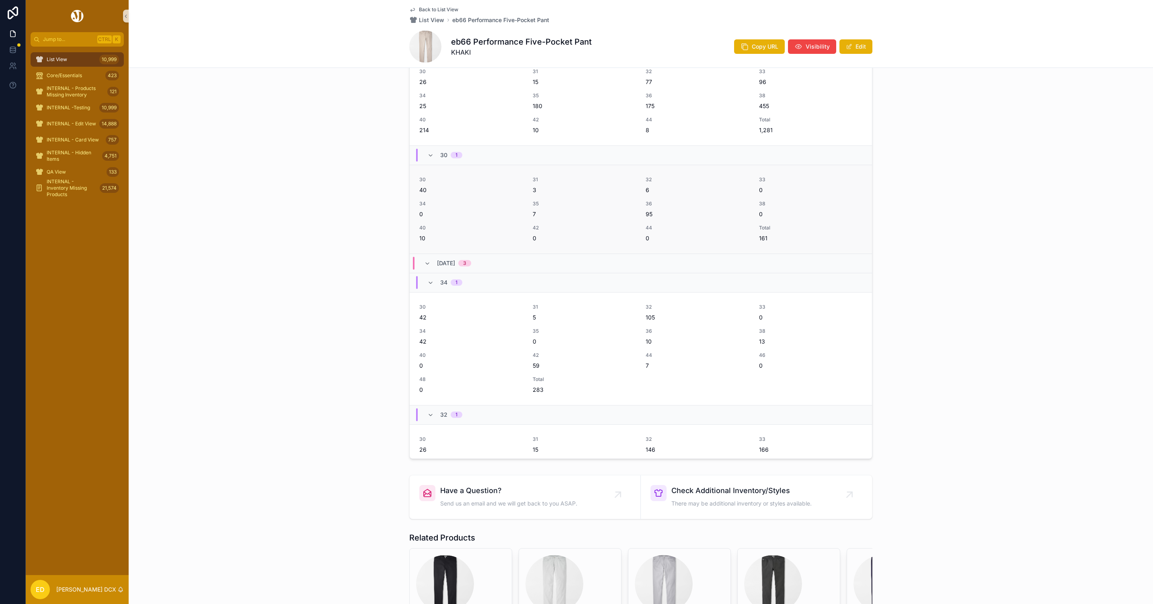
scroll to position [302, 0]
drag, startPoint x: 748, startPoint y: 44, endPoint x: 604, endPoint y: 59, distance: 144.8
click at [752, 44] on span "Copy URL" at bounding box center [765, 47] width 27 height 8
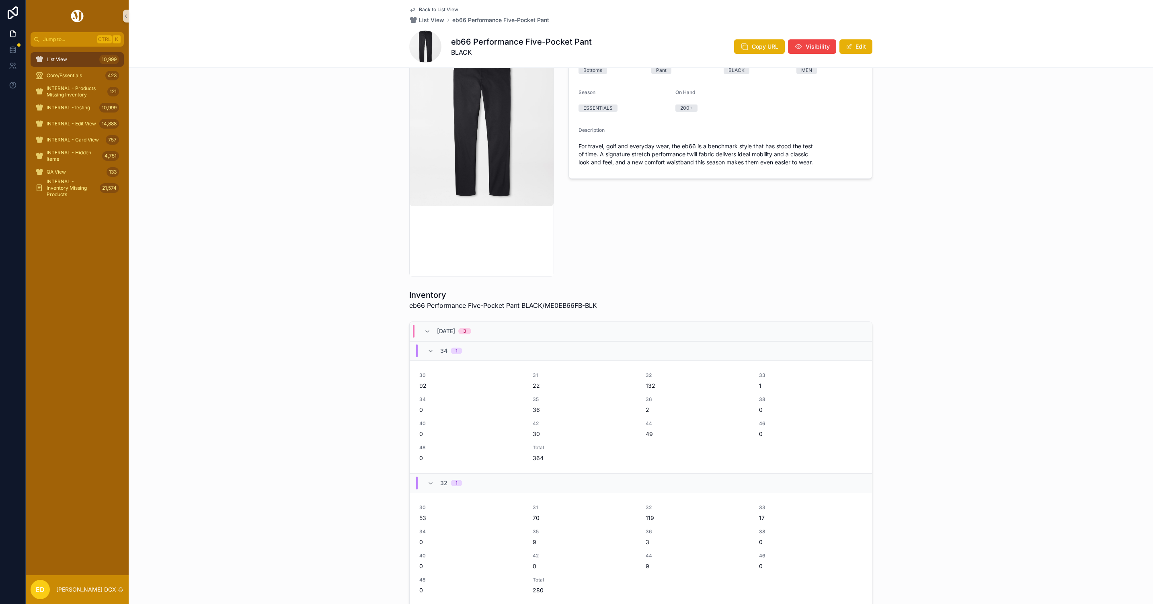
scroll to position [302, 0]
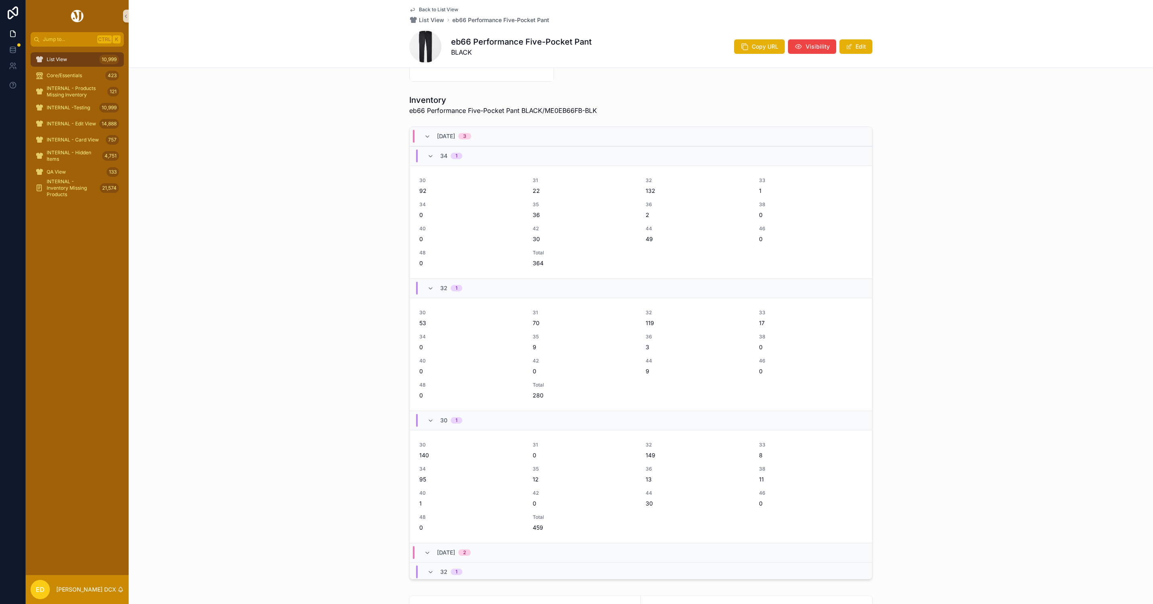
click at [759, 39] on div "Copy URL Visibility Edit" at bounding box center [800, 46] width 145 height 15
click at [757, 46] on span "Copy URL" at bounding box center [765, 47] width 27 height 8
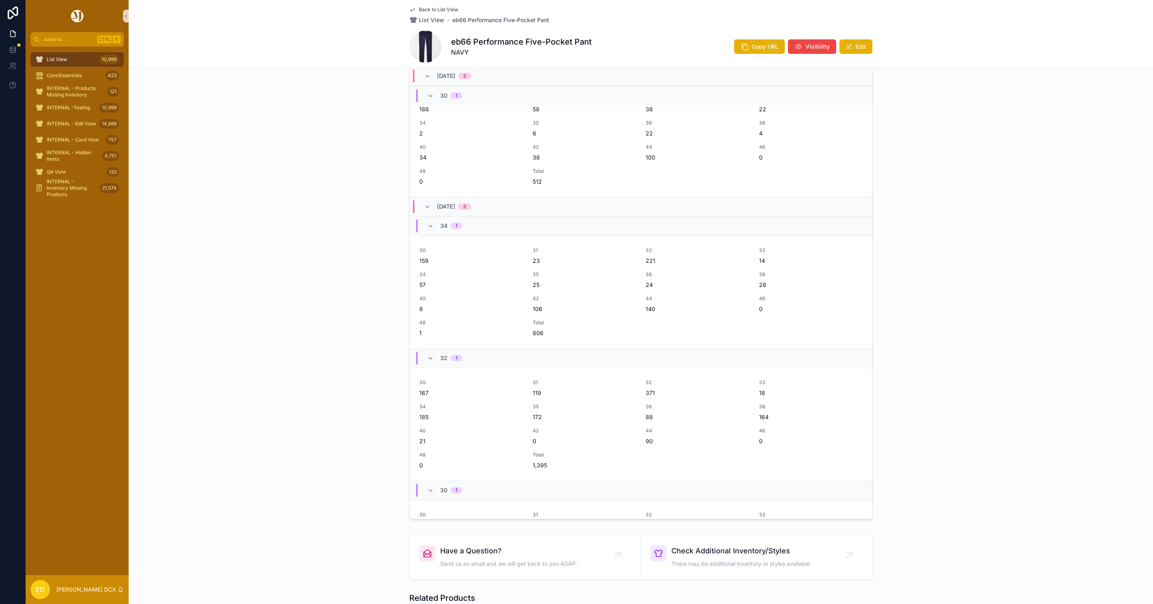
scroll to position [362, 0]
click at [752, 43] on span "Copy URL" at bounding box center [765, 47] width 27 height 8
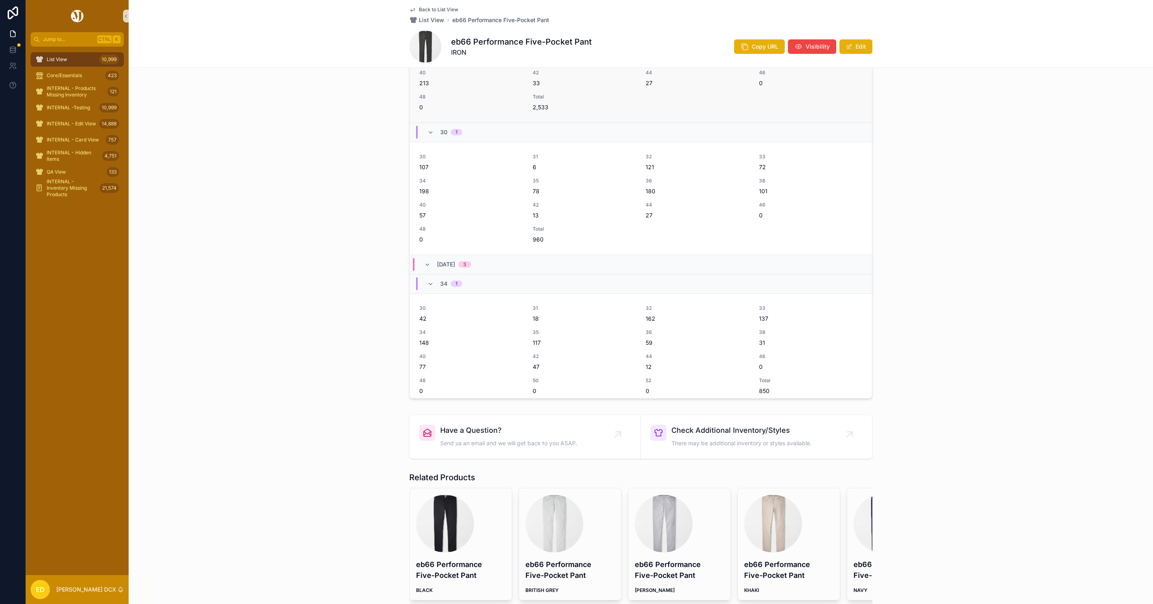
scroll to position [121, 0]
click at [741, 51] on span "scrollable content" at bounding box center [745, 47] width 8 height 8
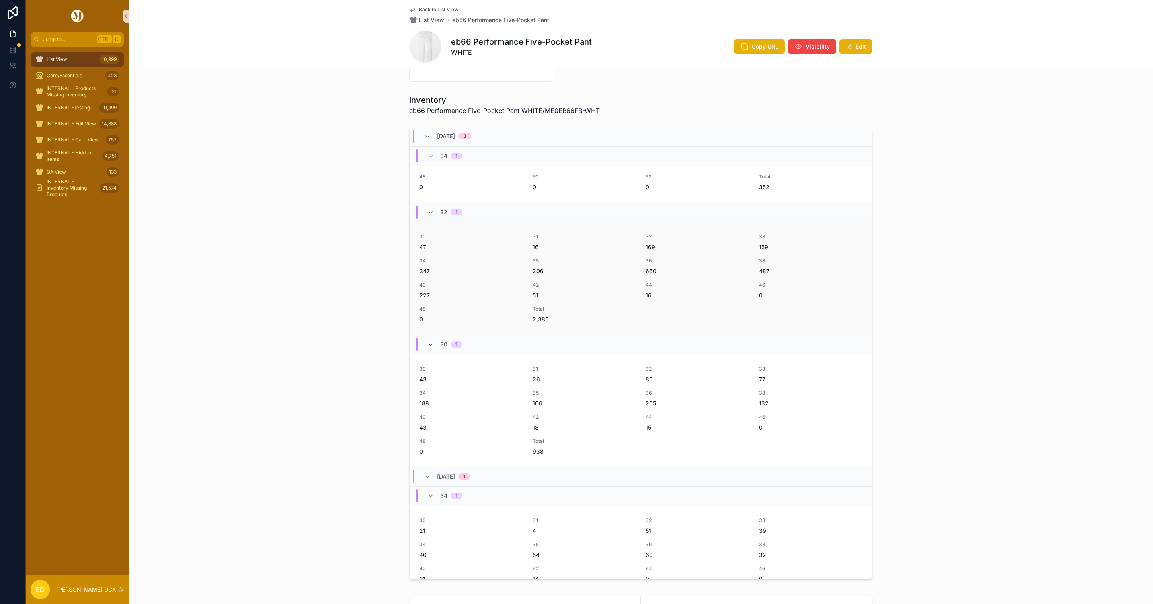
scroll to position [116, 0]
click at [749, 41] on button "Copy URL" at bounding box center [759, 46] width 51 height 14
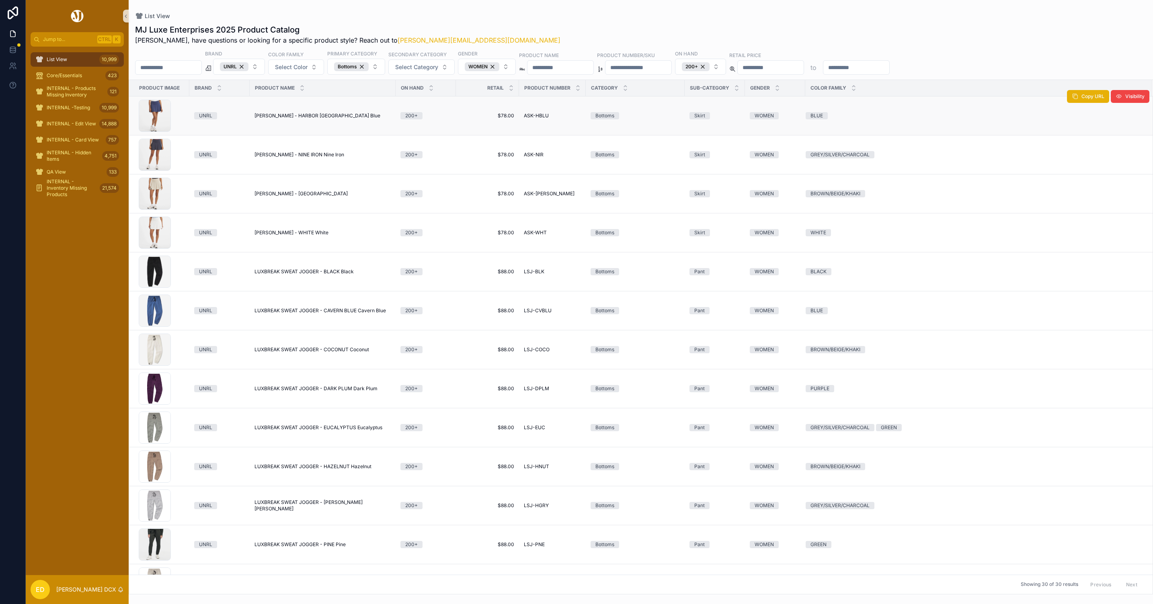
click at [330, 115] on span "[PERSON_NAME] - HARBOR [GEOGRAPHIC_DATA] Blue" at bounding box center [318, 116] width 126 height 6
click at [329, 156] on span "AMELIA SKORT - NINE IRON Nine Iron" at bounding box center [300, 155] width 90 height 6
click at [321, 197] on span "AMELIA SKORT - SAHARA Sahara" at bounding box center [301, 194] width 93 height 6
click at [317, 233] on span "AMELIA SKORT - WHITE White" at bounding box center [292, 233] width 74 height 6
click at [330, 274] on span "LUXBREAK SWEAT JOGGER - BLACK Black" at bounding box center [304, 272] width 99 height 6
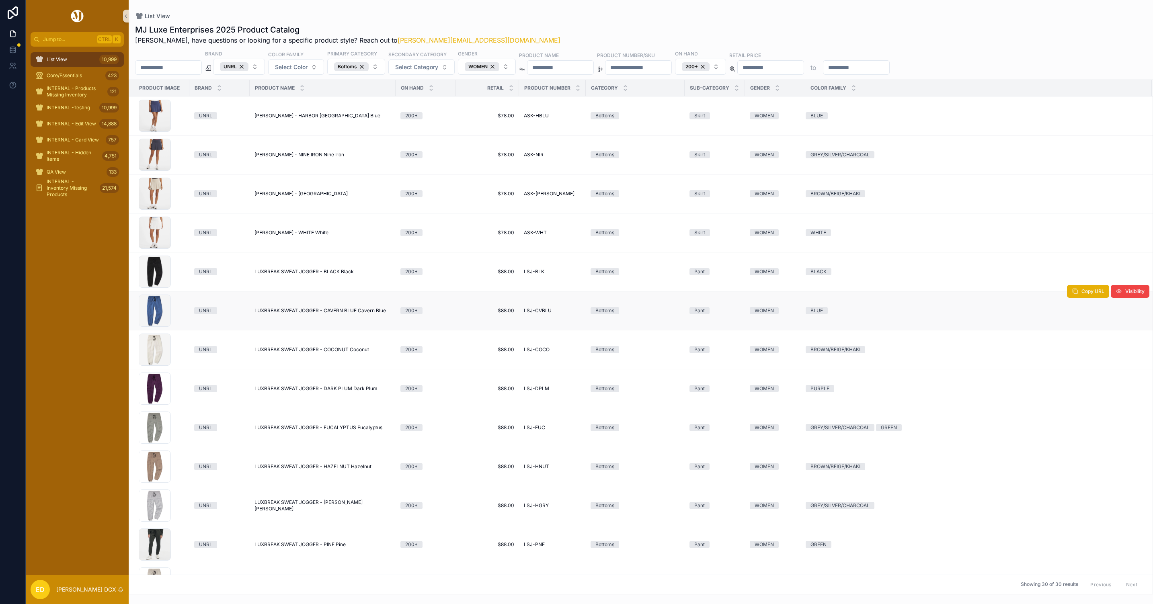
click at [333, 312] on span "LUXBREAK SWEAT JOGGER - CAVERN BLUE Cavern Blue" at bounding box center [320, 311] width 131 height 6
click at [341, 352] on span "LUXBREAK SWEAT JOGGER - COCONUT Coconut" at bounding box center [312, 350] width 115 height 6
click at [343, 392] on span "LUXBREAK SWEAT JOGGER - DARK PLUM Dark Plum" at bounding box center [316, 389] width 123 height 6
click at [338, 429] on span "LUXBREAK SWEAT JOGGER - EUCALYPTUS Eucalyptus" at bounding box center [319, 428] width 128 height 6
click at [337, 467] on span "LUXBREAK SWEAT JOGGER - HAZELNUT Hazelnut" at bounding box center [313, 467] width 117 height 6
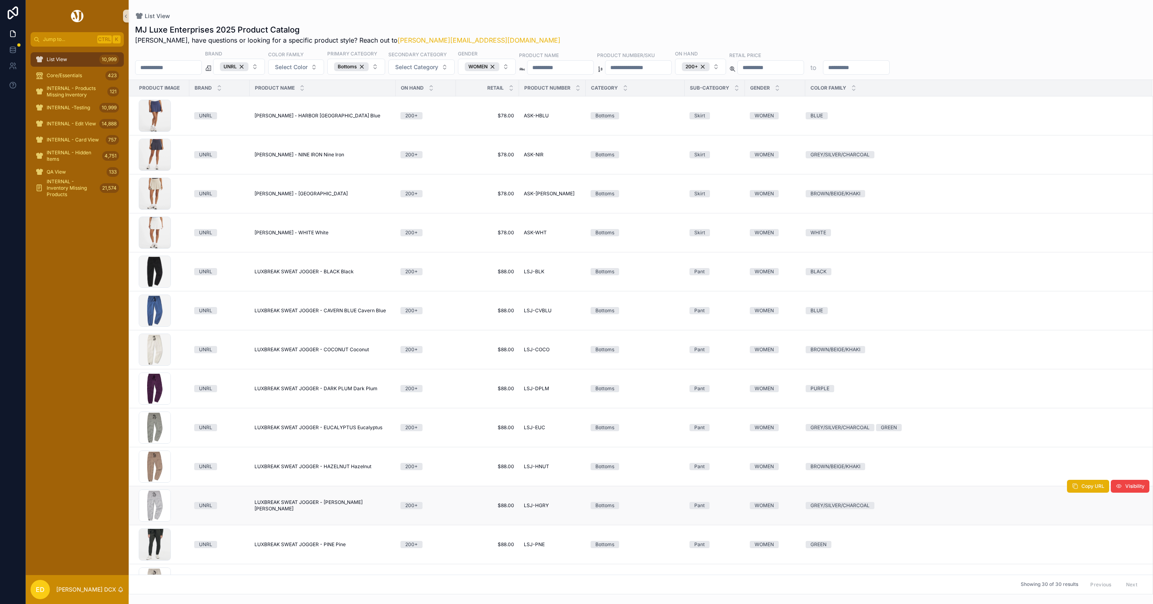
click at [336, 503] on span "LUXBREAK SWEAT JOGGER - HEATHER GRAY Heather Gray" at bounding box center [323, 505] width 136 height 13
click at [318, 547] on span "LUXBREAK SWEAT JOGGER - PINE Pine" at bounding box center [300, 545] width 91 height 6
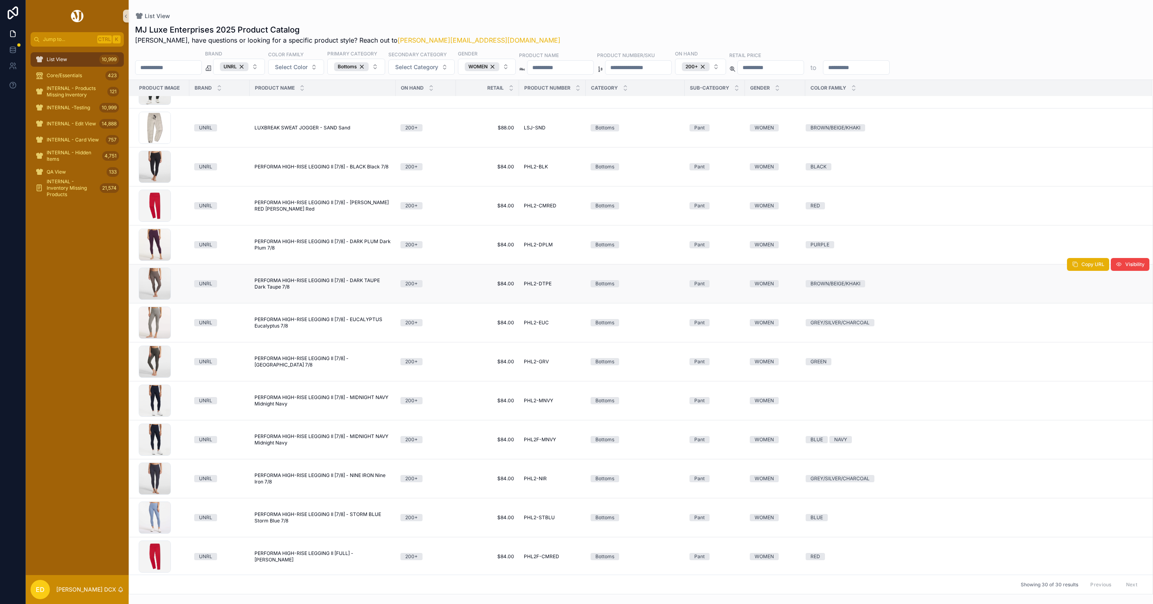
scroll to position [458, 0]
drag, startPoint x: 338, startPoint y: 128, endPoint x: 338, endPoint y: 133, distance: 4.4
click at [338, 128] on span "LUXBREAK SWEAT JOGGER - SAND Sand" at bounding box center [303, 126] width 96 height 6
click at [343, 168] on span "PERFORMA HIGH-RISE LEGGING II [7/8] - BLACK Black 7/8" at bounding box center [322, 165] width 134 height 6
click at [335, 203] on span "PERFORMA HIGH-RISE LEGGING II [7/8] - CARMINE RED Carmine Red" at bounding box center [323, 204] width 136 height 13
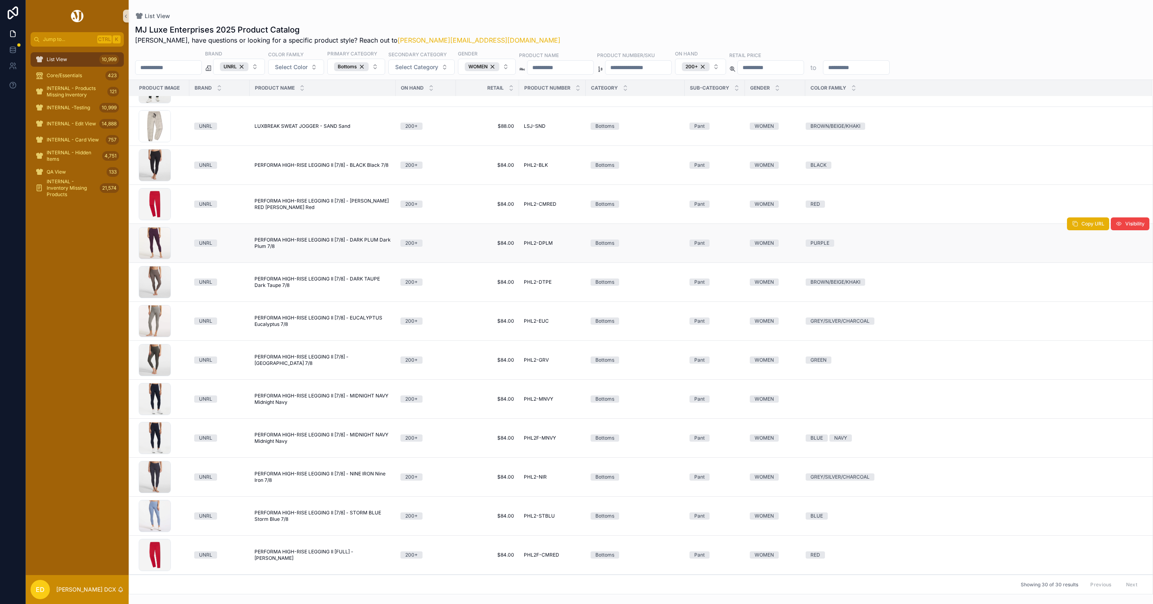
click at [331, 245] on span "PERFORMA HIGH-RISE LEGGING II [7/8] - DARK PLUM Dark Plum 7/8" at bounding box center [323, 243] width 136 height 13
click at [324, 283] on span "PERFORMA HIGH-RISE LEGGING II [7/8] - DARK TAUPE Dark Taupe 7/8" at bounding box center [323, 282] width 136 height 13
click at [320, 322] on span "PERFORMA HIGH-RISE LEGGING II [7/8] - EUCALYPTUS Eucalyptus 7/8" at bounding box center [323, 321] width 136 height 13
click at [317, 362] on span "PERFORMA HIGH-RISE LEGGING II [7/8] - GROVE Grove 7/8" at bounding box center [323, 360] width 136 height 13
click at [320, 401] on span "PERFORMA HIGH-RISE LEGGING II [7/8] - MIDNIGHT NAVY Midnight Navy" at bounding box center [323, 399] width 136 height 13
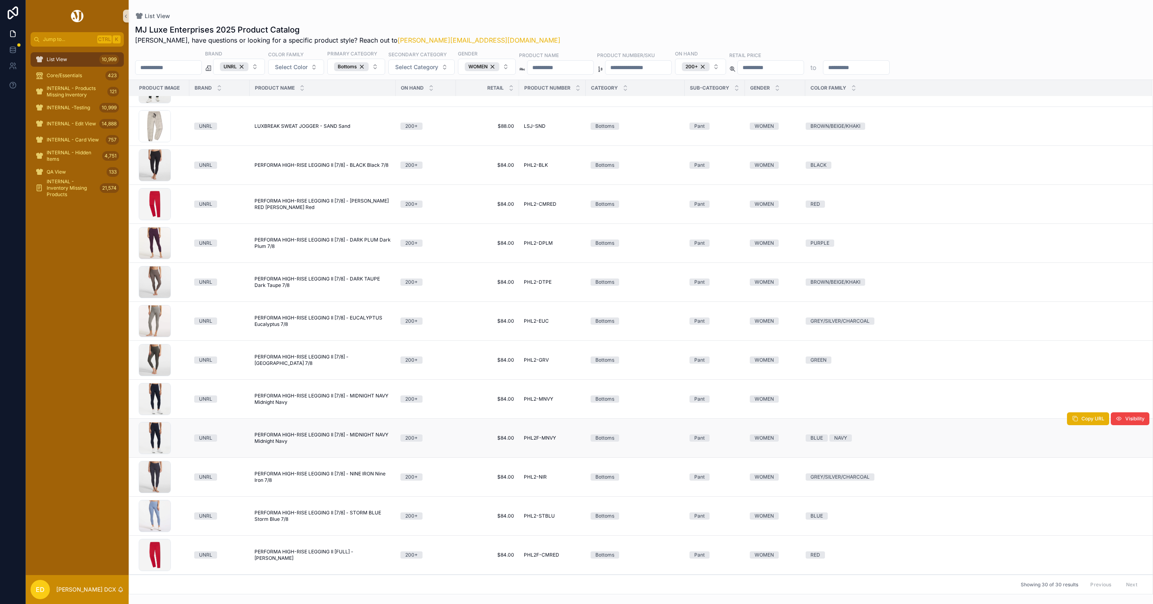
click at [313, 440] on span "PERFORMA HIGH-RISE LEGGING II [7/8] - MIDNIGHT NAVY Midnight Navy" at bounding box center [323, 438] width 136 height 13
click at [313, 481] on span "PERFORMA HIGH-RISE LEGGING II [7/8] - NINE IRON Nine Iron 7/8" at bounding box center [323, 477] width 136 height 13
click at [313, 516] on span "PERFORMA HIGH-RISE LEGGING II [7/8] - STORM BLUE Storm Blue 7/8" at bounding box center [323, 516] width 136 height 13
click at [313, 560] on span "PERFORMA HIGH-RISE LEGGING II [FULL] - Carmine Red" at bounding box center [323, 555] width 136 height 13
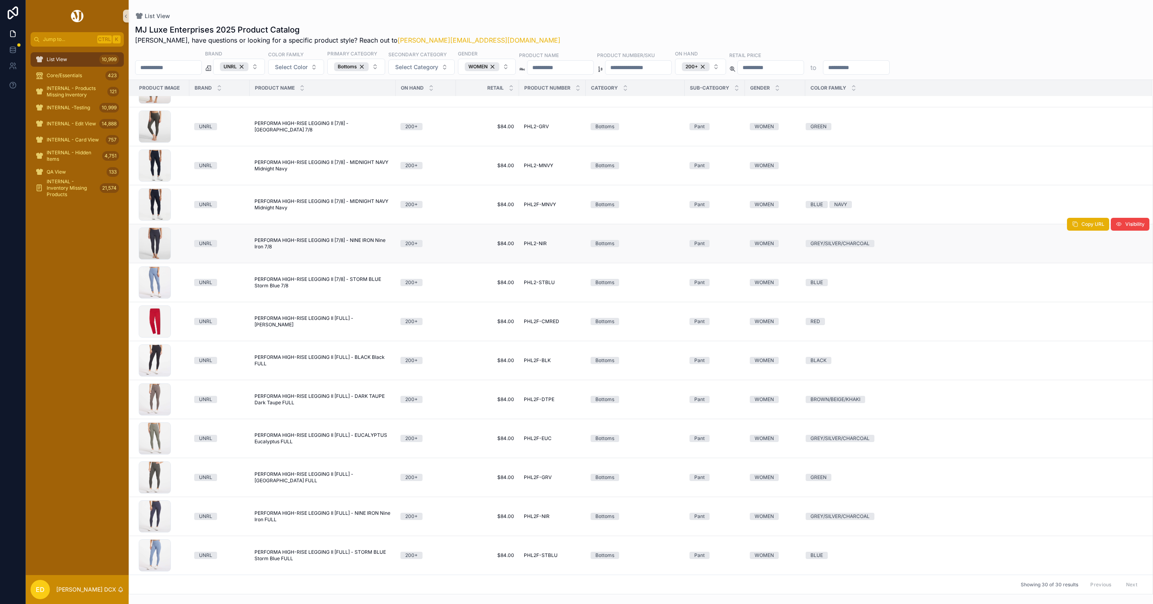
scroll to position [696, 0]
click at [287, 355] on span "PERFORMA HIGH-RISE LEGGING II [FULL] - BLACK Black FULL" at bounding box center [323, 360] width 136 height 13
click at [291, 398] on span "PERFORMA HIGH-RISE LEGGING II [FULL] - DARK TAUPE Dark Taupe FULL" at bounding box center [323, 399] width 136 height 13
click at [287, 436] on span "PERFORMA HIGH-RISE LEGGING II [FULL] - EUCALYPTUS Eucalyptus FULL" at bounding box center [323, 438] width 136 height 13
click at [290, 473] on span "PERFORMA HIGH-RISE LEGGING II [FULL] - GROVE Grove FULL" at bounding box center [323, 477] width 136 height 13
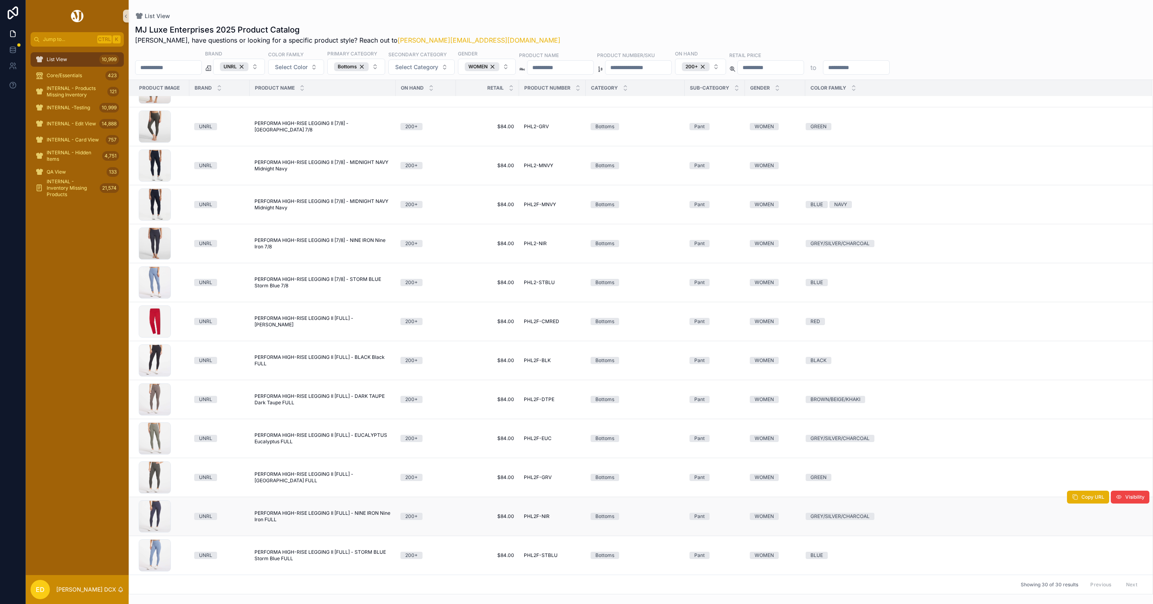
click at [277, 514] on span "PERFORMA HIGH-RISE LEGGING II [FULL] - NINE IRON Nine Iron FULL" at bounding box center [323, 516] width 136 height 13
click at [285, 556] on span "PERFORMA HIGH-RISE LEGGING II [FULL] - STORM BLUE Storm Blue FULL" at bounding box center [323, 555] width 136 height 13
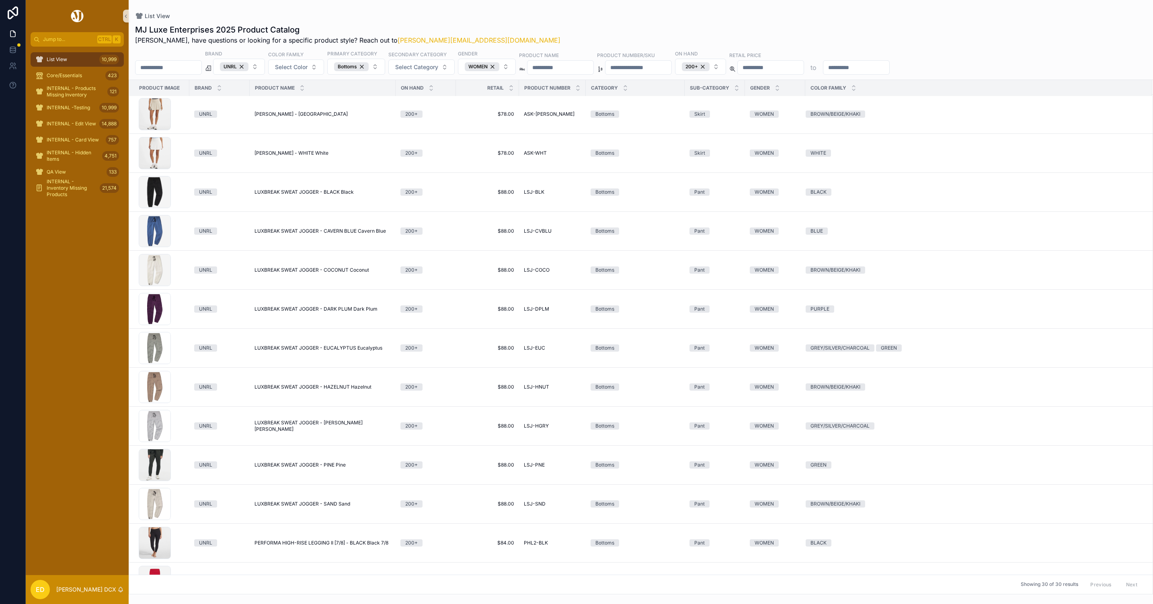
scroll to position [0, 0]
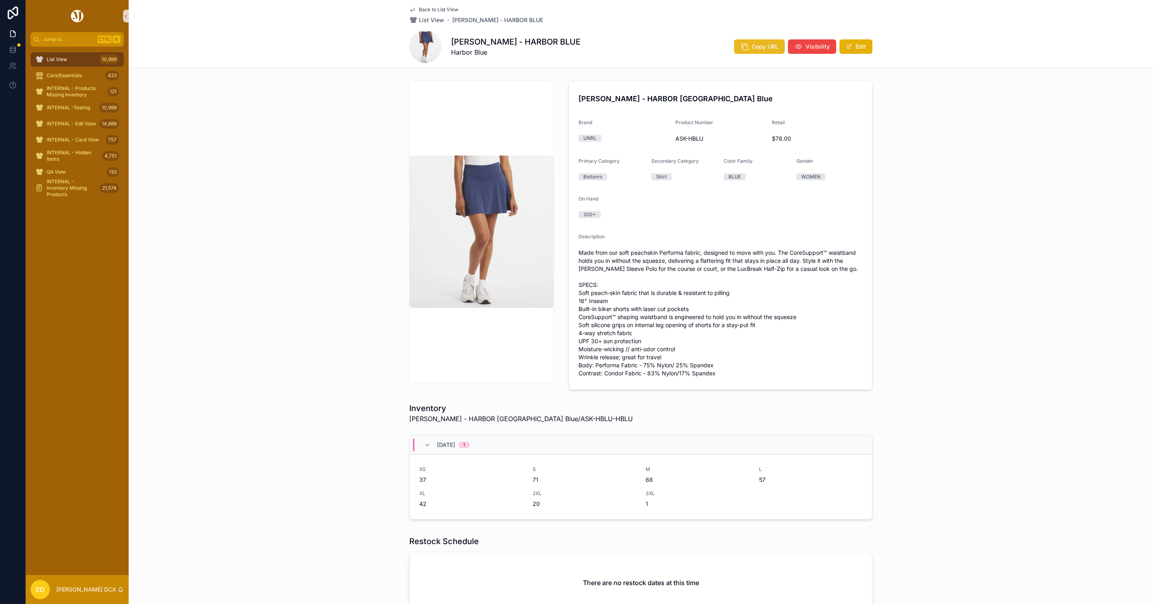
click at [745, 45] on icon "scrollable content" at bounding box center [745, 47] width 8 height 8
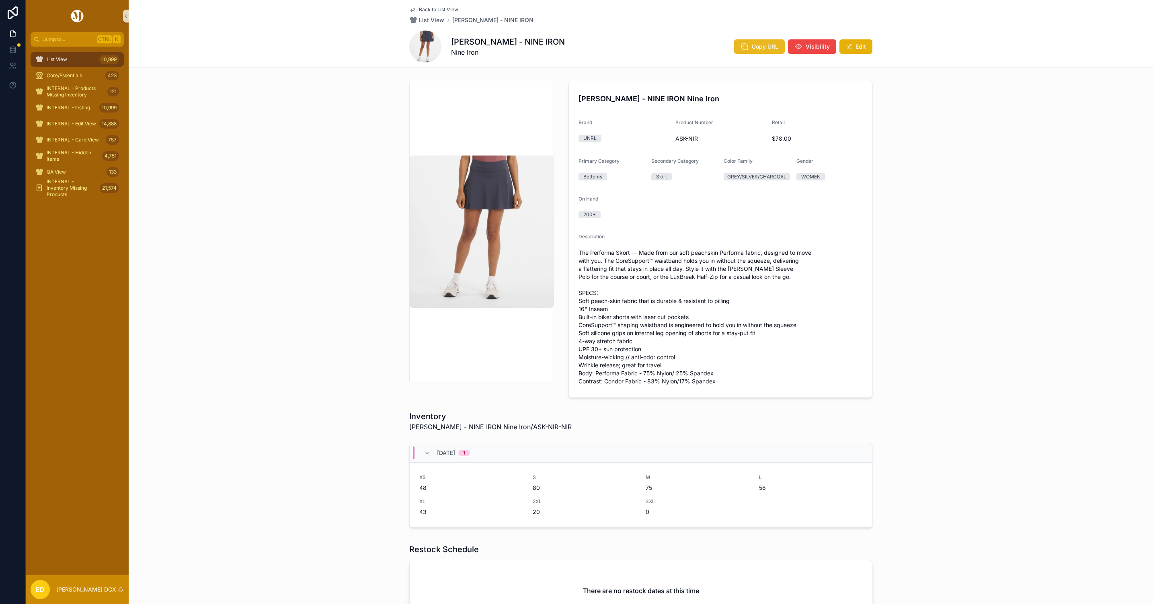
click at [747, 47] on button "Copy URL" at bounding box center [759, 46] width 51 height 14
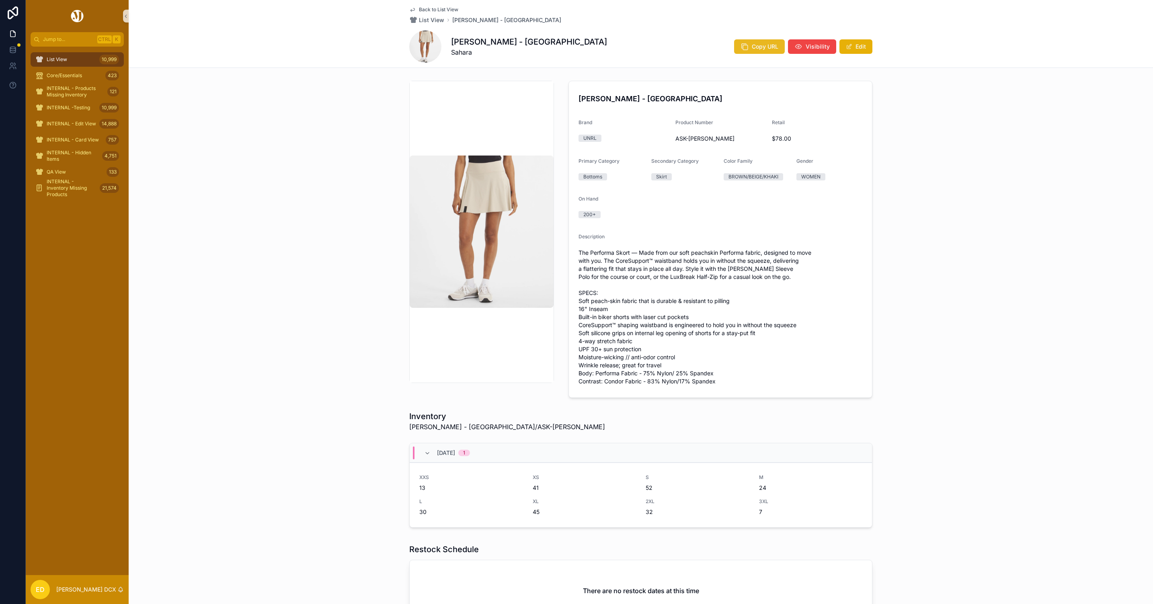
click at [752, 47] on span "Copy URL" at bounding box center [765, 47] width 27 height 8
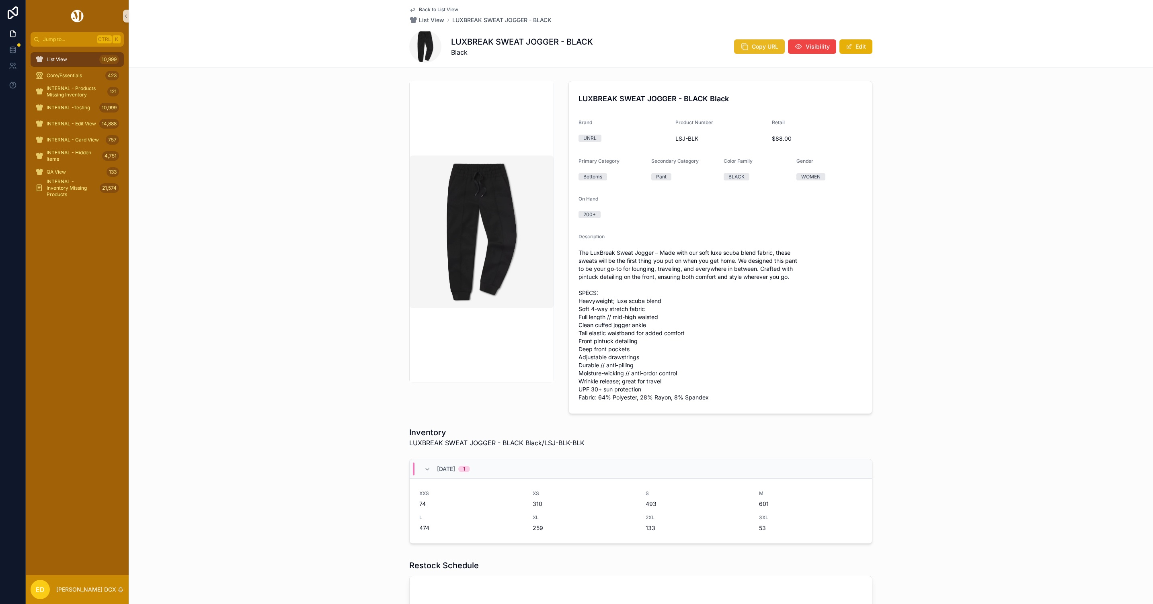
click at [753, 45] on span "Copy URL" at bounding box center [765, 47] width 27 height 8
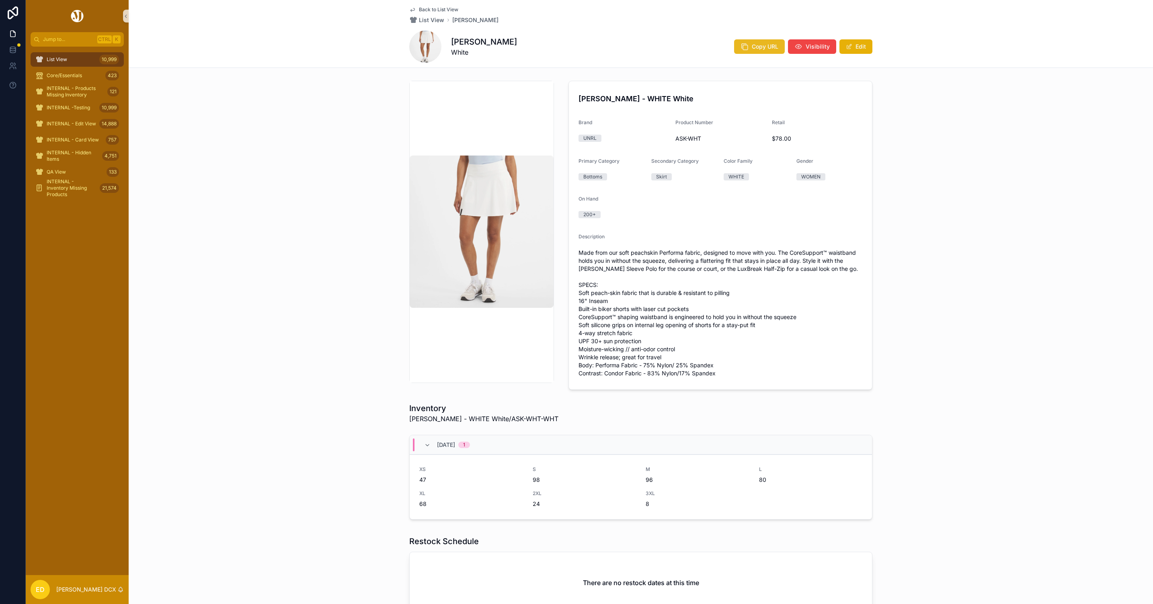
click at [758, 43] on span "Copy URL" at bounding box center [765, 47] width 27 height 8
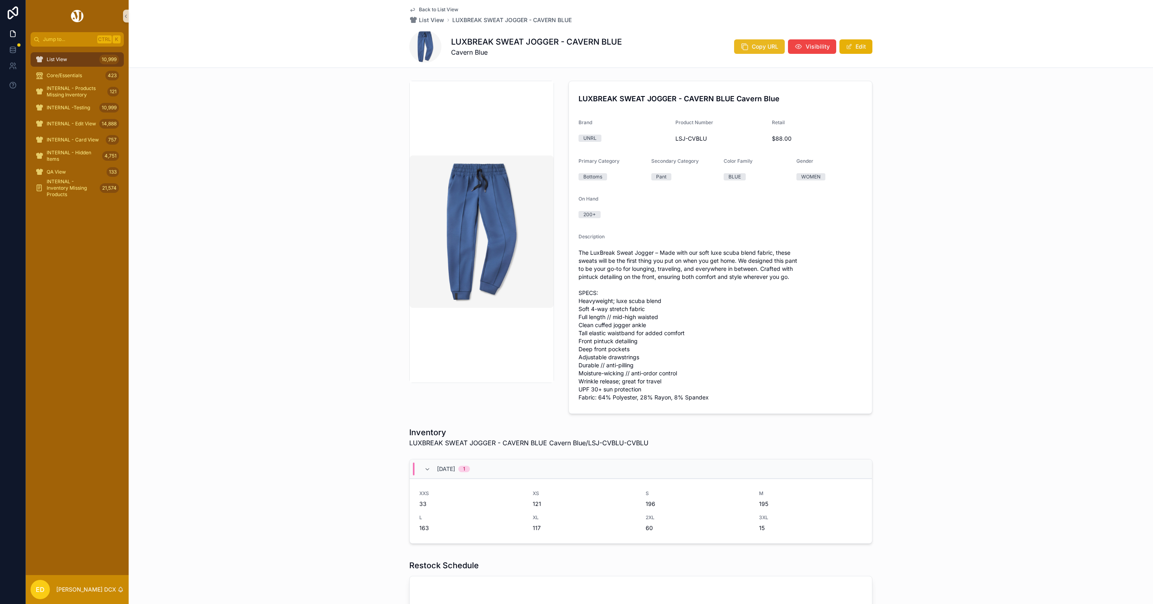
click at [753, 47] on span "Copy URL" at bounding box center [765, 47] width 27 height 8
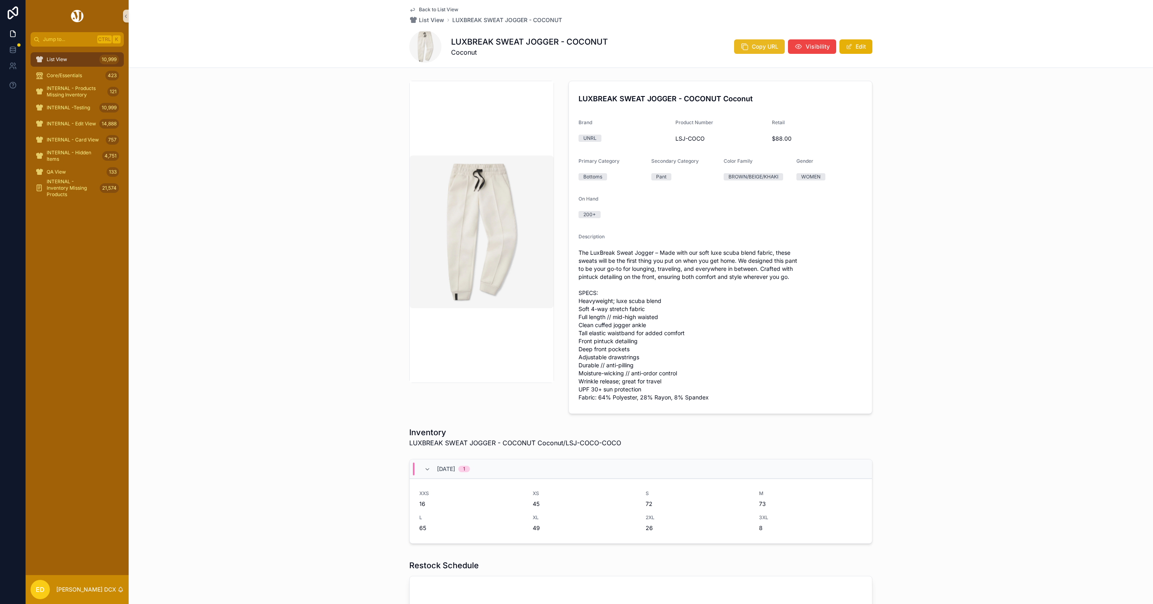
click at [744, 49] on icon "scrollable content" at bounding box center [745, 47] width 8 height 8
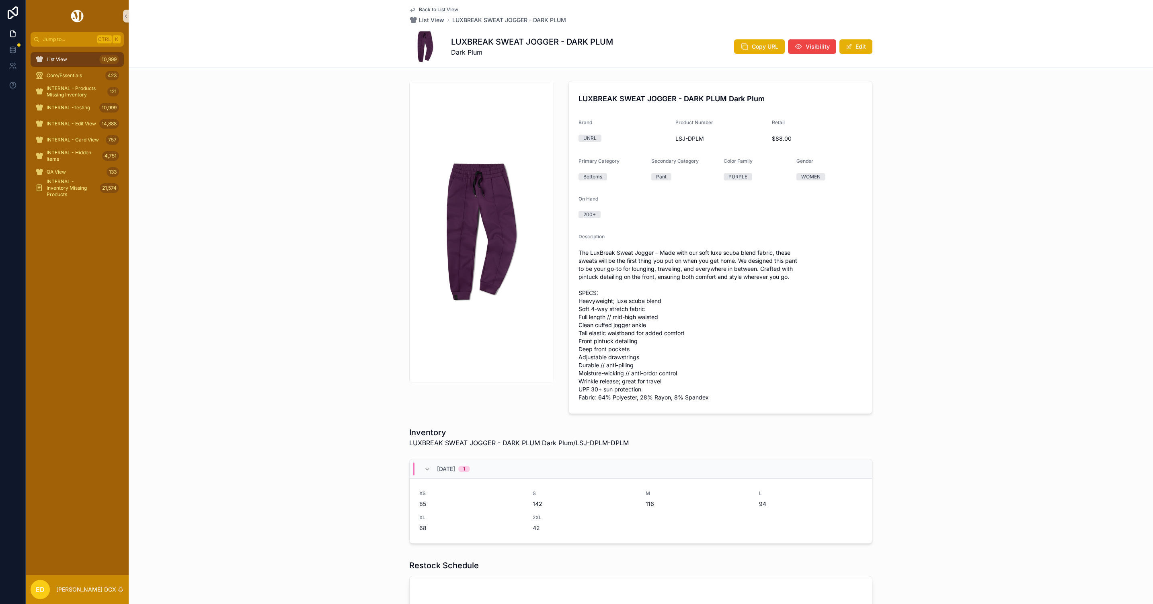
drag, startPoint x: 746, startPoint y: 51, endPoint x: 706, endPoint y: 58, distance: 40.5
click at [746, 51] on button "Copy URL" at bounding box center [759, 46] width 51 height 14
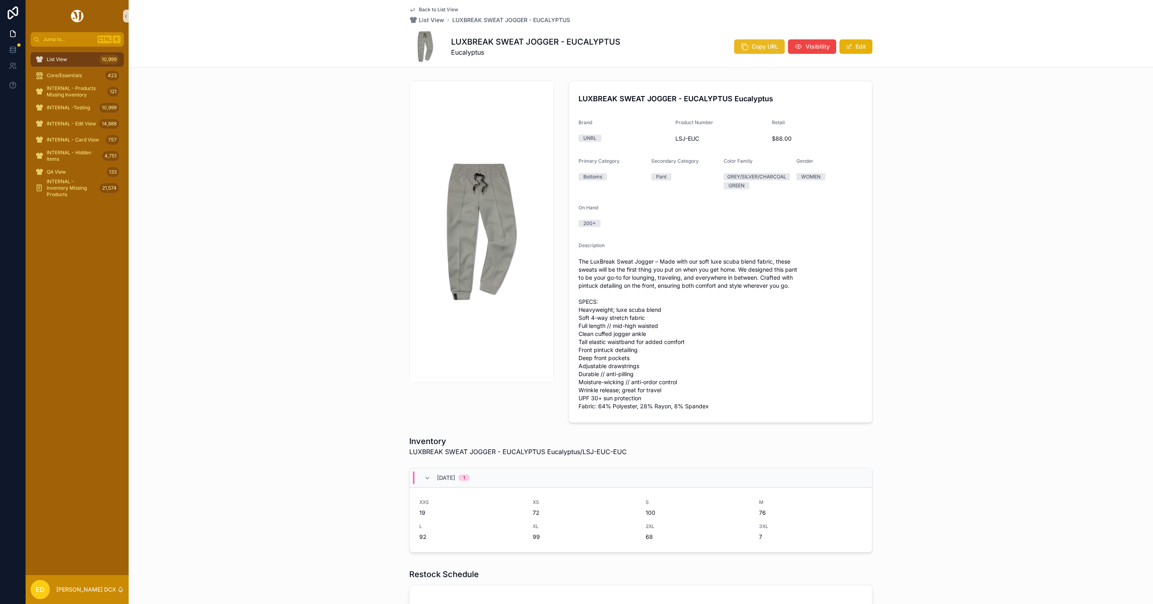
click at [742, 46] on icon "scrollable content" at bounding box center [745, 47] width 8 height 8
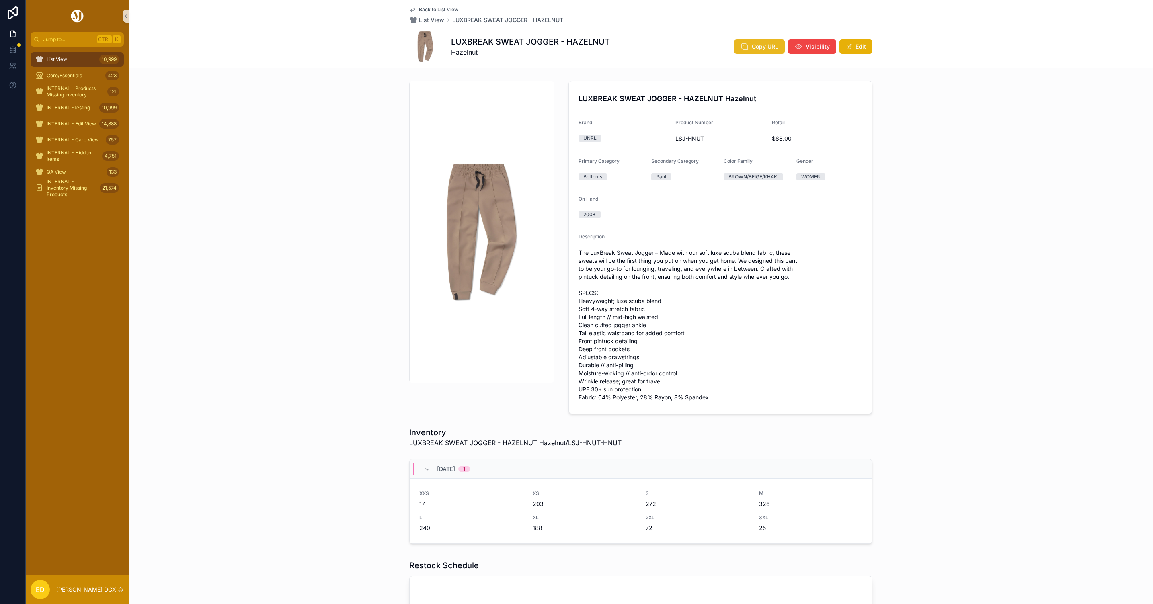
click at [754, 41] on button "Copy URL" at bounding box center [759, 46] width 51 height 14
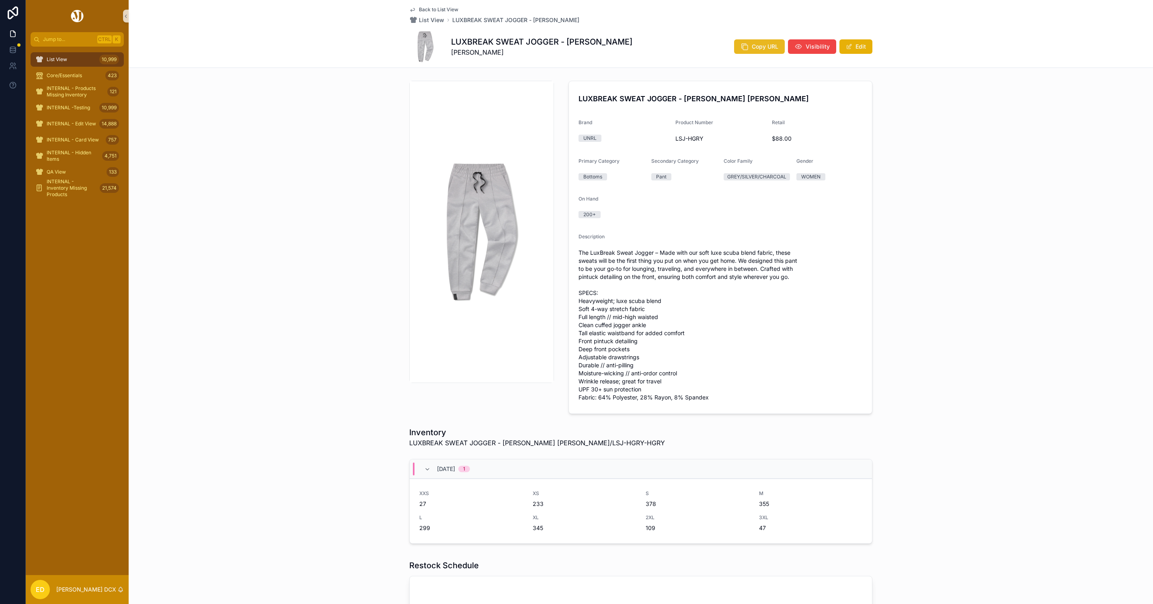
click at [752, 49] on span "Copy URL" at bounding box center [765, 47] width 27 height 8
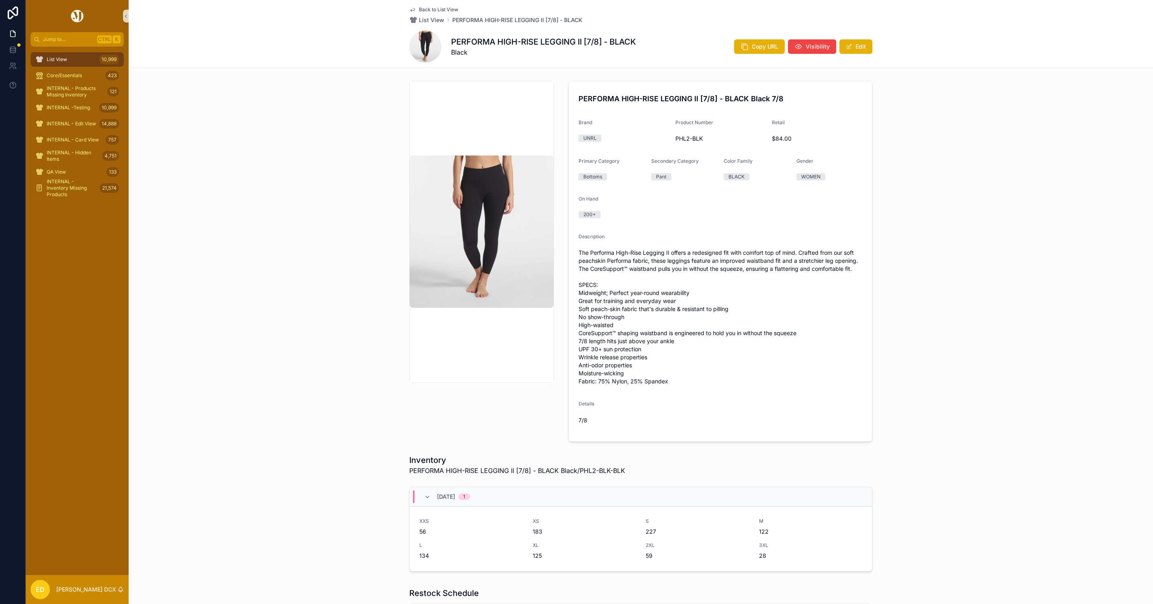
click at [753, 34] on div "PERFORMA HIGH-RISE LEGGING II [7/8] - BLACK Black Copy URL Visibility Edit" at bounding box center [640, 47] width 463 height 32
click at [750, 41] on button "Copy URL" at bounding box center [759, 46] width 51 height 14
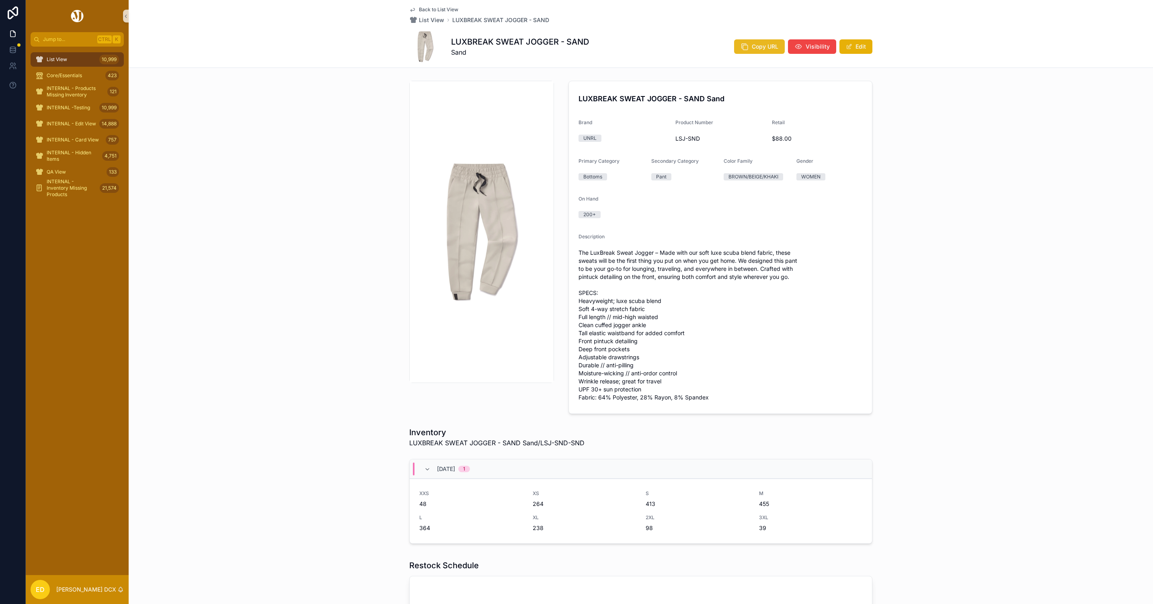
click at [747, 43] on button "Copy URL" at bounding box center [759, 46] width 51 height 14
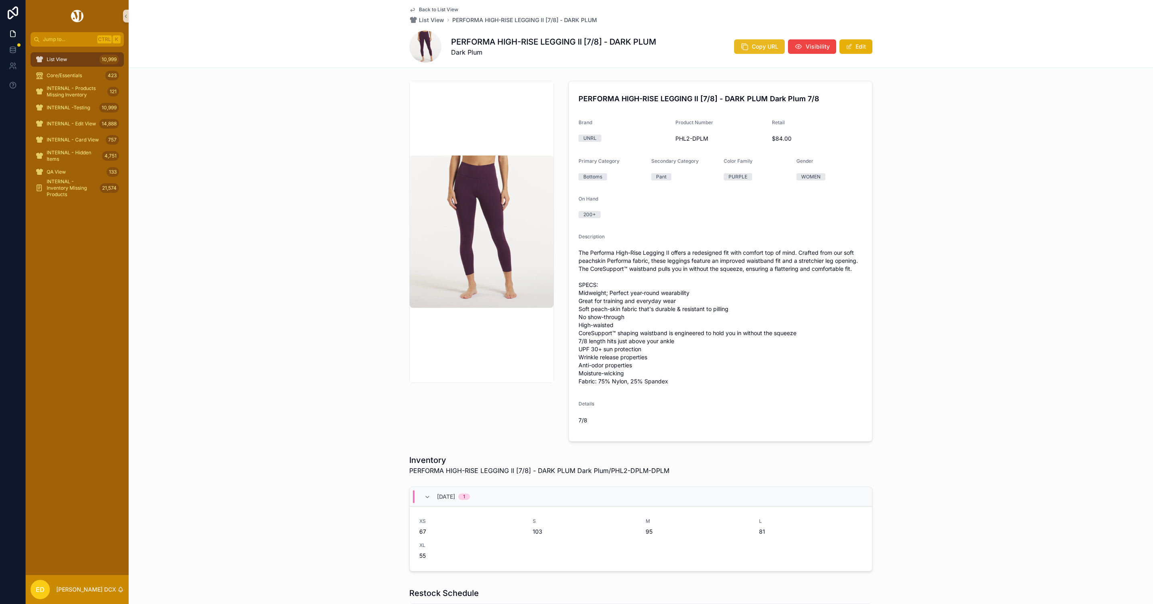
click at [743, 47] on icon "scrollable content" at bounding box center [745, 47] width 8 height 8
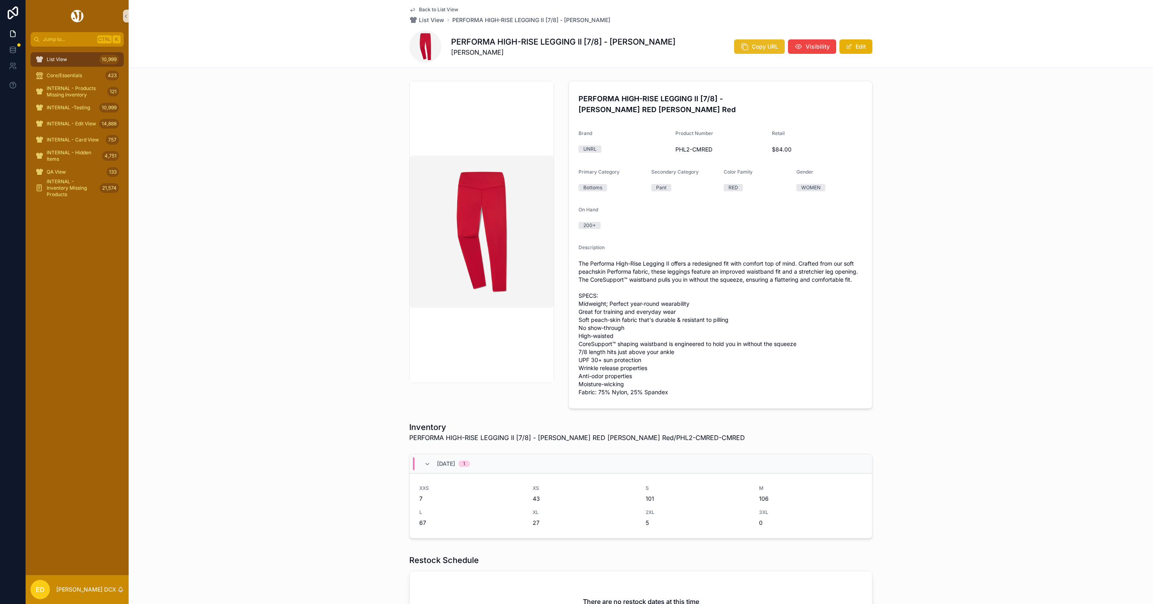
click at [741, 49] on icon "scrollable content" at bounding box center [745, 47] width 8 height 8
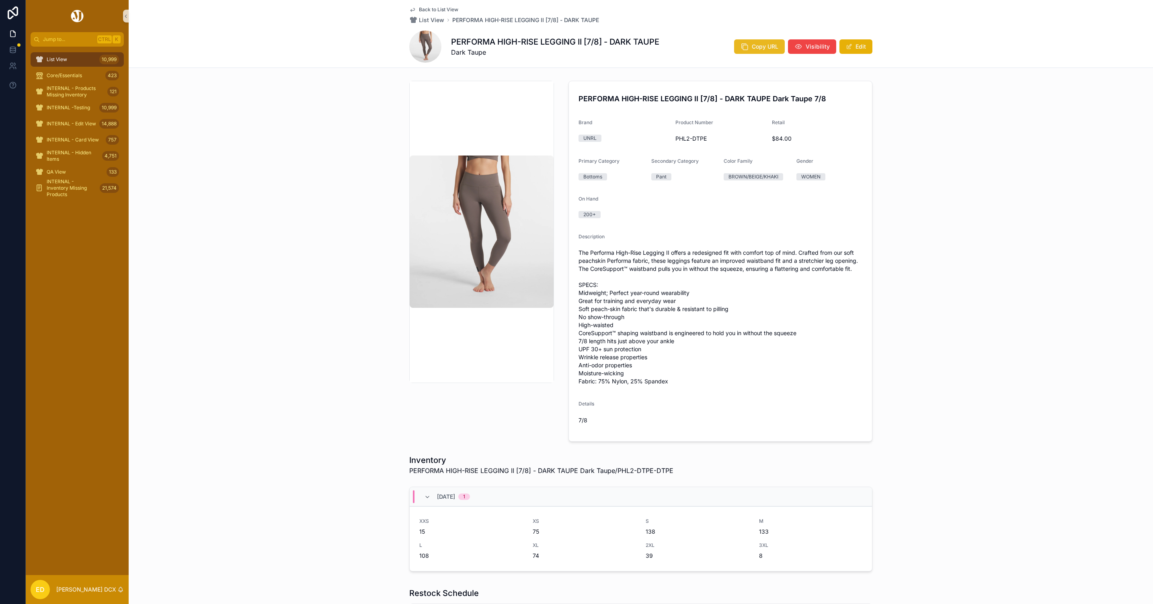
click at [746, 48] on button "Copy URL" at bounding box center [759, 46] width 51 height 14
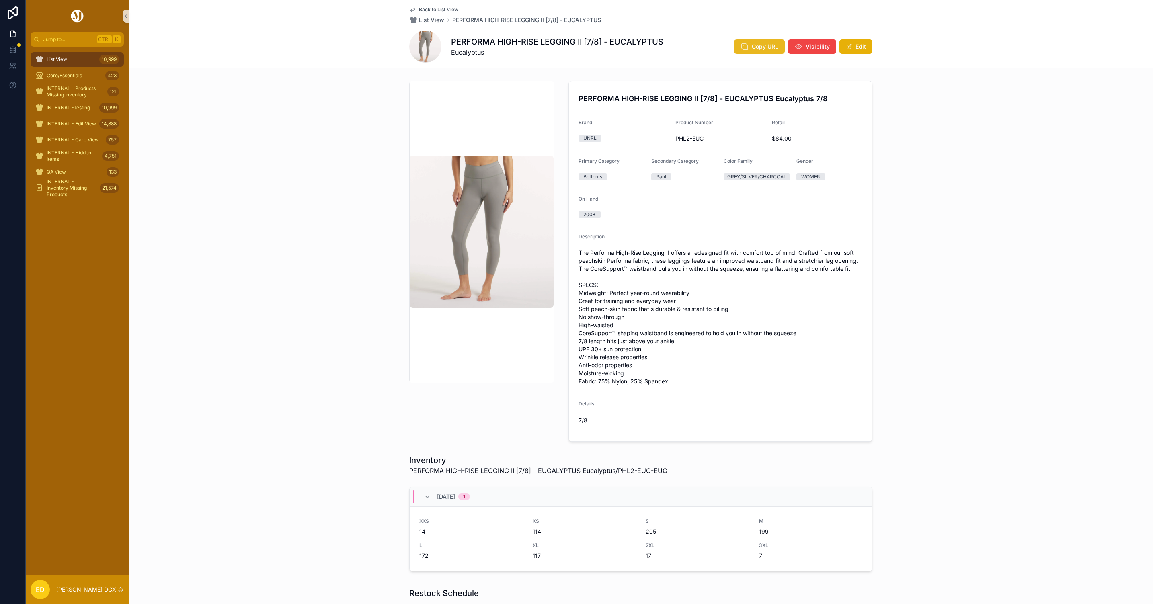
click at [759, 41] on button "Copy URL" at bounding box center [759, 46] width 51 height 14
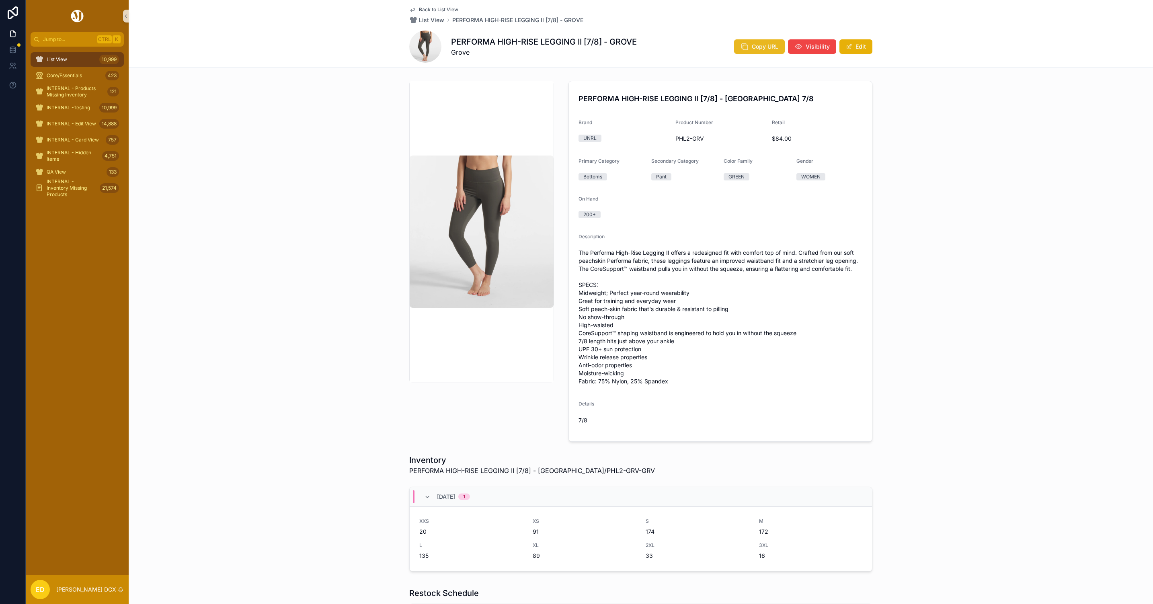
click at [759, 45] on span "Copy URL" at bounding box center [765, 47] width 27 height 8
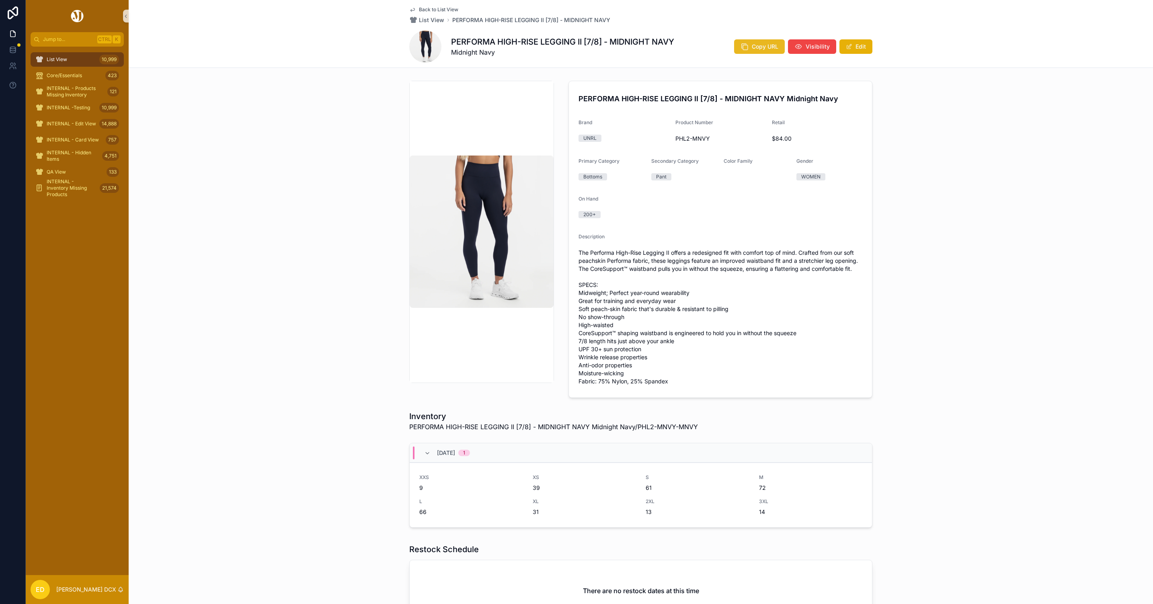
click at [741, 46] on icon "scrollable content" at bounding box center [745, 47] width 8 height 8
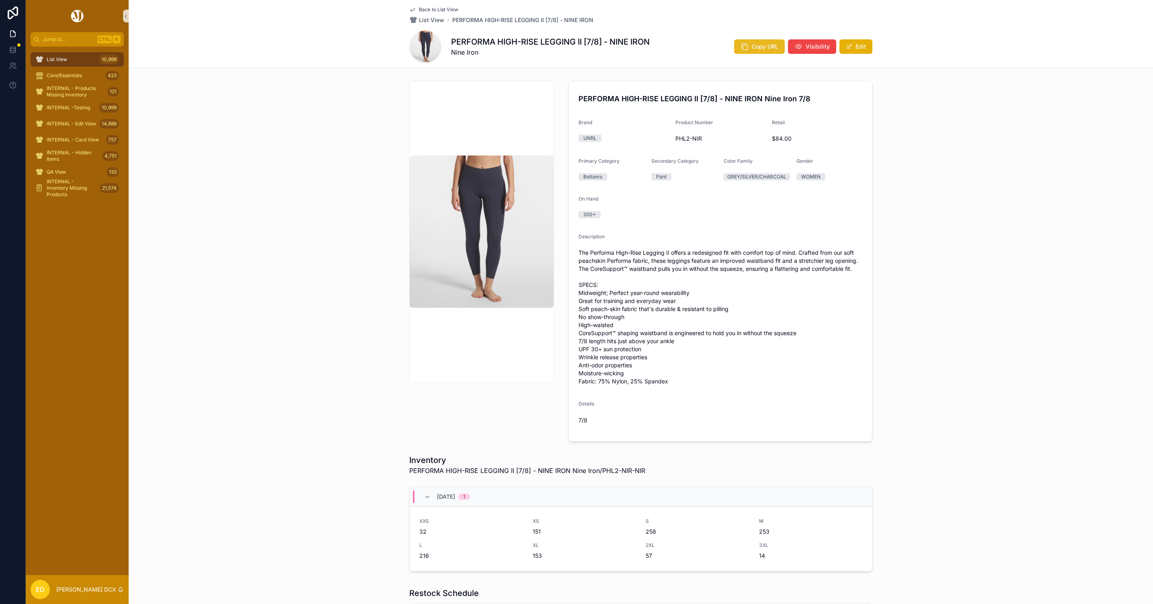
click at [752, 47] on span "Copy URL" at bounding box center [765, 47] width 27 height 8
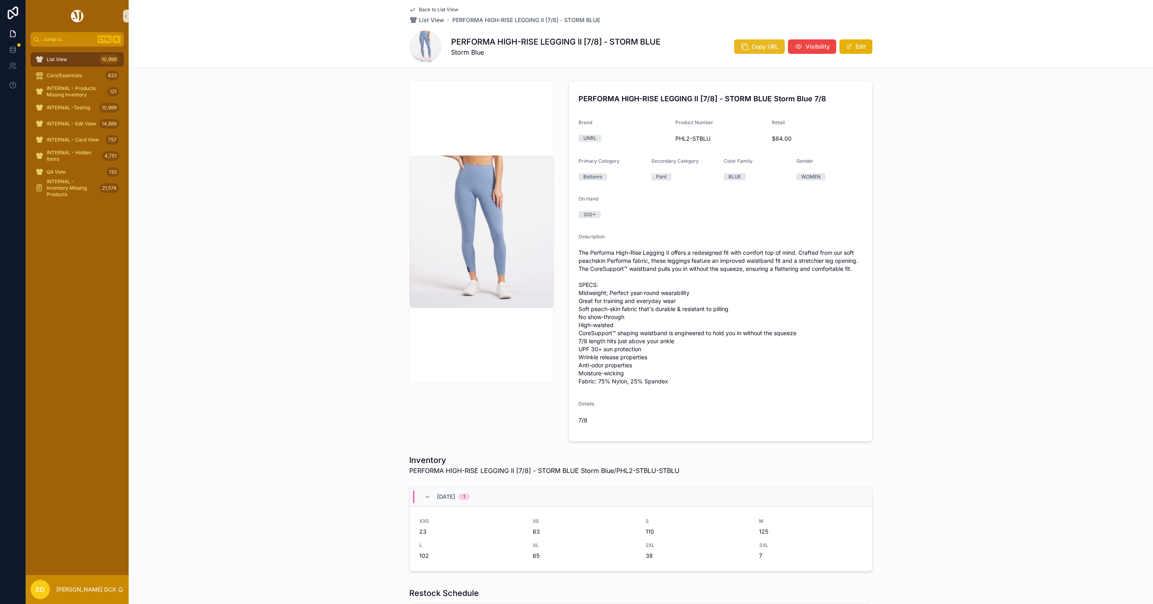
click at [739, 53] on button "Copy URL" at bounding box center [759, 46] width 51 height 14
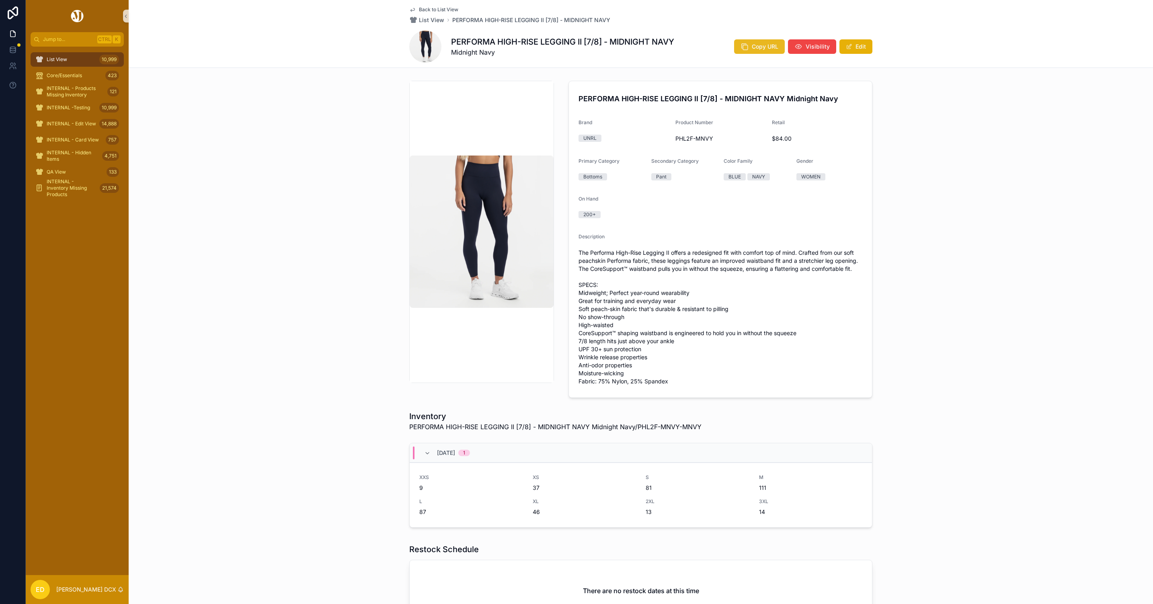
click at [752, 43] on span "Copy URL" at bounding box center [765, 47] width 27 height 8
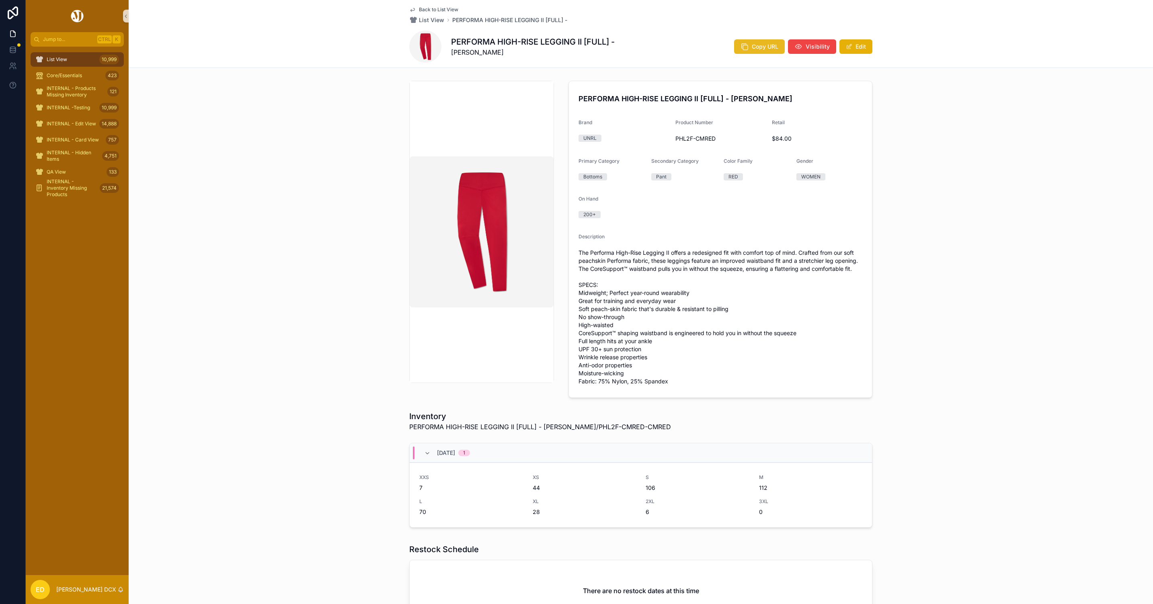
click at [753, 45] on span "Copy URL" at bounding box center [765, 47] width 27 height 8
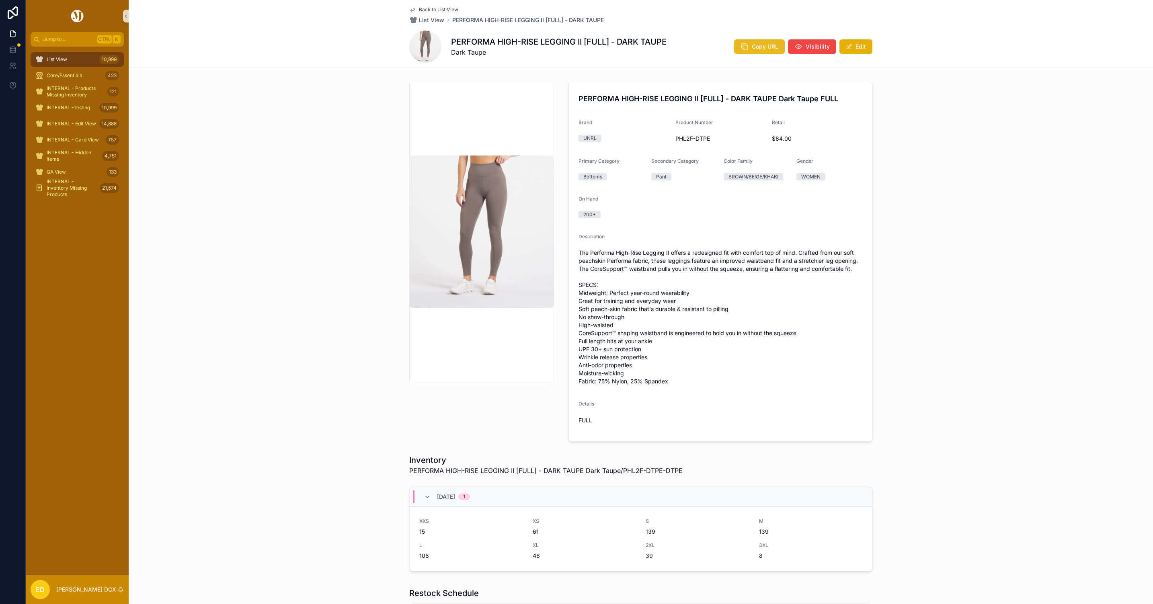
click at [752, 41] on button "Copy URL" at bounding box center [759, 46] width 51 height 14
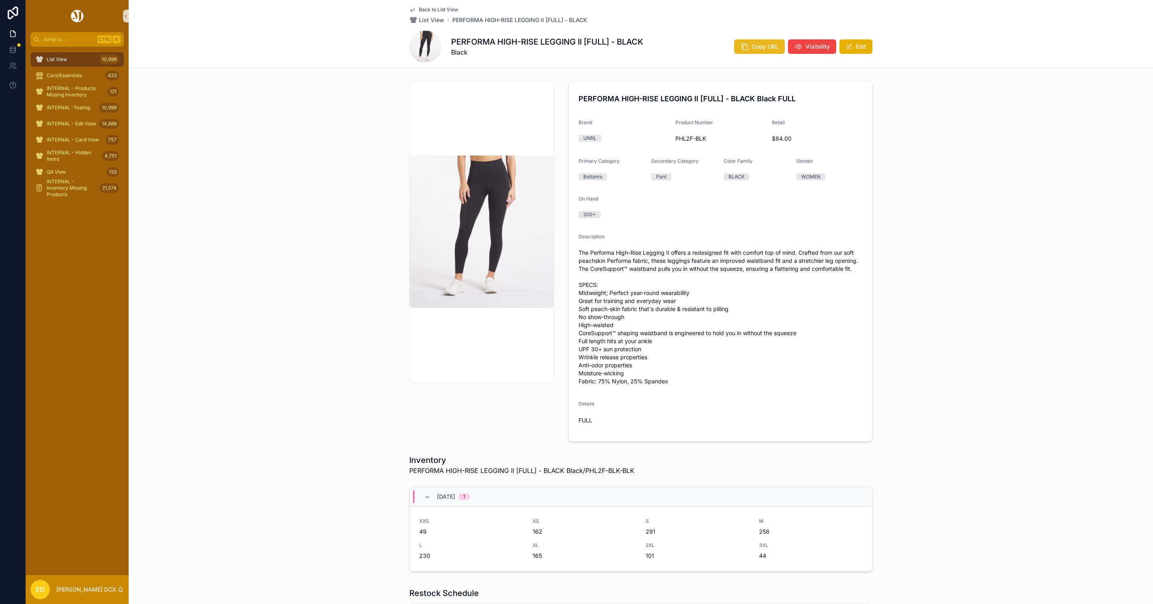
click at [748, 41] on button "Copy URL" at bounding box center [759, 46] width 51 height 14
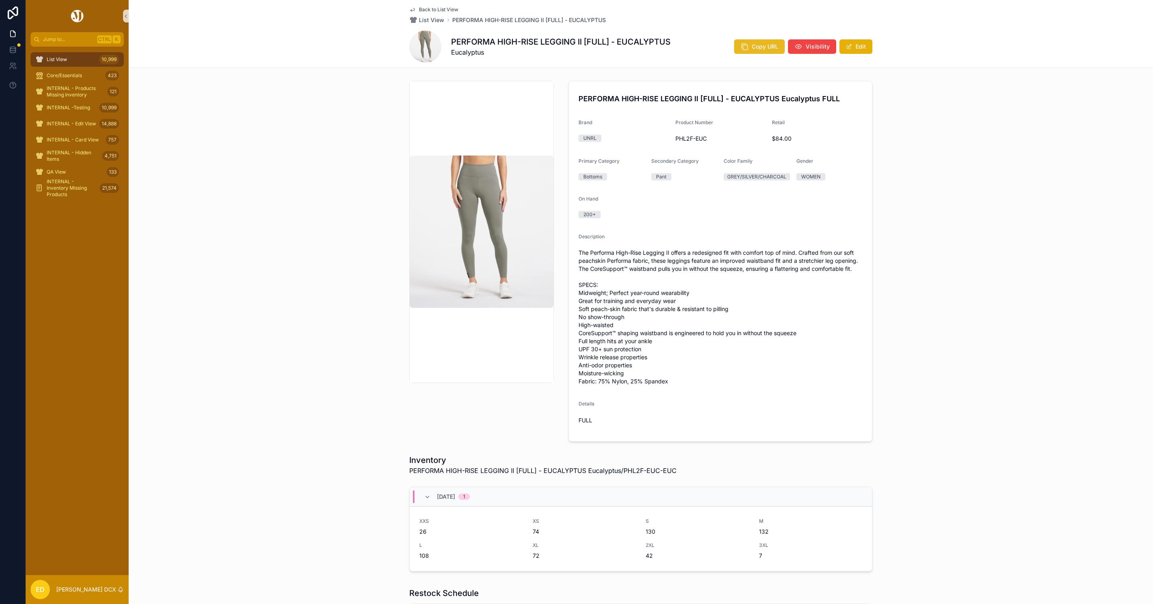
click at [746, 45] on button "Copy URL" at bounding box center [759, 46] width 51 height 14
click at [744, 45] on icon "scrollable content" at bounding box center [745, 47] width 8 height 8
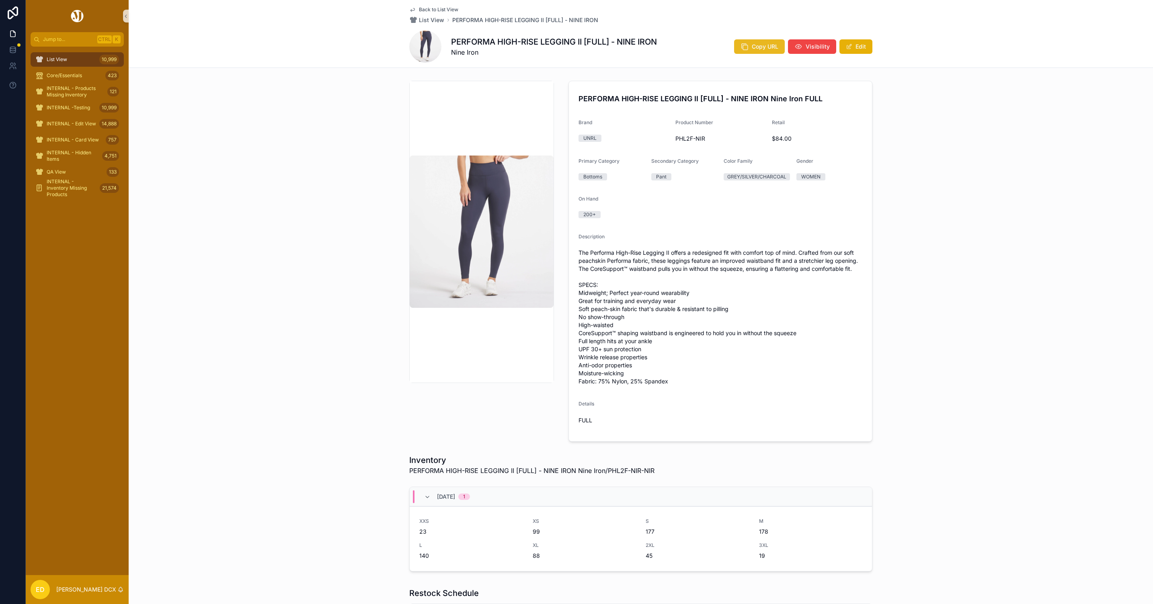
click at [758, 41] on button "Copy URL" at bounding box center [759, 46] width 51 height 14
click at [752, 41] on button "Copy URL" at bounding box center [759, 46] width 51 height 14
